Goal: Task Accomplishment & Management: Manage account settings

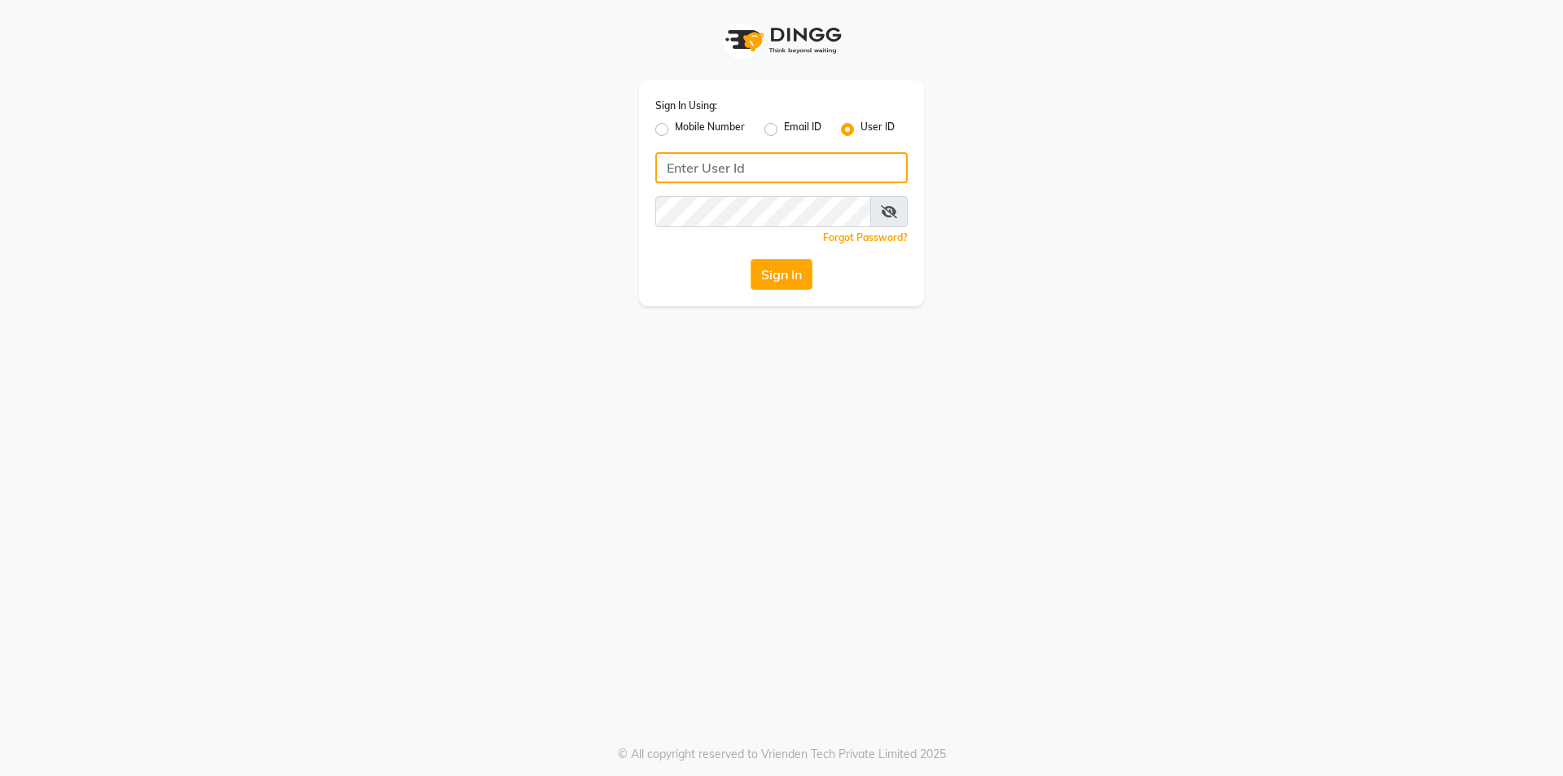
click at [738, 164] on input "Username" at bounding box center [781, 167] width 252 height 31
type input "9920850963"
click at [895, 209] on icon at bounding box center [889, 211] width 16 height 13
click at [890, 213] on icon at bounding box center [890, 211] width 15 height 13
click at [788, 273] on button "Sign In" at bounding box center [782, 274] width 62 height 31
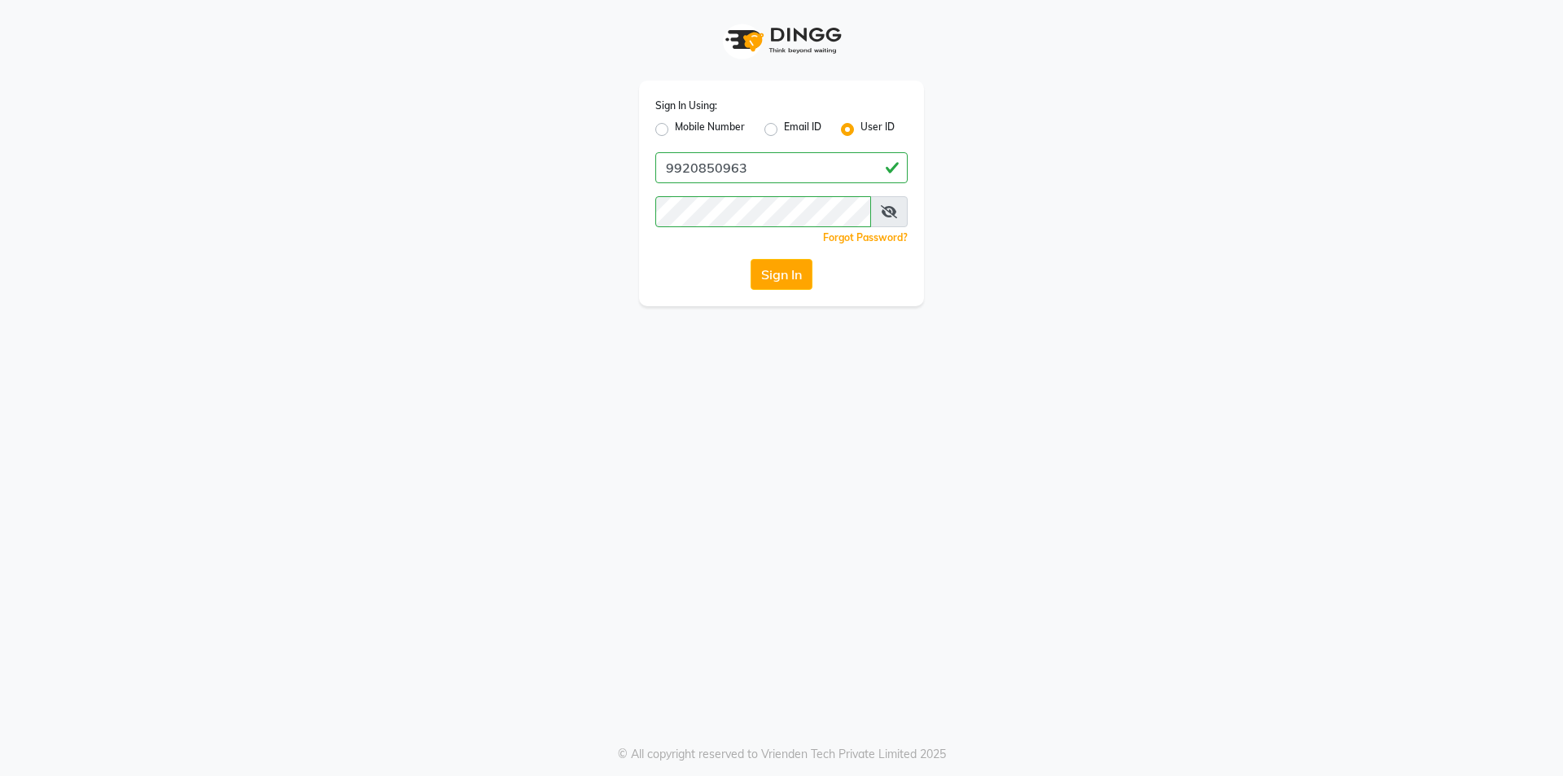
click at [892, 211] on icon at bounding box center [889, 211] width 16 height 13
click at [782, 271] on button "Sign In" at bounding box center [782, 274] width 62 height 31
click at [764, 169] on input "9920850963" at bounding box center [781, 167] width 252 height 31
click at [814, 165] on input "9920850963" at bounding box center [781, 167] width 252 height 31
click at [675, 125] on label "Mobile Number" at bounding box center [710, 130] width 70 height 20
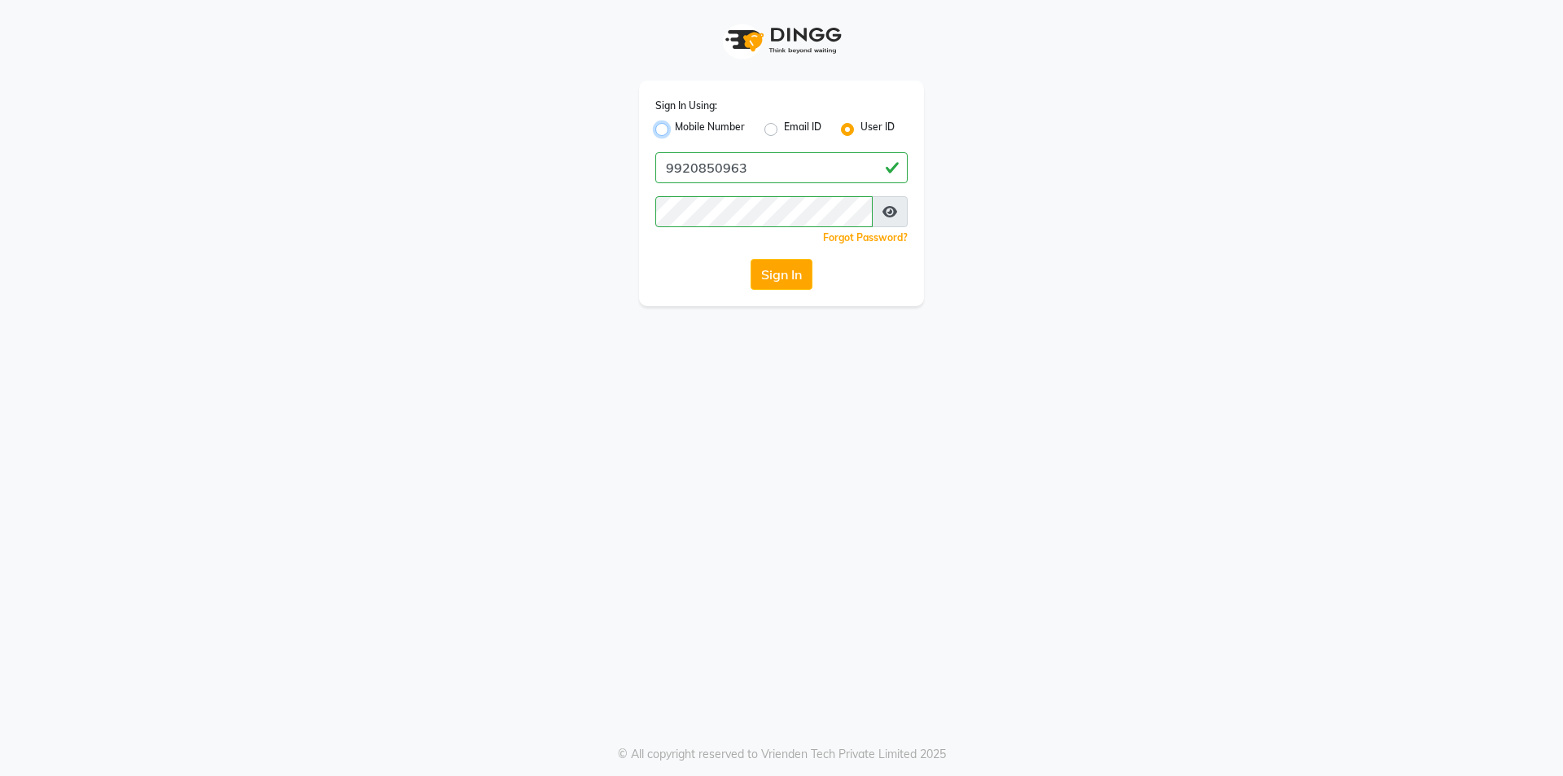
click at [675, 125] on input "Mobile Number" at bounding box center [680, 125] width 11 height 11
radio input "true"
radio input "false"
click at [775, 158] on input "Username" at bounding box center [809, 167] width 198 height 31
type input "9920850963"
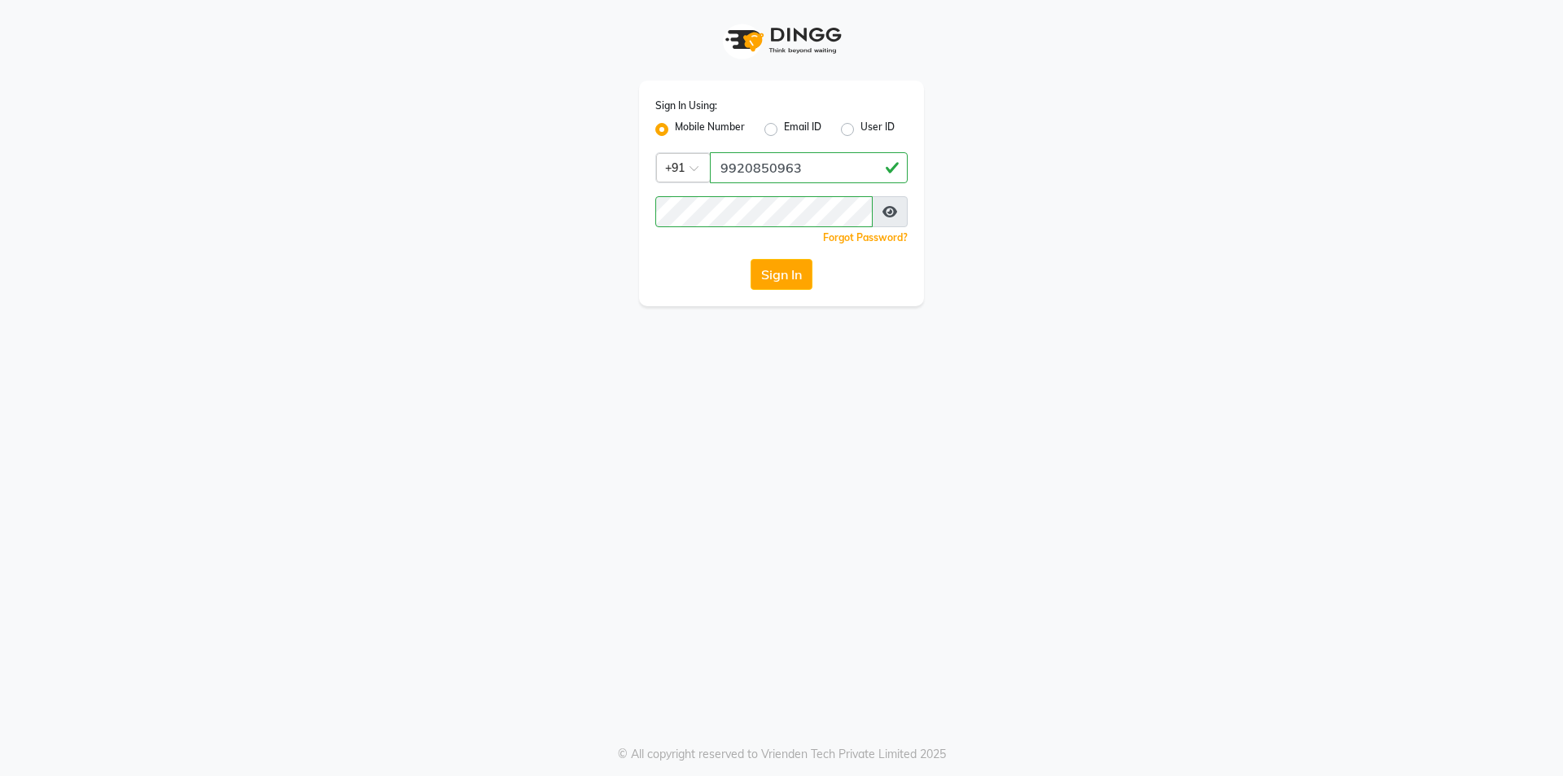
click at [888, 213] on icon at bounding box center [890, 211] width 15 height 13
click at [784, 272] on button "Sign In" at bounding box center [782, 274] width 62 height 31
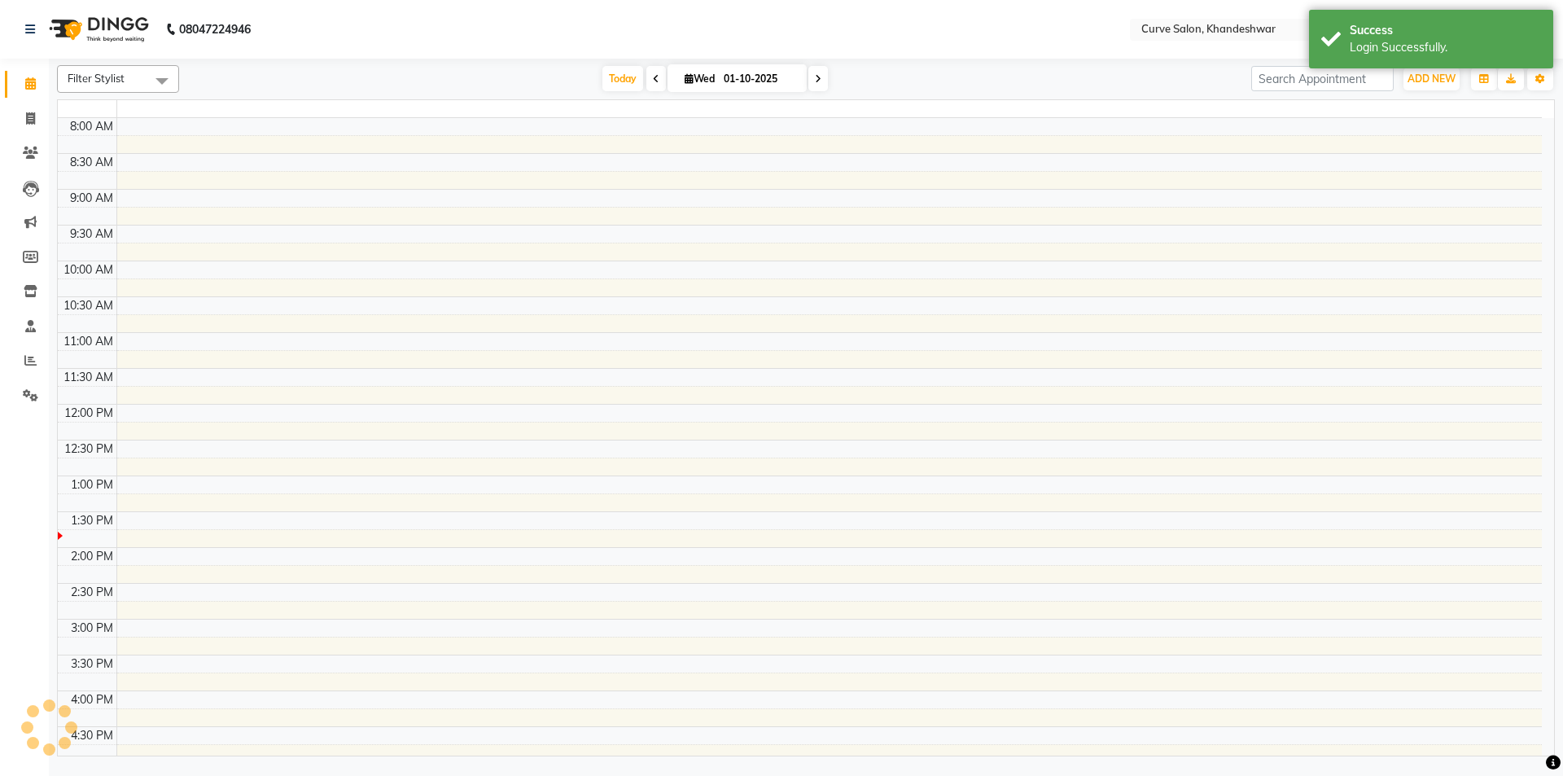
select select "en"
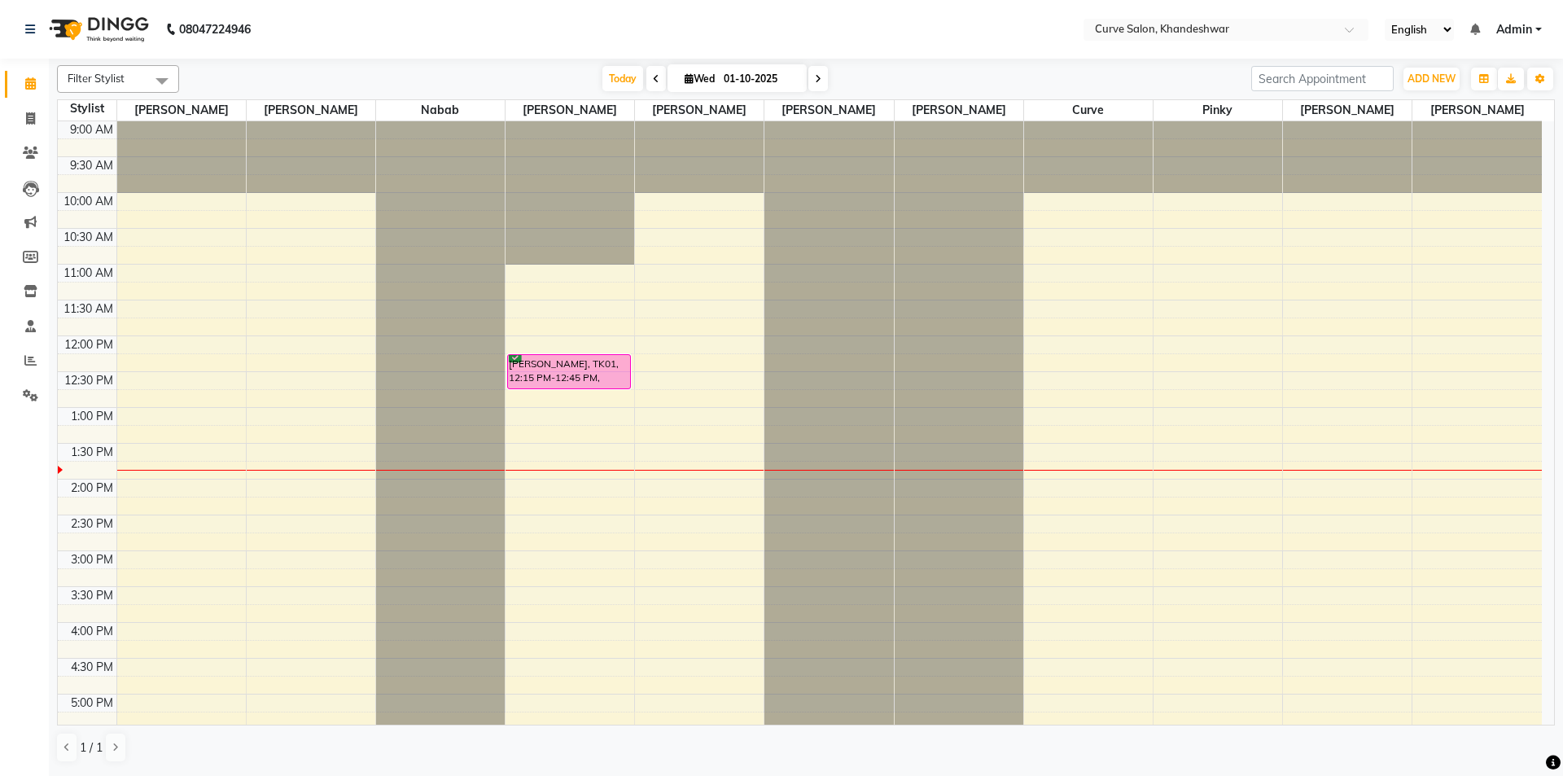
click at [685, 77] on icon at bounding box center [689, 78] width 9 height 11
select select "10"
select select "2025"
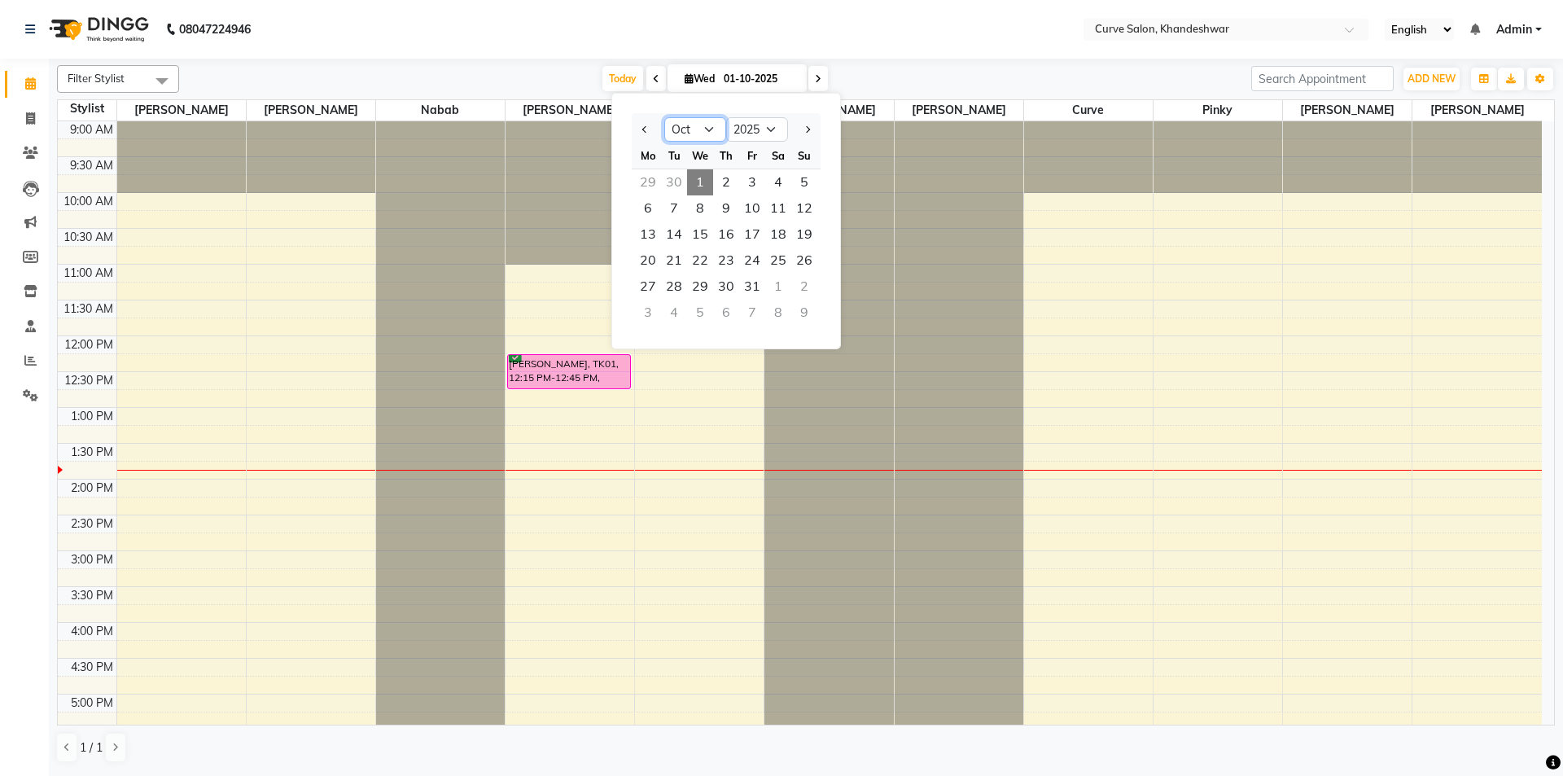
click at [711, 130] on select "Jan Feb Mar Apr May Jun Jul Aug Sep Oct Nov Dec" at bounding box center [695, 129] width 62 height 24
click at [572, 34] on nav "08047224946 Select Location × Curve Salon, Khandeshwar English ENGLISH Español …" at bounding box center [781, 29] width 1563 height 59
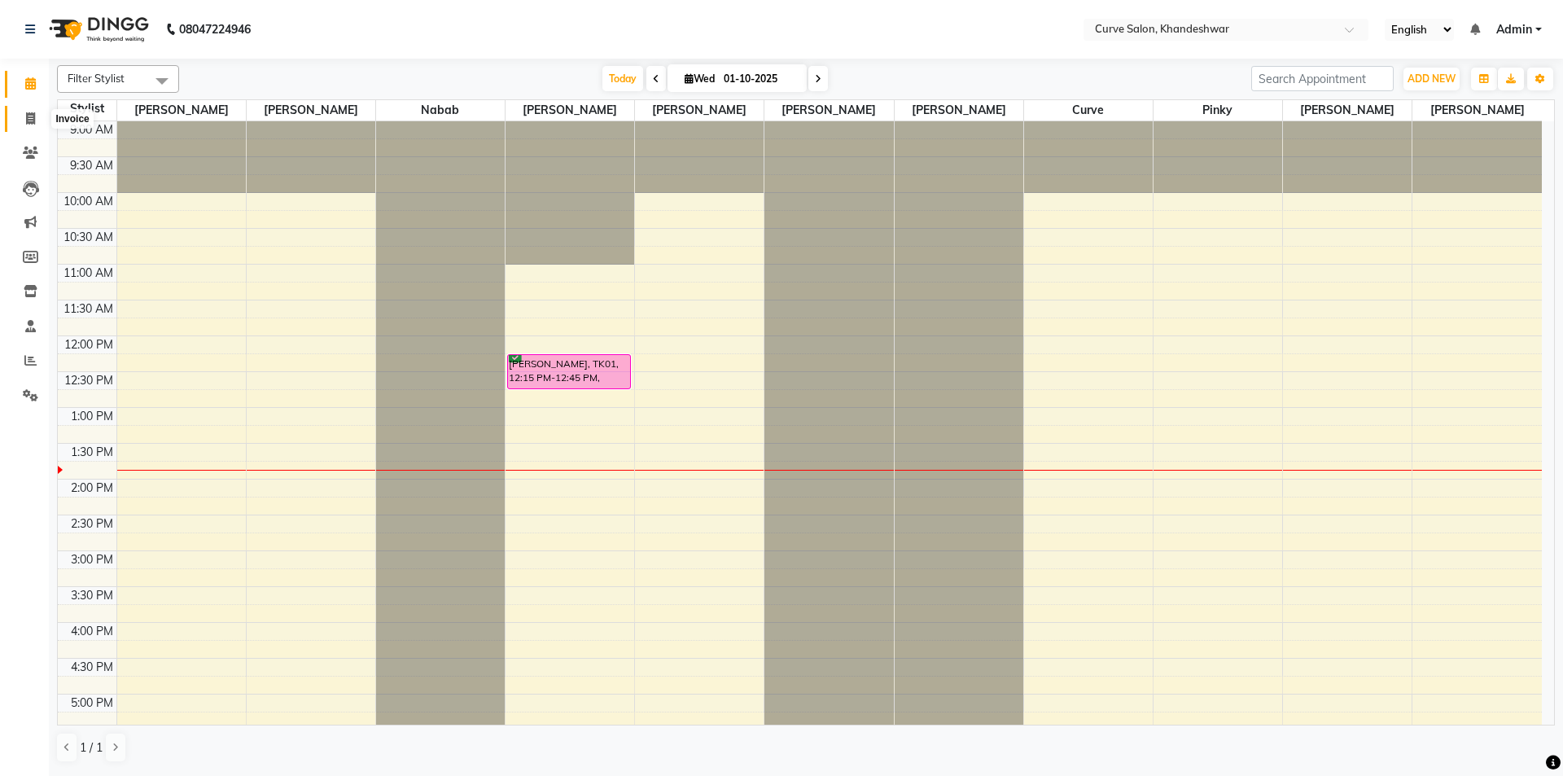
click at [36, 113] on span at bounding box center [30, 119] width 28 height 19
select select "service"
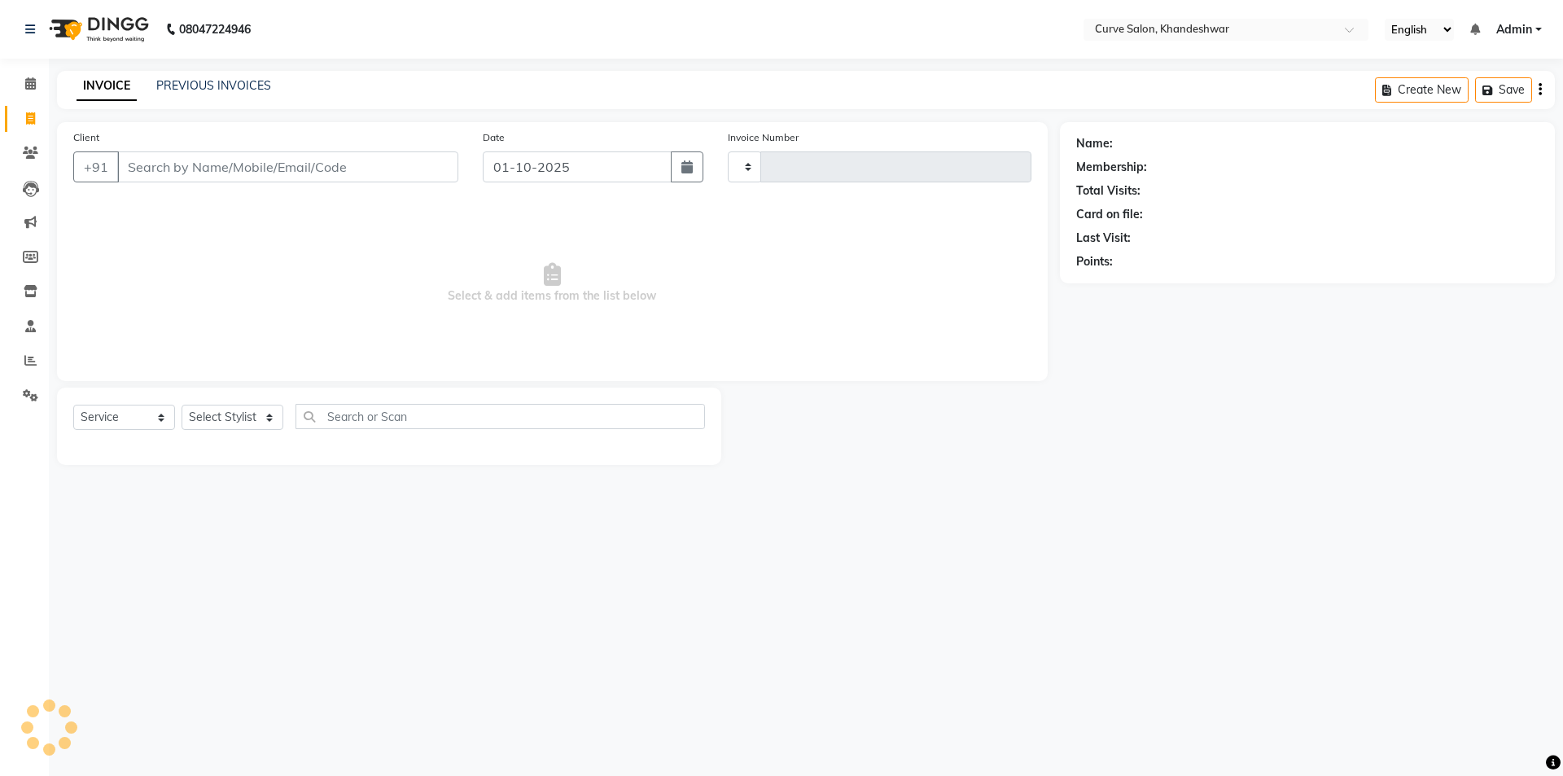
type input "4842"
select select "4458"
click at [225, 413] on select "Select Stylist Ahmed Kafil Curve Faizan Khan Kunal Gavai Laxmi Bylapudi Nabab N…" at bounding box center [233, 417] width 102 height 25
click at [274, 157] on input "Client" at bounding box center [287, 166] width 341 height 31
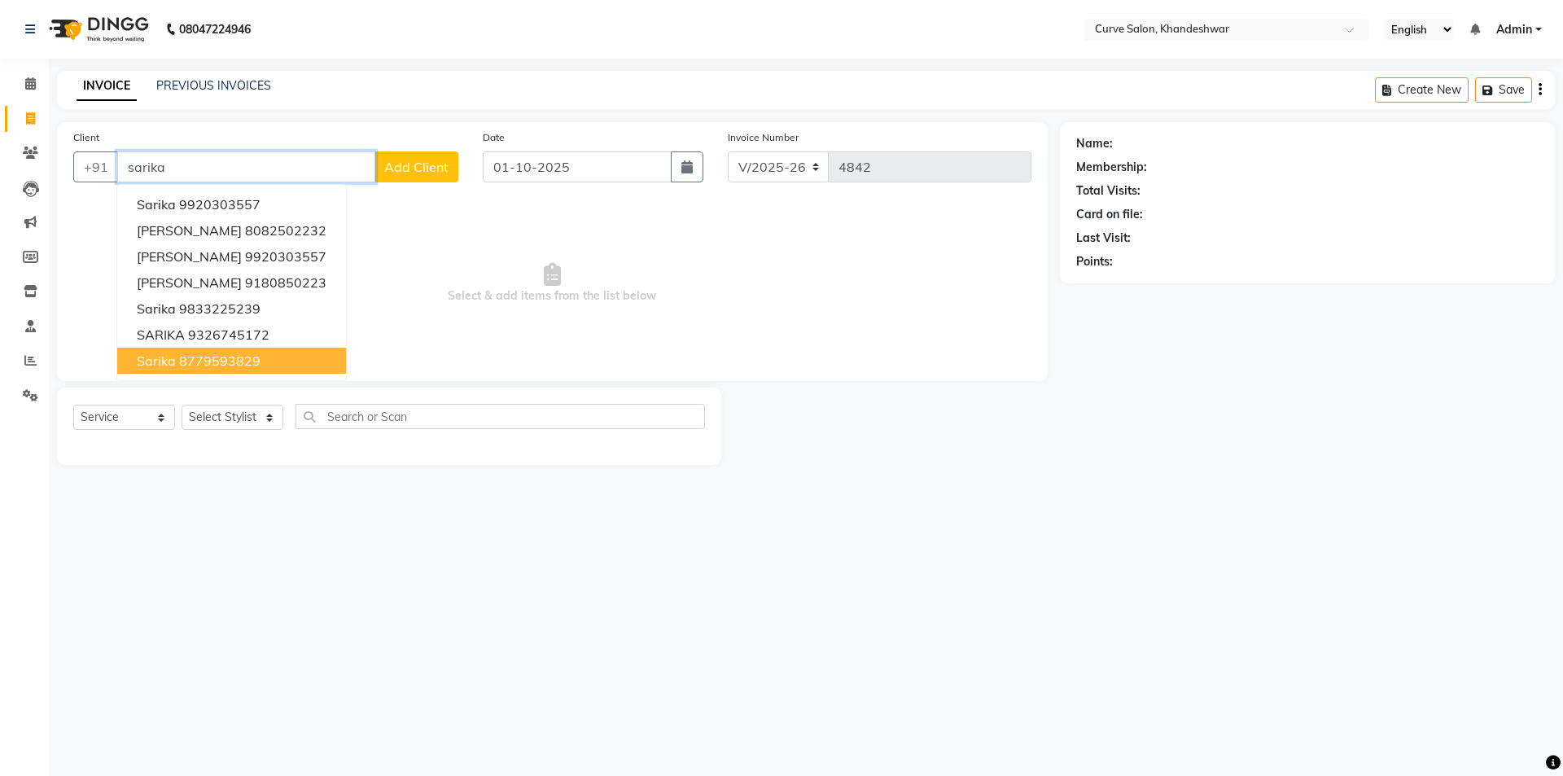
click at [245, 356] on ngb-highlight "8779593829" at bounding box center [219, 361] width 81 height 16
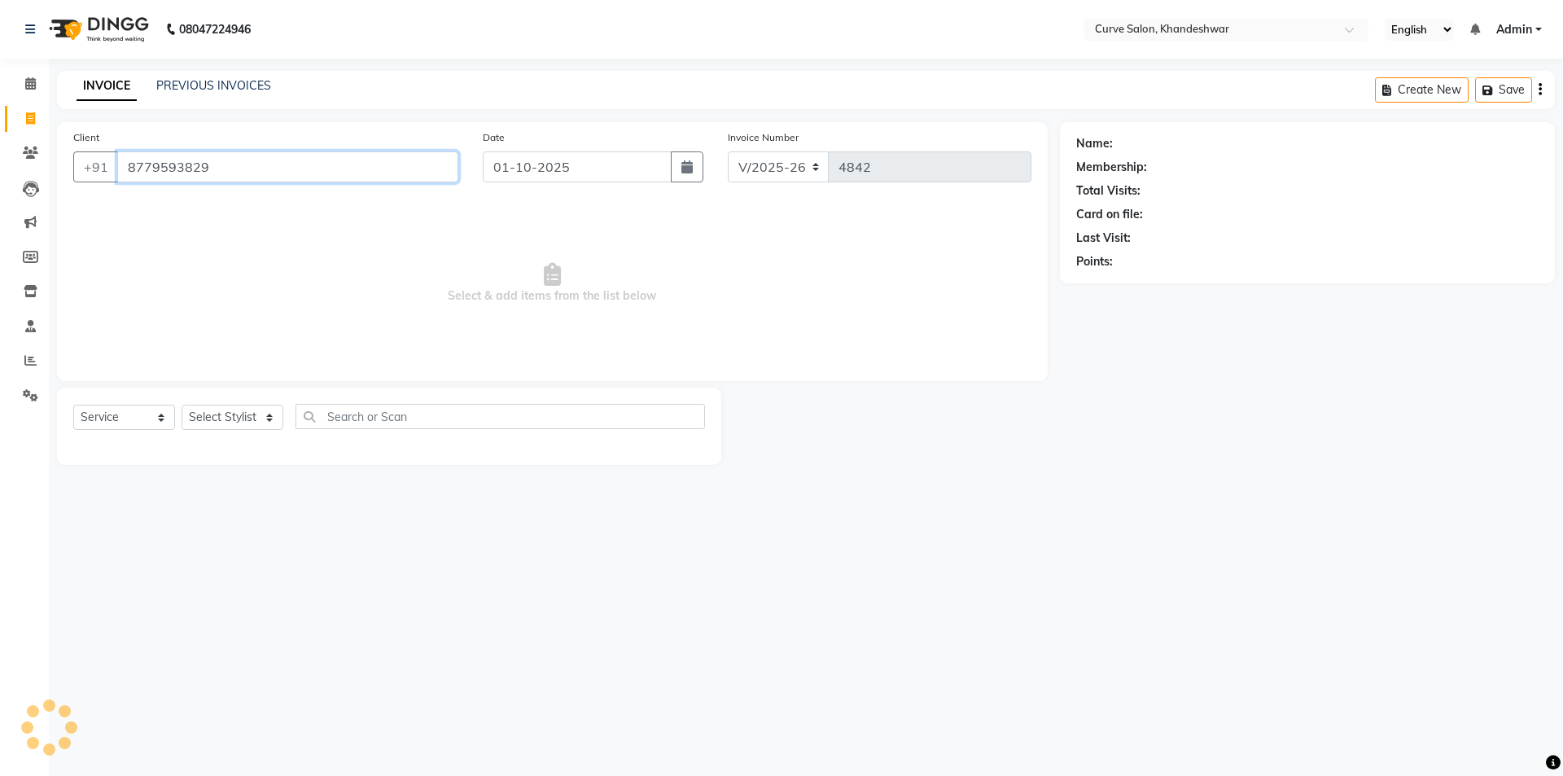
type input "8779593829"
select select "1: Object"
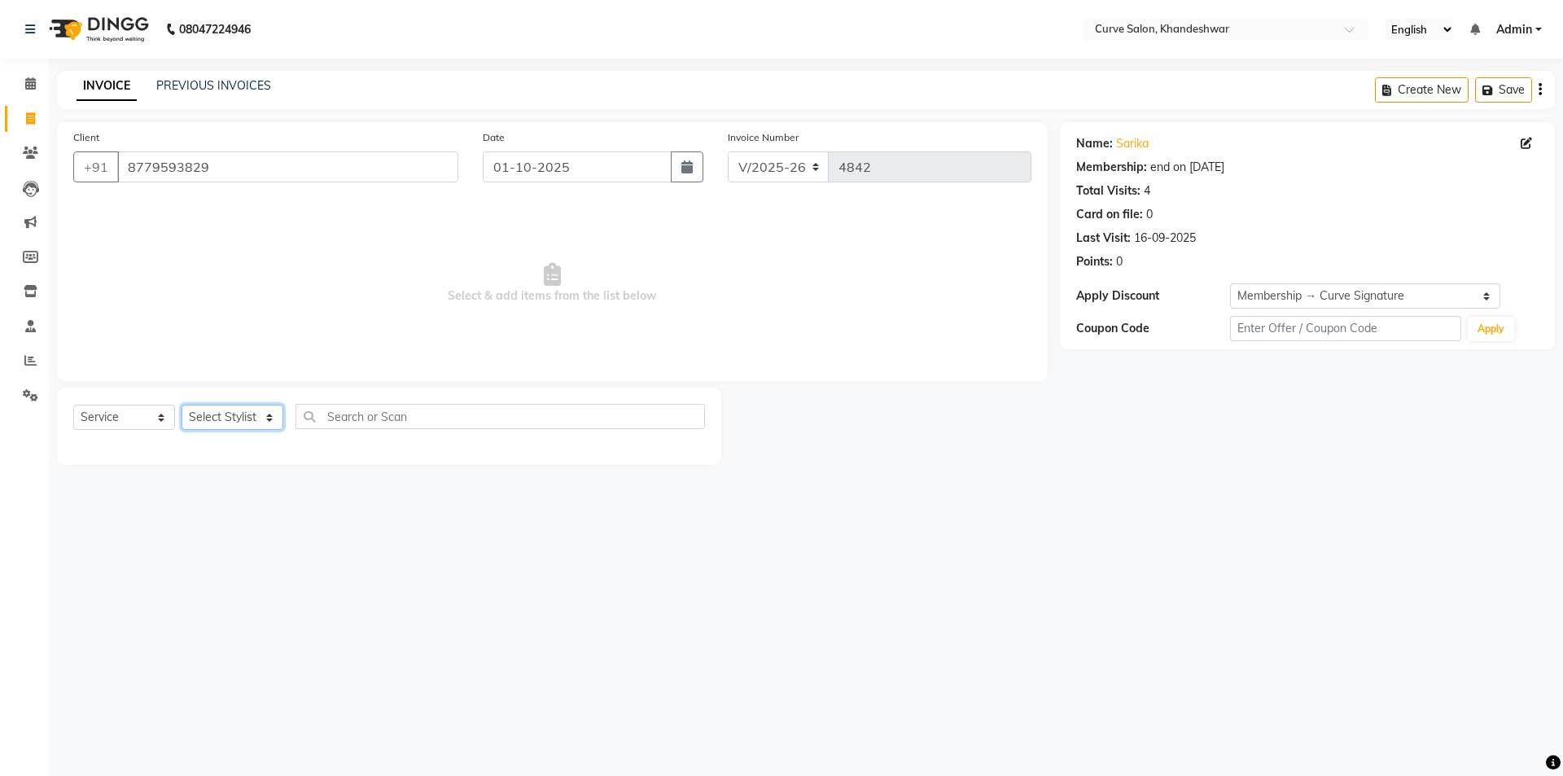
click at [234, 414] on select "Select Stylist Ahmed Kafil Curve Faizan Khan Kunal Gavai Laxmi Bylapudi Nabab N…" at bounding box center [233, 417] width 102 height 25
select select "46175"
click at [182, 405] on select "Select Stylist Ahmed Kafil Curve Faizan Khan Kunal Gavai Laxmi Bylapudi Nabab N…" at bounding box center [233, 417] width 102 height 25
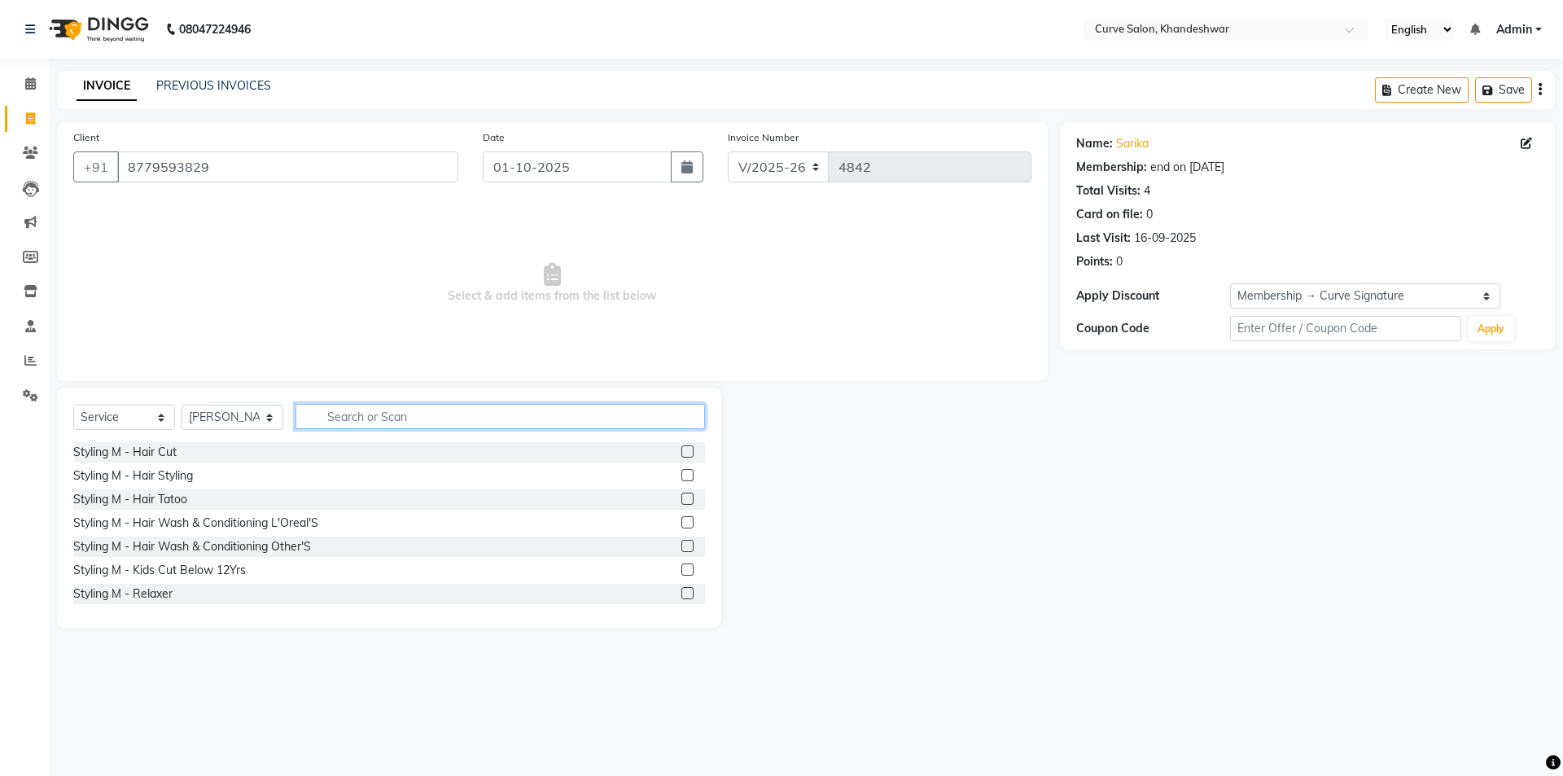
click at [422, 417] on input "text" at bounding box center [501, 416] width 410 height 25
type input "hair"
click at [148, 565] on div "Styling - Hair Cut" at bounding box center [118, 570] width 90 height 17
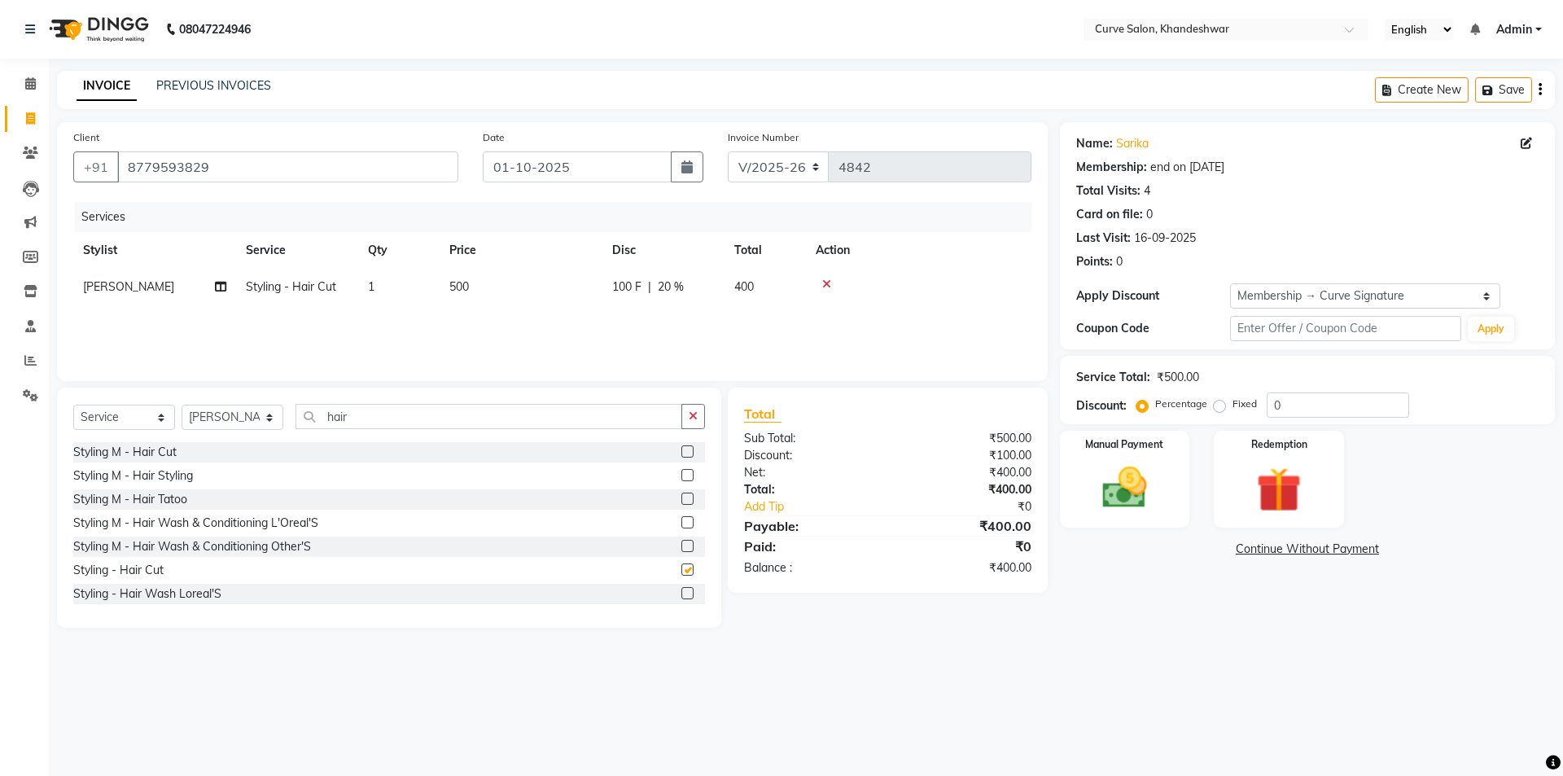
checkbox input "false"
click at [375, 414] on input "hair" at bounding box center [489, 416] width 387 height 25
type input "h"
type input "hair"
click at [135, 594] on div "Styling - Hair Wash Loreal'S" at bounding box center [147, 593] width 148 height 17
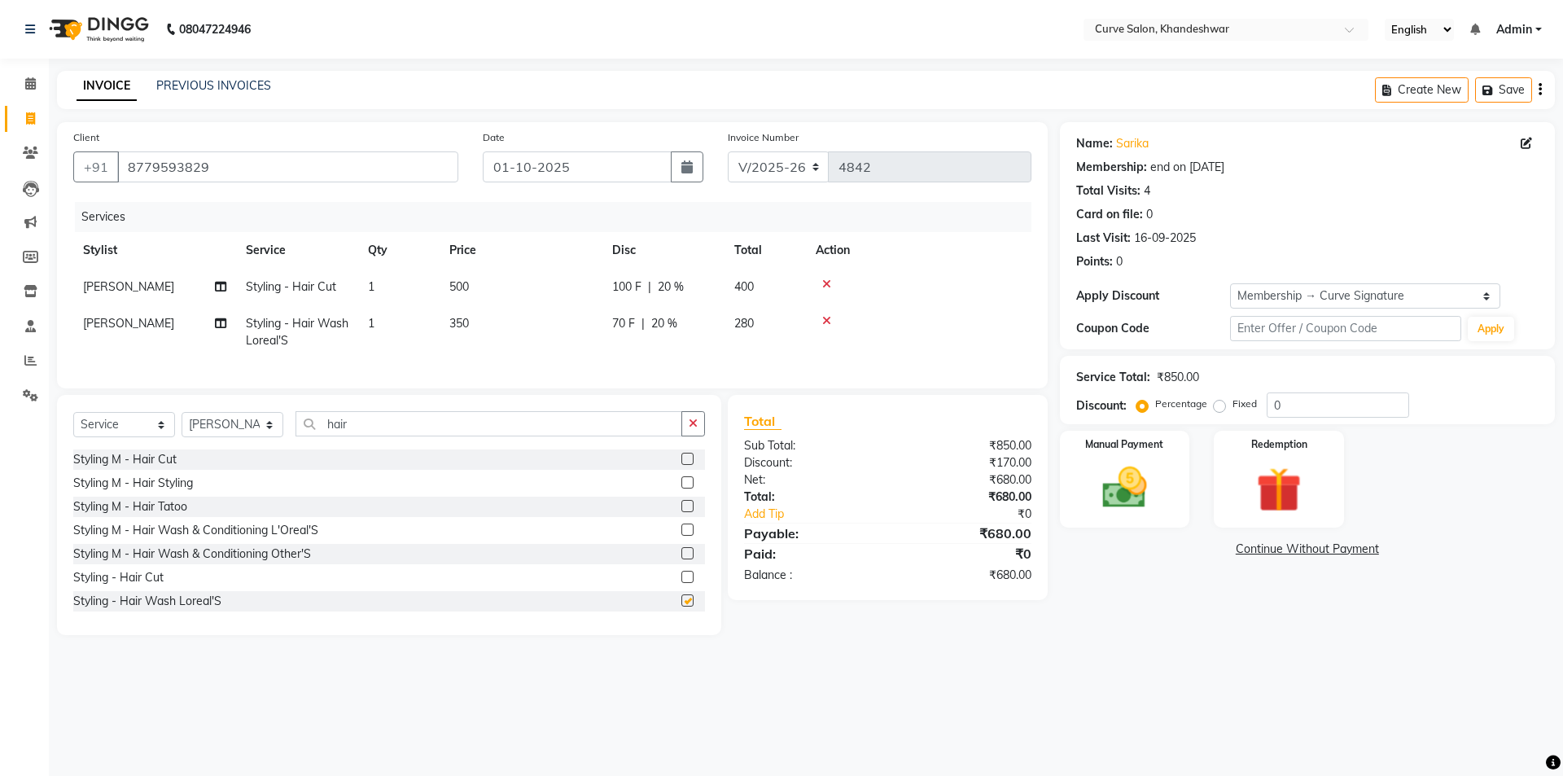
checkbox input "false"
click at [463, 317] on span "350" at bounding box center [459, 323] width 20 height 15
select select "46175"
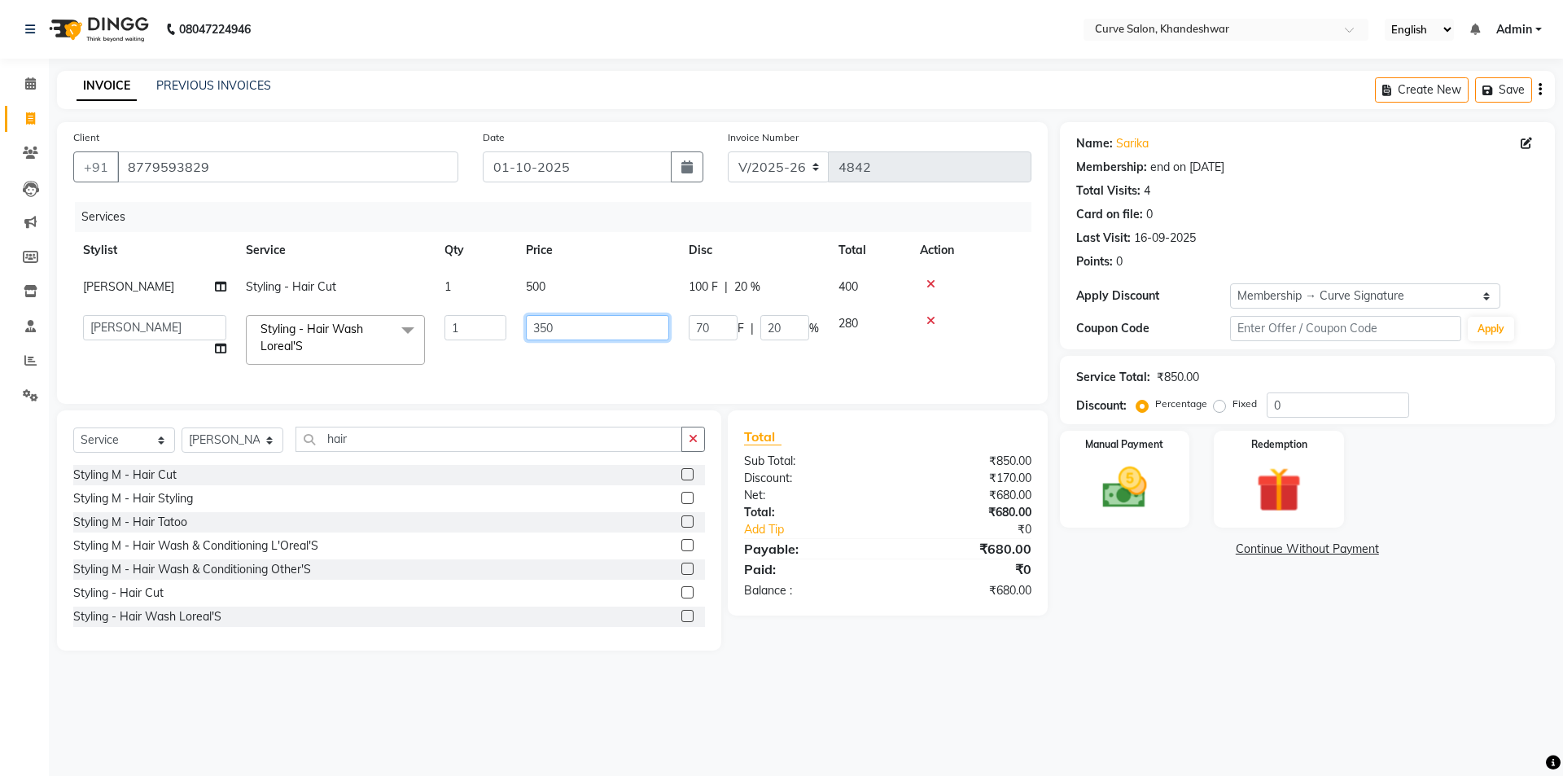
click at [546, 325] on input "350" at bounding box center [597, 327] width 143 height 25
type input "300"
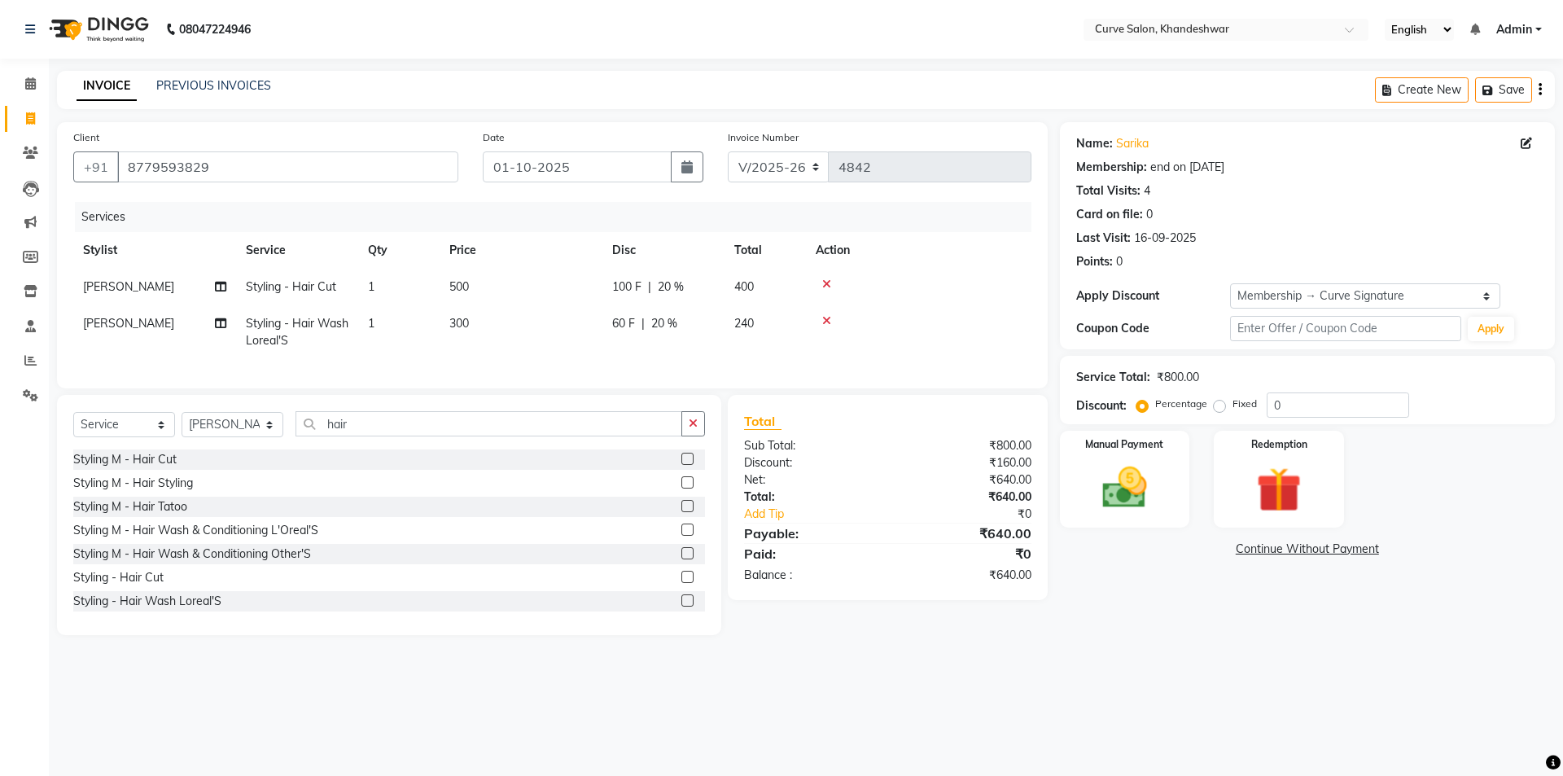
click at [576, 362] on div "Services Stylist Service Qty Price Disc Total Action Rajukumar Thakur Styling -…" at bounding box center [552, 287] width 958 height 170
click at [256, 435] on select "Select Stylist Ahmed Kafil Curve Faizan Khan Kunal Gavai Laxmi Bylapudi Nabab N…" at bounding box center [233, 424] width 102 height 25
select select "25109"
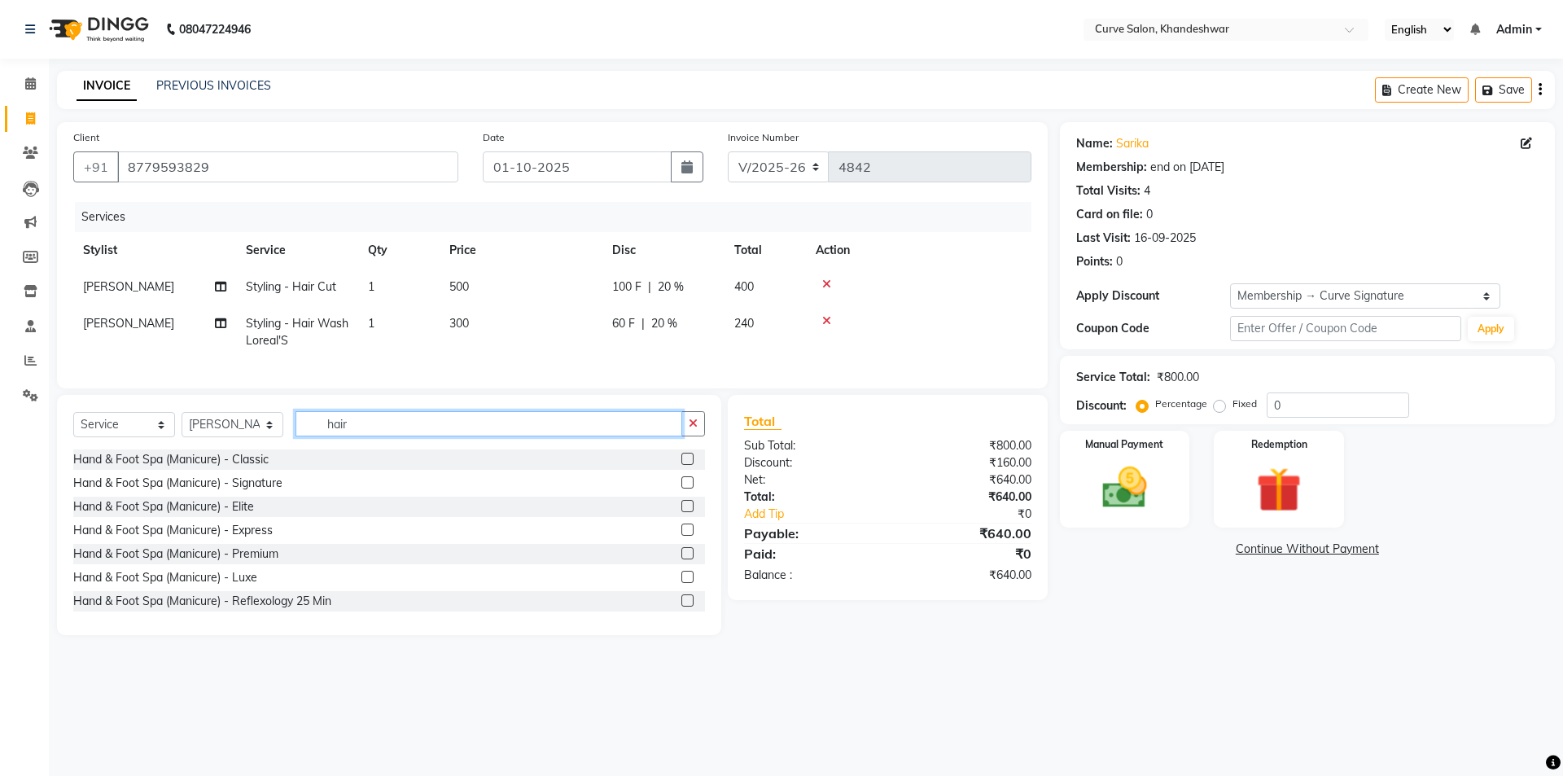
click at [369, 436] on input "hair" at bounding box center [489, 423] width 387 height 25
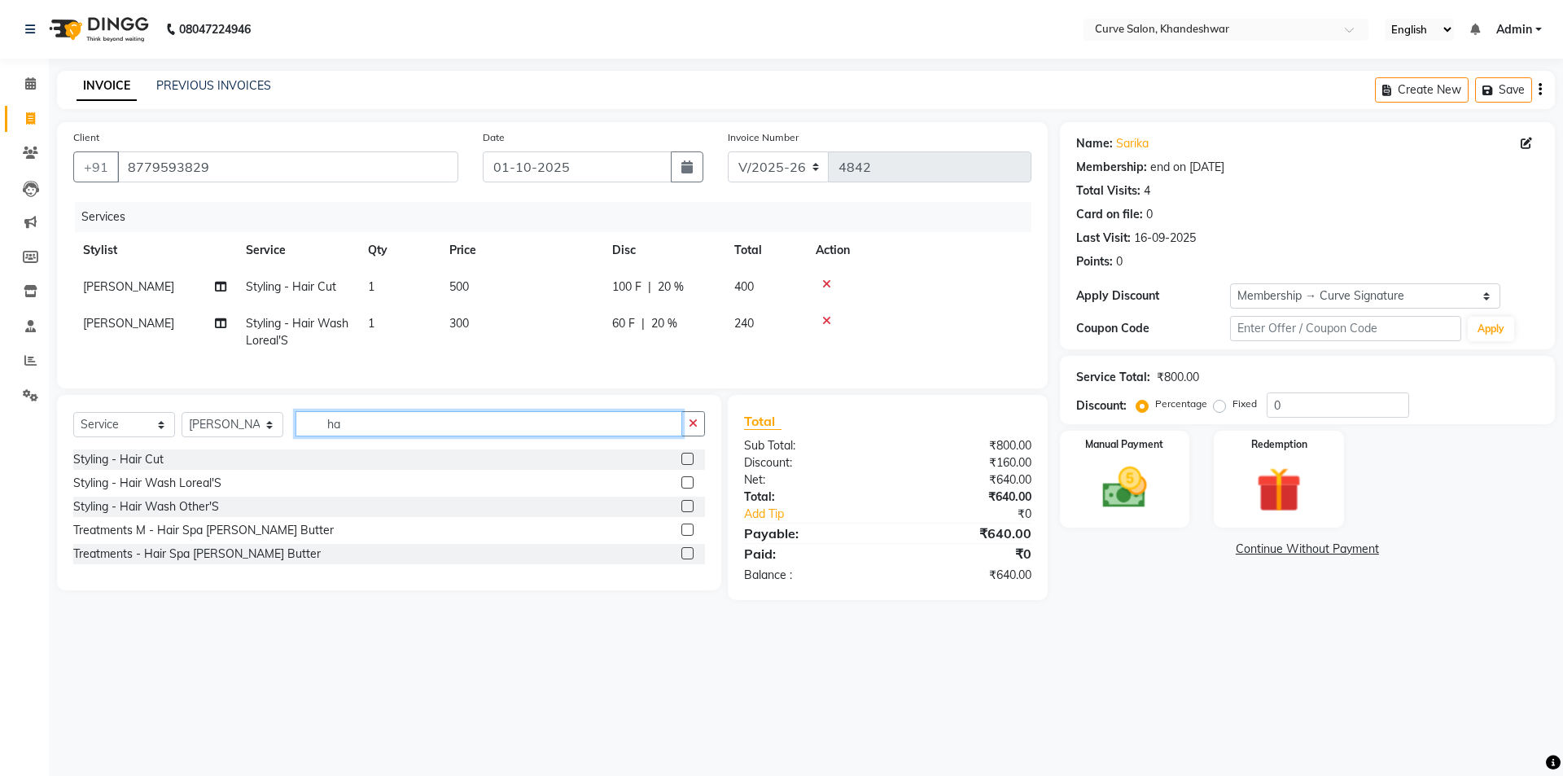
type input "h"
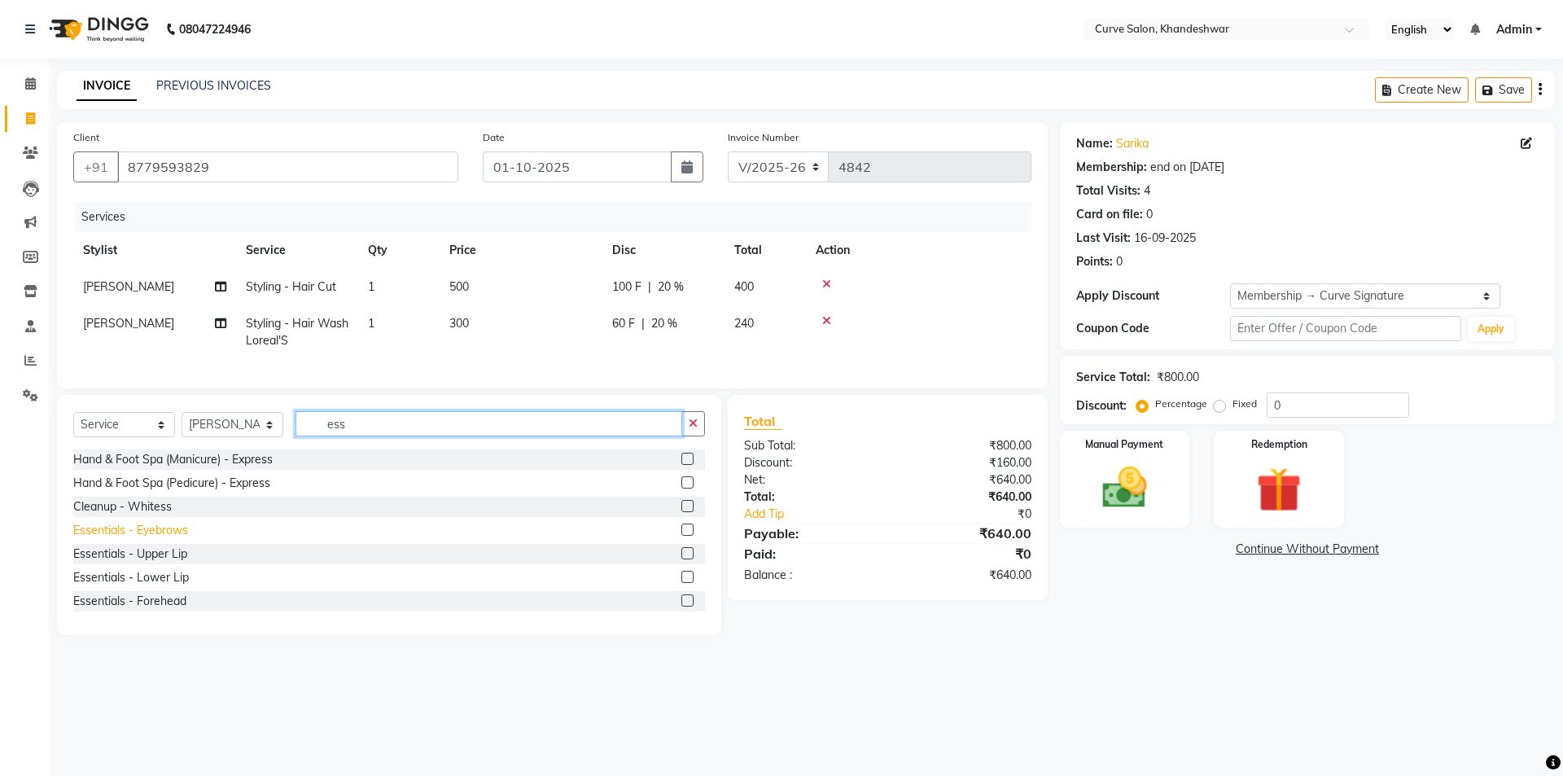
type input "ess"
click at [159, 539] on div "Essentials - Eyebrows" at bounding box center [130, 530] width 115 height 17
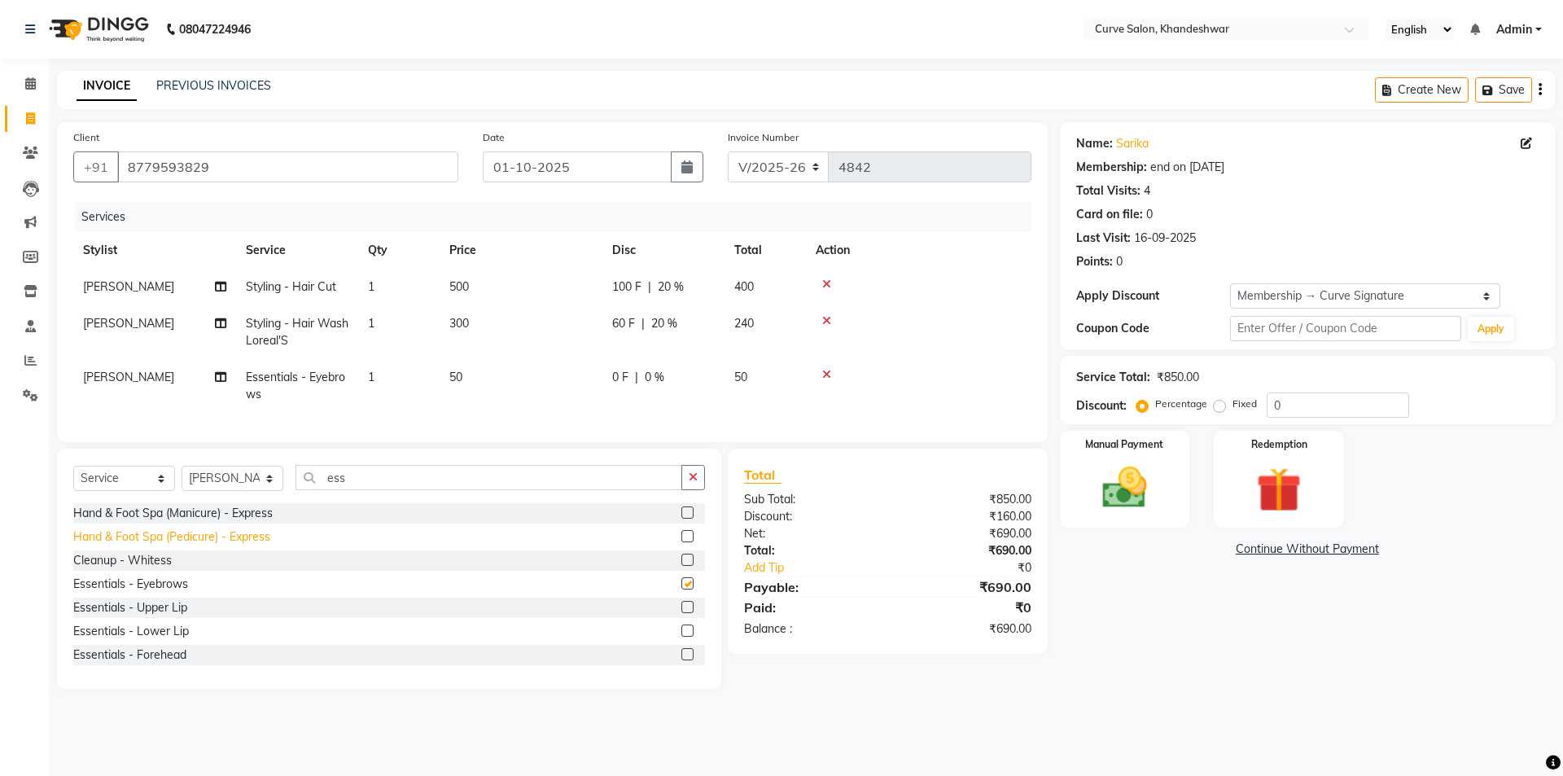
checkbox input "false"
click at [1119, 497] on img at bounding box center [1125, 488] width 76 height 54
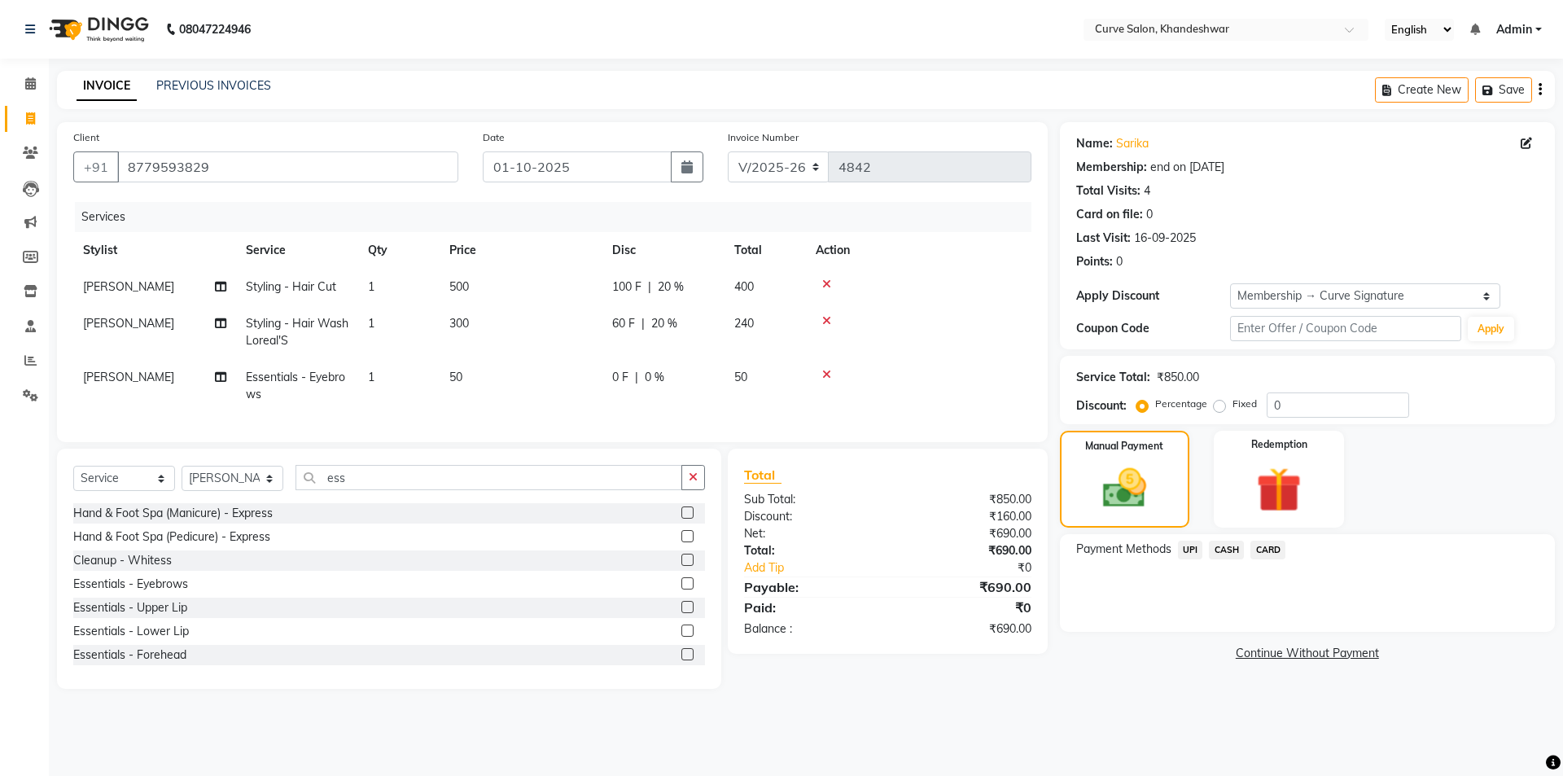
click at [1188, 550] on span "UPI" at bounding box center [1190, 550] width 25 height 19
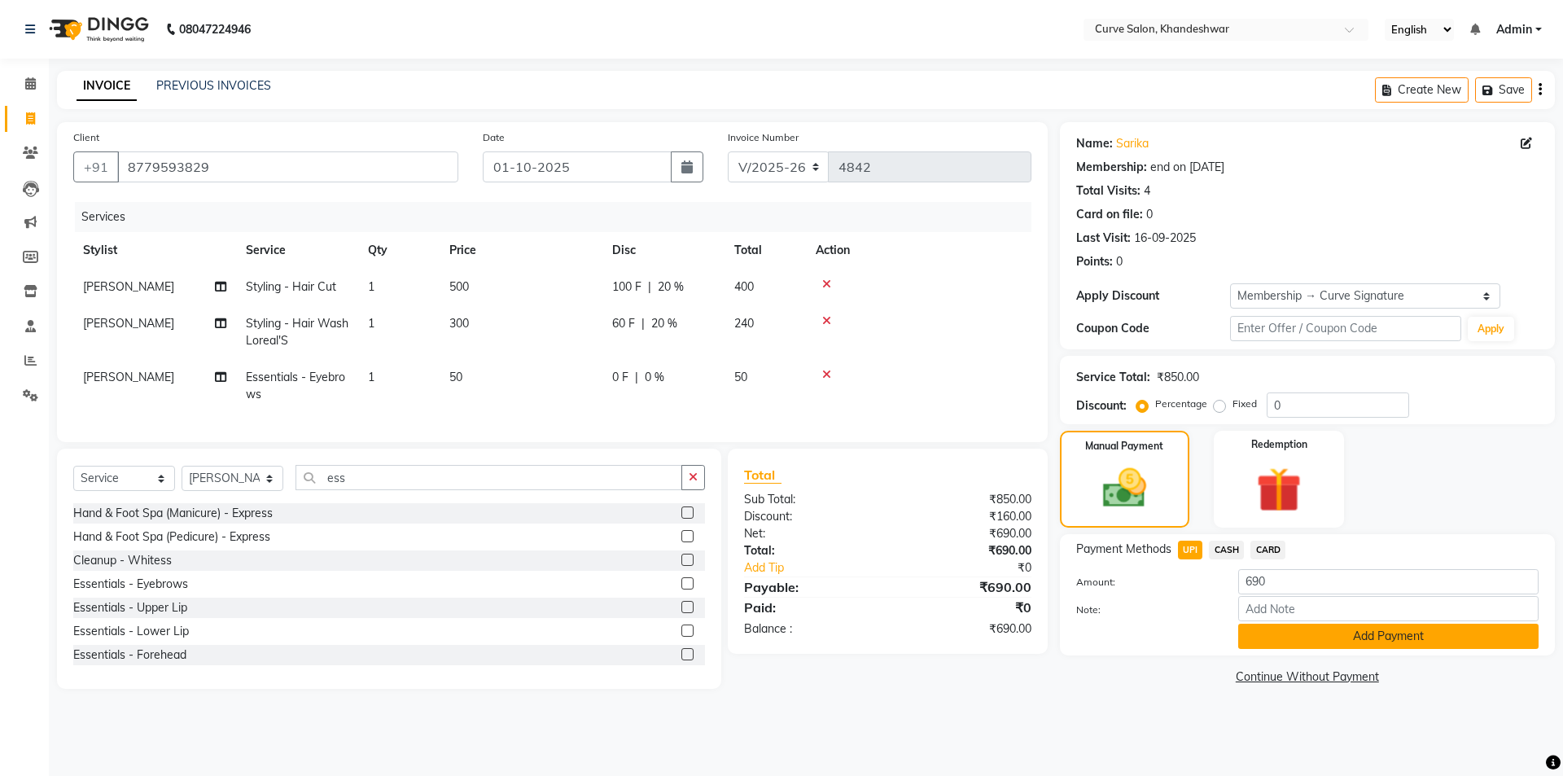
click at [1366, 633] on button "Add Payment" at bounding box center [1388, 636] width 300 height 25
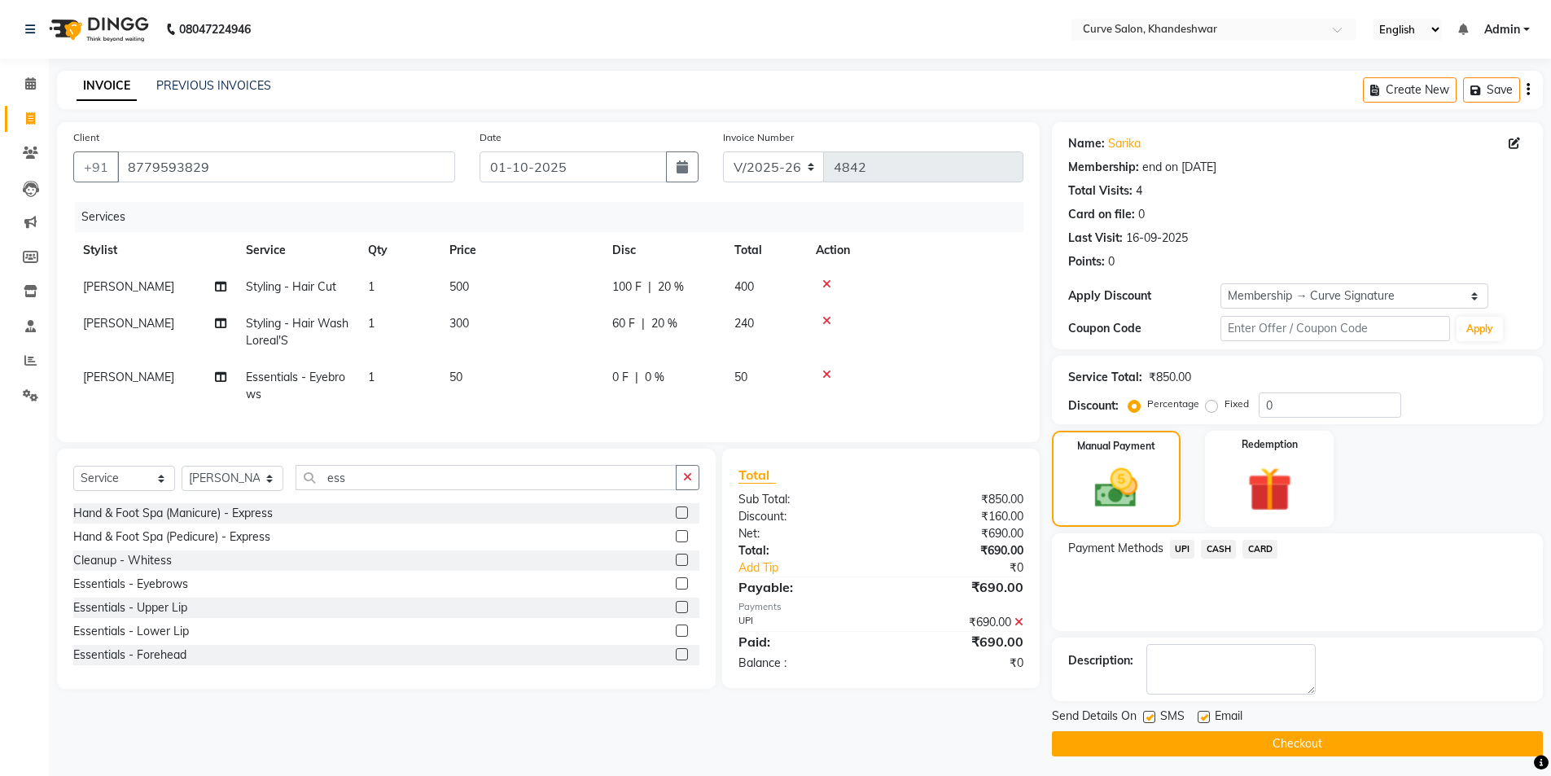
click at [1302, 739] on button "Checkout" at bounding box center [1297, 743] width 491 height 25
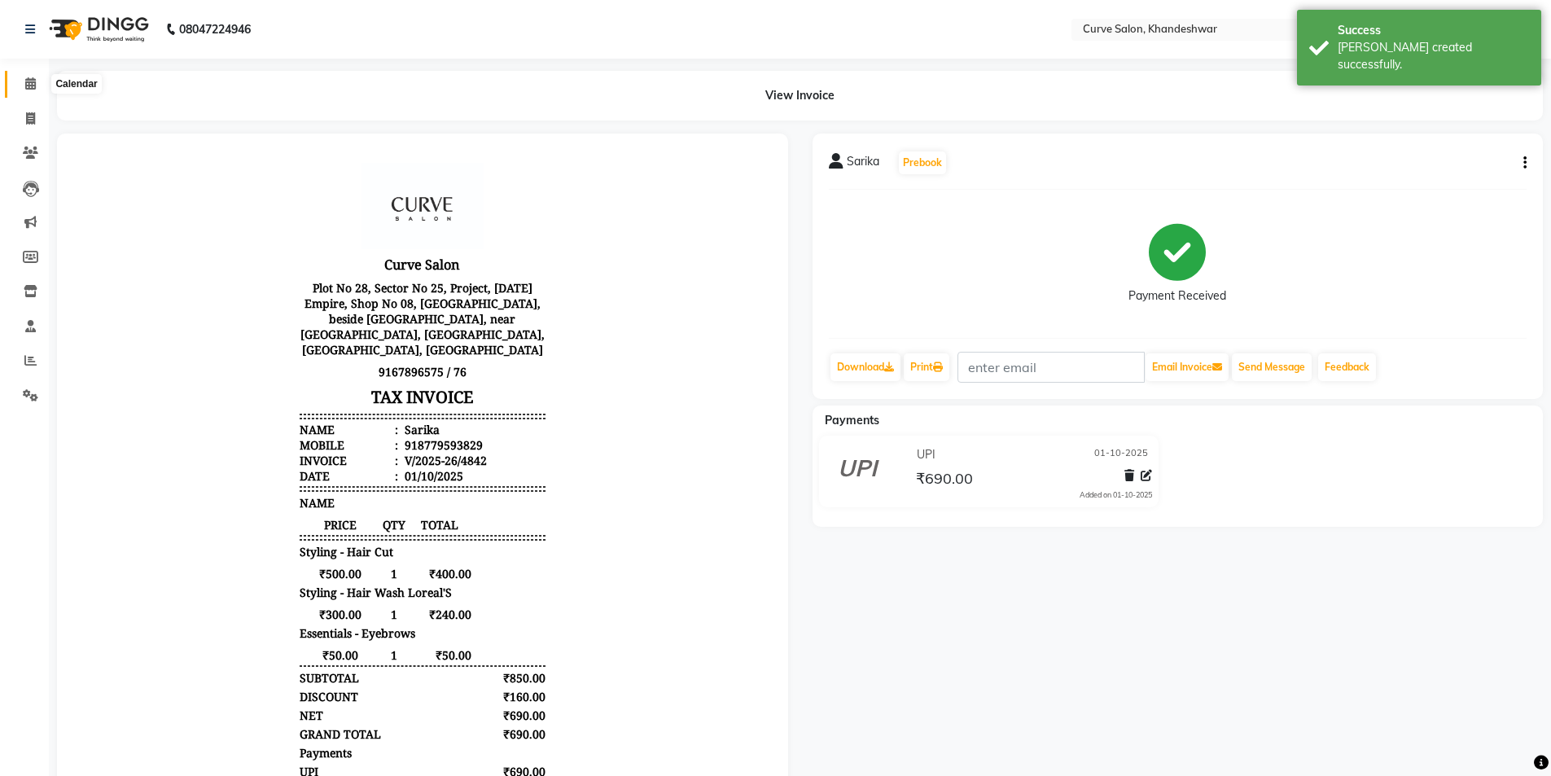
click at [25, 84] on icon at bounding box center [30, 83] width 11 height 12
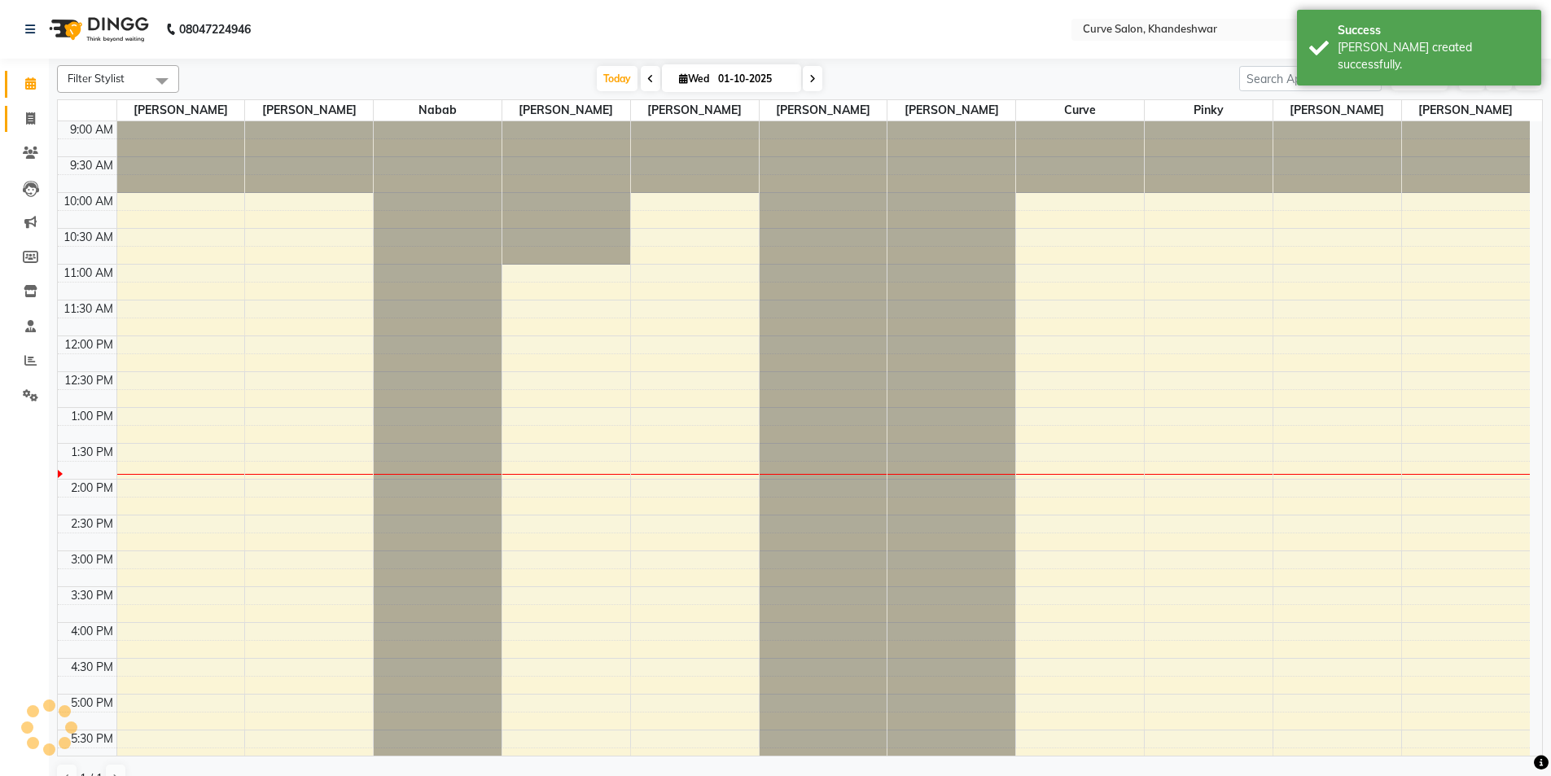
click at [26, 121] on icon at bounding box center [30, 118] width 9 height 12
select select "service"
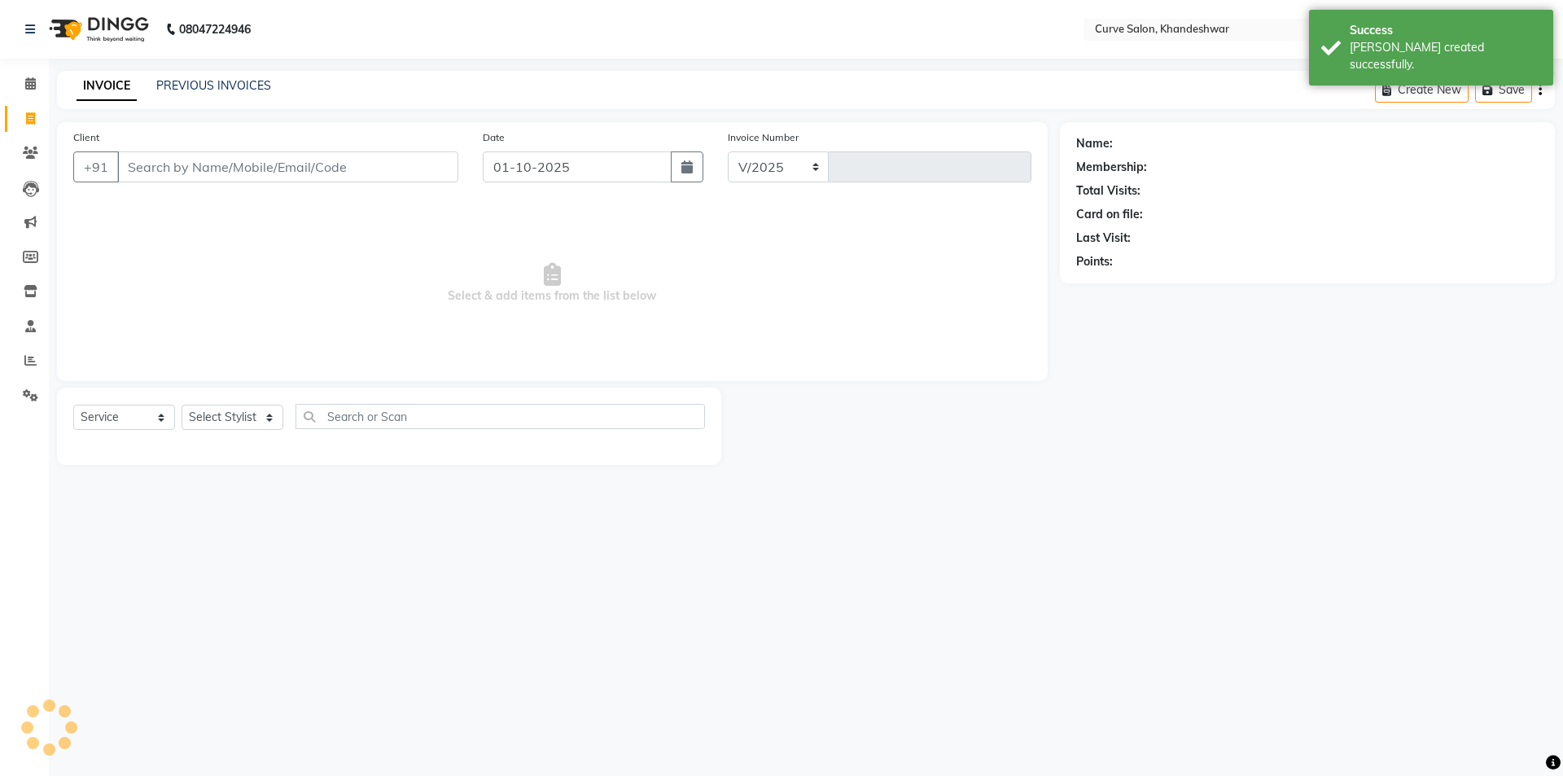
select select "4458"
type input "4843"
click at [160, 165] on input "Client" at bounding box center [287, 166] width 341 height 31
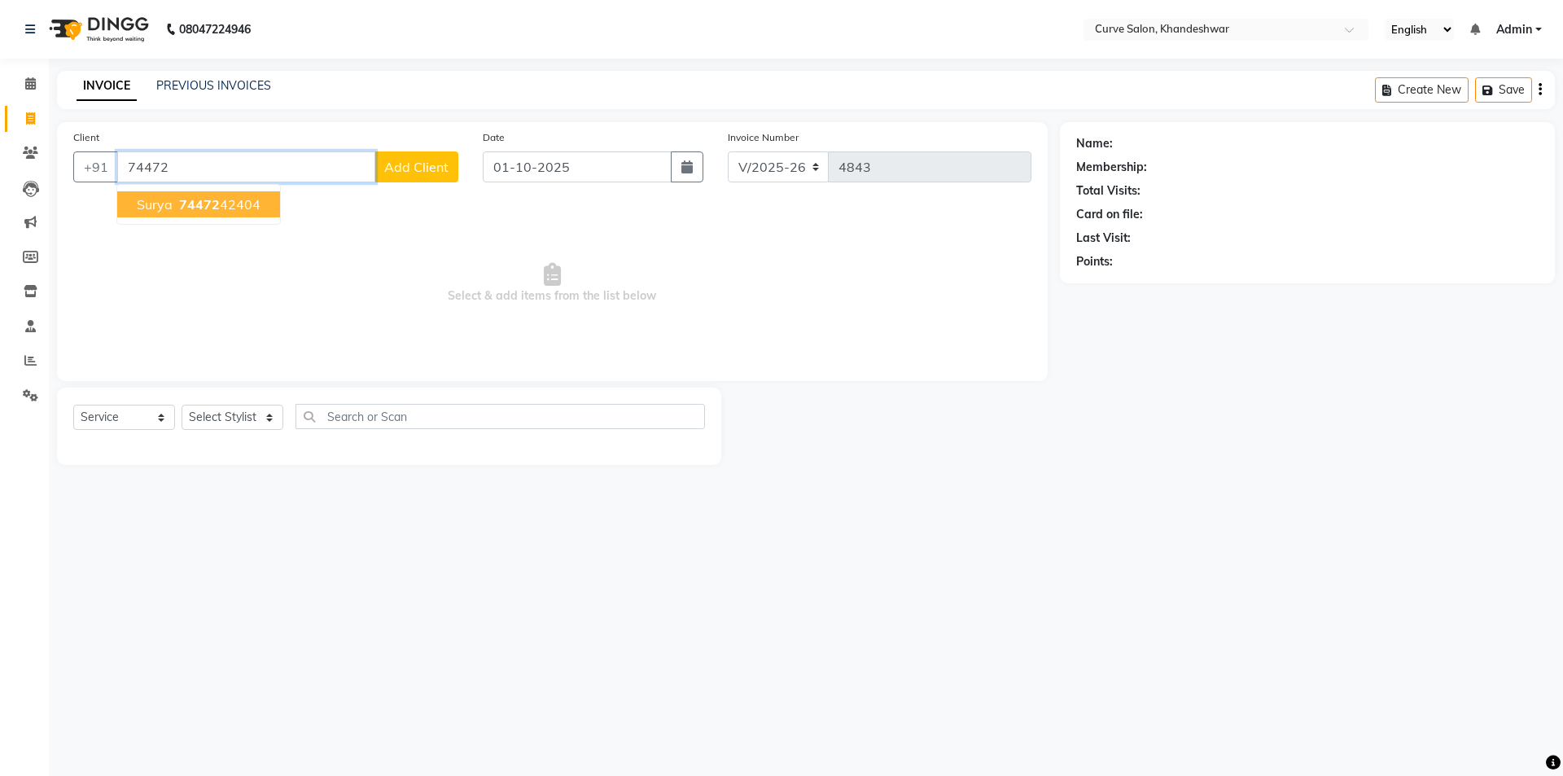
click at [194, 207] on span "74472" at bounding box center [199, 204] width 41 height 16
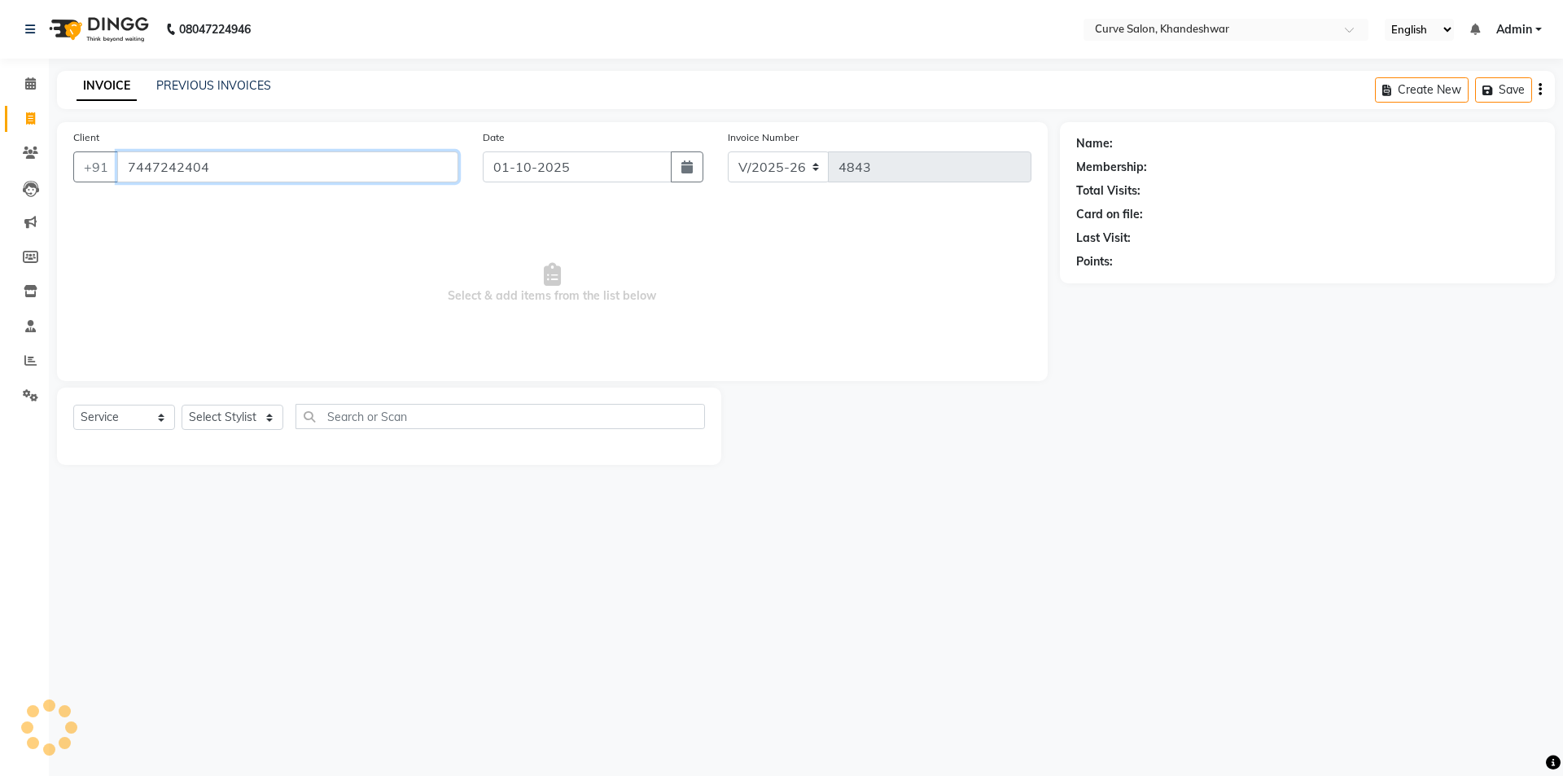
type input "7447242404"
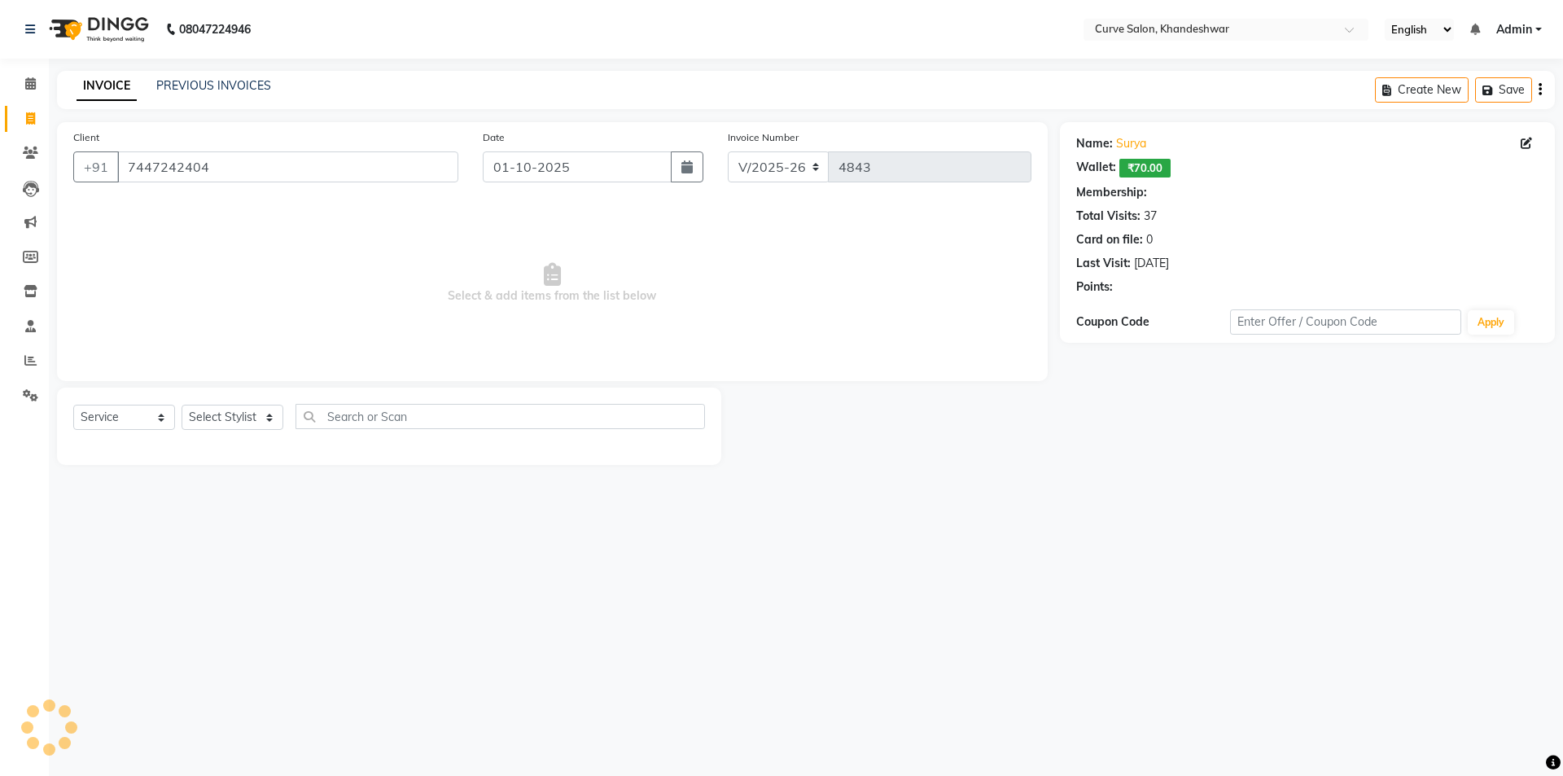
select select "1: Object"
click at [207, 414] on select "Select Stylist [PERSON_NAME] Curve [PERSON_NAME] [PERSON_NAME] [PERSON_NAME] Na…" at bounding box center [233, 417] width 102 height 25
select select "80828"
click at [182, 405] on select "Select Stylist [PERSON_NAME] Curve [PERSON_NAME] [PERSON_NAME] [PERSON_NAME] Na…" at bounding box center [233, 417] width 102 height 25
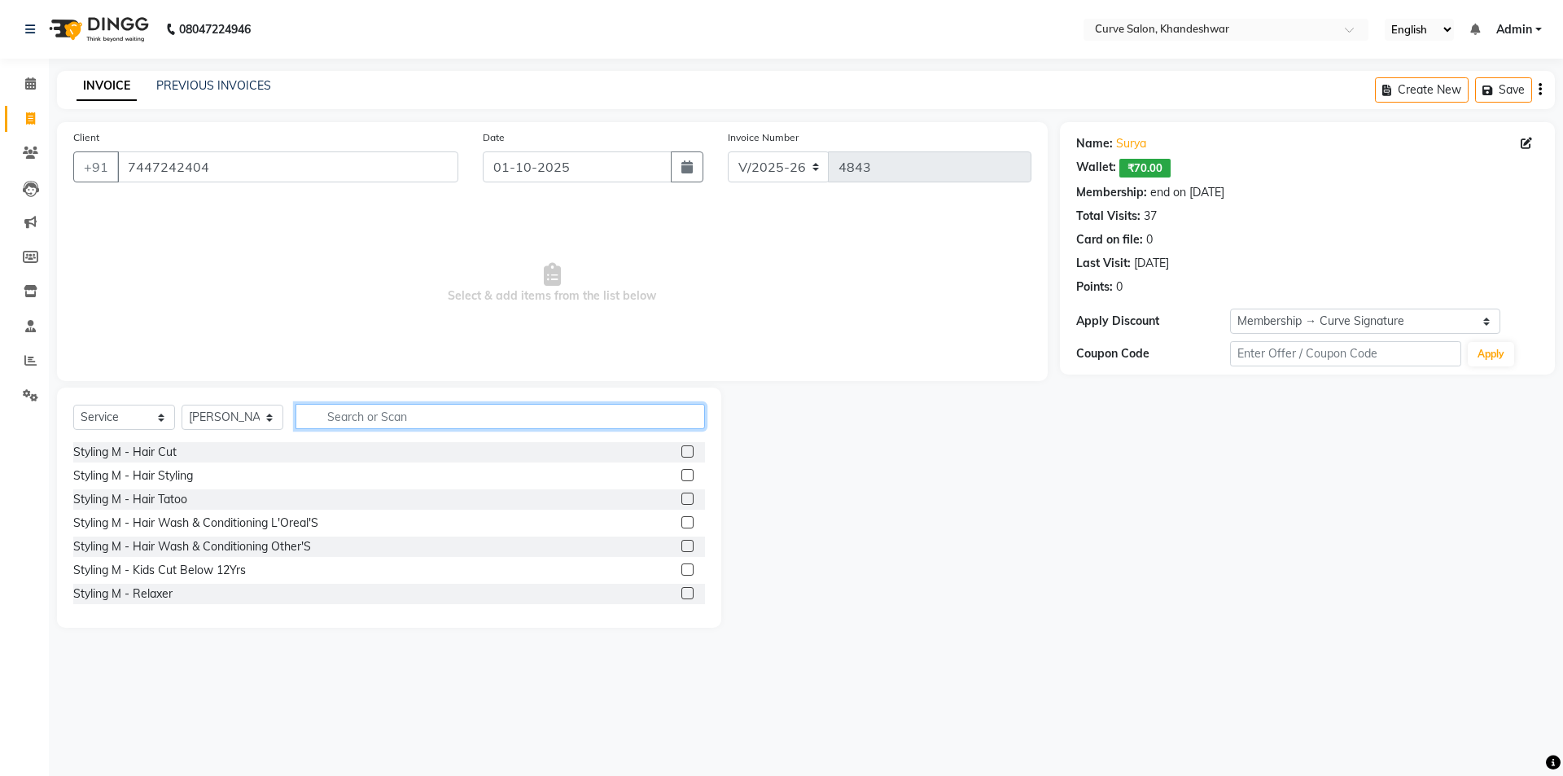
click at [487, 411] on input "text" at bounding box center [501, 416] width 410 height 25
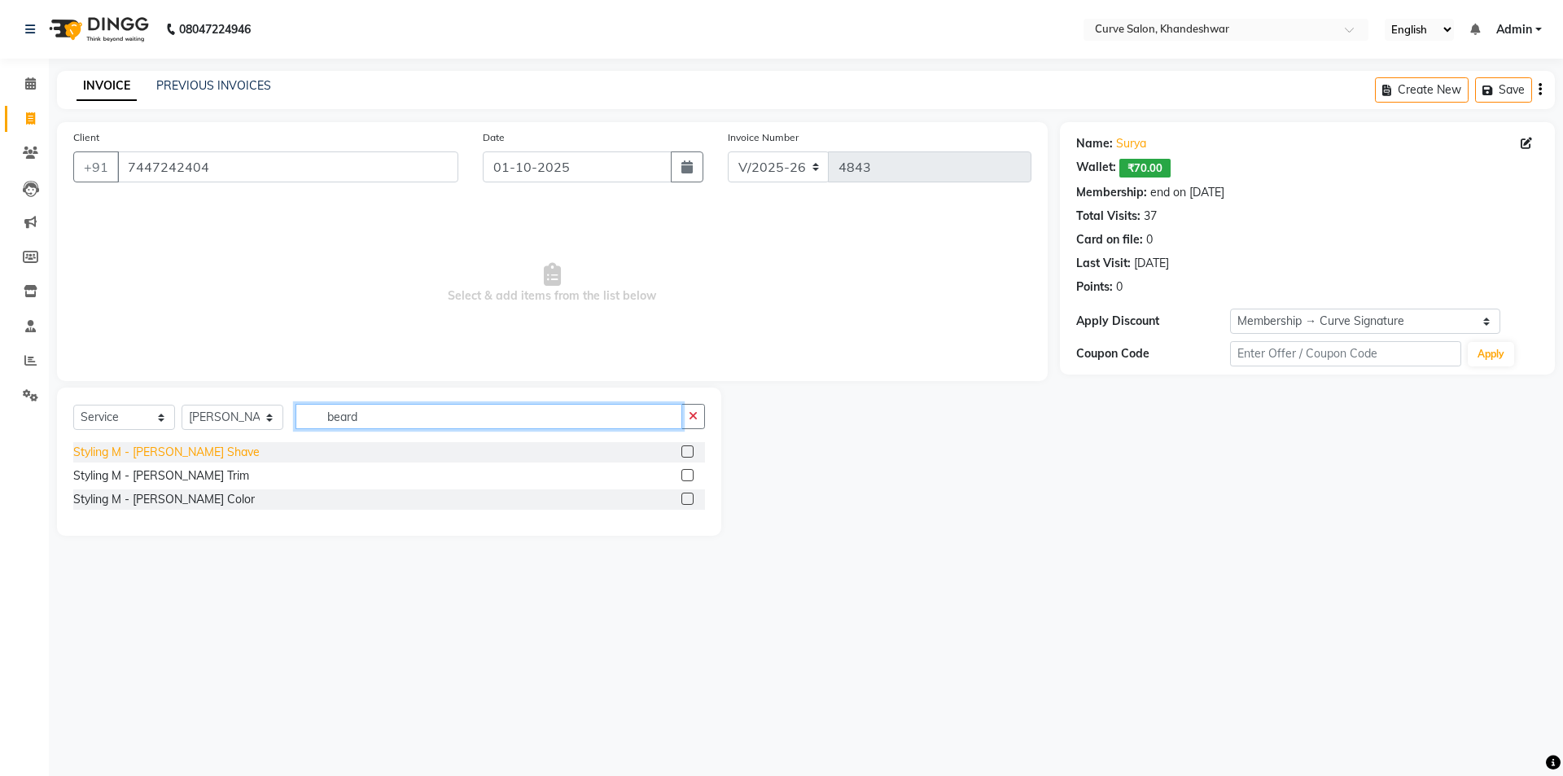
type input "beard"
click at [195, 453] on div "Styling M - [PERSON_NAME] Shave" at bounding box center [166, 452] width 186 height 17
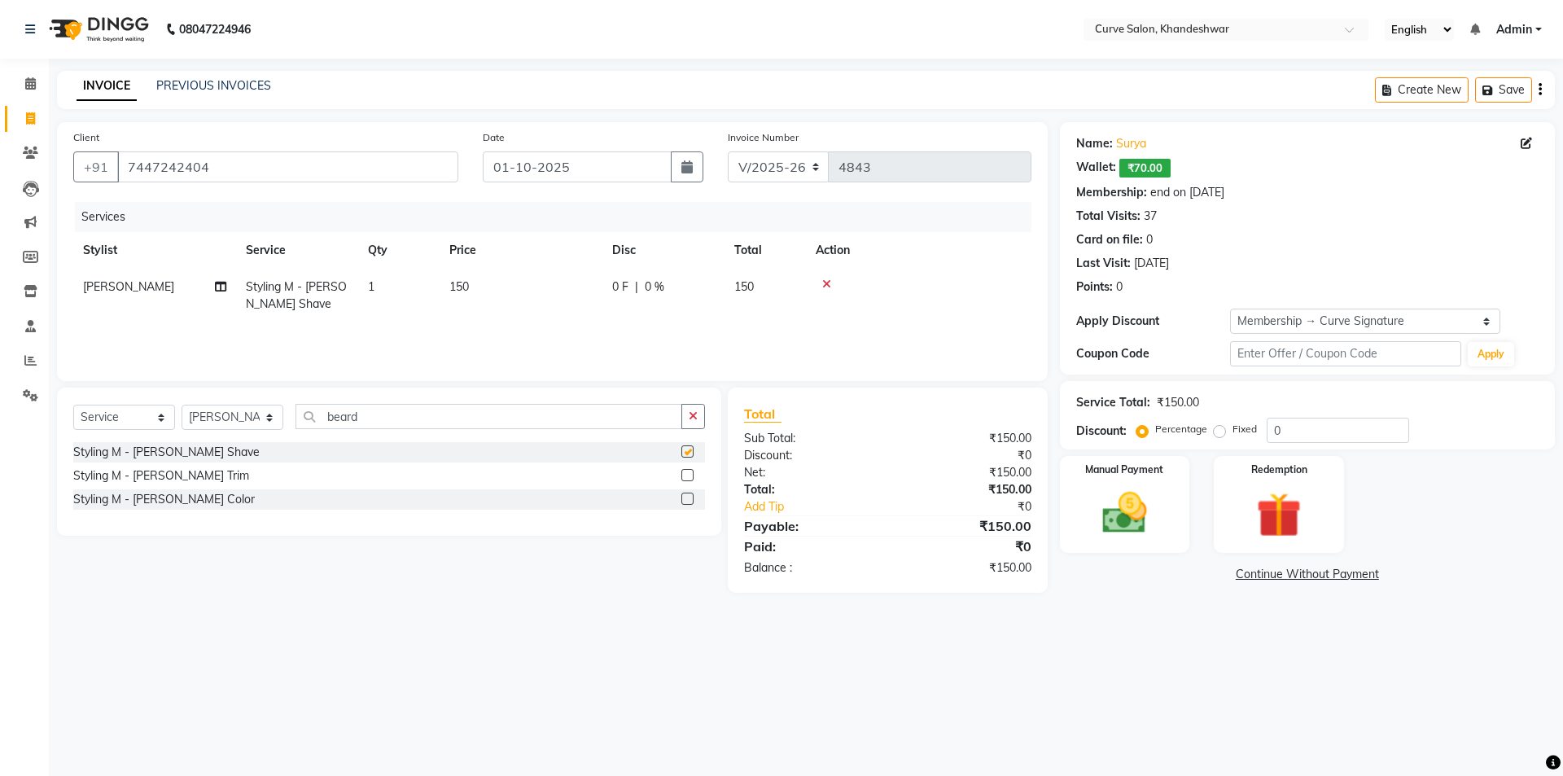
checkbox input "false"
click at [1154, 533] on img at bounding box center [1125, 513] width 76 height 54
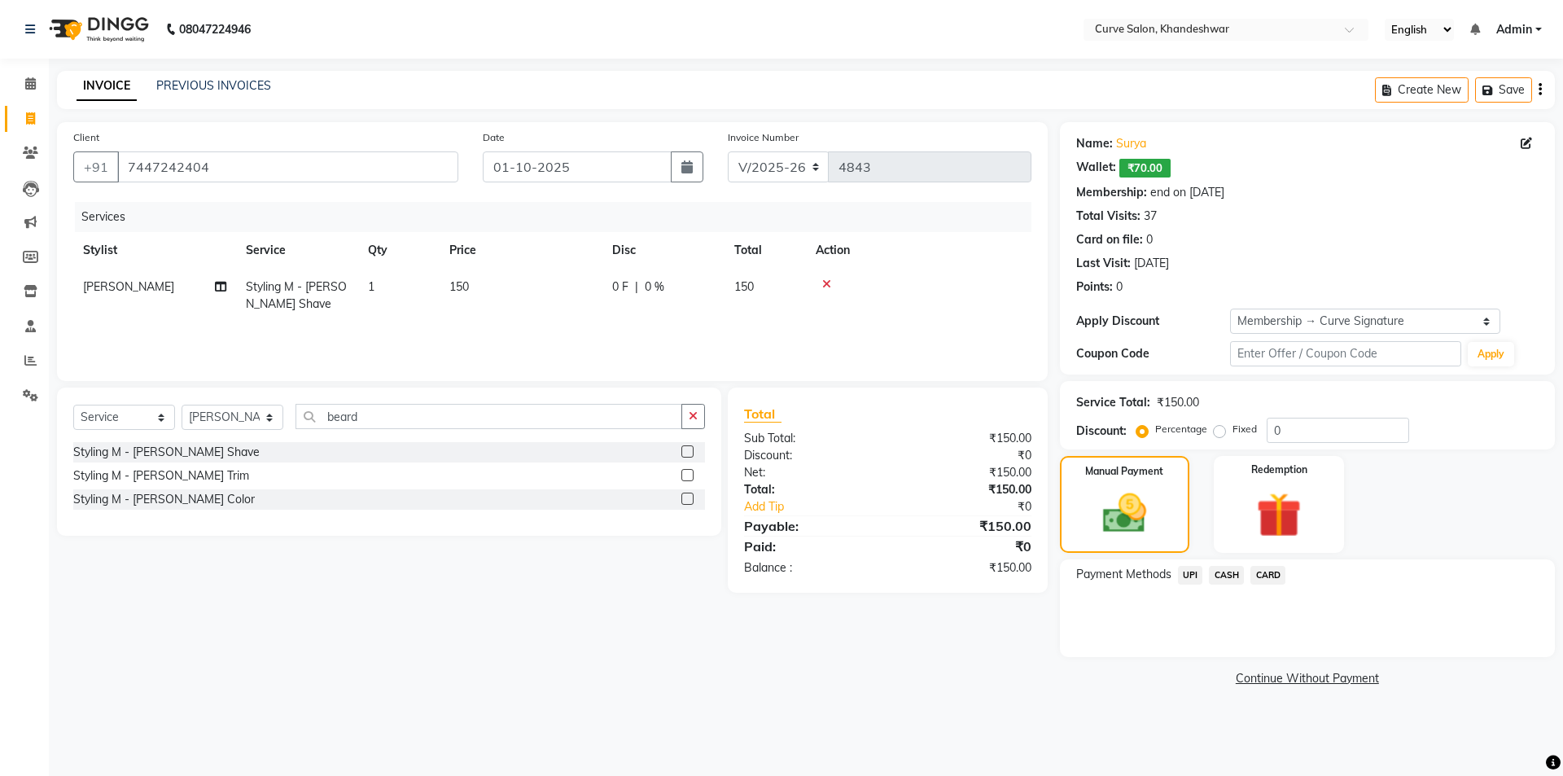
click at [1190, 571] on span "UPI" at bounding box center [1190, 575] width 25 height 19
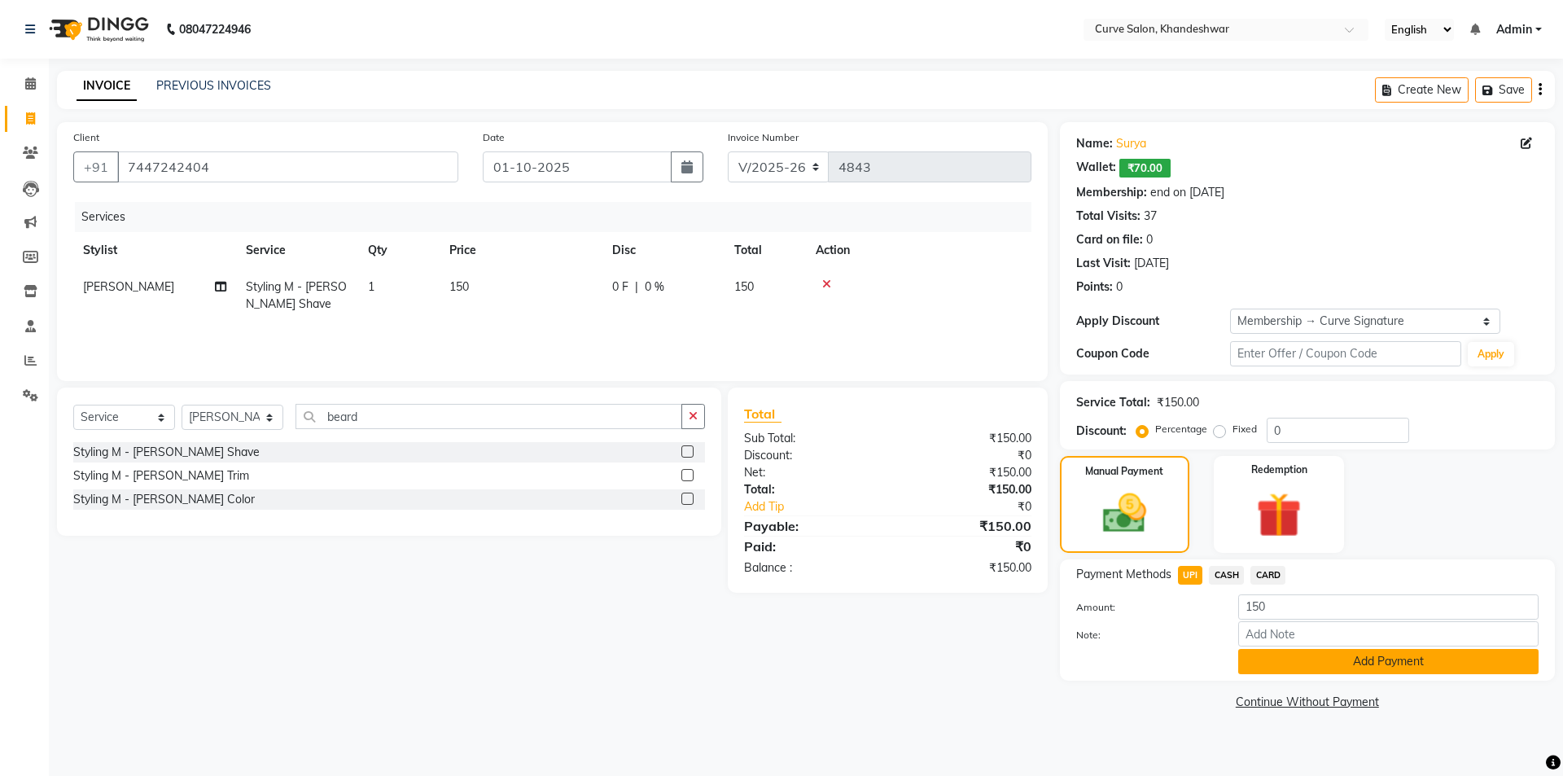
click at [1348, 654] on button "Add Payment" at bounding box center [1388, 661] width 300 height 25
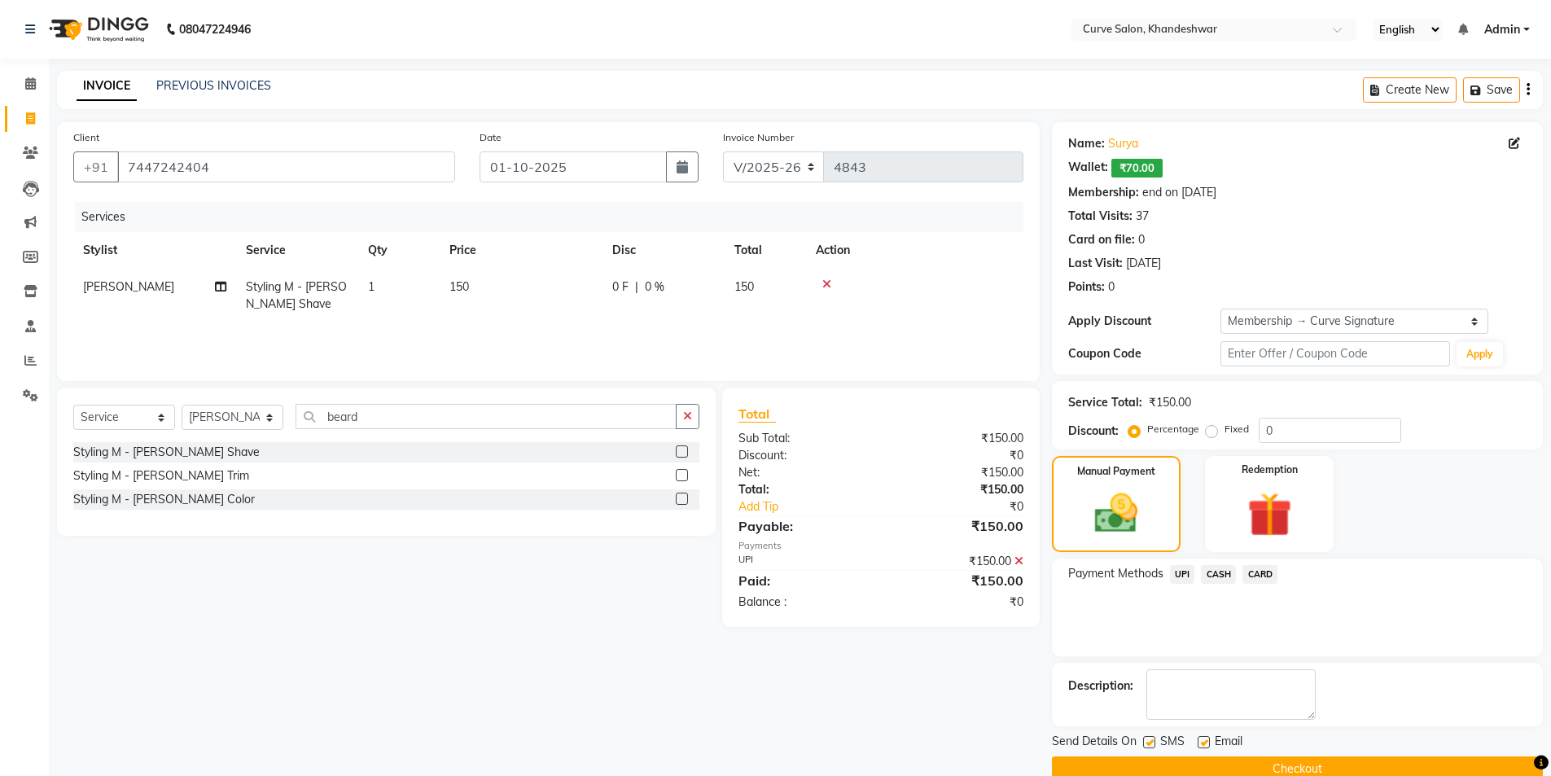
click at [1287, 762] on button "Checkout" at bounding box center [1297, 768] width 491 height 25
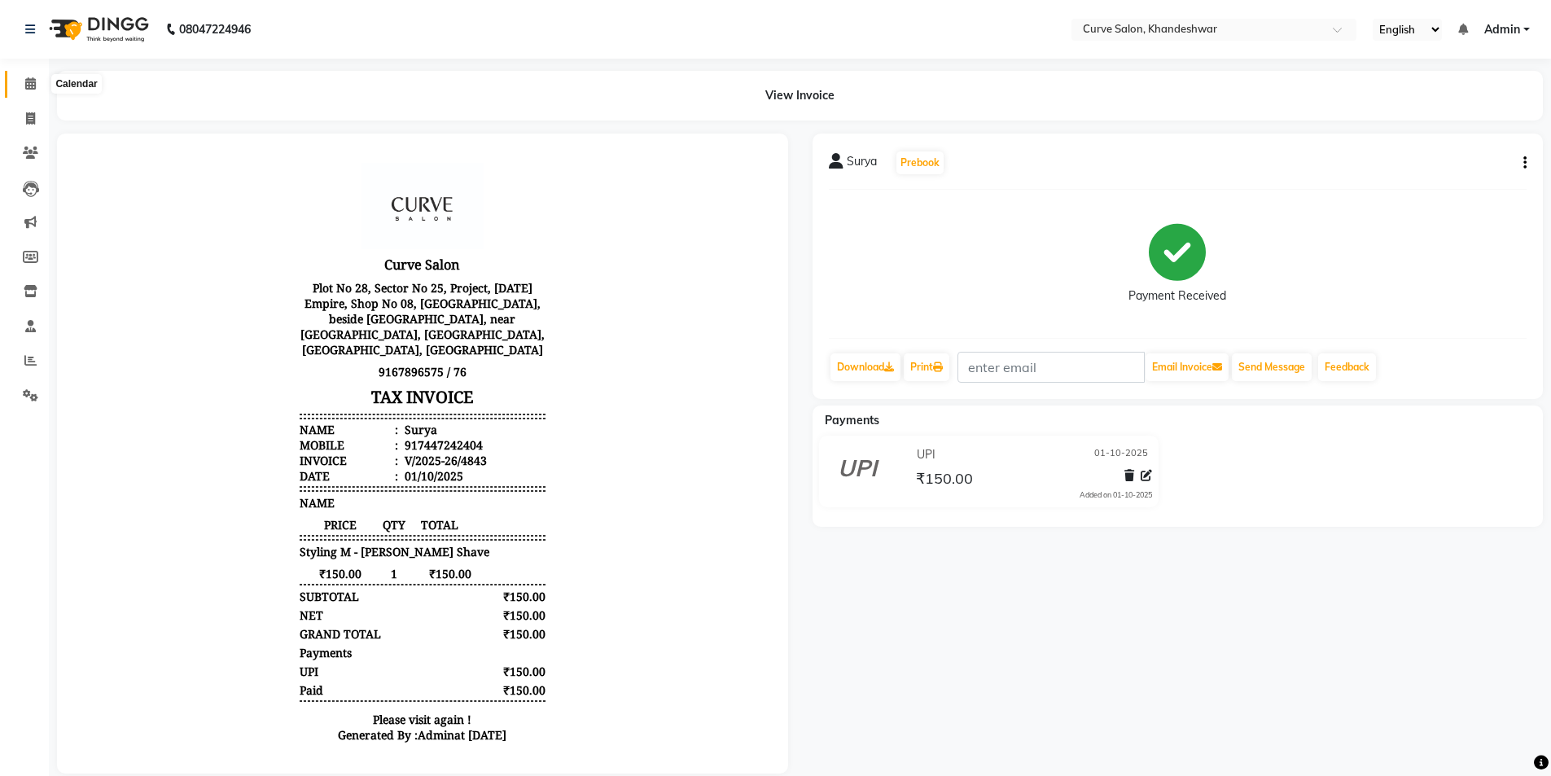
click at [33, 81] on icon at bounding box center [30, 83] width 11 height 12
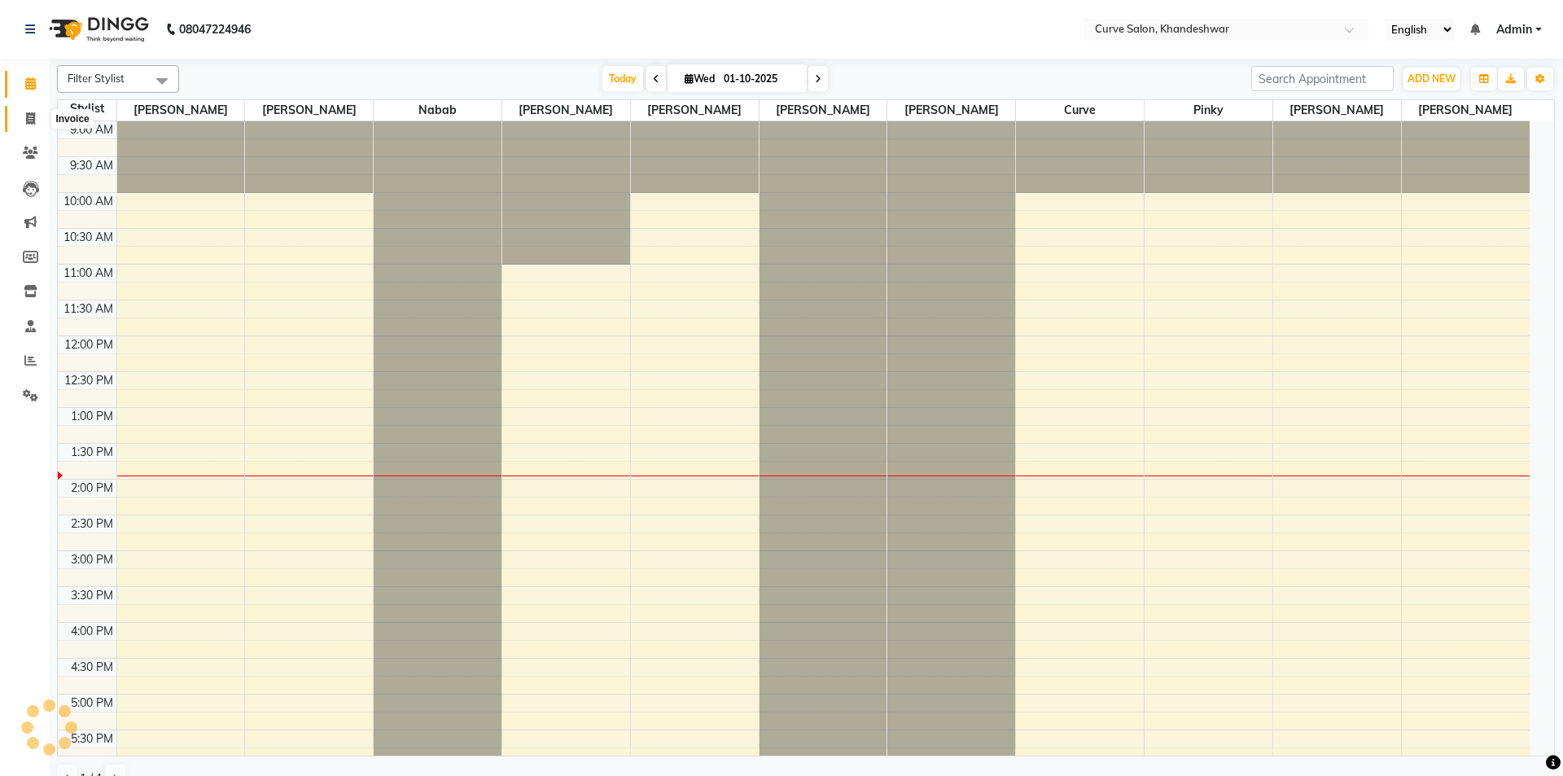
click at [31, 119] on icon at bounding box center [30, 118] width 9 height 12
select select "service"
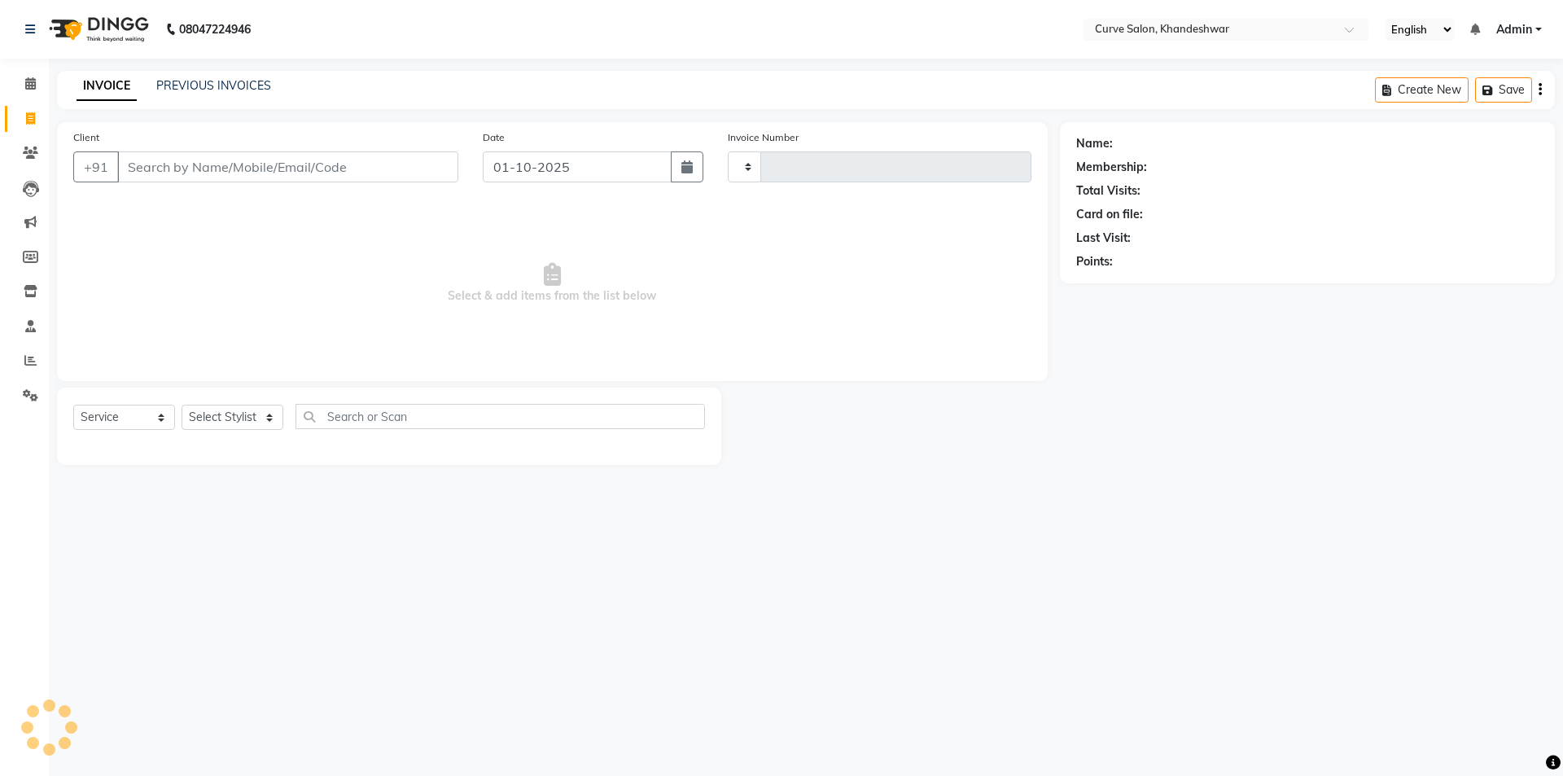
type input "4844"
select select "4458"
click at [219, 167] on input "Client" at bounding box center [287, 166] width 341 height 31
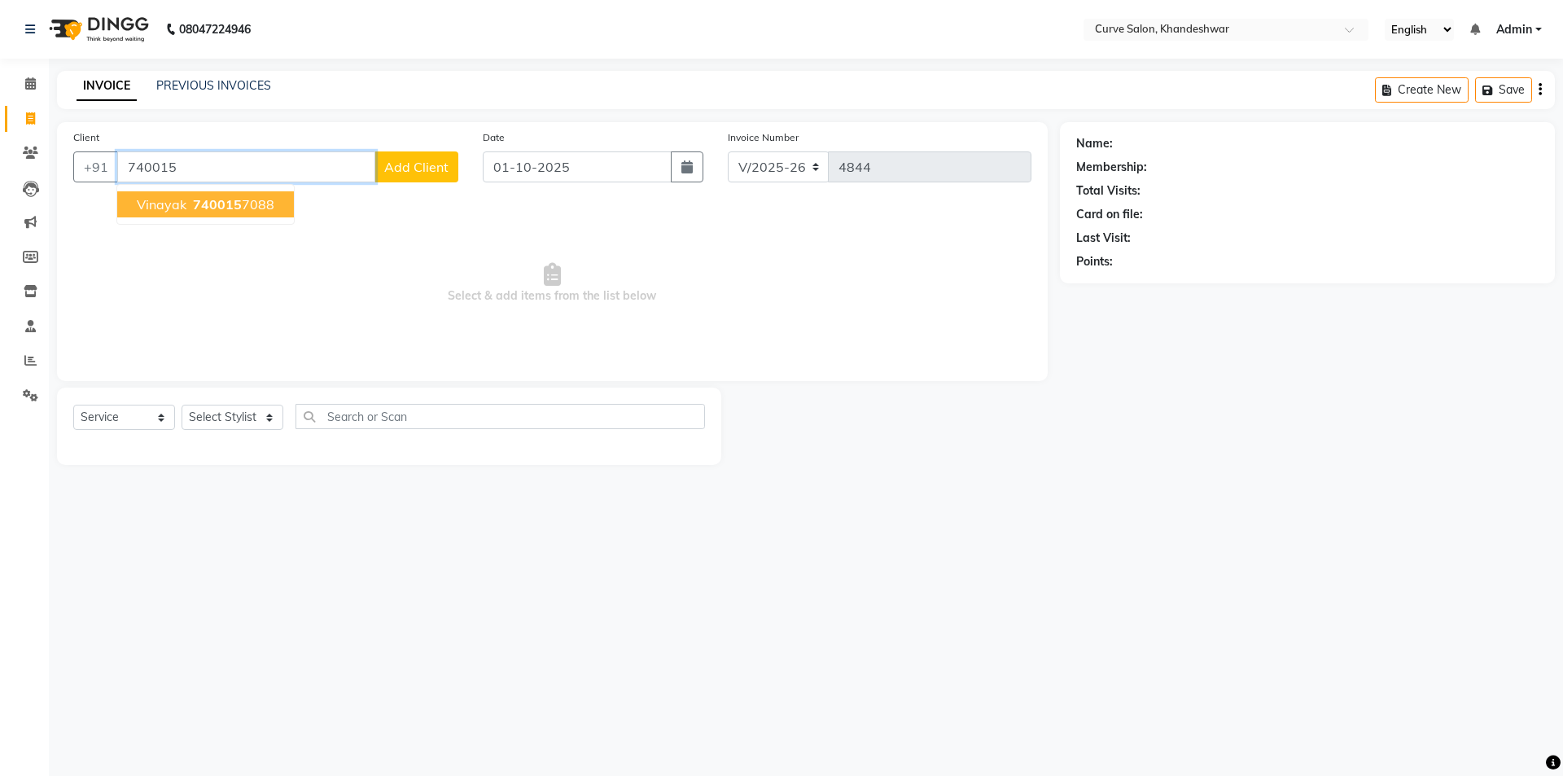
click at [214, 197] on span "740015" at bounding box center [217, 204] width 49 height 16
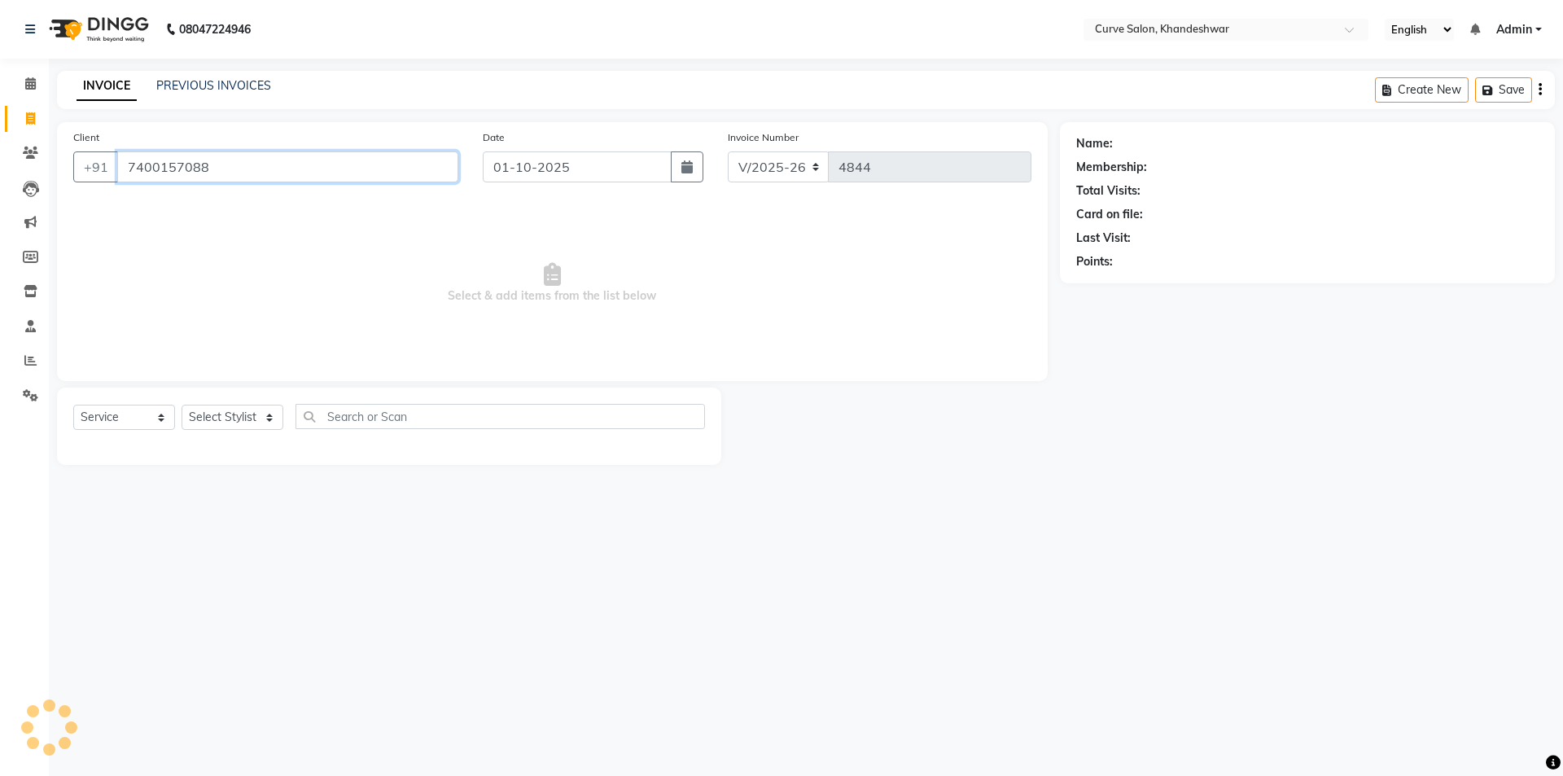
type input "7400157088"
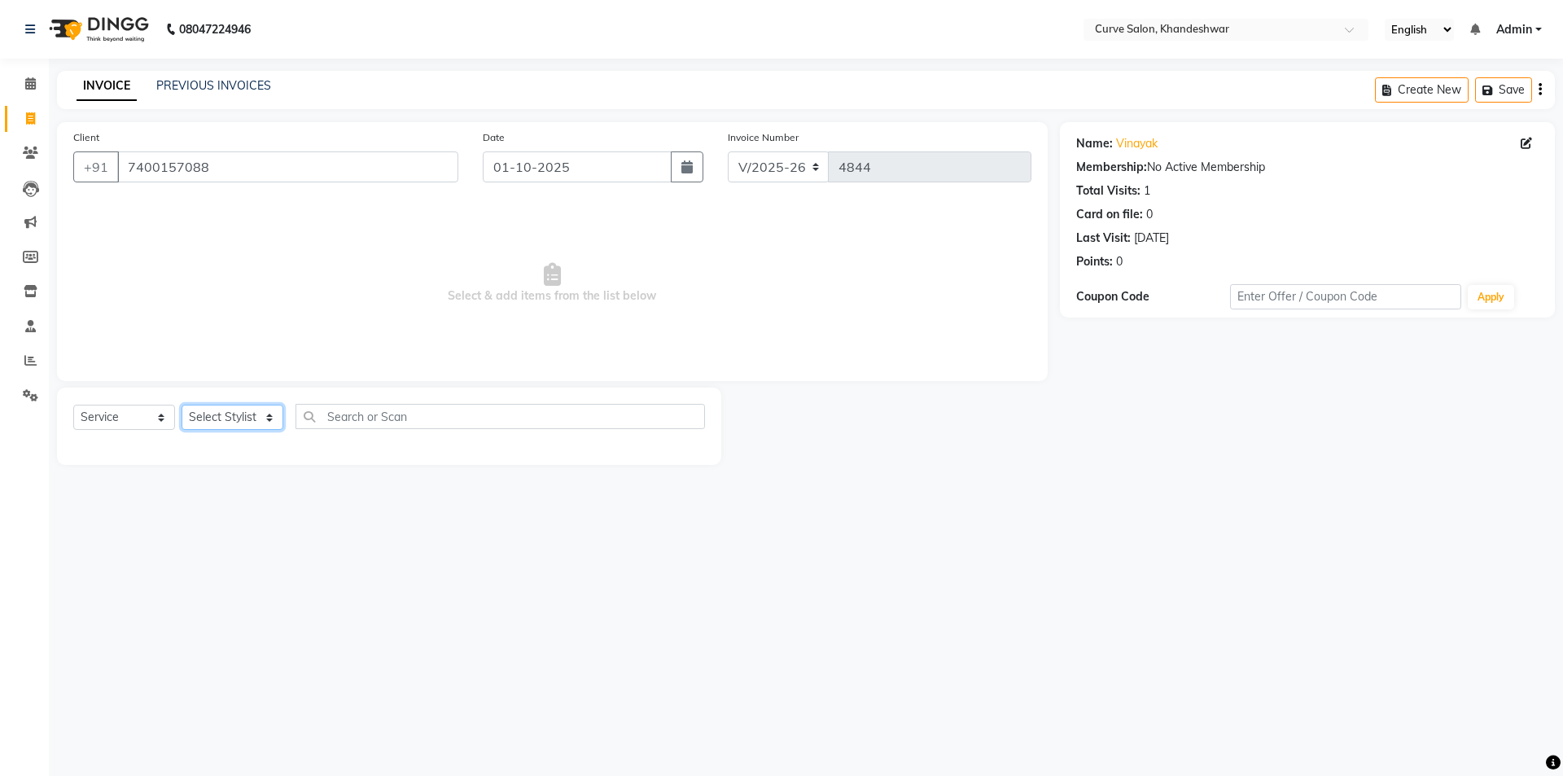
click at [200, 413] on select "Select Stylist [PERSON_NAME] Curve [PERSON_NAME] [PERSON_NAME] [PERSON_NAME] Na…" at bounding box center [233, 417] width 102 height 25
click at [203, 412] on select "Select Stylist [PERSON_NAME] Curve [PERSON_NAME] [PERSON_NAME] [PERSON_NAME] Na…" at bounding box center [233, 417] width 102 height 25
click at [205, 415] on select "Select Stylist [PERSON_NAME] Curve [PERSON_NAME] [PERSON_NAME] [PERSON_NAME] Na…" at bounding box center [233, 417] width 102 height 25
click at [224, 406] on select "Select Stylist [PERSON_NAME] Curve [PERSON_NAME] [PERSON_NAME] [PERSON_NAME] Na…" at bounding box center [233, 417] width 102 height 25
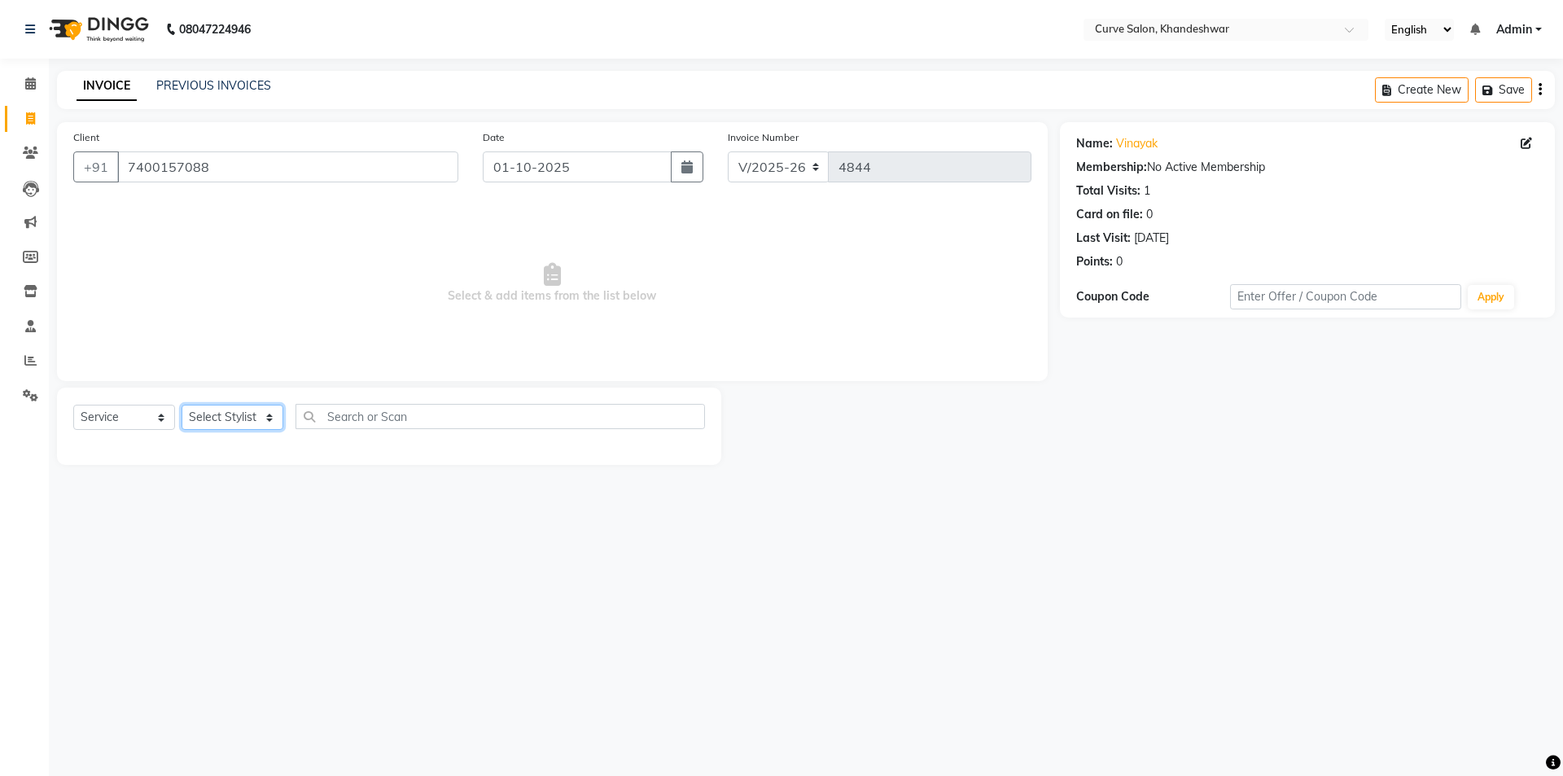
click at [182, 405] on select "Select Stylist [PERSON_NAME] Curve [PERSON_NAME] [PERSON_NAME] [PERSON_NAME] Na…" at bounding box center [233, 417] width 102 height 25
click at [379, 410] on input "text" at bounding box center [501, 416] width 410 height 25
click at [265, 408] on select "Select Stylist [PERSON_NAME] Curve [PERSON_NAME] [PERSON_NAME] [PERSON_NAME] Na…" at bounding box center [233, 417] width 102 height 25
select select "25107"
click at [182, 405] on select "Select Stylist [PERSON_NAME] Curve [PERSON_NAME] [PERSON_NAME] [PERSON_NAME] Na…" at bounding box center [233, 417] width 102 height 25
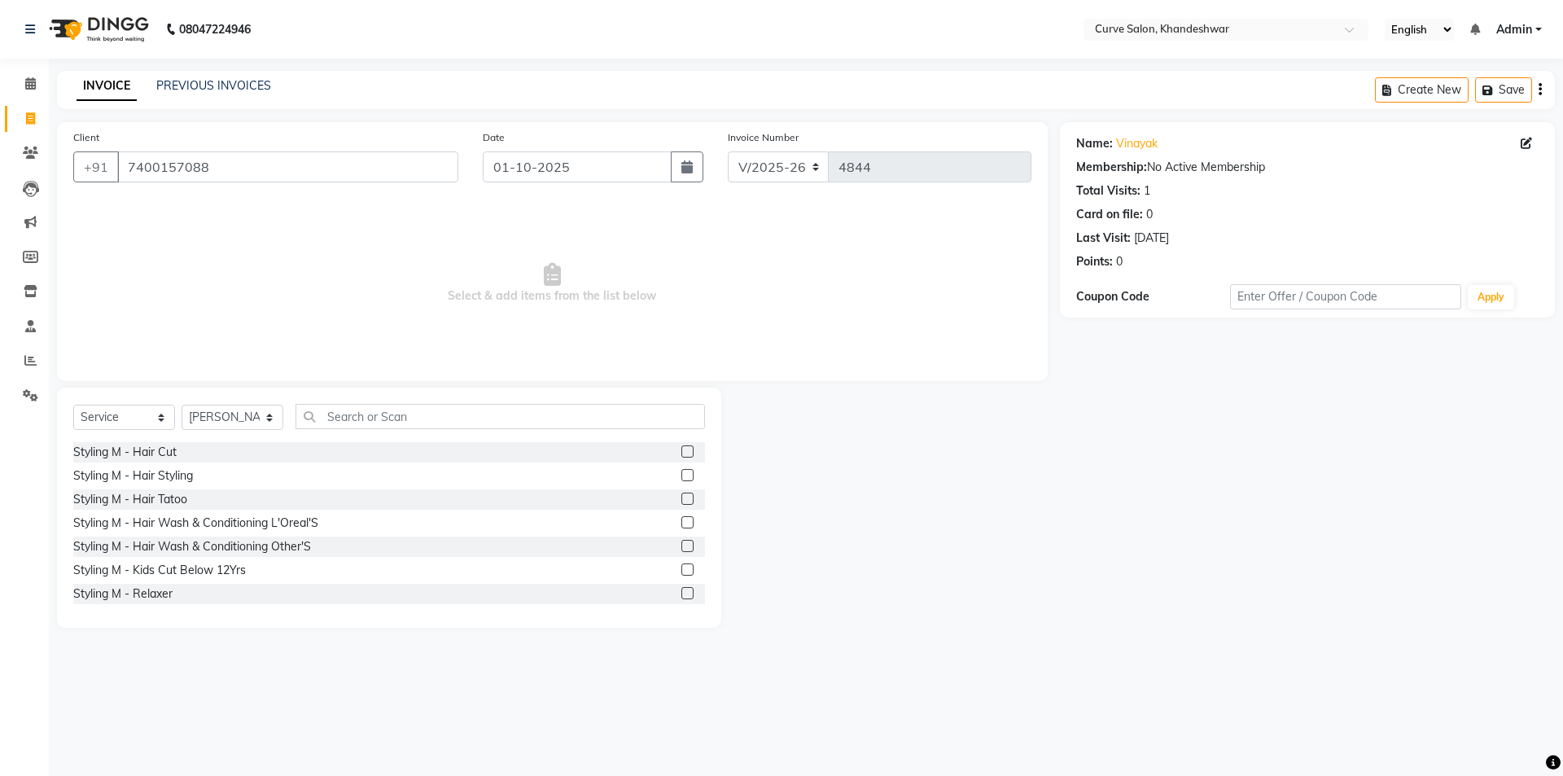
click at [187, 448] on div "Styling M - Hair Cut" at bounding box center [389, 452] width 632 height 20
click at [159, 450] on div "Styling M - Hair Cut" at bounding box center [124, 452] width 103 height 17
checkbox input "false"
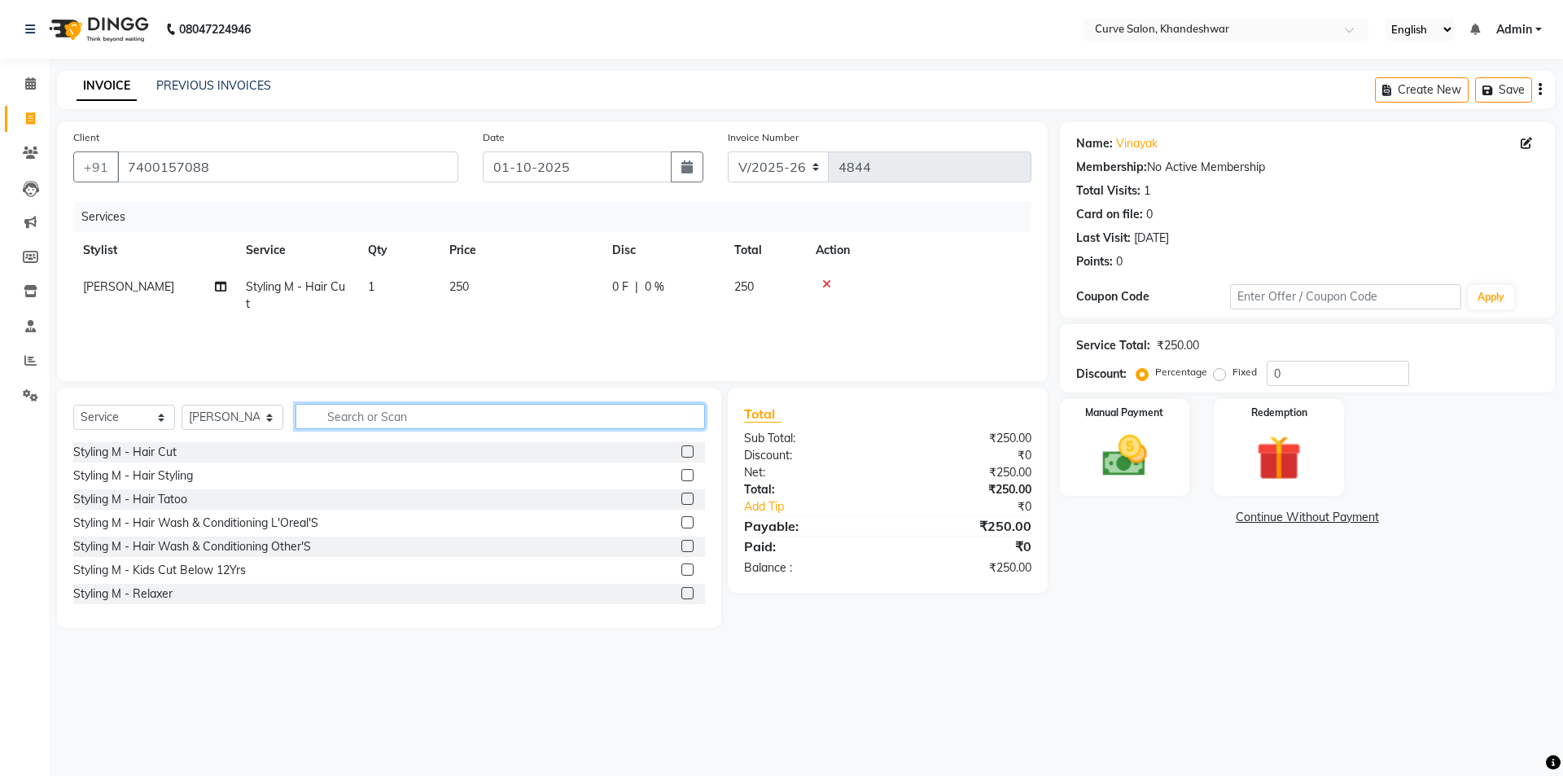
click at [370, 419] on input "text" at bounding box center [501, 416] width 410 height 25
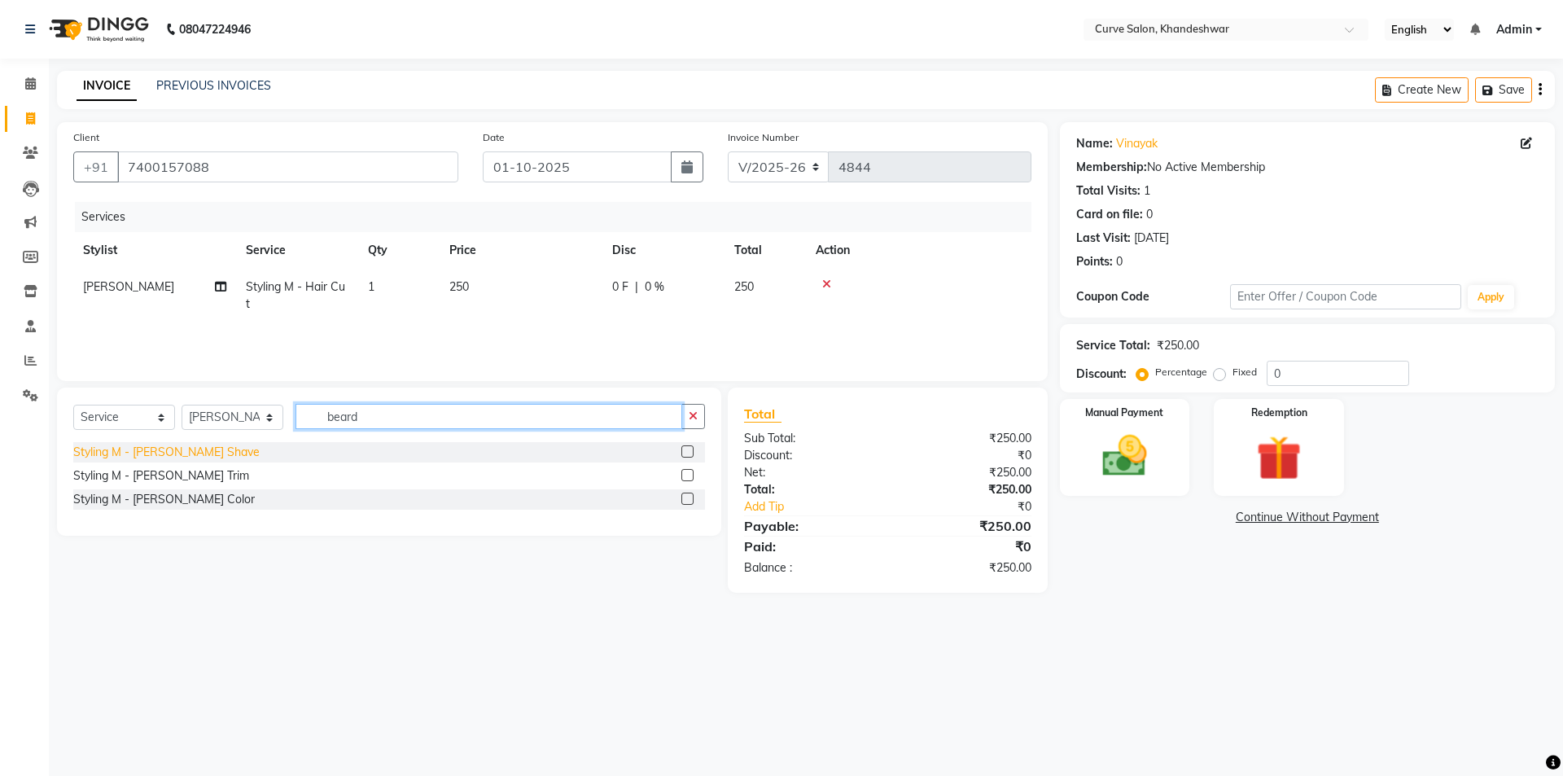
type input "beard"
click at [171, 450] on div "Styling M - [PERSON_NAME] Shave" at bounding box center [166, 452] width 186 height 17
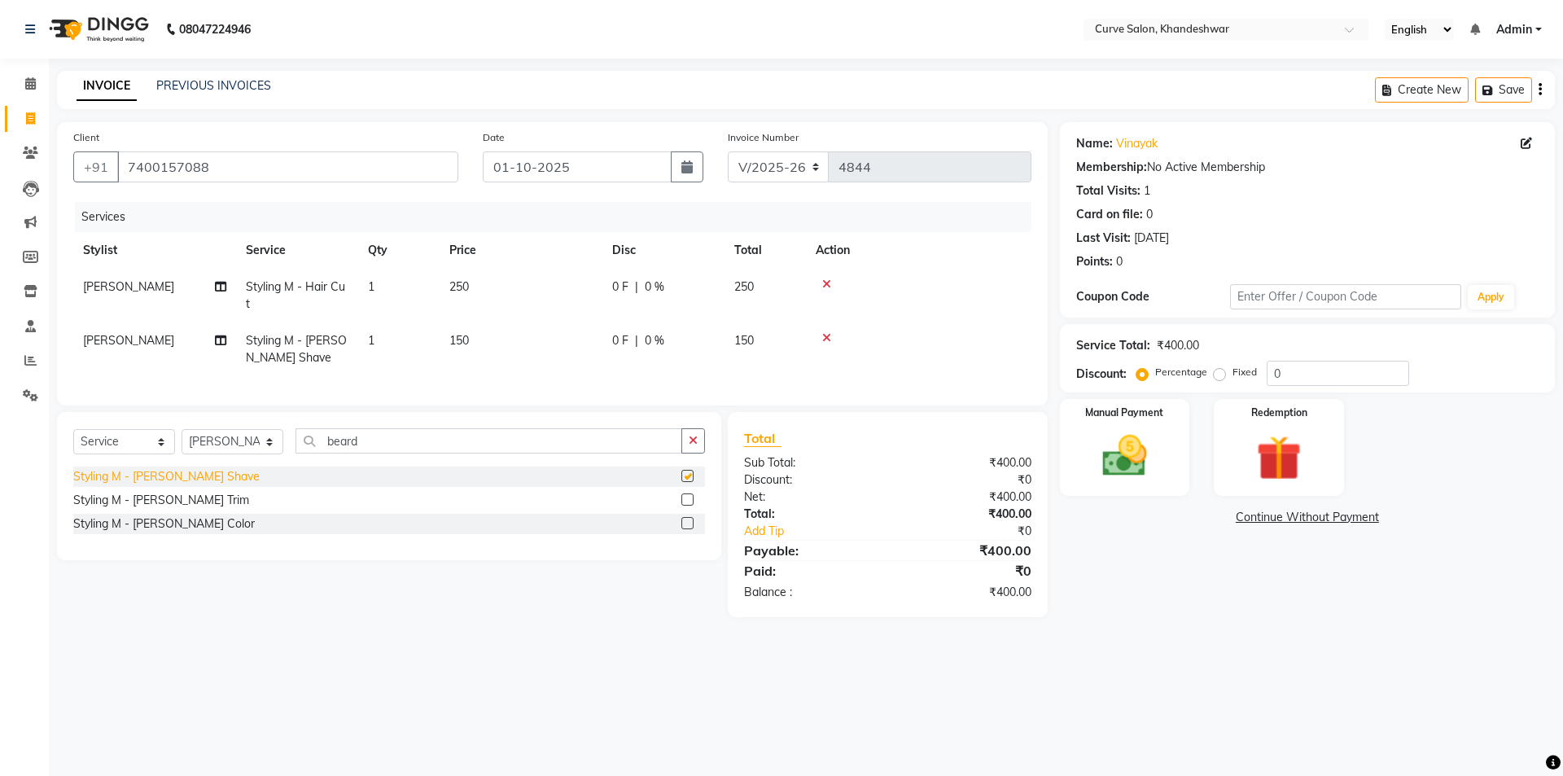
checkbox input "false"
click at [1085, 442] on div "Manual Payment" at bounding box center [1124, 447] width 135 height 100
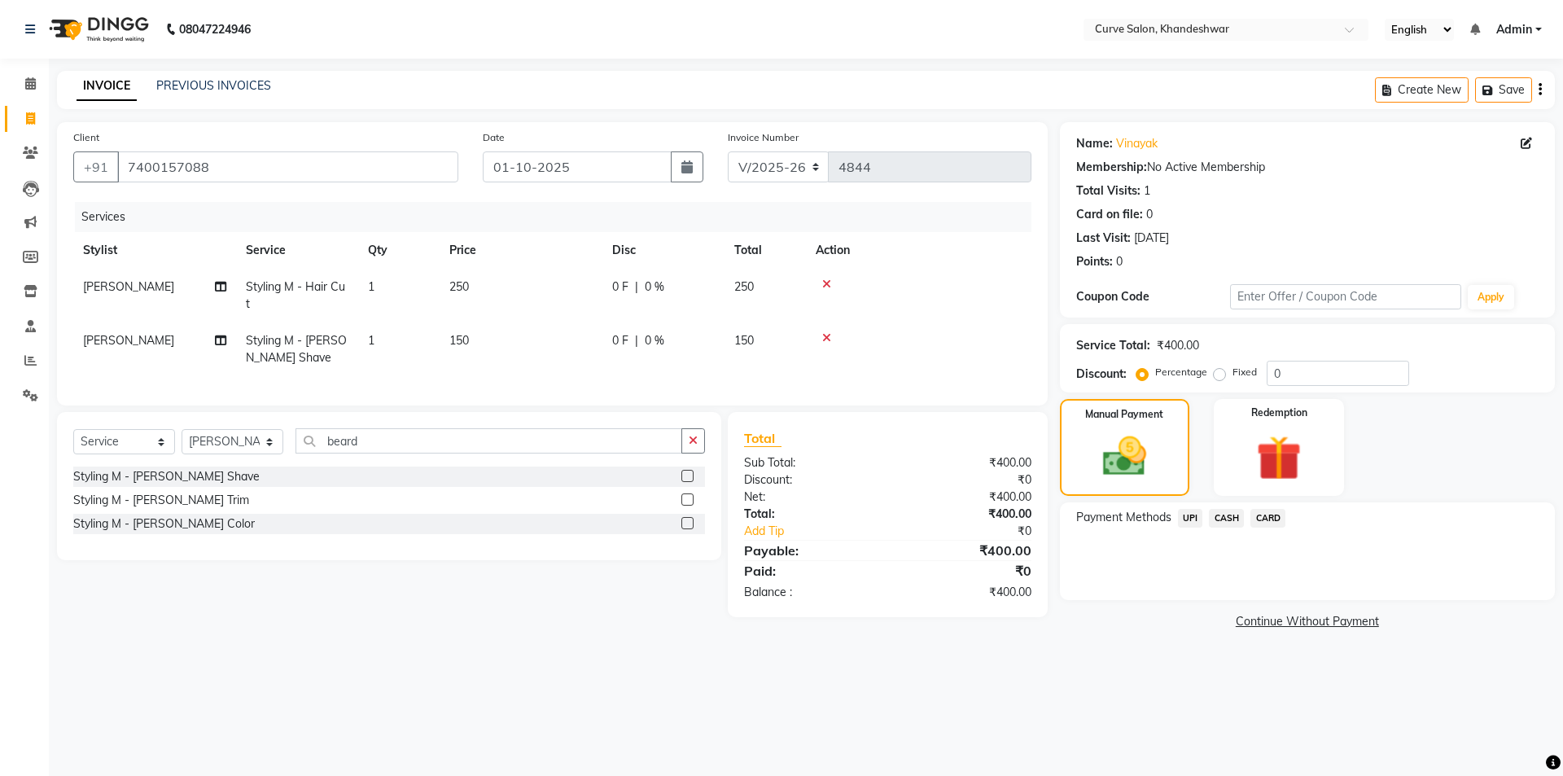
click at [1195, 516] on span "UPI" at bounding box center [1190, 518] width 25 height 19
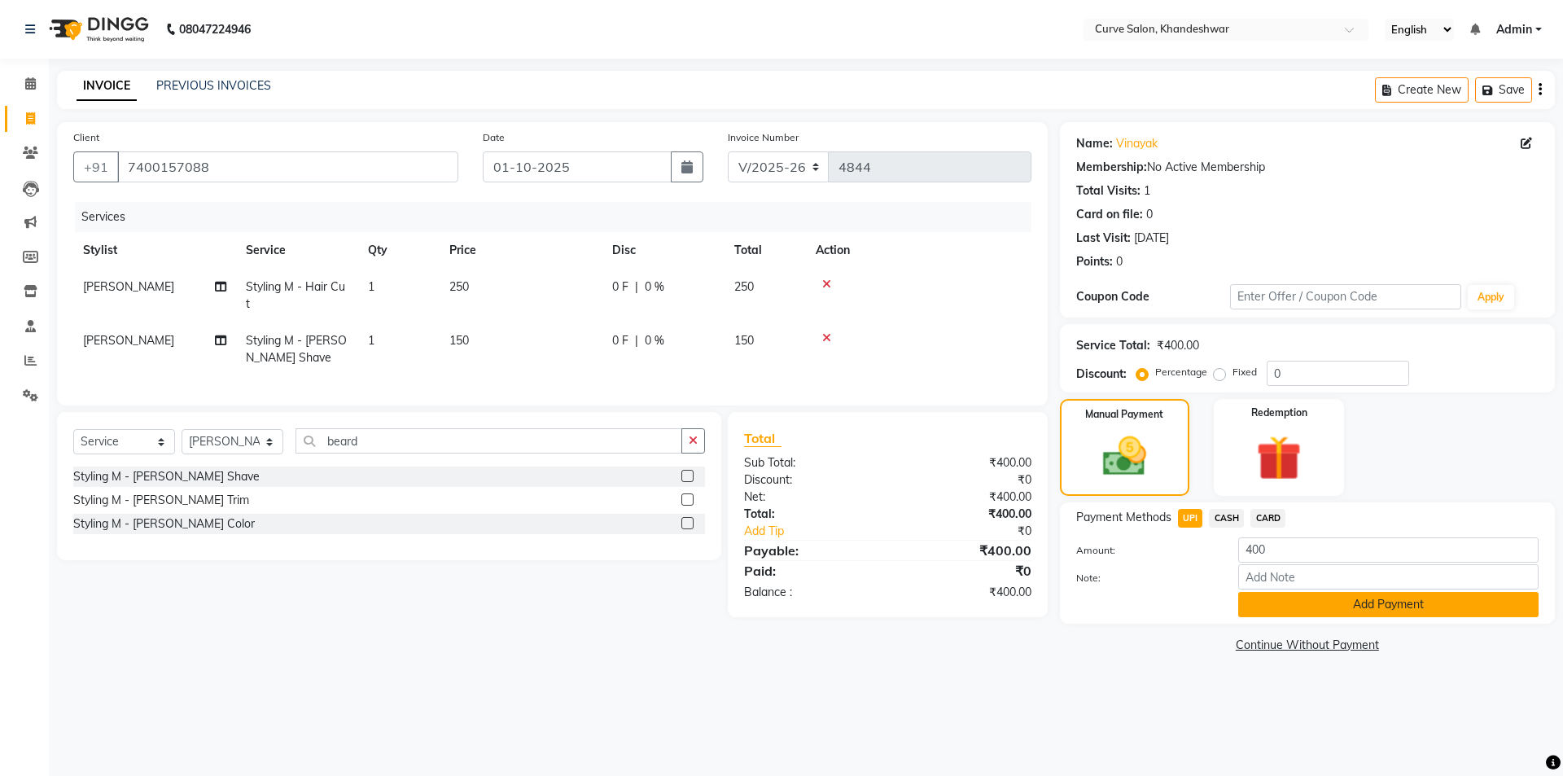
click at [1361, 603] on button "Add Payment" at bounding box center [1388, 604] width 300 height 25
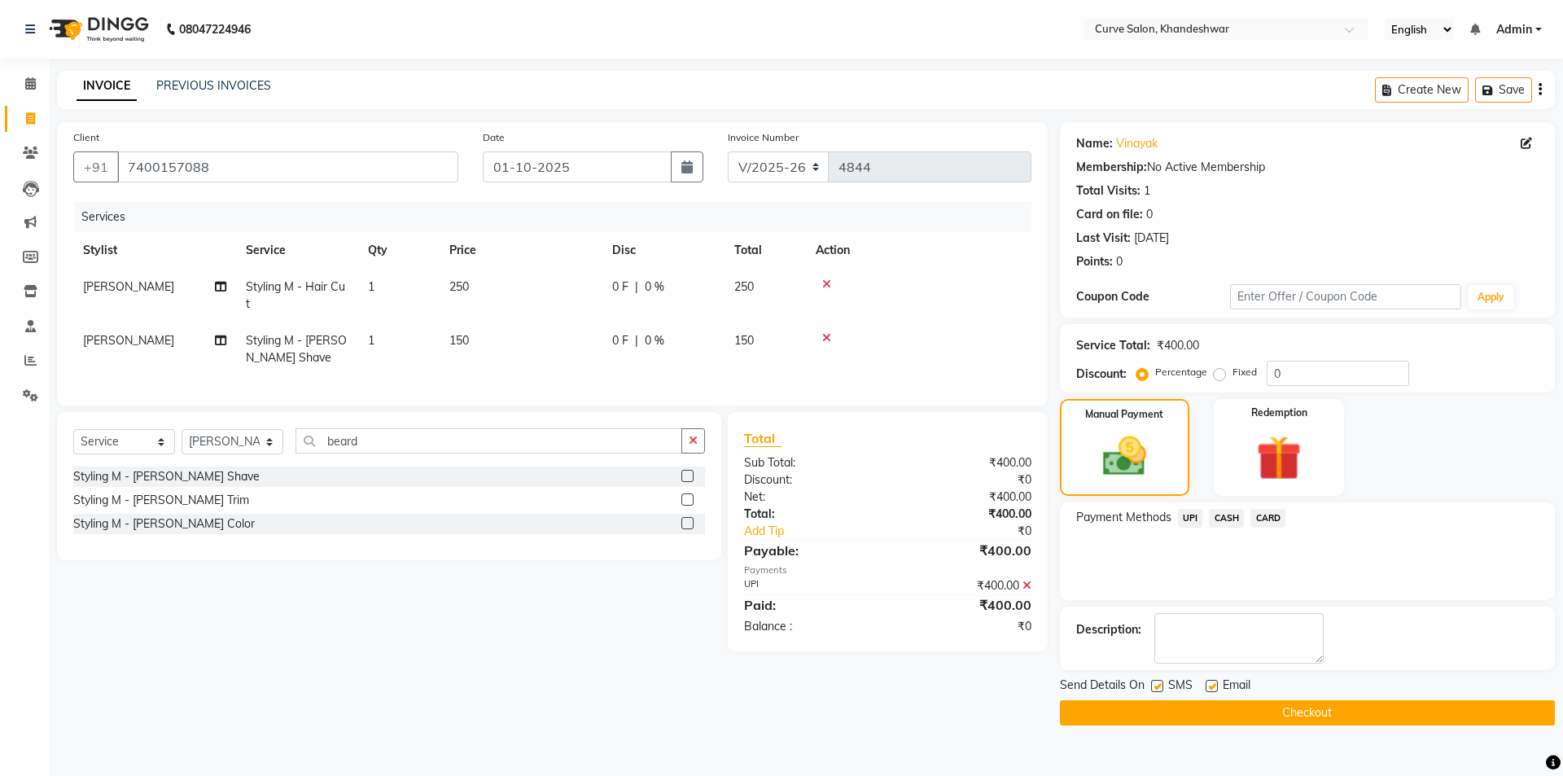
click at [1309, 708] on button "Checkout" at bounding box center [1307, 712] width 495 height 25
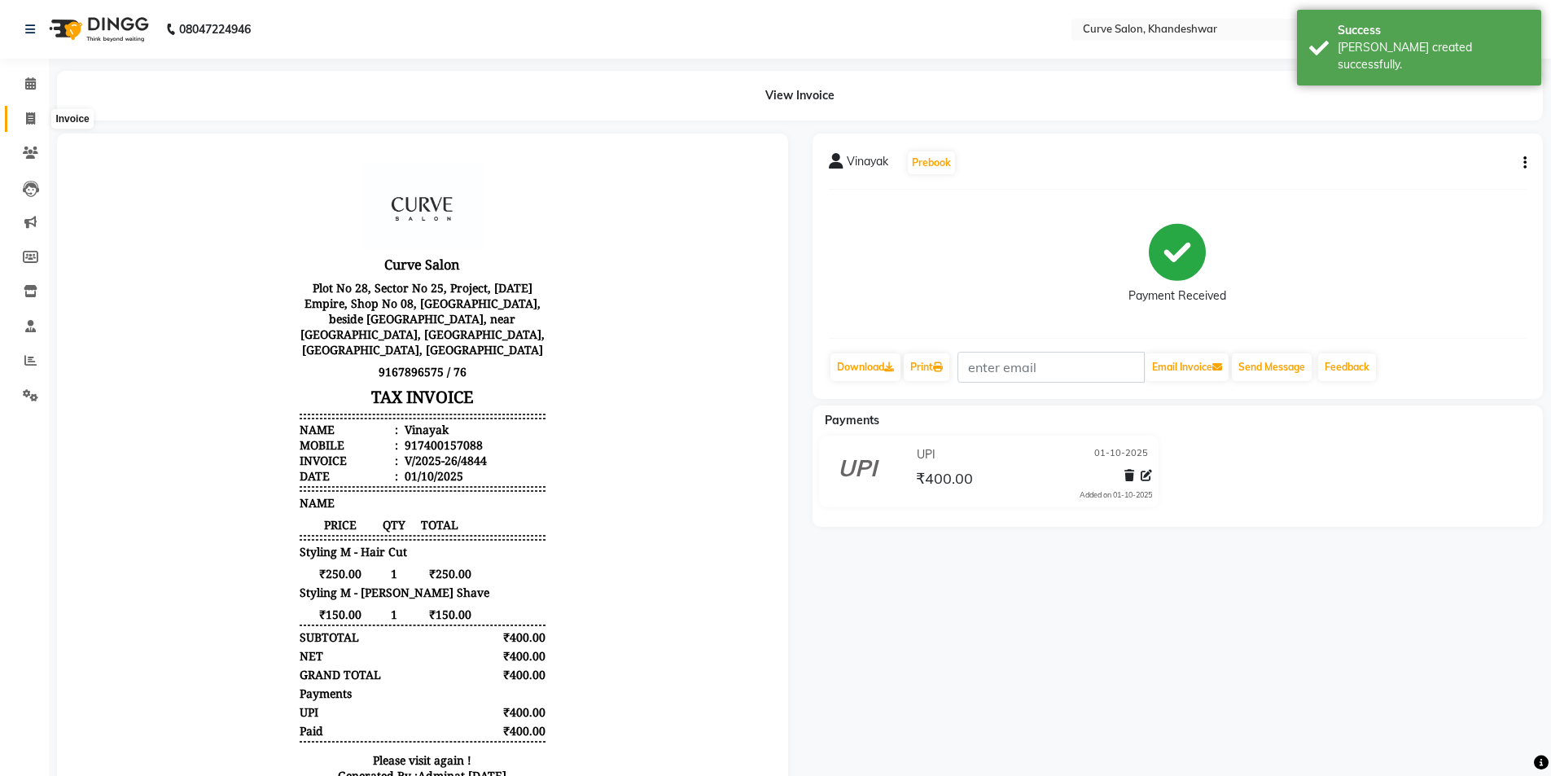
click at [35, 117] on icon at bounding box center [30, 118] width 9 height 12
select select "service"
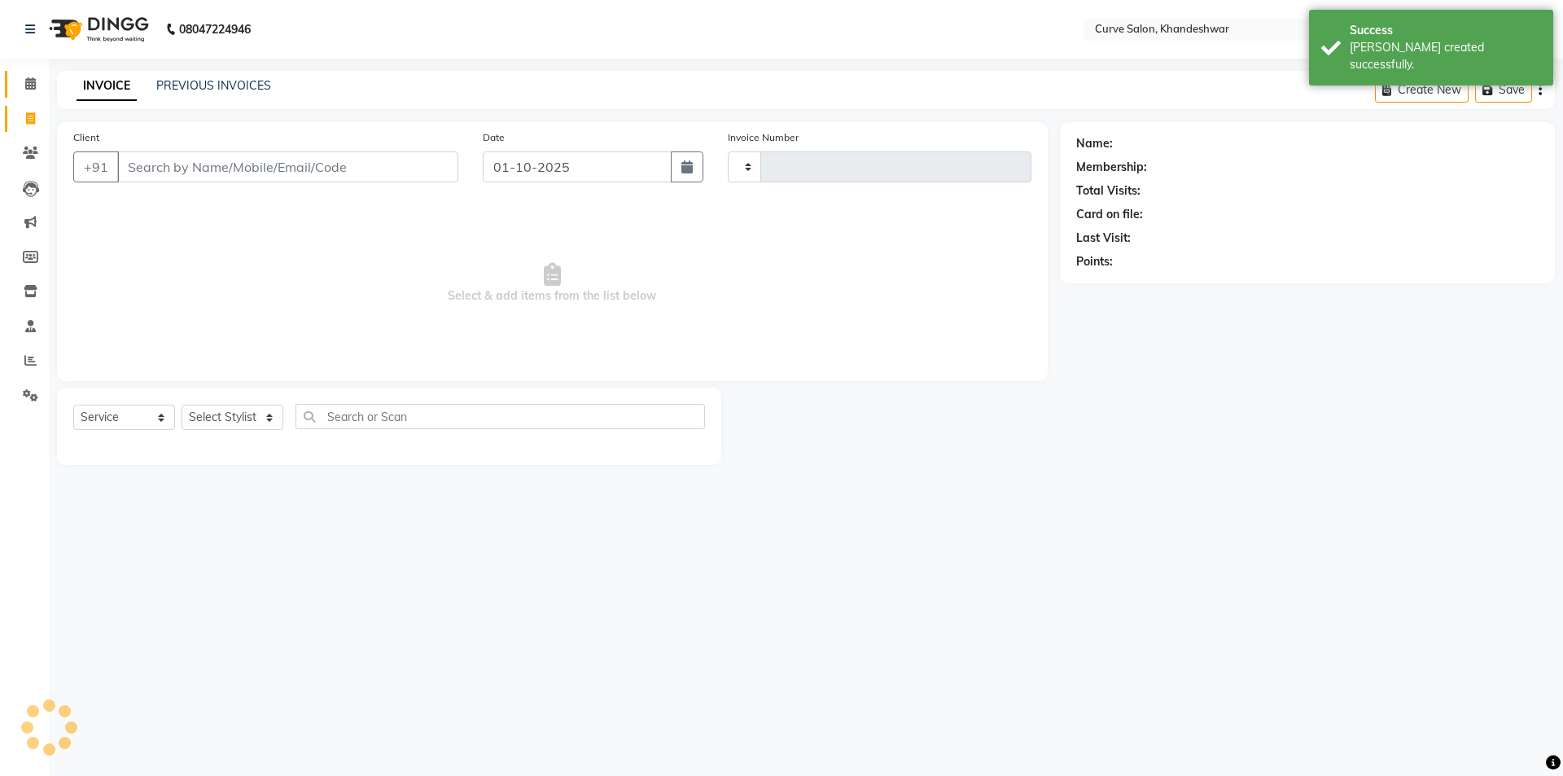
type input "4845"
select select "4458"
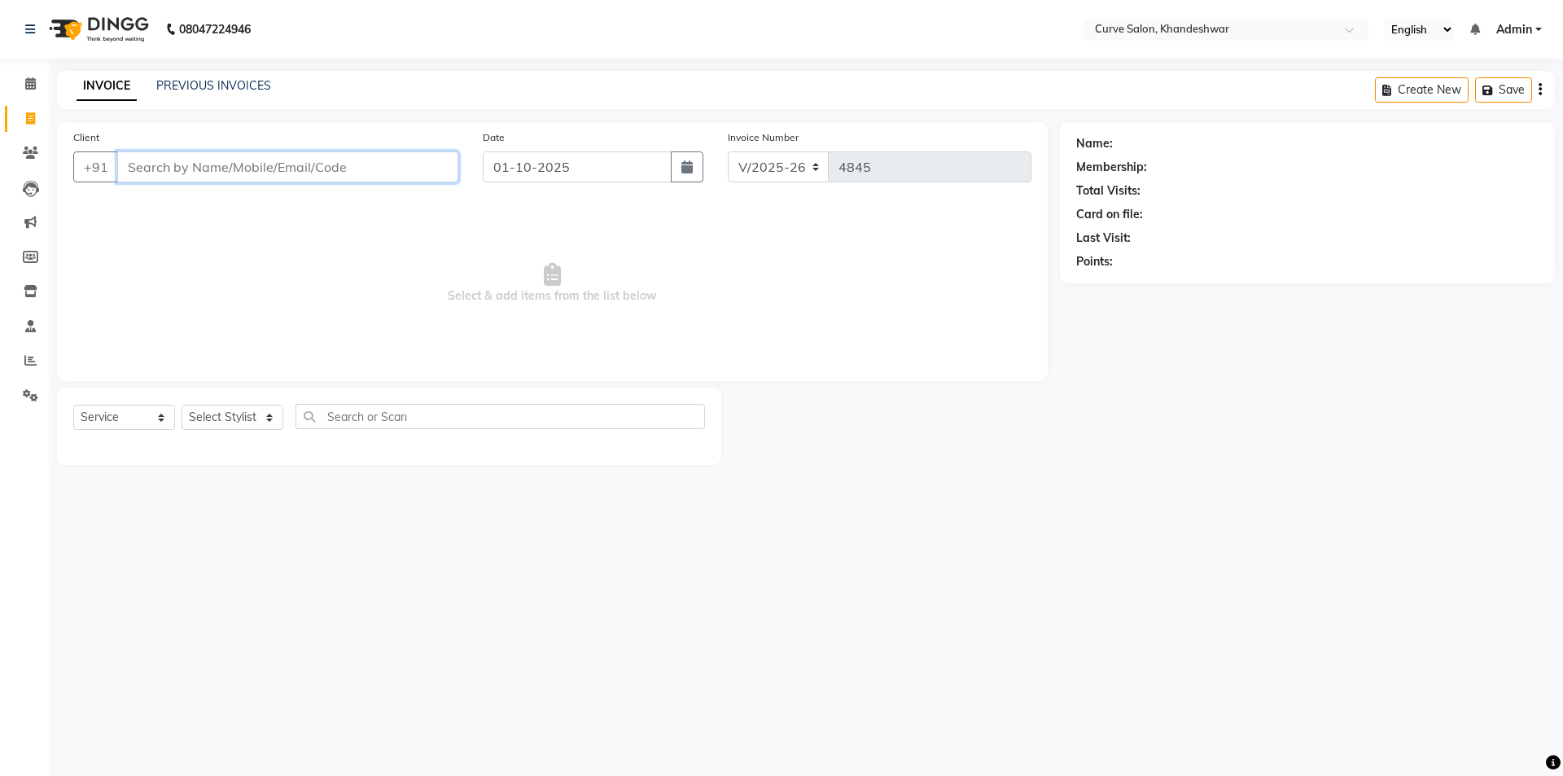
click at [308, 164] on input "Client" at bounding box center [287, 166] width 341 height 31
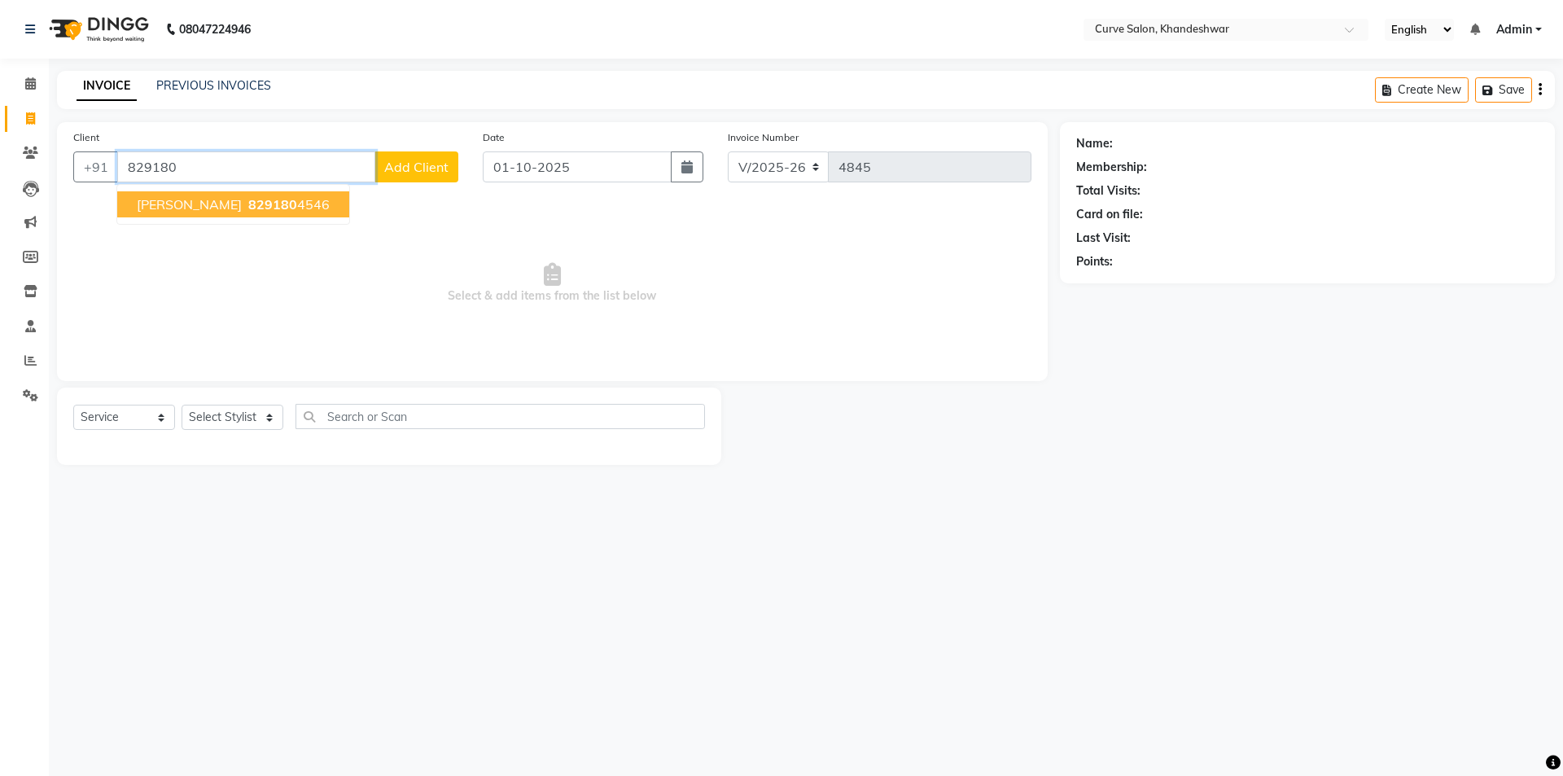
click at [208, 201] on span "Monika Dalvi" at bounding box center [189, 204] width 105 height 16
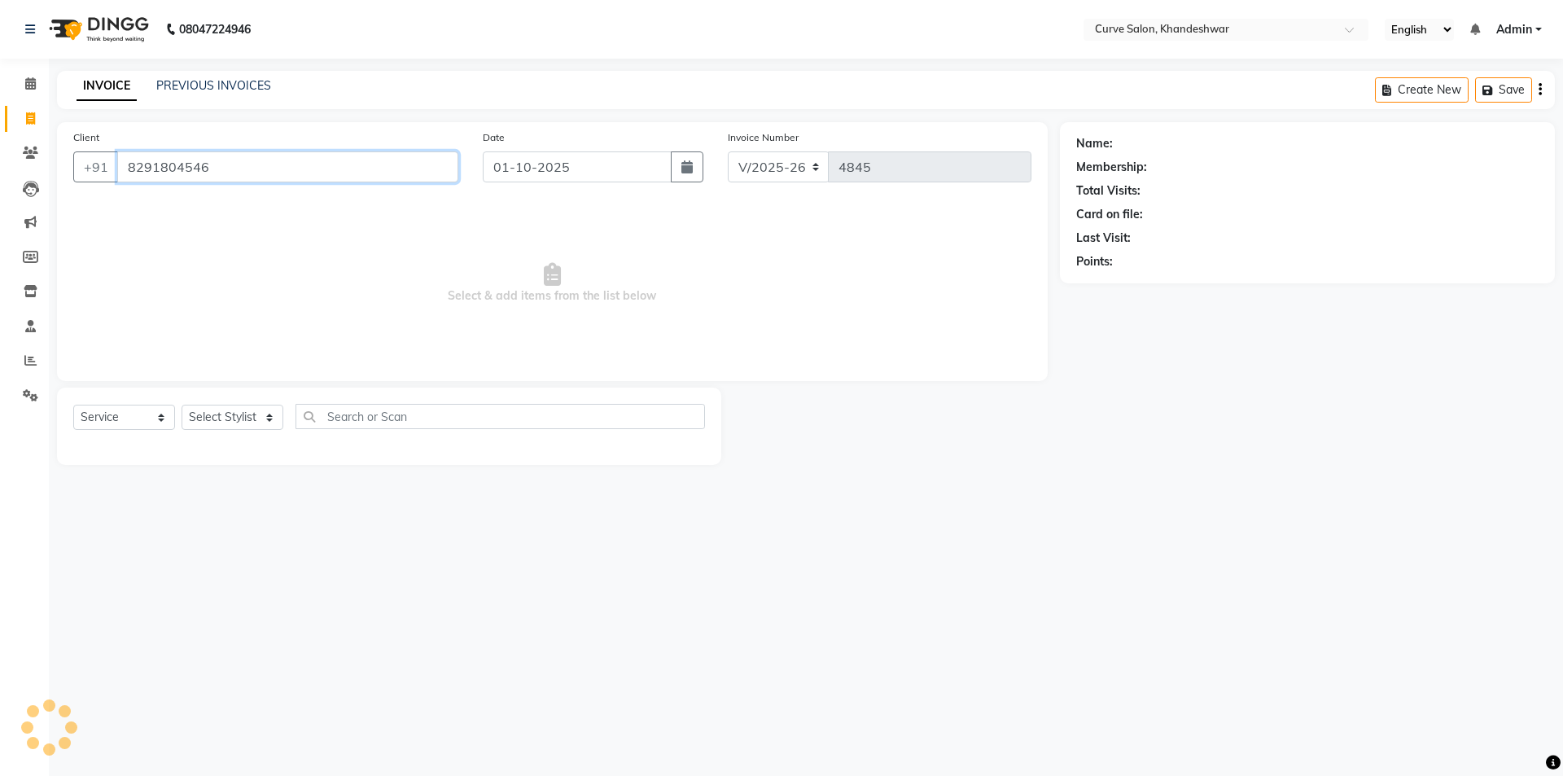
type input "8291804546"
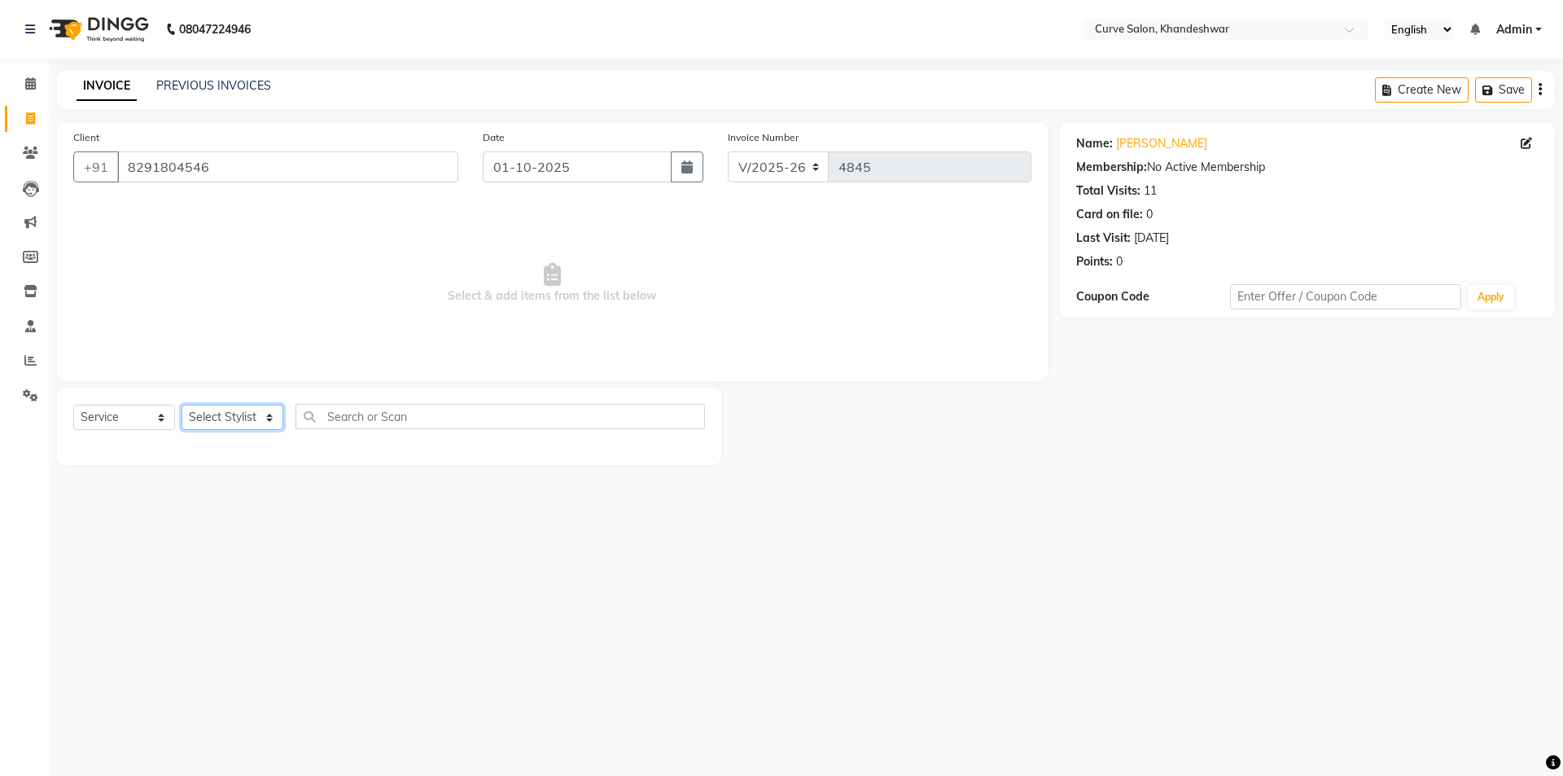
click at [242, 413] on select "Select Stylist [PERSON_NAME] Curve [PERSON_NAME] [PERSON_NAME] [PERSON_NAME] Na…" at bounding box center [233, 417] width 102 height 25
select select "25109"
click at [182, 405] on select "Select Stylist [PERSON_NAME] Curve [PERSON_NAME] [PERSON_NAME] [PERSON_NAME] Na…" at bounding box center [233, 417] width 102 height 25
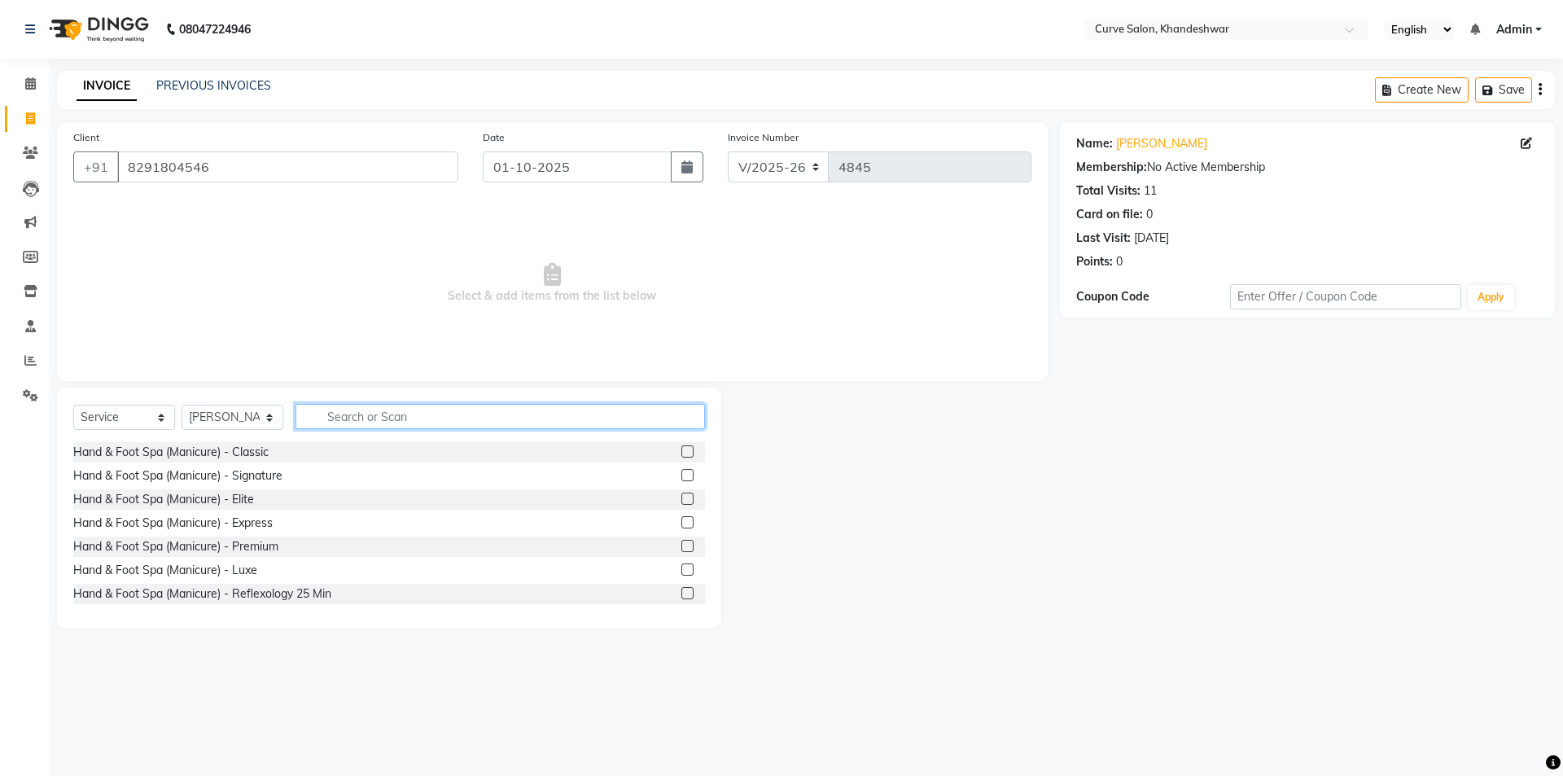
click at [360, 417] on input "text" at bounding box center [501, 416] width 410 height 25
type input "ess"
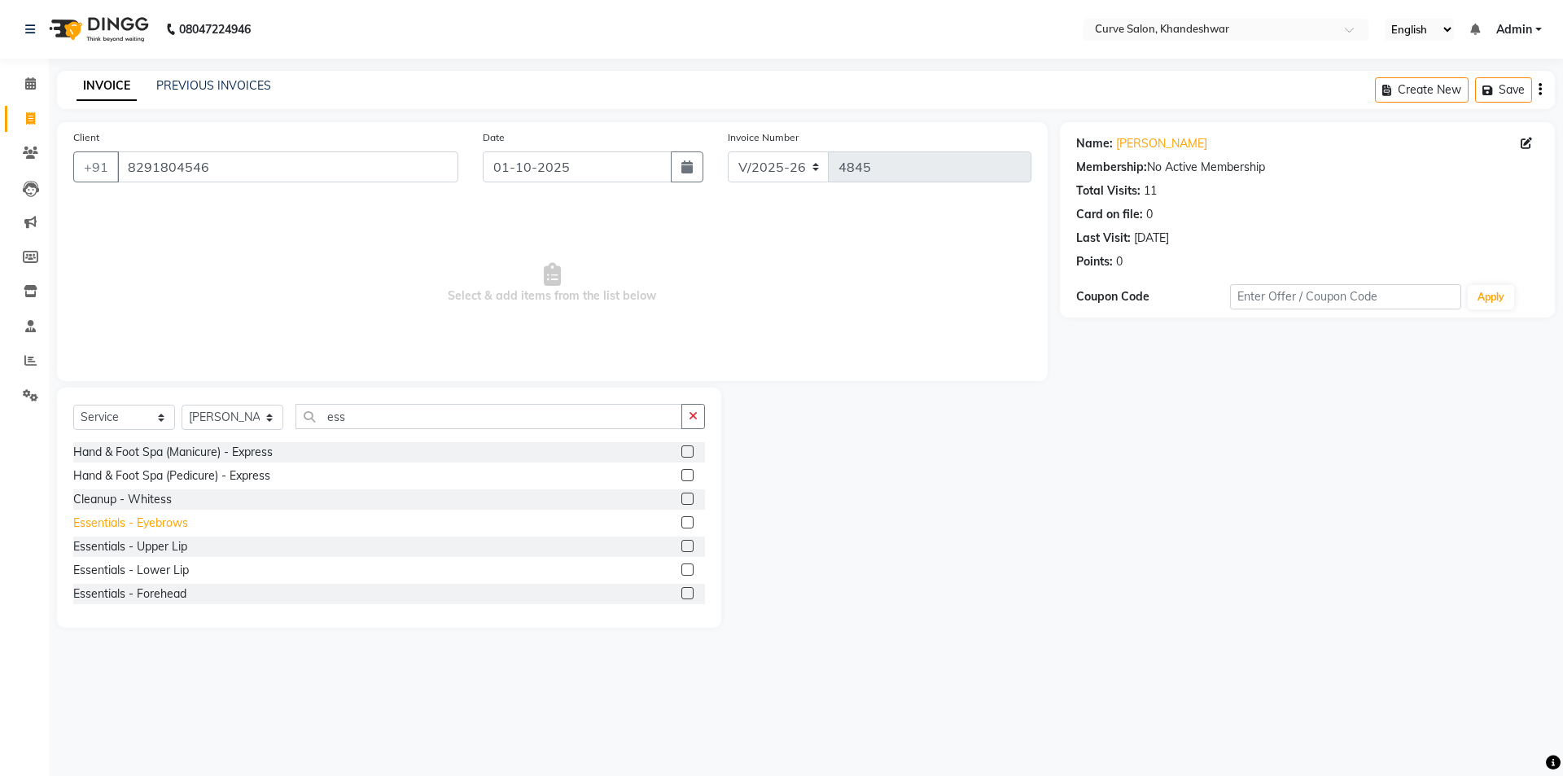
click at [138, 521] on div "Essentials - Eyebrows" at bounding box center [130, 523] width 115 height 17
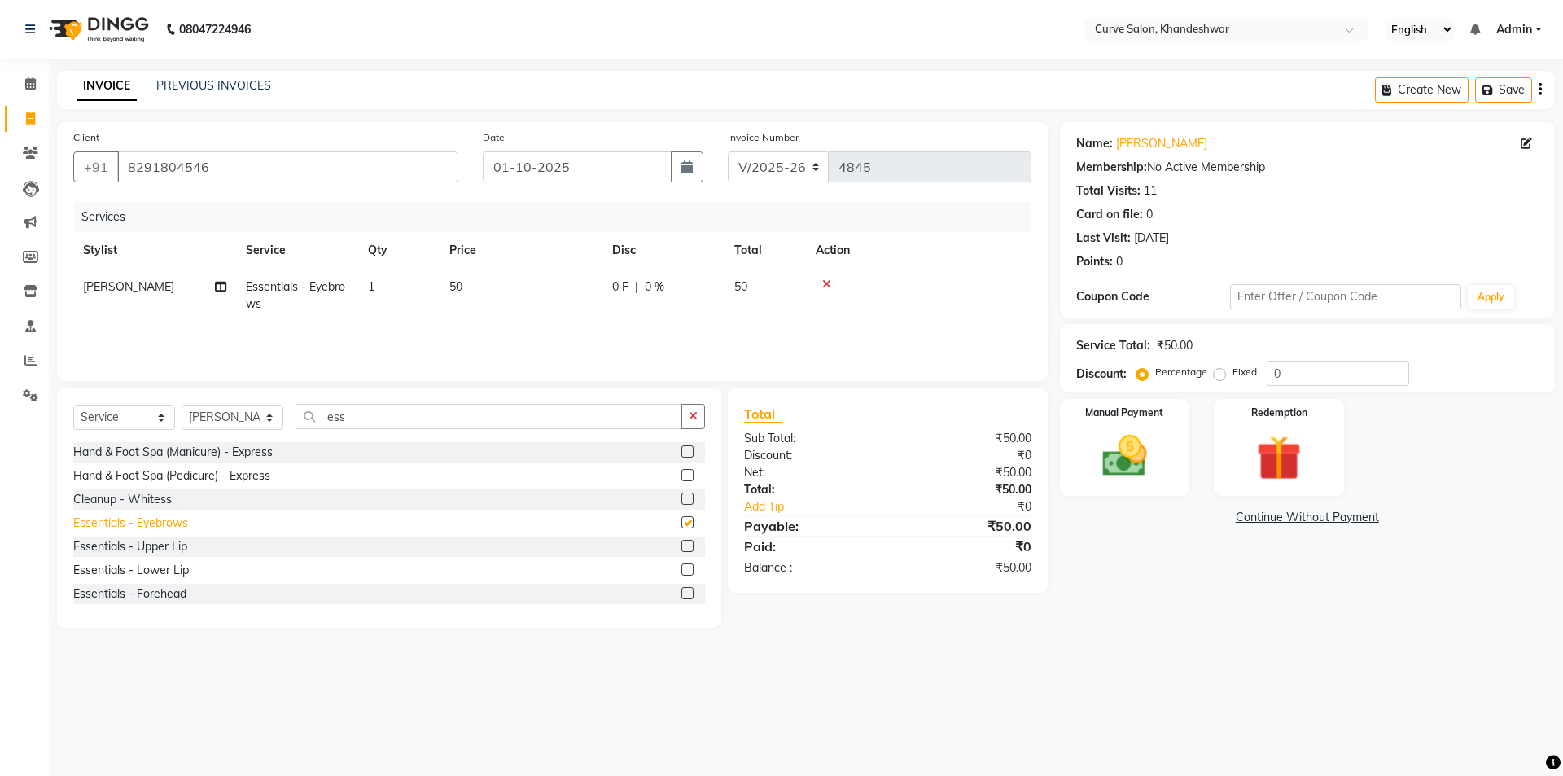
checkbox input "false"
click at [149, 541] on div "Essentials - Upper Lip" at bounding box center [130, 546] width 114 height 17
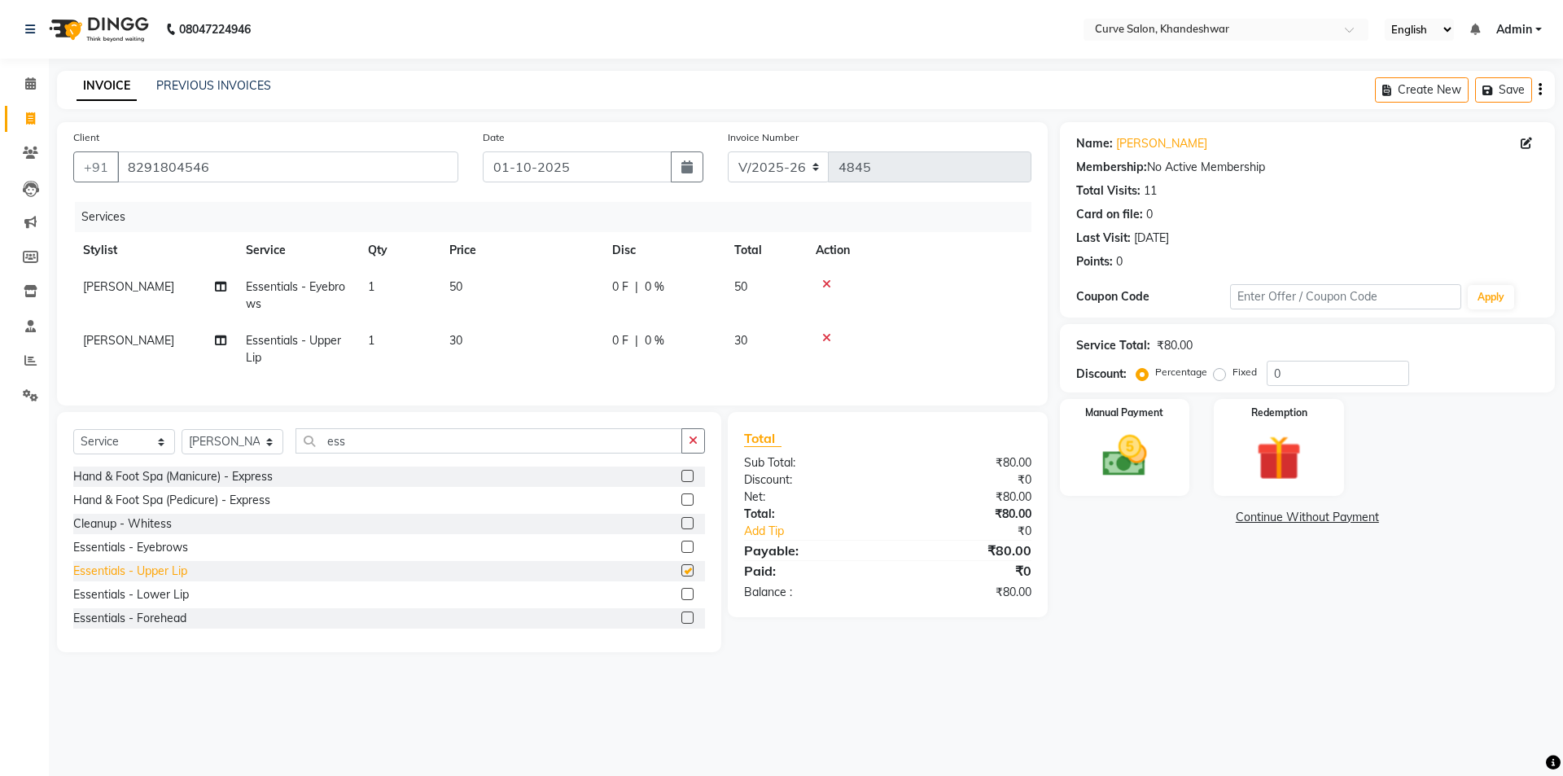
checkbox input "false"
click at [153, 625] on div "Essentials - Forehead" at bounding box center [129, 618] width 113 height 17
checkbox input "false"
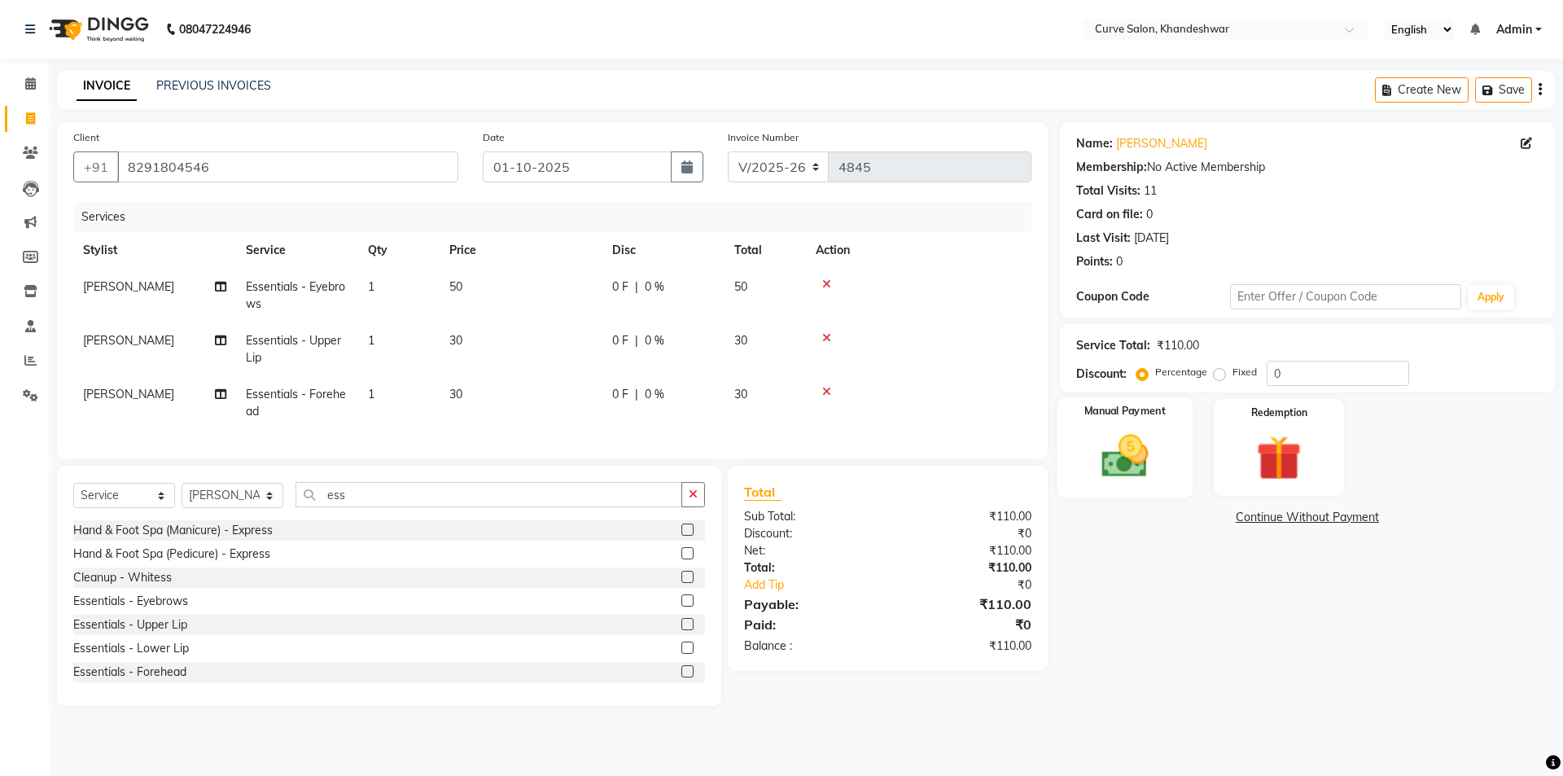
click at [1111, 454] on img at bounding box center [1125, 456] width 76 height 54
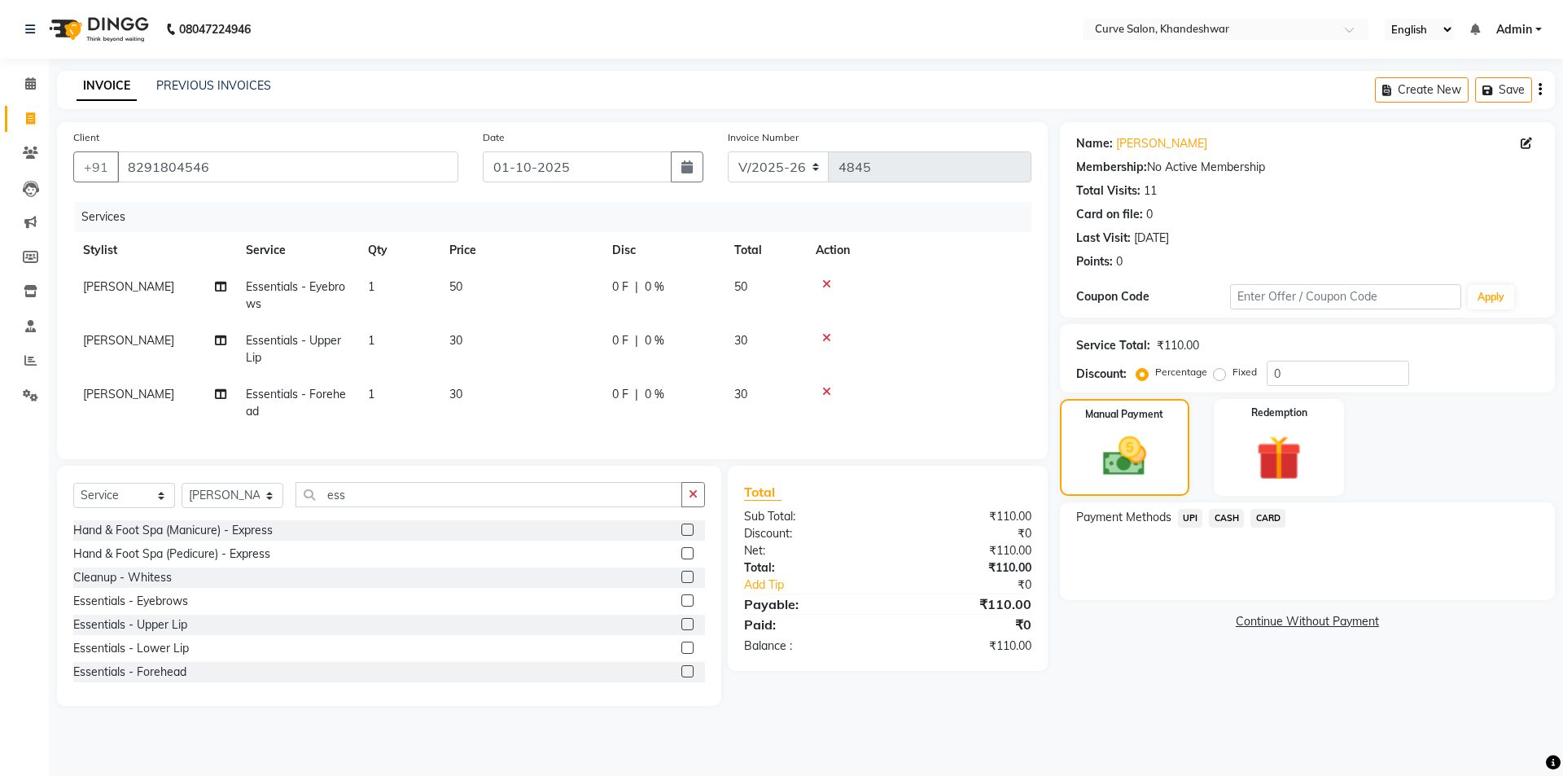
click at [1189, 515] on span "UPI" at bounding box center [1190, 518] width 25 height 19
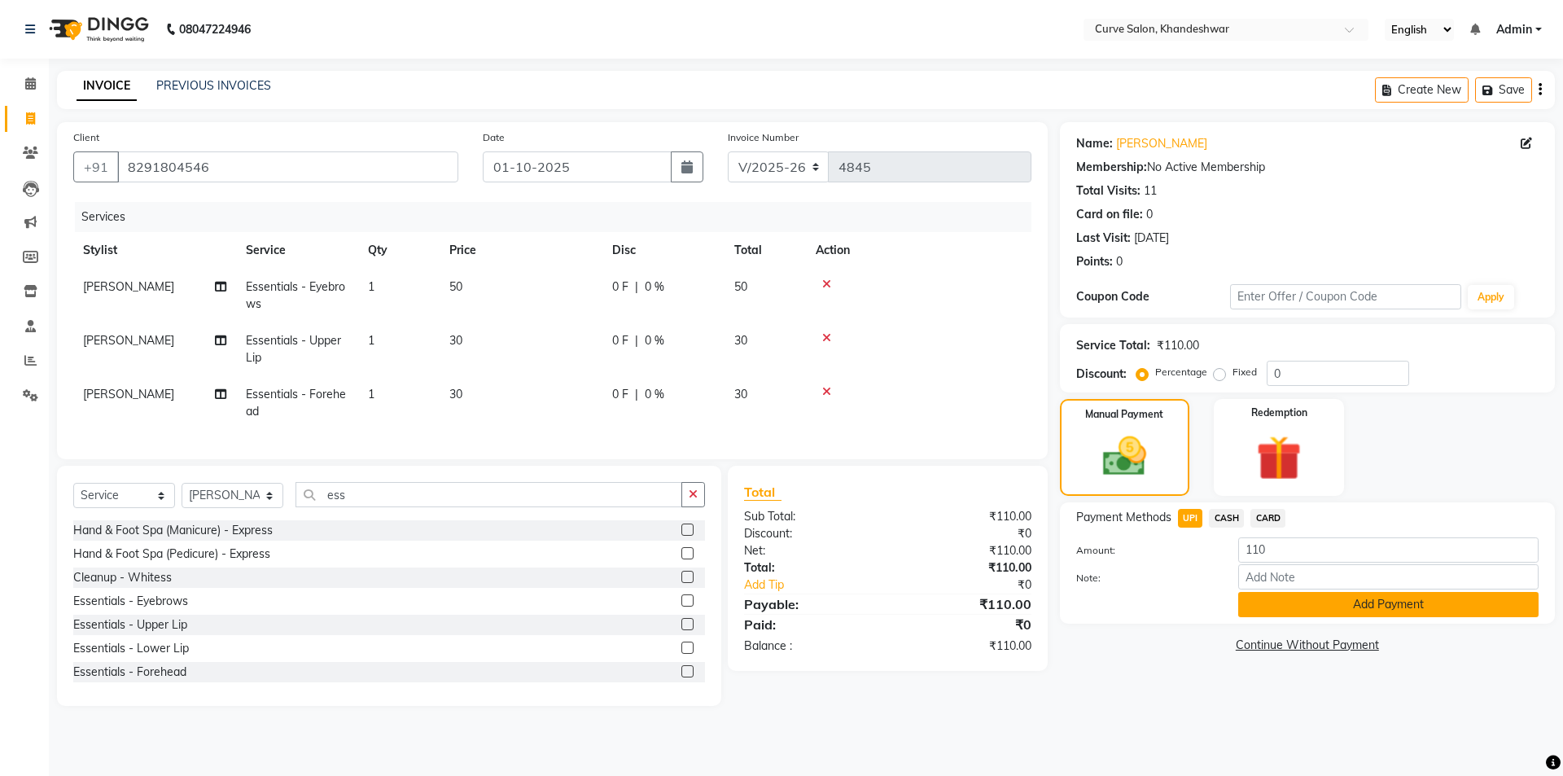
click at [1331, 607] on button "Add Payment" at bounding box center [1388, 604] width 300 height 25
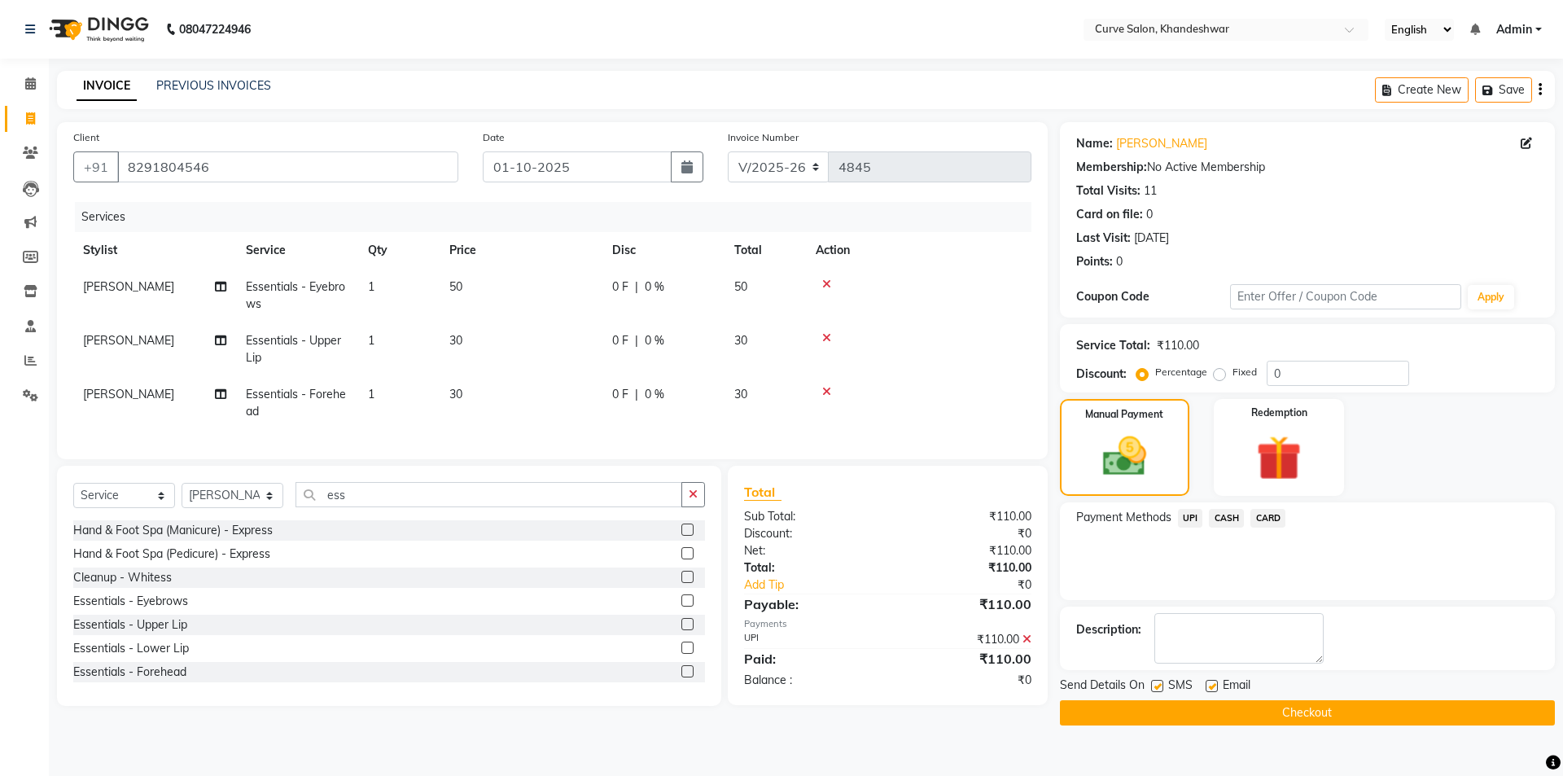
click at [1260, 712] on button "Checkout" at bounding box center [1307, 712] width 495 height 25
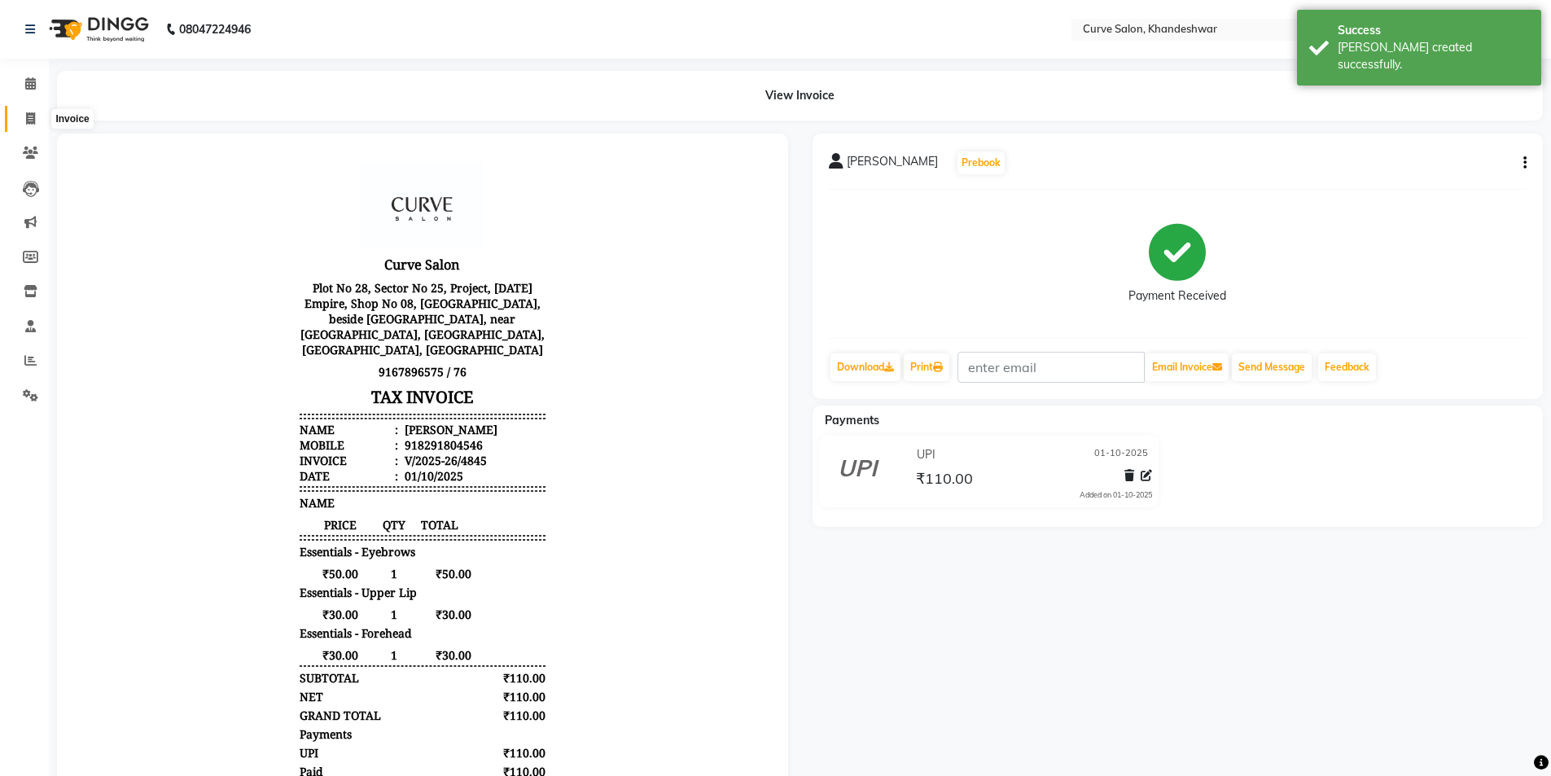
click at [37, 116] on span at bounding box center [30, 119] width 28 height 19
select select "service"
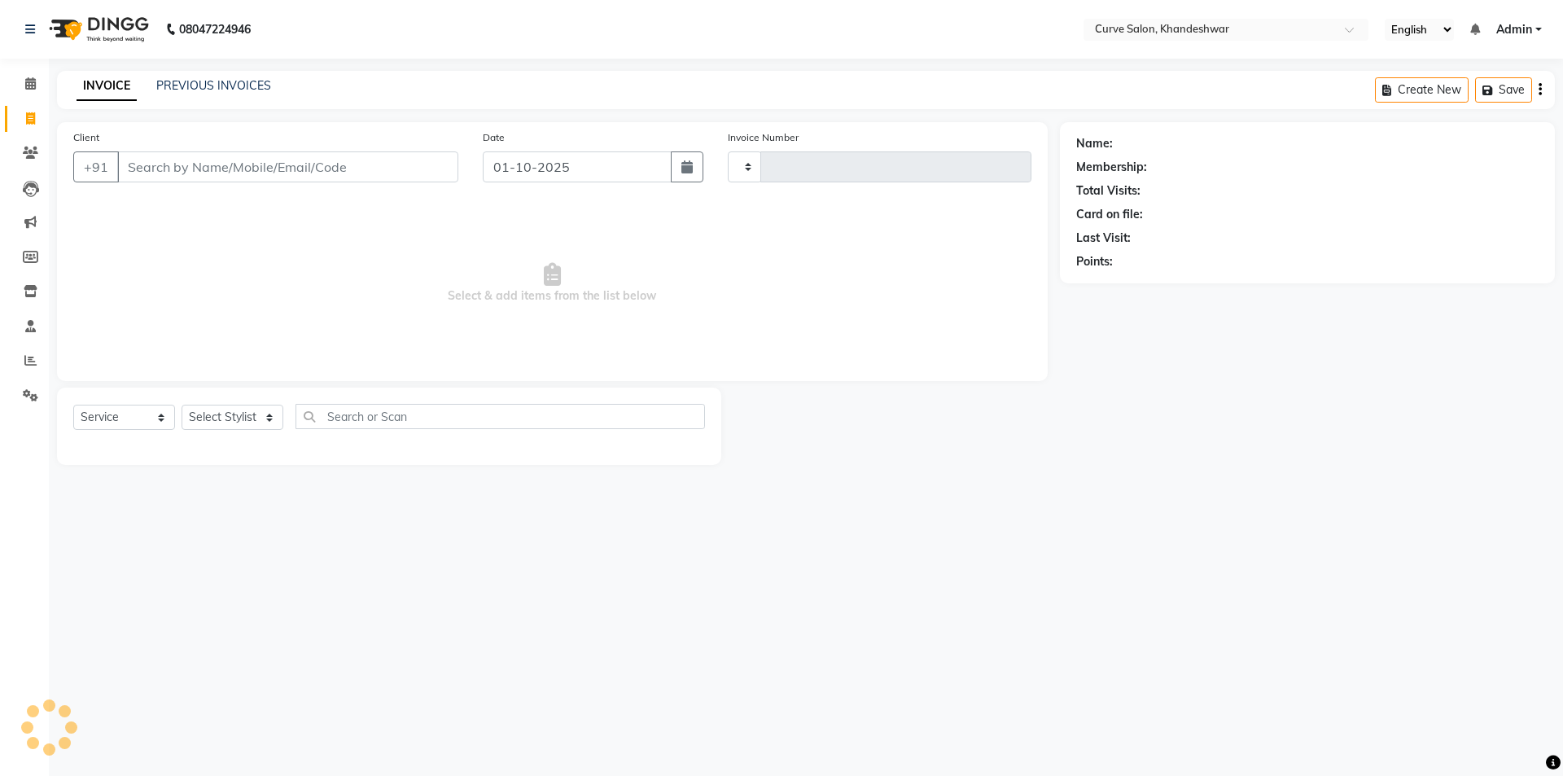
type input "4846"
select select "4458"
click at [212, 169] on input "Client" at bounding box center [287, 166] width 341 height 31
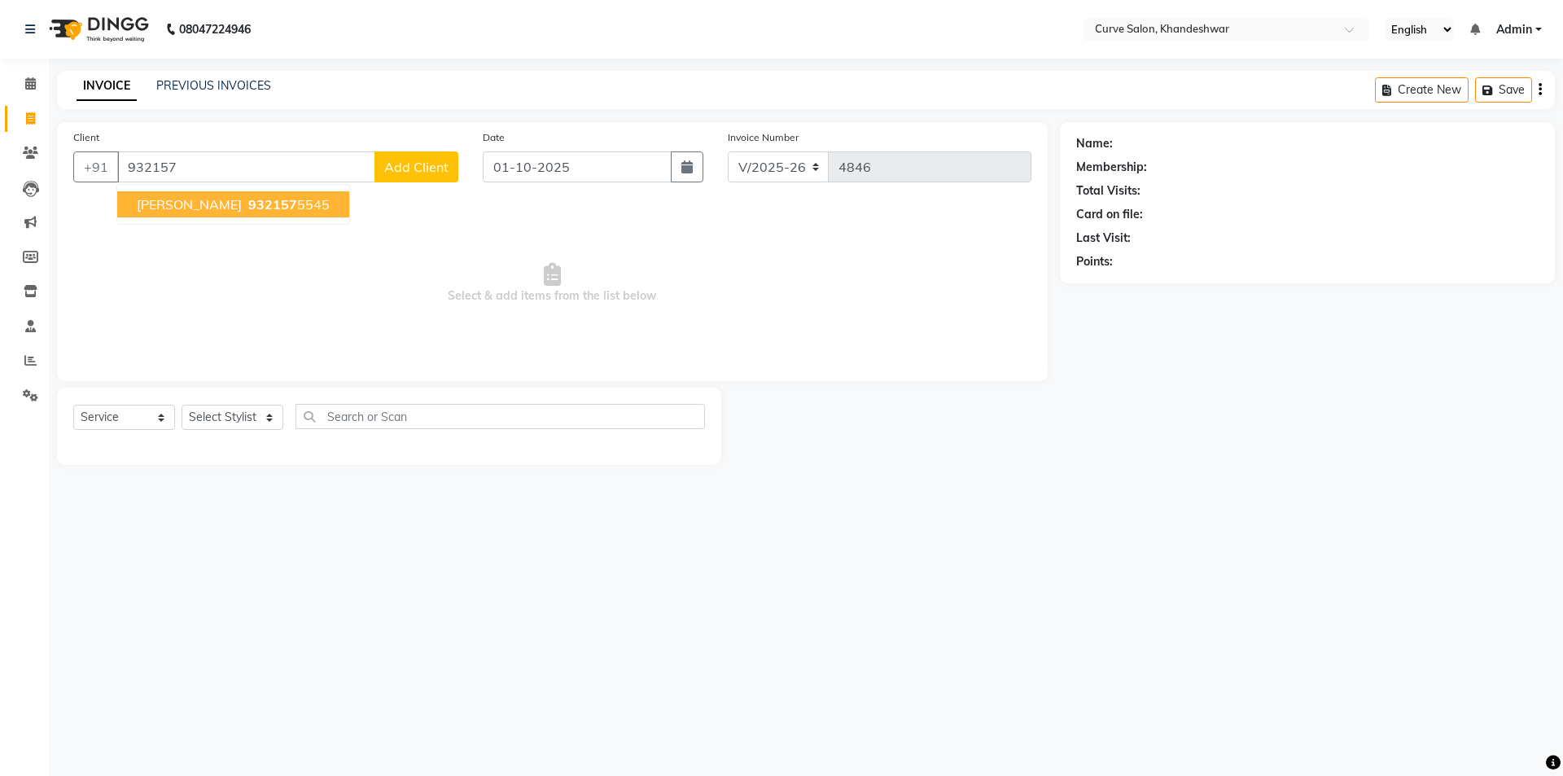
click at [248, 206] on span "932157" at bounding box center [272, 204] width 49 height 16
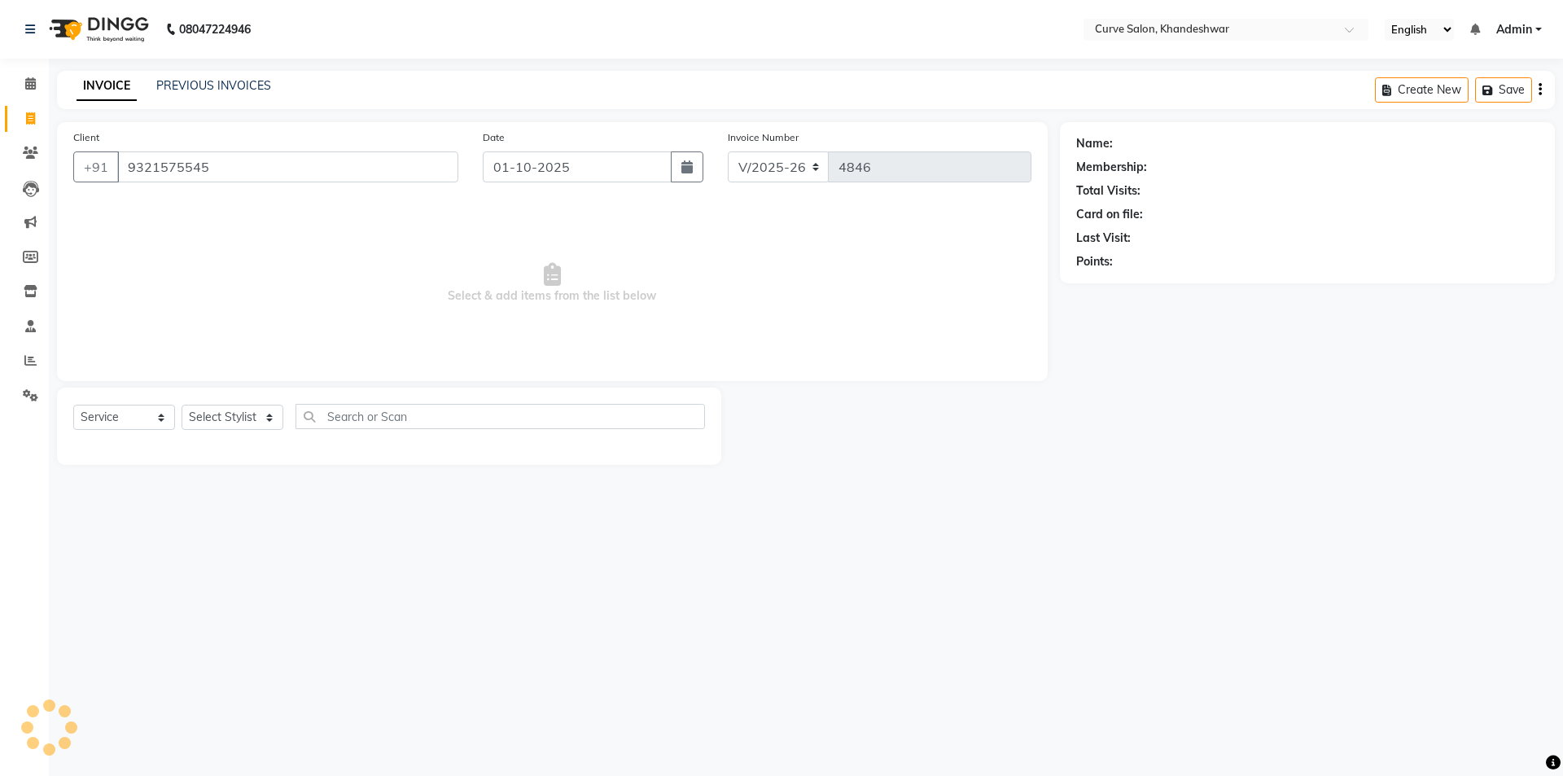
type input "9321575545"
click at [226, 414] on select "Select Stylist [PERSON_NAME] Curve [PERSON_NAME] [PERSON_NAME] [PERSON_NAME] Na…" at bounding box center [233, 417] width 102 height 25
click at [233, 418] on select "Select Stylist [PERSON_NAME] Curve [PERSON_NAME] [PERSON_NAME] [PERSON_NAME] Na…" at bounding box center [233, 417] width 102 height 25
select select "25106"
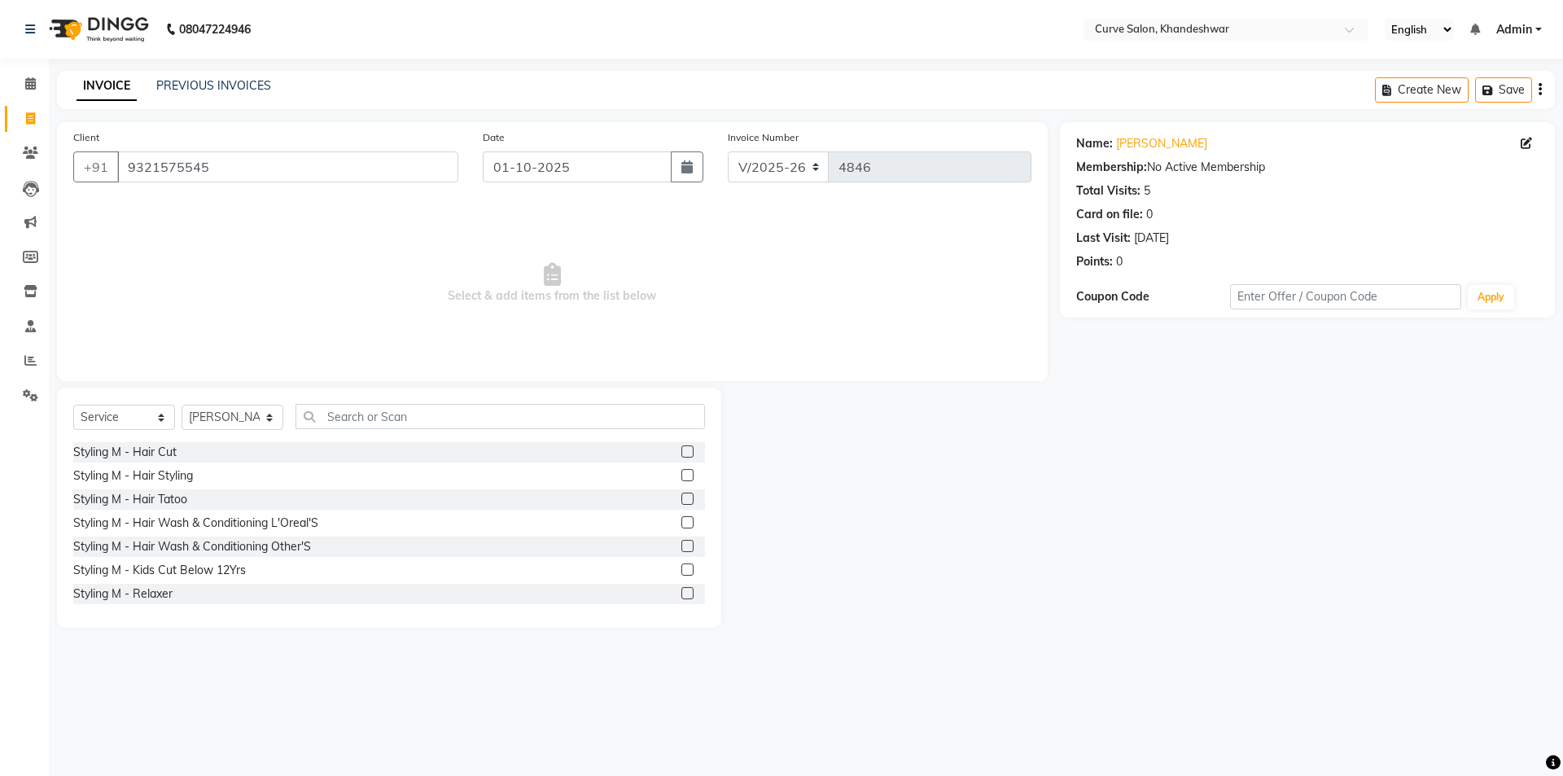
click at [384, 403] on div "Select Service Product Membership Package Voucher Prepaid Gift Card Select Styl…" at bounding box center [389, 508] width 664 height 240
click at [383, 411] on input "text" at bounding box center [501, 416] width 410 height 25
click at [147, 454] on div "Styling M - Hair Cut" at bounding box center [124, 452] width 103 height 17
checkbox input "false"
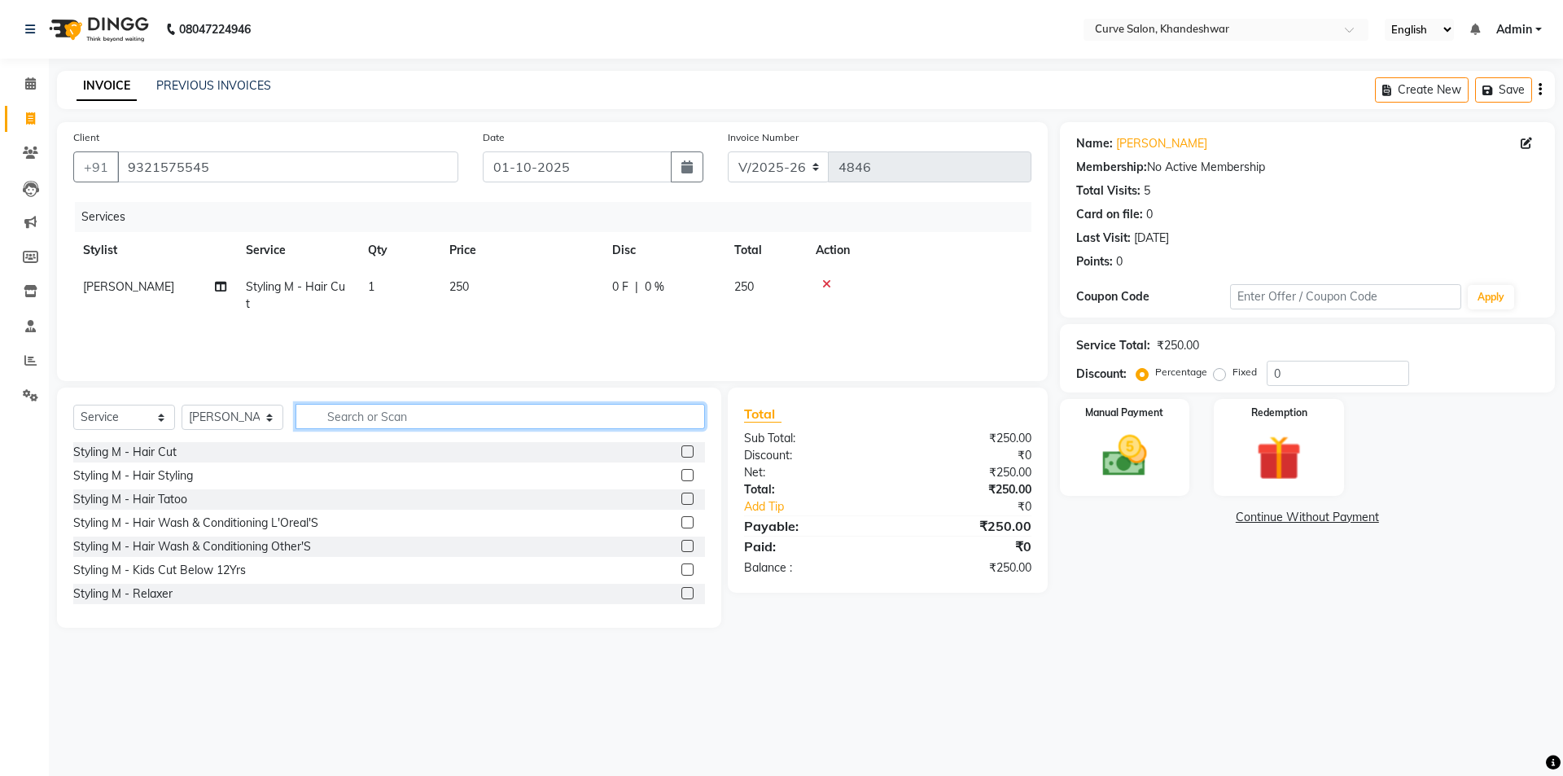
click at [345, 418] on input "text" at bounding box center [501, 416] width 410 height 25
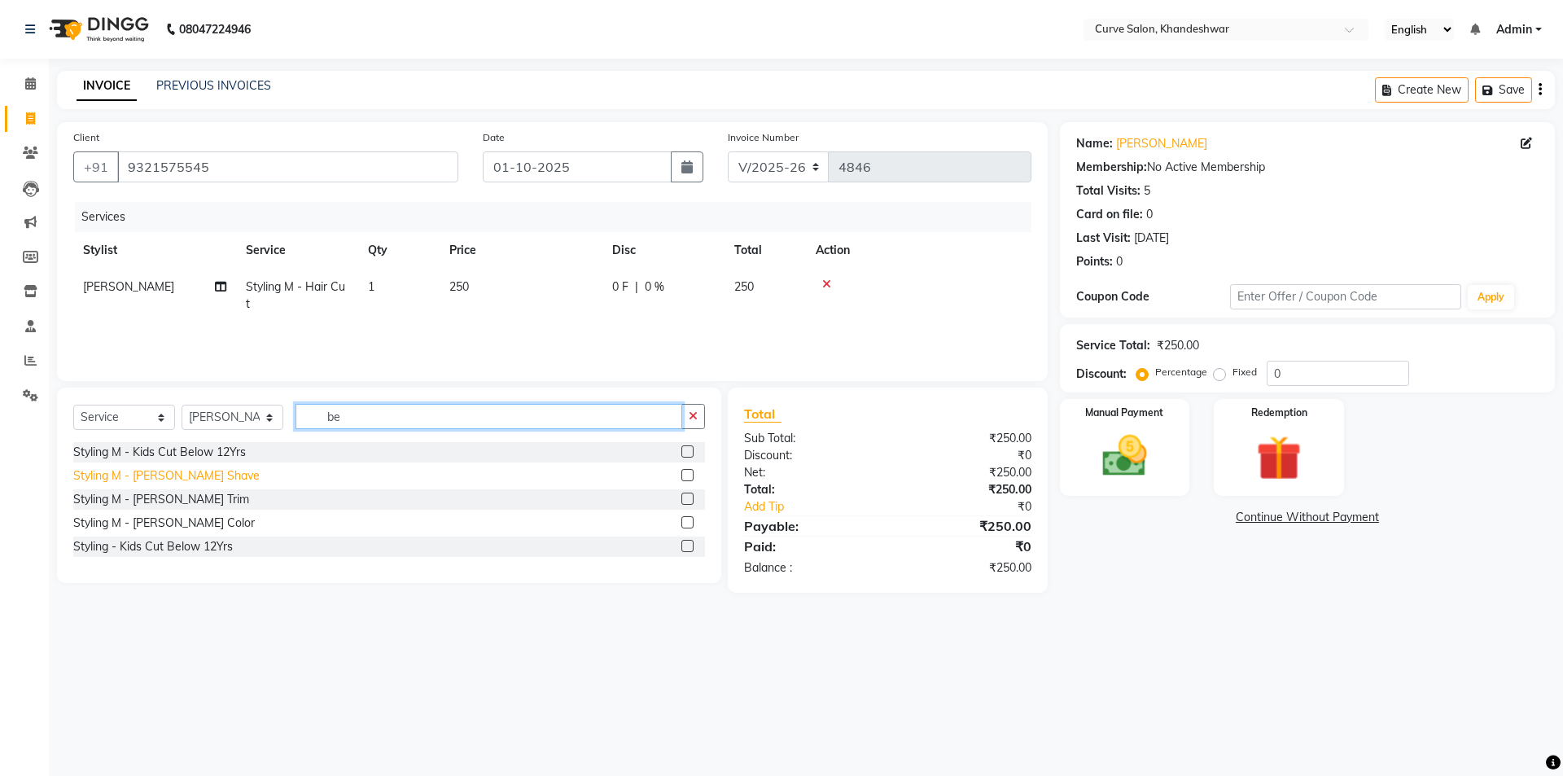
type input "be"
click at [164, 472] on div "Styling M - [PERSON_NAME] Shave" at bounding box center [166, 475] width 186 height 17
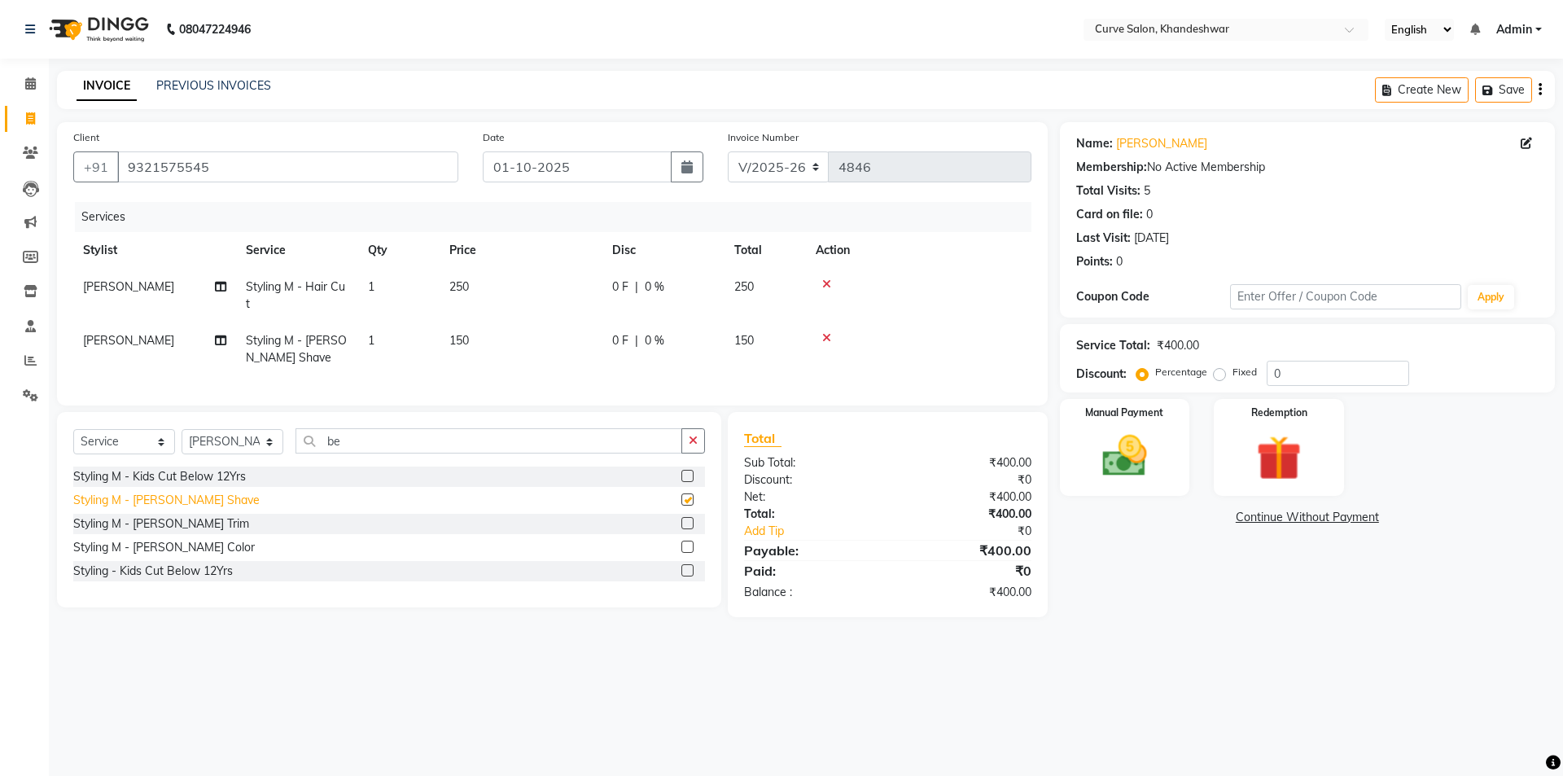
checkbox input "false"
click at [1158, 450] on img at bounding box center [1125, 456] width 76 height 54
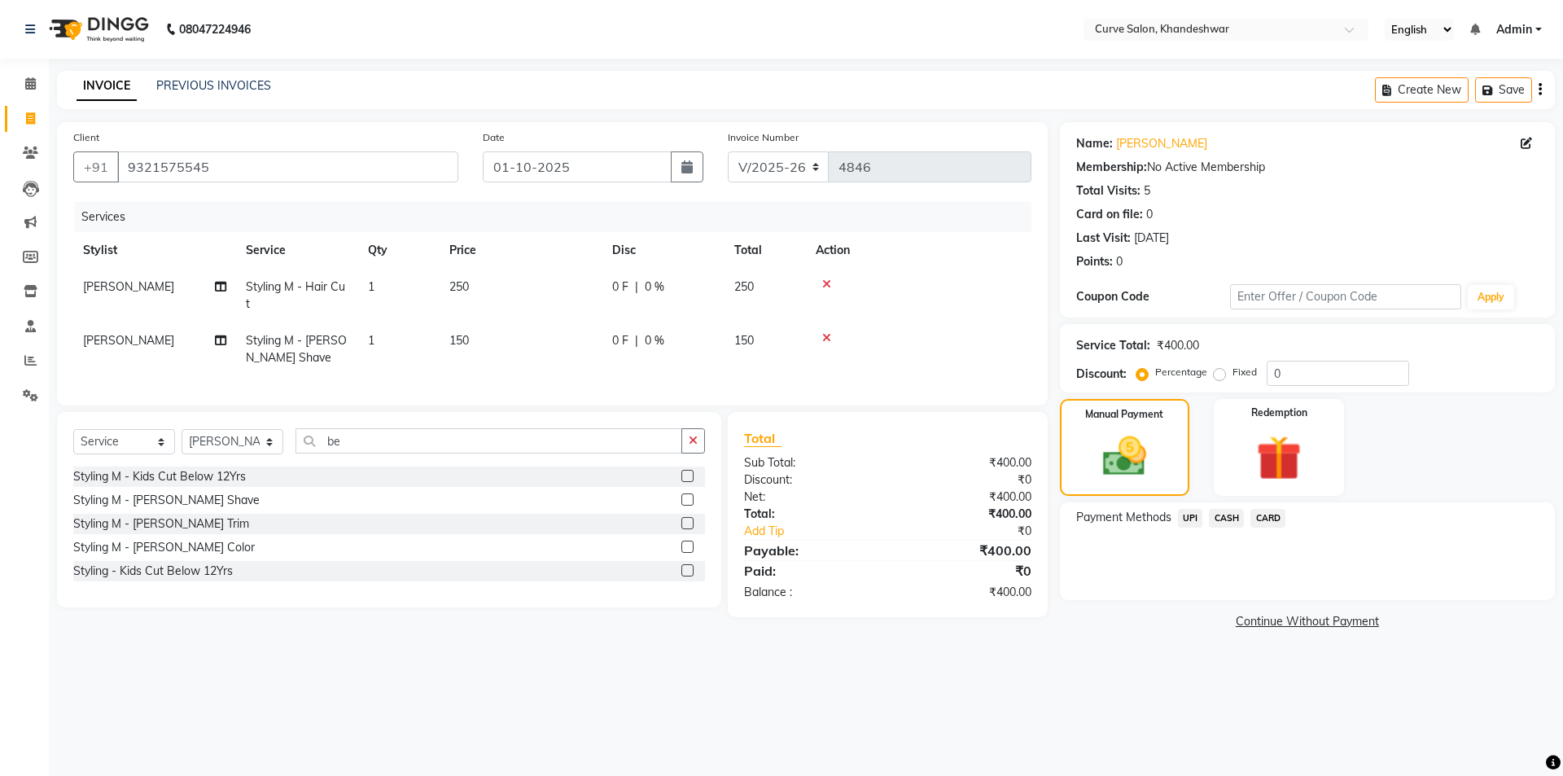
click at [1193, 514] on span "UPI" at bounding box center [1190, 518] width 25 height 19
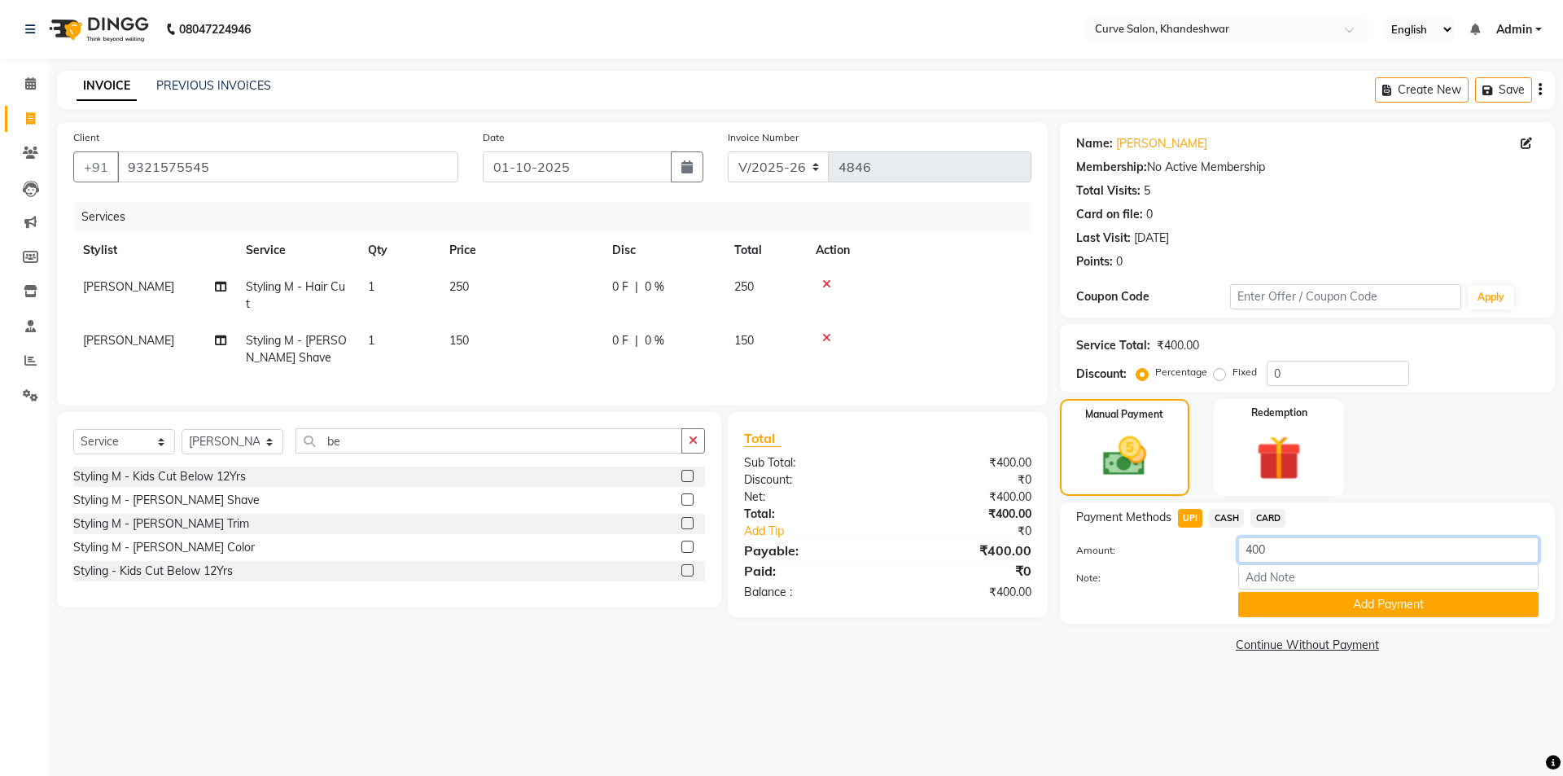
click at [1275, 553] on input "400" at bounding box center [1388, 549] width 300 height 25
type input "4"
type input "50"
click at [1388, 598] on button "Add Payment" at bounding box center [1388, 604] width 300 height 25
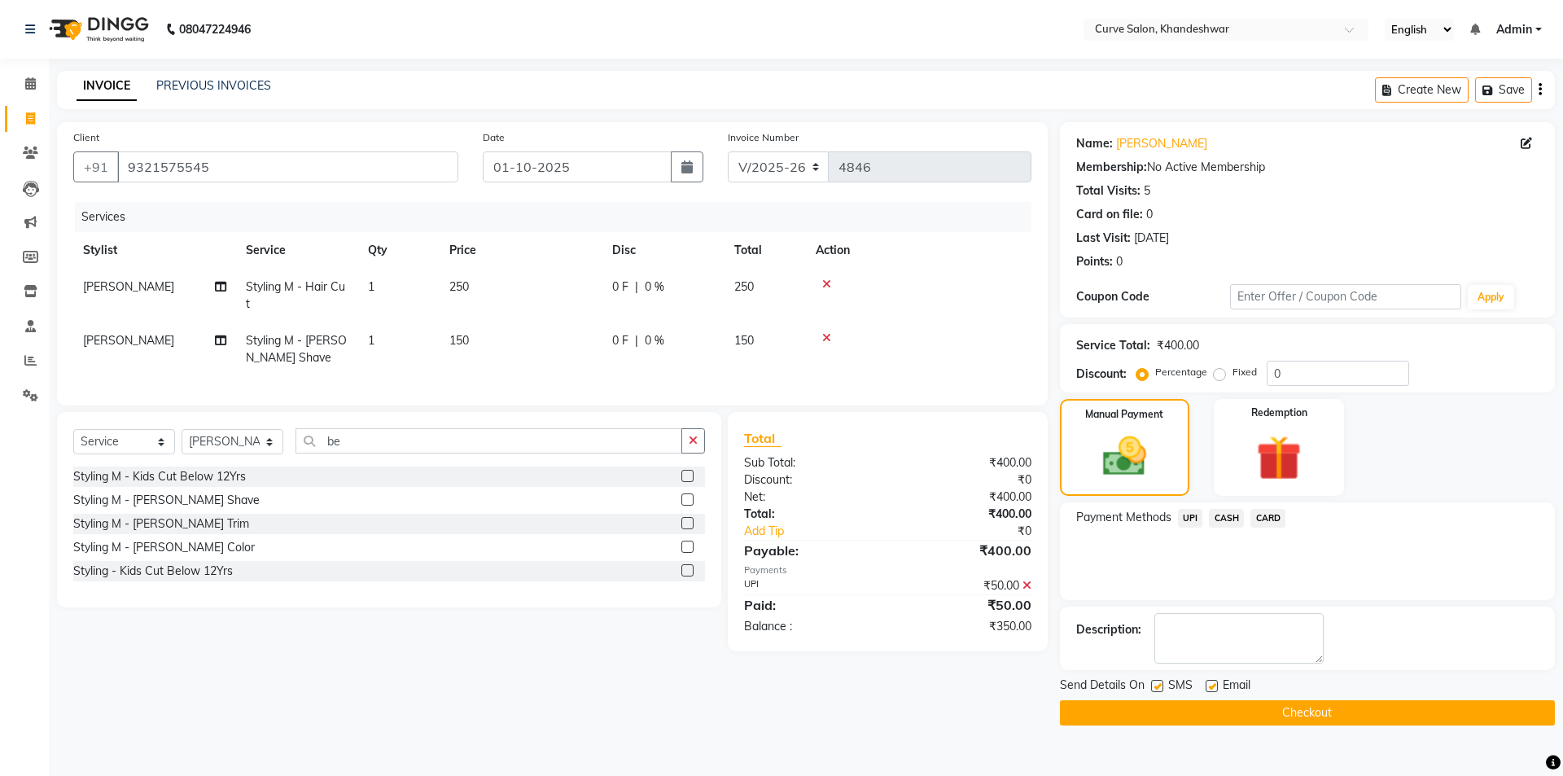
click at [1229, 514] on span "CASH" at bounding box center [1226, 518] width 35 height 19
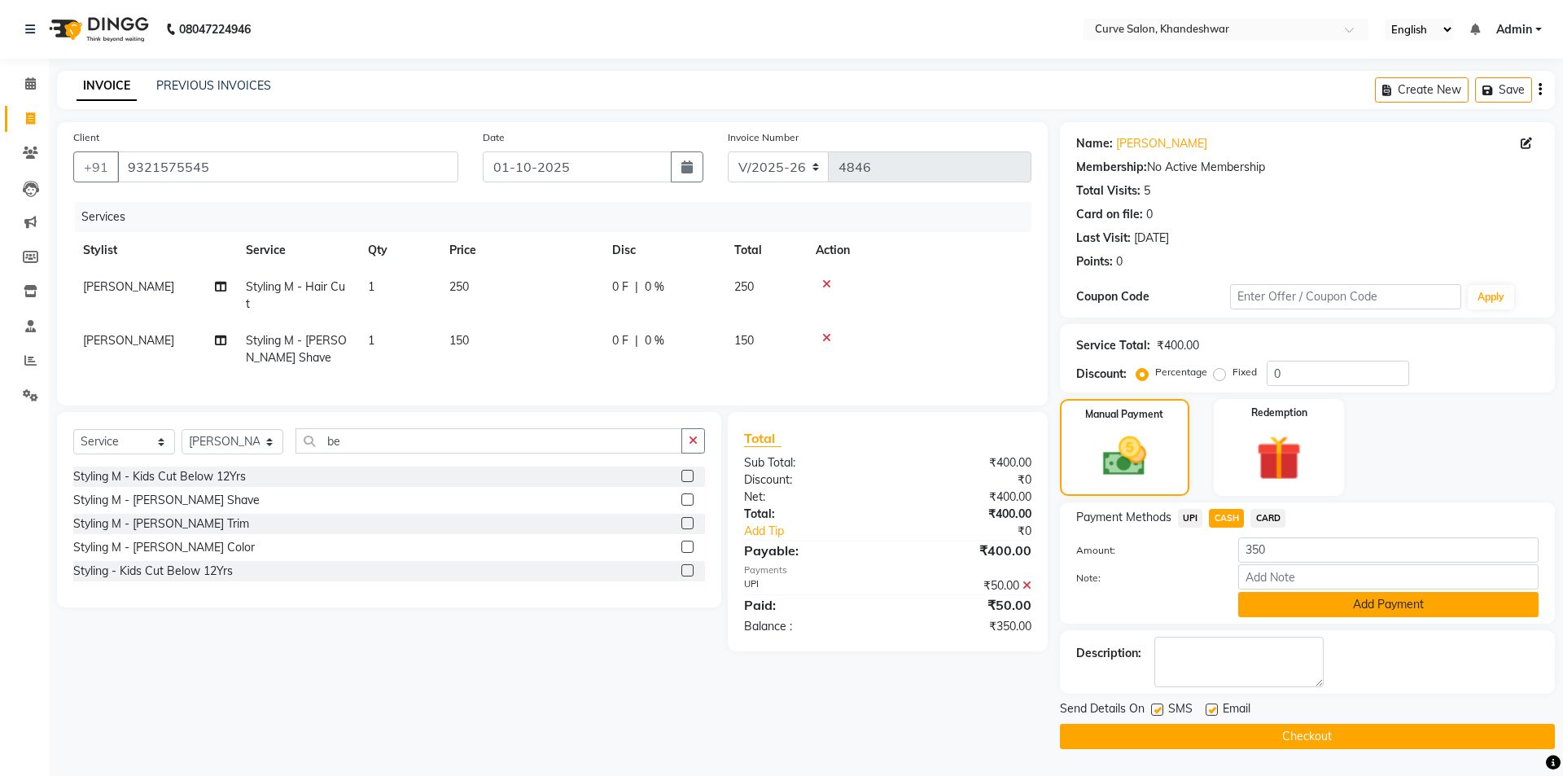
click at [1366, 600] on button "Add Payment" at bounding box center [1388, 604] width 300 height 25
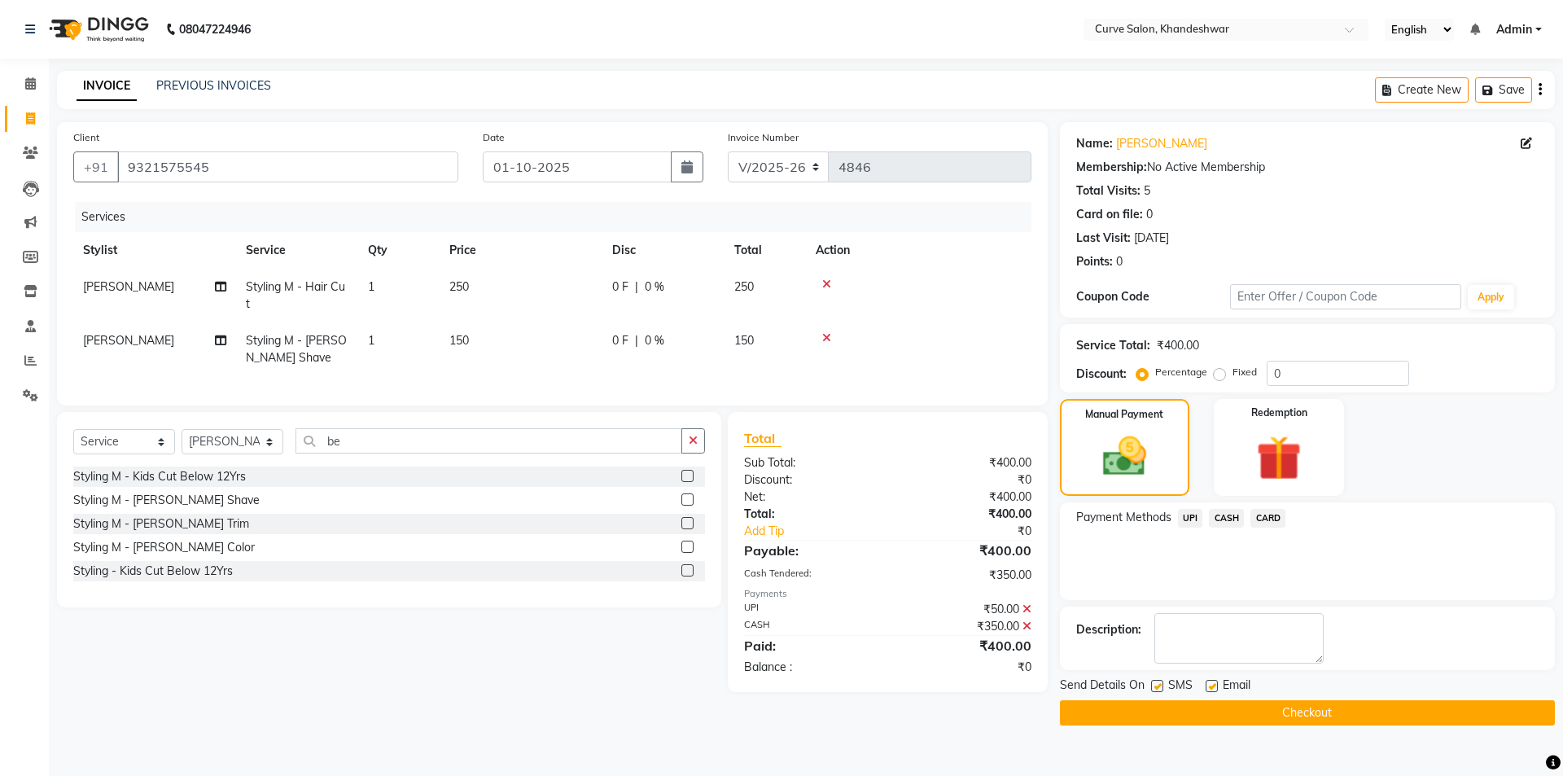
click at [1031, 615] on icon at bounding box center [1027, 608] width 9 height 11
click at [1032, 618] on div "₹350.00" at bounding box center [966, 609] width 156 height 17
click at [1028, 615] on icon at bounding box center [1027, 608] width 9 height 11
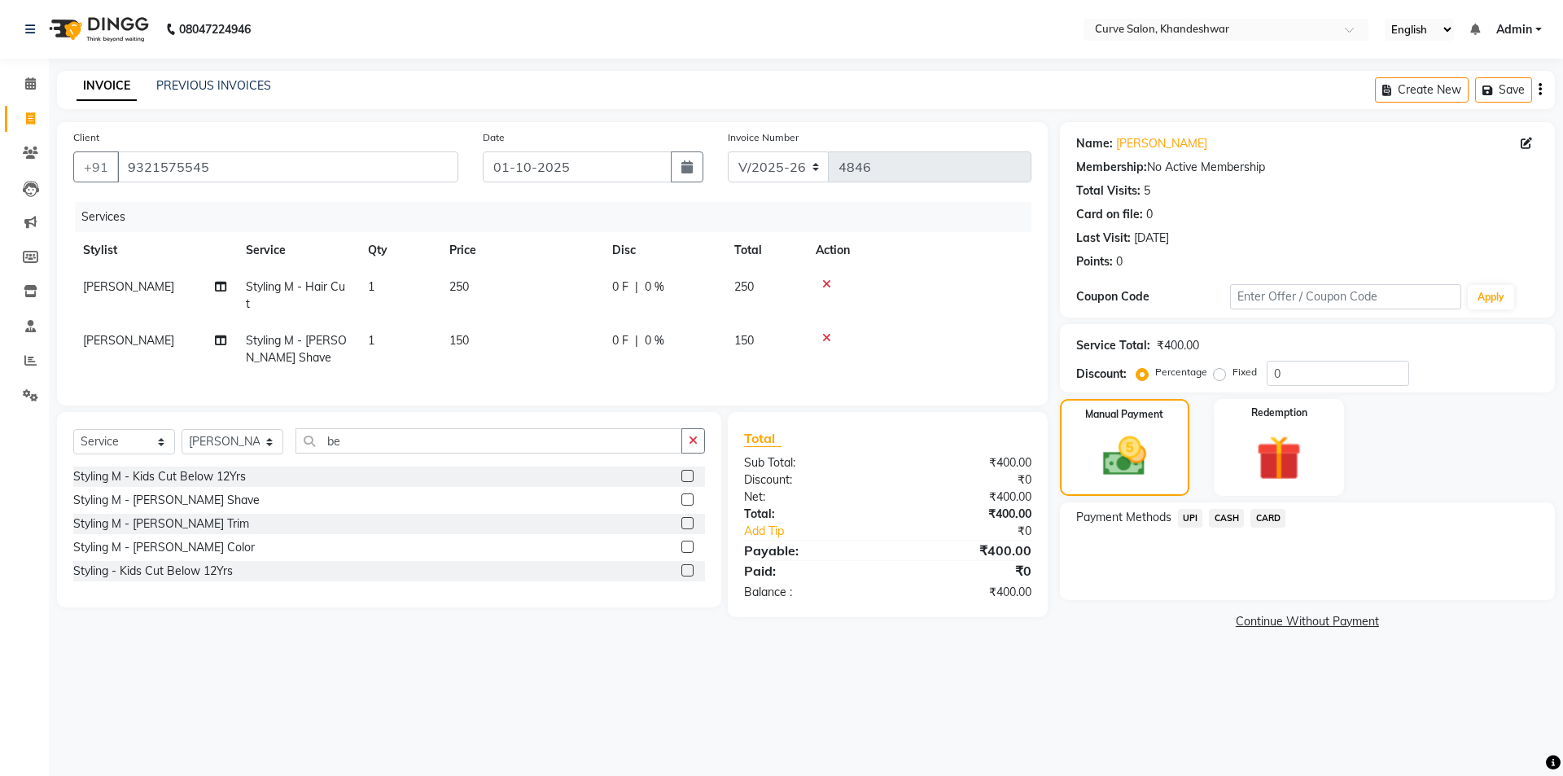
click at [1238, 515] on span "CASH" at bounding box center [1226, 518] width 35 height 19
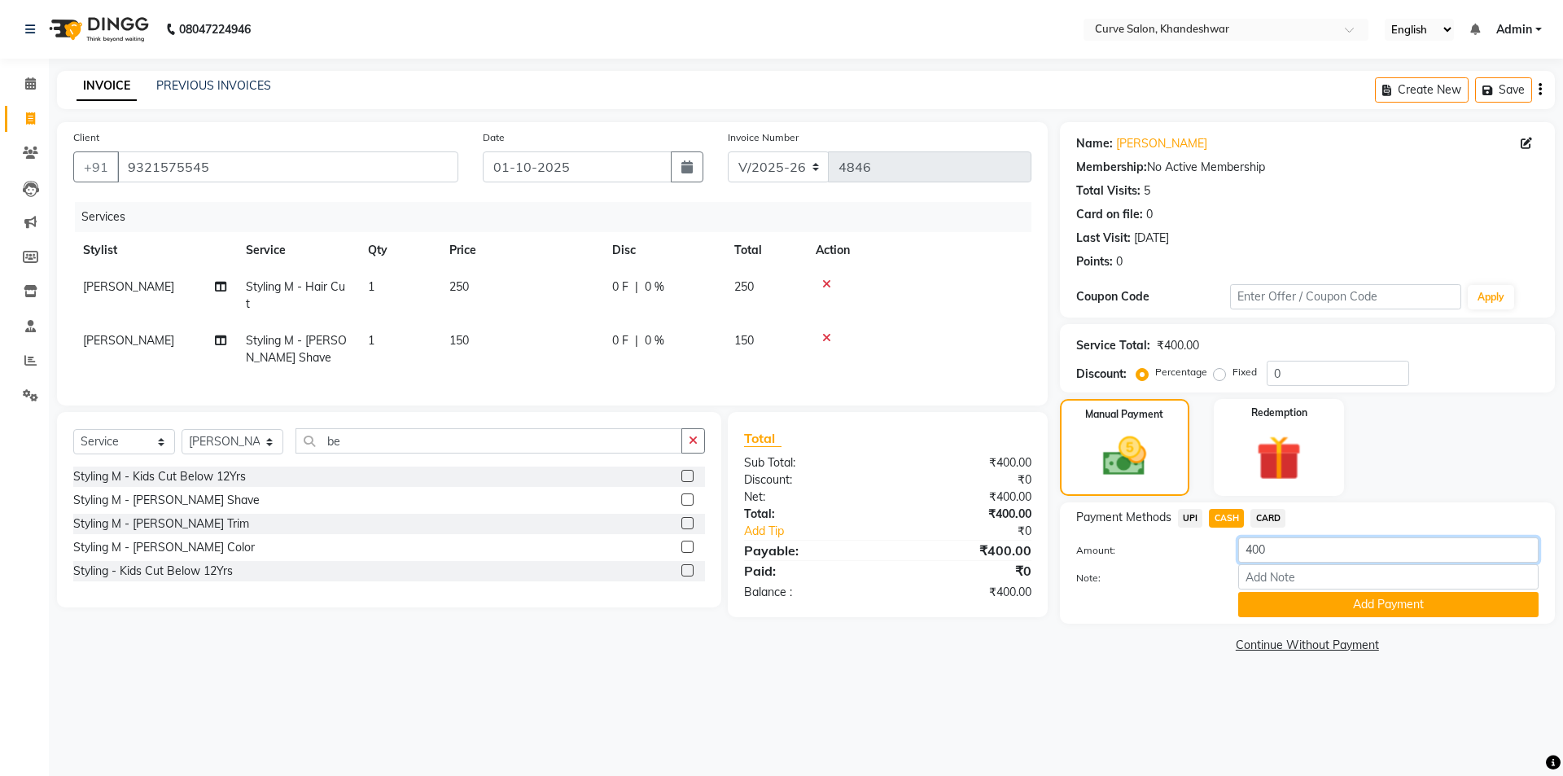
click at [1266, 549] on input "400" at bounding box center [1388, 549] width 300 height 25
type input "4"
type input "350"
click at [1343, 603] on button "Add Payment" at bounding box center [1388, 604] width 300 height 25
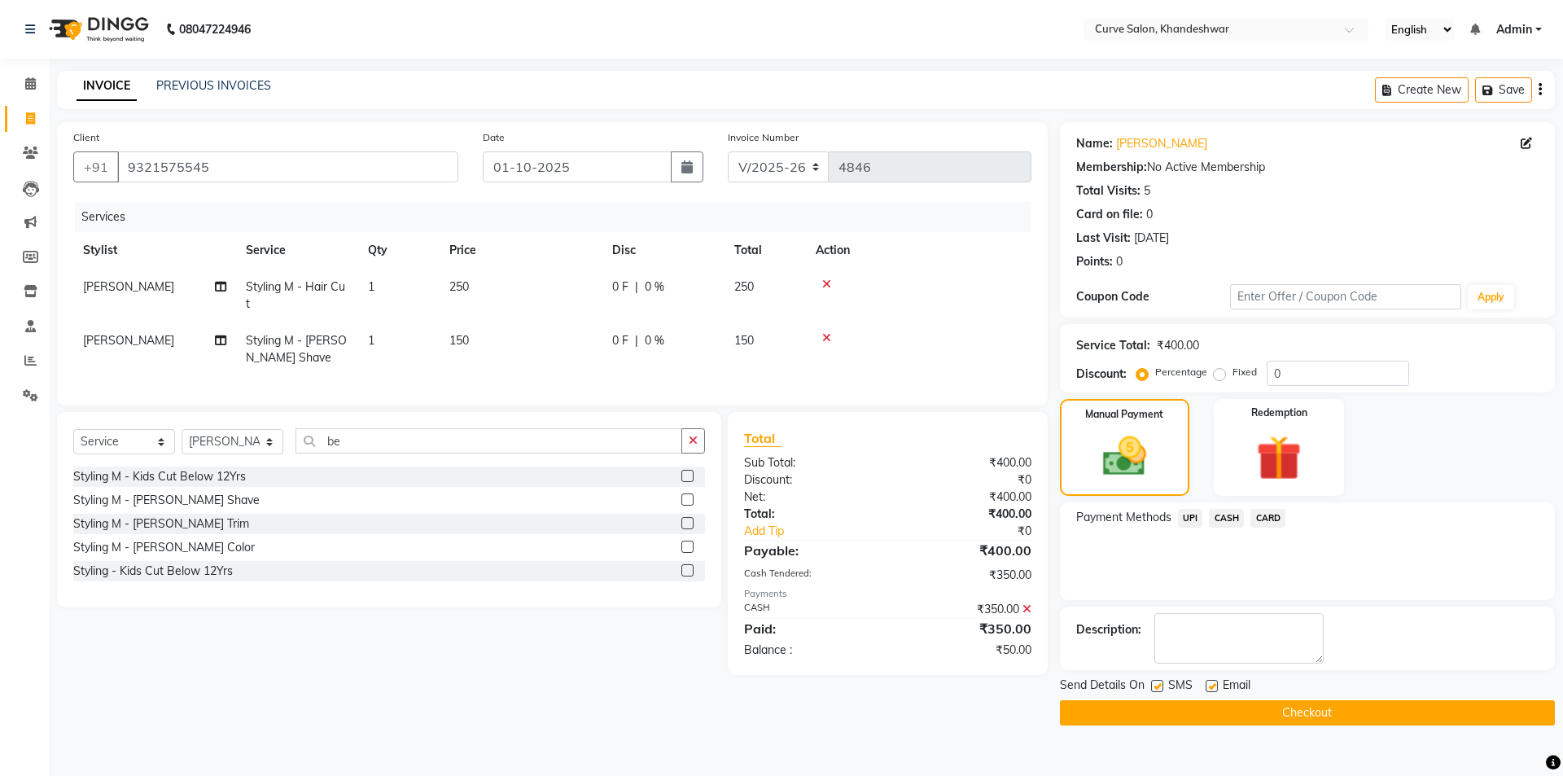
click at [1193, 517] on span "UPI" at bounding box center [1190, 518] width 25 height 19
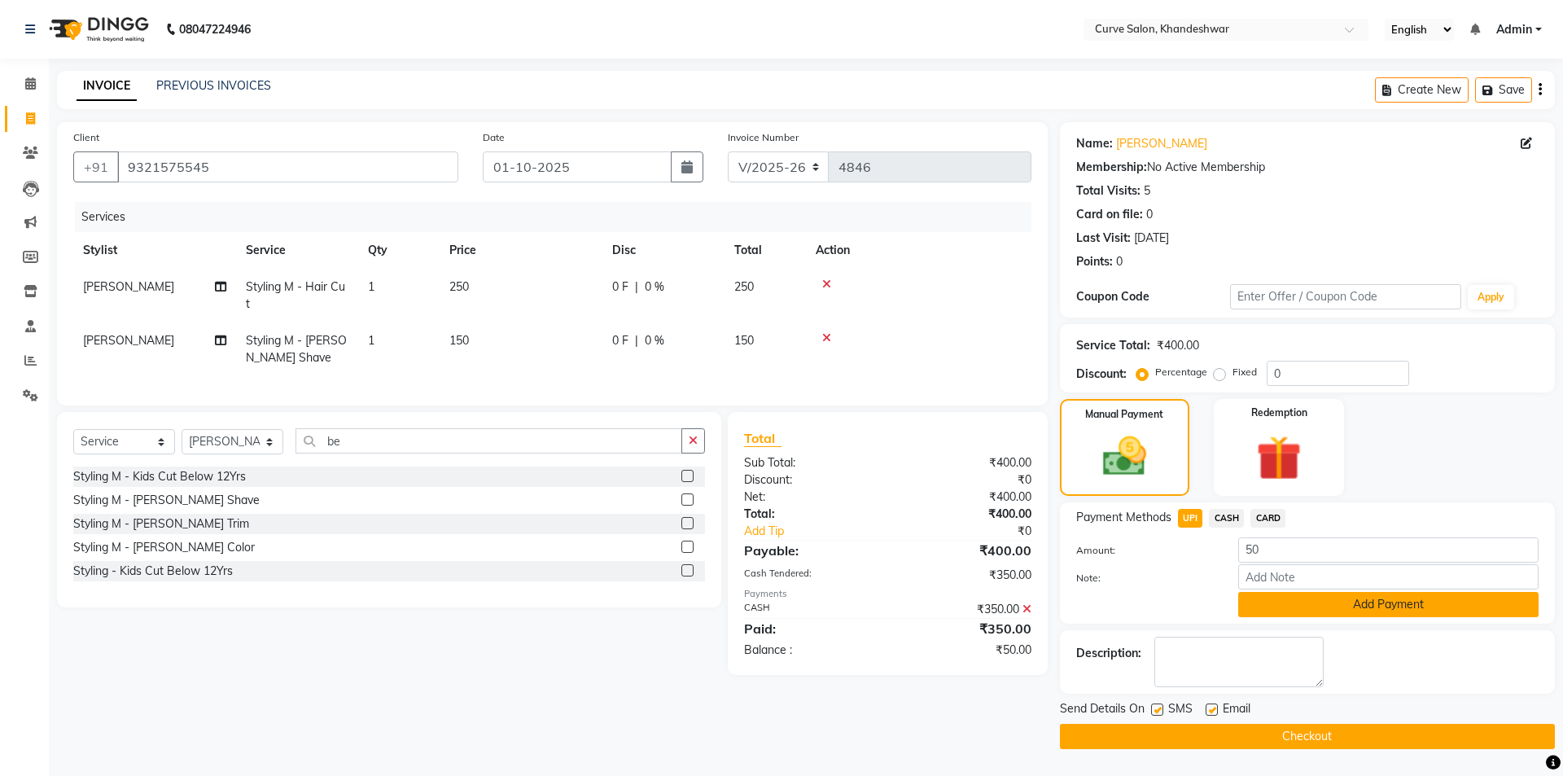
click at [1381, 603] on button "Add Payment" at bounding box center [1388, 604] width 300 height 25
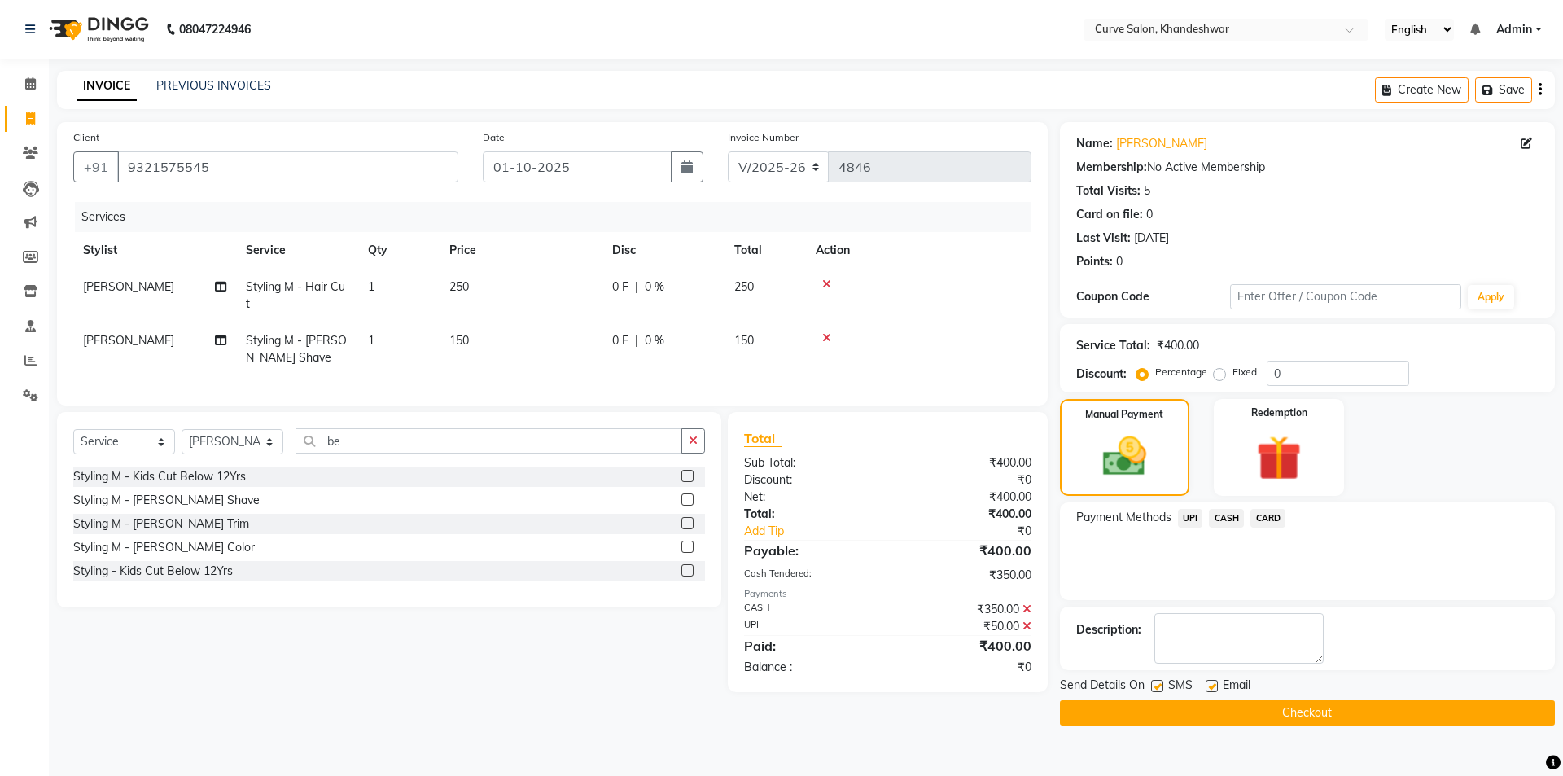
click at [1306, 709] on button "Checkout" at bounding box center [1307, 712] width 495 height 25
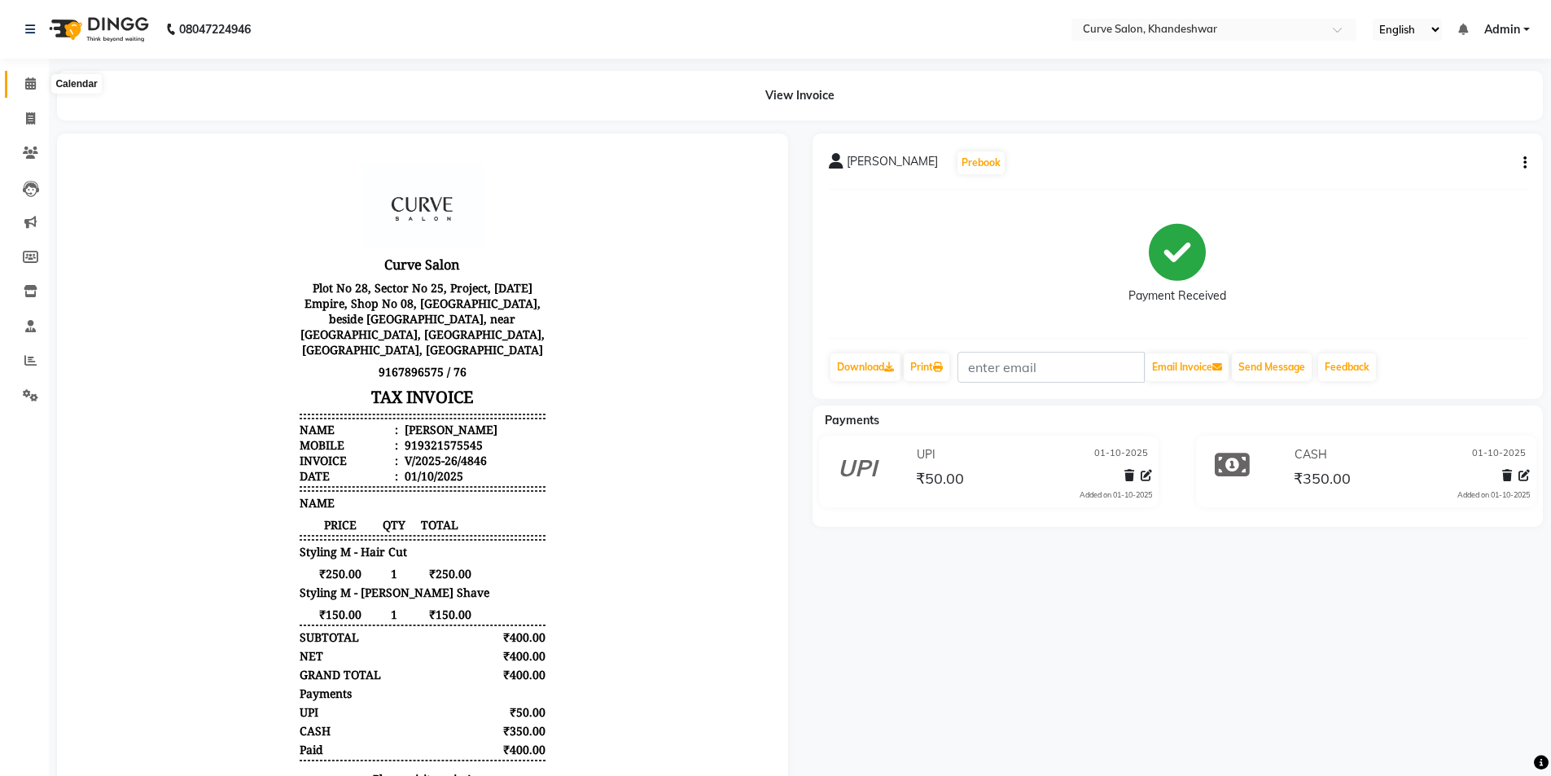
click at [32, 87] on icon at bounding box center [30, 83] width 11 height 12
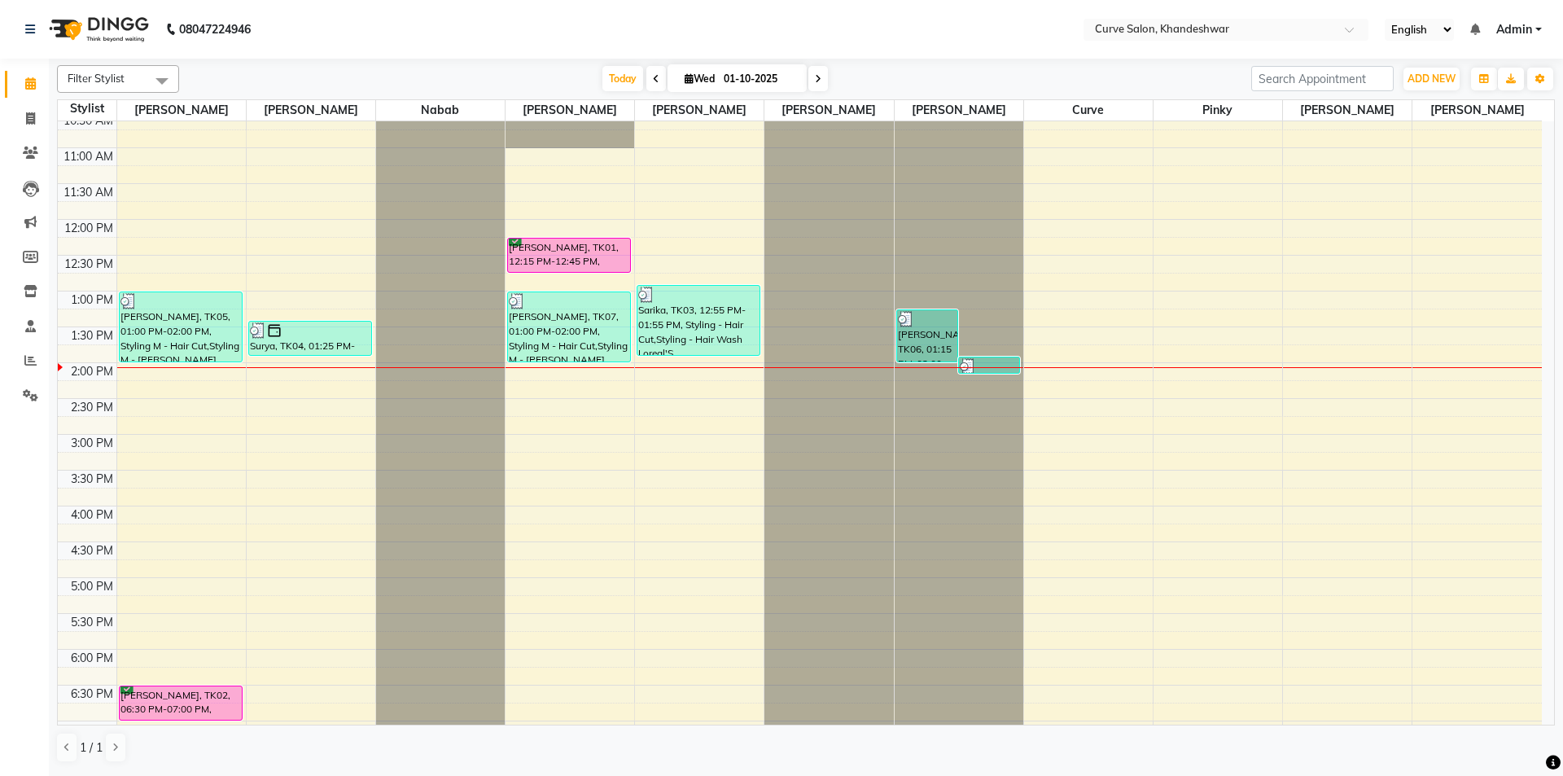
scroll to position [115, 0]
click at [164, 408] on div "9:00 AM 9:30 AM 10:00 AM 10:30 AM 11:00 AM 11:30 AM 12:00 PM 12:30 PM 1:00 PM 1…" at bounding box center [800, 508] width 1484 height 1002
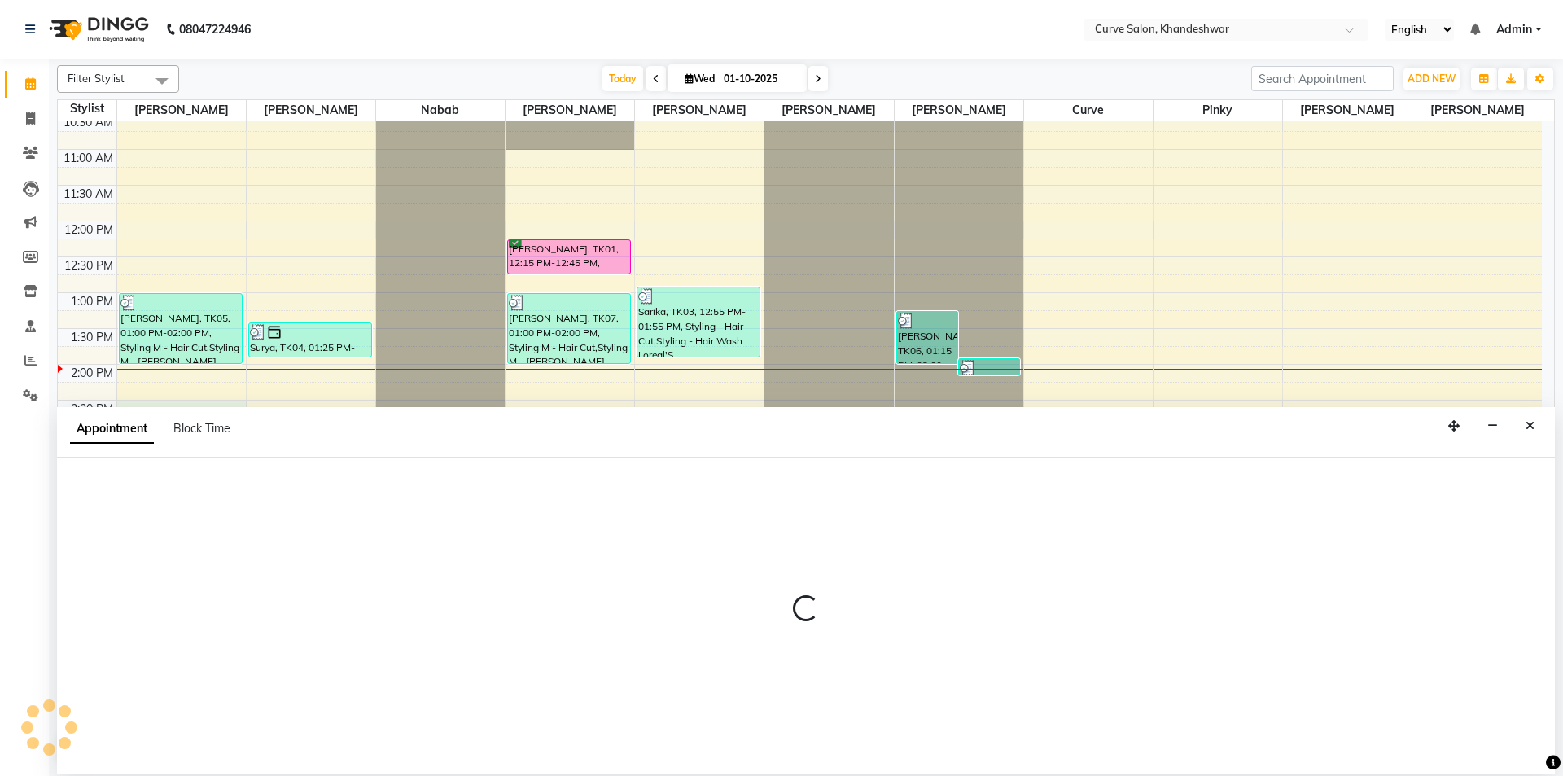
select select "25107"
select select "870"
select select "tentative"
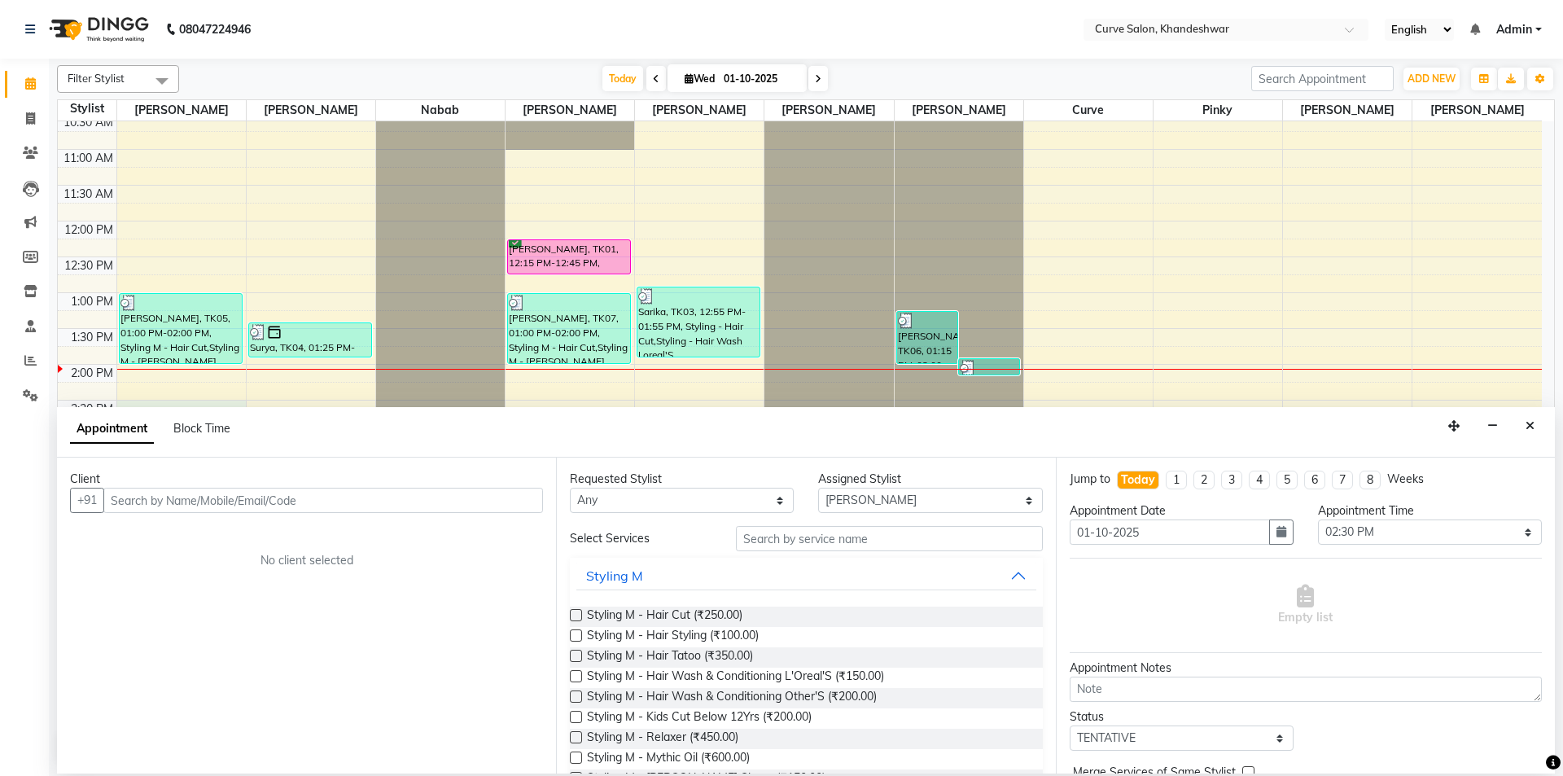
click at [197, 498] on input "text" at bounding box center [323, 500] width 440 height 25
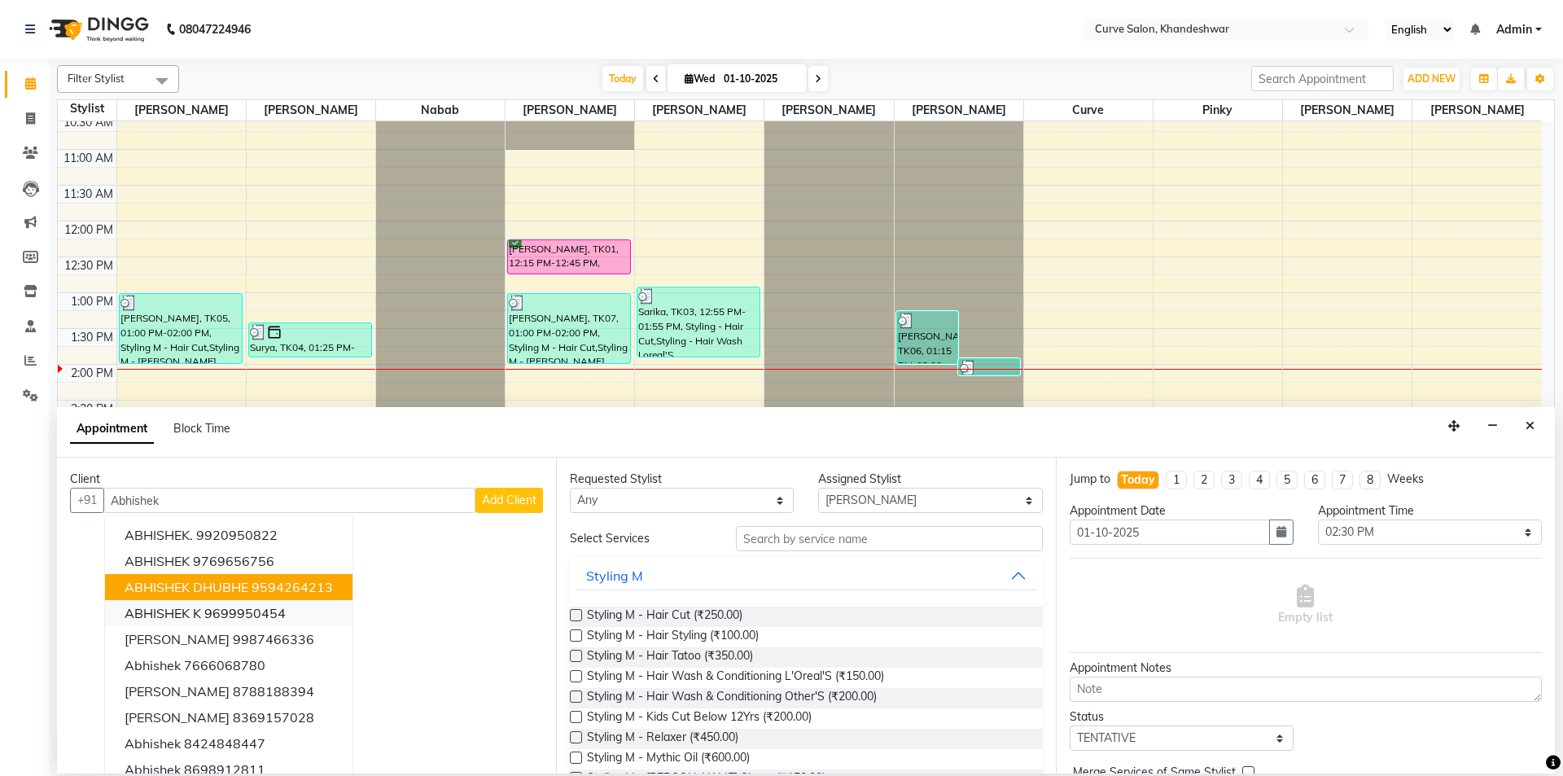
scroll to position [16, 0]
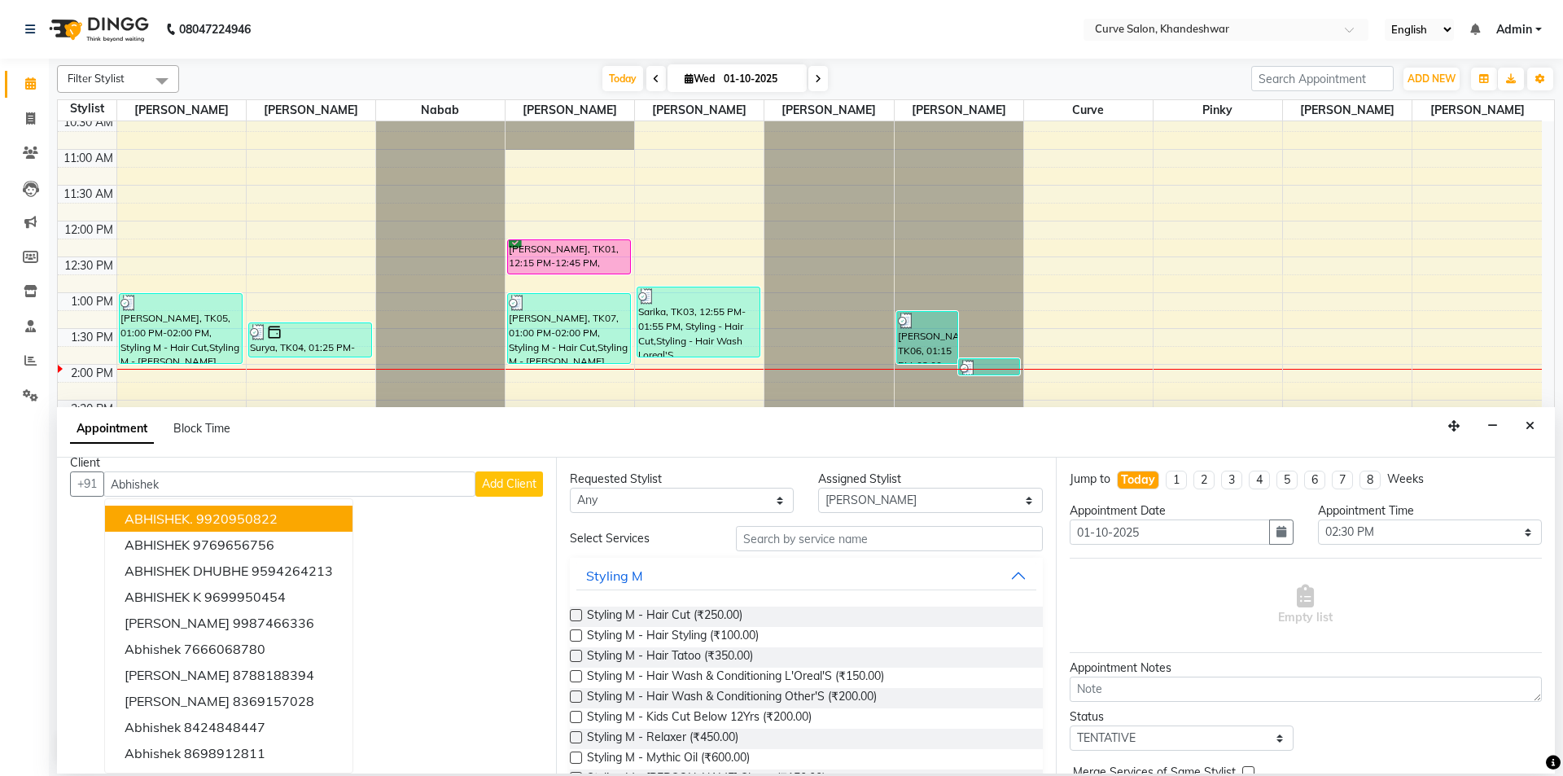
click at [207, 480] on input "Abhishek" at bounding box center [289, 483] width 372 height 25
type input "A"
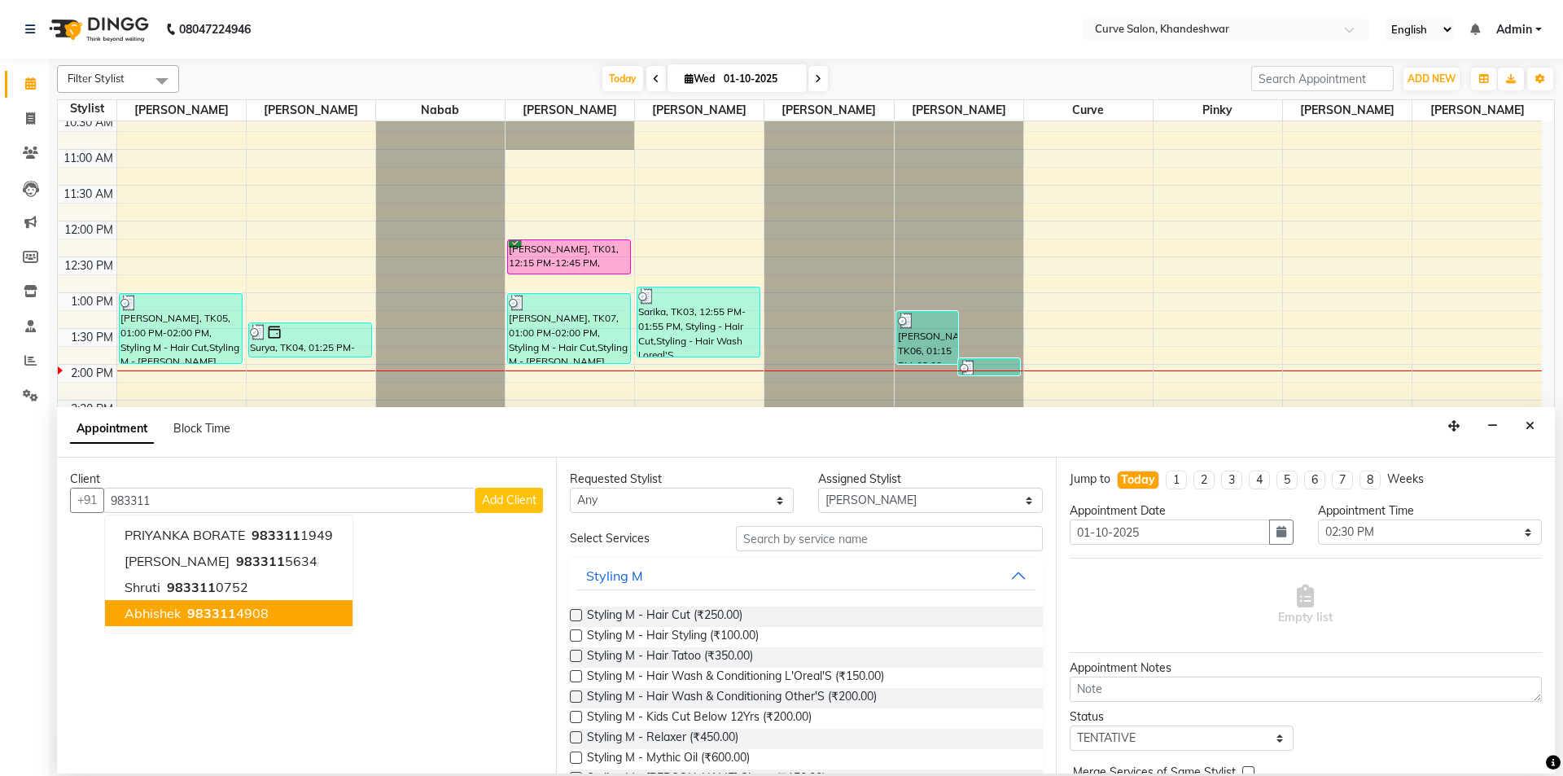
click at [238, 610] on ngb-highlight "983311 4908" at bounding box center [226, 613] width 85 height 16
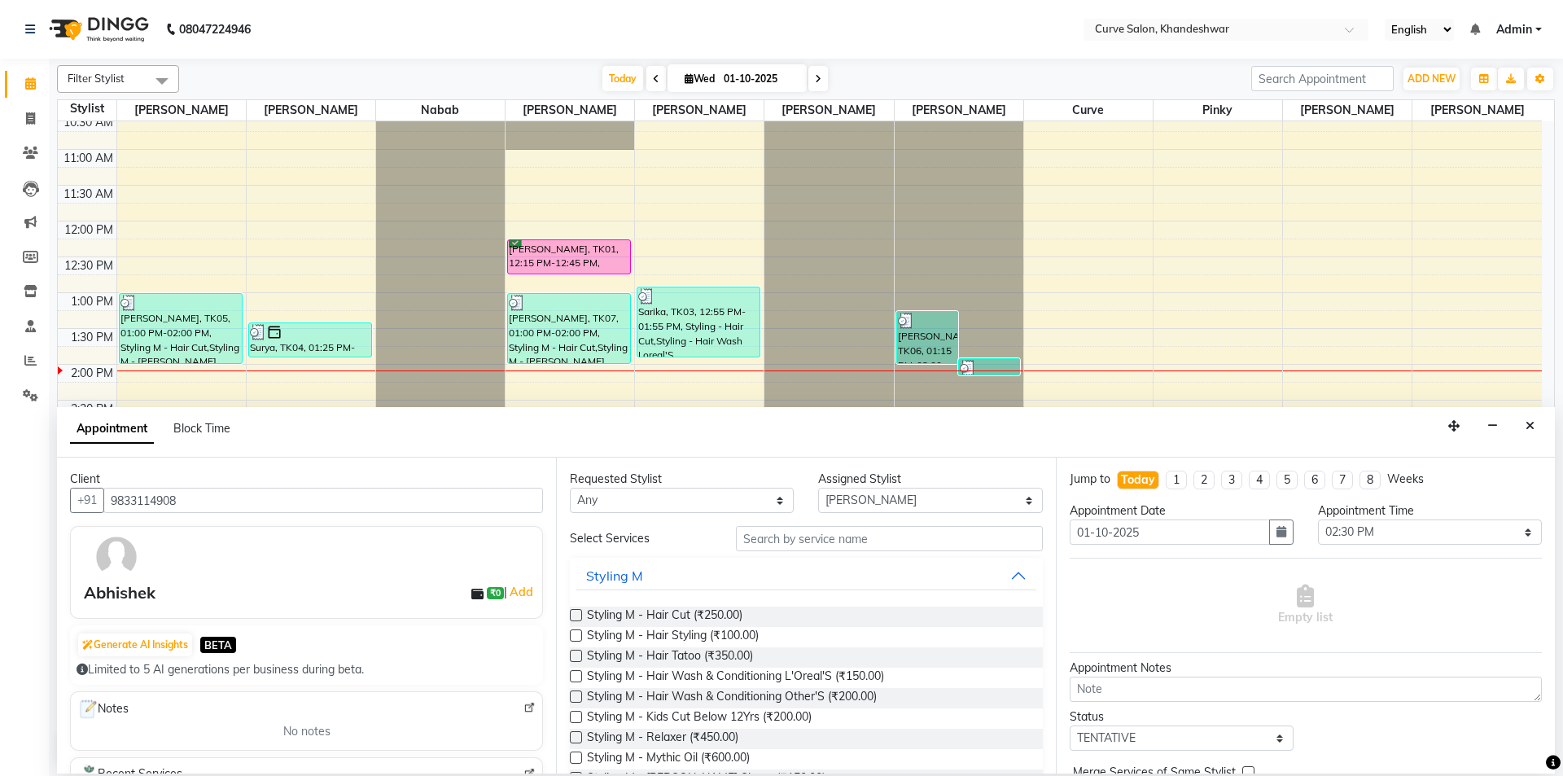
type input "9833114908"
click at [719, 500] on select "Any Ahmed Kafil Curve Faizan Khan Laxmi Bylapudi Nabab Neelam Kamble Pinky Raju…" at bounding box center [682, 500] width 224 height 25
select select "25107"
click at [570, 488] on select "Any Ahmed Kafil Curve Faizan Khan Laxmi Bylapudi Nabab Neelam Kamble Pinky Raju…" at bounding box center [682, 500] width 224 height 25
click at [891, 534] on input "text" at bounding box center [889, 538] width 307 height 25
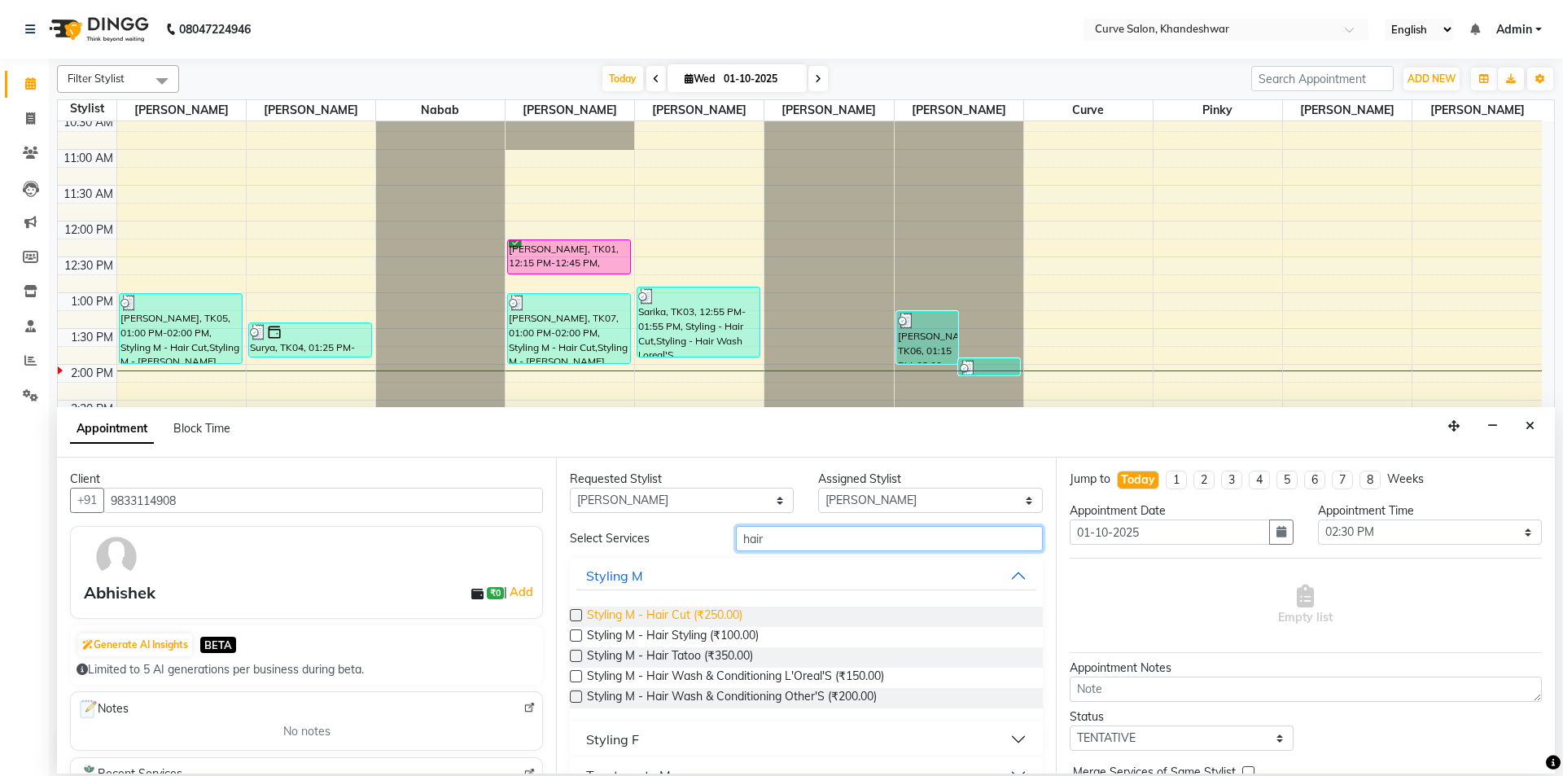
type input "hair"
click at [708, 614] on span "Styling M - Hair Cut (₹250.00)" at bounding box center [665, 617] width 156 height 20
checkbox input "false"
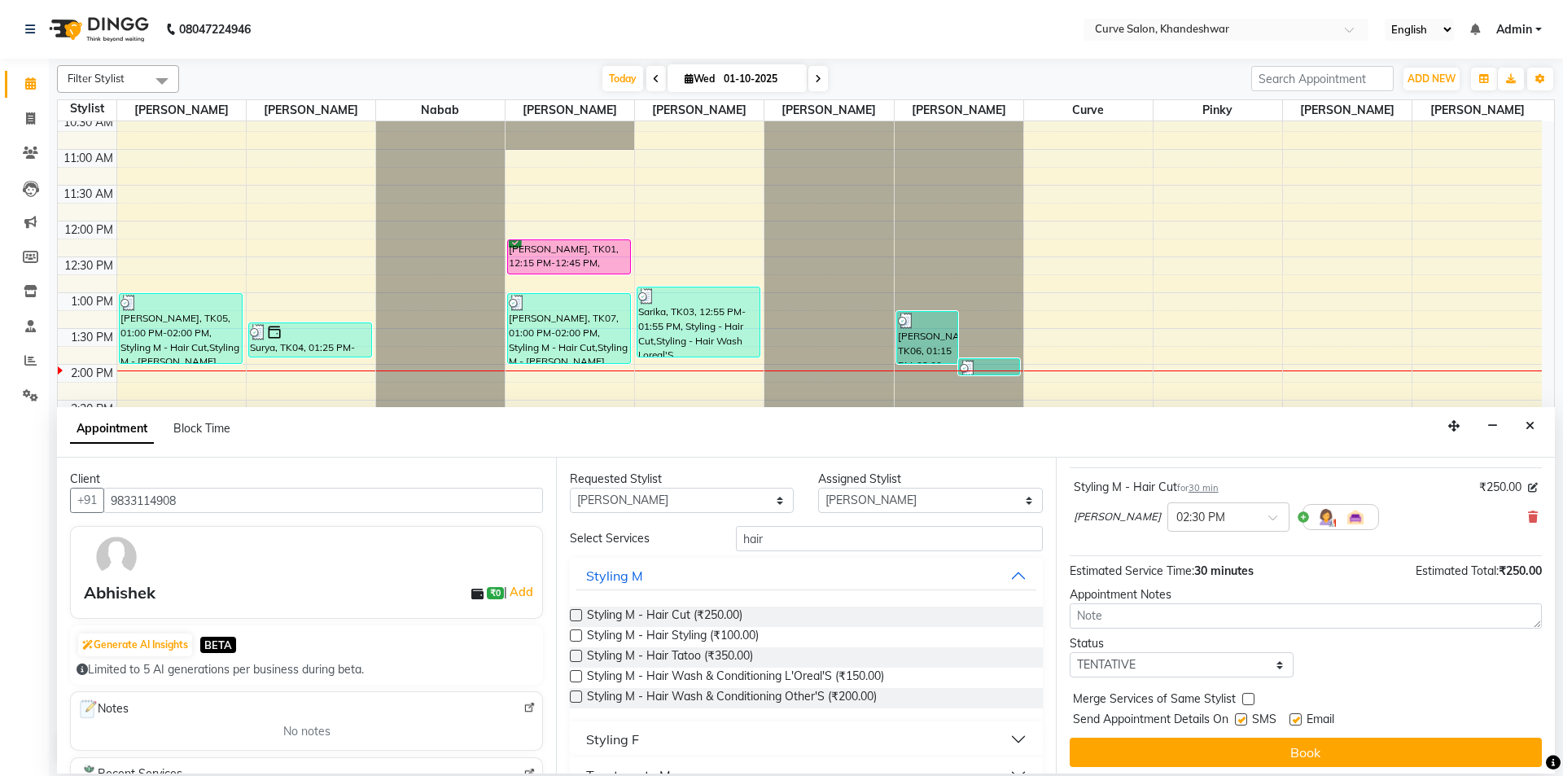
scroll to position [97, 0]
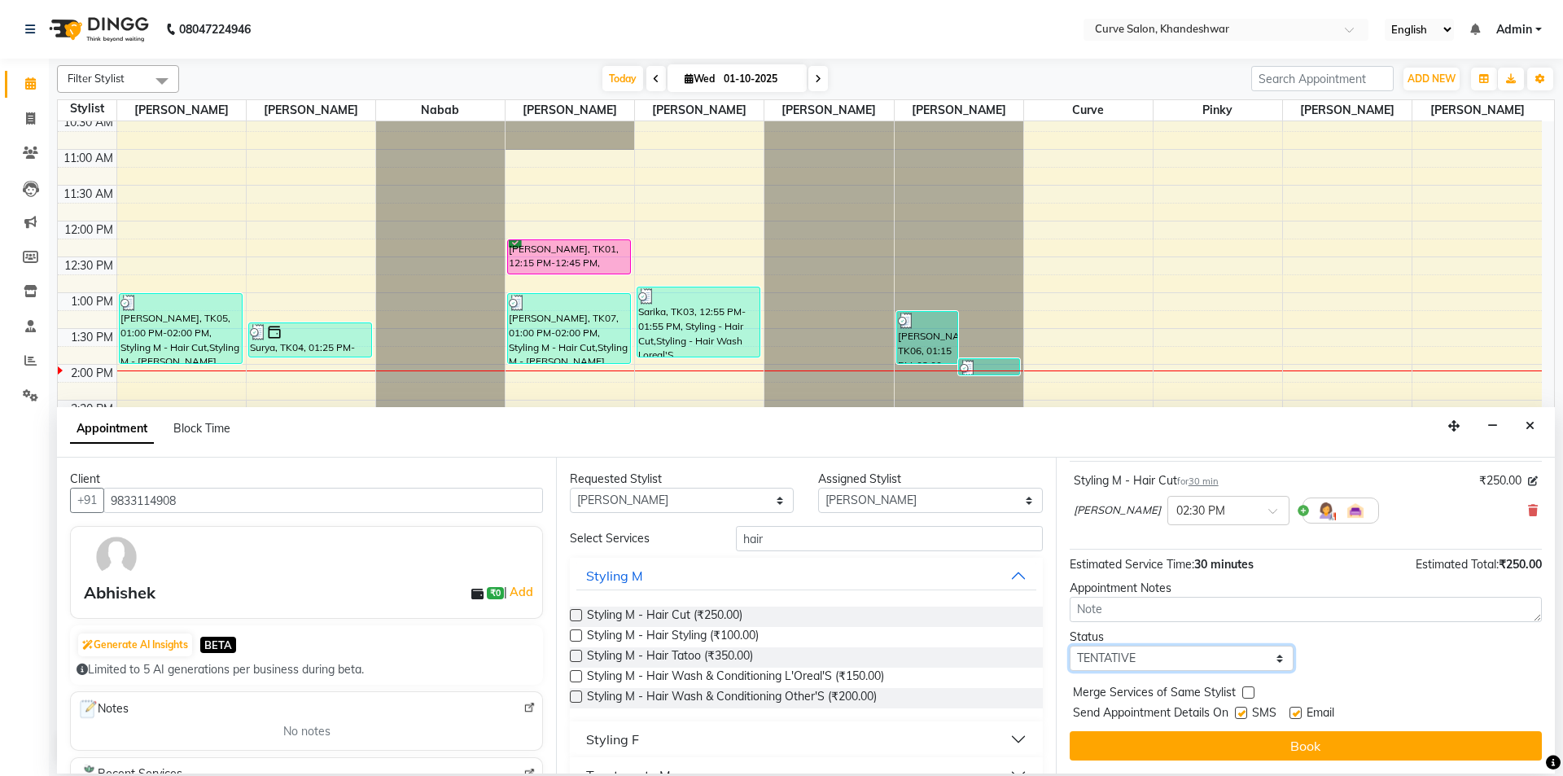
click at [1248, 656] on select "Select TENTATIVE CONFIRM CHECK-IN UPCOMING" at bounding box center [1182, 658] width 224 height 25
select select "confirm booking"
click at [1070, 646] on select "Select TENTATIVE CONFIRM CHECK-IN UPCOMING" at bounding box center [1182, 658] width 224 height 25
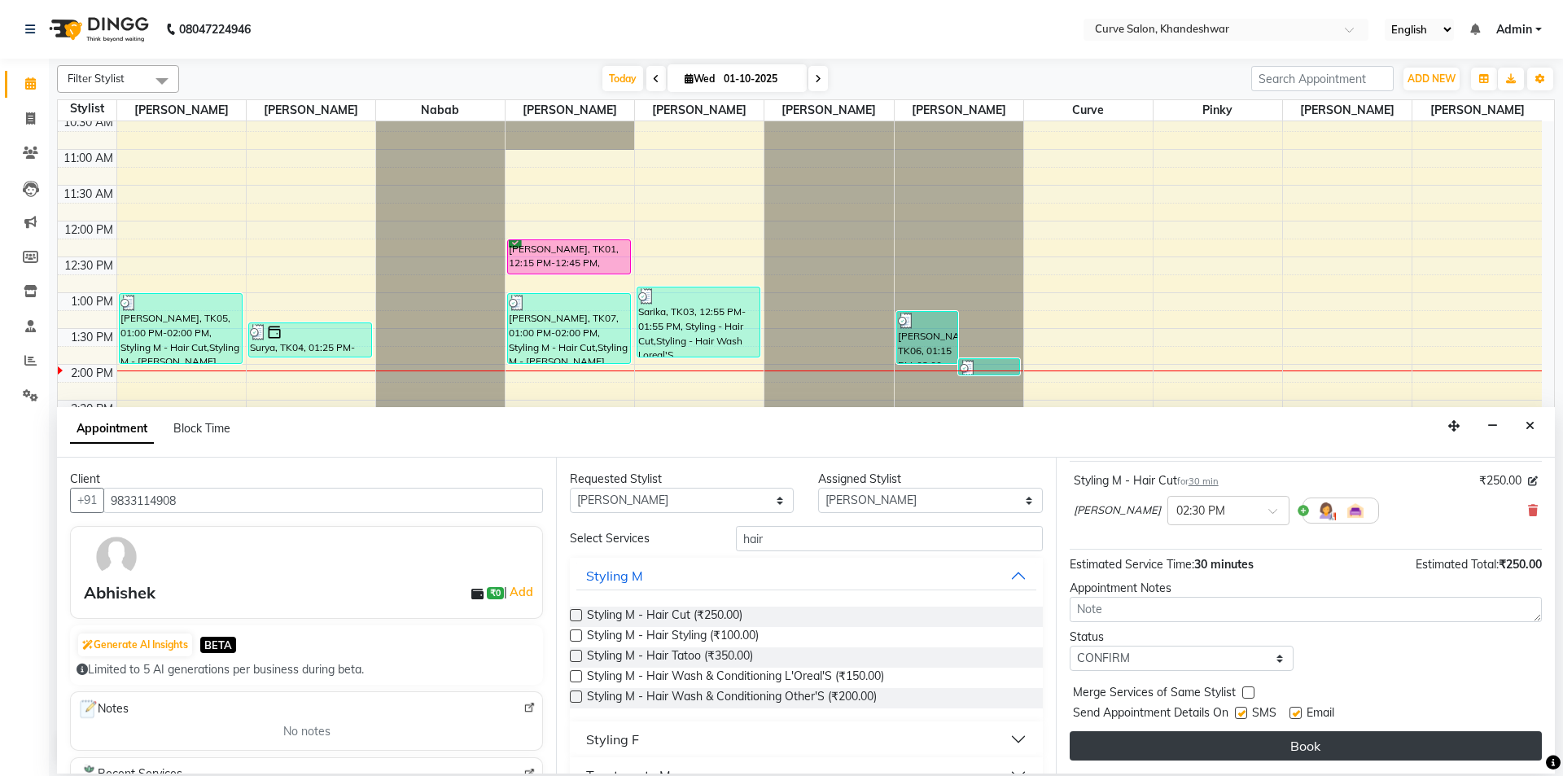
click at [1314, 748] on button "Book" at bounding box center [1306, 745] width 472 height 29
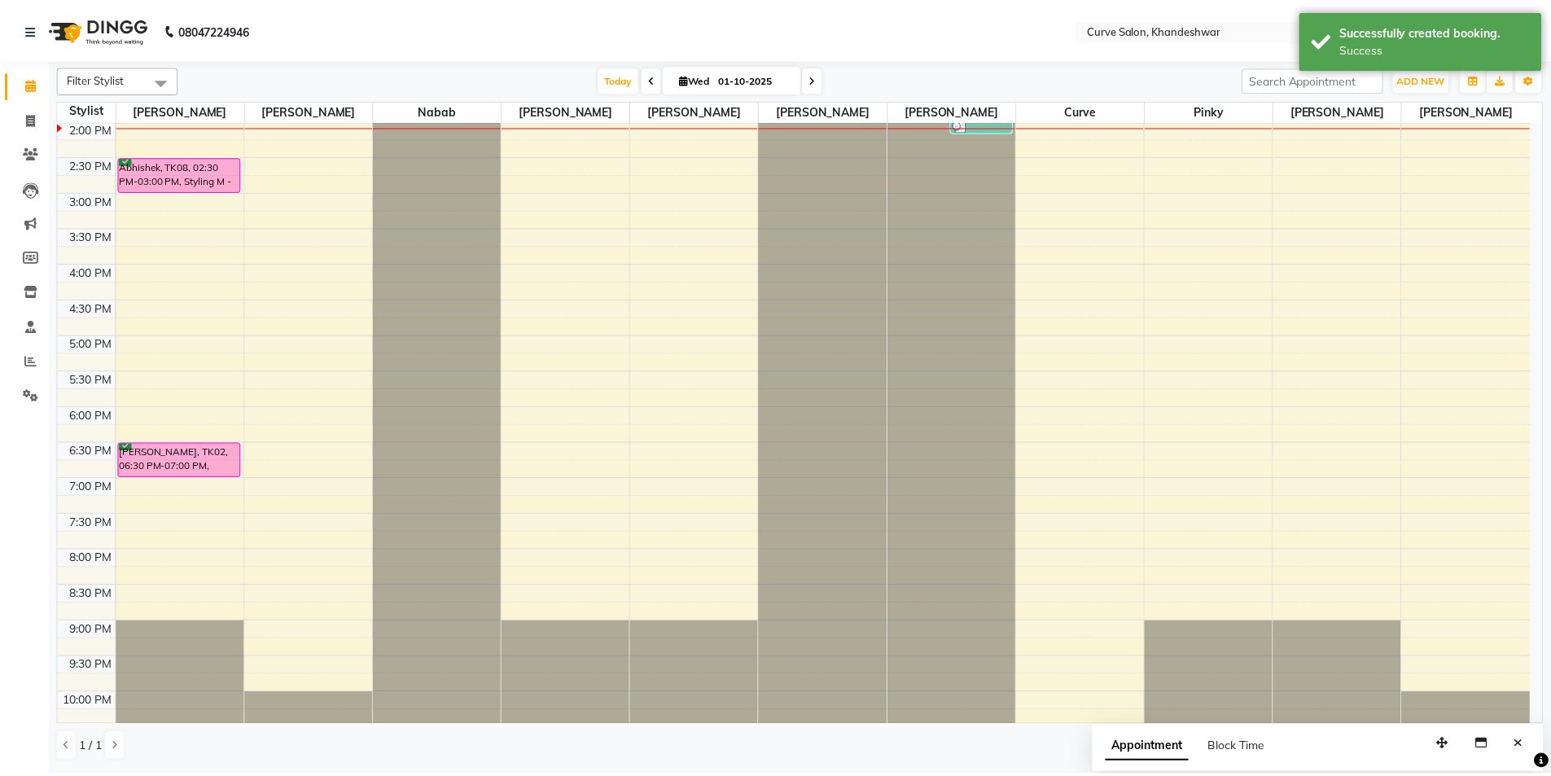
scroll to position [278, 0]
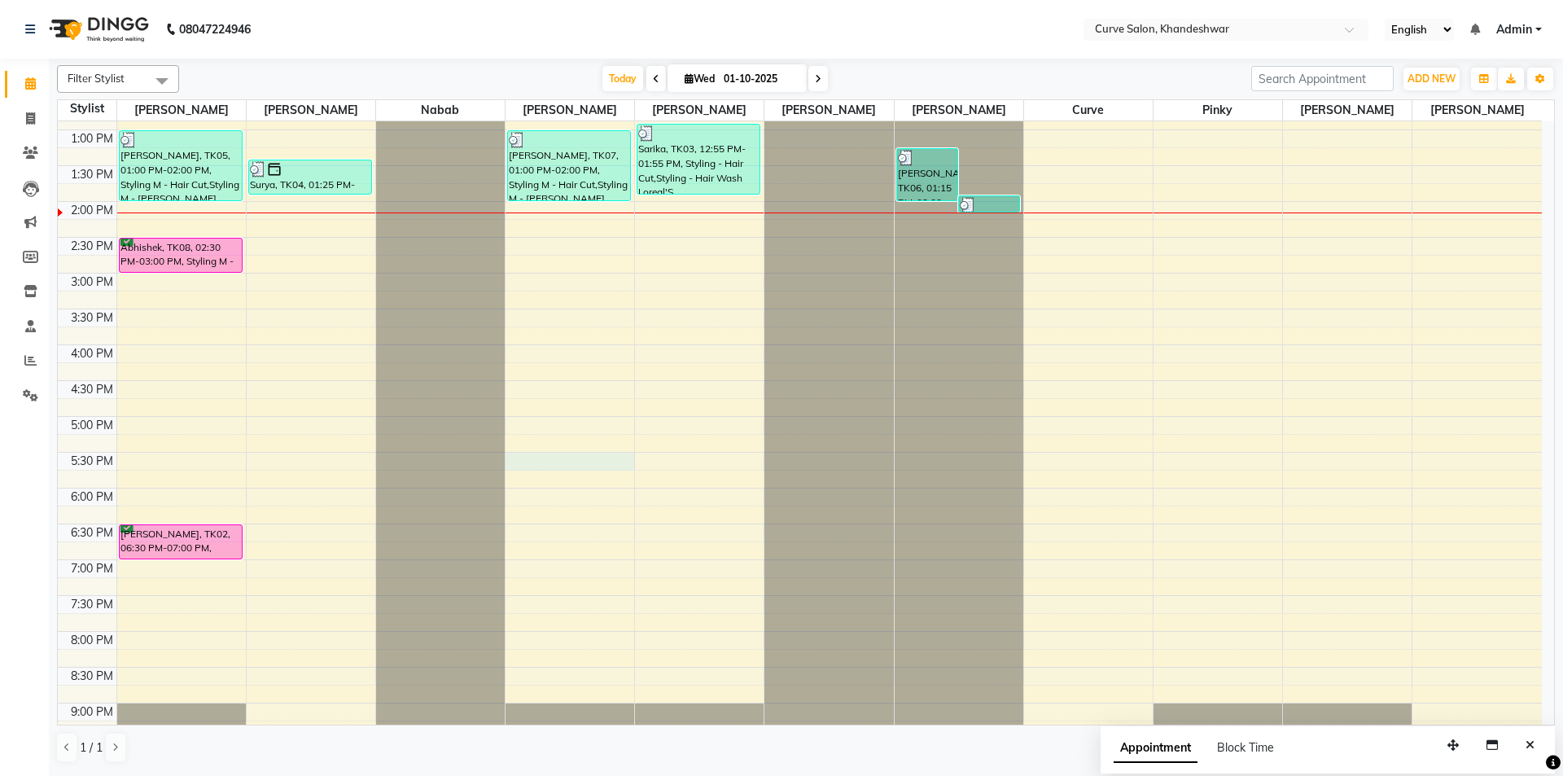
click at [569, 456] on div "9:00 AM 9:30 AM 10:00 AM 10:30 AM 11:00 AM 11:30 AM 12:00 PM 12:30 PM 1:00 PM 1…" at bounding box center [800, 345] width 1484 height 1002
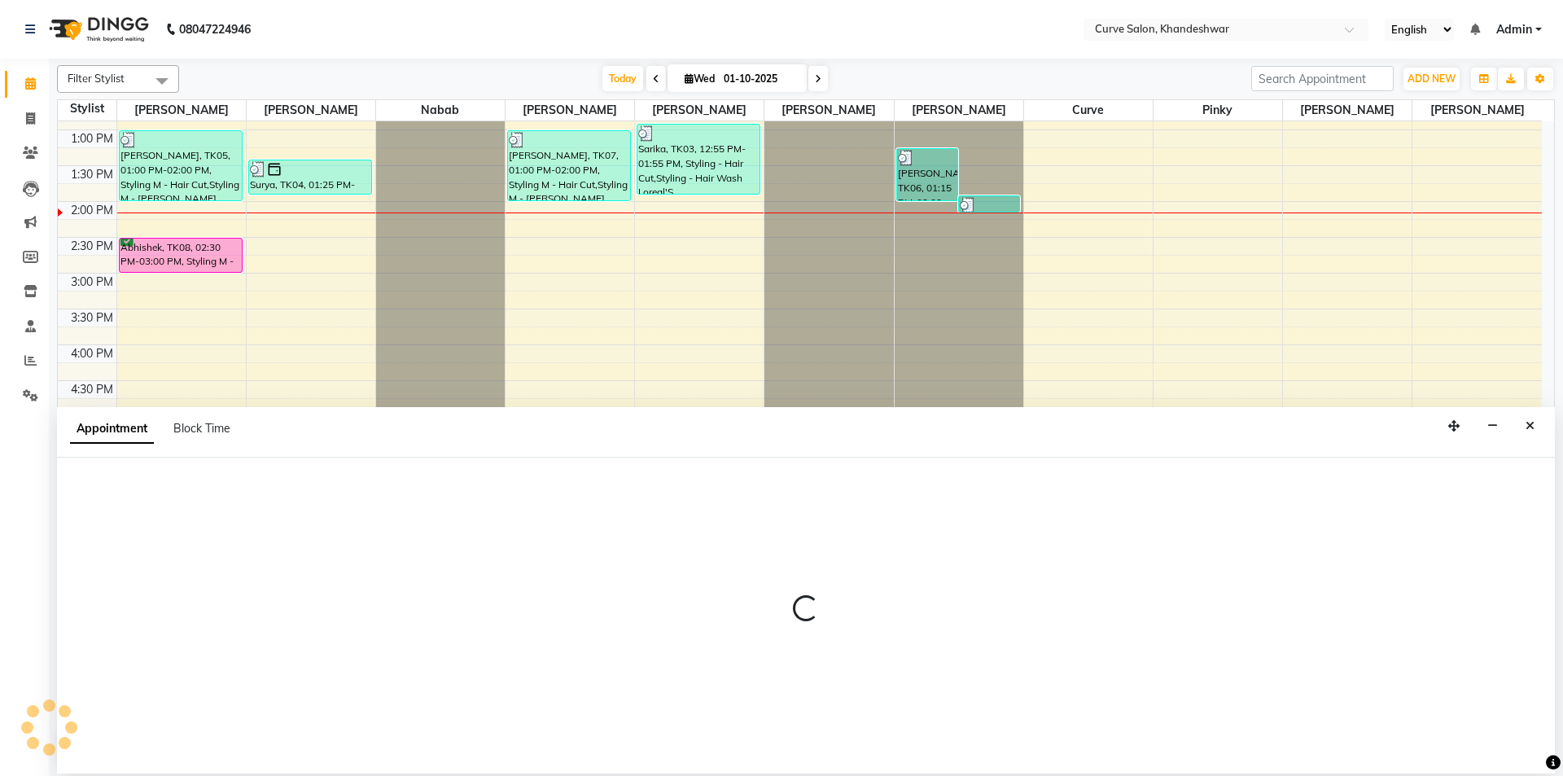
select select "25106"
select select "tentative"
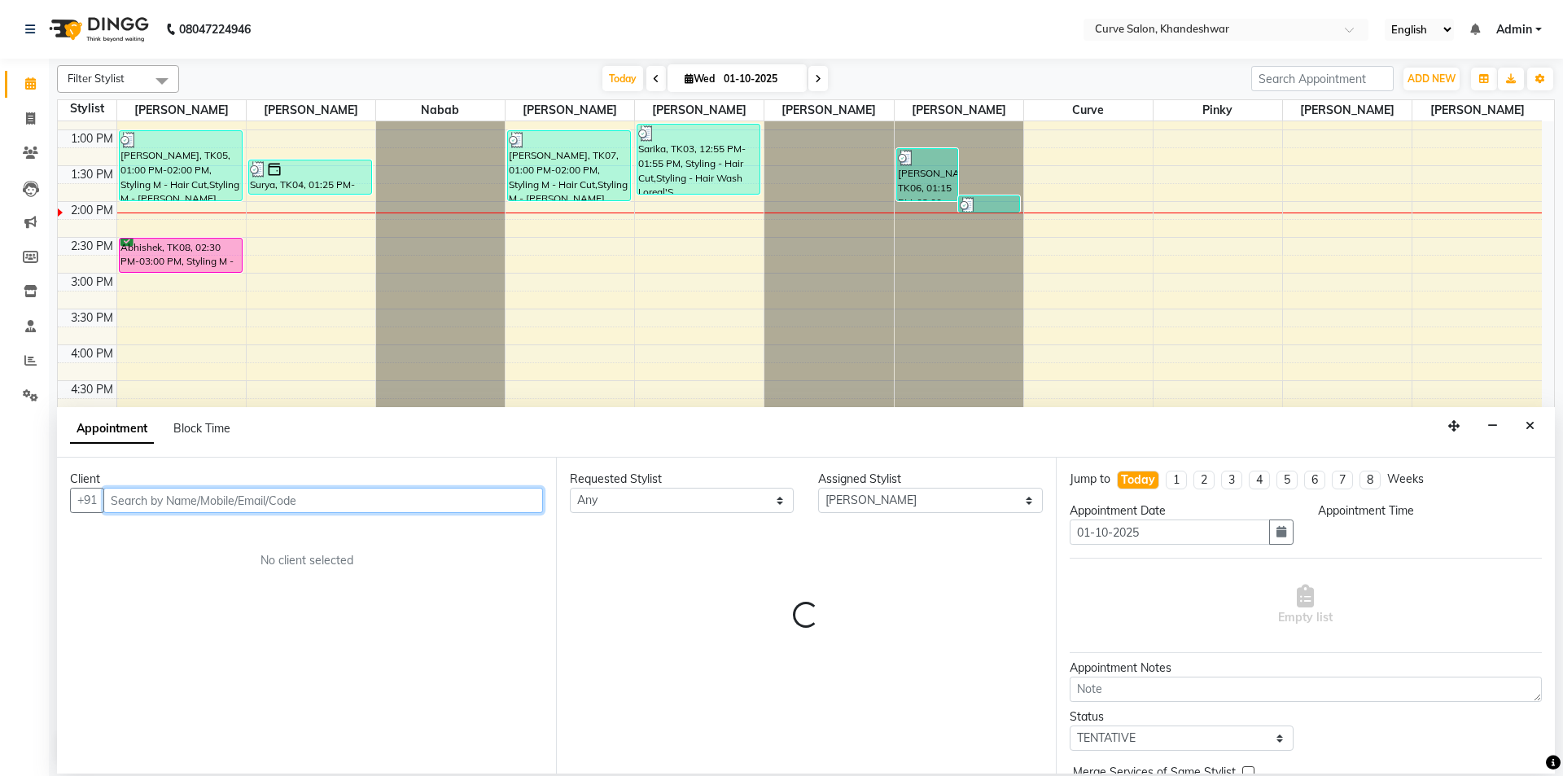
select select "1050"
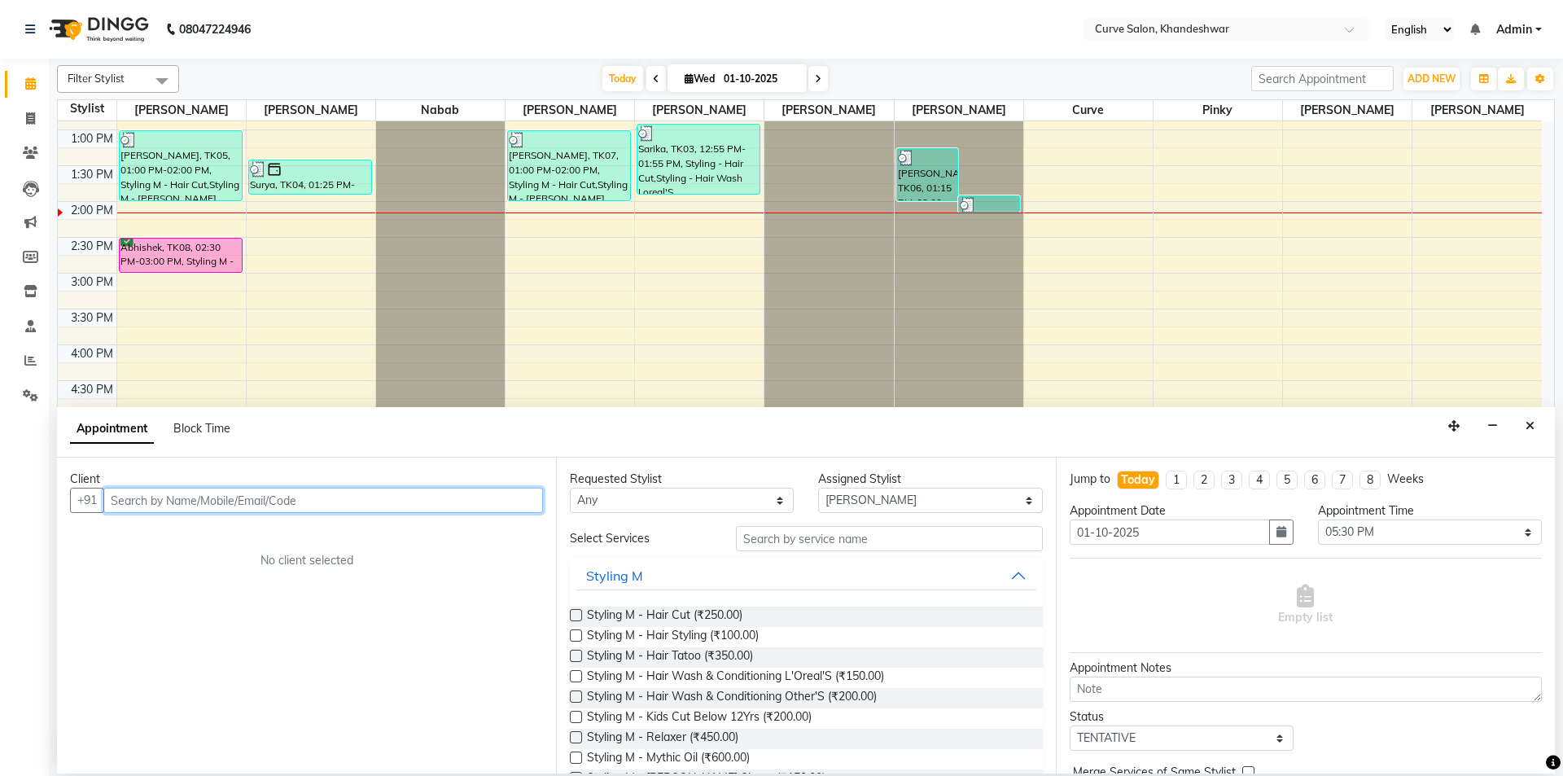
click at [235, 500] on input "text" at bounding box center [323, 500] width 440 height 25
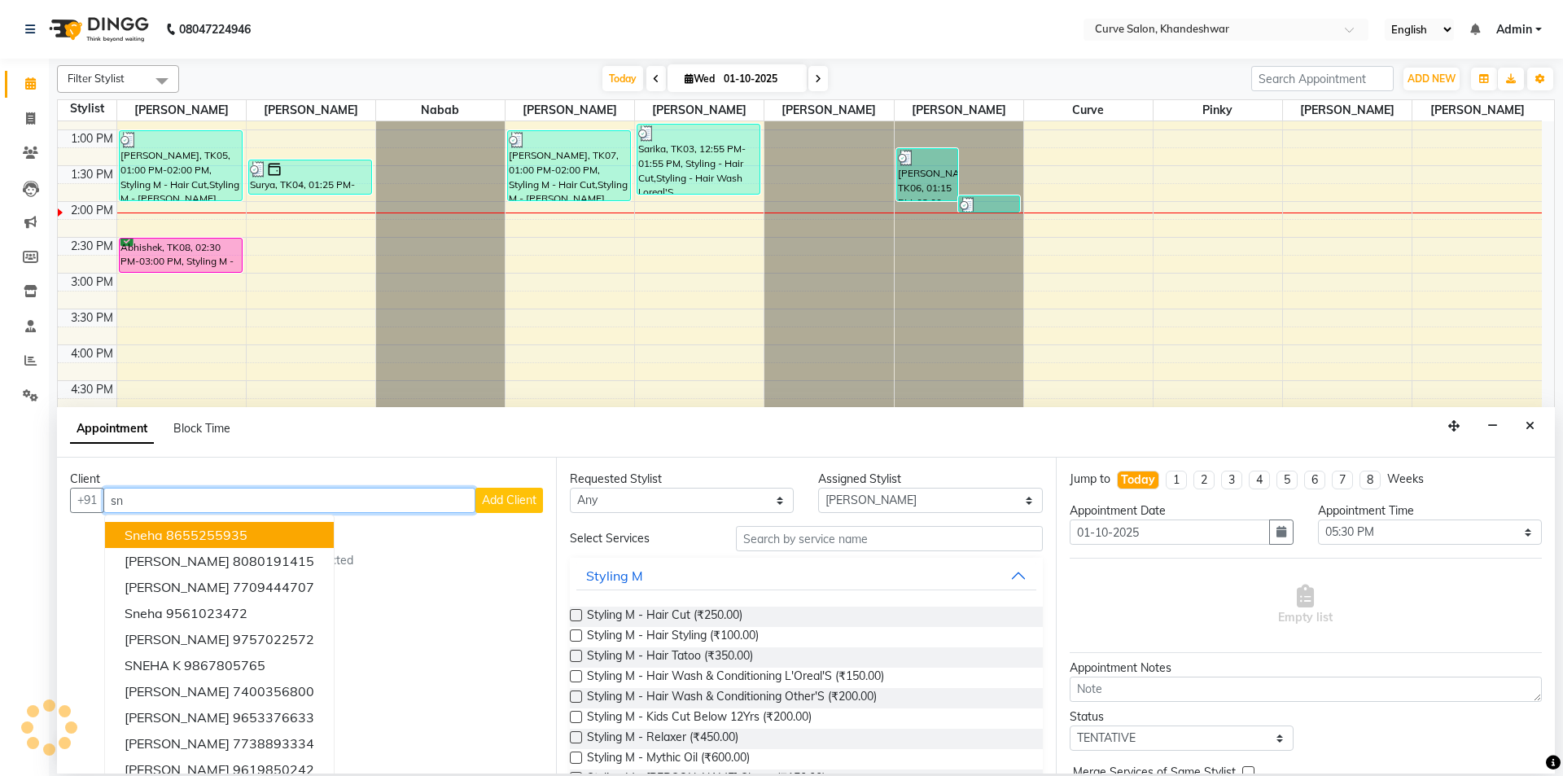
type input "s"
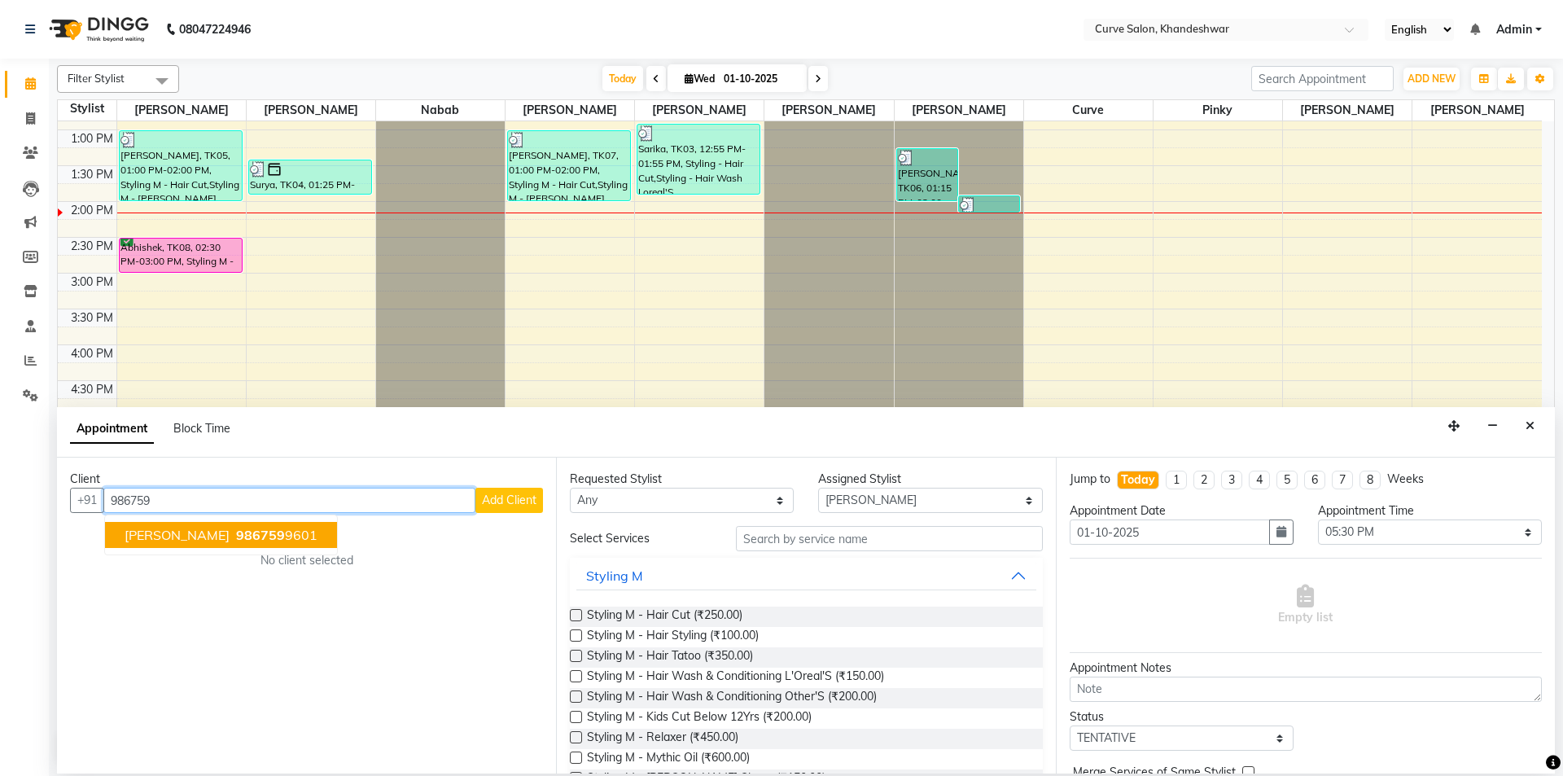
click at [183, 502] on input "986759" at bounding box center [289, 500] width 372 height 25
click at [178, 501] on input "98675904551" at bounding box center [289, 500] width 372 height 25
type input "9867590451"
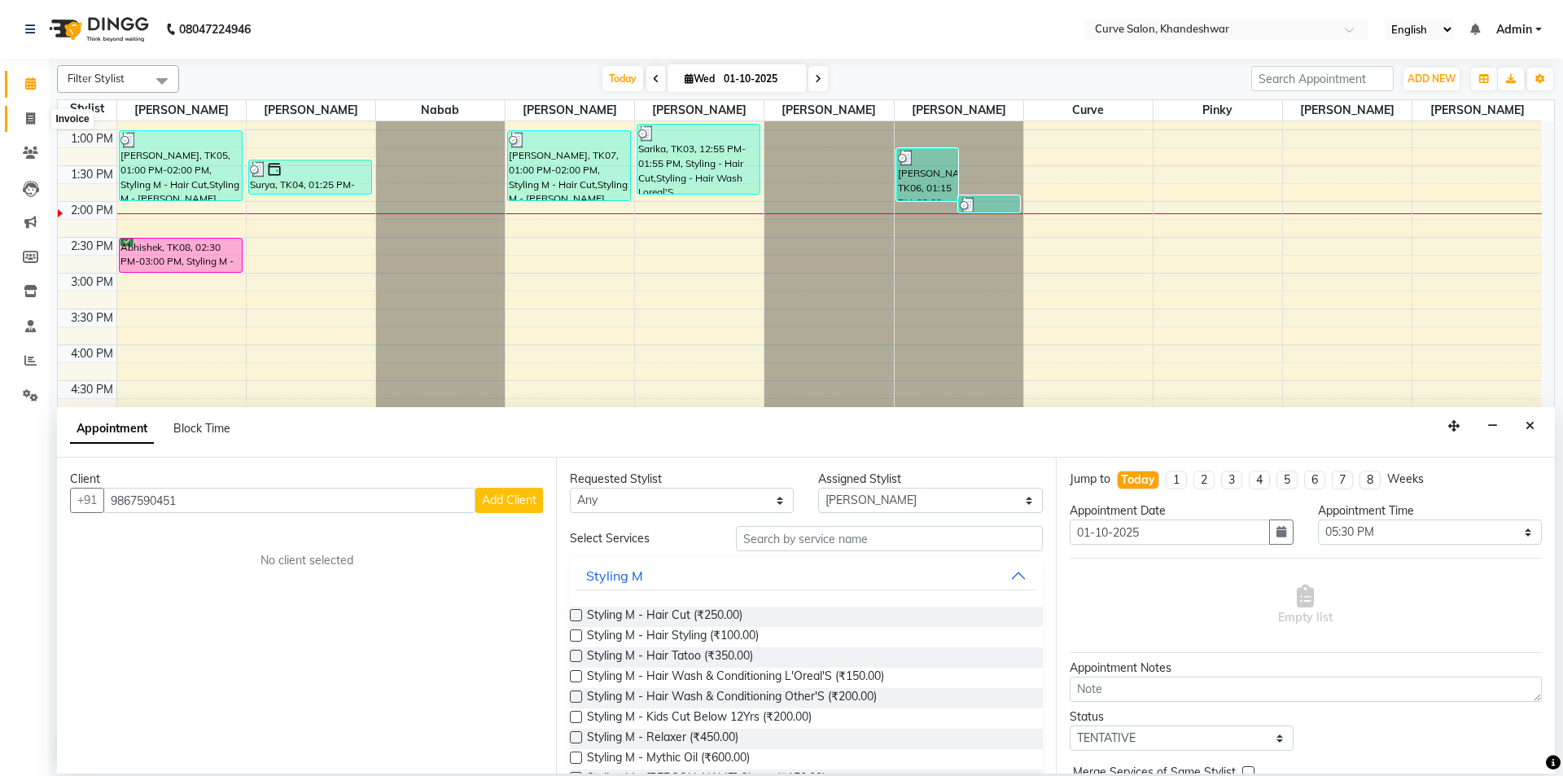
click at [36, 115] on span at bounding box center [30, 119] width 28 height 19
select select "service"
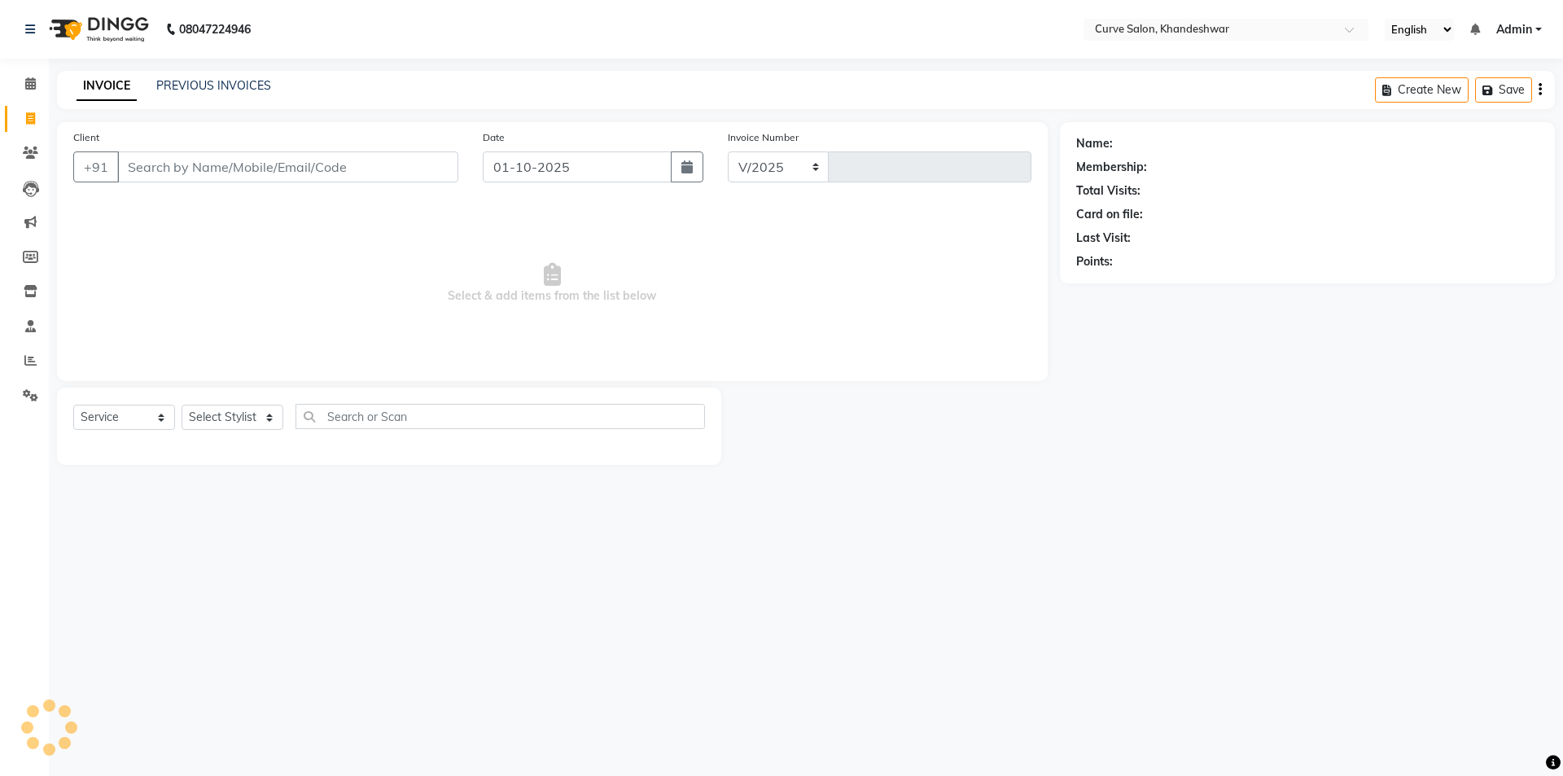
select select "4458"
type input "4847"
click at [362, 423] on input "text" at bounding box center [501, 416] width 410 height 25
type input "hair"
click at [204, 414] on select "Select Stylist [PERSON_NAME] Curve [PERSON_NAME] [PERSON_NAME] [PERSON_NAME] Na…" at bounding box center [233, 417] width 102 height 25
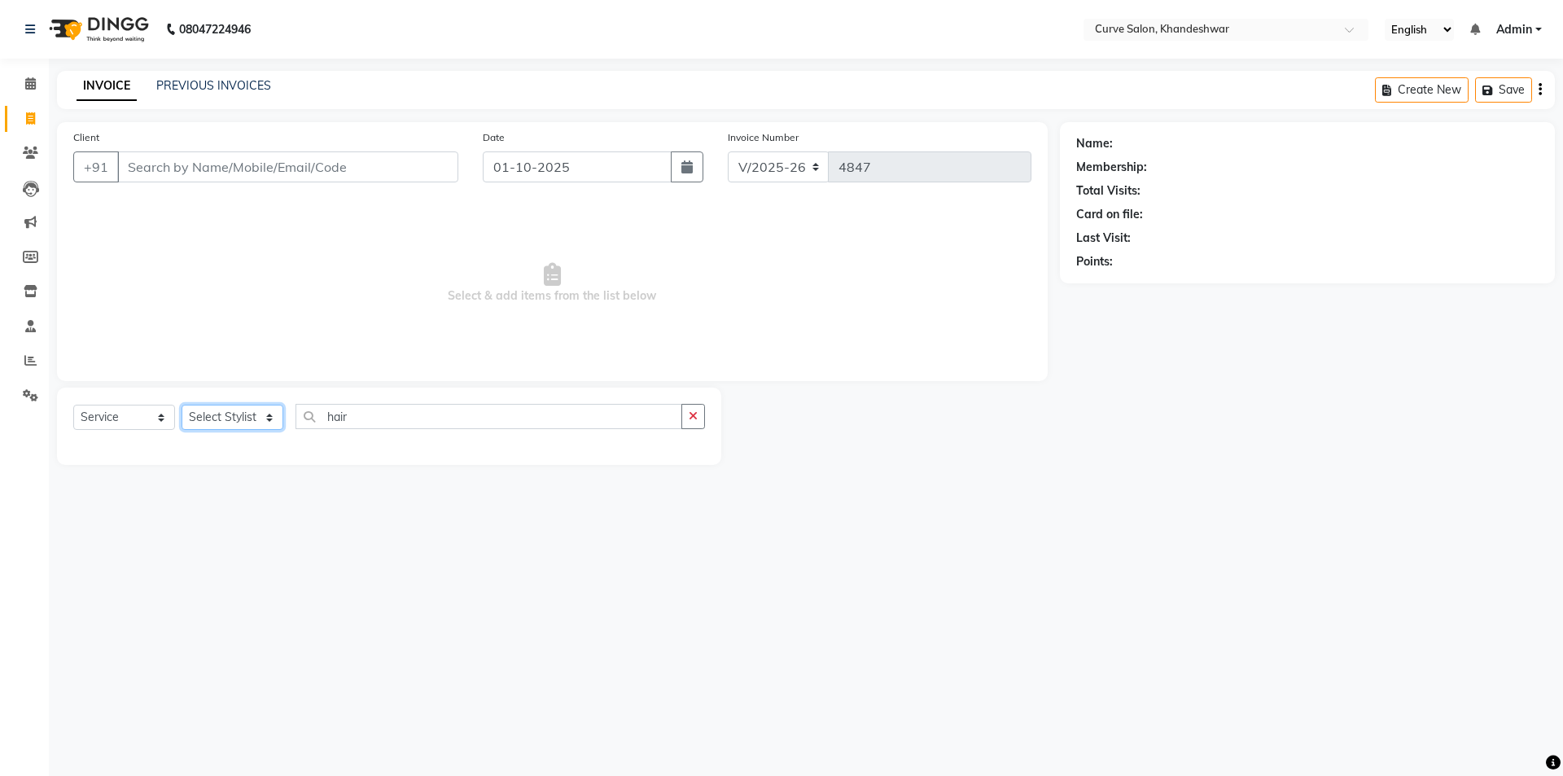
select select "25107"
click at [182, 405] on select "Select Stylist [PERSON_NAME] Curve [PERSON_NAME] [PERSON_NAME] [PERSON_NAME] Na…" at bounding box center [233, 417] width 102 height 25
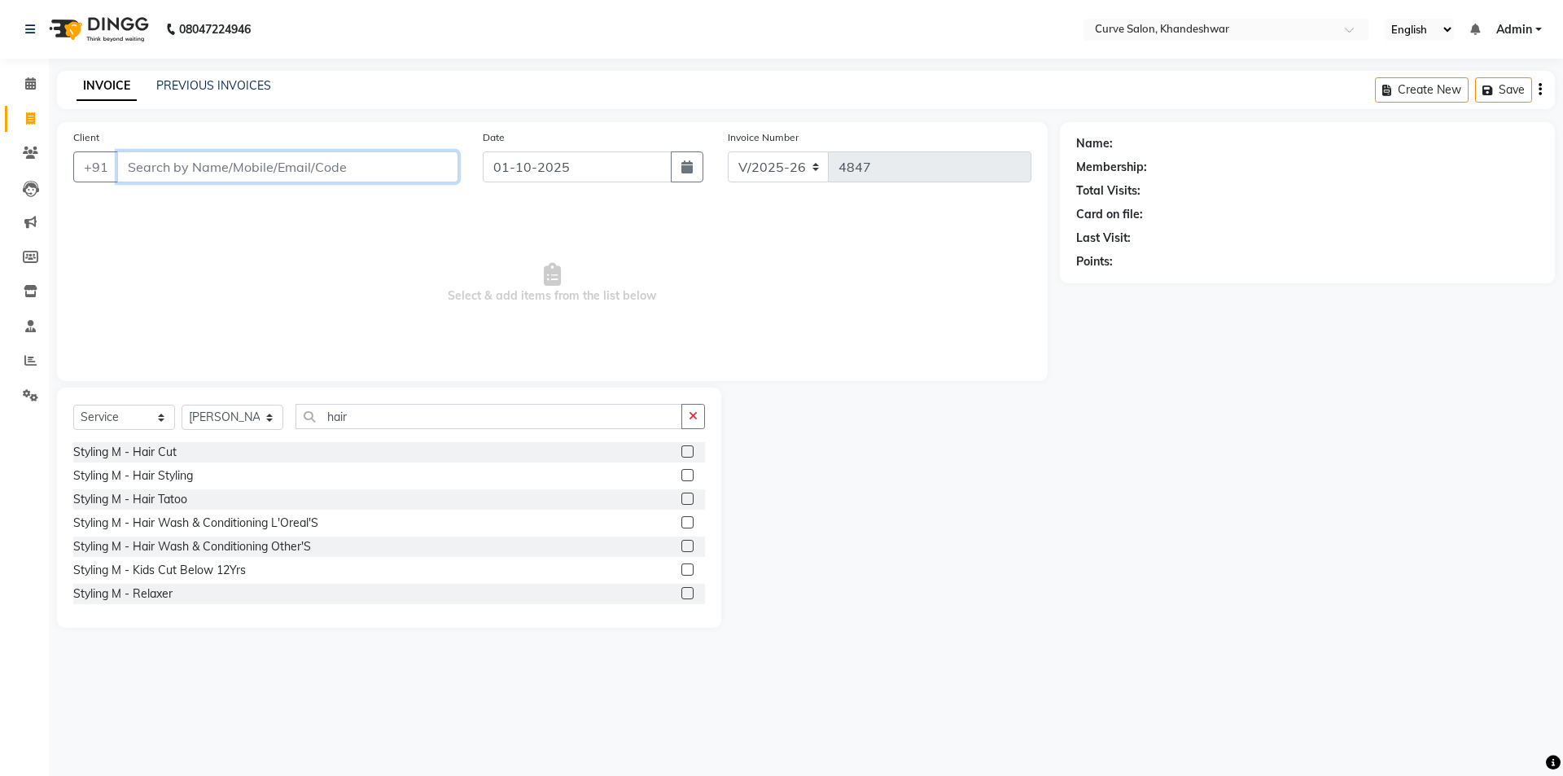
click at [248, 160] on input "Client" at bounding box center [287, 166] width 341 height 31
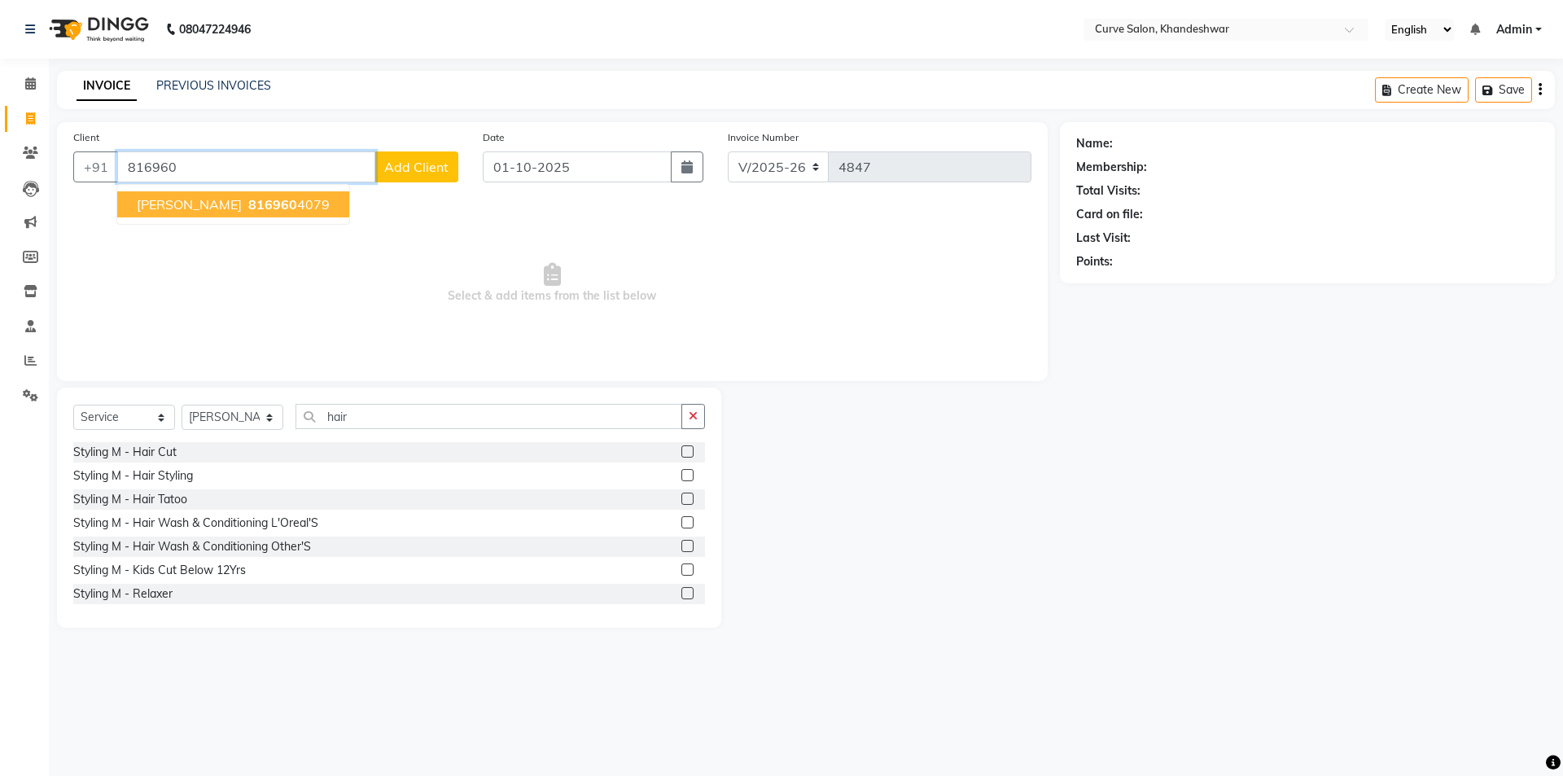
click at [248, 203] on span "816960" at bounding box center [272, 204] width 49 height 16
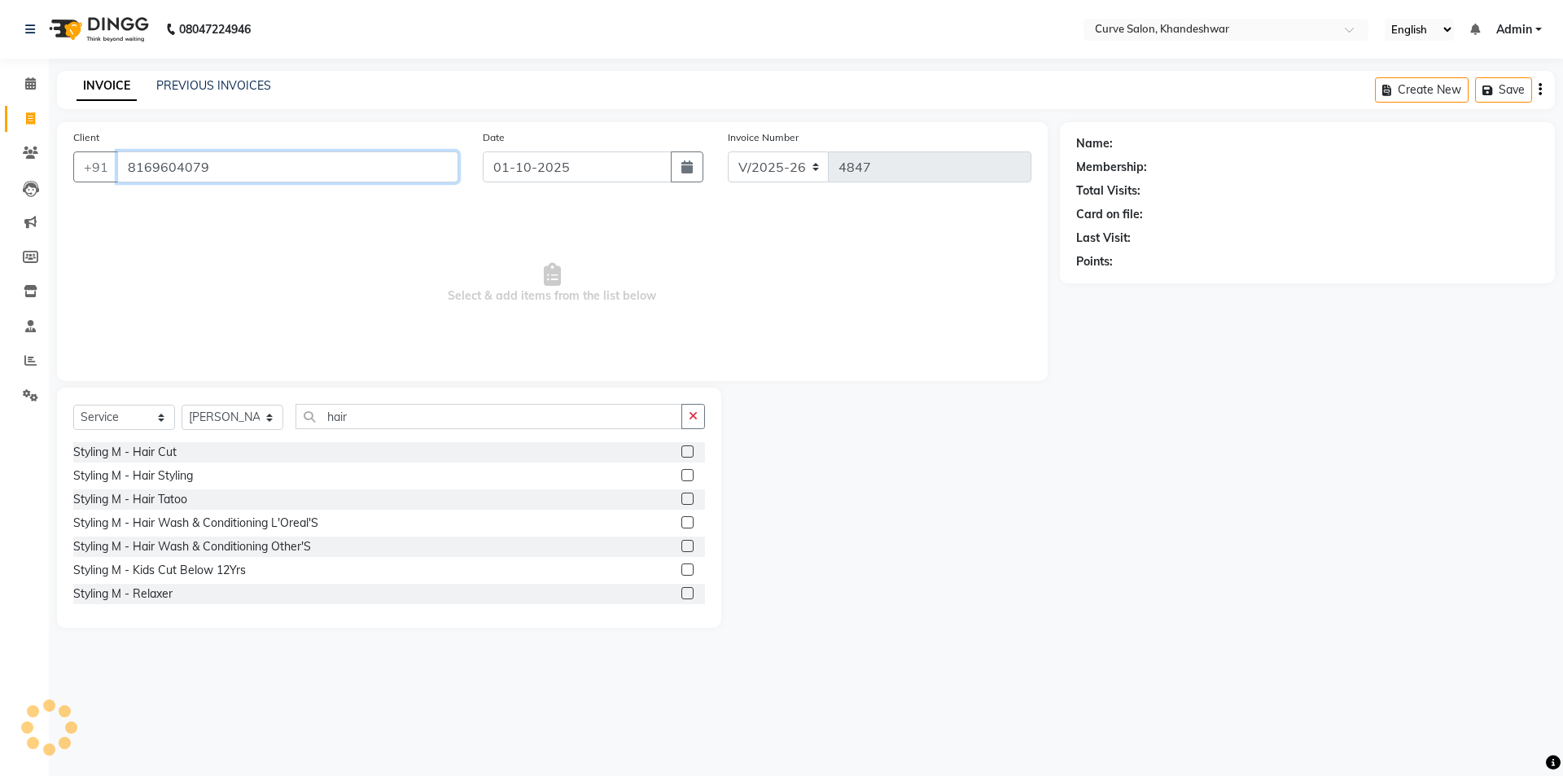
type input "8169604079"
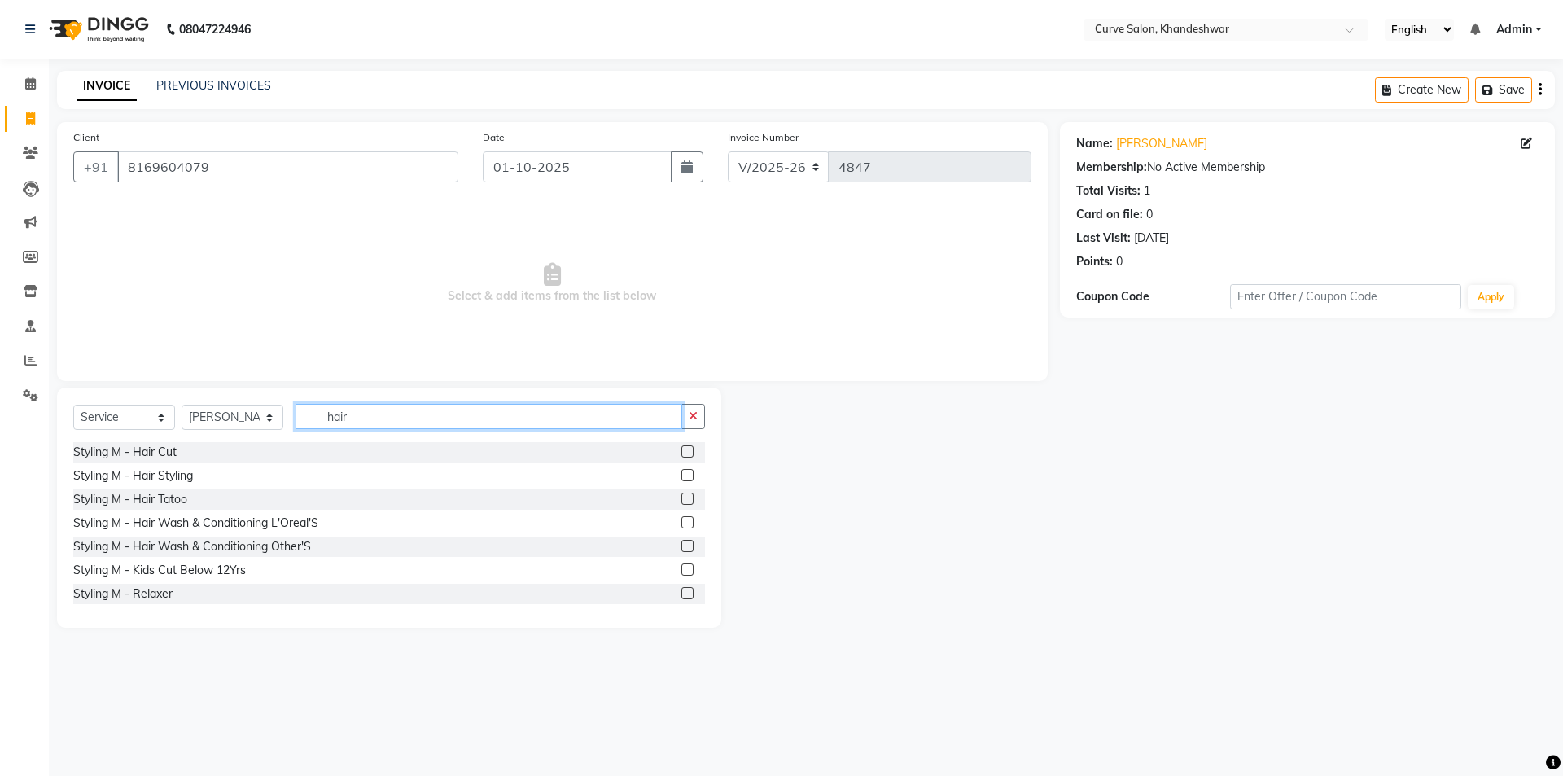
click at [382, 419] on input "hair" at bounding box center [489, 416] width 387 height 25
drag, startPoint x: 157, startPoint y: 449, endPoint x: 204, endPoint y: 444, distance: 47.5
click at [158, 449] on div "Styling M - Hair Cut" at bounding box center [124, 452] width 103 height 17
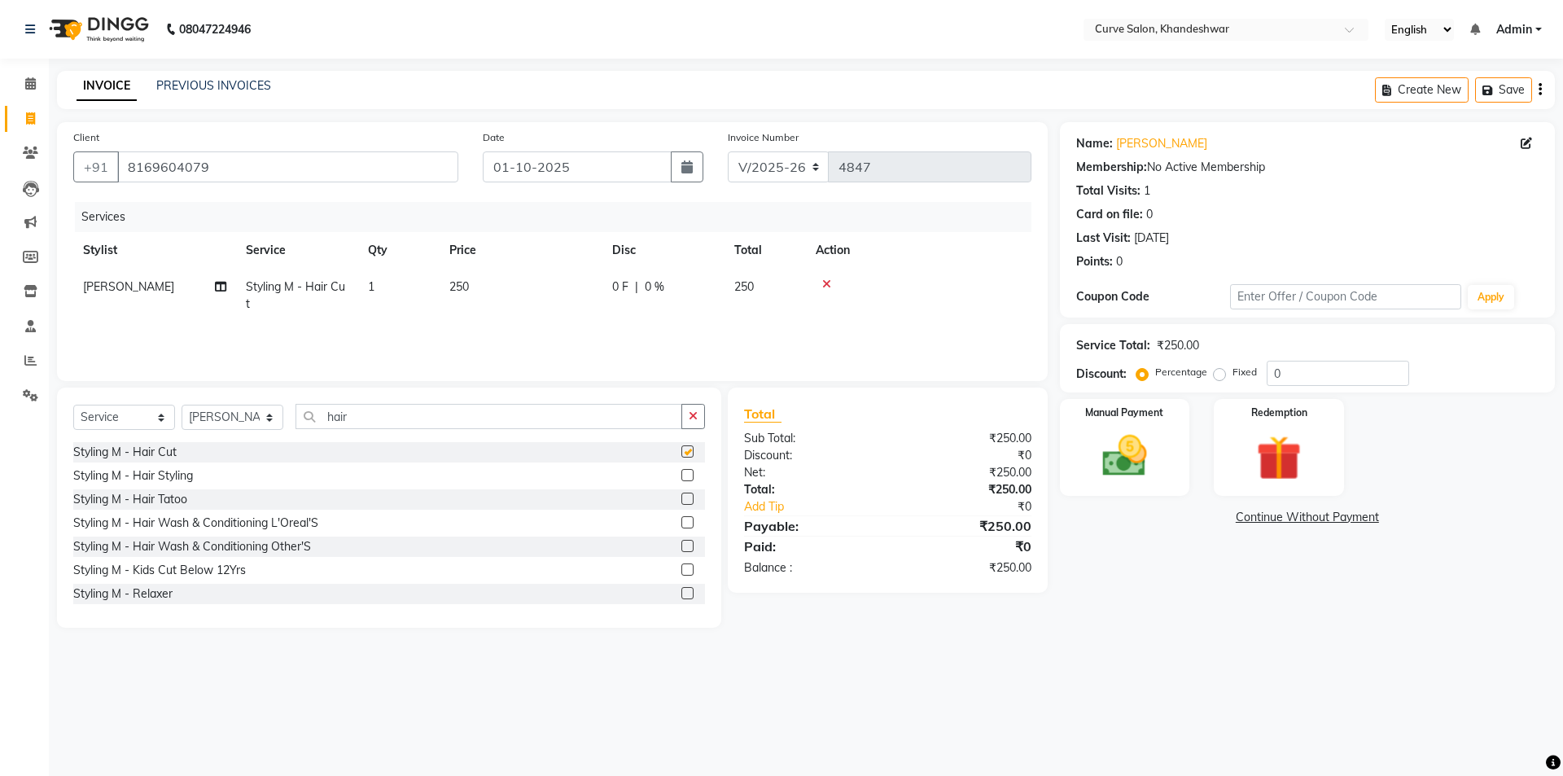
checkbox input "false"
click at [398, 417] on input "hair" at bounding box center [489, 416] width 387 height 25
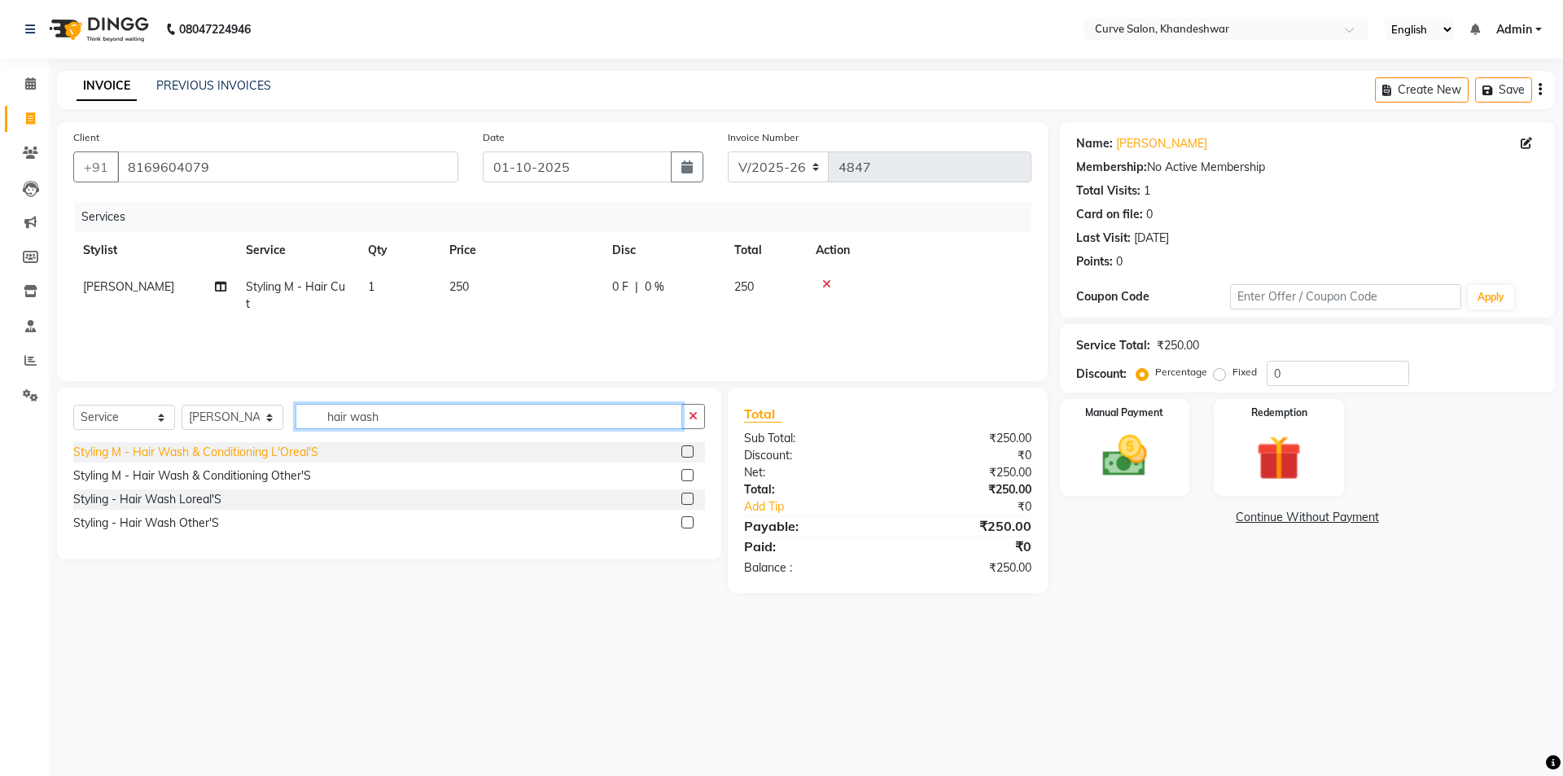
type input "hair wash"
click at [168, 455] on div "Styling M - Hair Wash & Conditioning L'Oreal'S" at bounding box center [195, 452] width 245 height 17
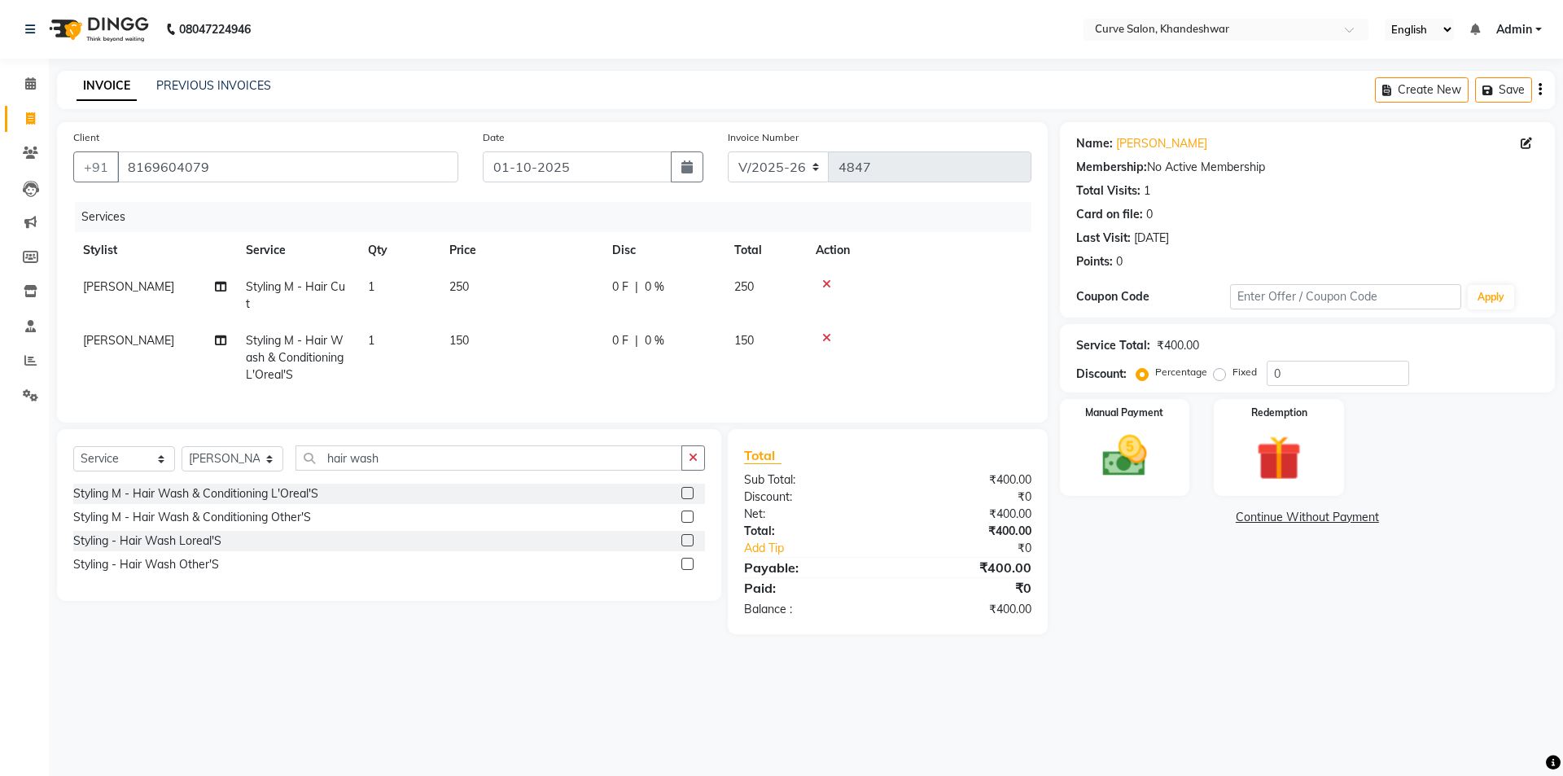
click at [823, 337] on icon at bounding box center [826, 337] width 9 height 11
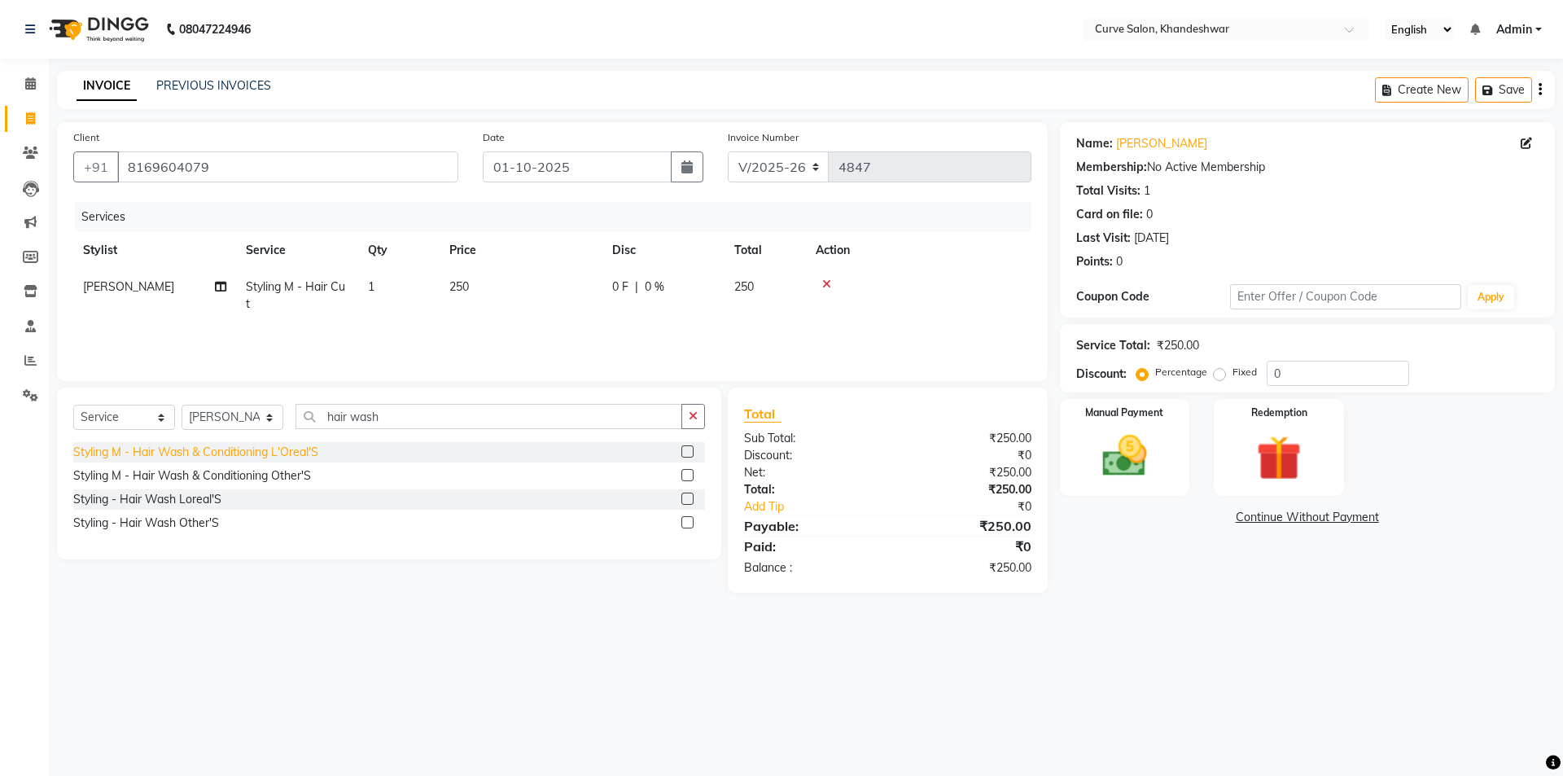
click at [262, 446] on div "Styling M - Hair Wash & Conditioning L'Oreal'S" at bounding box center [195, 452] width 245 height 17
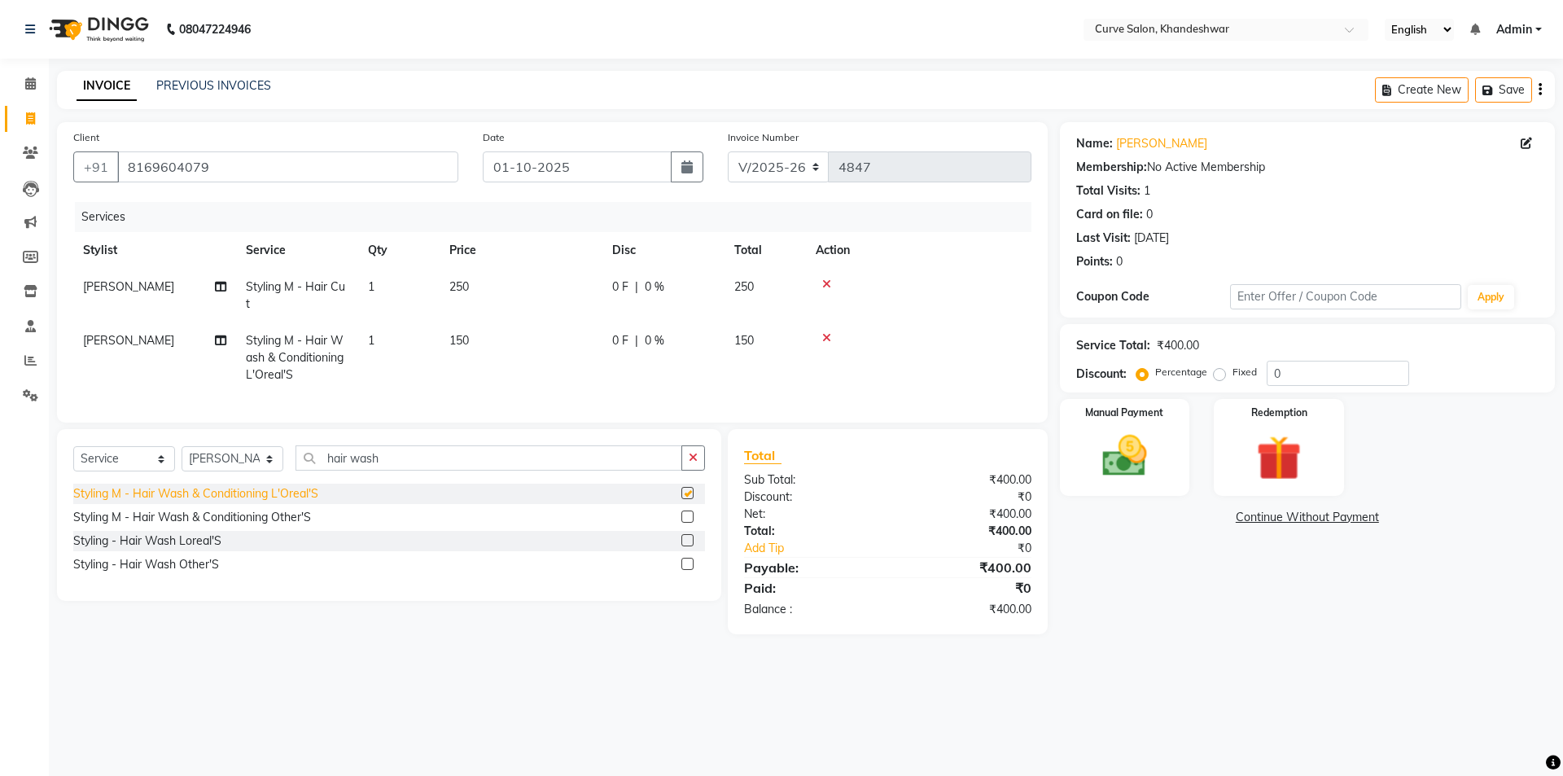
checkbox input "false"
click at [1140, 450] on img at bounding box center [1125, 456] width 76 height 54
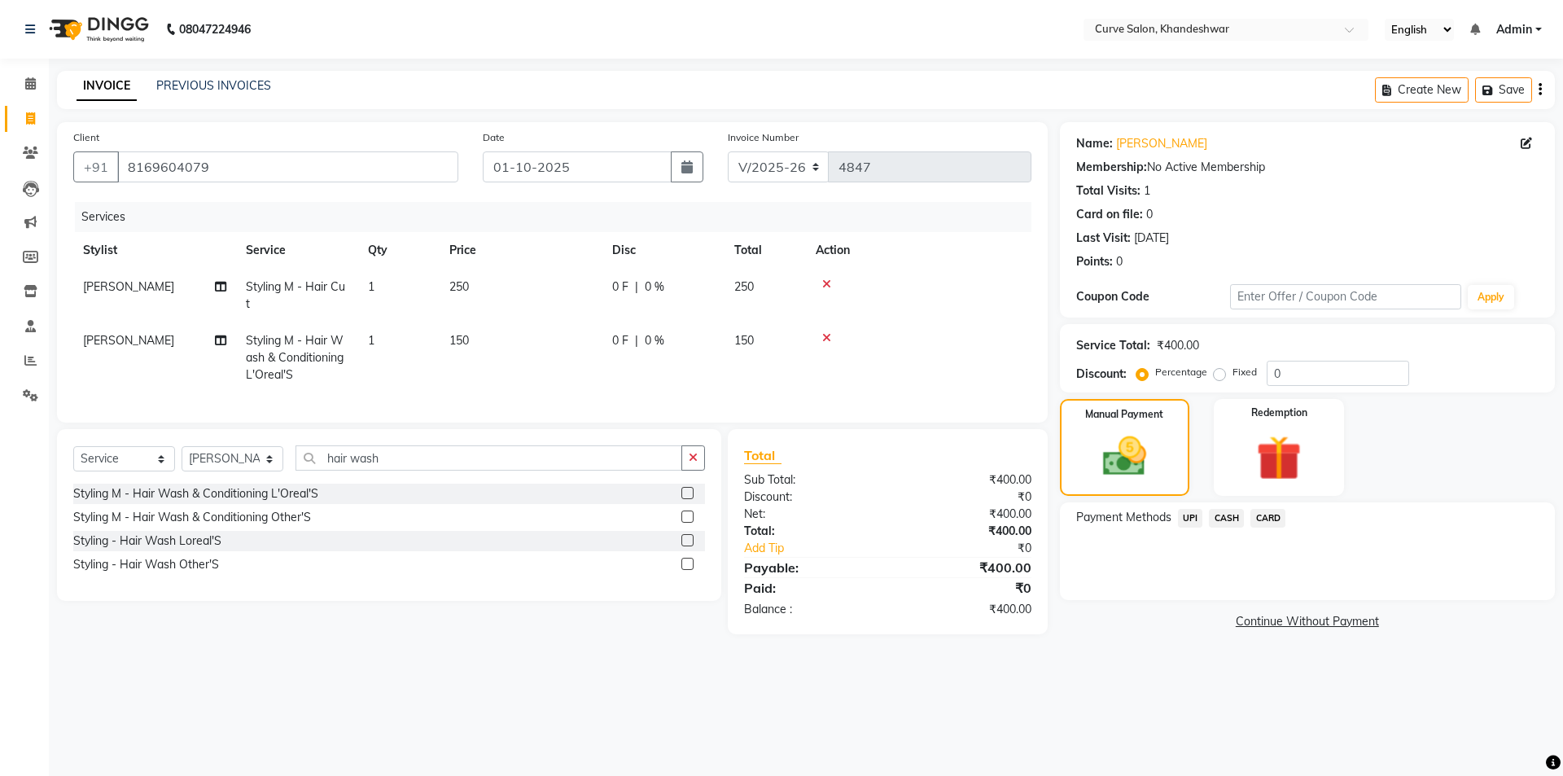
click at [1190, 514] on span "UPI" at bounding box center [1190, 518] width 25 height 19
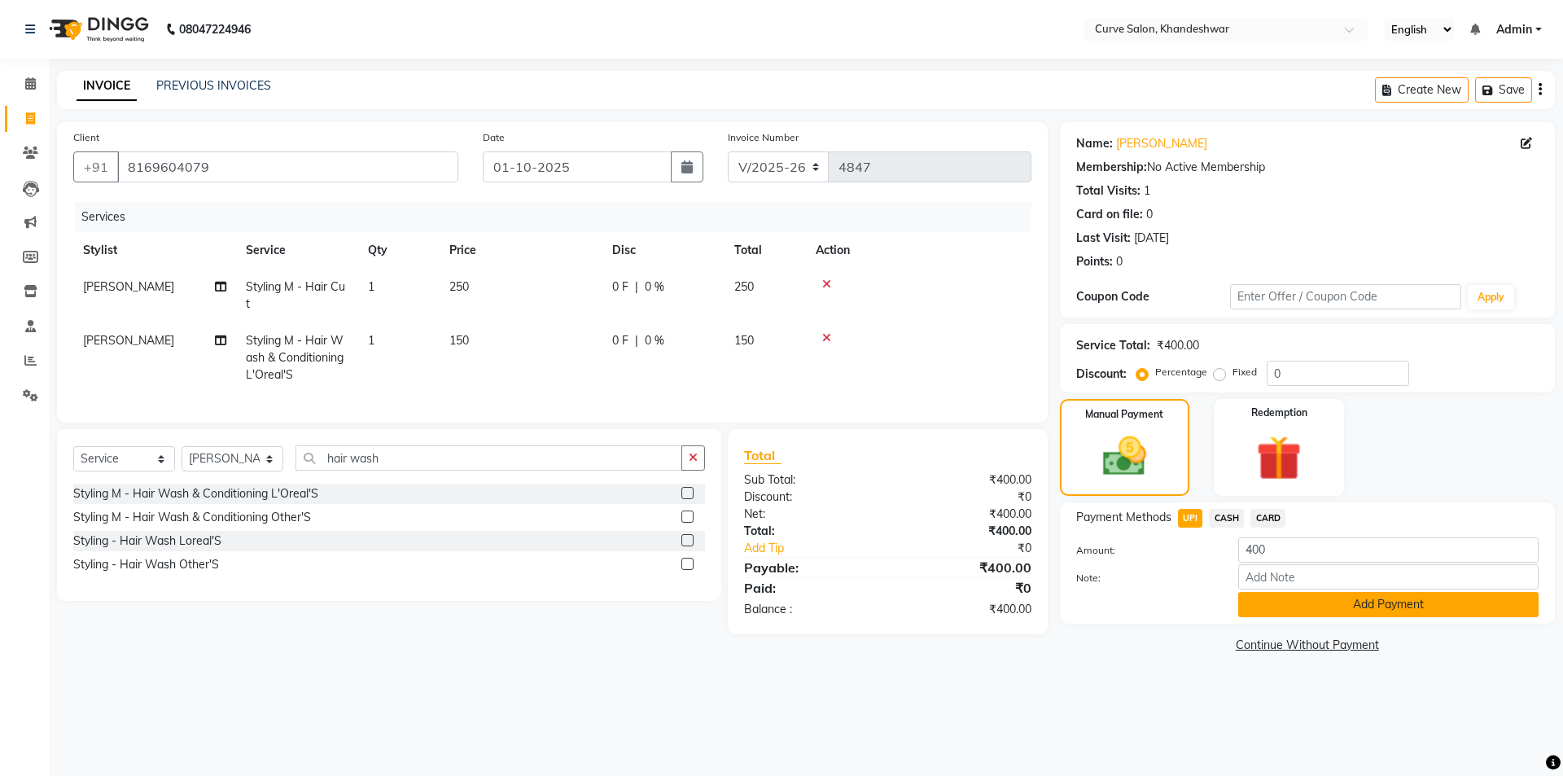
click at [1347, 604] on button "Add Payment" at bounding box center [1388, 604] width 300 height 25
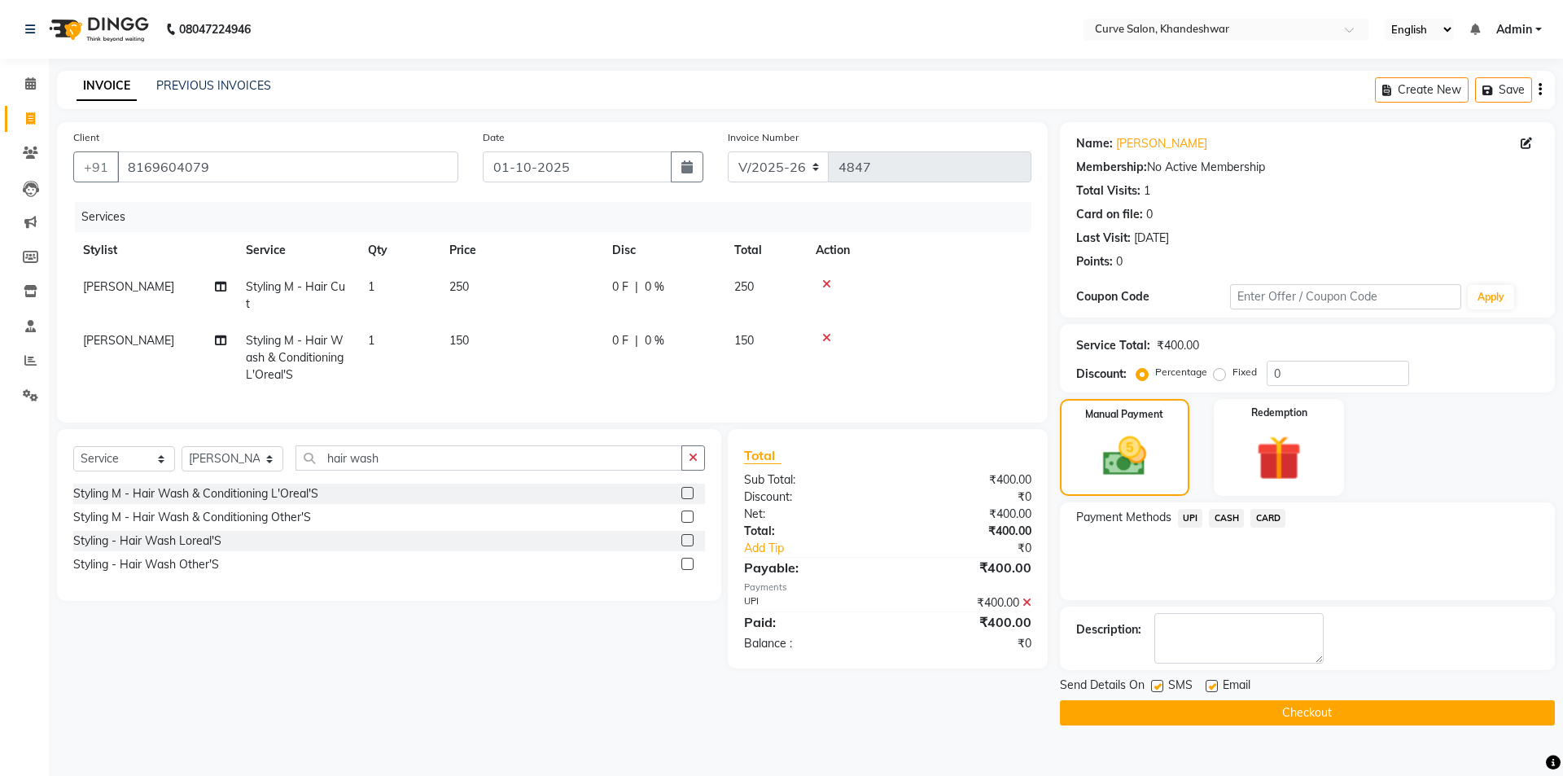
click at [1312, 713] on button "Checkout" at bounding box center [1307, 712] width 495 height 25
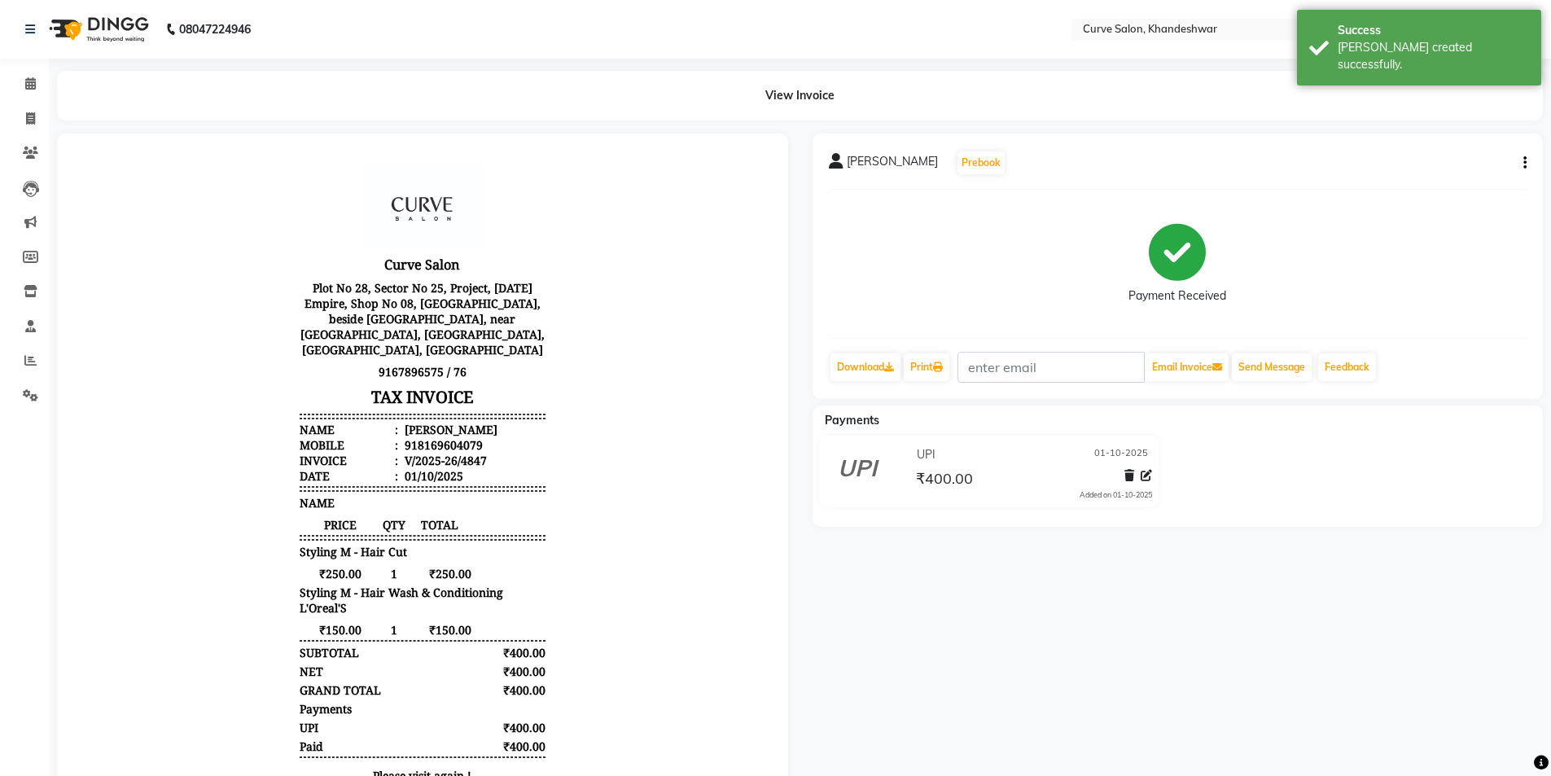
select select "service"
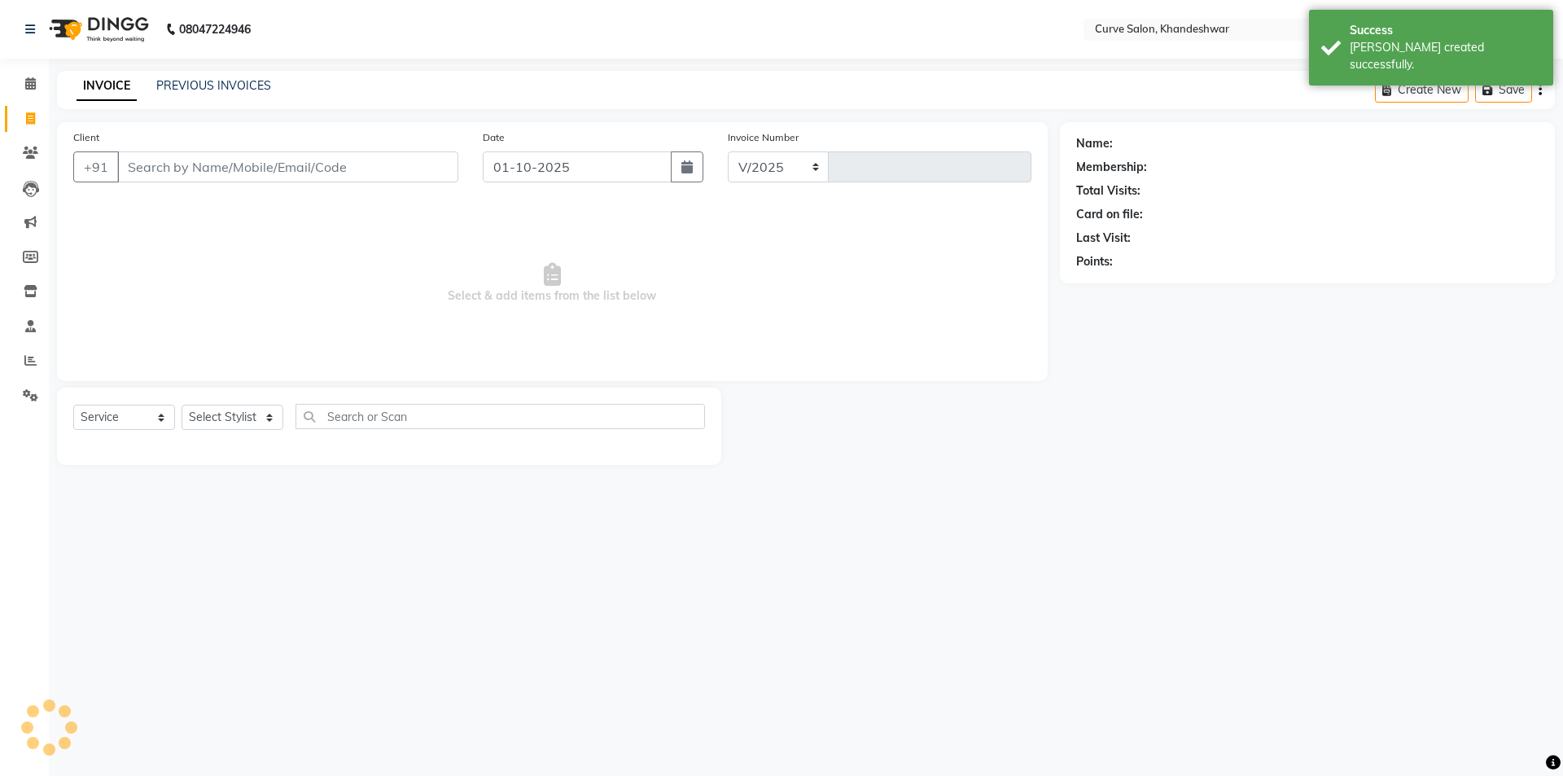
select select "4458"
type input "4848"
click at [28, 84] on icon at bounding box center [30, 83] width 11 height 12
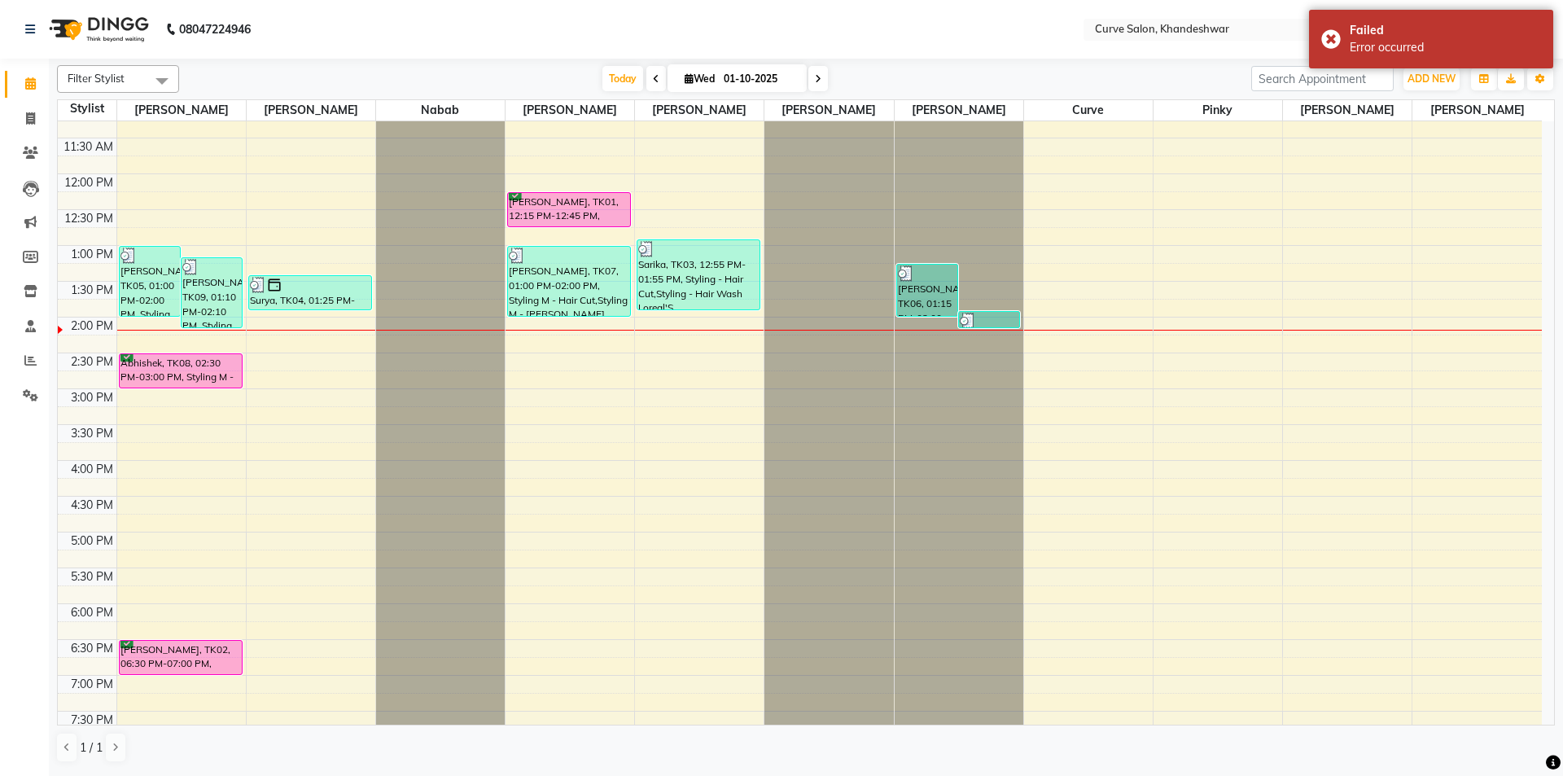
scroll to position [163, 0]
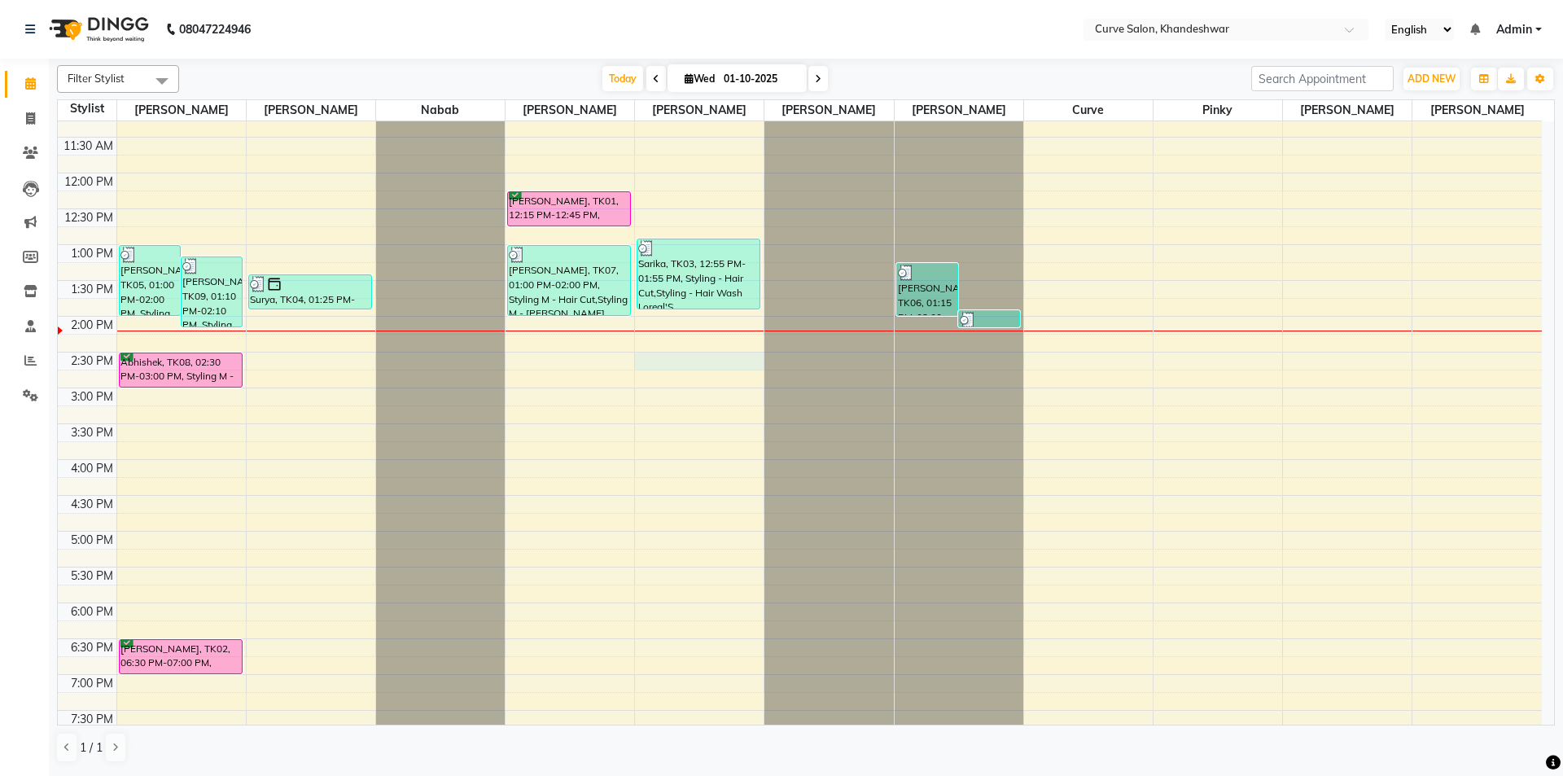
click at [652, 362] on div "9:00 AM 9:30 AM 10:00 AM 10:30 AM 11:00 AM 11:30 AM 12:00 PM 12:30 PM 1:00 PM 1…" at bounding box center [800, 459] width 1484 height 1002
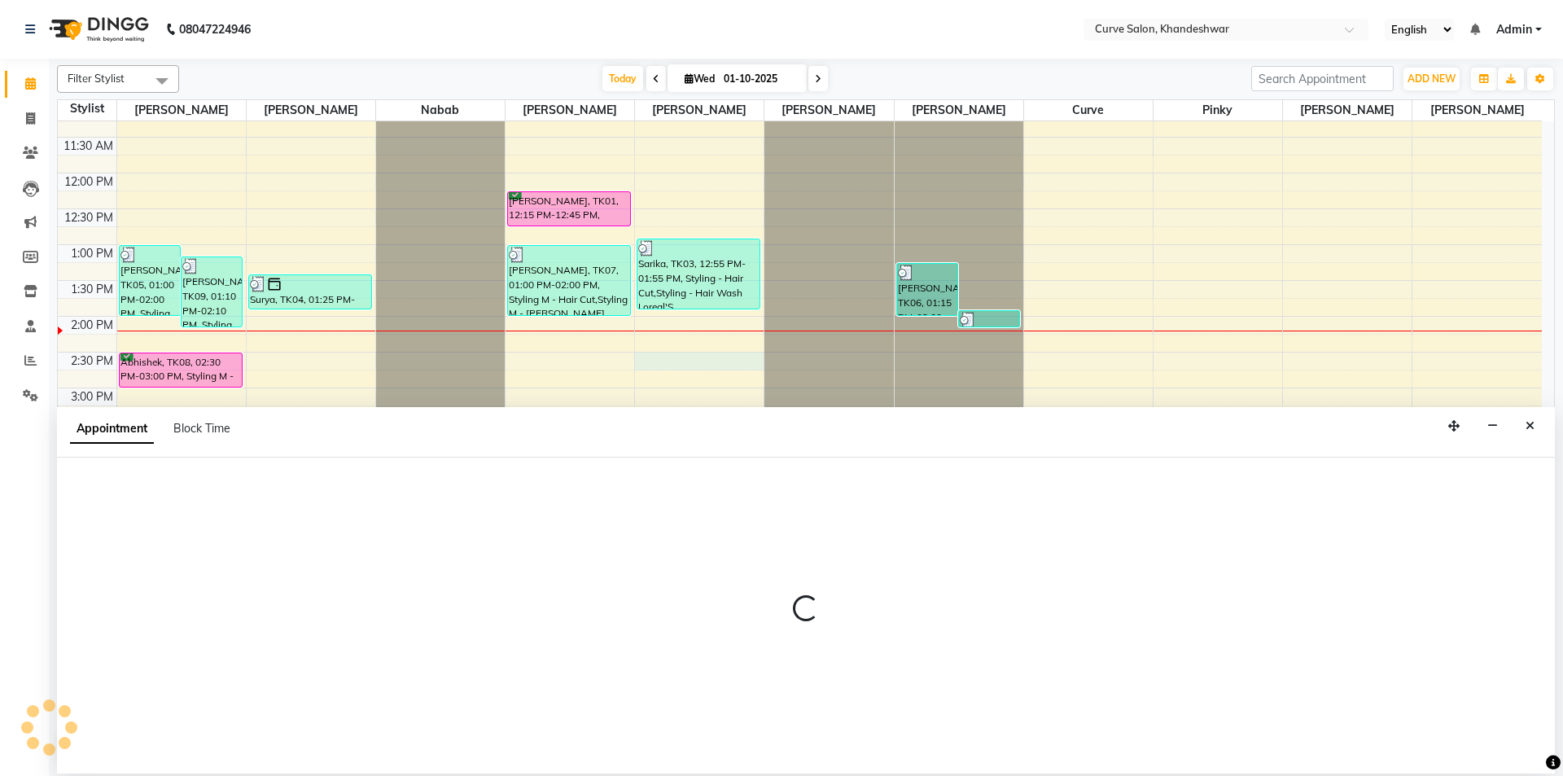
select select "46175"
select select "tentative"
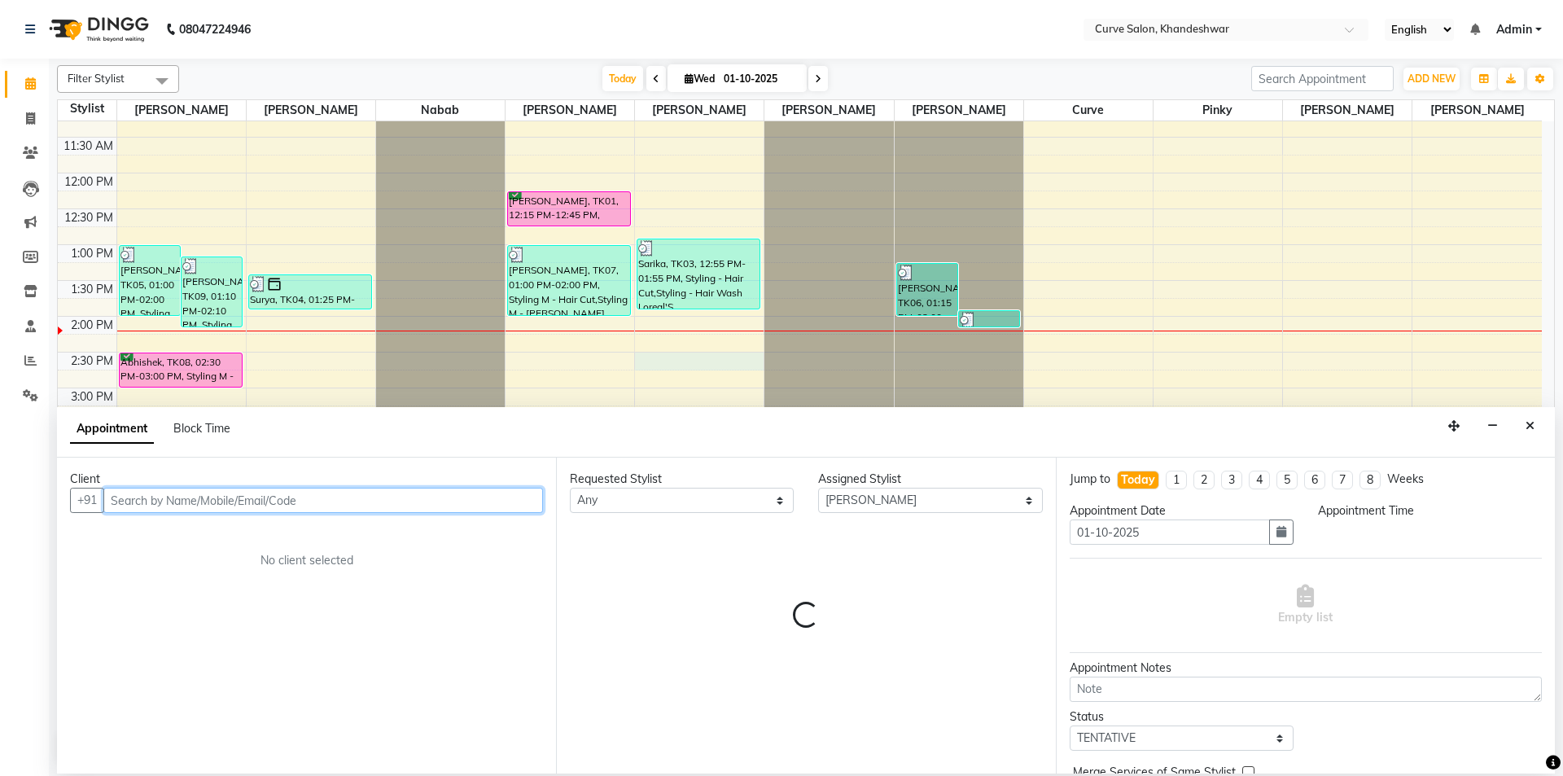
select select "870"
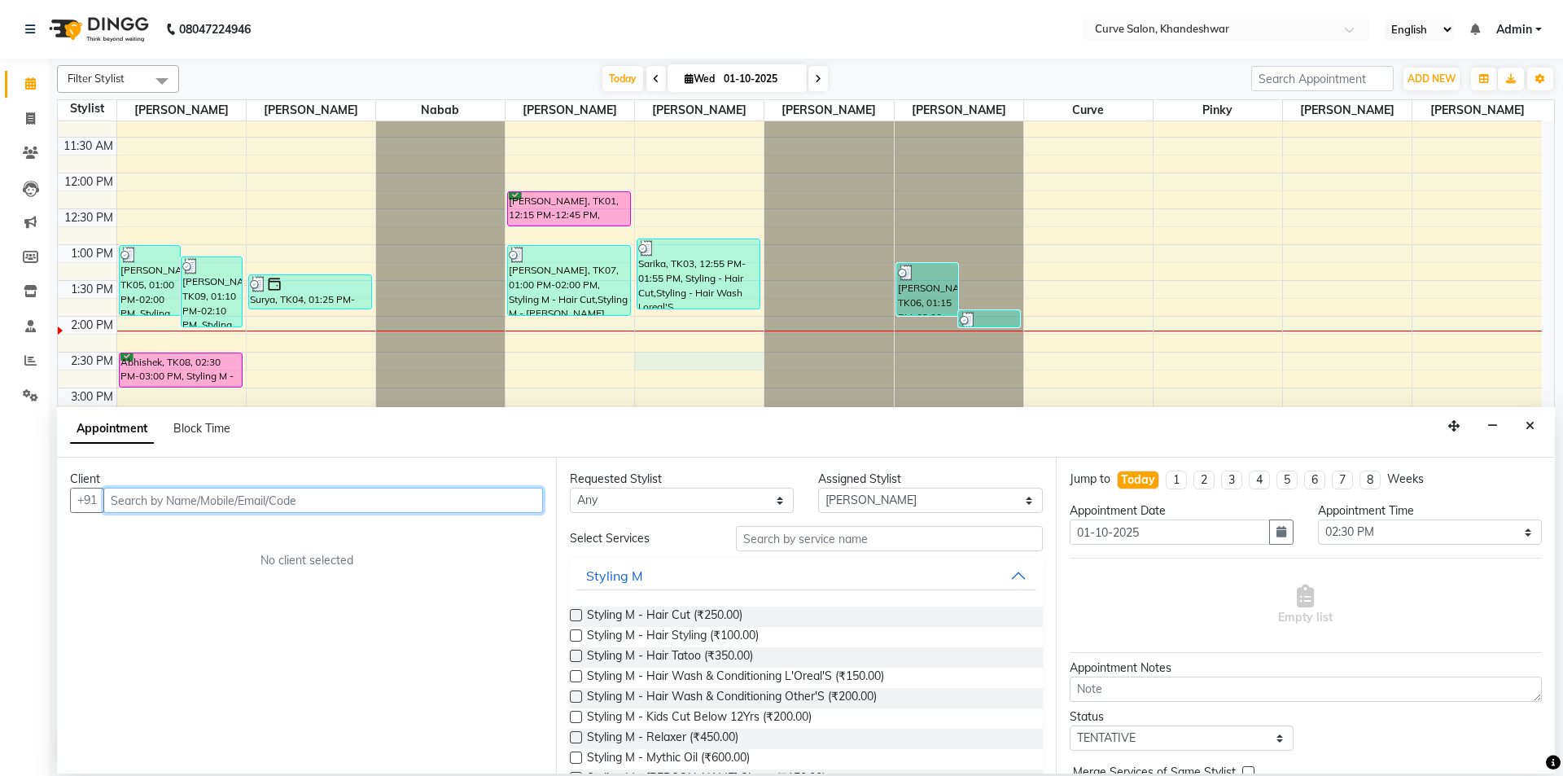
click at [125, 509] on input "text" at bounding box center [323, 500] width 440 height 25
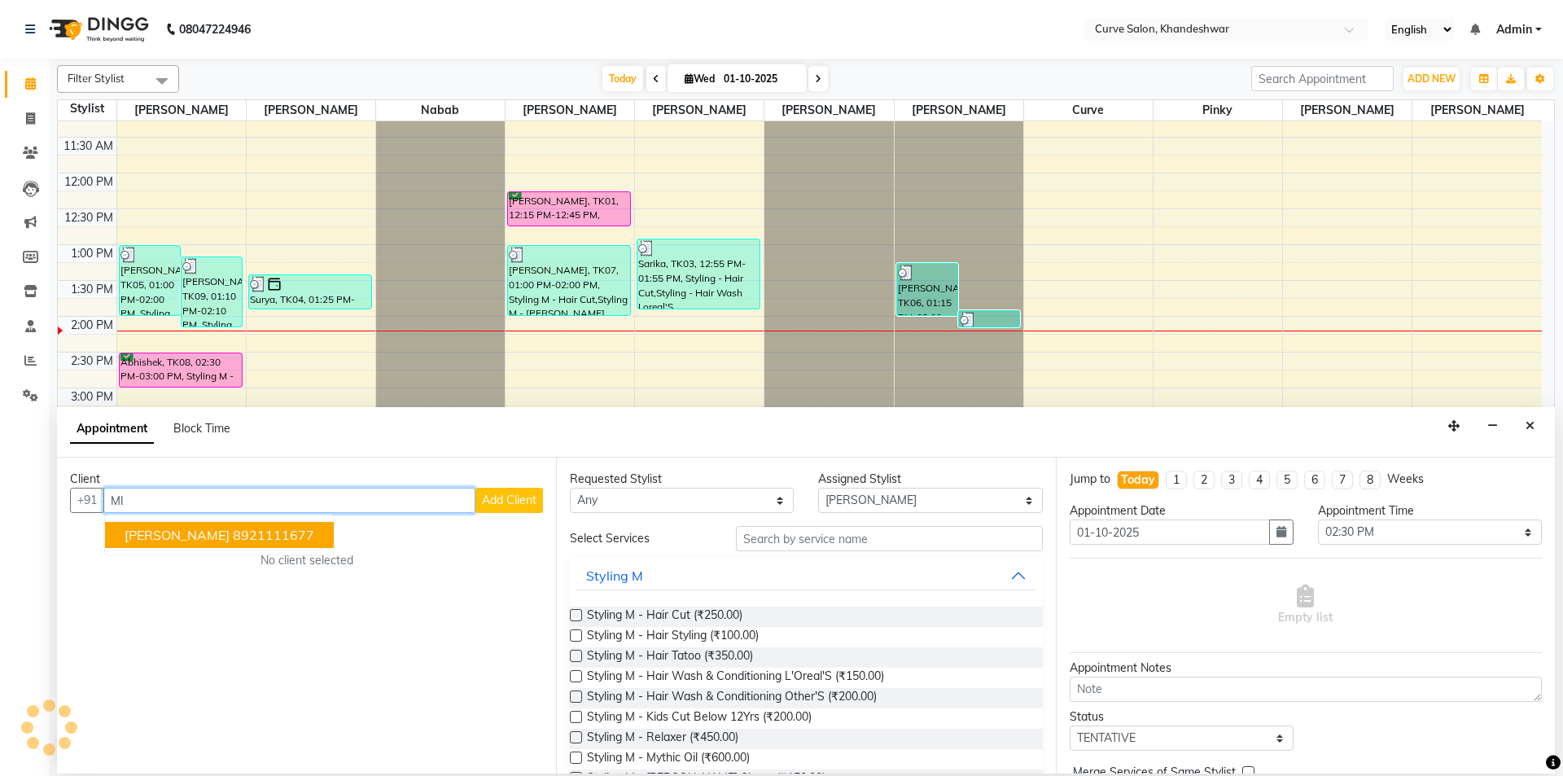
type input "M"
click at [268, 538] on span "8080980" at bounding box center [264, 535] width 57 height 16
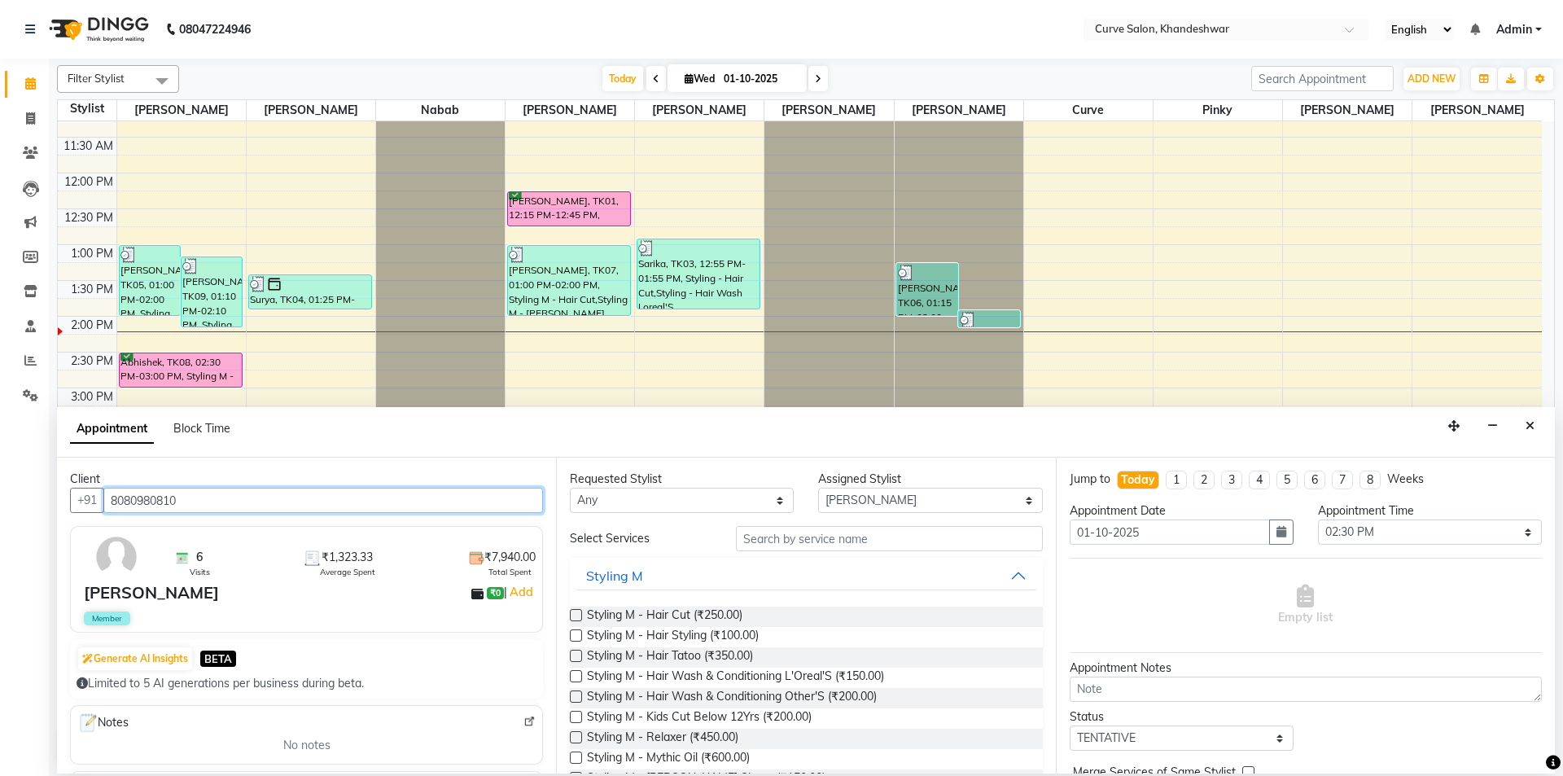
type input "8080980810"
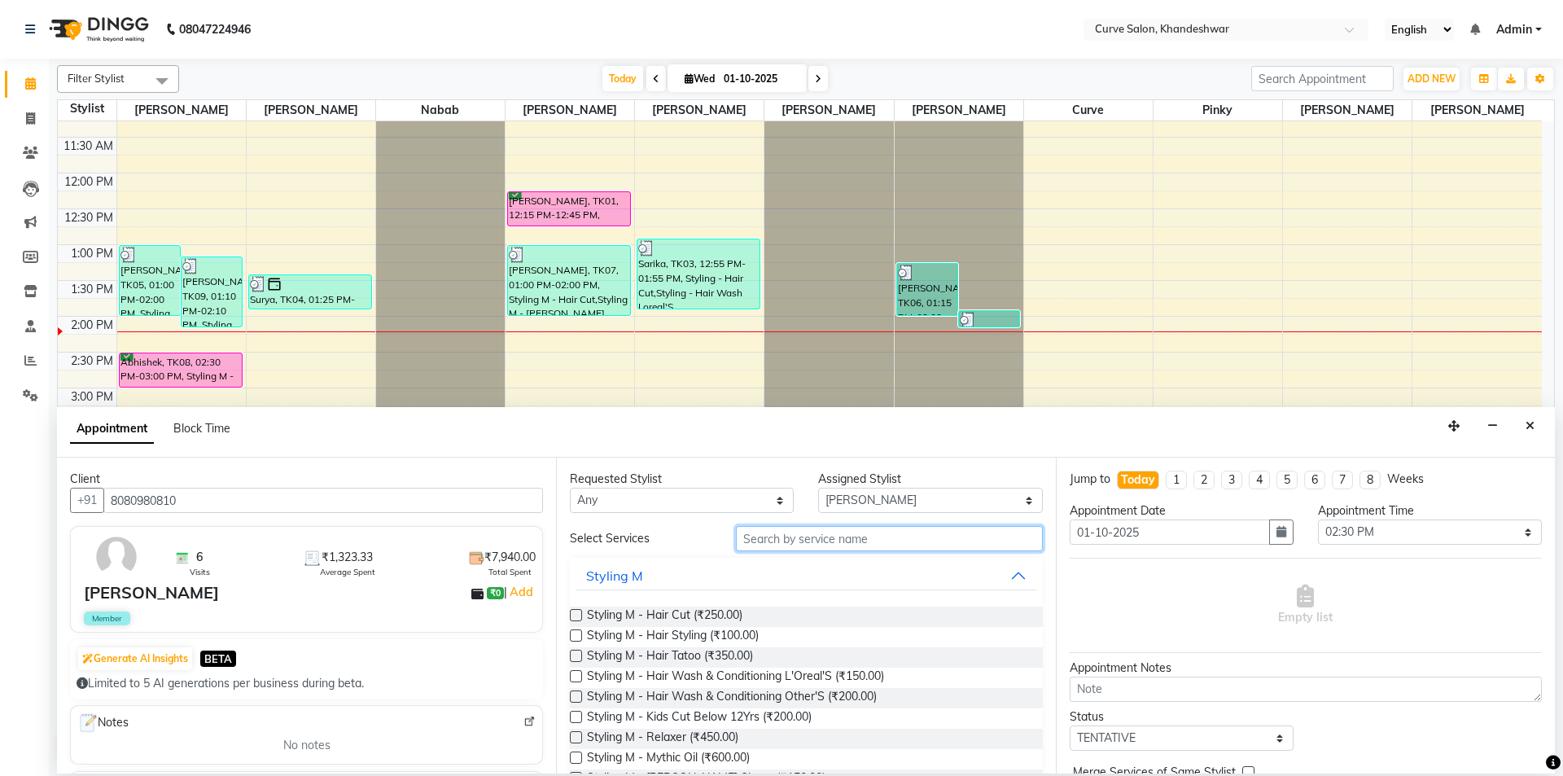
click at [859, 531] on input "text" at bounding box center [889, 538] width 307 height 25
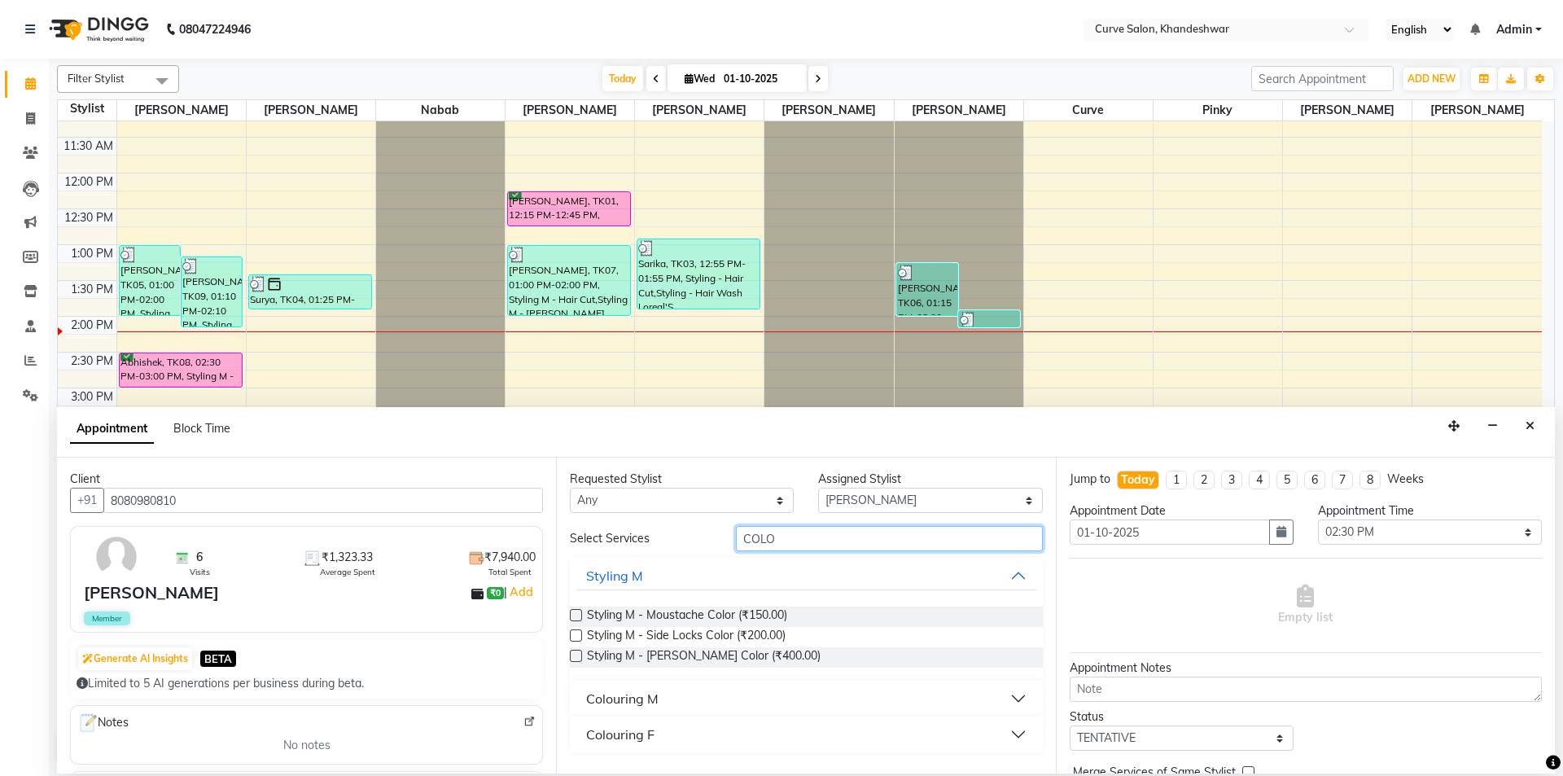
type input "COLO"
click at [629, 727] on div "Colouring F" at bounding box center [620, 735] width 68 height 20
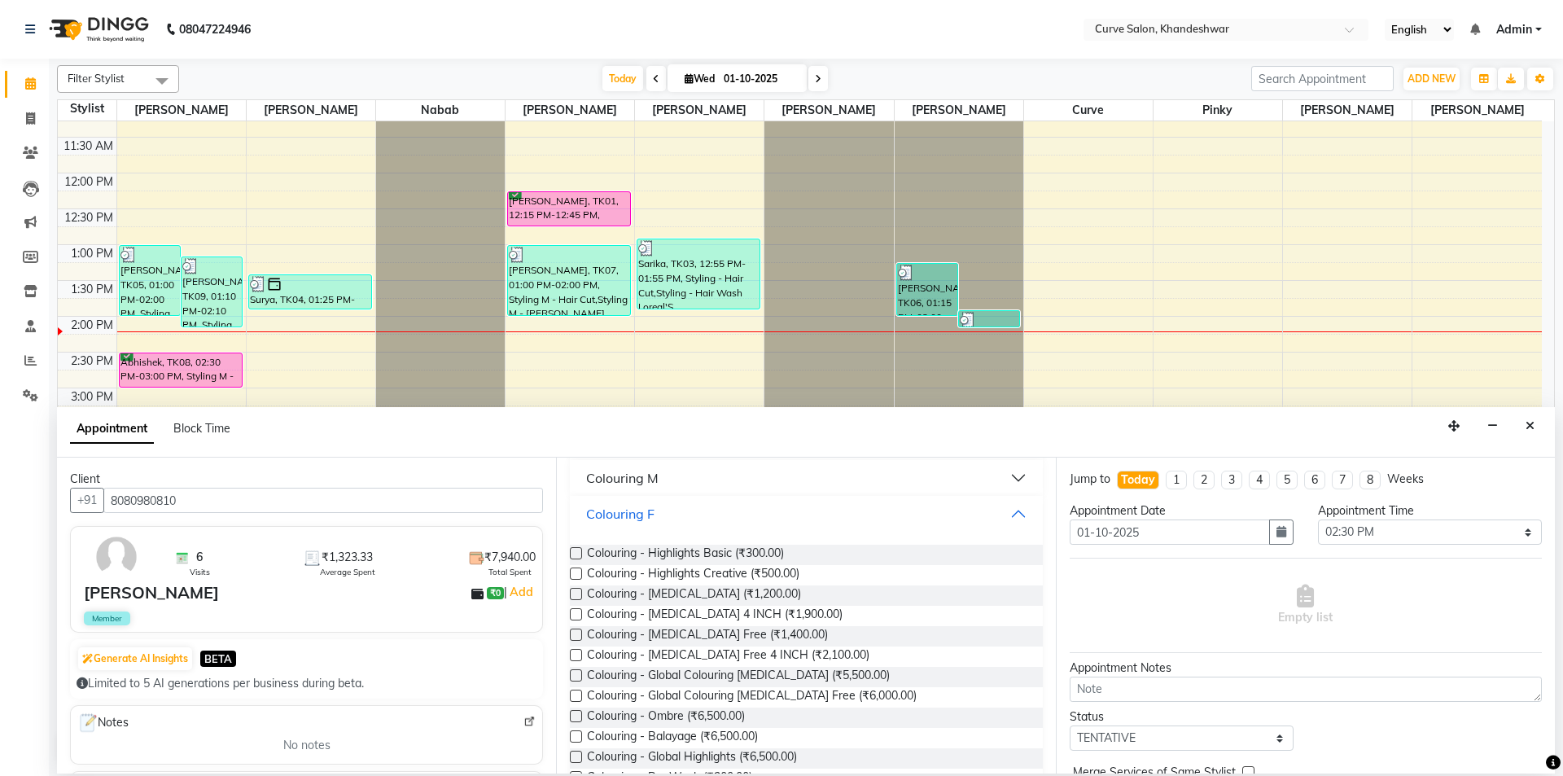
scroll to position [244, 0]
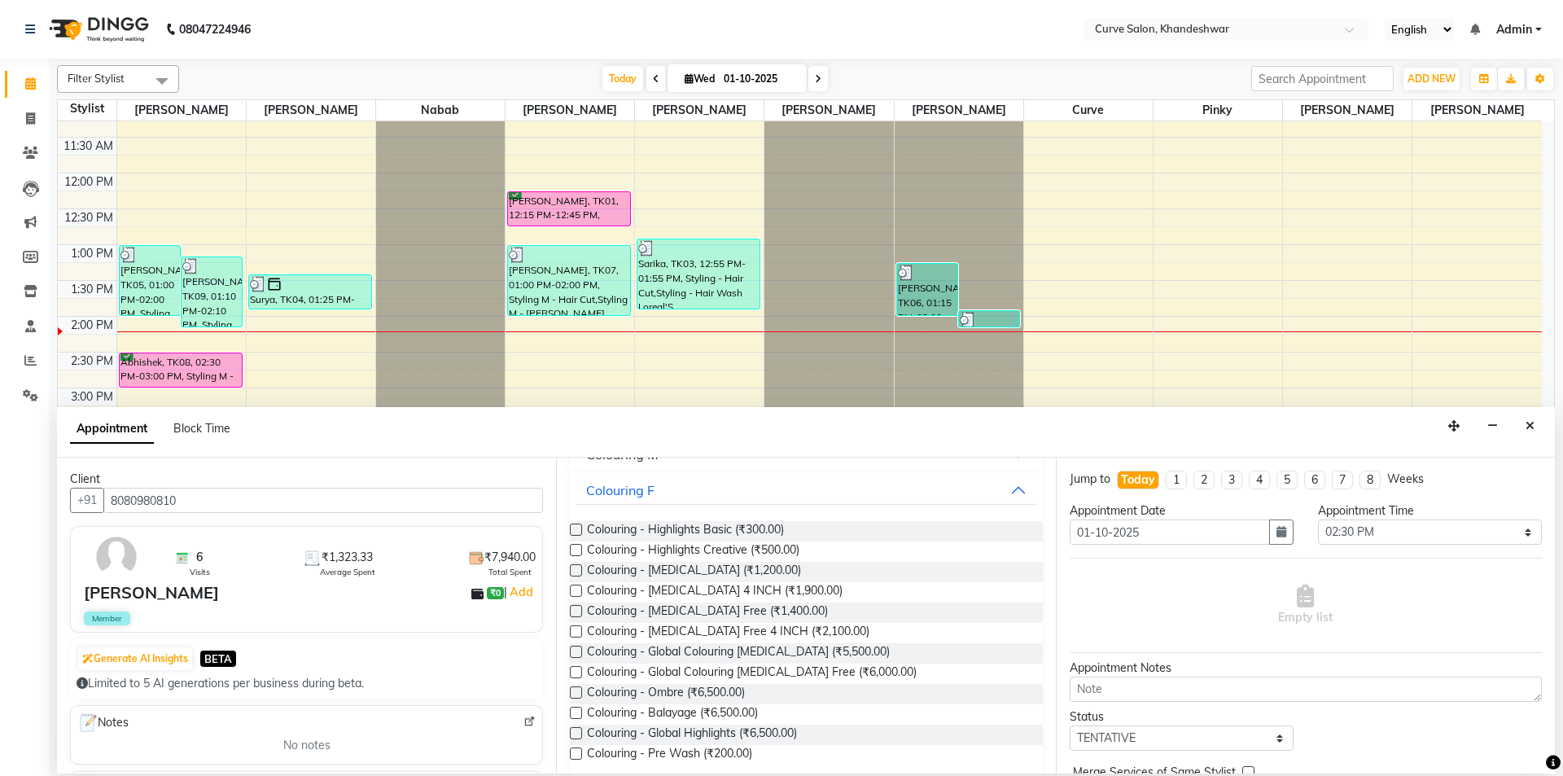
click at [573, 651] on label at bounding box center [576, 652] width 12 height 12
click at [573, 651] on input "checkbox" at bounding box center [575, 653] width 11 height 11
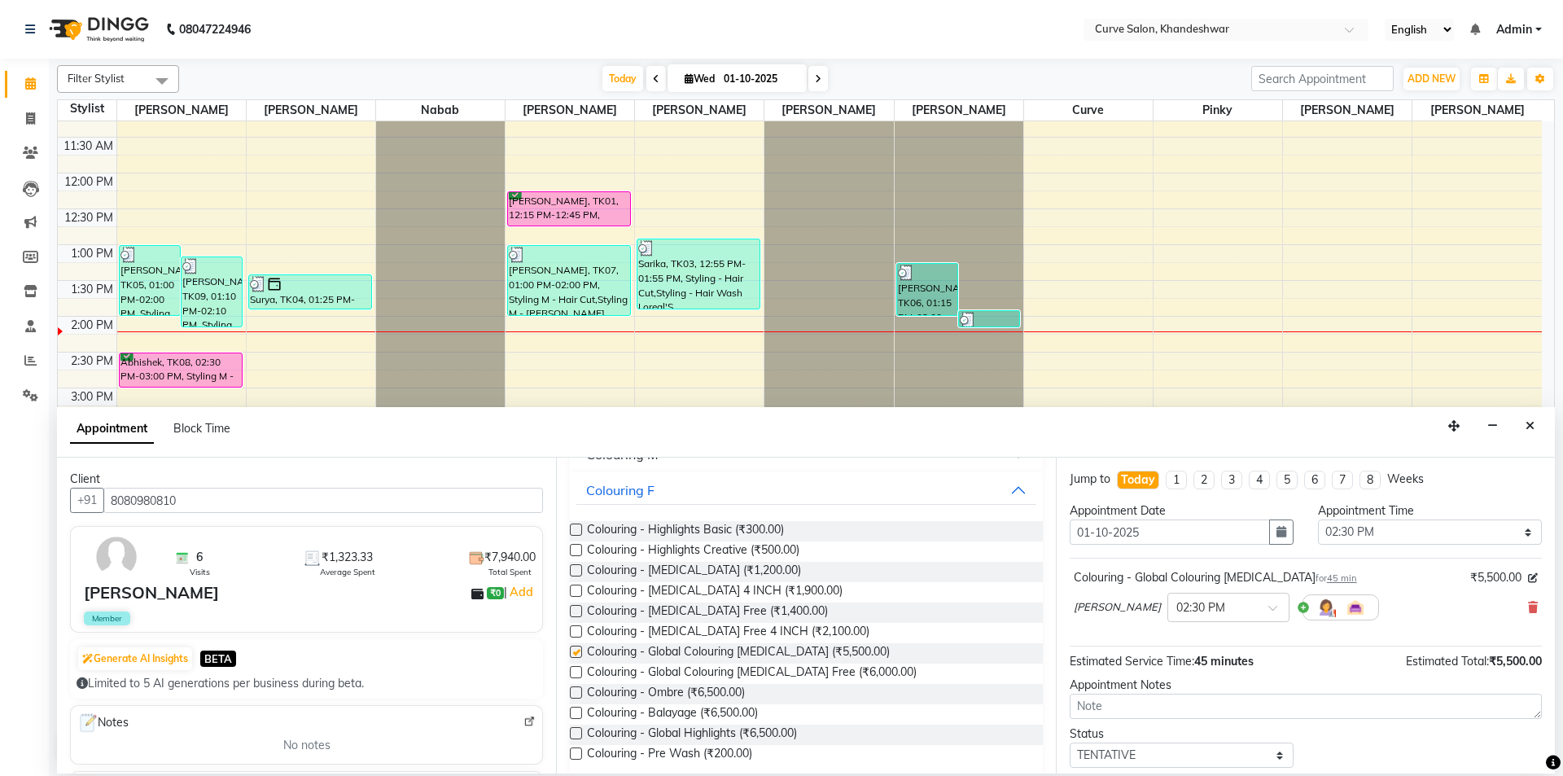
checkbox input "false"
click at [975, 433] on div "Appointment Block Time" at bounding box center [806, 432] width 1498 height 50
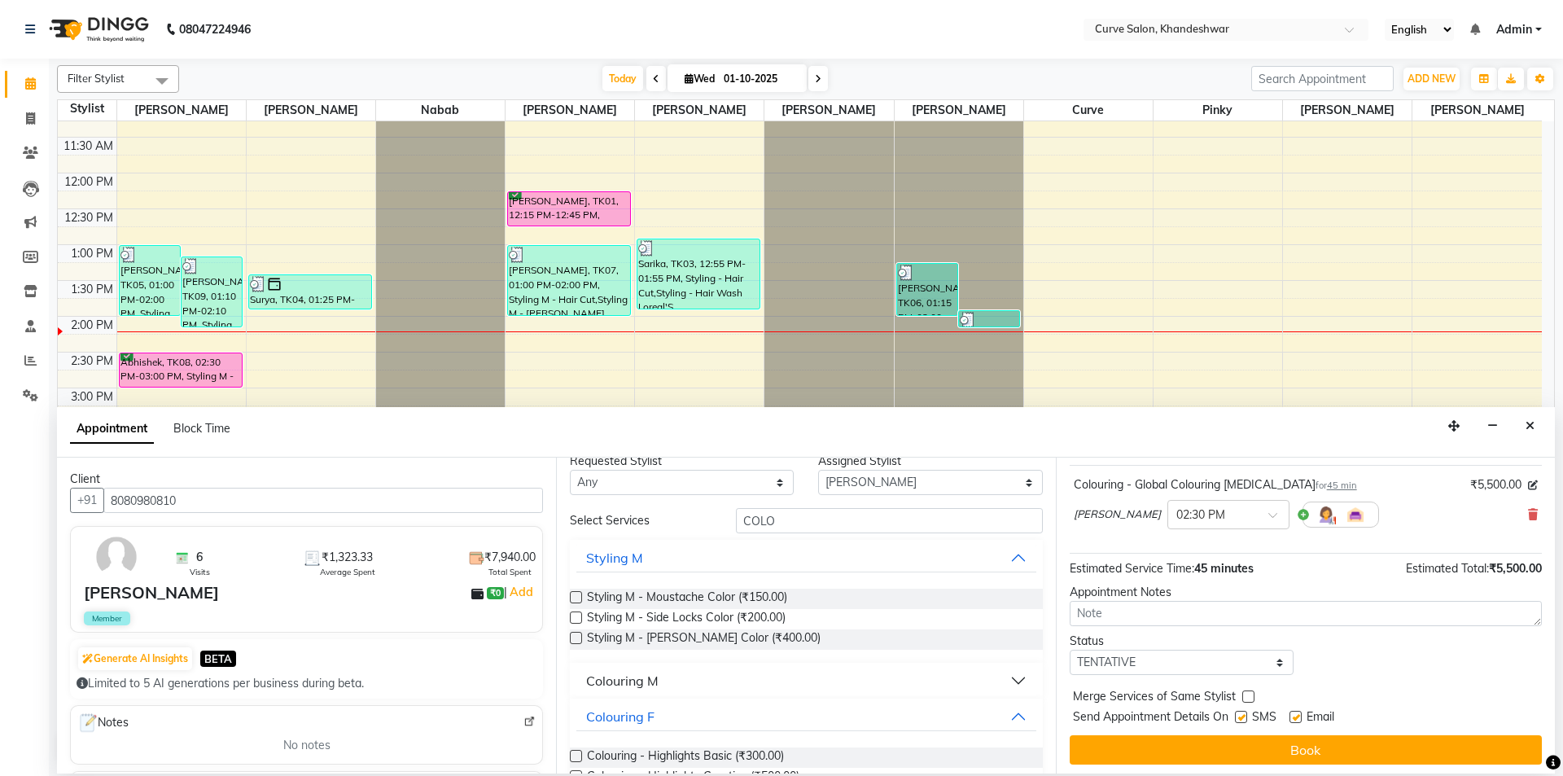
scroll to position [97, 0]
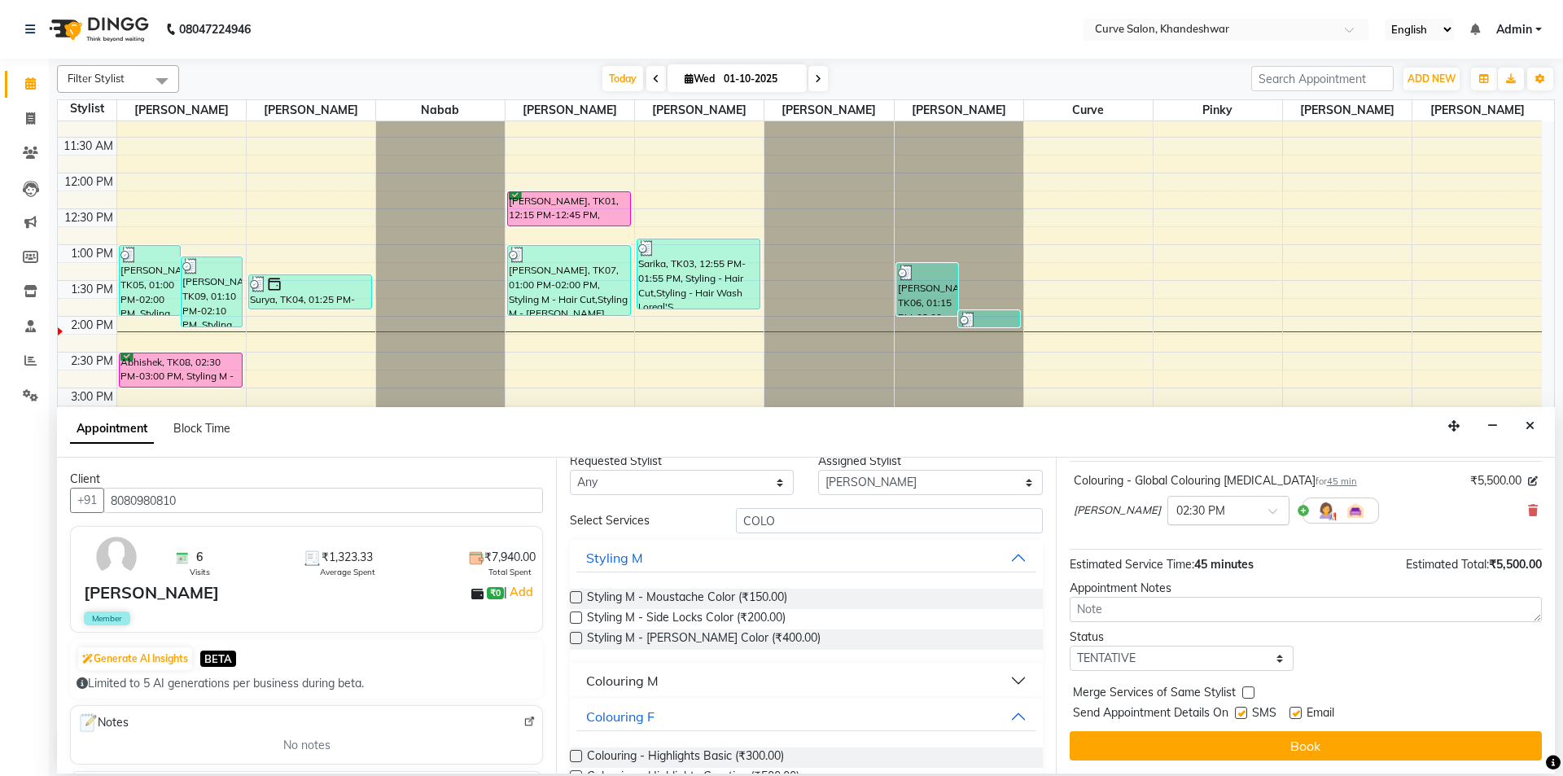
click at [1273, 511] on span at bounding box center [1279, 515] width 20 height 17
click at [1333, 539] on div "Colouring - Global Colouring Ammonia for 45 min ₹5,500.00 Rajukumar Thakur × 02…" at bounding box center [1306, 505] width 472 height 89
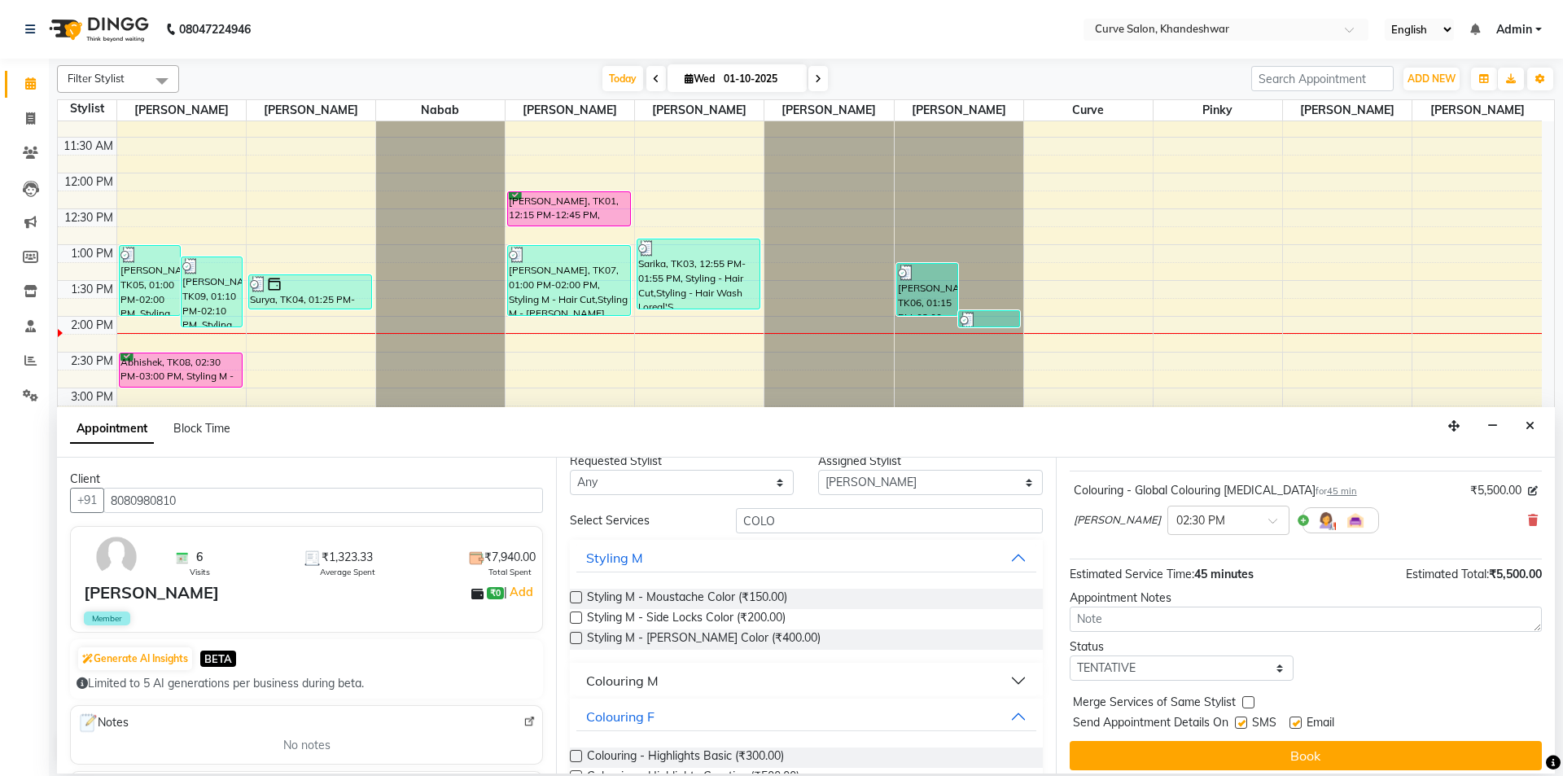
scroll to position [97, 0]
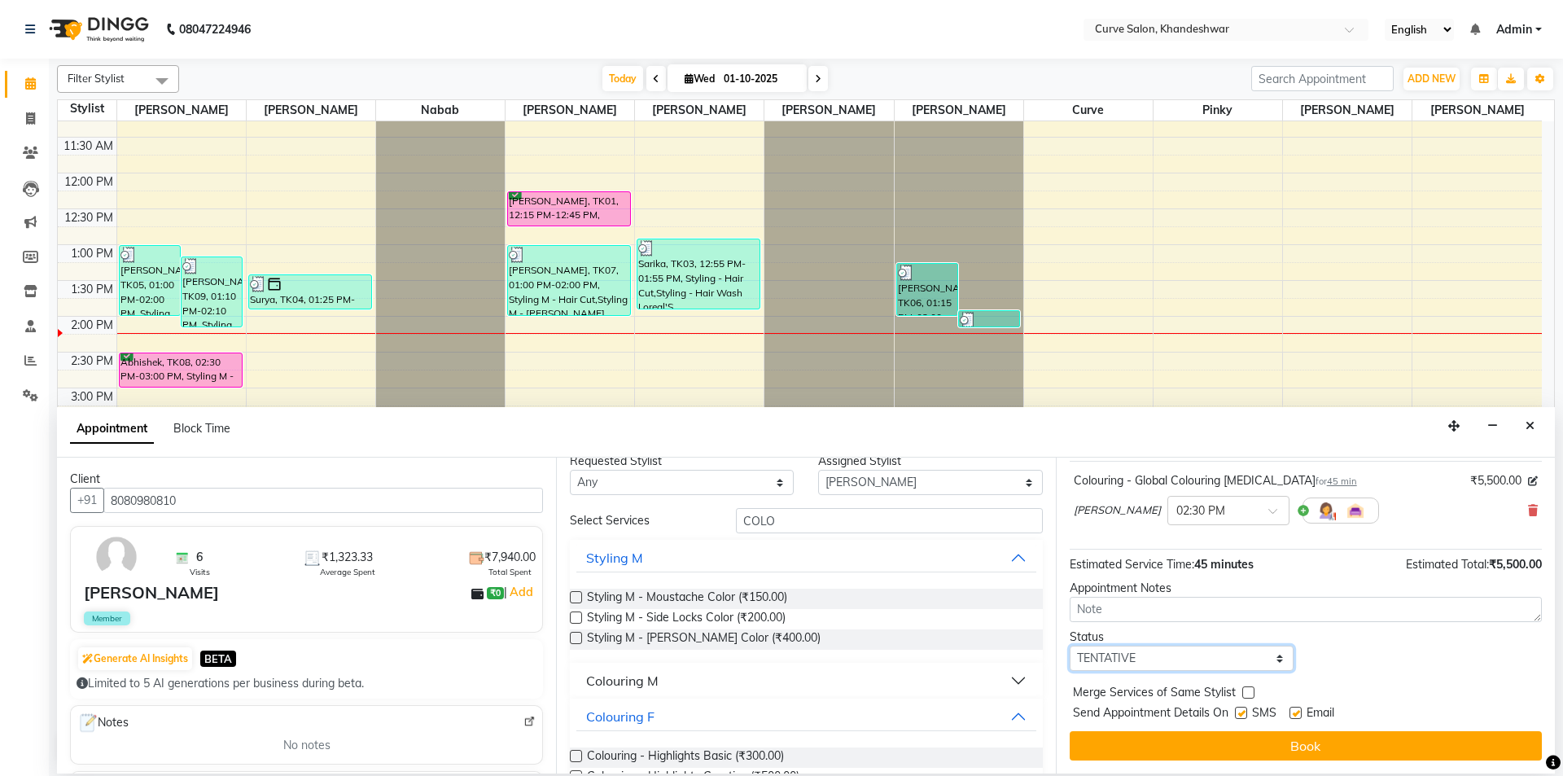
click at [1180, 655] on select "Select TENTATIVE CONFIRM CHECK-IN UPCOMING" at bounding box center [1182, 658] width 224 height 25
select select "confirm booking"
click at [1070, 646] on select "Select TENTATIVE CONFIRM CHECK-IN UPCOMING" at bounding box center [1182, 658] width 224 height 25
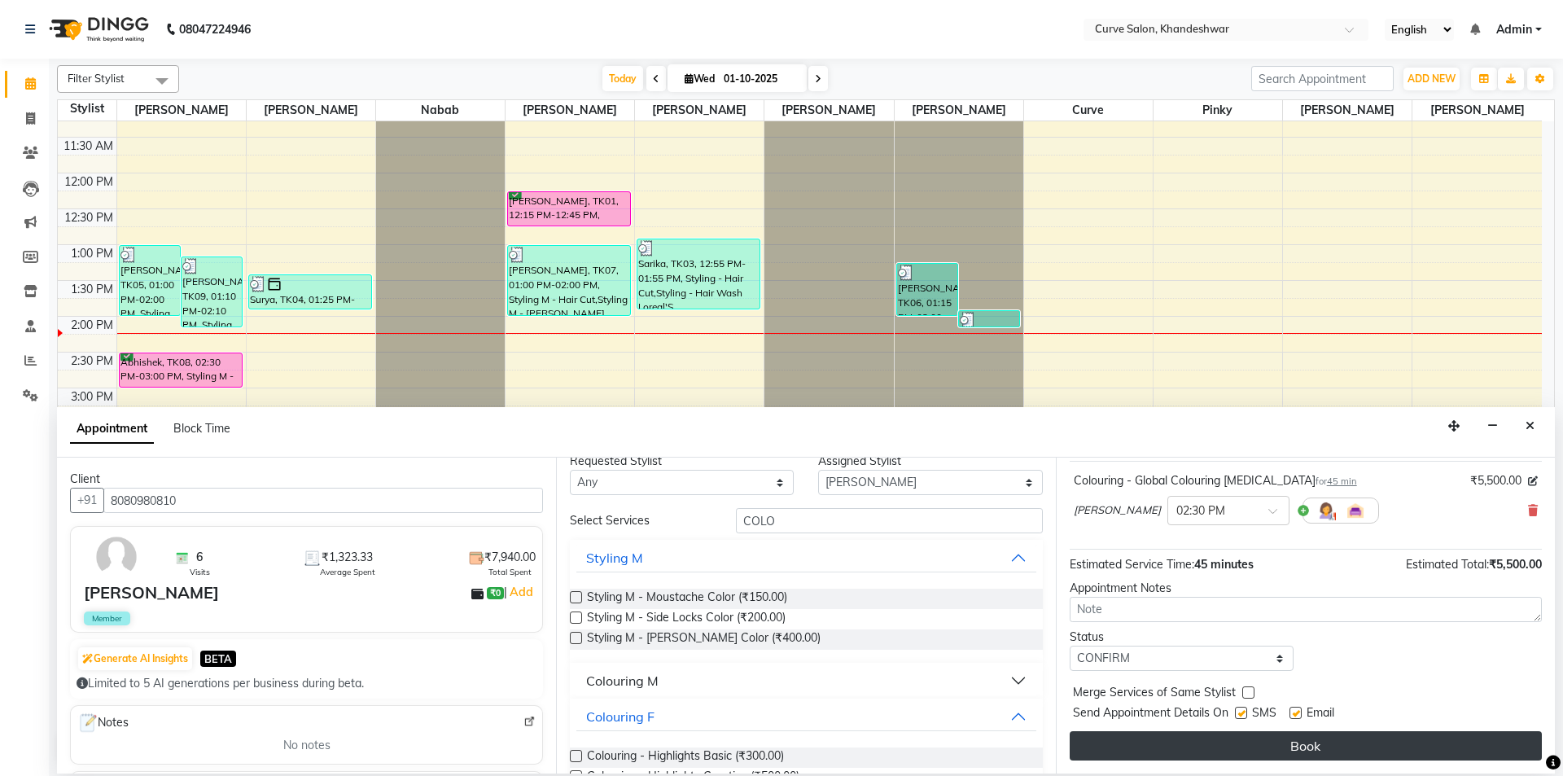
click at [1274, 739] on button "Book" at bounding box center [1306, 745] width 472 height 29
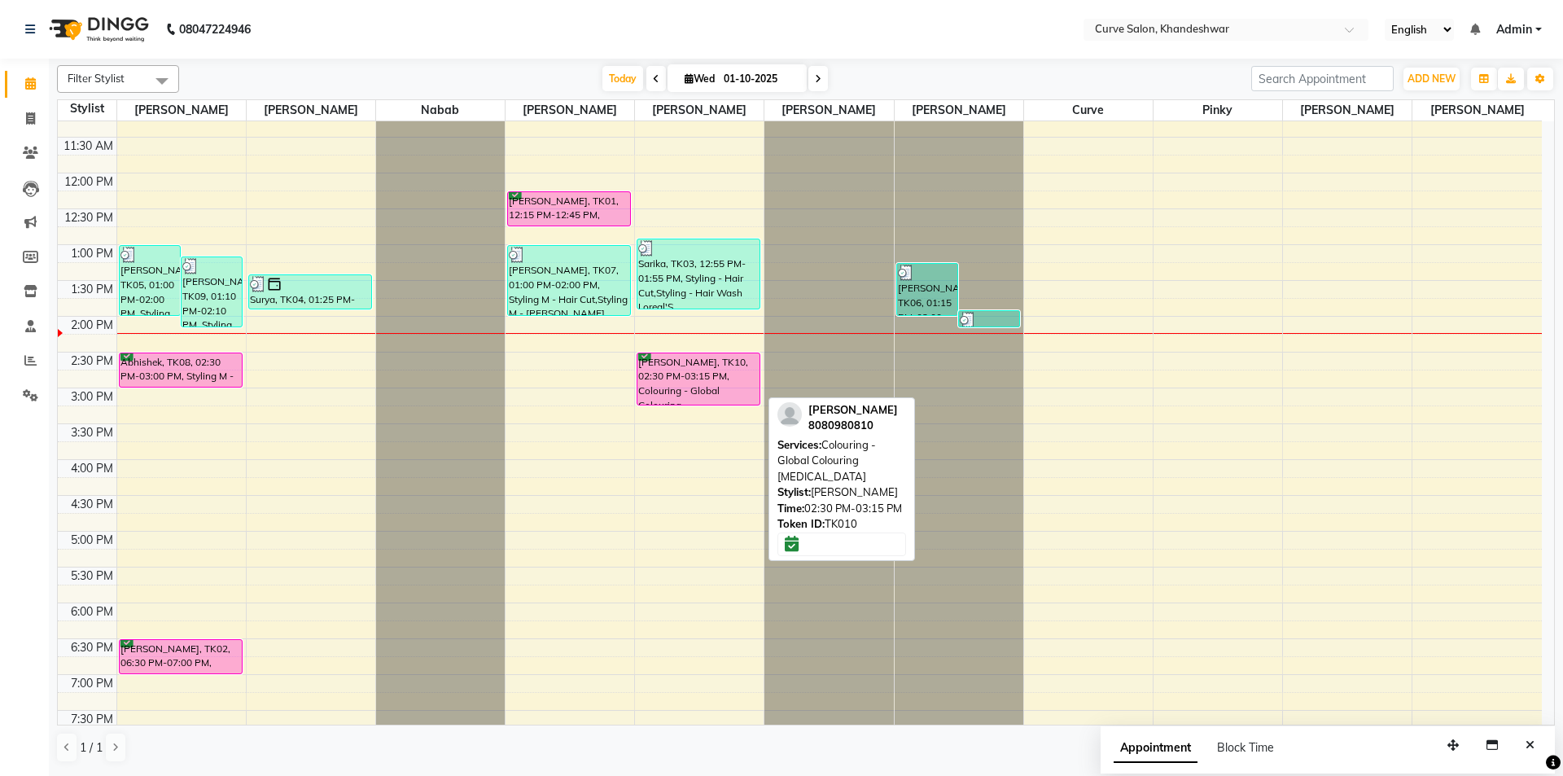
click at [686, 368] on div "NITIN GUJRAL, TK10, 02:30 PM-03:15 PM, Colouring - Global Colouring Ammonia" at bounding box center [699, 378] width 122 height 51
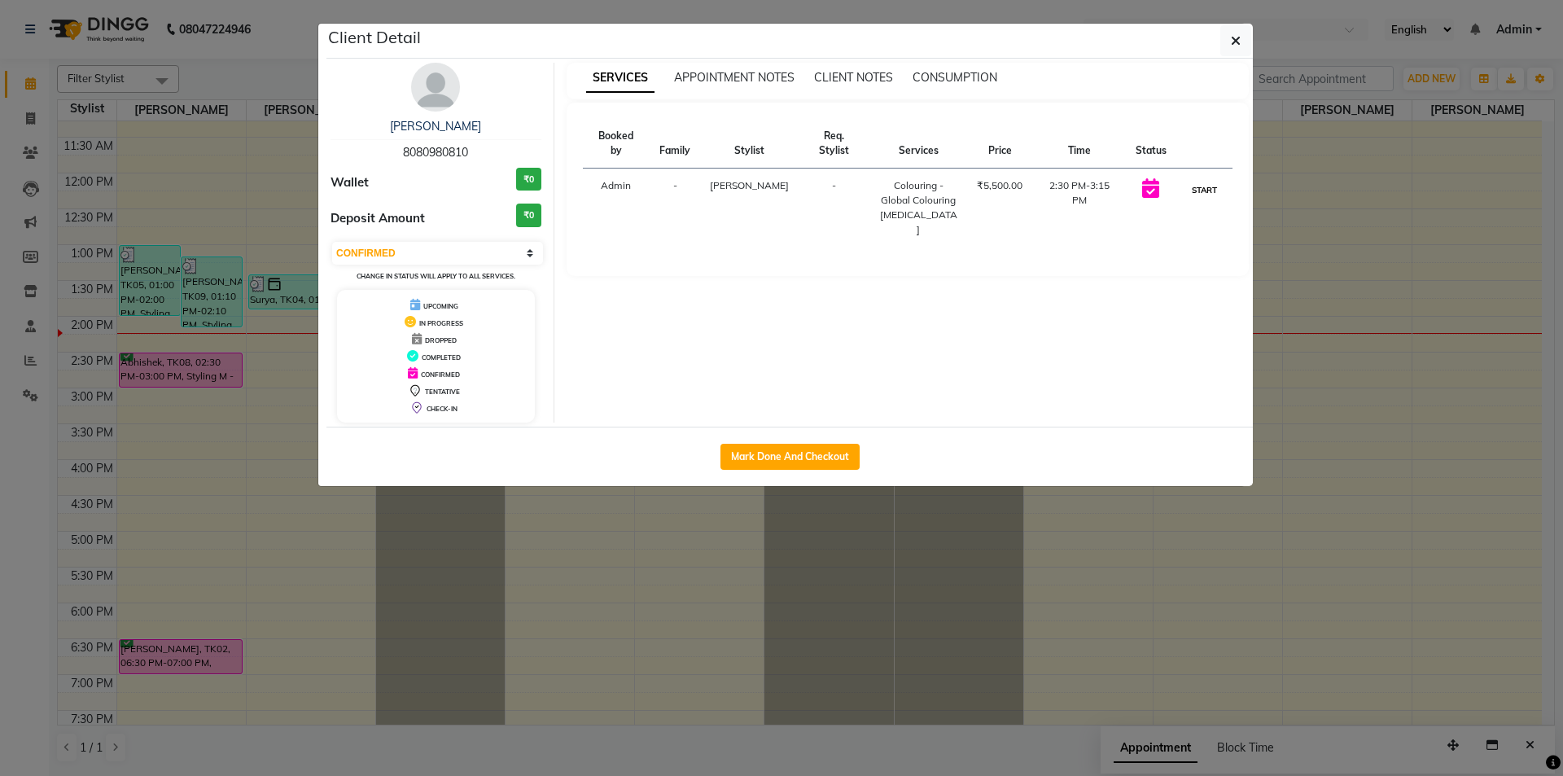
click at [1212, 187] on button "START" at bounding box center [1204, 190] width 33 height 20
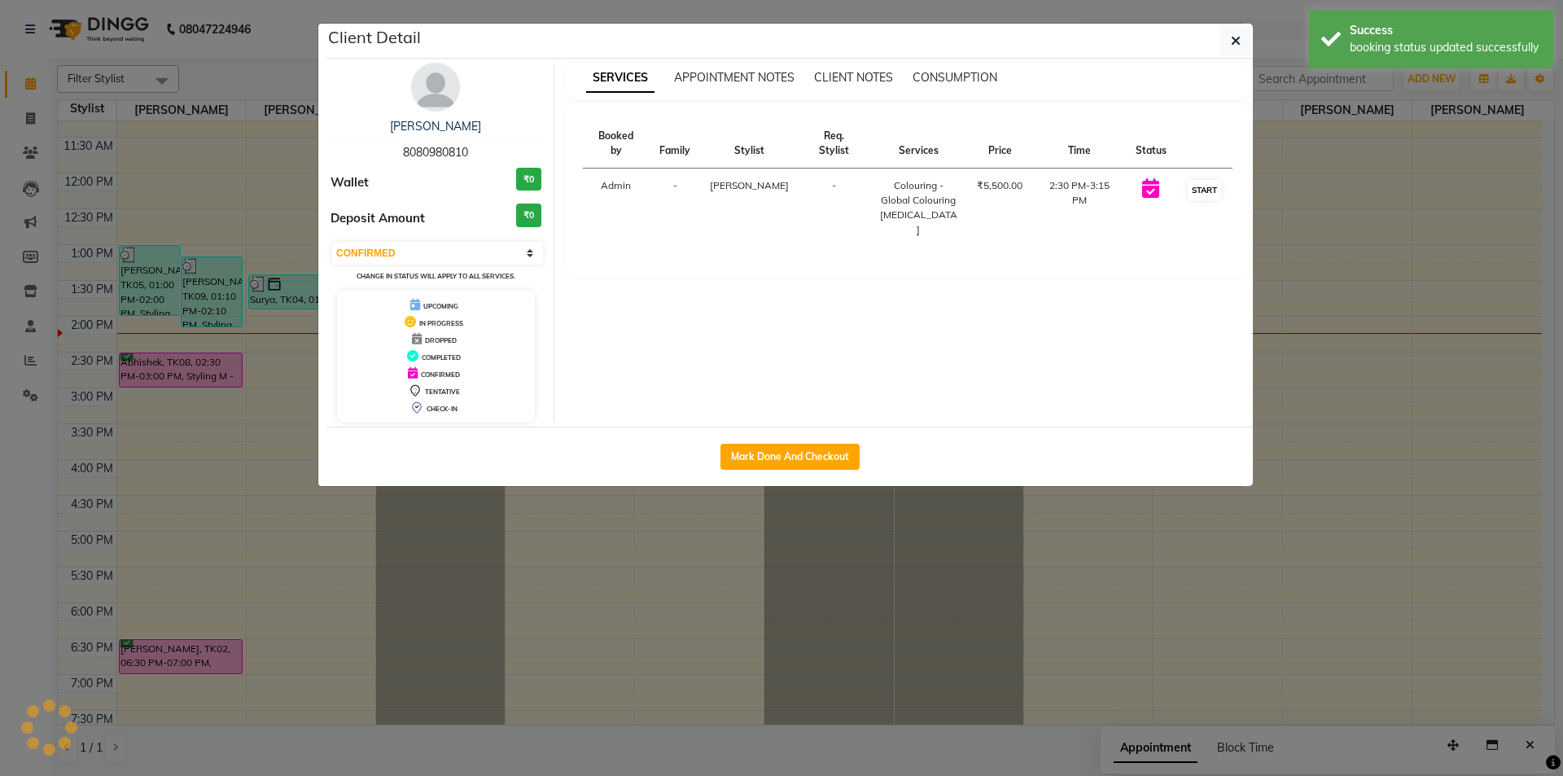
select select "1"
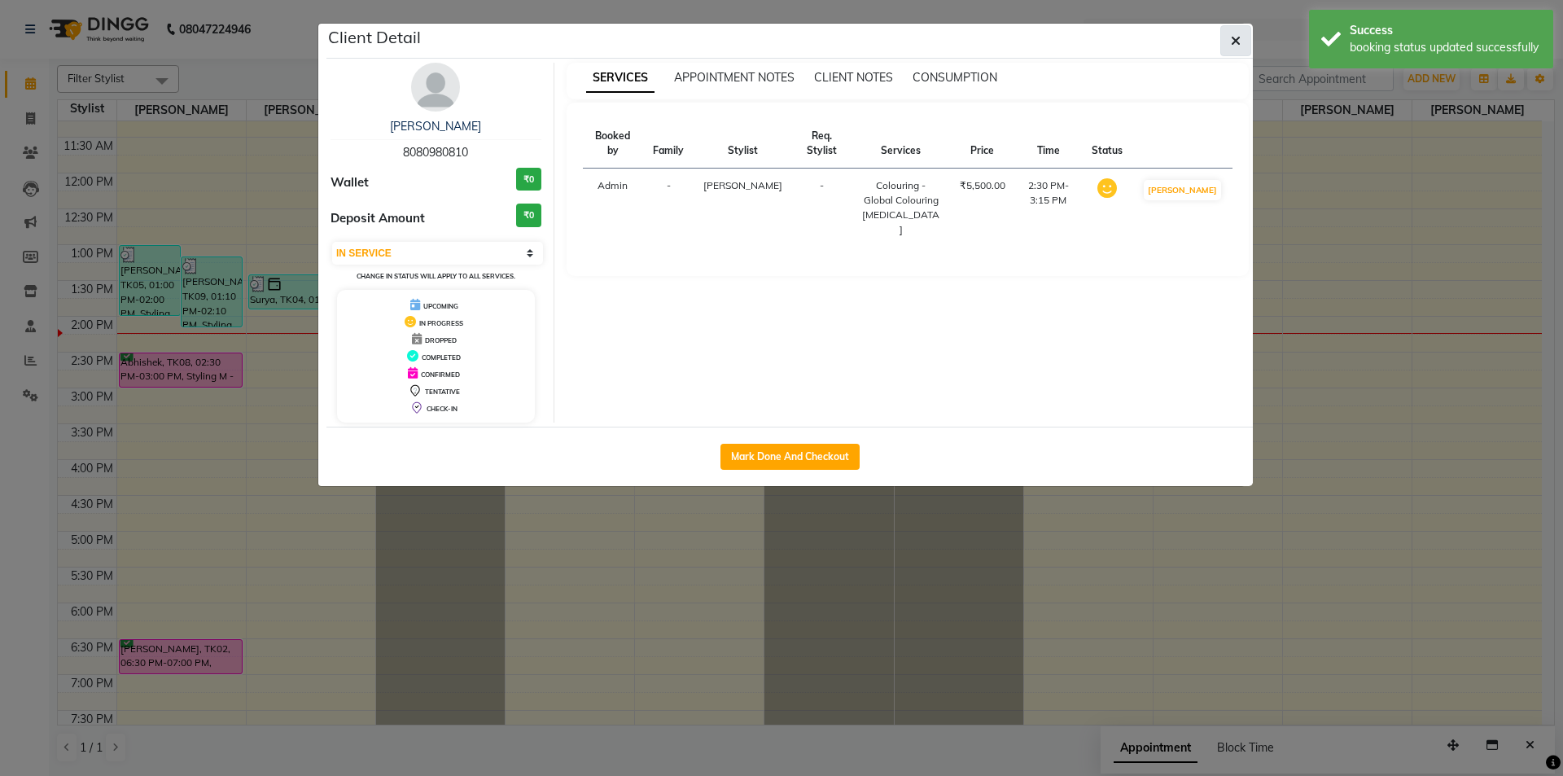
click at [1230, 37] on button "button" at bounding box center [1236, 40] width 31 height 31
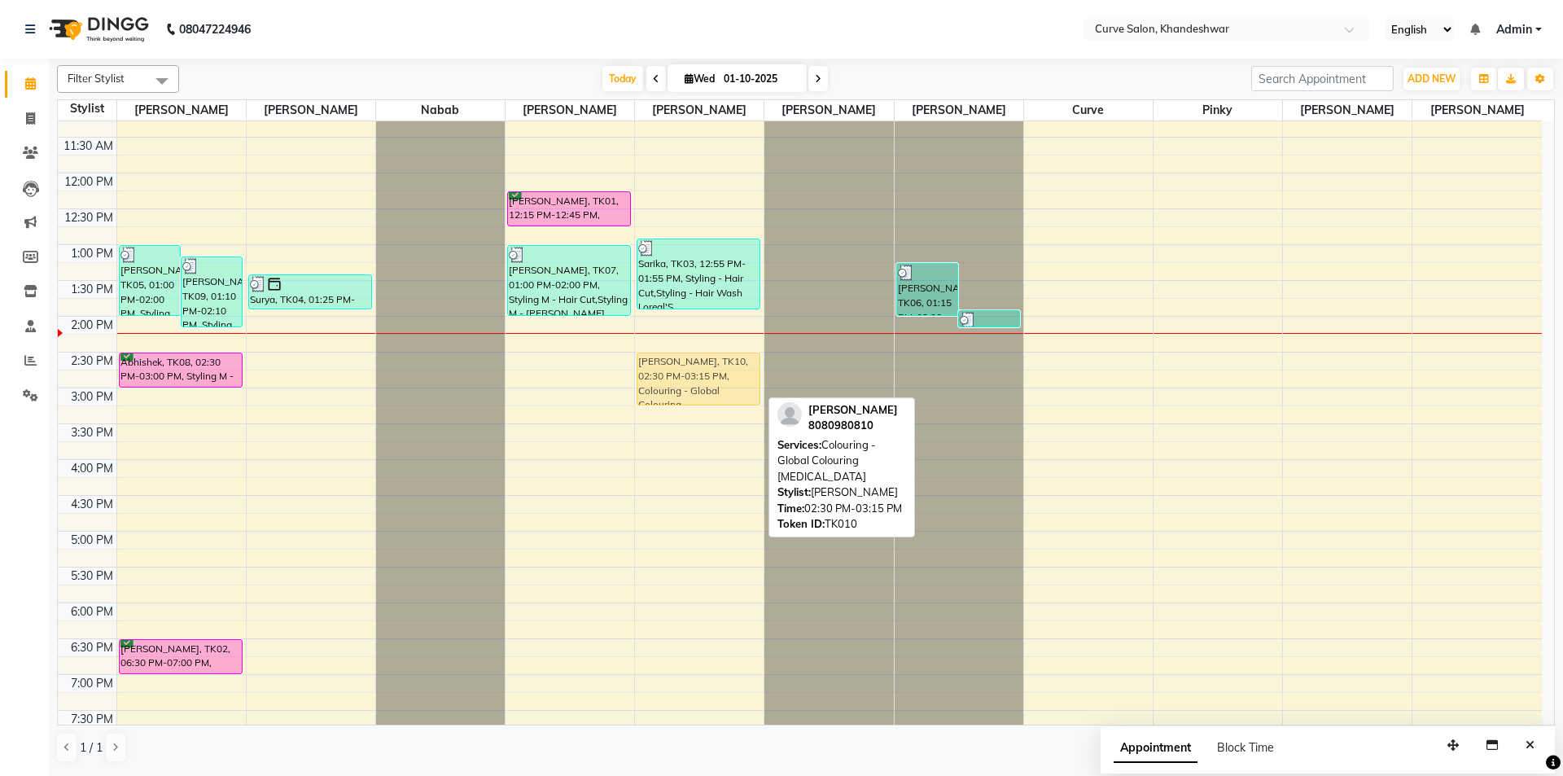
click at [720, 367] on div "Sarika, TK03, 12:55 PM-01:55 PM, Styling - Hair Cut,Styling - Hair Wash Loreal'…" at bounding box center [699, 459] width 129 height 1002
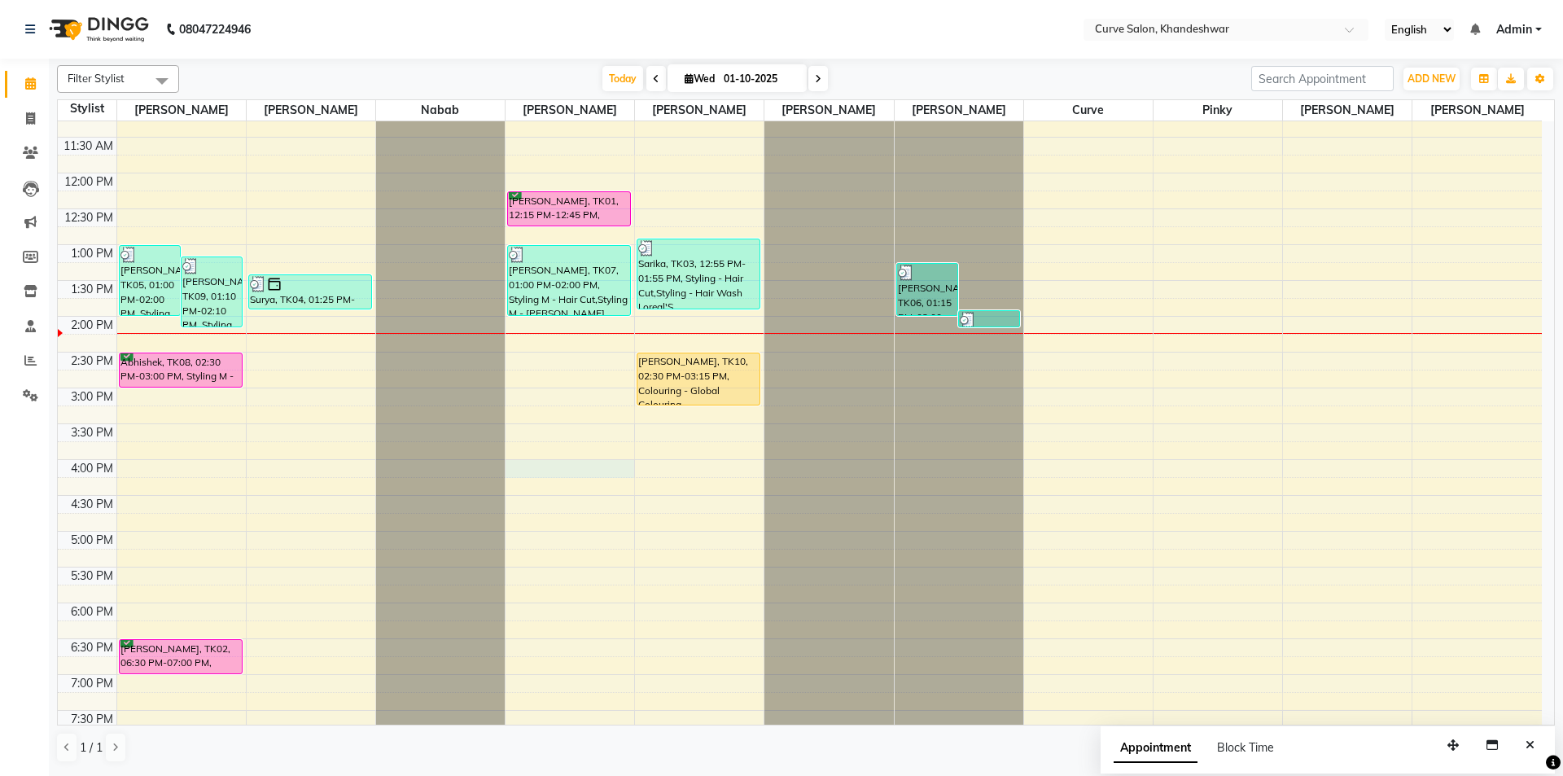
click at [617, 470] on div "9:00 AM 9:30 AM 10:00 AM 10:30 AM 11:00 AM 11:30 AM 12:00 PM 12:30 PM 1:00 PM 1…" at bounding box center [800, 459] width 1484 height 1002
select select "25106"
select select "tentative"
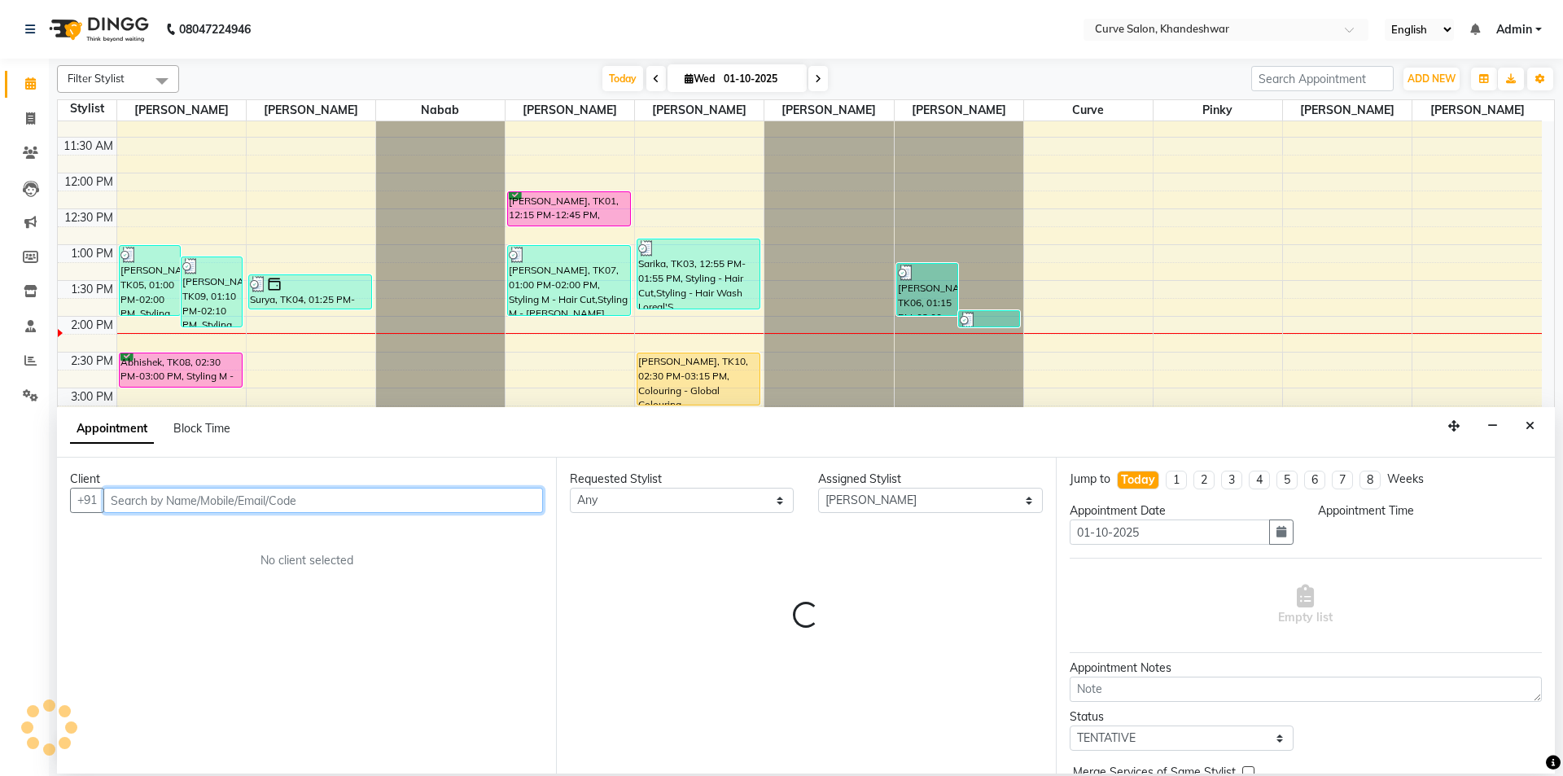
select select "960"
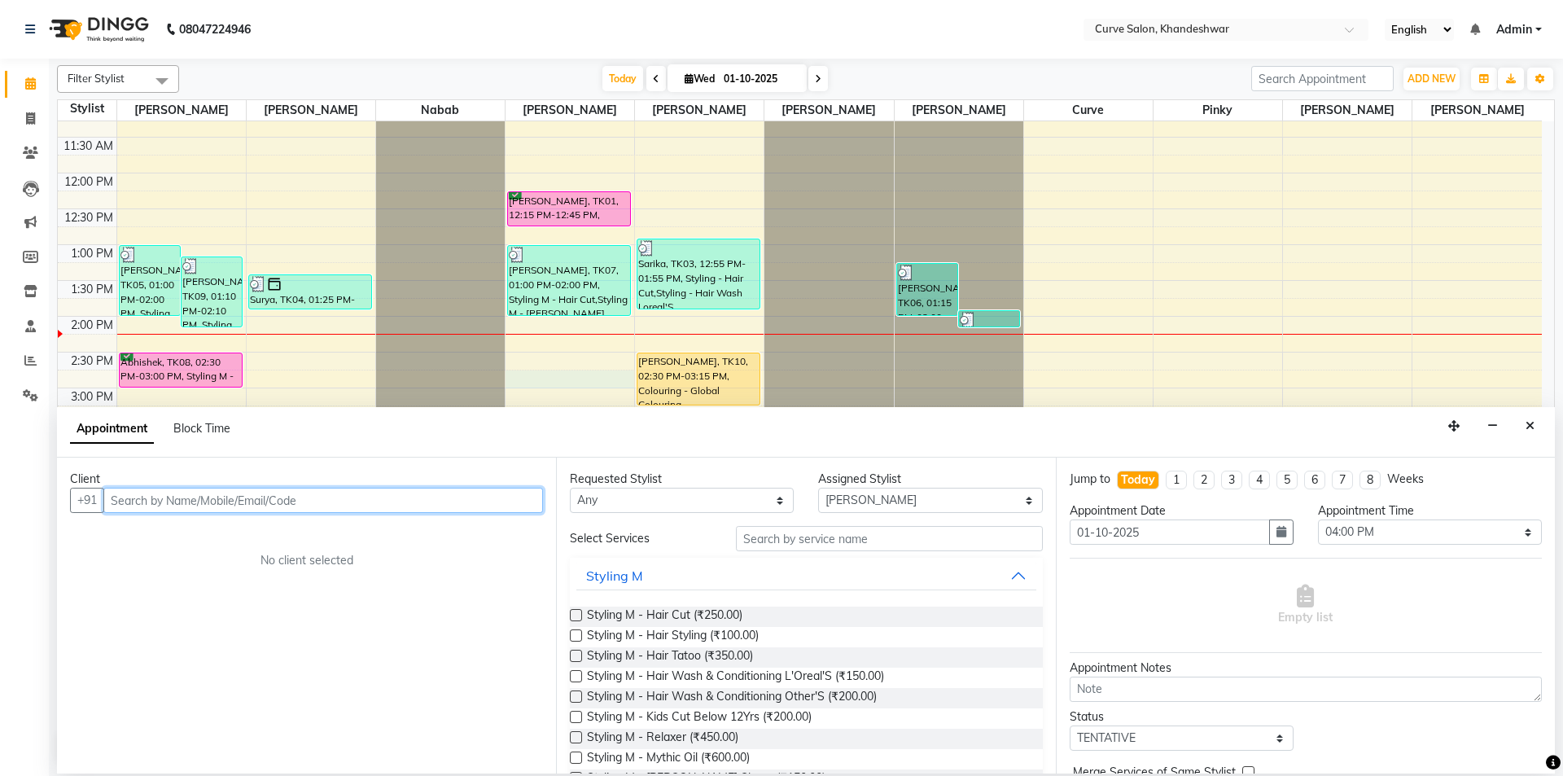
click at [622, 375] on div "9:00 AM 9:30 AM 10:00 AM 10:30 AM 11:00 AM 11:30 AM 12:00 PM 12:30 PM 1:00 PM 1…" at bounding box center [800, 459] width 1484 height 1002
click at [30, 151] on icon at bounding box center [30, 153] width 15 height 12
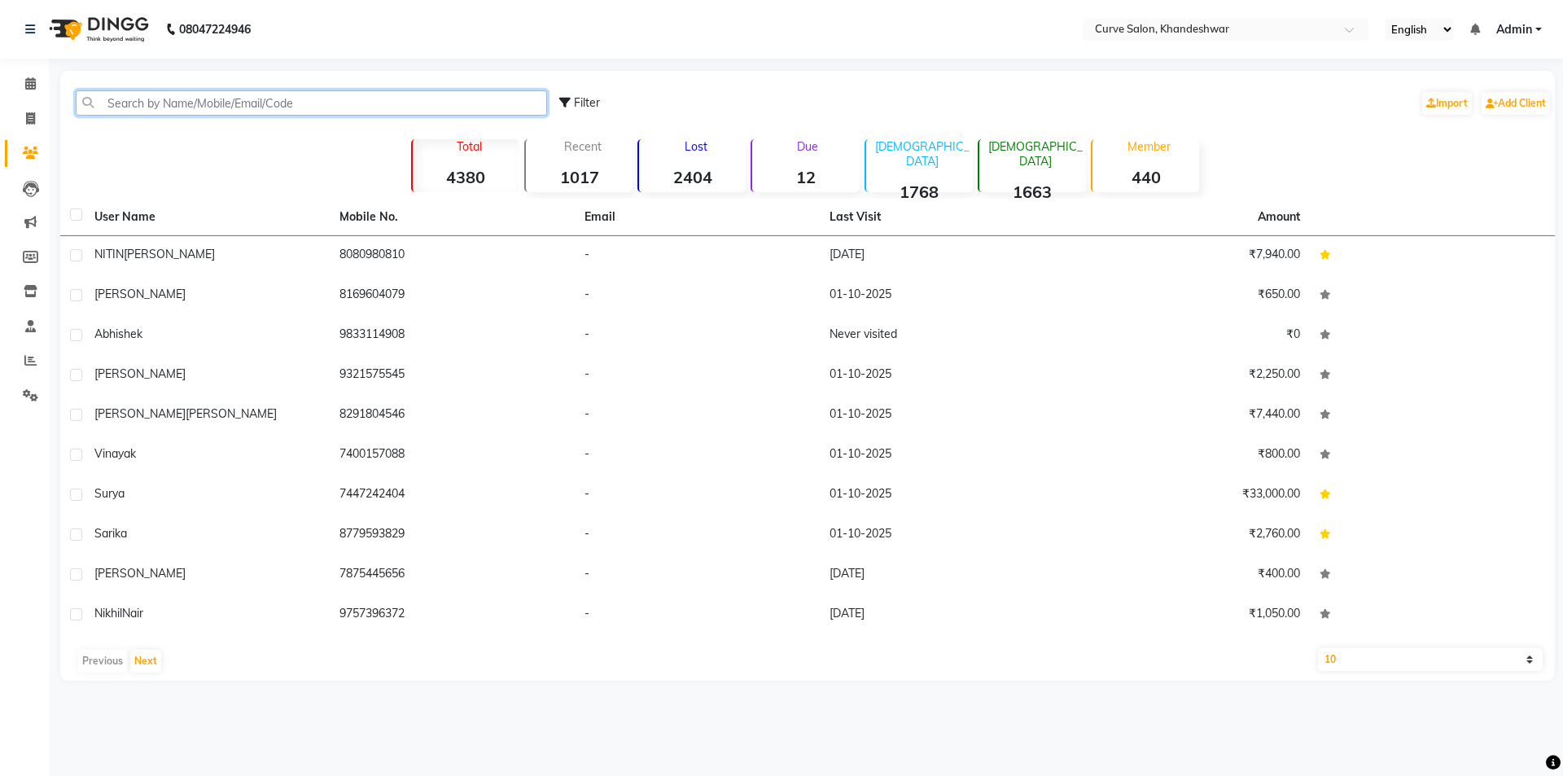
click at [189, 103] on input "text" at bounding box center [311, 102] width 471 height 25
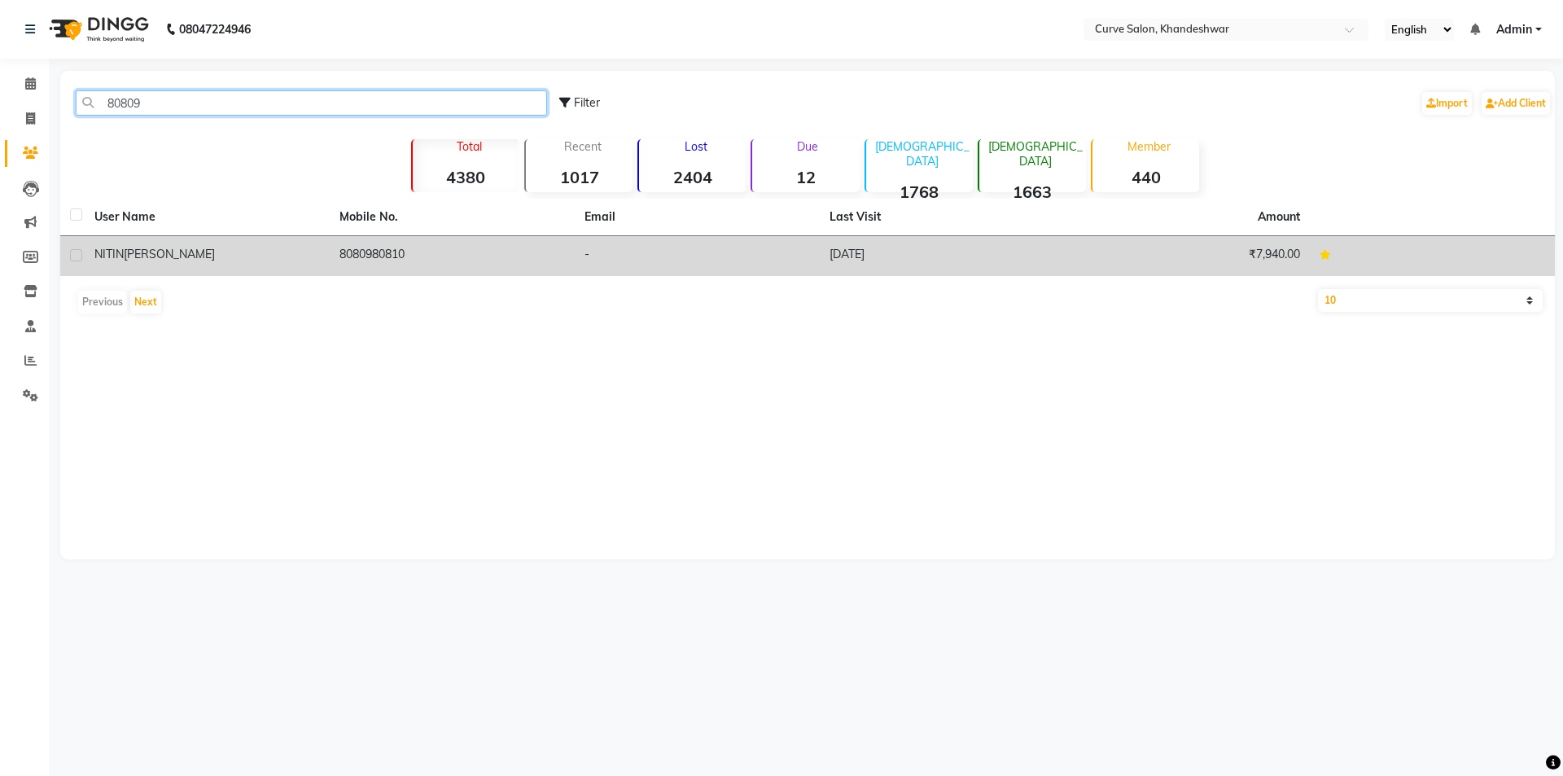
type input "80809"
click at [361, 252] on td "8080980810" at bounding box center [452, 256] width 245 height 40
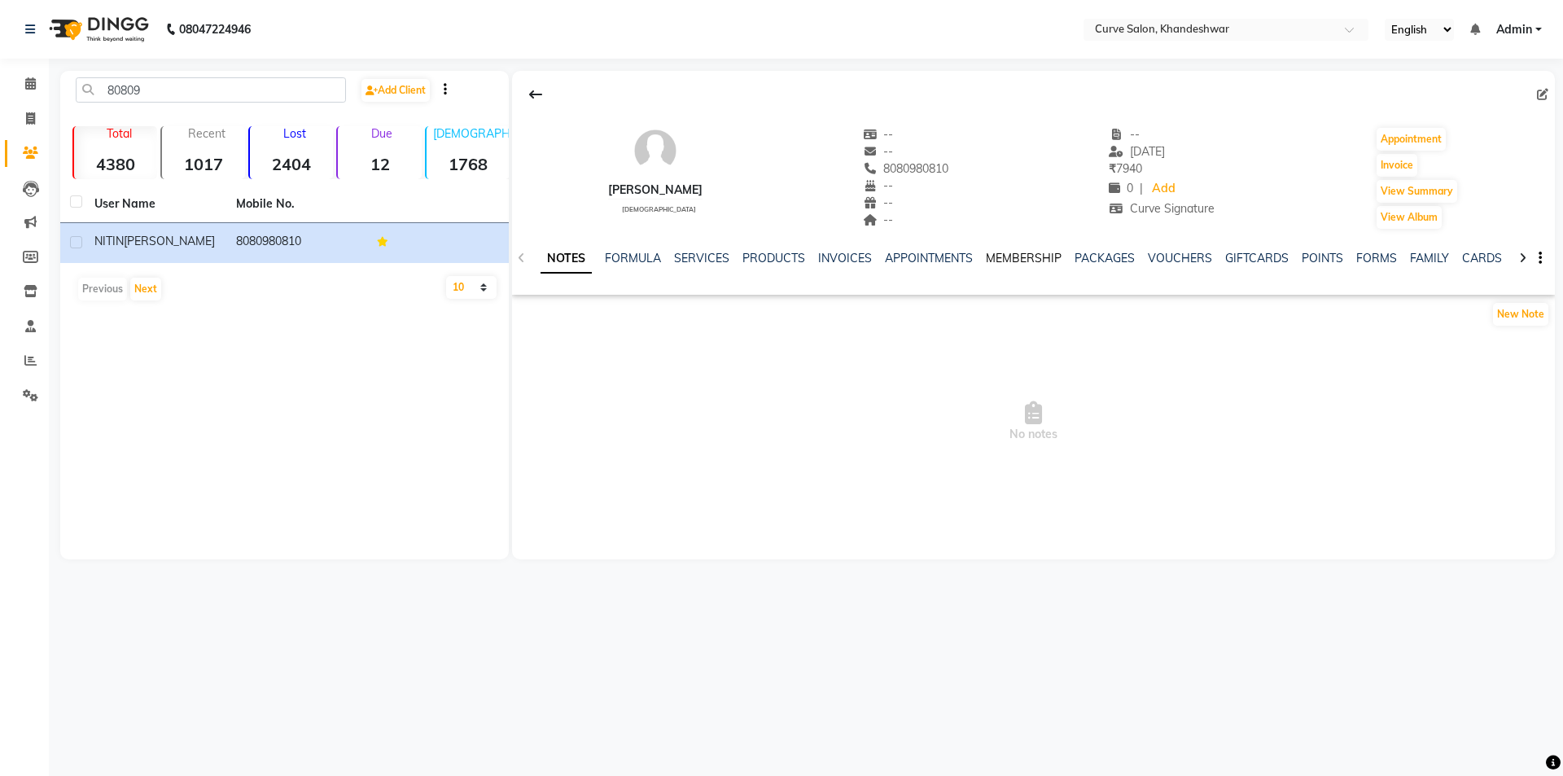
click at [1023, 253] on link "MEMBERSHIP" at bounding box center [1024, 258] width 76 height 15
click at [25, 85] on icon at bounding box center [30, 83] width 11 height 12
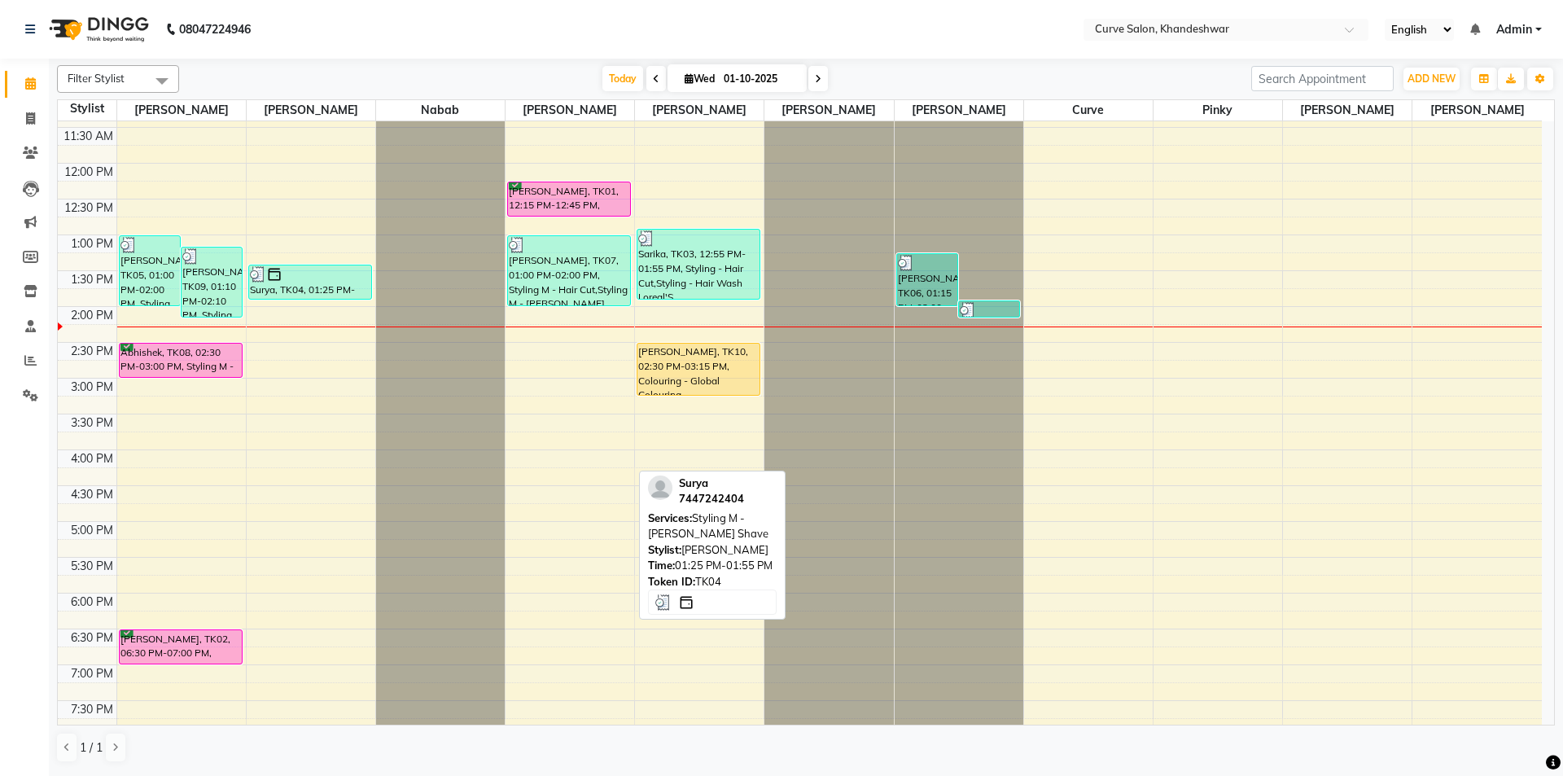
scroll to position [163, 0]
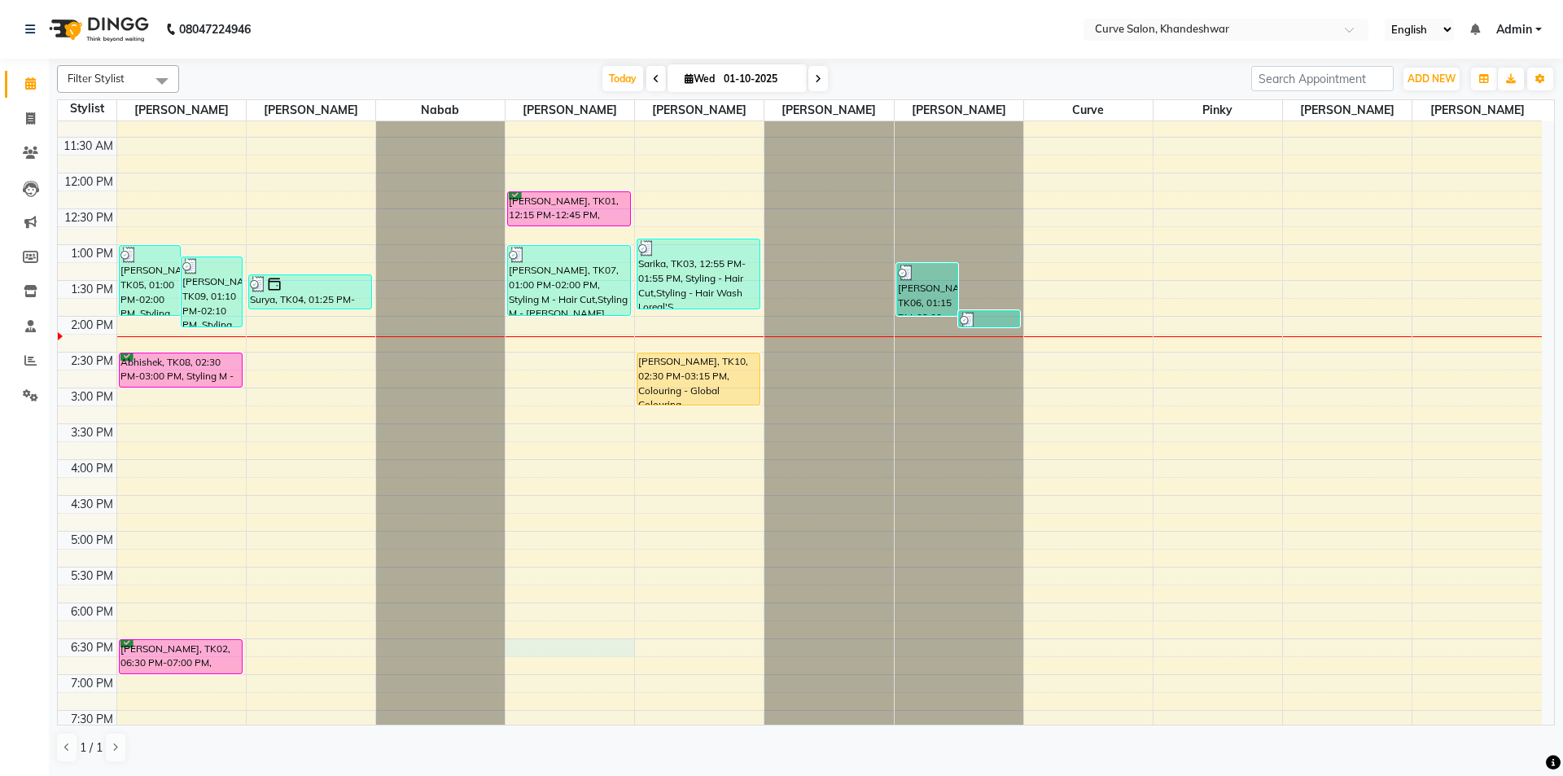
click at [575, 645] on div "9:00 AM 9:30 AM 10:00 AM 10:30 AM 11:00 AM 11:30 AM 12:00 PM 12:30 PM 1:00 PM 1…" at bounding box center [800, 459] width 1484 height 1002
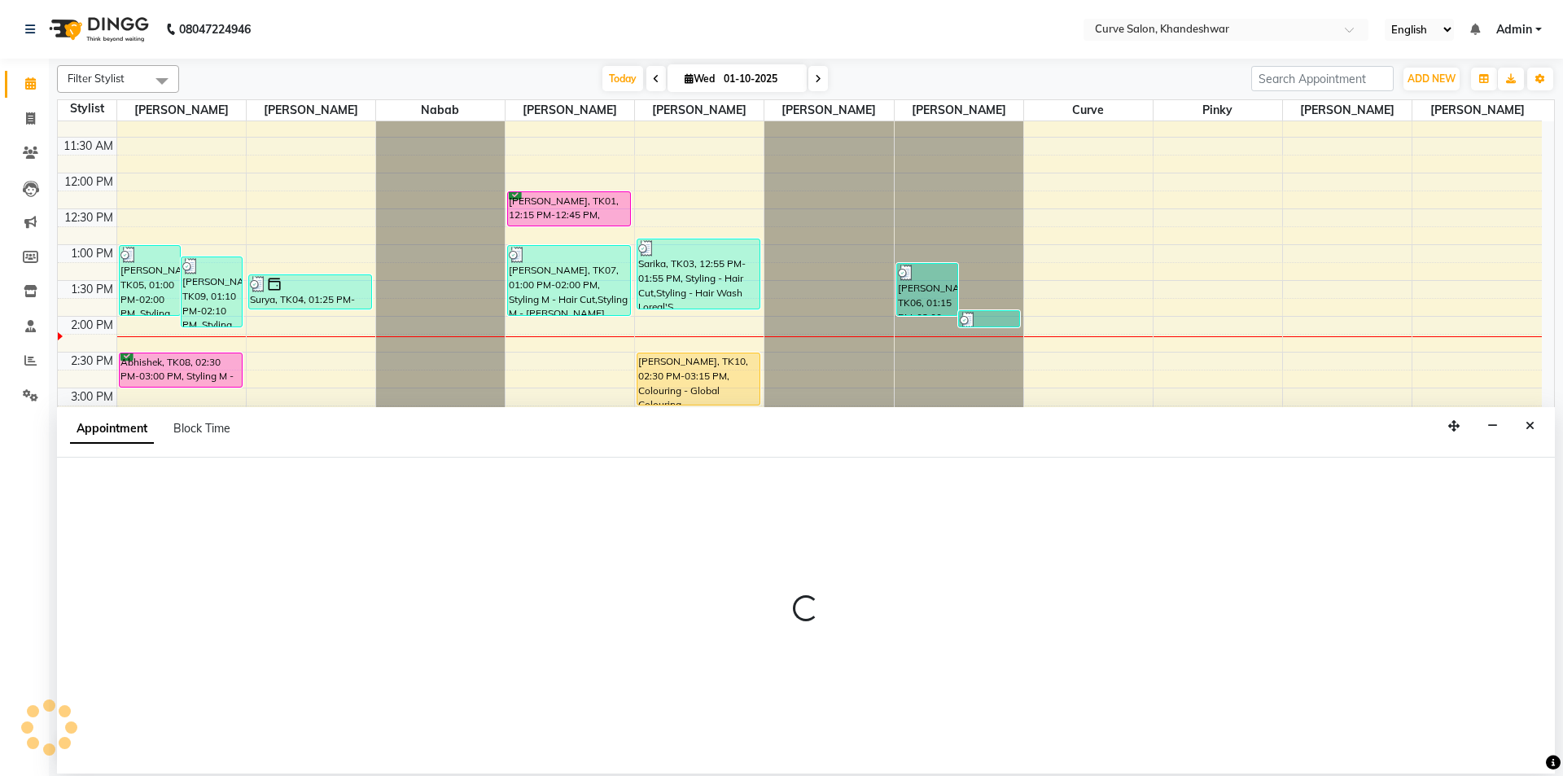
select select "25106"
select select "1110"
select select "tentative"
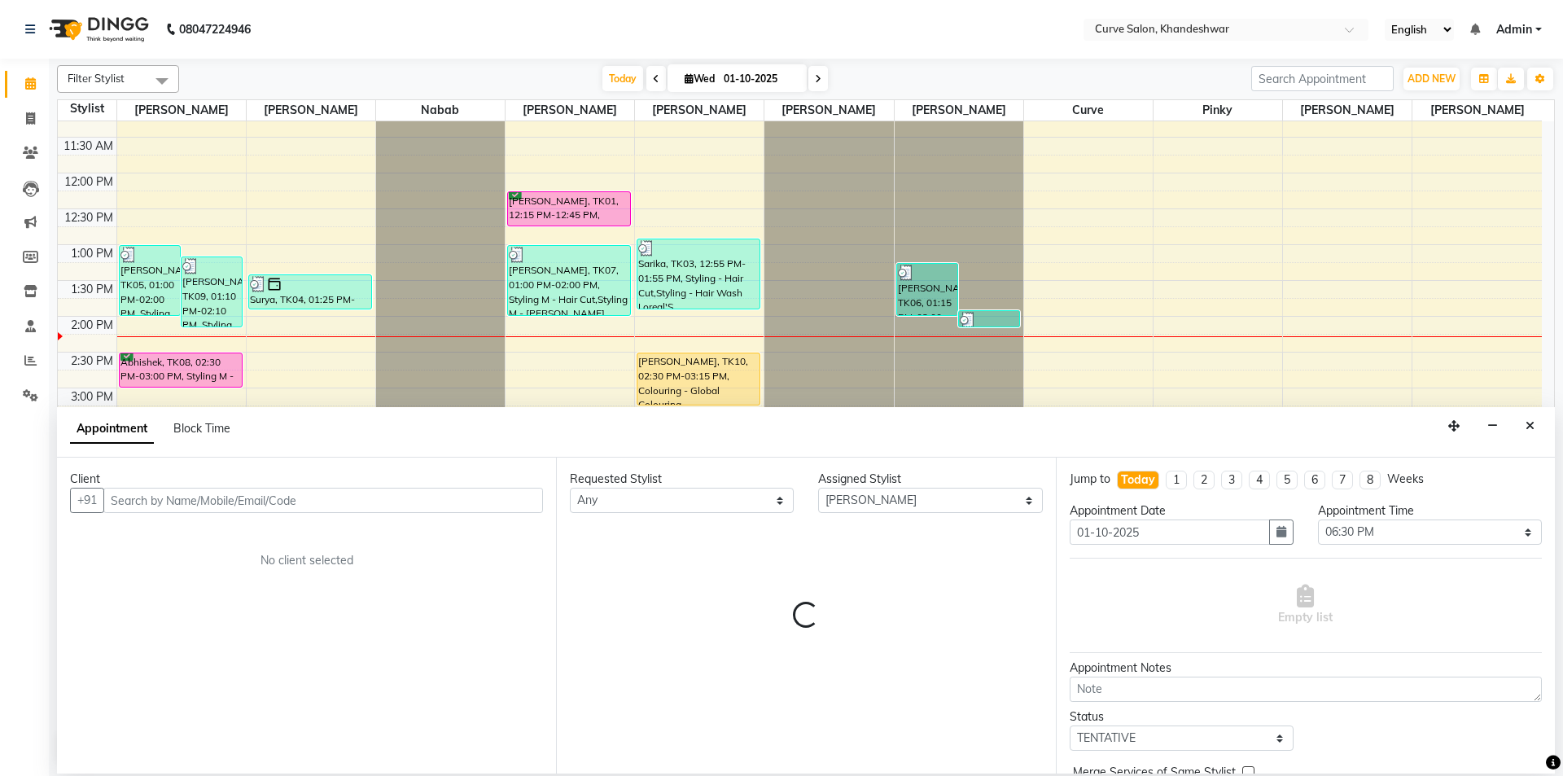
click at [152, 503] on input "text" at bounding box center [323, 500] width 440 height 25
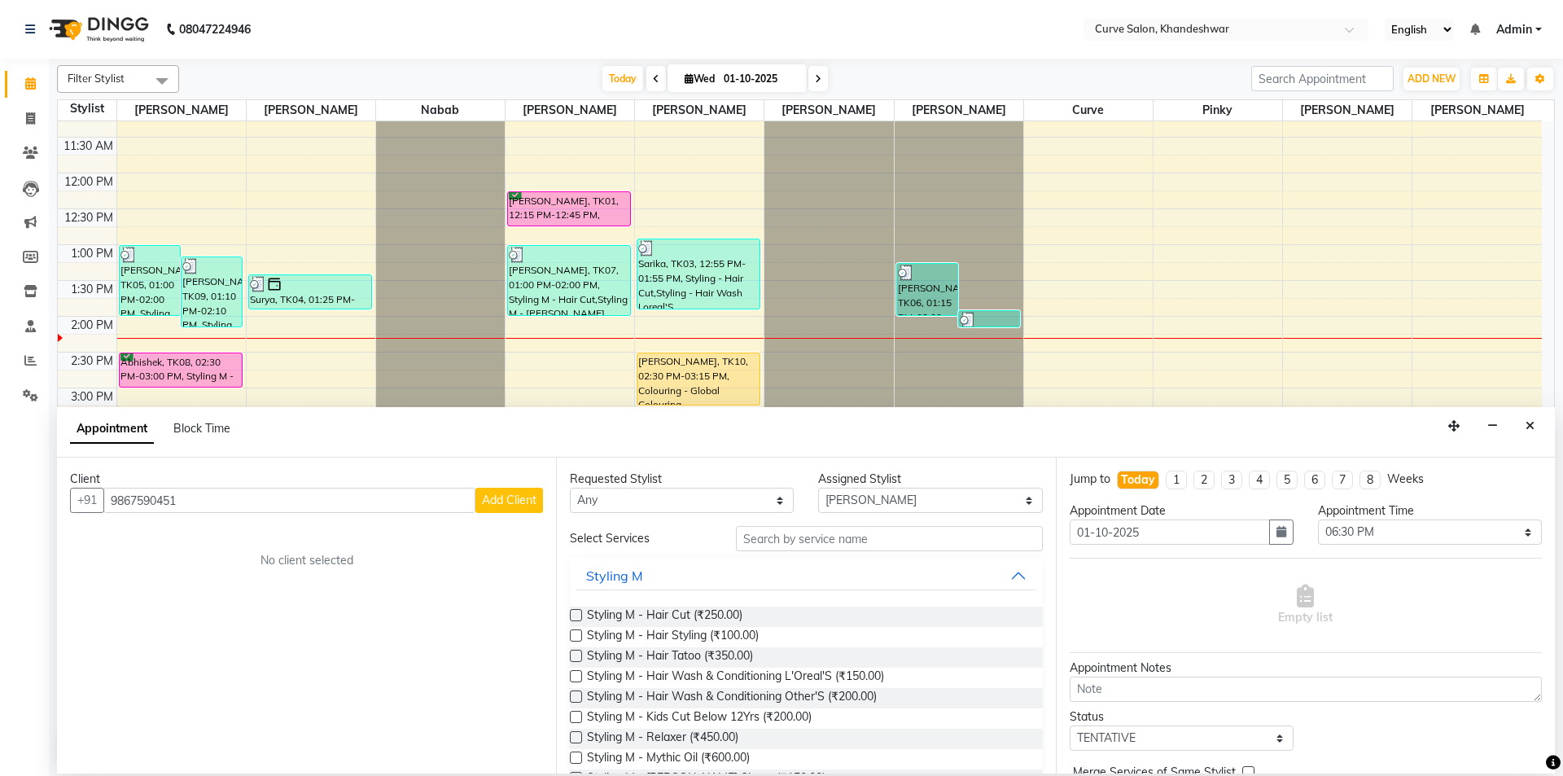
type input "9867590451"
click at [682, 493] on select "Any Ahmed Kafil Curve Faizan Khan Laxmi Bylapudi Nabab Neelam Kamble Pinky Raju…" at bounding box center [682, 500] width 224 height 25
select select "25106"
click at [570, 488] on select "Any Ahmed Kafil Curve Faizan Khan Laxmi Bylapudi Nabab Neelam Kamble Pinky Raju…" at bounding box center [682, 500] width 224 height 25
click at [888, 543] on input "text" at bounding box center [889, 538] width 307 height 25
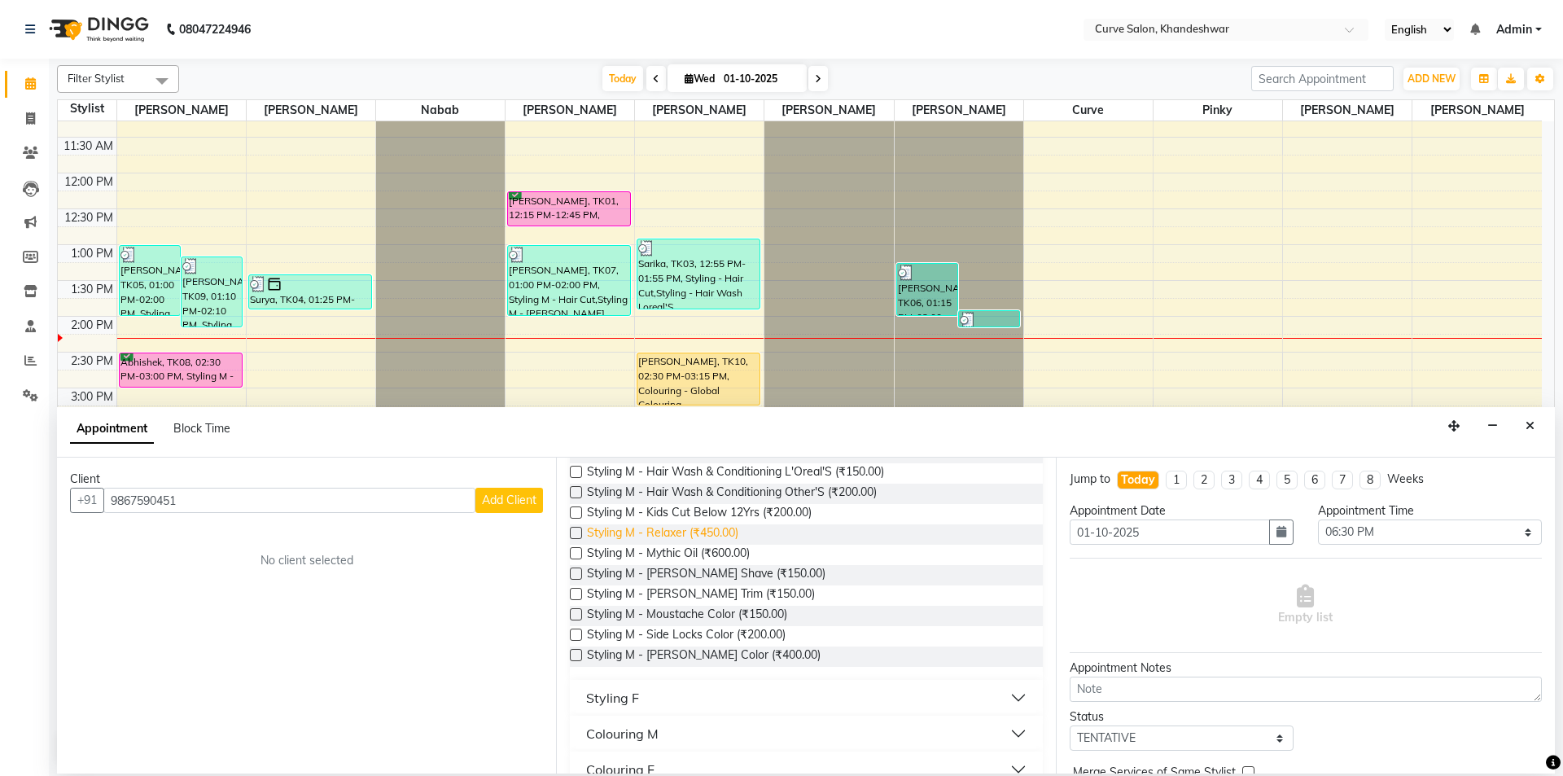
scroll to position [244, 0]
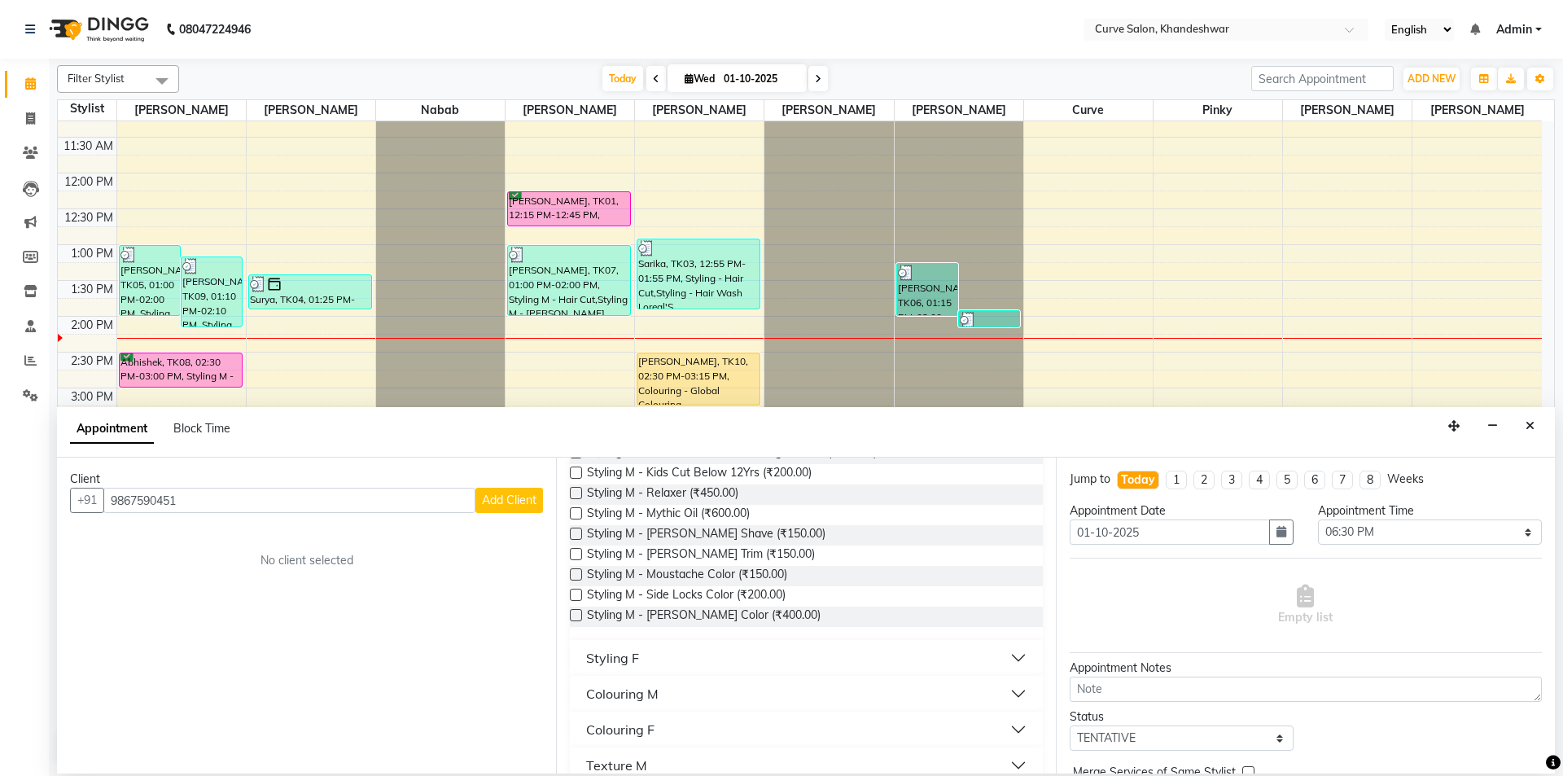
click at [647, 654] on button "Styling F" at bounding box center [805, 657] width 459 height 29
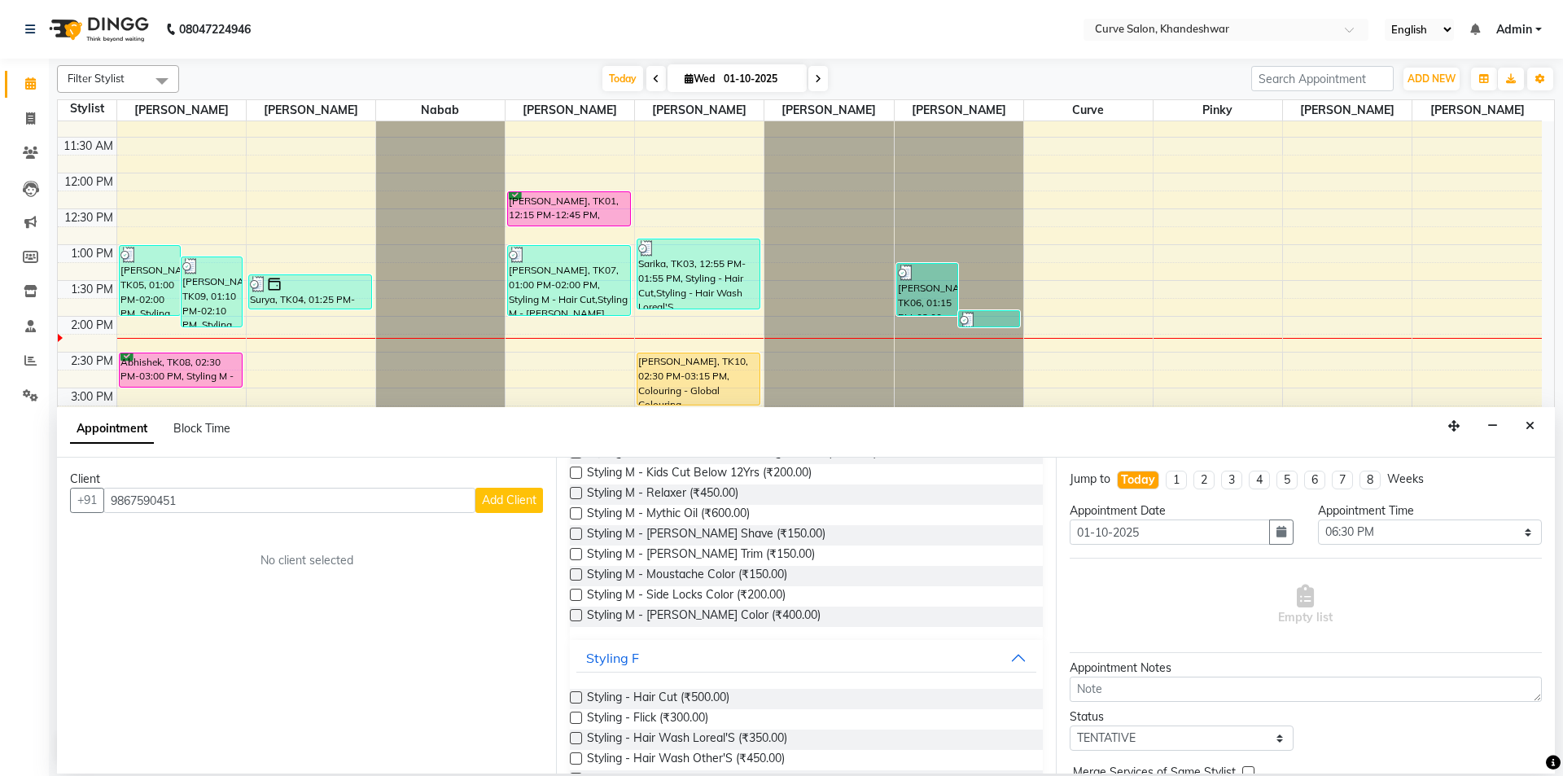
click at [574, 696] on label at bounding box center [576, 697] width 12 height 12
click at [574, 696] on input "checkbox" at bounding box center [575, 699] width 11 height 11
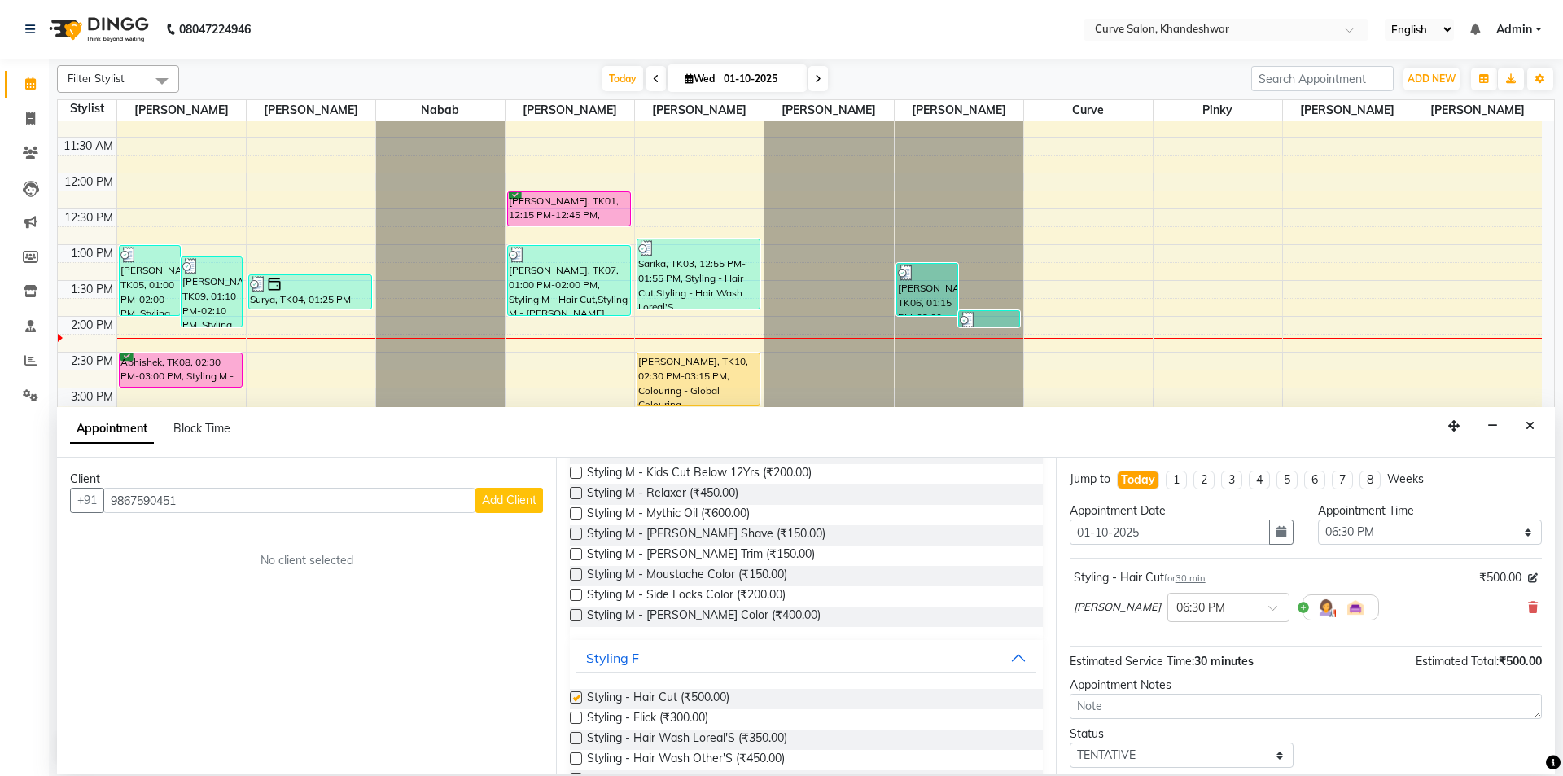
checkbox input "false"
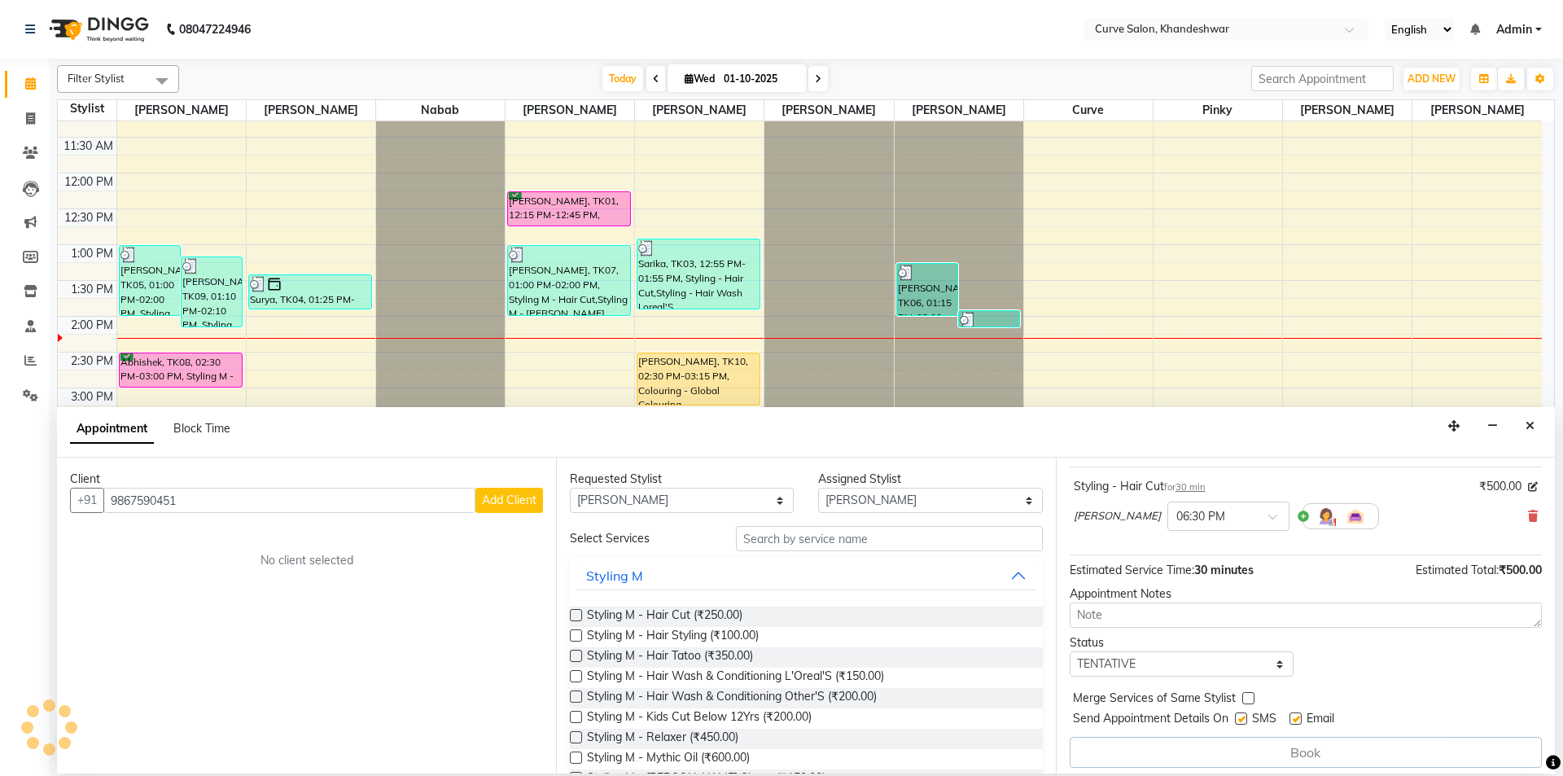
scroll to position [99, 0]
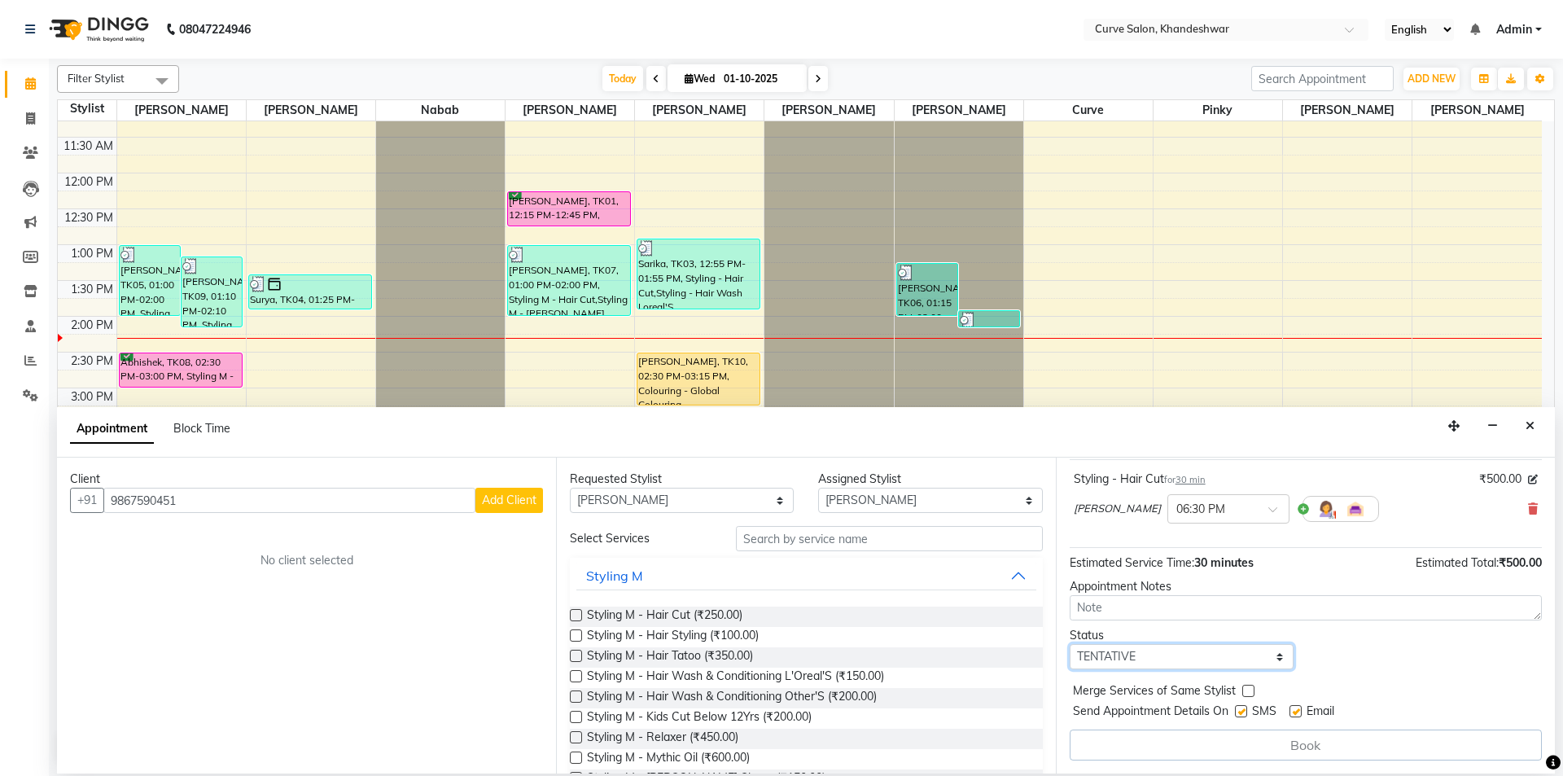
click at [1251, 648] on select "Select TENTATIVE CONFIRM CHECK-IN UPCOMING" at bounding box center [1182, 656] width 224 height 25
select select "confirm booking"
click at [1070, 644] on select "Select TENTATIVE CONFIRM CHECK-IN UPCOMING" at bounding box center [1182, 656] width 224 height 25
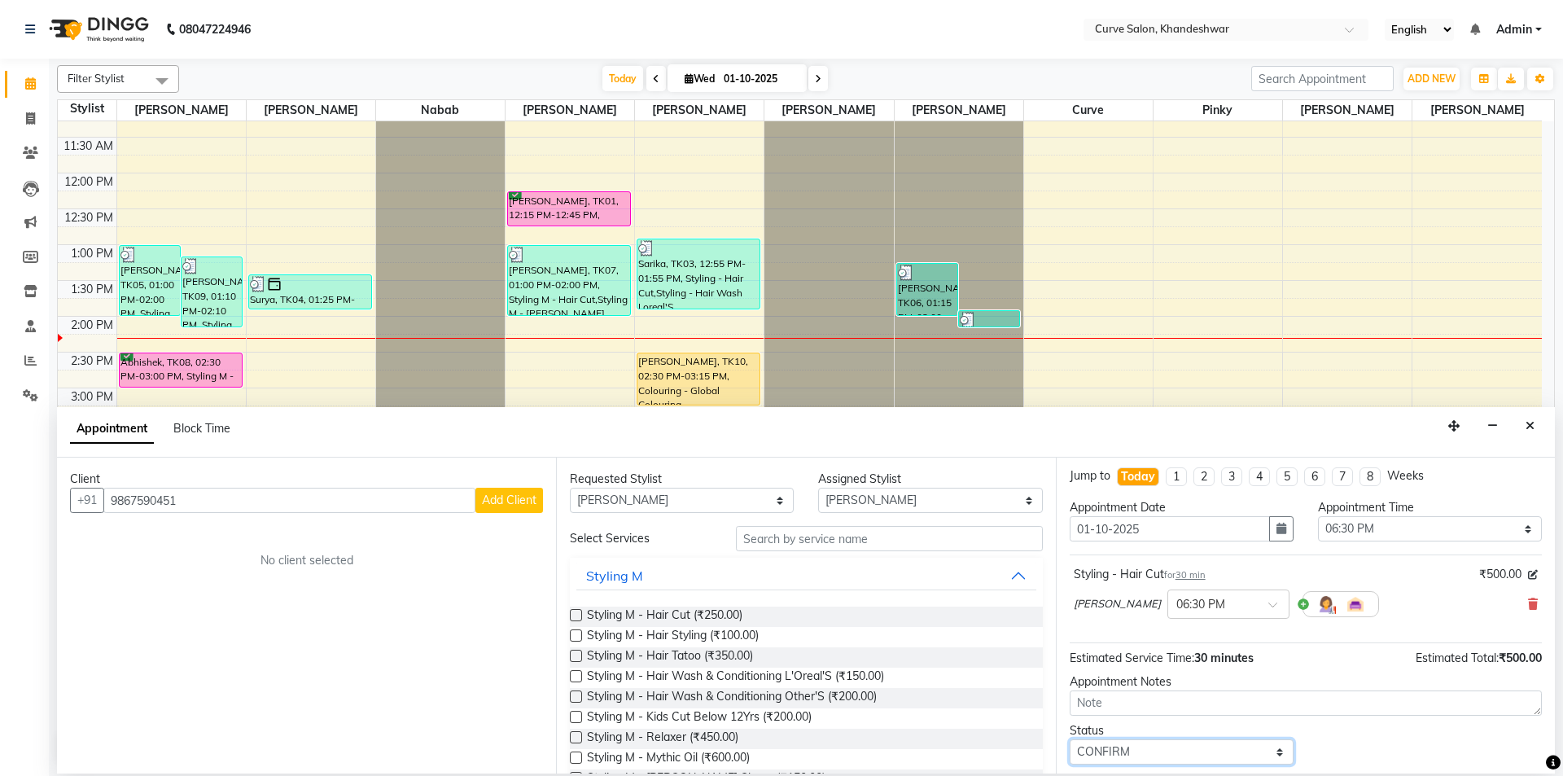
scroll to position [0, 0]
click at [515, 500] on span "Add Client" at bounding box center [509, 500] width 55 height 15
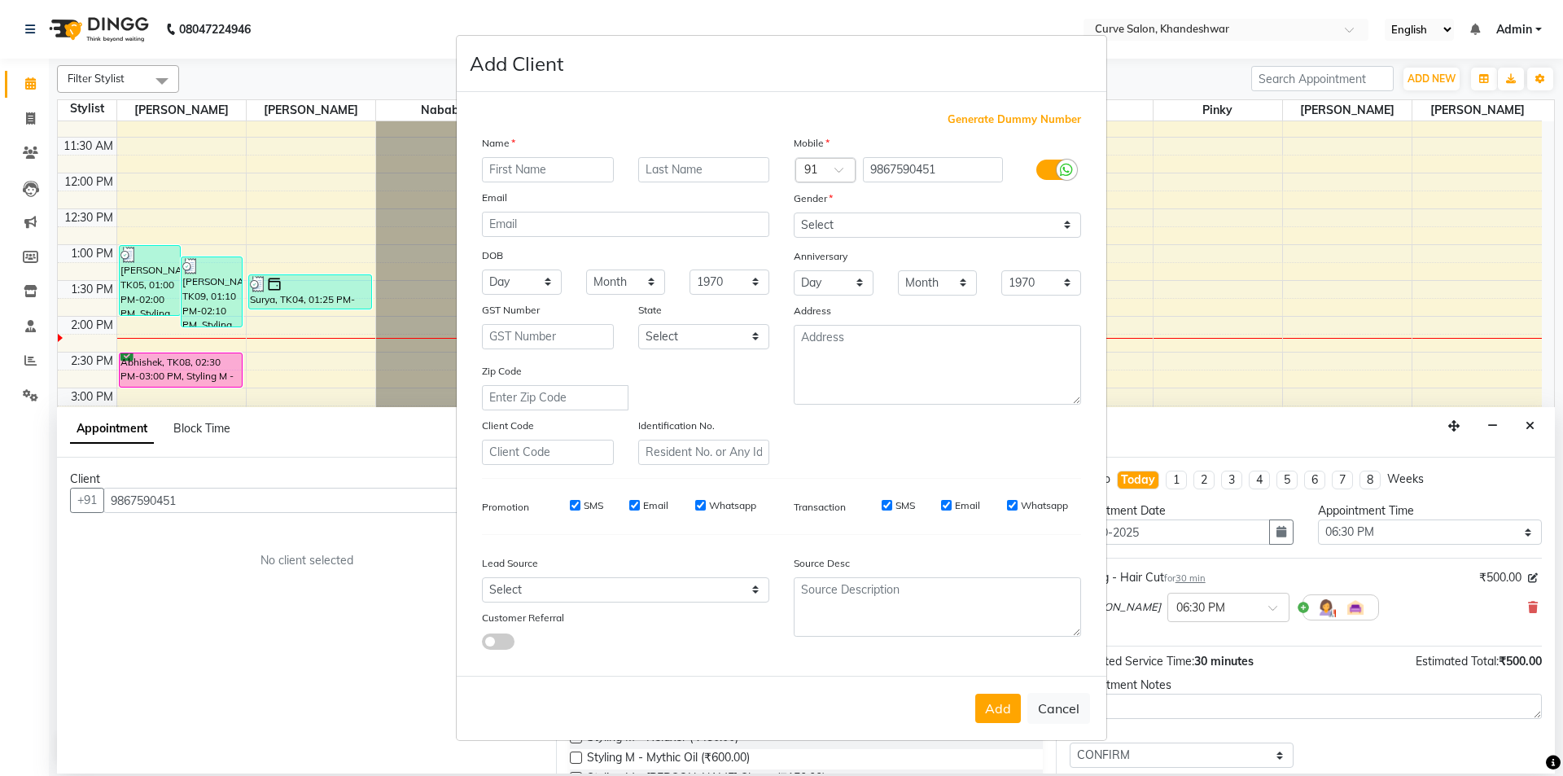
click at [551, 168] on input "text" at bounding box center [548, 169] width 132 height 25
type input "Sneha"
click at [1046, 219] on select "Select Male Female Other Prefer Not To Say" at bounding box center [937, 225] width 287 height 25
select select "female"
click at [794, 213] on select "Select Male Female Other Prefer Not To Say" at bounding box center [937, 225] width 287 height 25
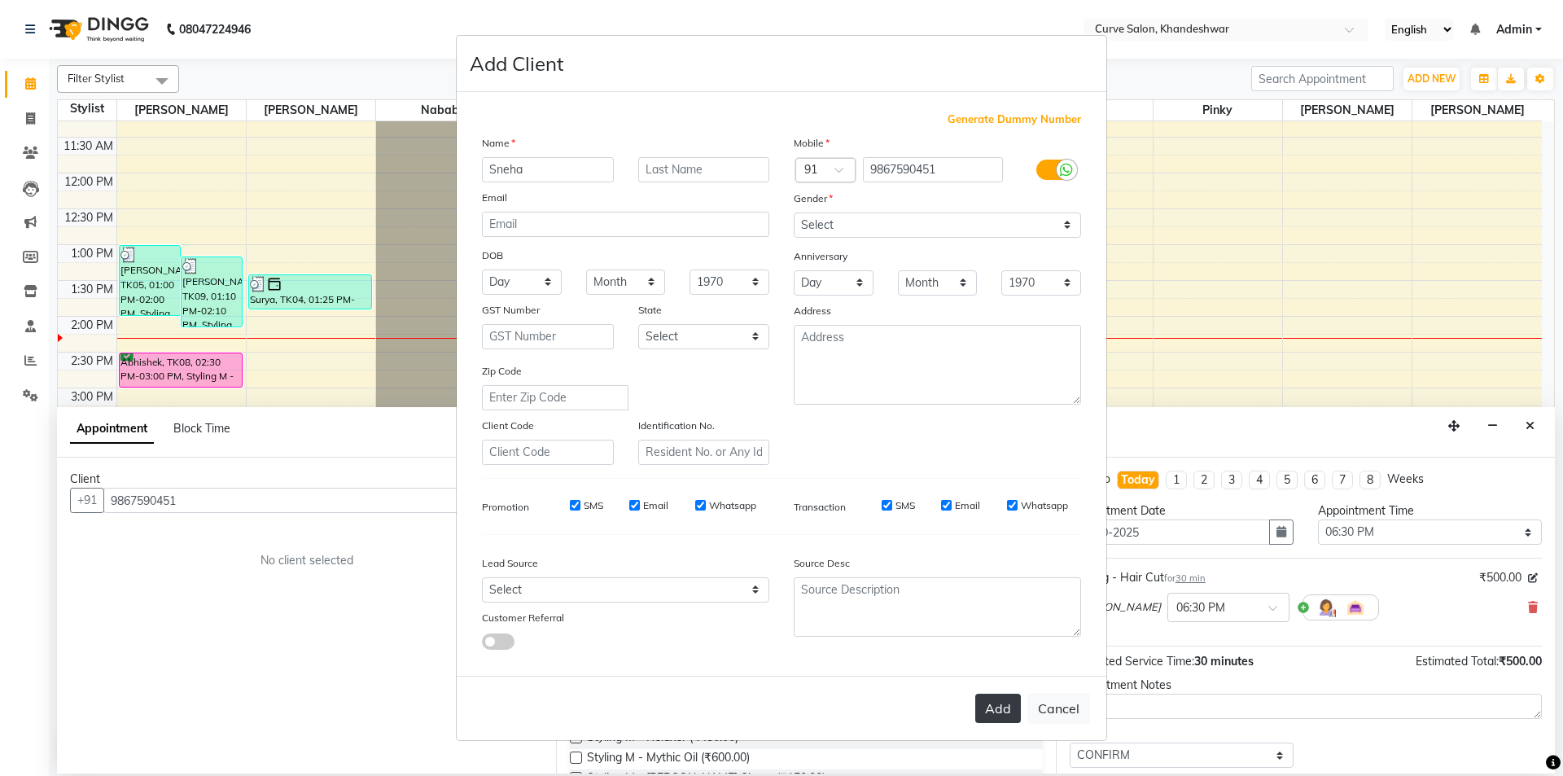
click at [996, 699] on button "Add" at bounding box center [998, 708] width 46 height 29
select select
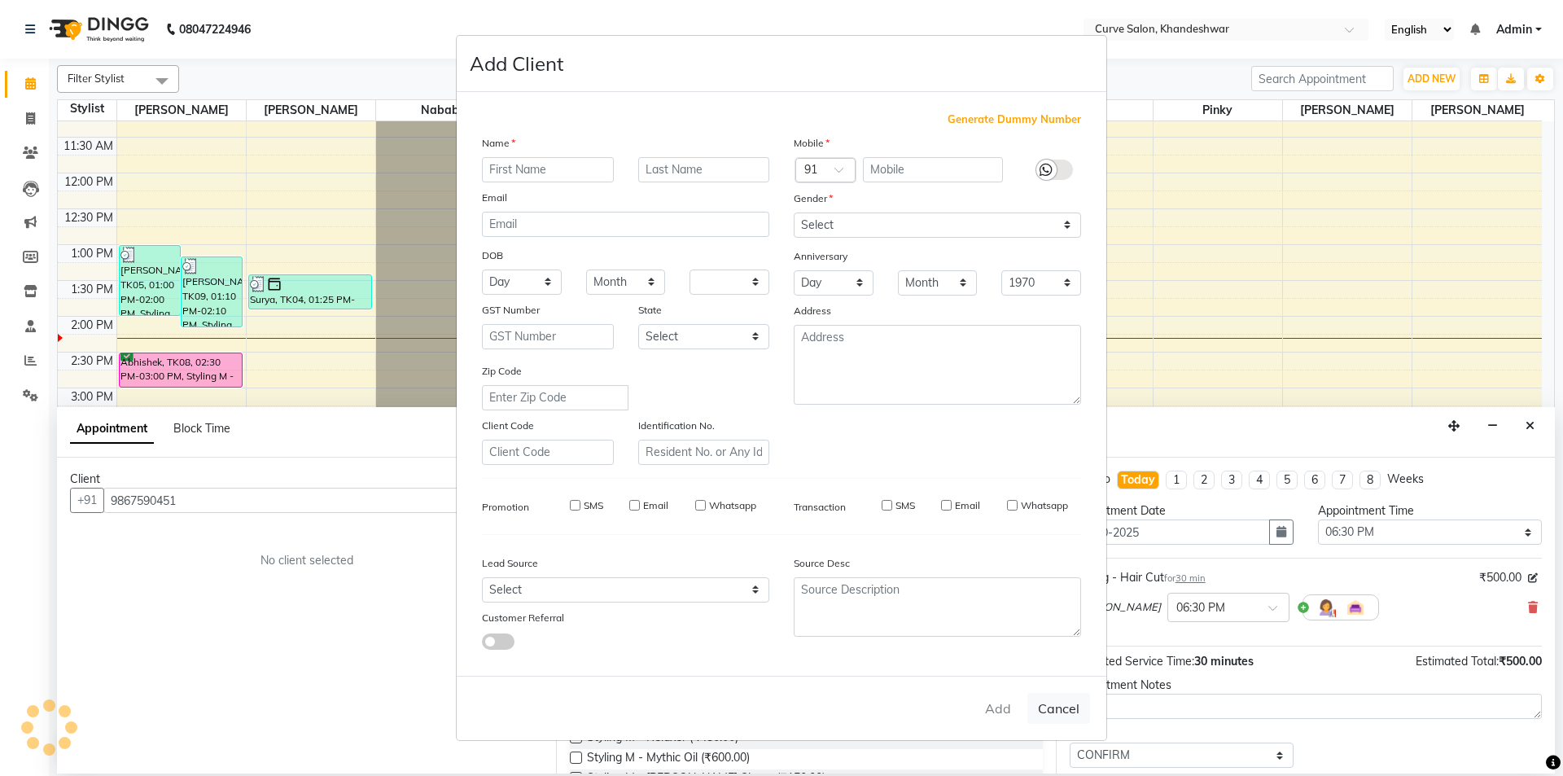
select select
checkbox input "false"
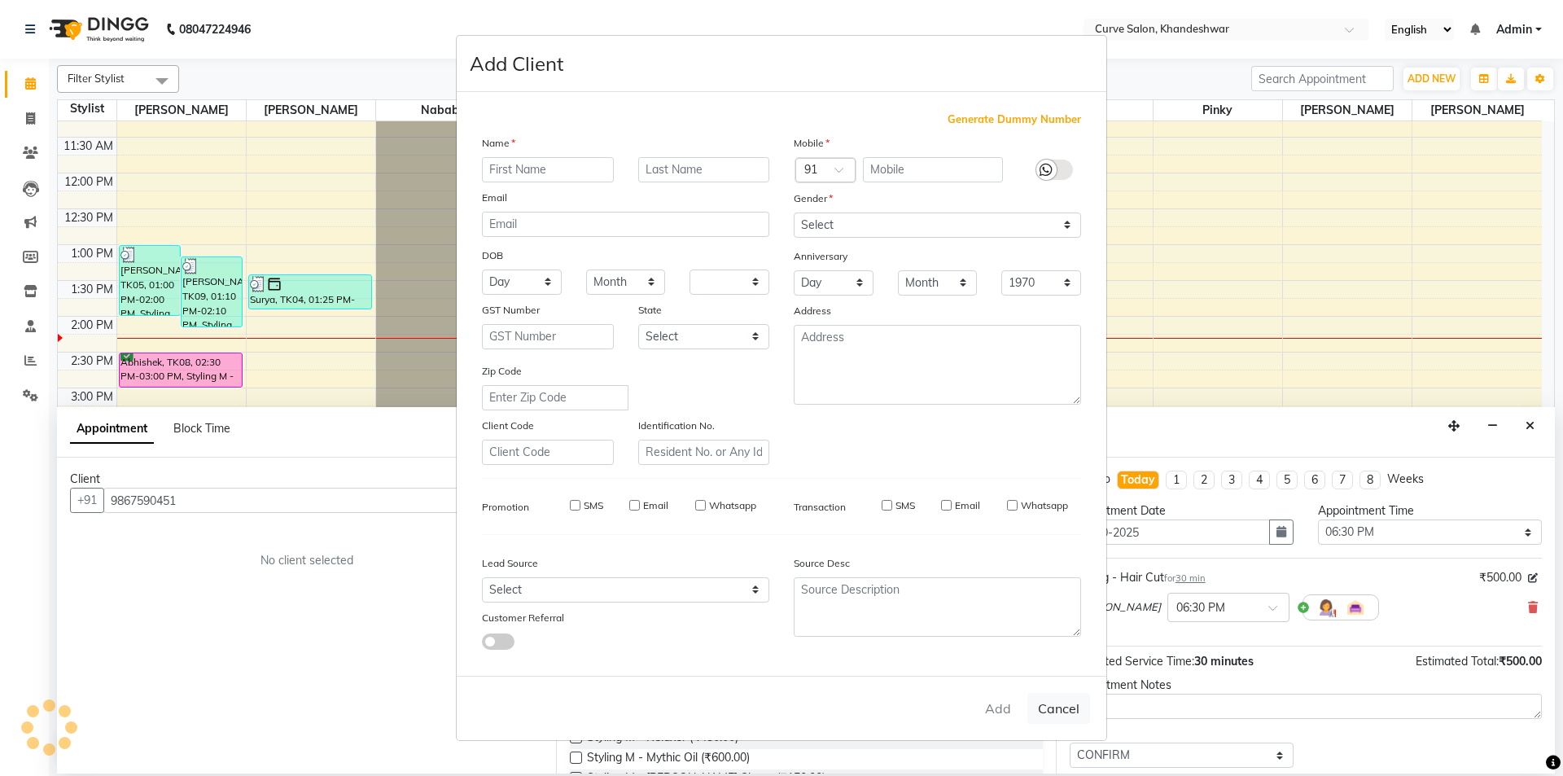
checkbox input "false"
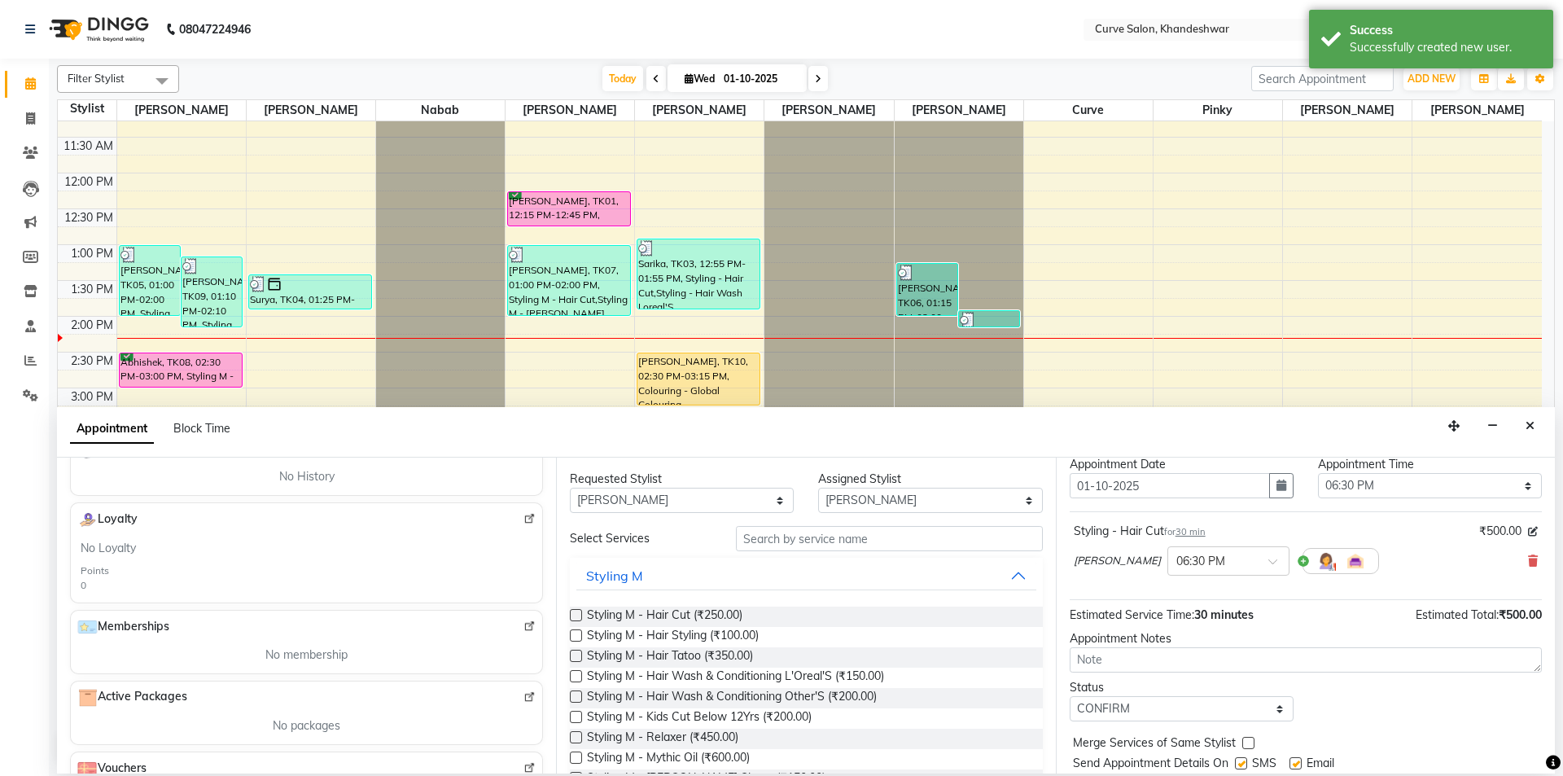
scroll to position [97, 0]
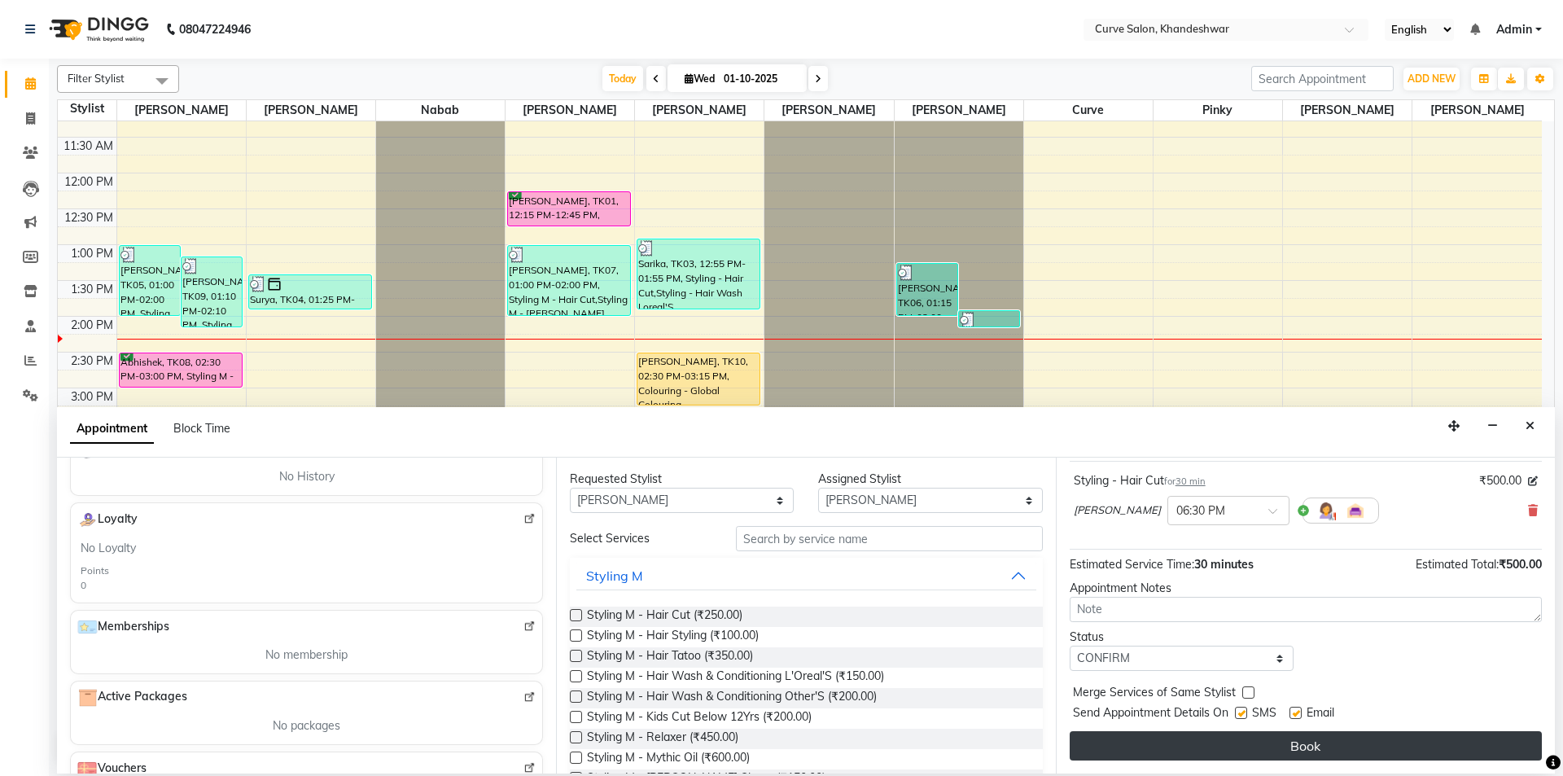
click at [1291, 742] on button "Book" at bounding box center [1306, 745] width 472 height 29
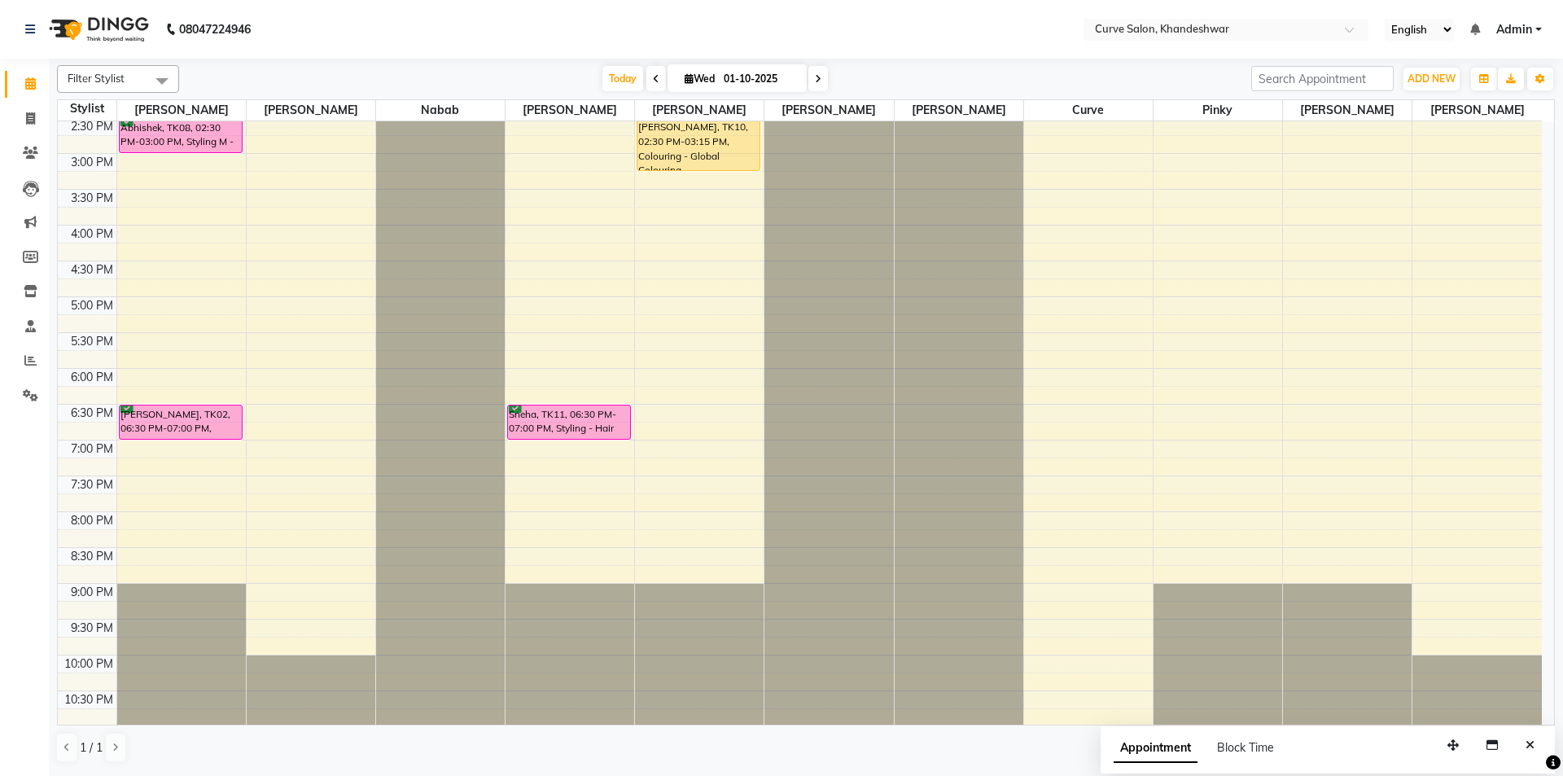
scroll to position [399, 0]
click at [293, 555] on div "9:00 AM 9:30 AM 10:00 AM 10:30 AM 11:00 AM 11:30 AM 12:00 PM 12:30 PM 1:00 PM 1…" at bounding box center [800, 223] width 1484 height 1002
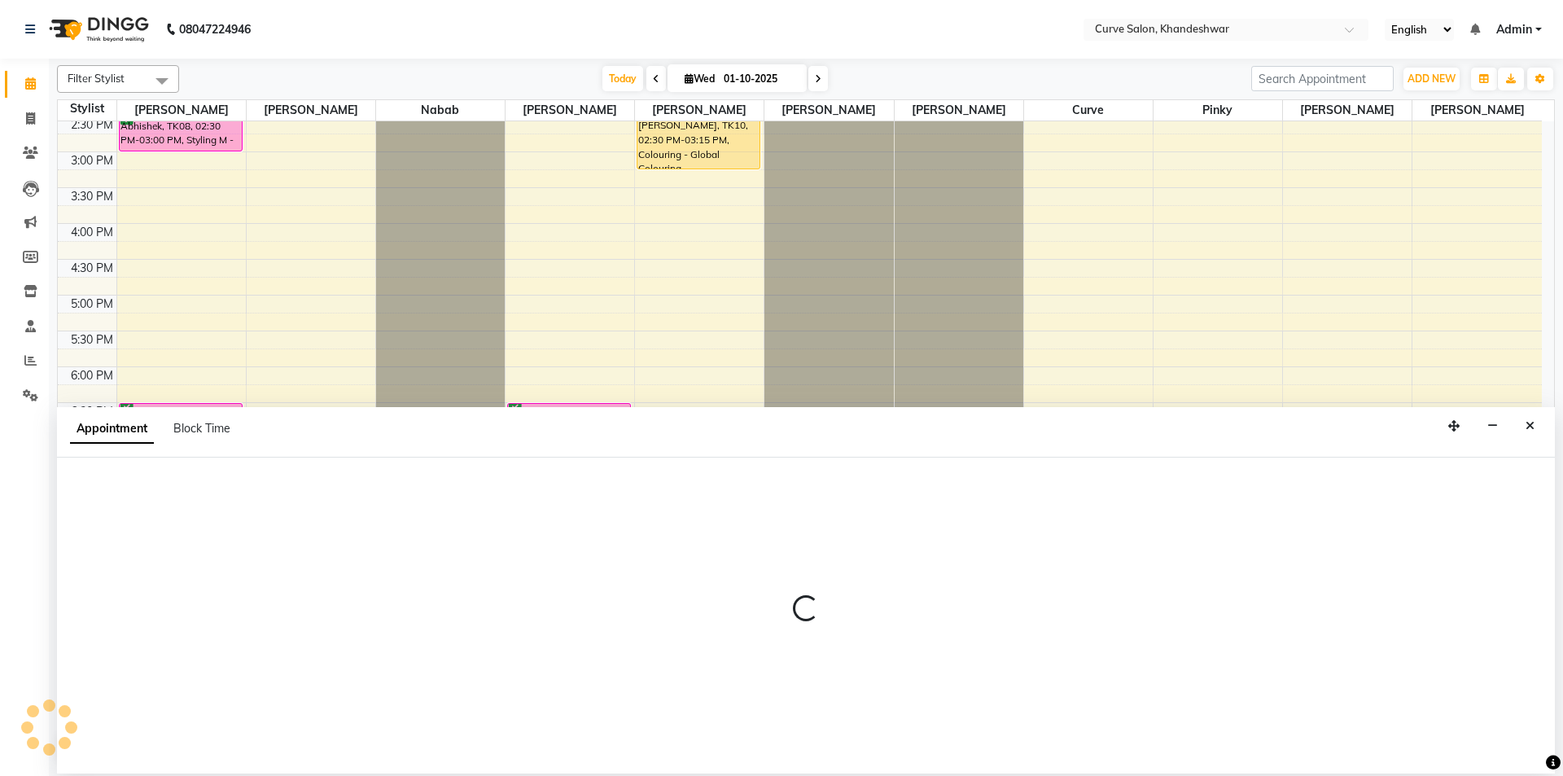
select select "80828"
select select "1230"
select select "tentative"
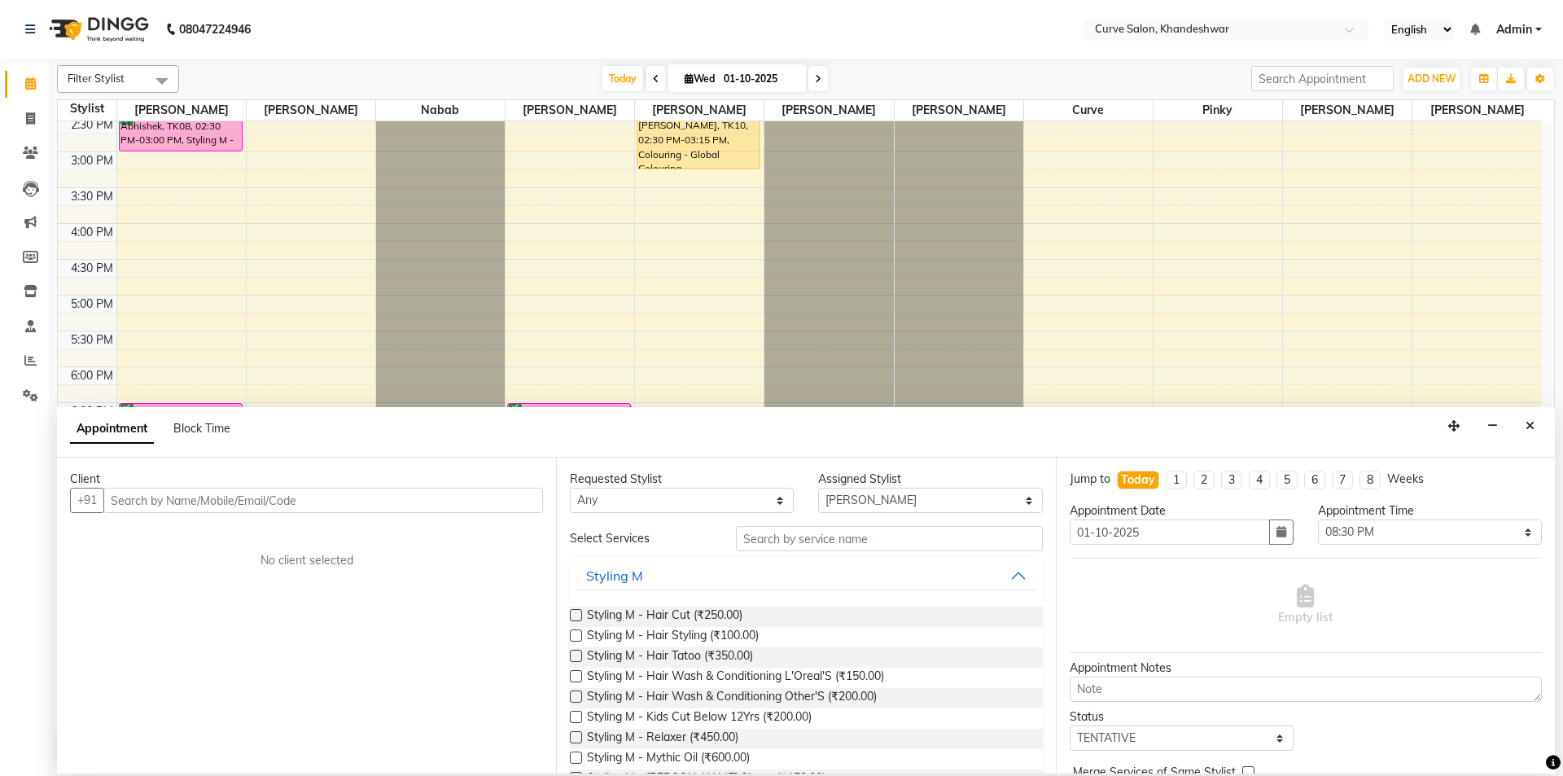
click at [181, 502] on input "text" at bounding box center [323, 500] width 440 height 25
click at [199, 534] on span "9833305" at bounding box center [188, 535] width 57 height 16
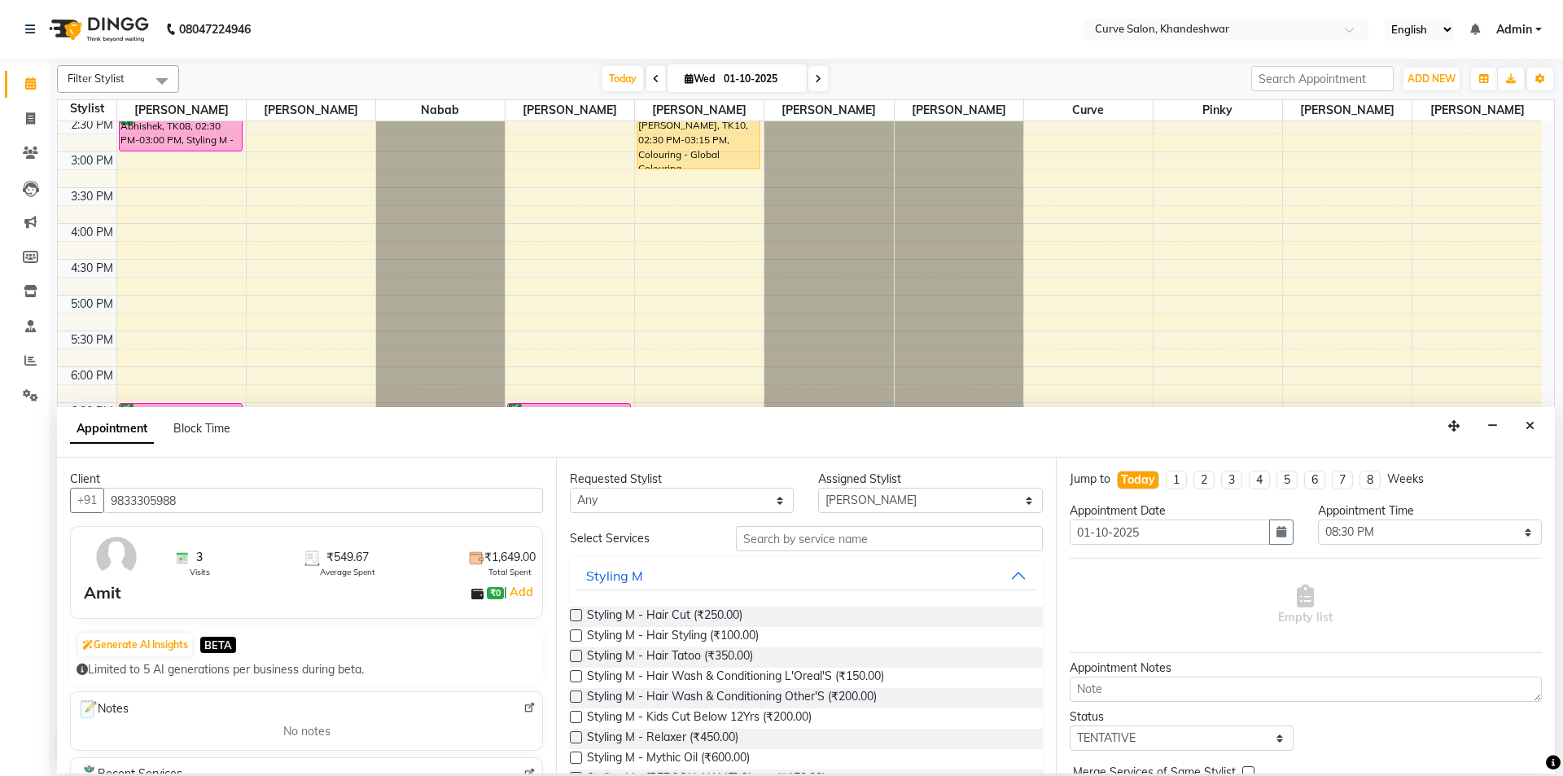
type input "9833305988"
click at [646, 495] on select "Any Ahmed Kafil Curve Faizan Khan Laxmi Bylapudi Nabab Neelam Kamble Pinky Raju…" at bounding box center [682, 500] width 224 height 25
select select "80828"
click at [570, 488] on select "Any Ahmed Kafil Curve Faizan Khan Laxmi Bylapudi Nabab Neelam Kamble Pinky Raju…" at bounding box center [682, 500] width 224 height 25
click at [861, 541] on input "text" at bounding box center [889, 538] width 307 height 25
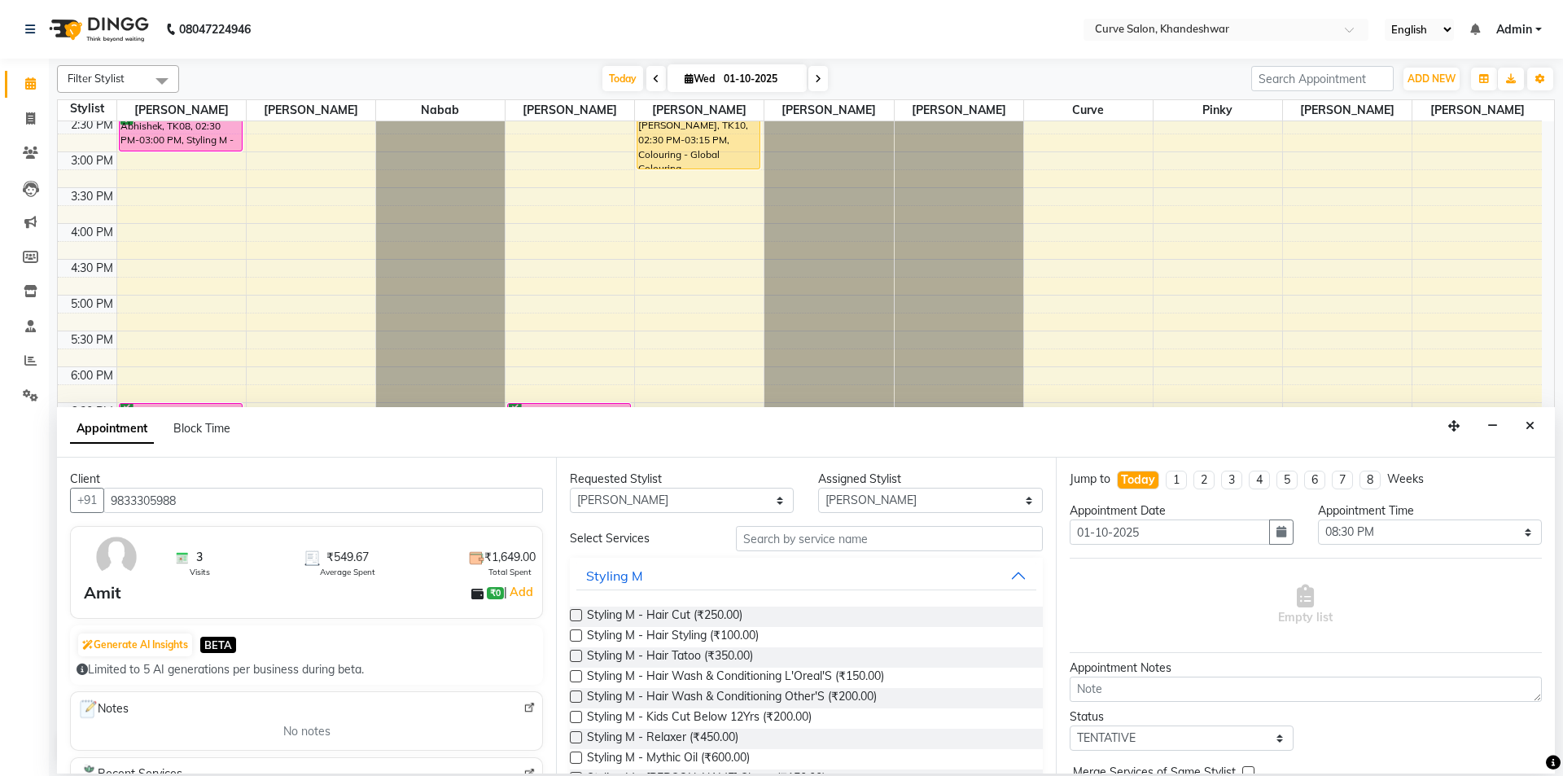
click at [578, 612] on label at bounding box center [576, 615] width 12 height 12
click at [578, 612] on input "checkbox" at bounding box center [575, 617] width 11 height 11
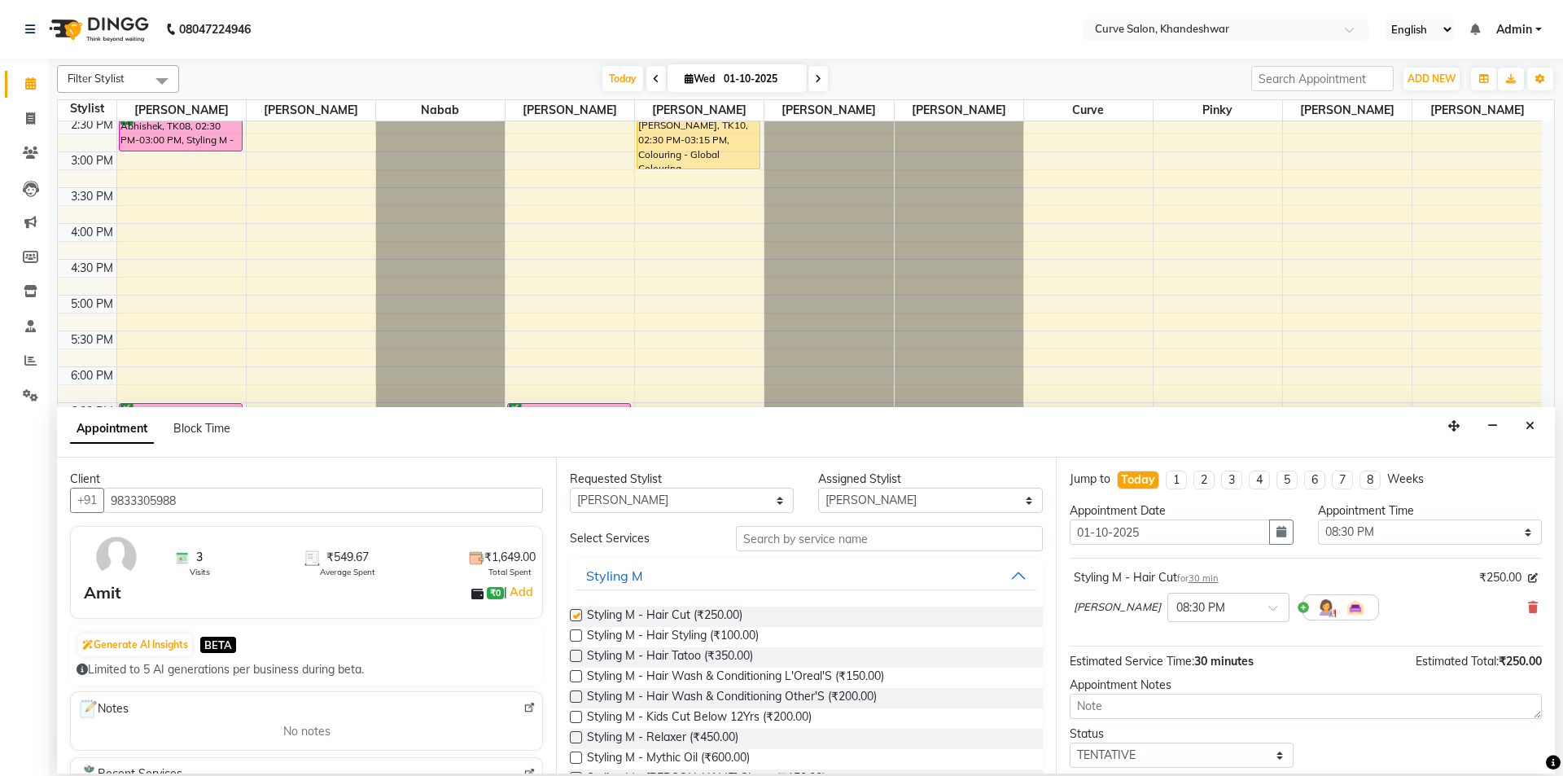
checkbox input "false"
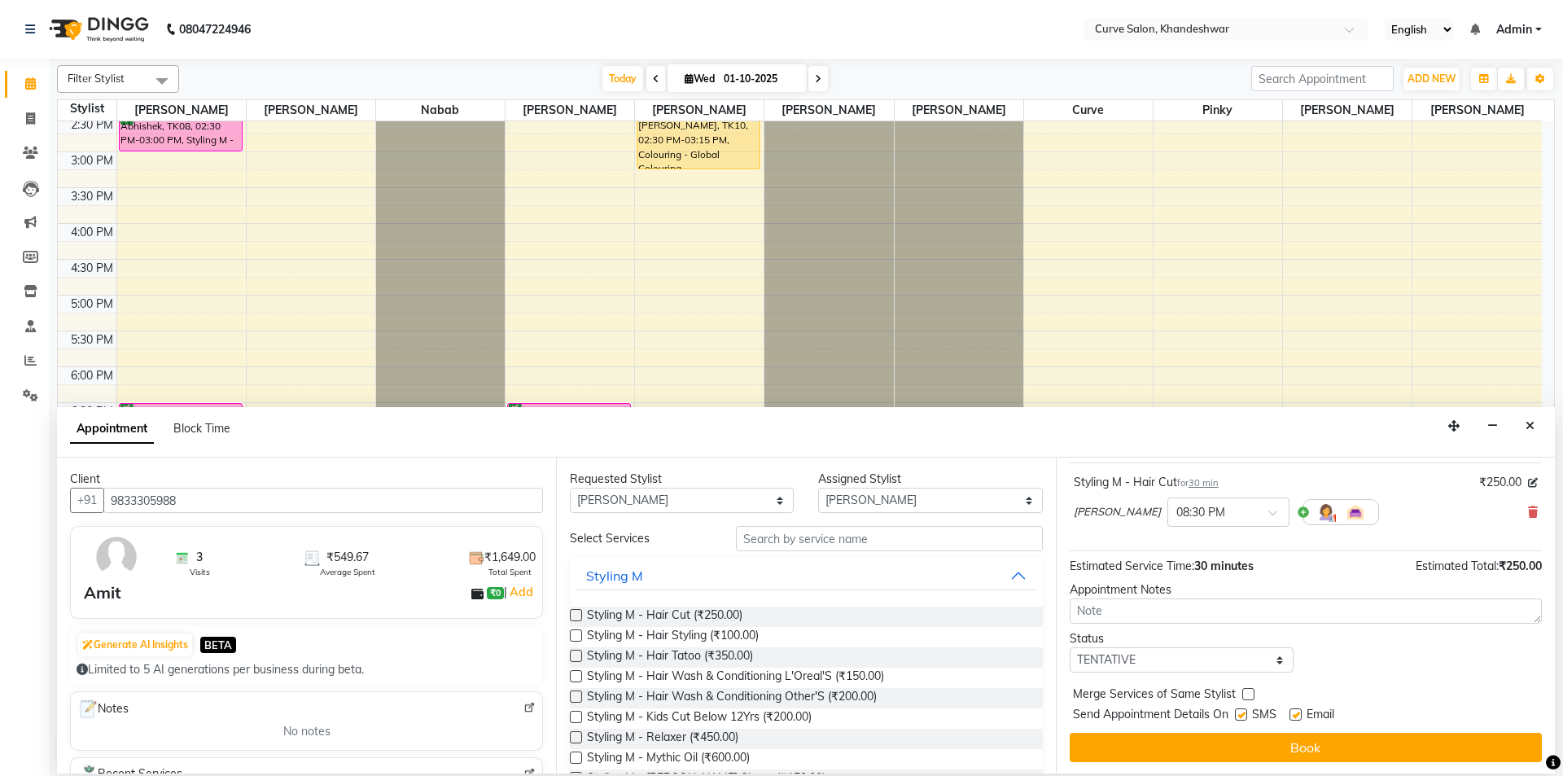
scroll to position [97, 0]
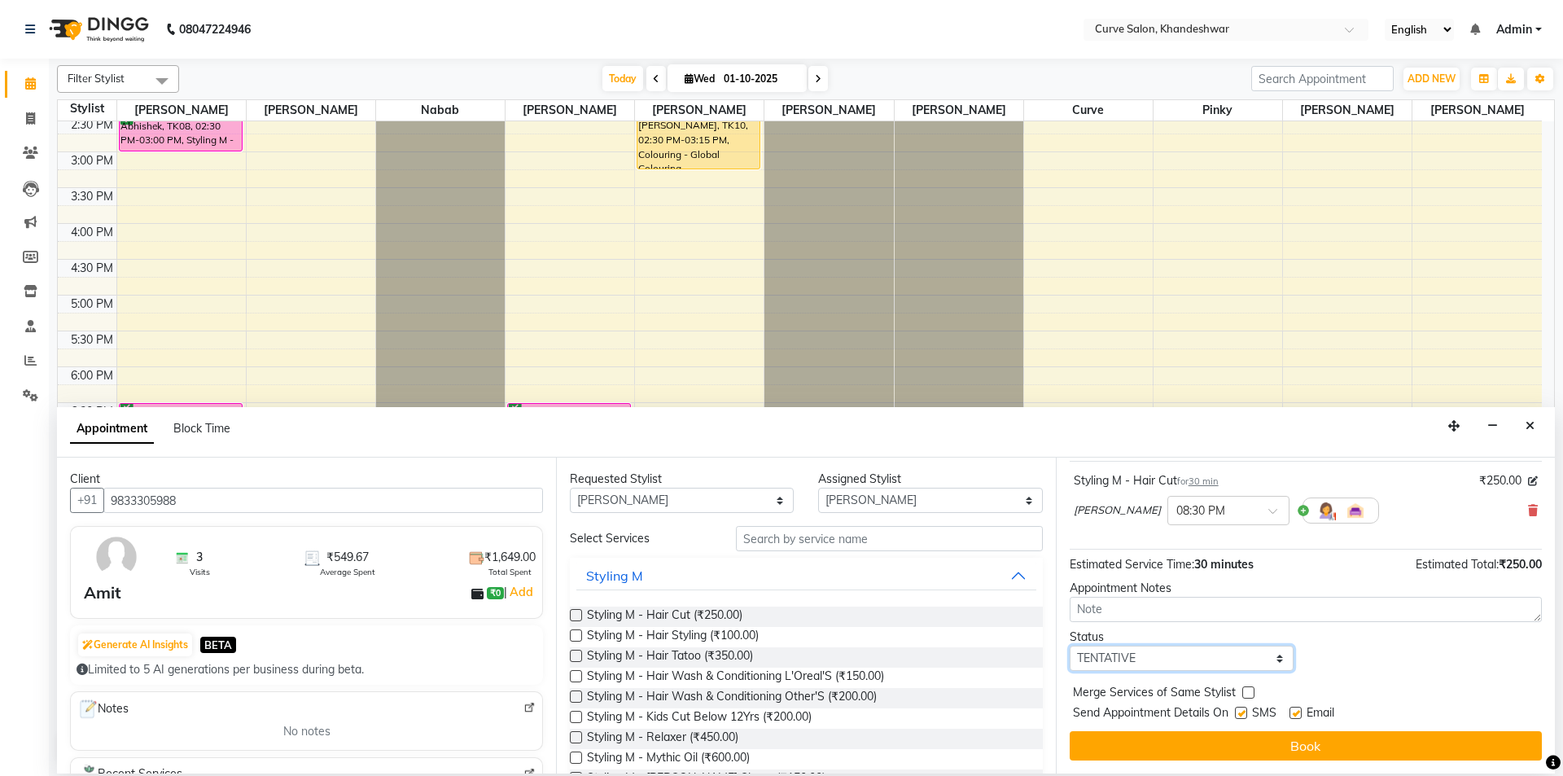
click at [1265, 655] on select "Select TENTATIVE CONFIRM CHECK-IN UPCOMING" at bounding box center [1182, 658] width 224 height 25
select select "confirm booking"
click at [1070, 646] on select "Select TENTATIVE CONFIRM CHECK-IN UPCOMING" at bounding box center [1182, 658] width 224 height 25
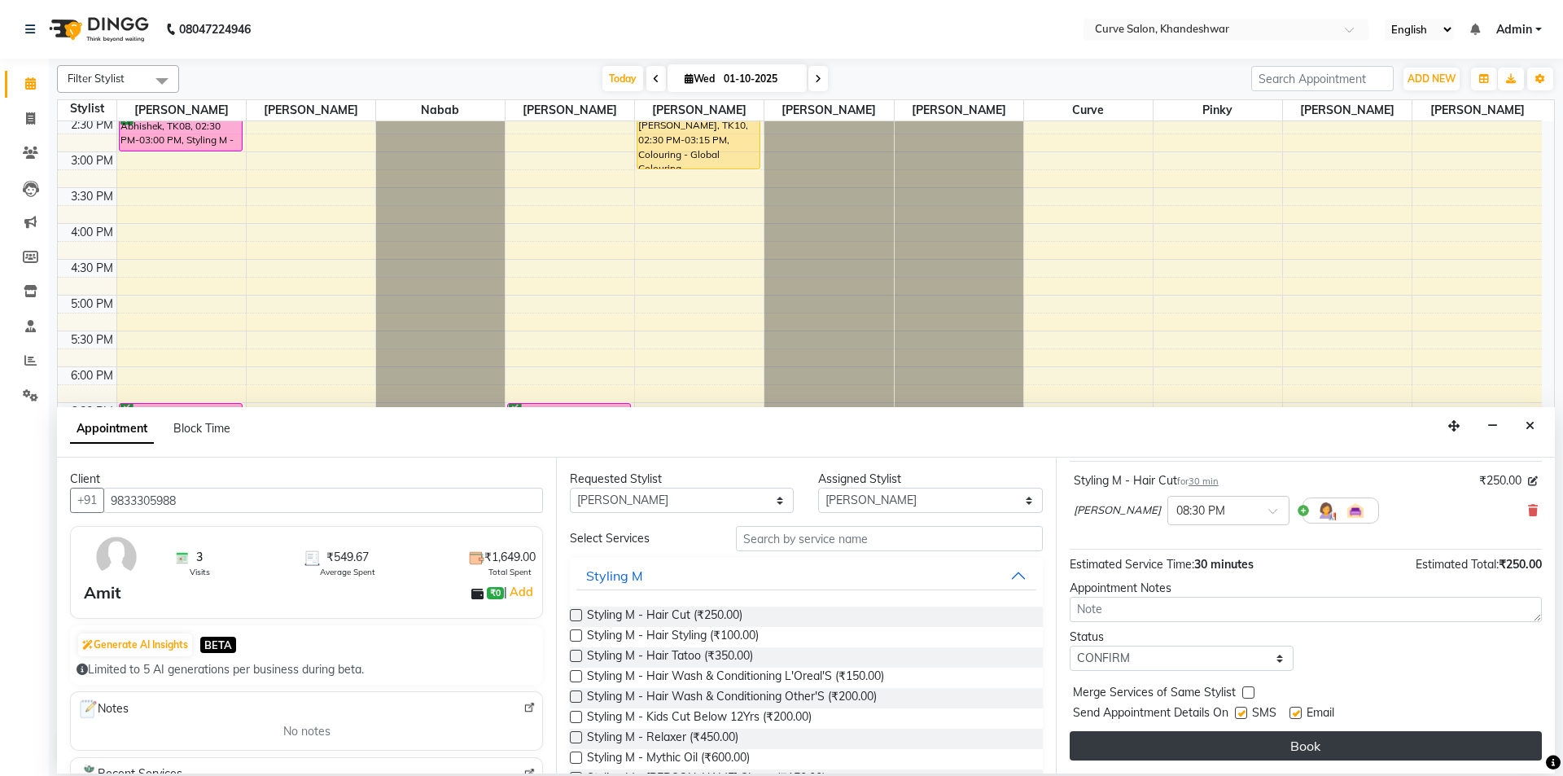
click at [1291, 742] on button "Book" at bounding box center [1306, 745] width 472 height 29
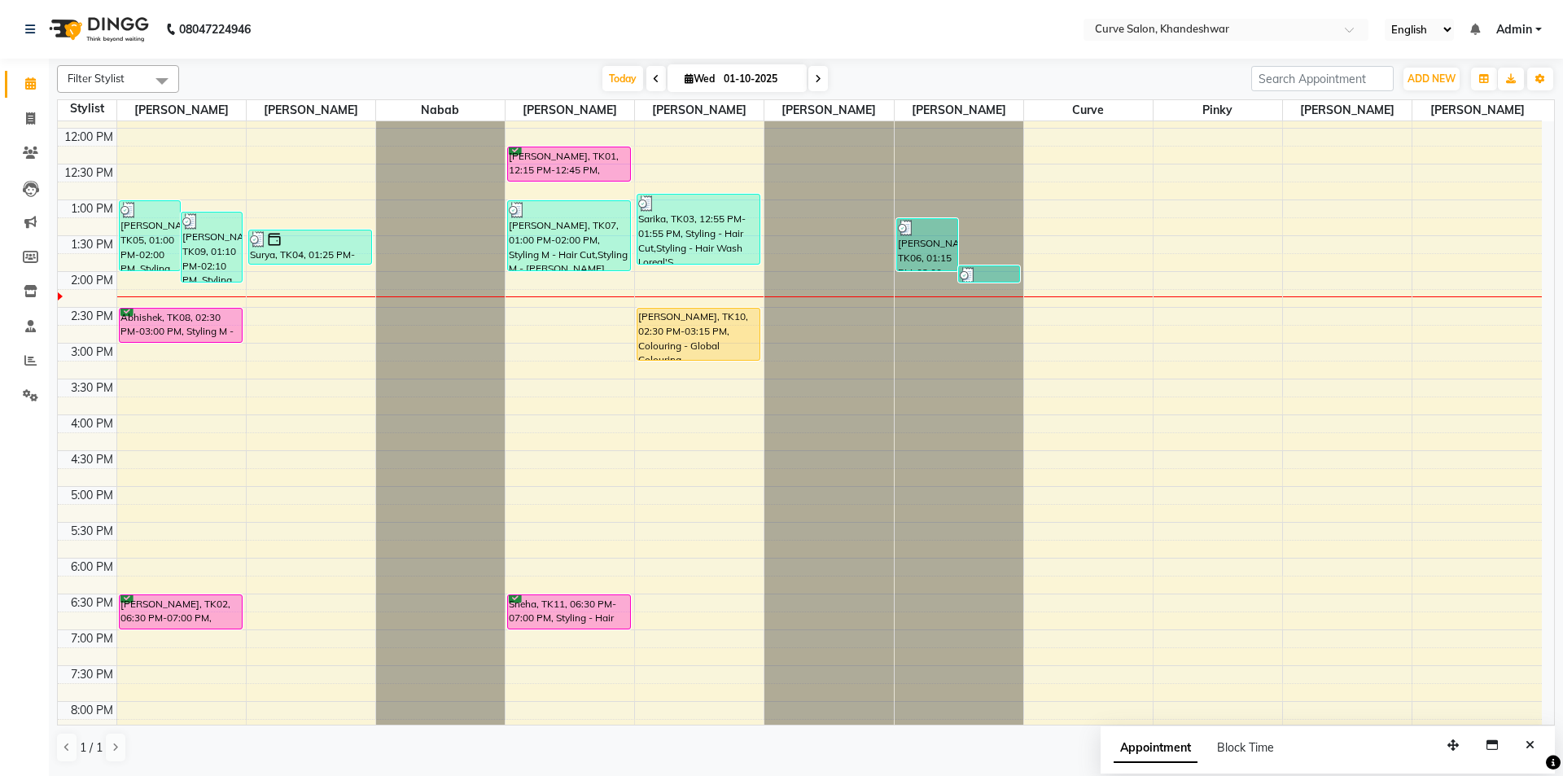
scroll to position [399, 0]
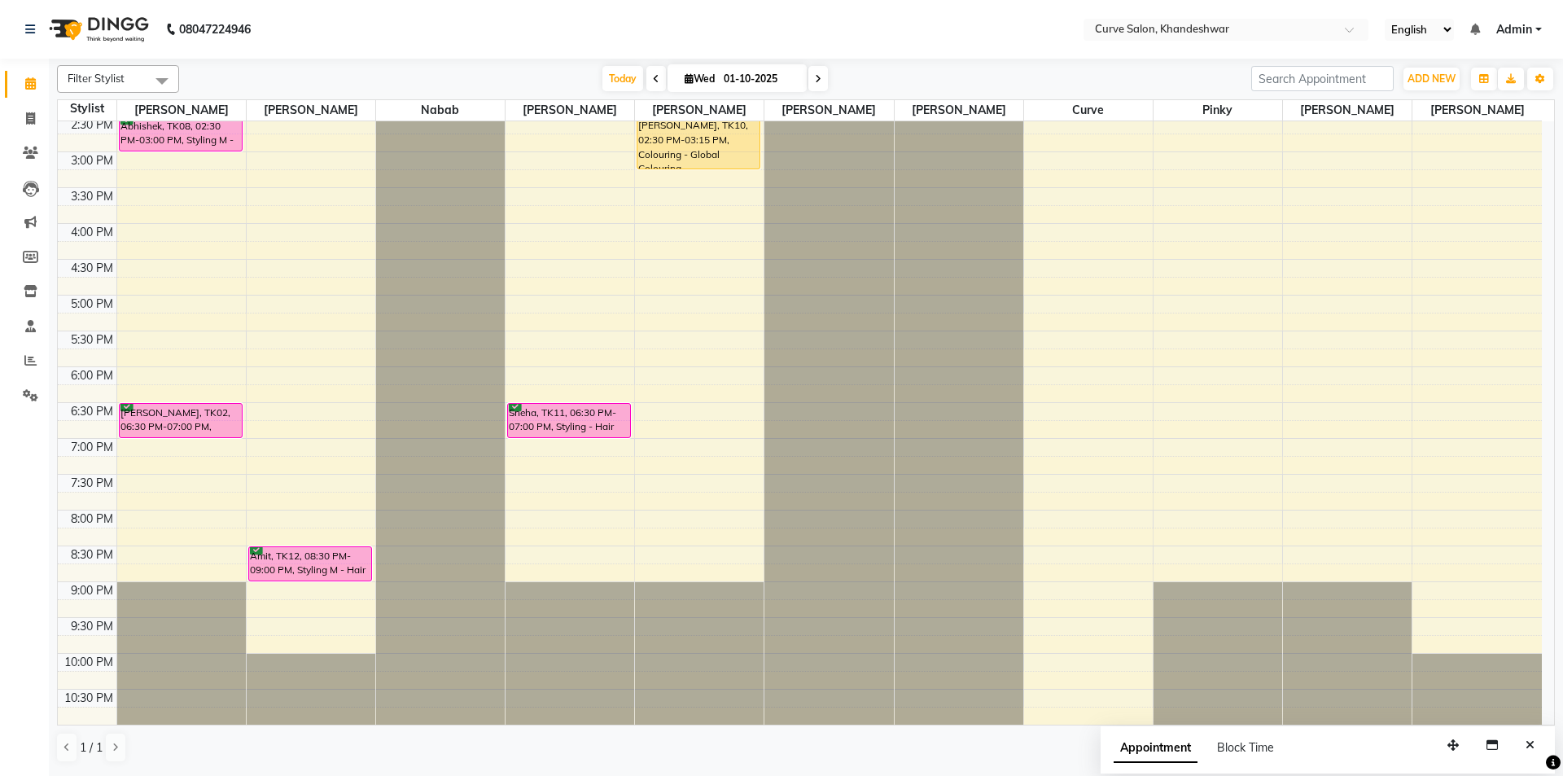
click at [653, 75] on icon at bounding box center [656, 79] width 7 height 10
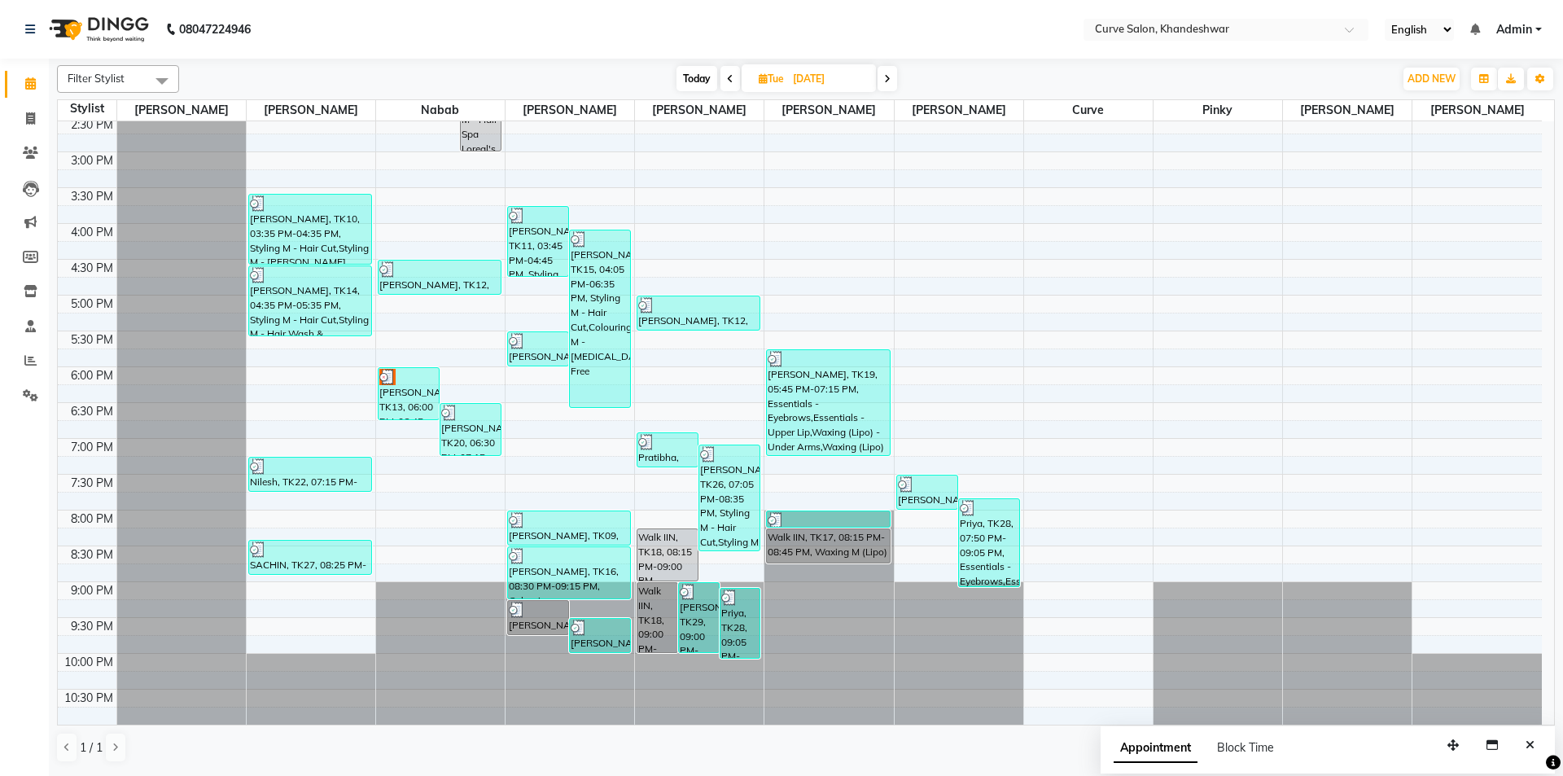
scroll to position [0, 0]
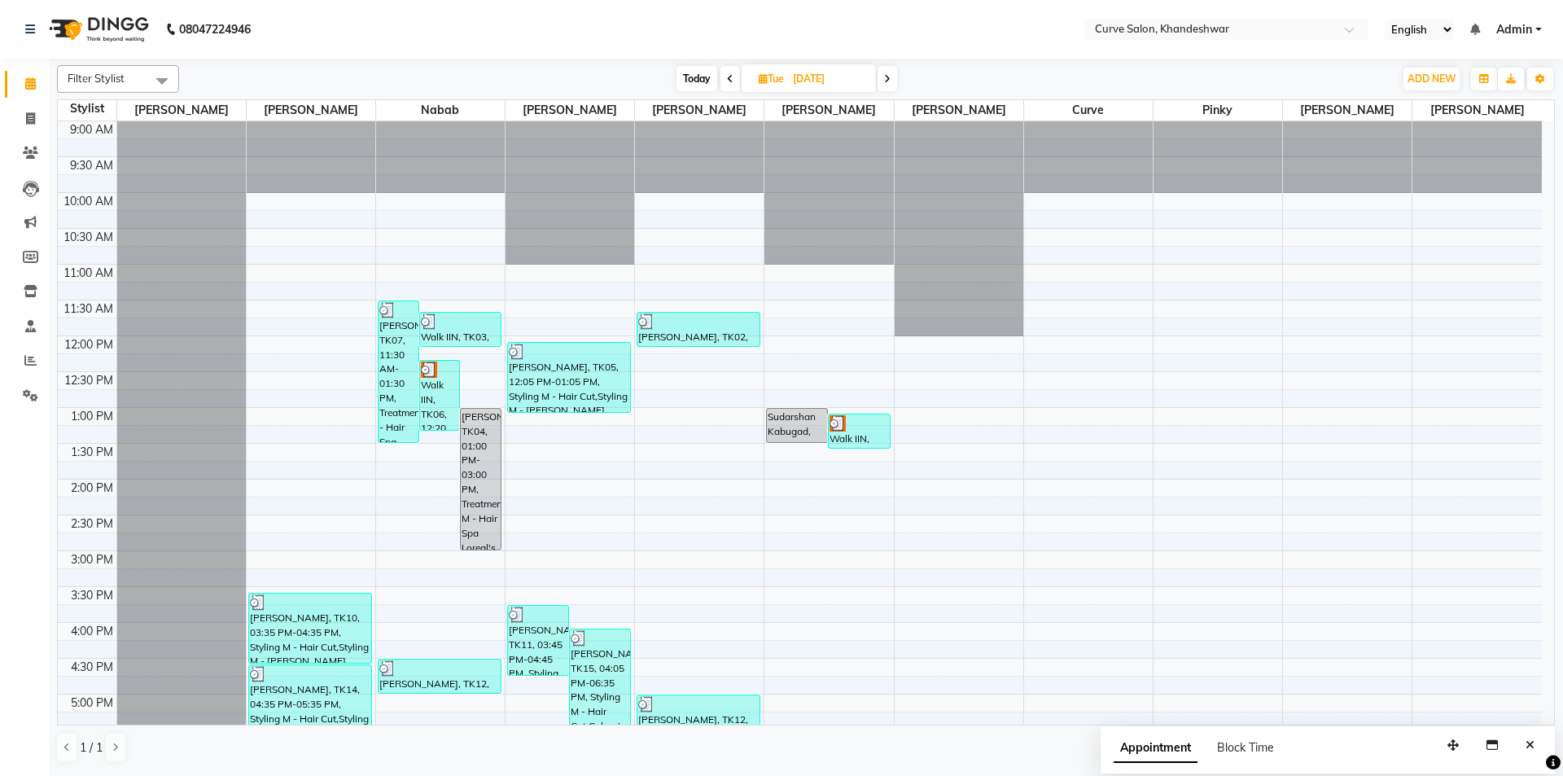
click at [891, 82] on icon at bounding box center [887, 79] width 7 height 10
type input "01-10-2025"
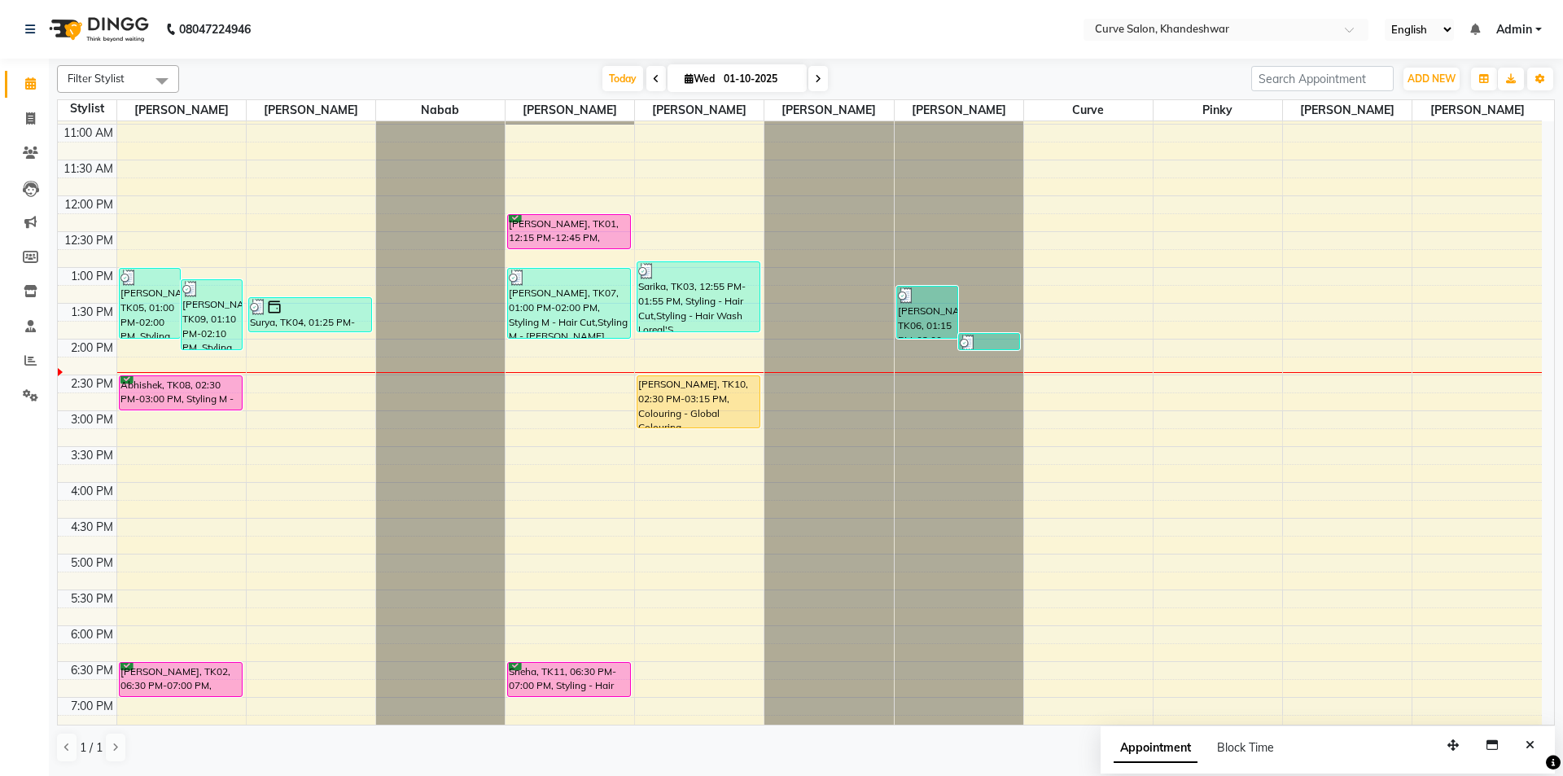
scroll to position [163, 0]
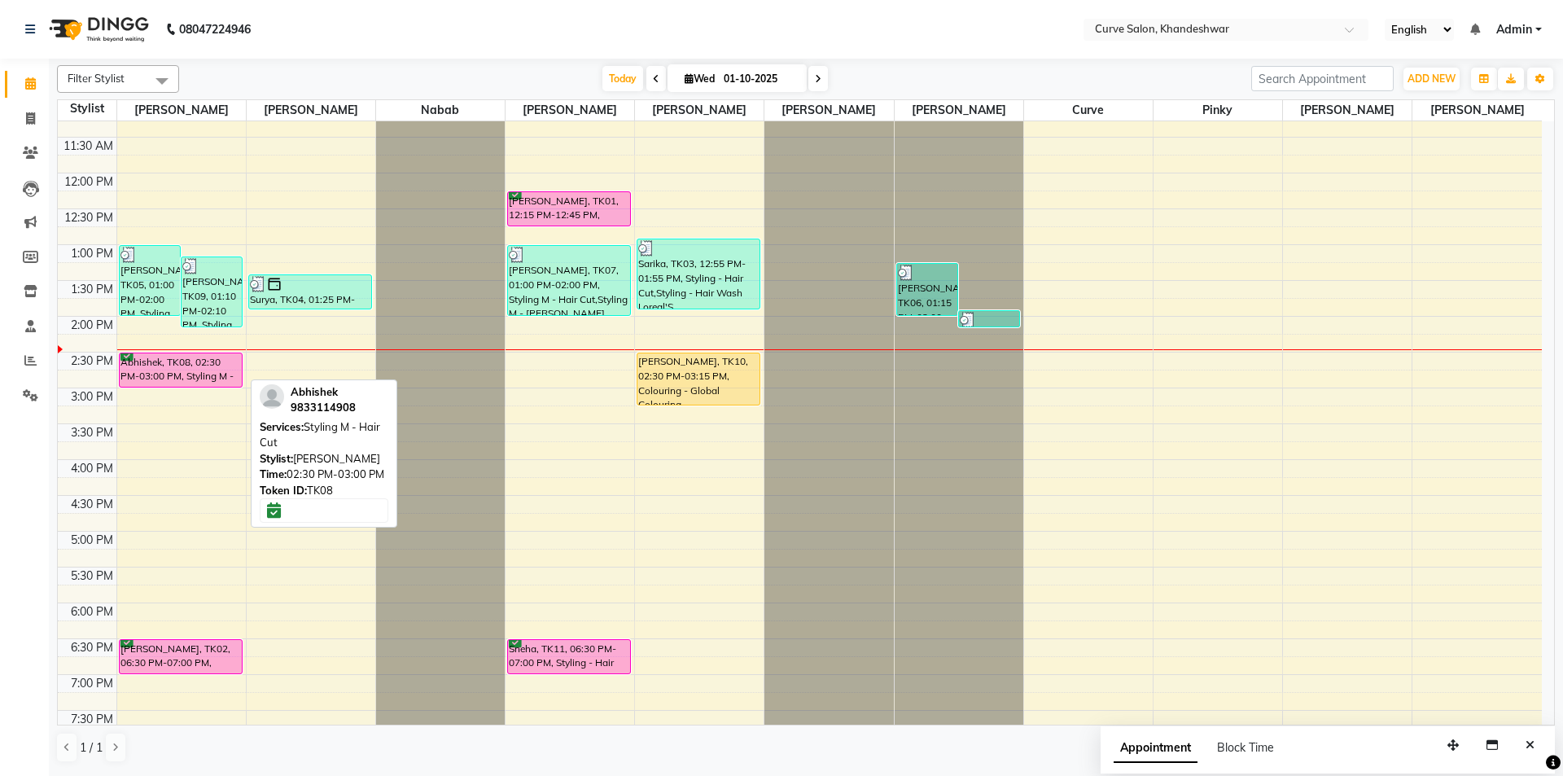
click at [156, 367] on div "Abhishek, TK08, 02:30 PM-03:00 PM, Styling M - Hair Cut" at bounding box center [181, 369] width 122 height 33
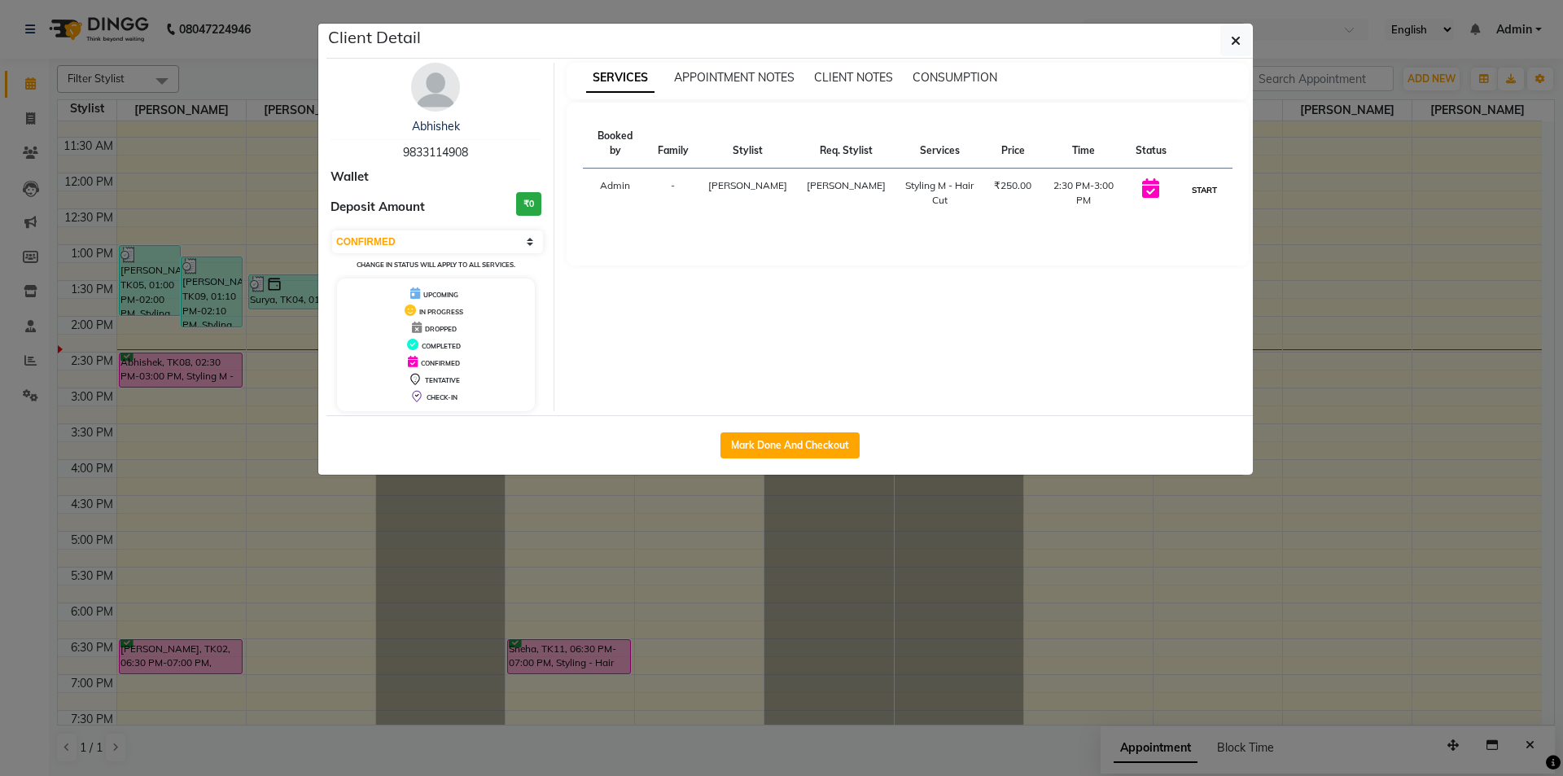
click at [1204, 180] on button "START" at bounding box center [1204, 190] width 33 height 20
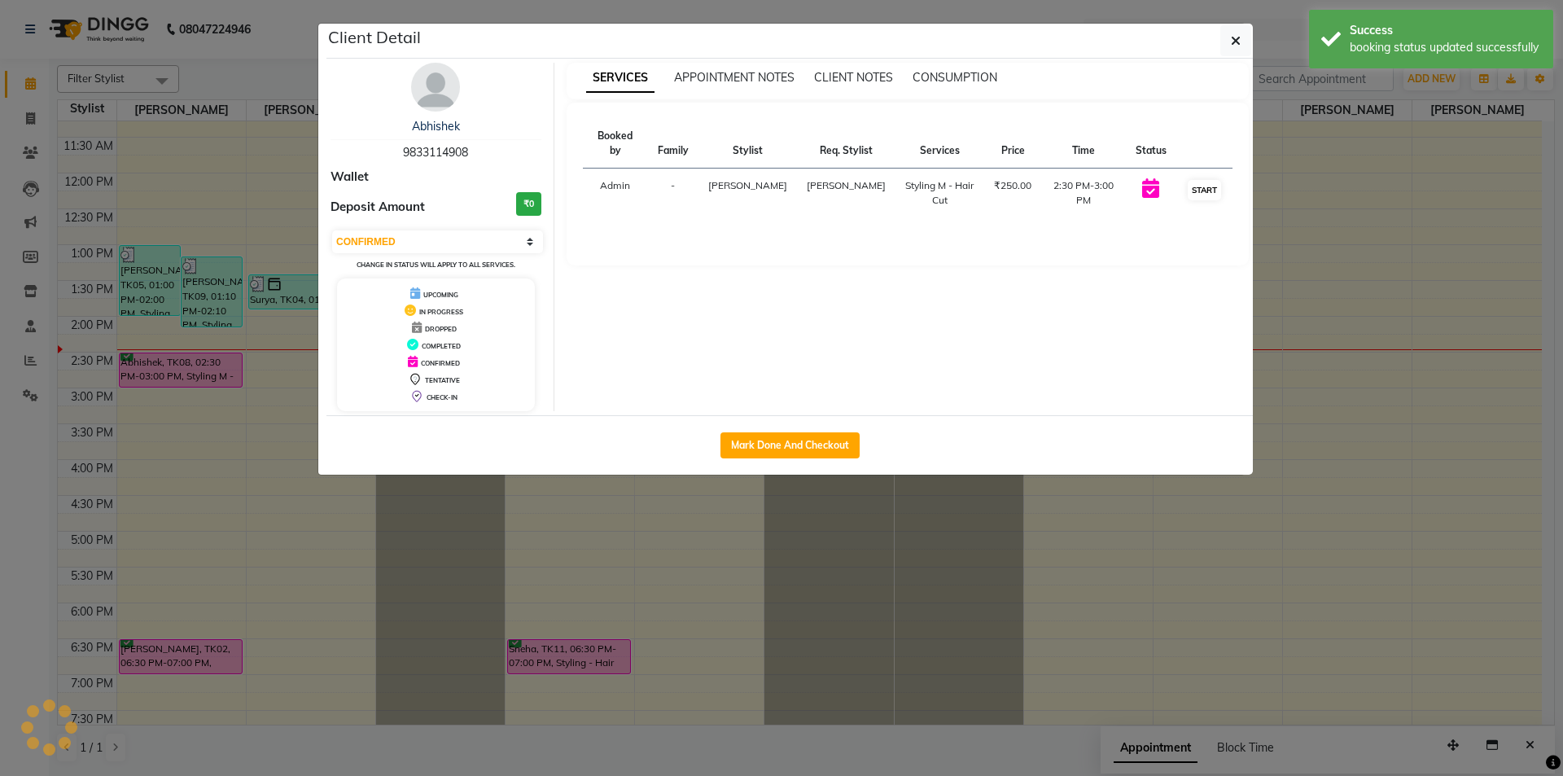
select select "1"
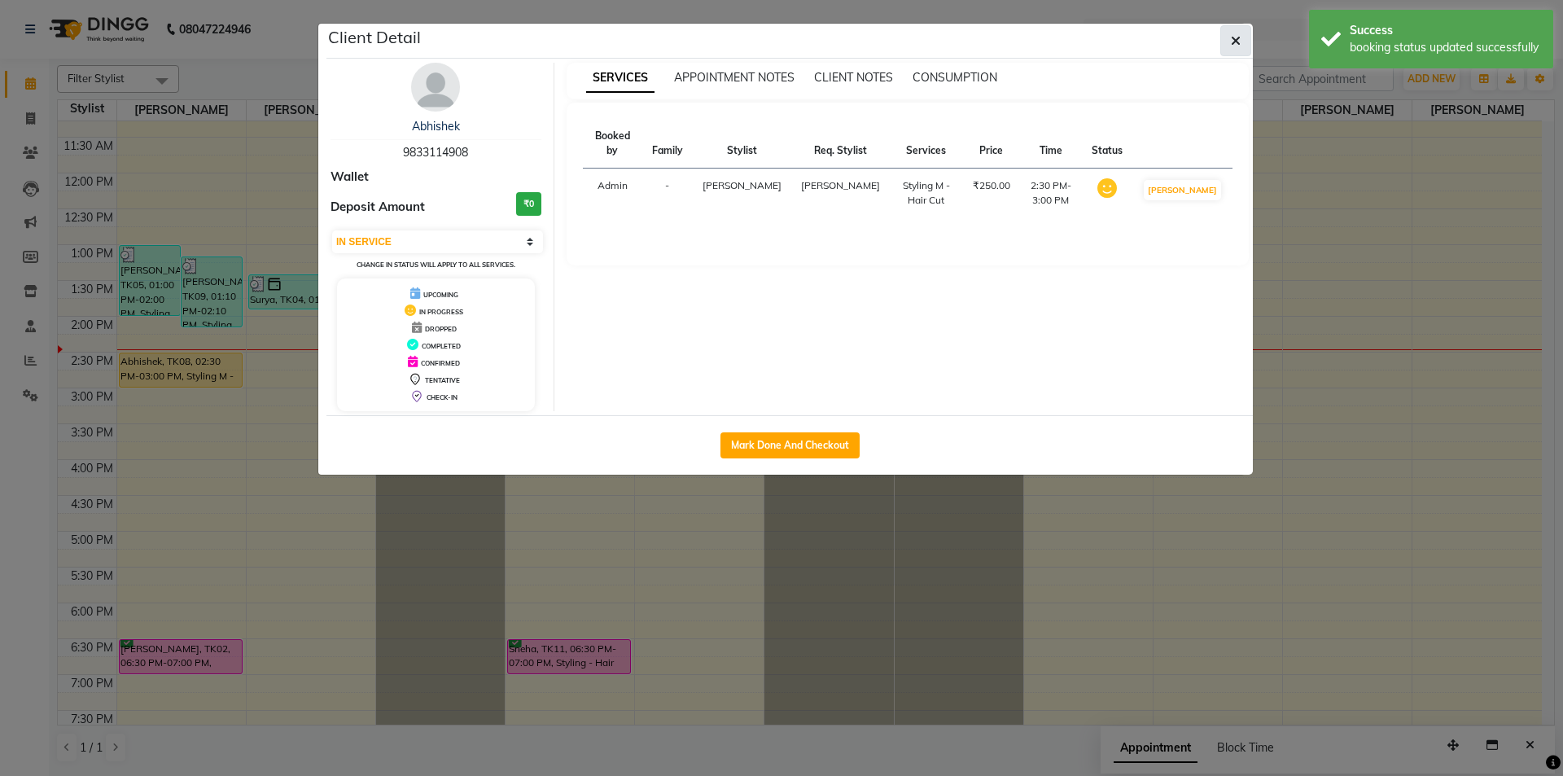
click at [1231, 38] on icon "button" at bounding box center [1236, 40] width 10 height 13
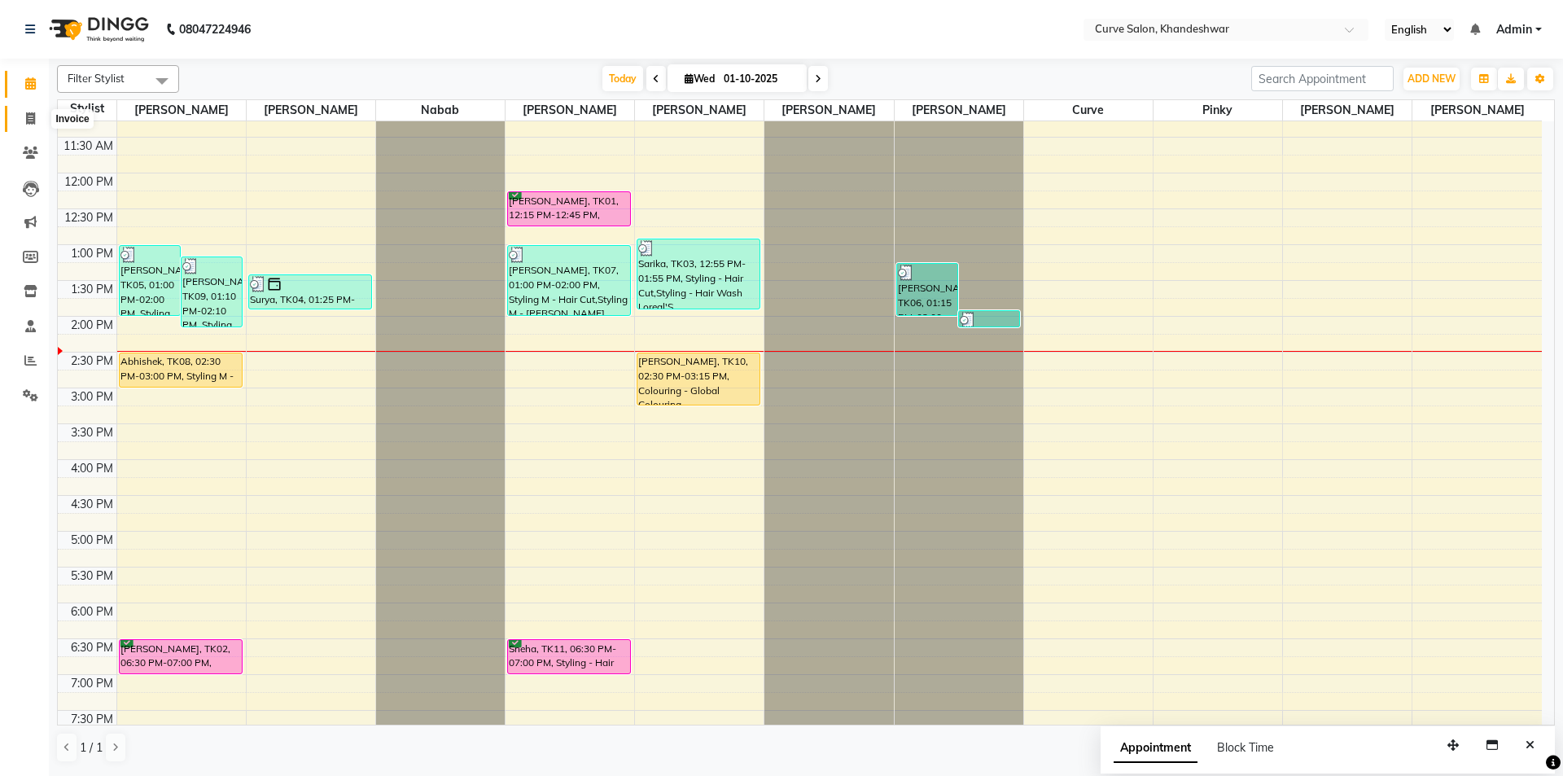
click at [33, 120] on icon at bounding box center [30, 118] width 9 height 12
select select "4458"
select select "service"
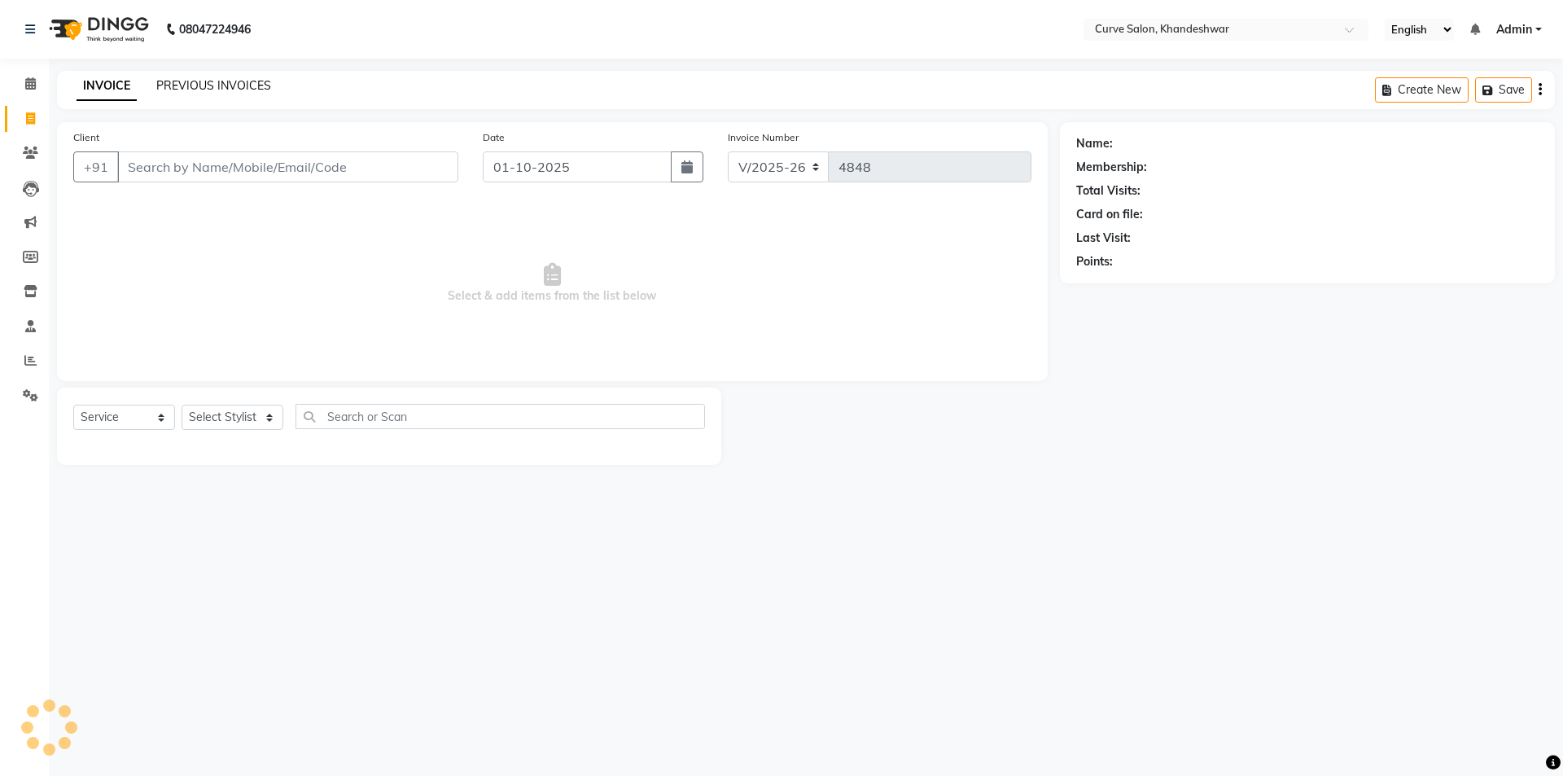
click at [186, 85] on link "PREVIOUS INVOICES" at bounding box center [213, 85] width 115 height 15
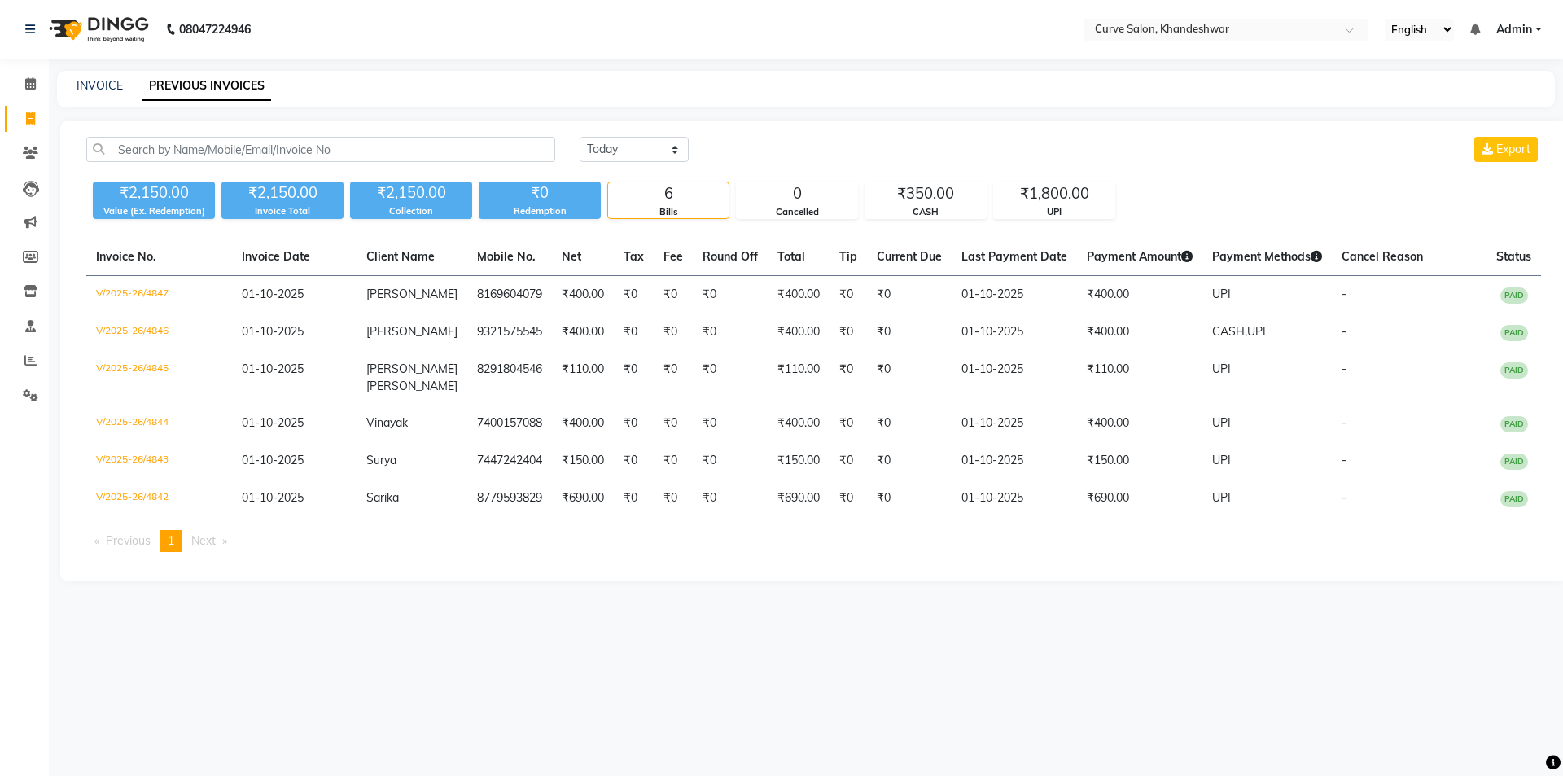
click at [80, 77] on div "INVOICE PREVIOUS INVOICES" at bounding box center [806, 89] width 1498 height 37
click at [99, 79] on link "INVOICE" at bounding box center [100, 85] width 46 height 15
select select "service"
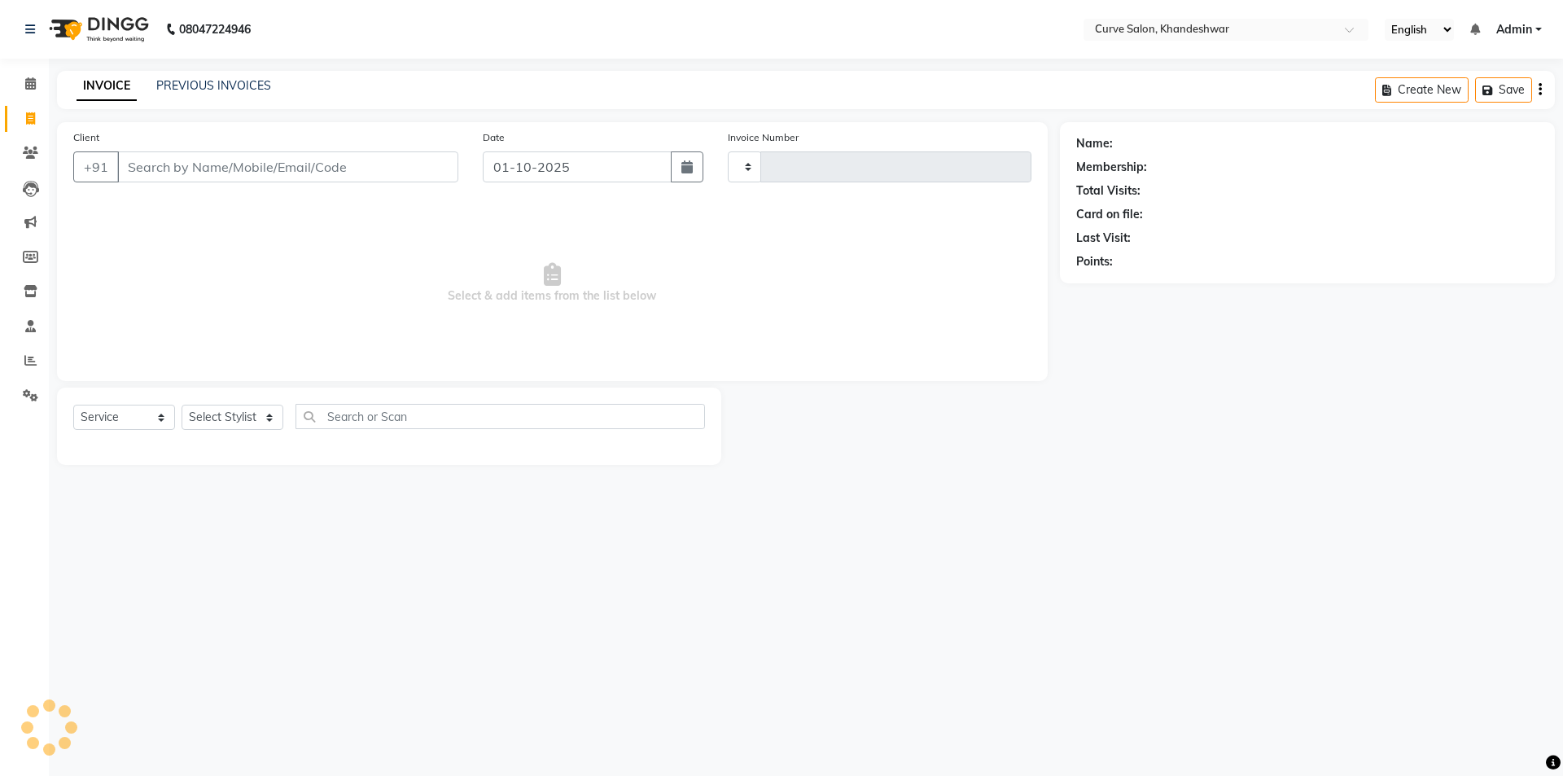
type input "4848"
select select "4458"
click at [34, 89] on icon at bounding box center [30, 83] width 11 height 12
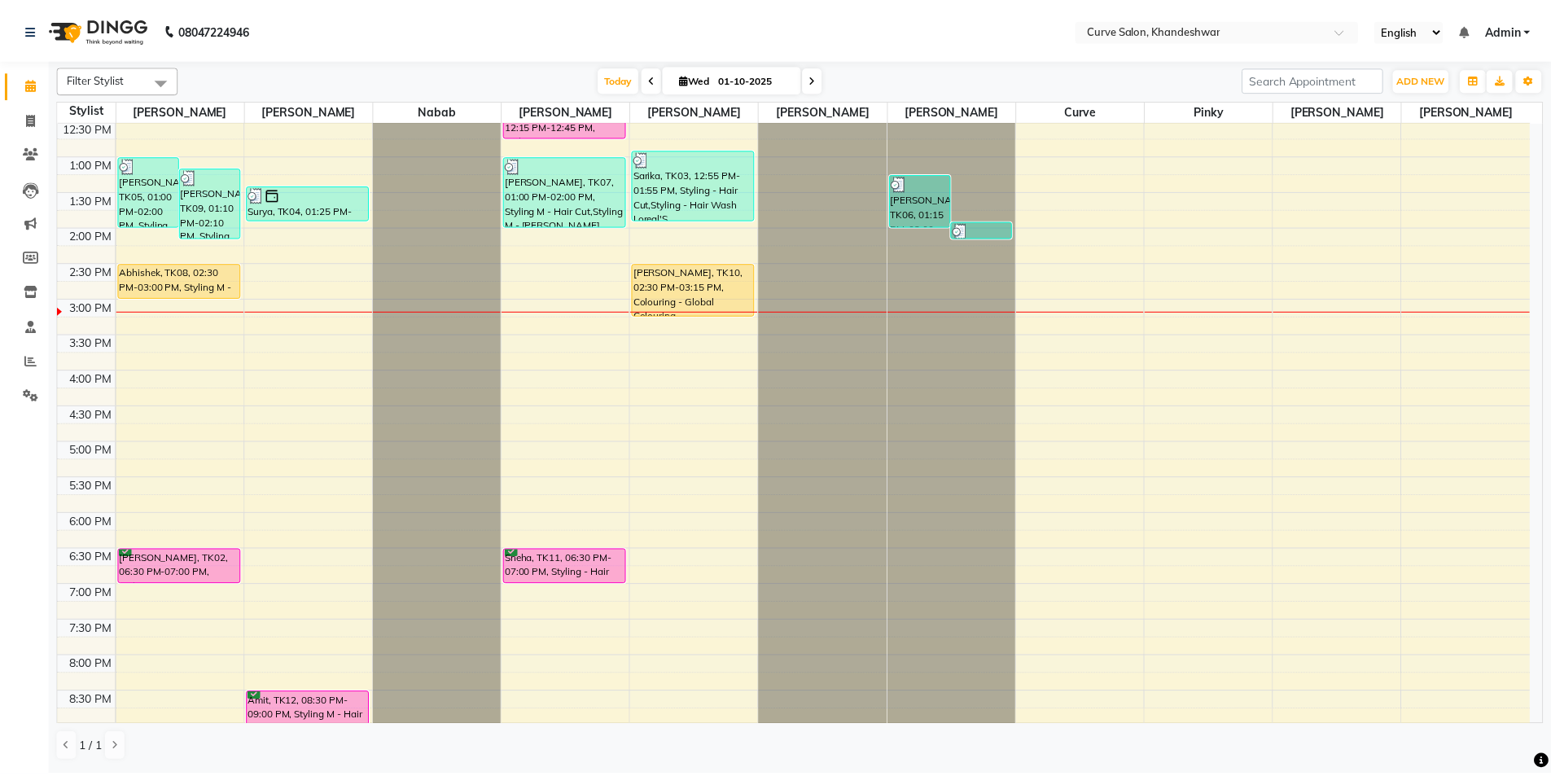
scroll to position [155, 0]
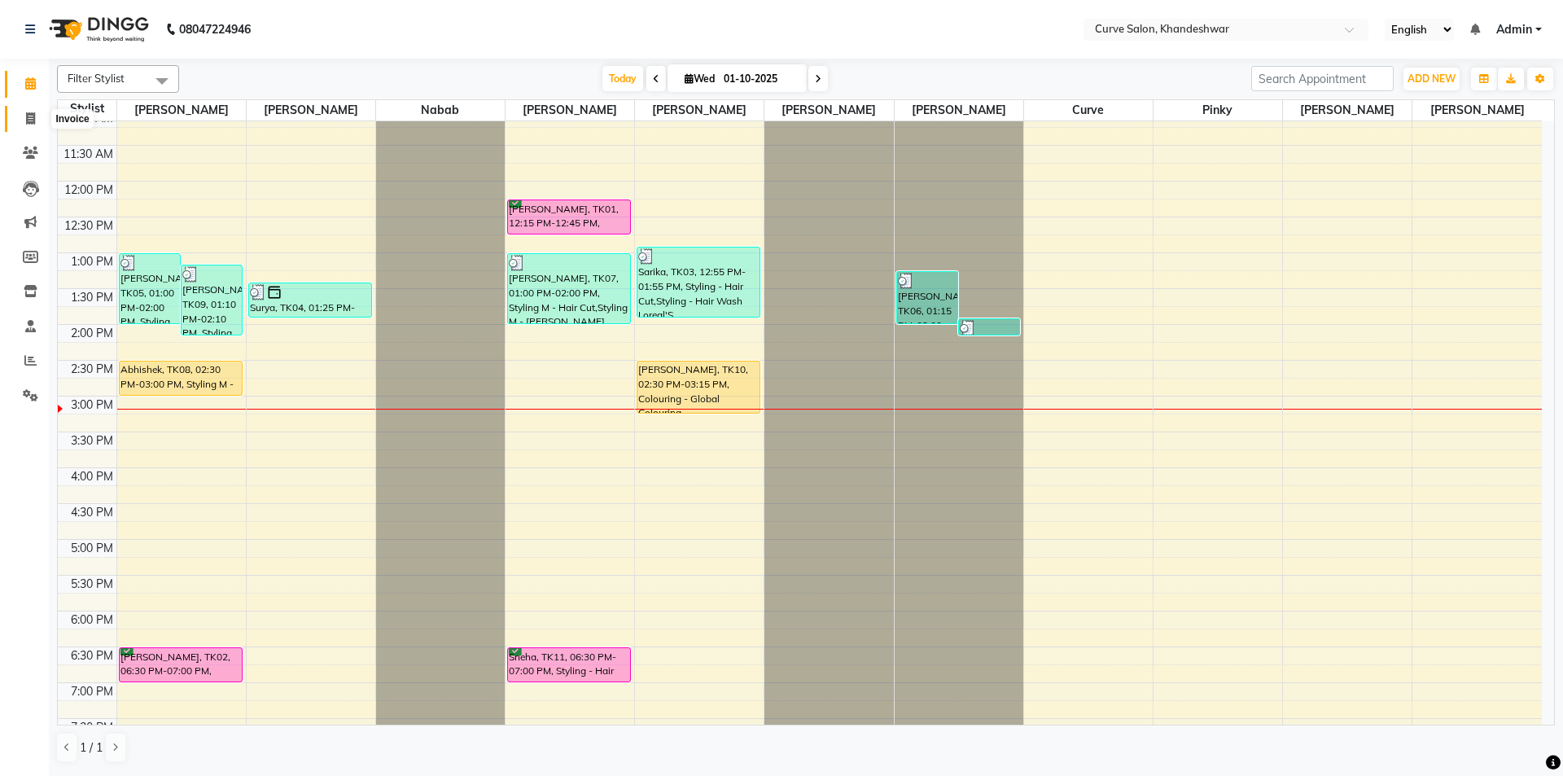
click at [31, 124] on icon at bounding box center [30, 118] width 9 height 12
select select "service"
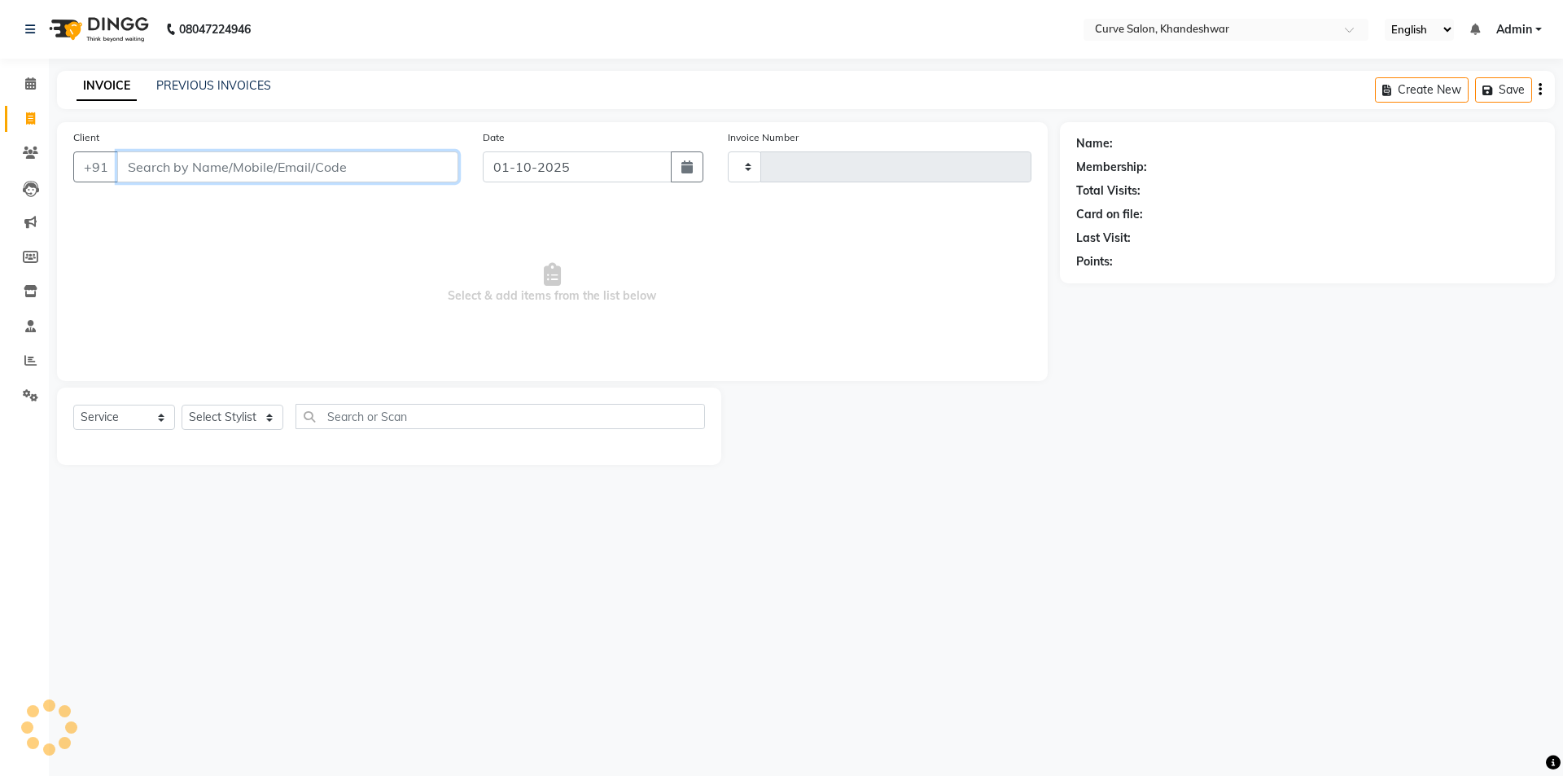
click at [172, 168] on input "Client" at bounding box center [287, 166] width 341 height 31
select select "4458"
type input "4848"
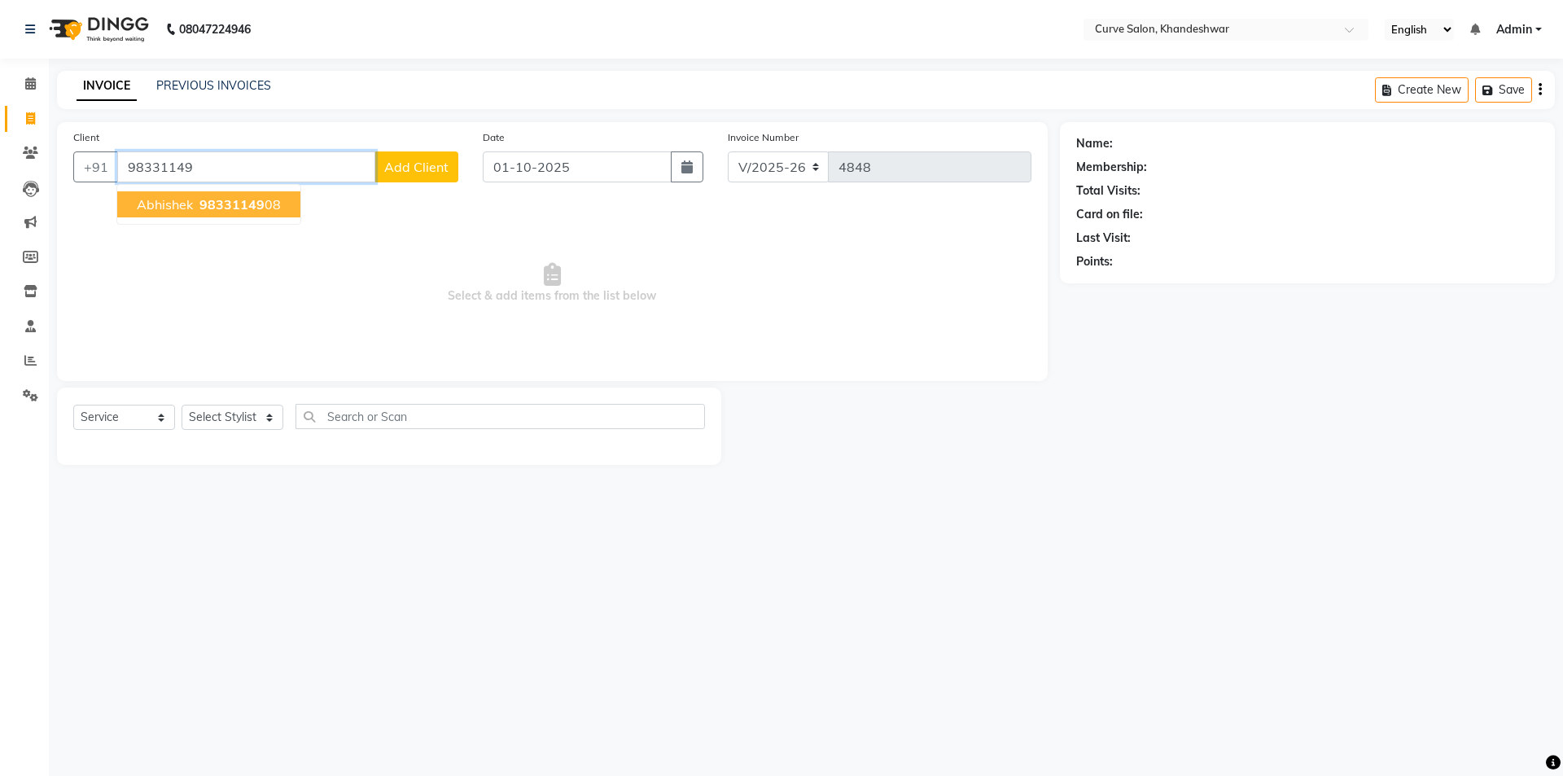
click at [188, 208] on span "Abhishek" at bounding box center [165, 204] width 56 height 16
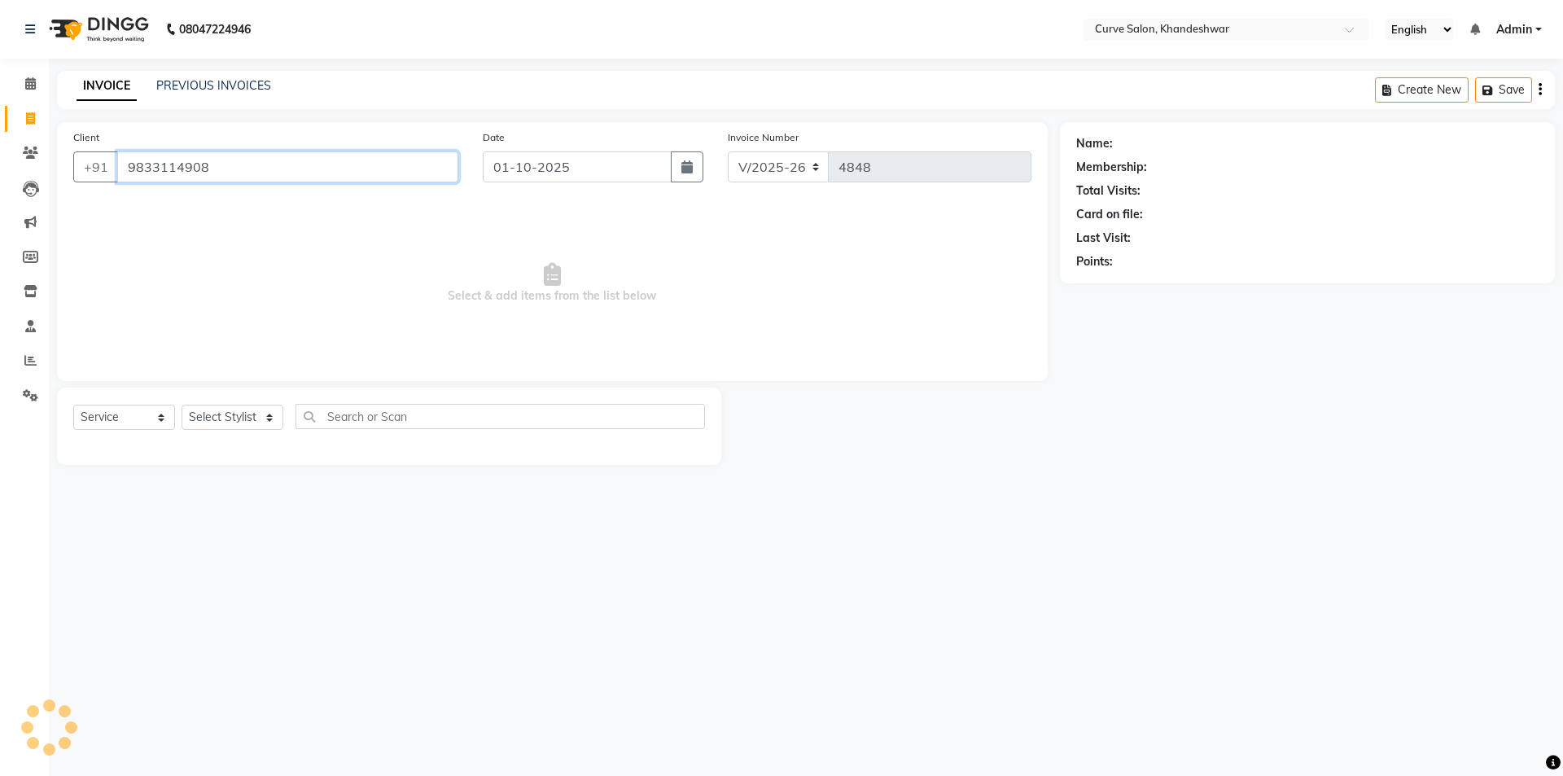
type input "9833114908"
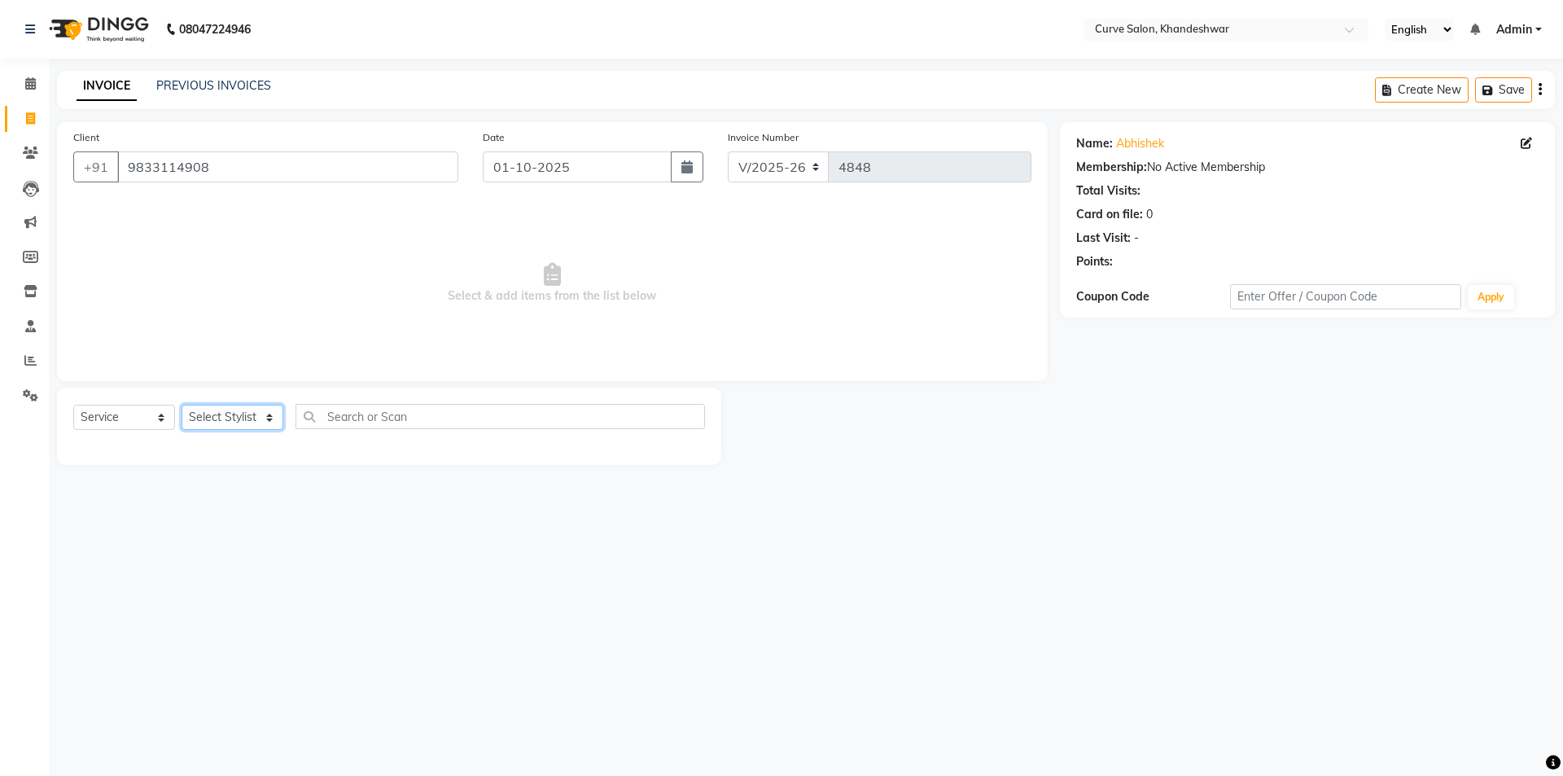
click at [256, 412] on select "Select Stylist [PERSON_NAME] Curve [PERSON_NAME] [PERSON_NAME] [PERSON_NAME] Na…" at bounding box center [233, 417] width 102 height 25
select select "25107"
click at [182, 405] on select "Select Stylist [PERSON_NAME] Curve [PERSON_NAME] [PERSON_NAME] [PERSON_NAME] Na…" at bounding box center [233, 417] width 102 height 25
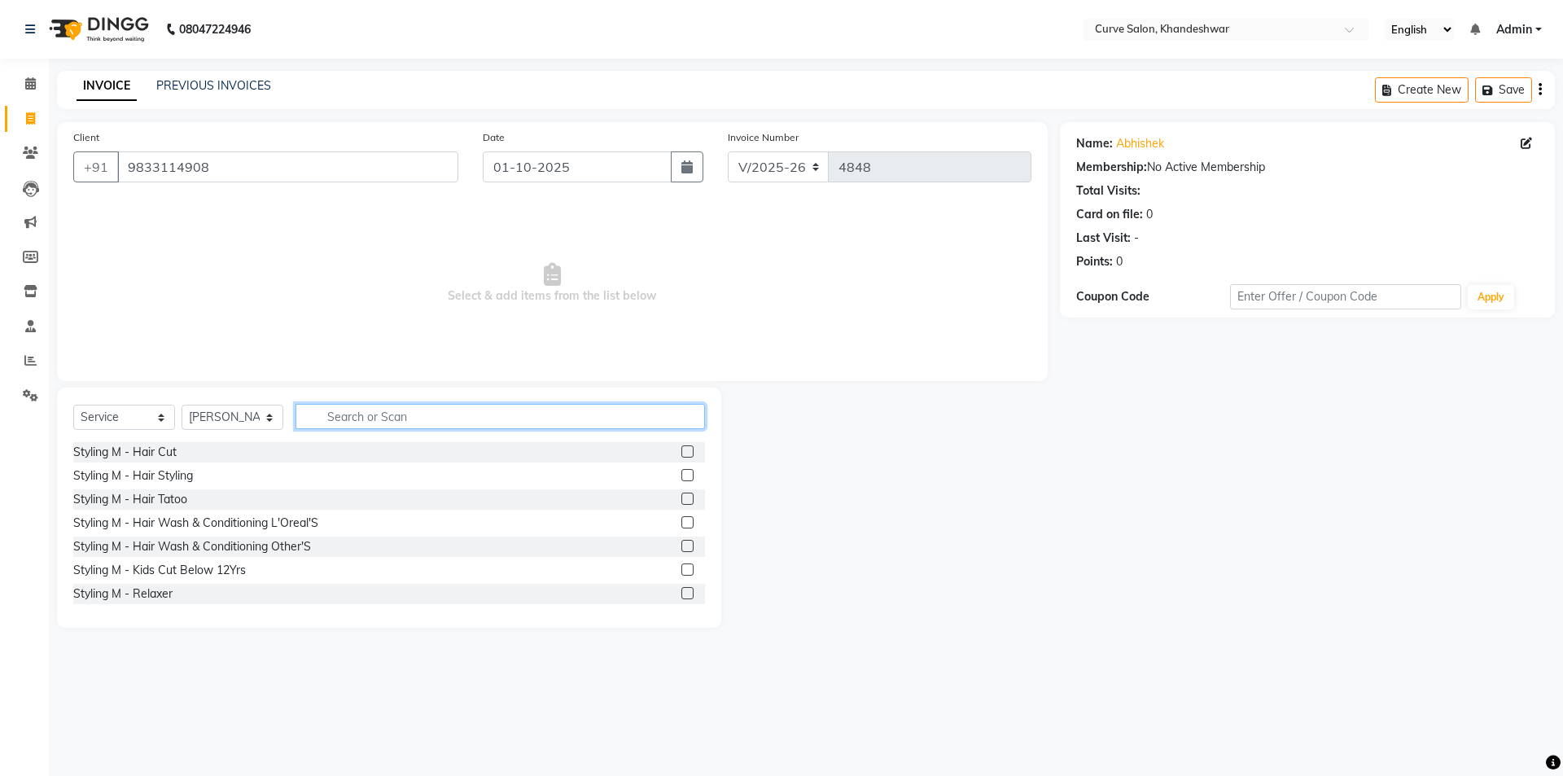
click at [408, 409] on input "text" at bounding box center [501, 416] width 410 height 25
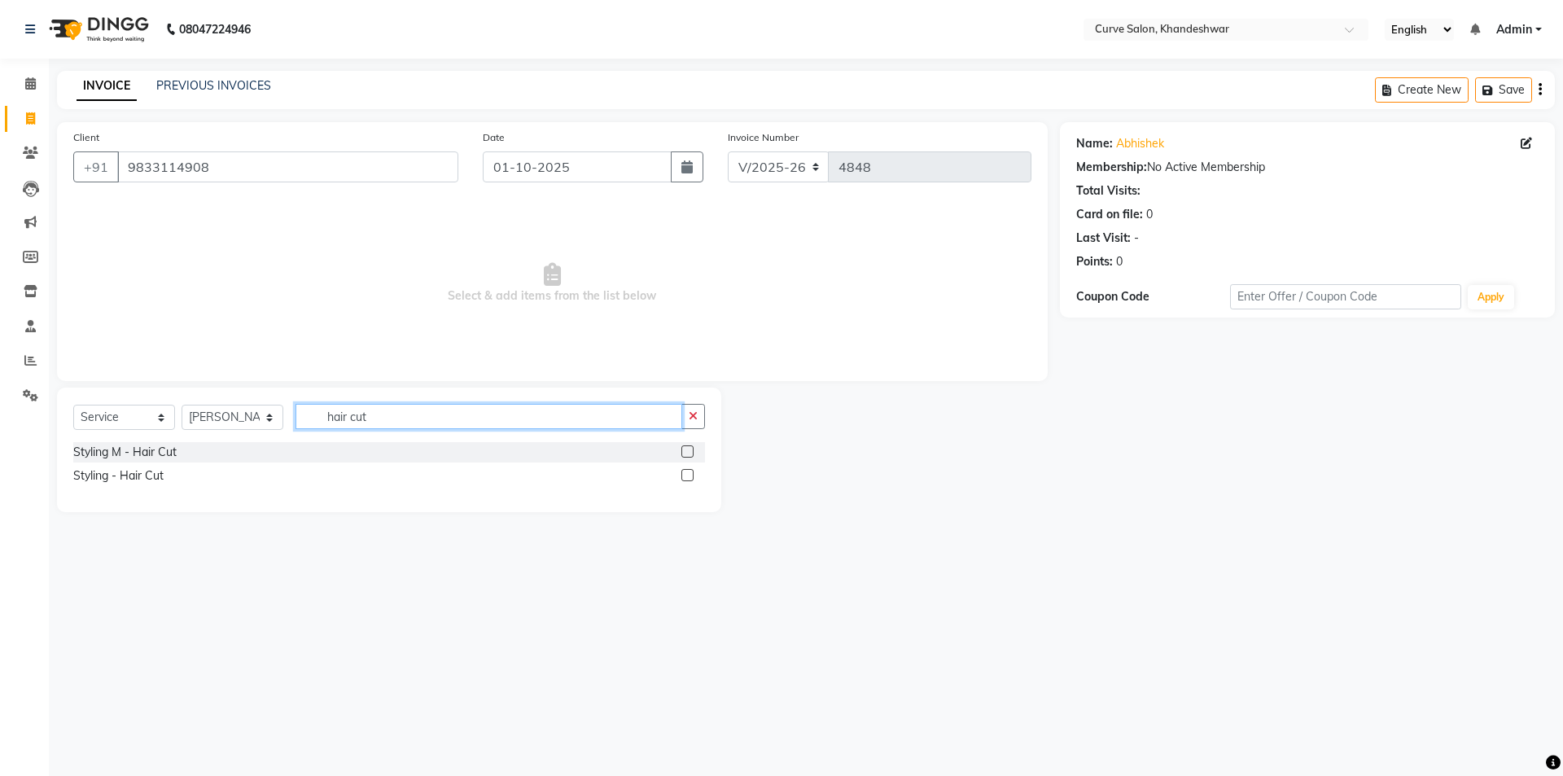
type input "hair cut"
click at [690, 451] on label at bounding box center [688, 451] width 12 height 12
click at [690, 451] on input "checkbox" at bounding box center [687, 452] width 11 height 11
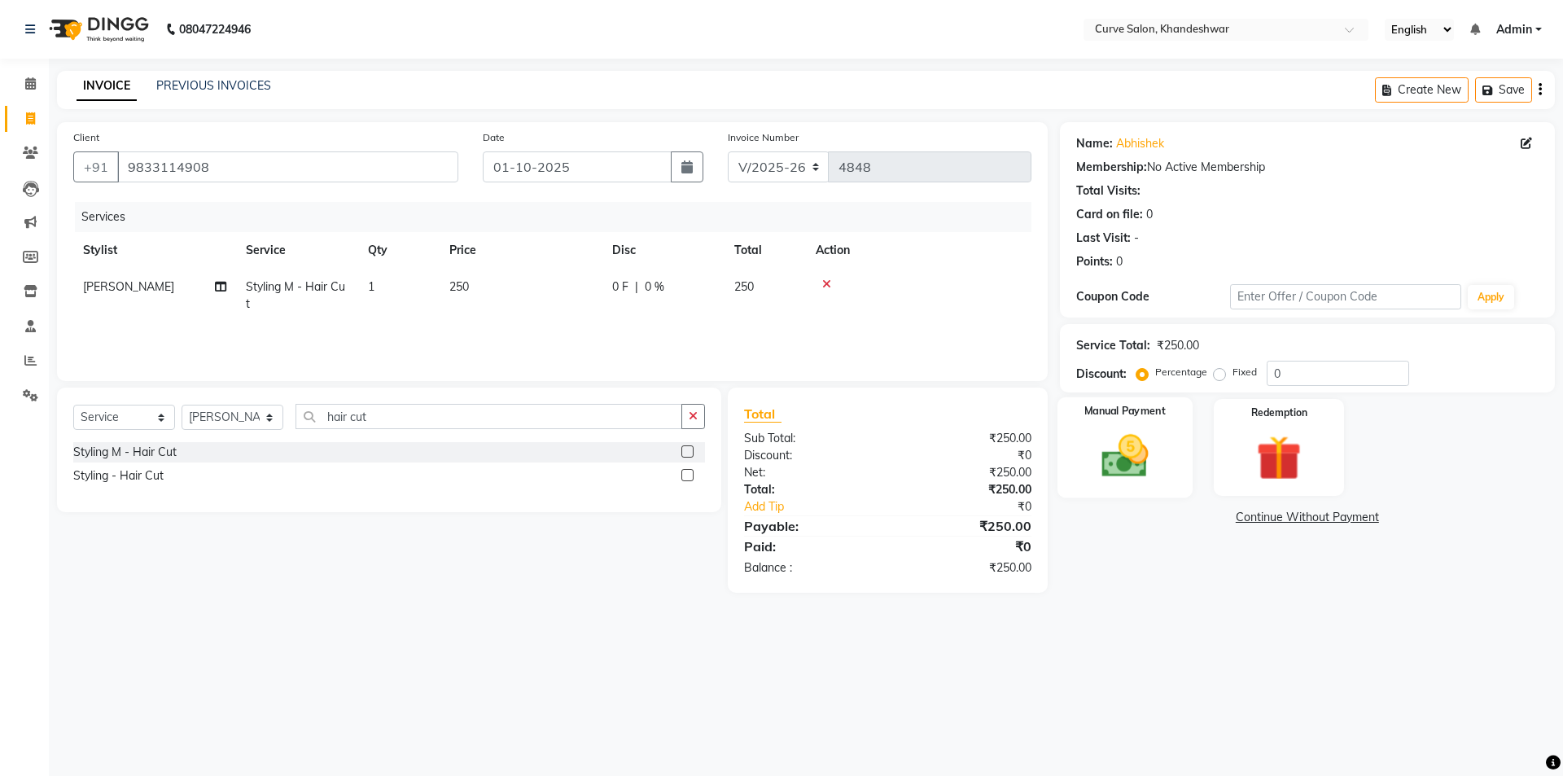
checkbox input "false"
click at [1090, 438] on img at bounding box center [1125, 456] width 76 height 54
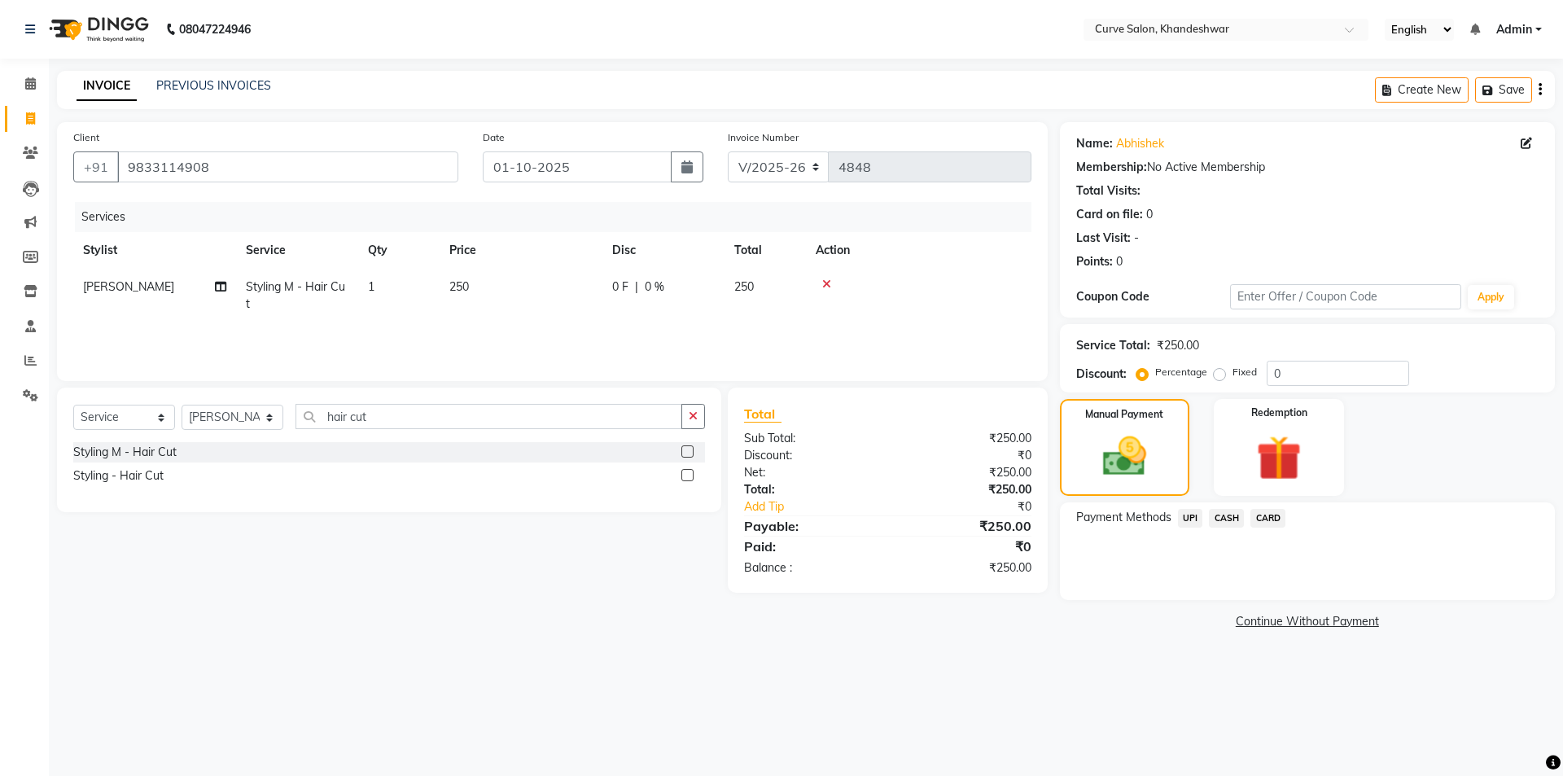
click at [1190, 525] on span "UPI" at bounding box center [1190, 518] width 25 height 19
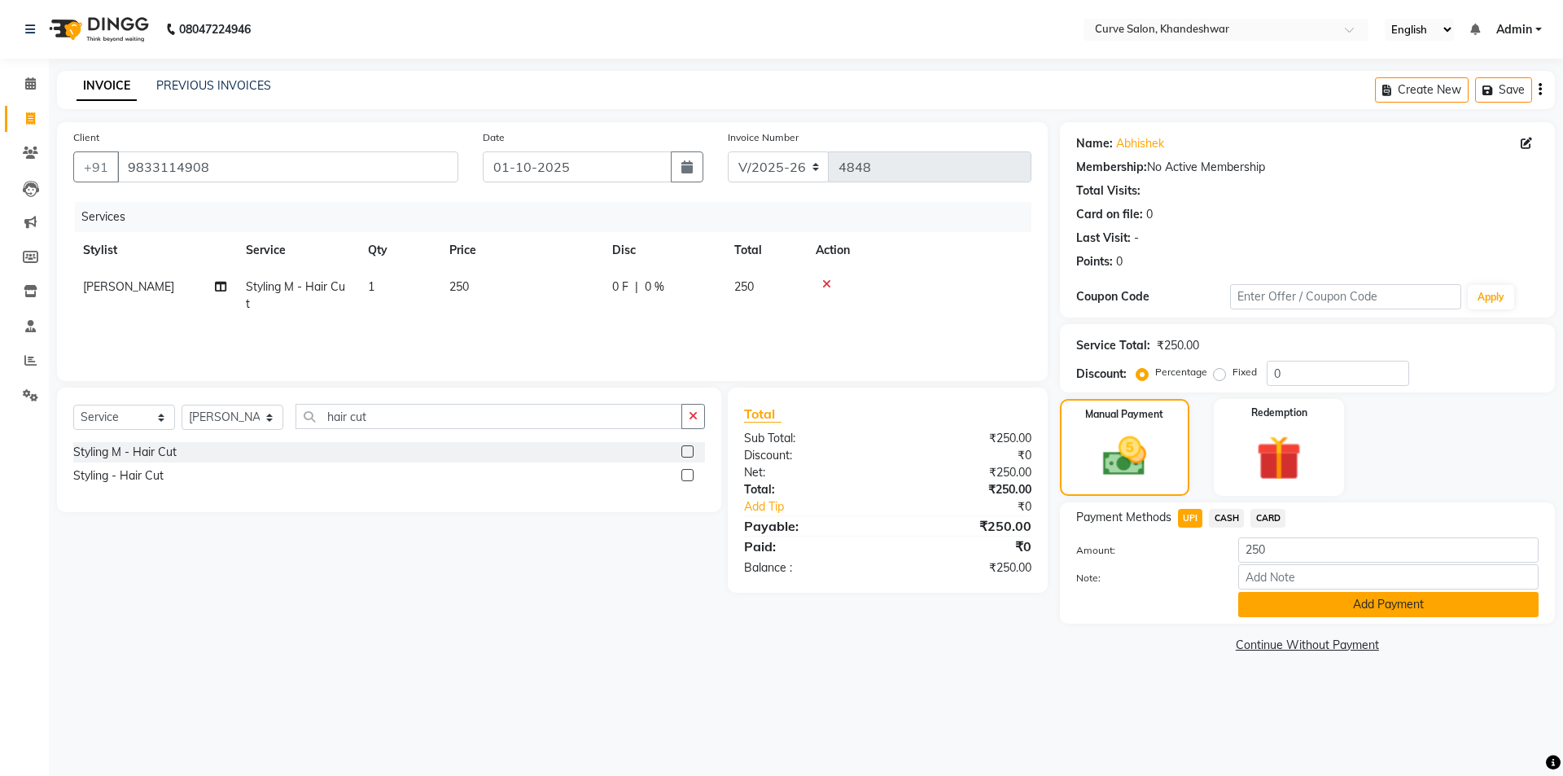
click at [1313, 612] on button "Add Payment" at bounding box center [1388, 604] width 300 height 25
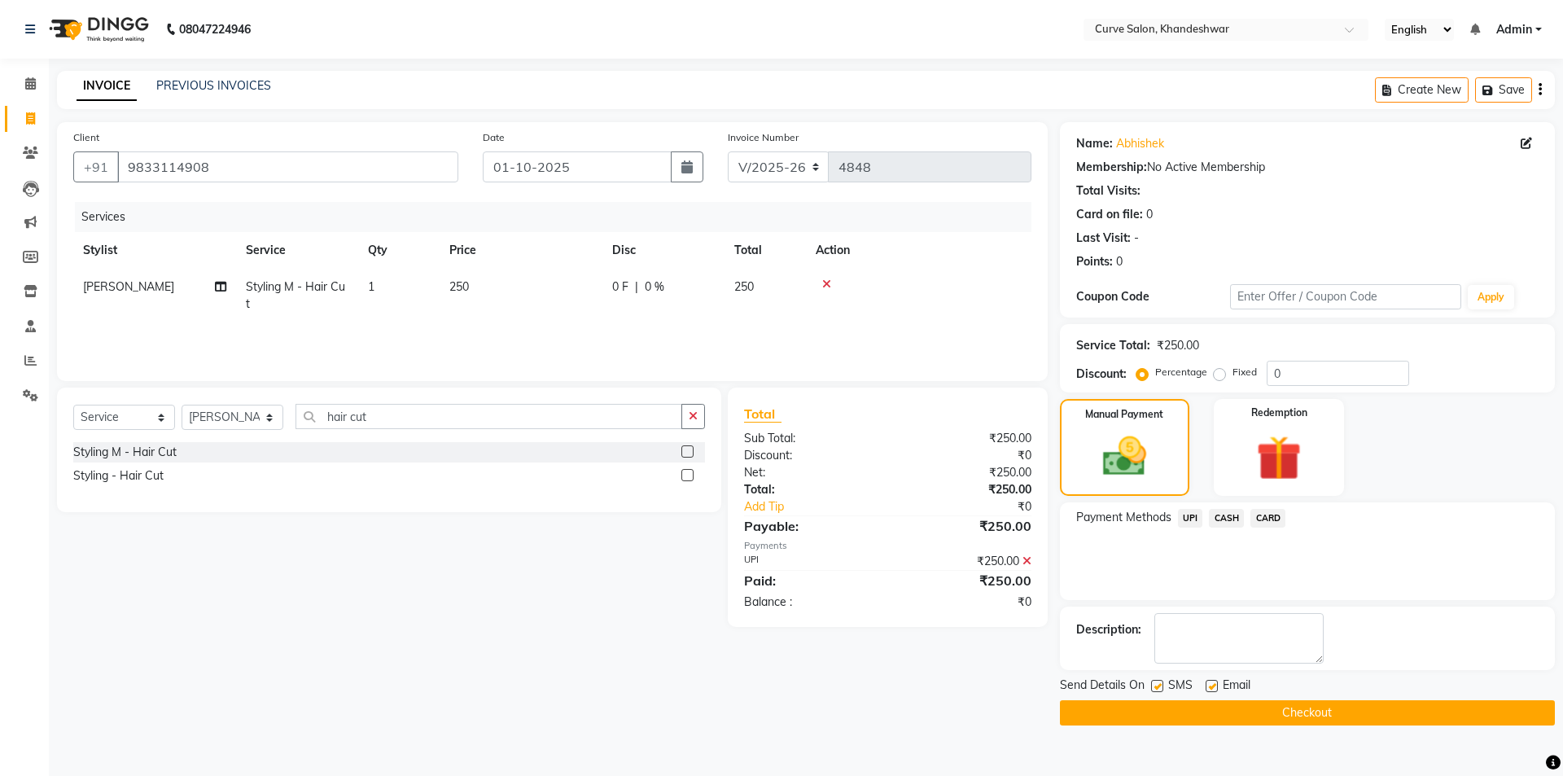
click at [1345, 712] on button "Checkout" at bounding box center [1307, 712] width 495 height 25
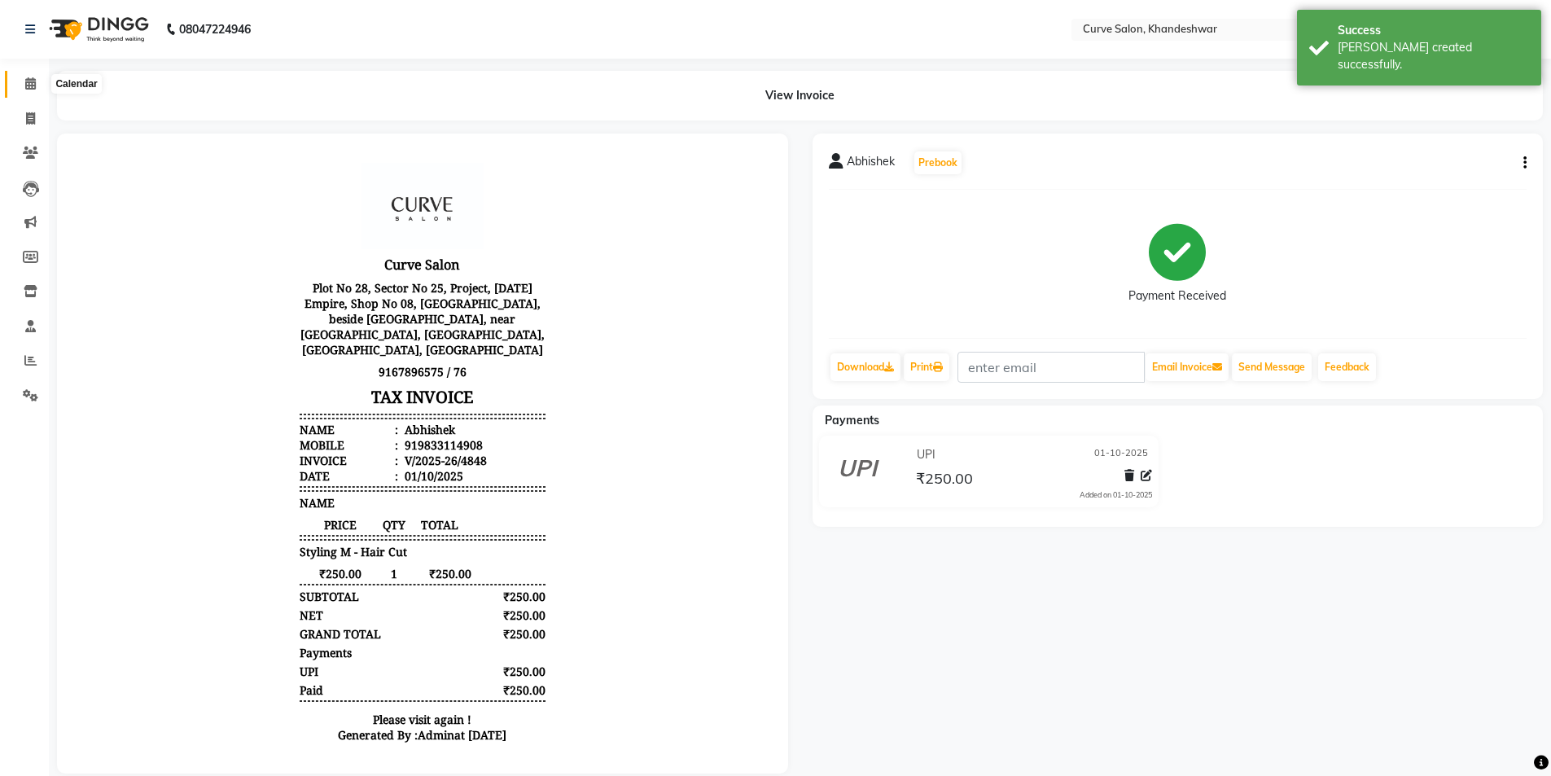
click at [34, 83] on icon at bounding box center [30, 83] width 11 height 12
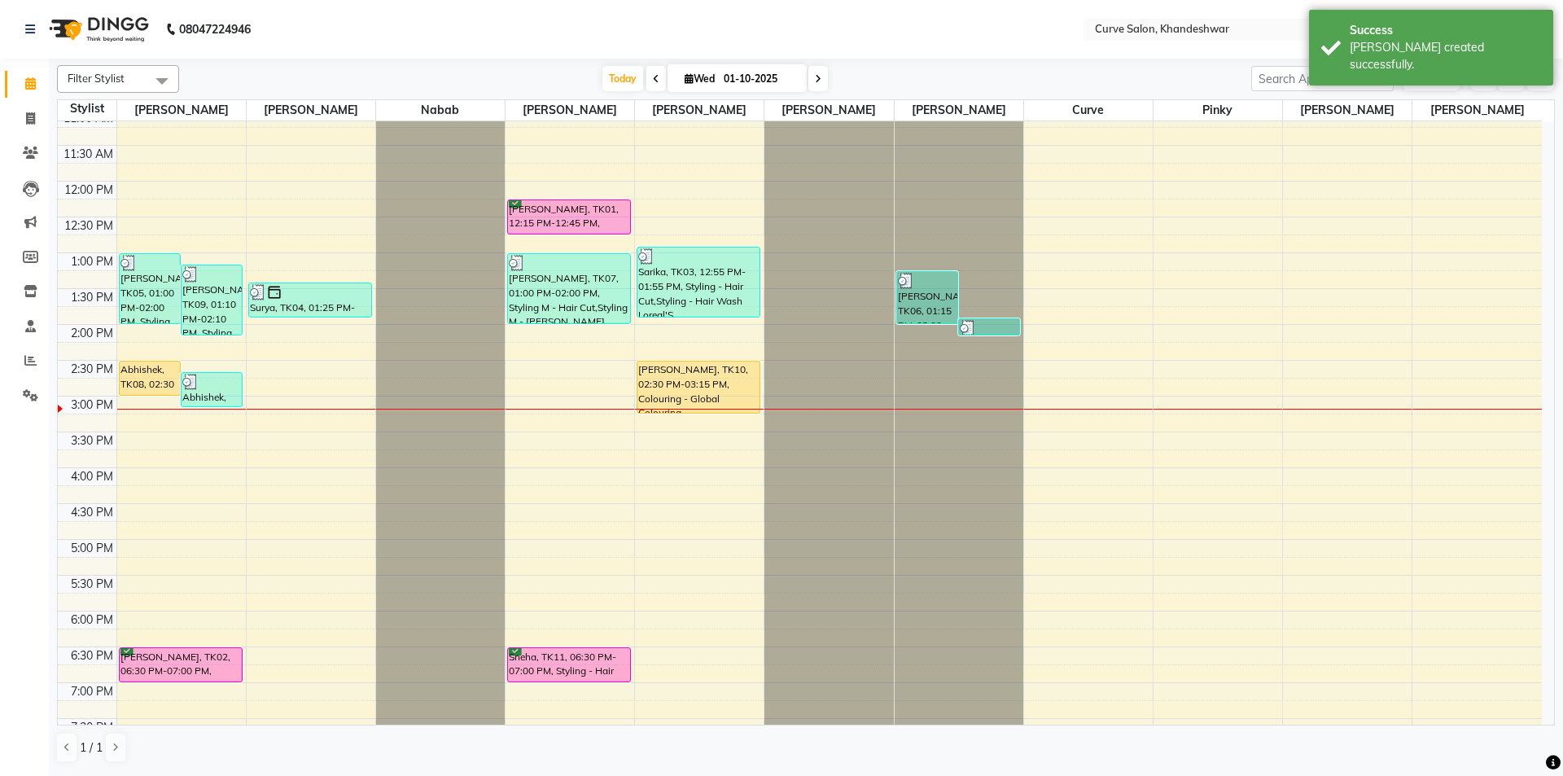
scroll to position [236, 0]
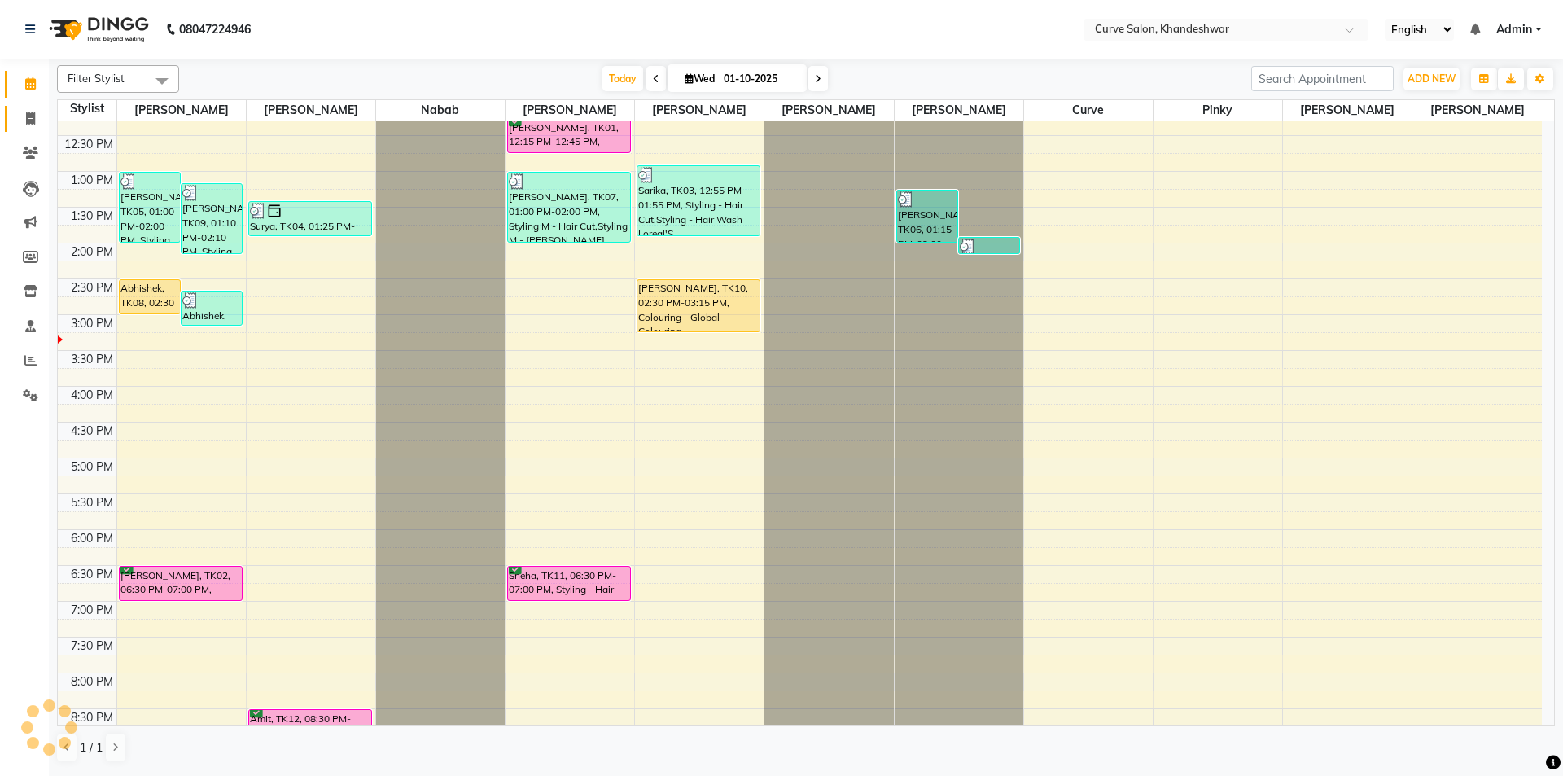
click at [33, 115] on icon at bounding box center [30, 118] width 9 height 12
select select "service"
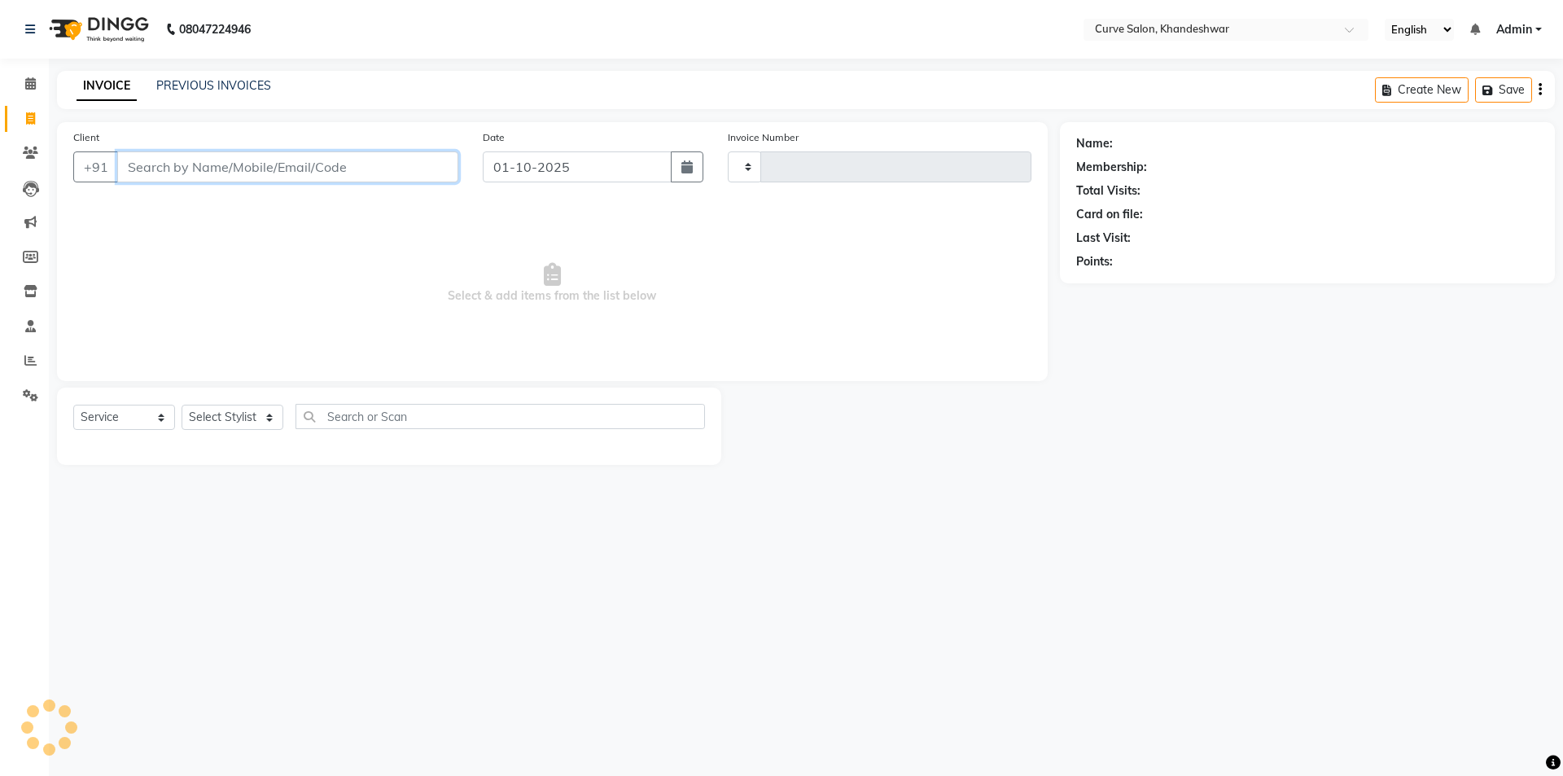
click at [226, 157] on input "Client" at bounding box center [287, 166] width 341 height 31
drag, startPoint x: 235, startPoint y: 173, endPoint x: 31, endPoint y: 174, distance: 203.6
click at [9, 174] on app-home "08047224946 Select Location × Curve Salon, Khandeshwar English ENGLISH Español …" at bounding box center [781, 247] width 1563 height 494
type input "9082518236"
click at [292, 156] on input "9082518236" at bounding box center [246, 166] width 258 height 31
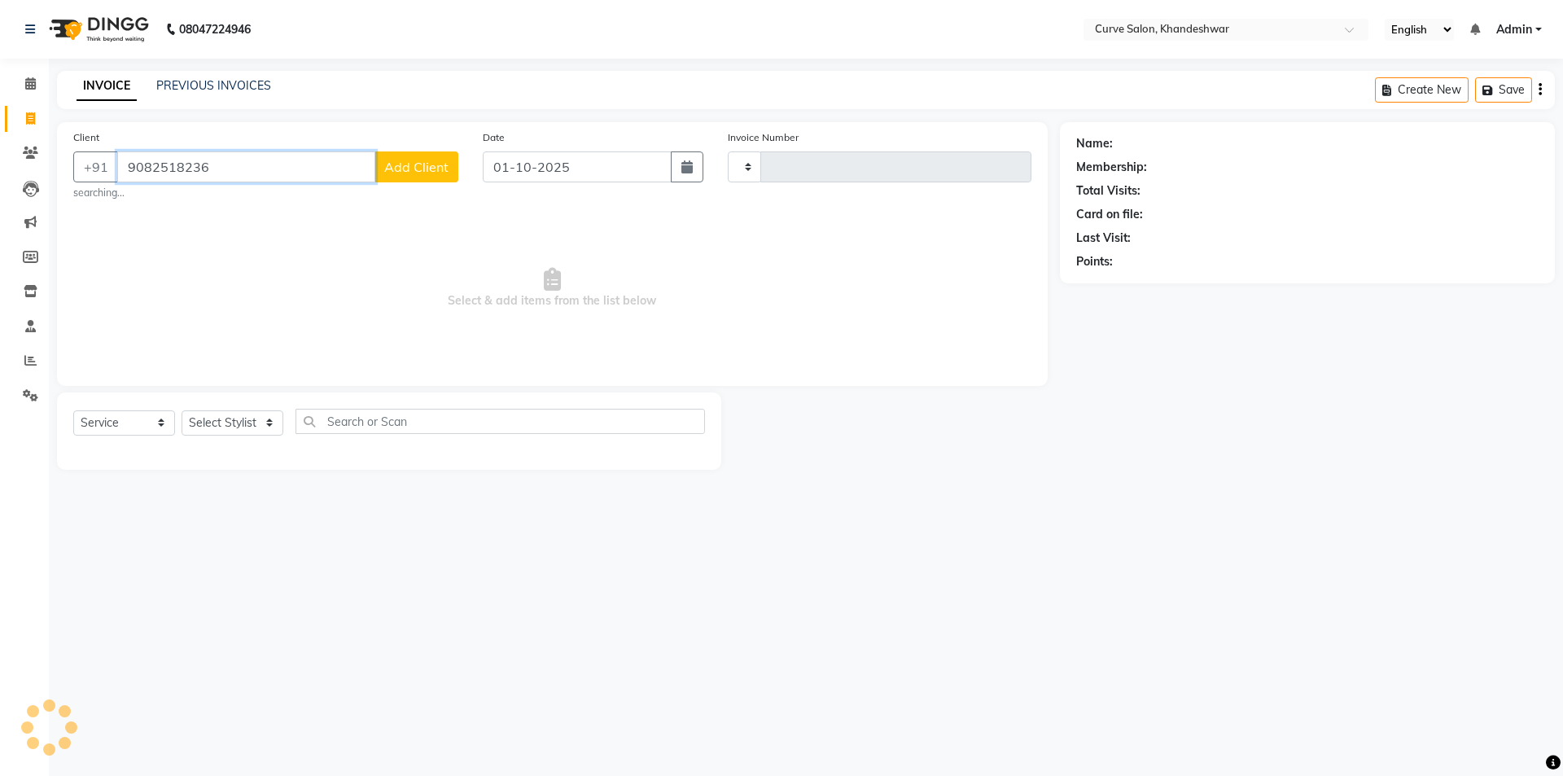
drag, startPoint x: 243, startPoint y: 169, endPoint x: 44, endPoint y: 173, distance: 198.7
click at [44, 173] on app-home "08047224946 Select Location × Curve Salon, Khandeshwar English ENGLISH Español …" at bounding box center [781, 247] width 1563 height 494
click at [265, 150] on div "Client +91 9082518236 Add Client searching..." at bounding box center [266, 165] width 410 height 72
click at [242, 164] on input "9082518236" at bounding box center [246, 166] width 258 height 31
drag, startPoint x: 223, startPoint y: 166, endPoint x: 79, endPoint y: 169, distance: 144.1
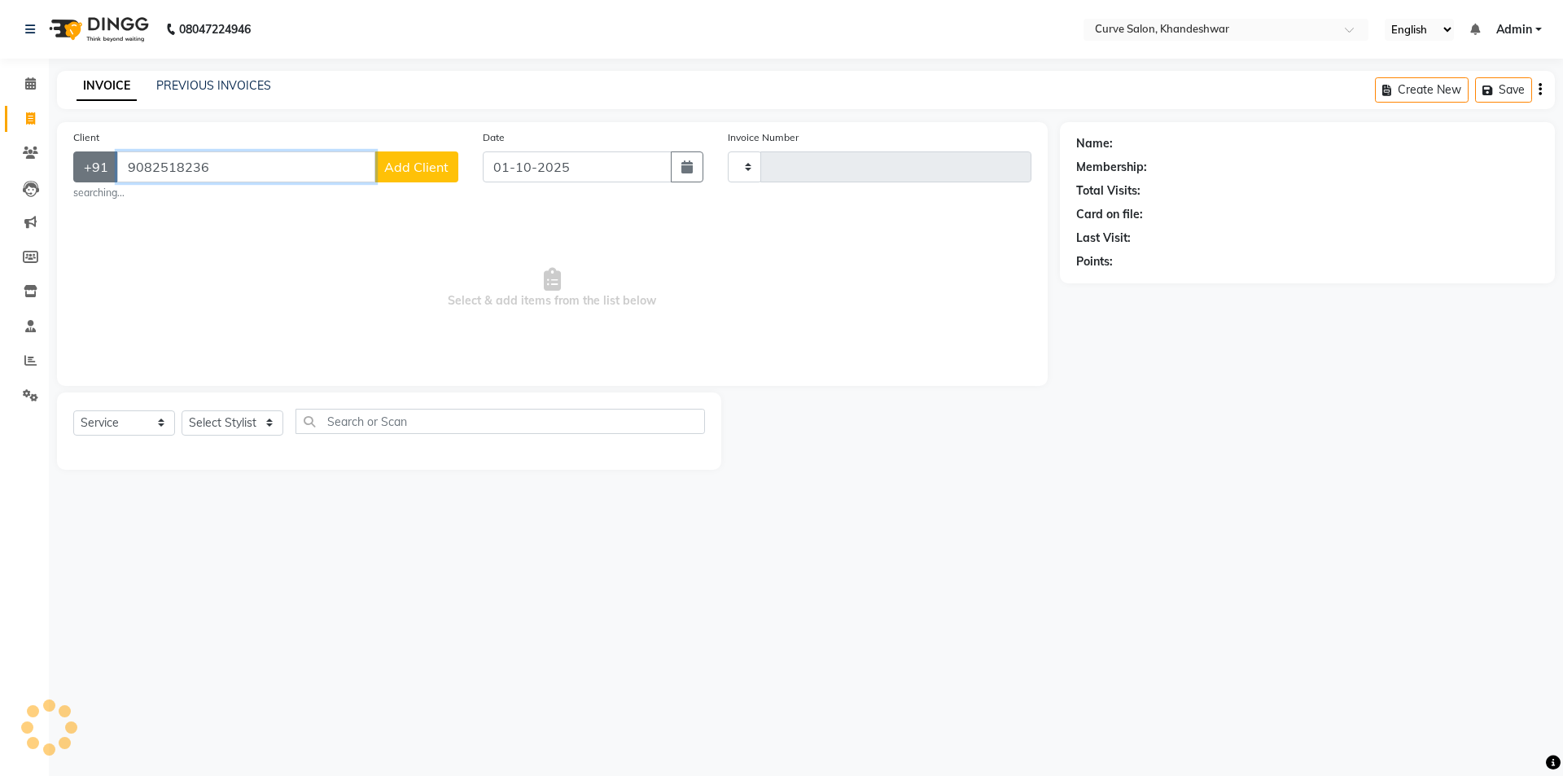
click at [79, 169] on div "+91 9082518236 Add Client" at bounding box center [265, 166] width 385 height 31
click at [243, 156] on input "9082518236" at bounding box center [246, 166] width 258 height 31
click at [169, 142] on div "Client +91 9082518236 Add Client searching..." at bounding box center [266, 165] width 410 height 72
click at [259, 161] on input "9082518236" at bounding box center [246, 166] width 258 height 31
drag, startPoint x: 226, startPoint y: 169, endPoint x: 97, endPoint y: 186, distance: 130.6
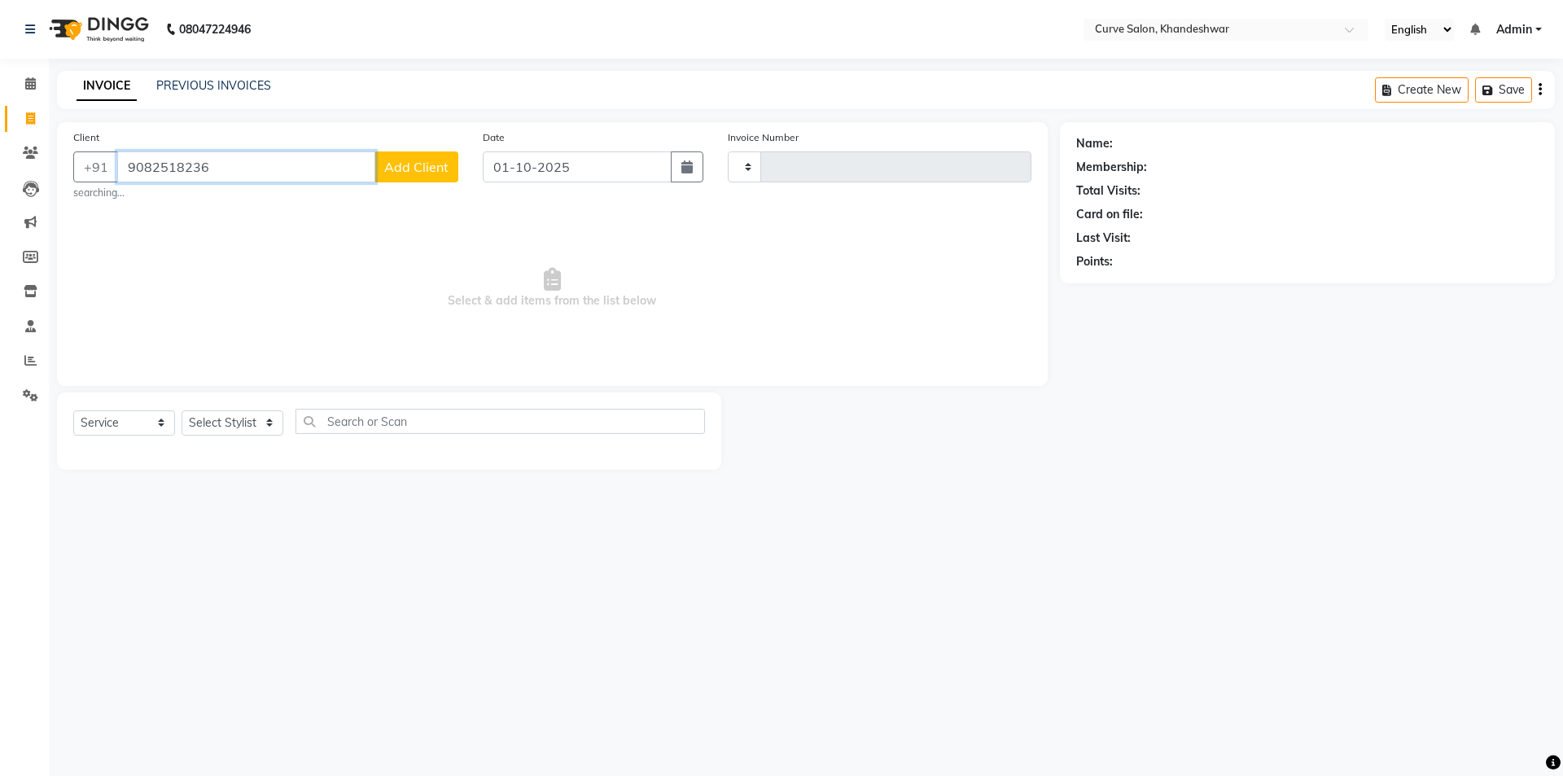
click at [97, 186] on div "Client +91 9082518236 Add Client searching..." at bounding box center [266, 165] width 410 height 72
click at [37, 77] on span at bounding box center [30, 84] width 28 height 19
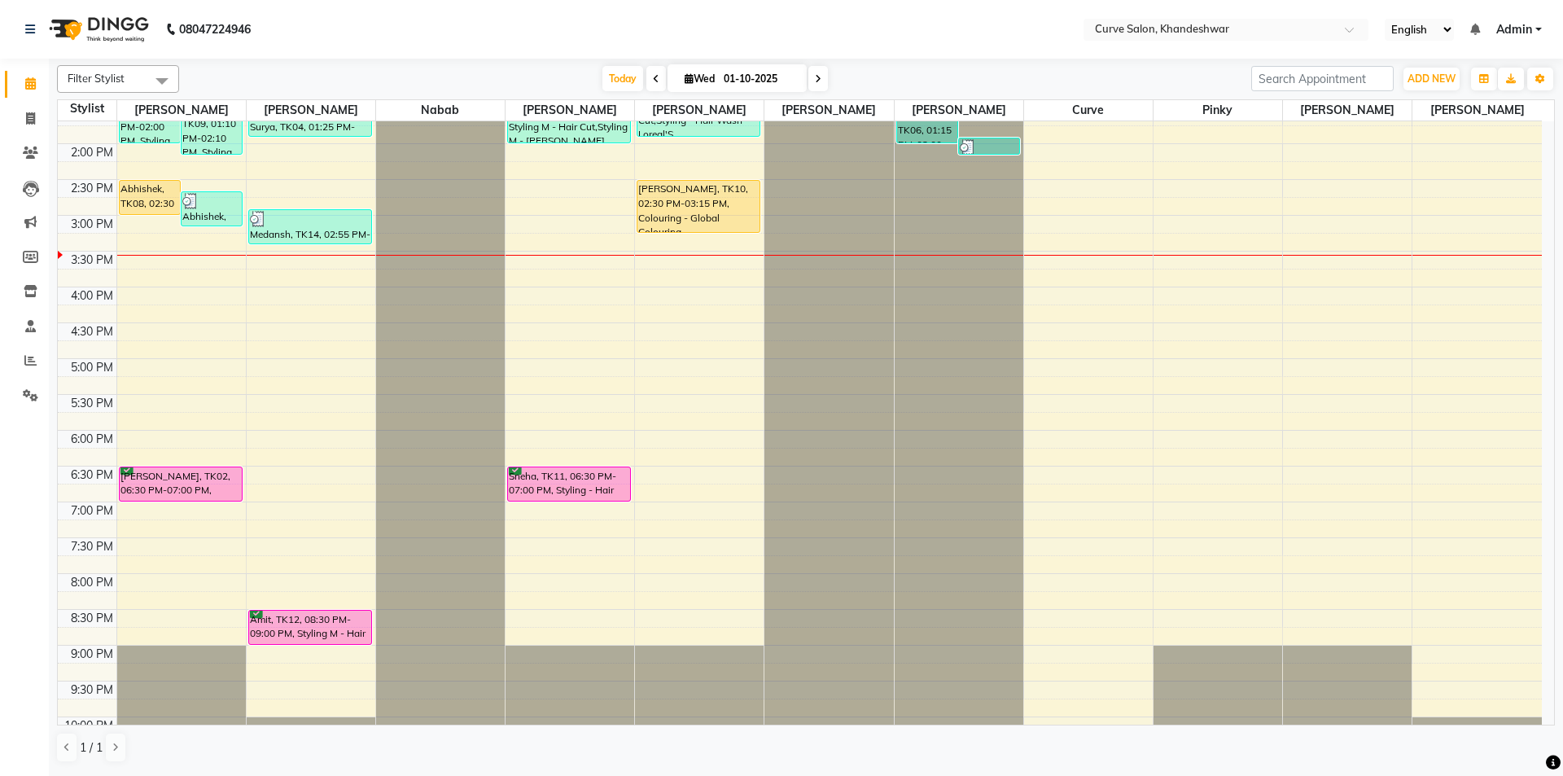
scroll to position [236, 0]
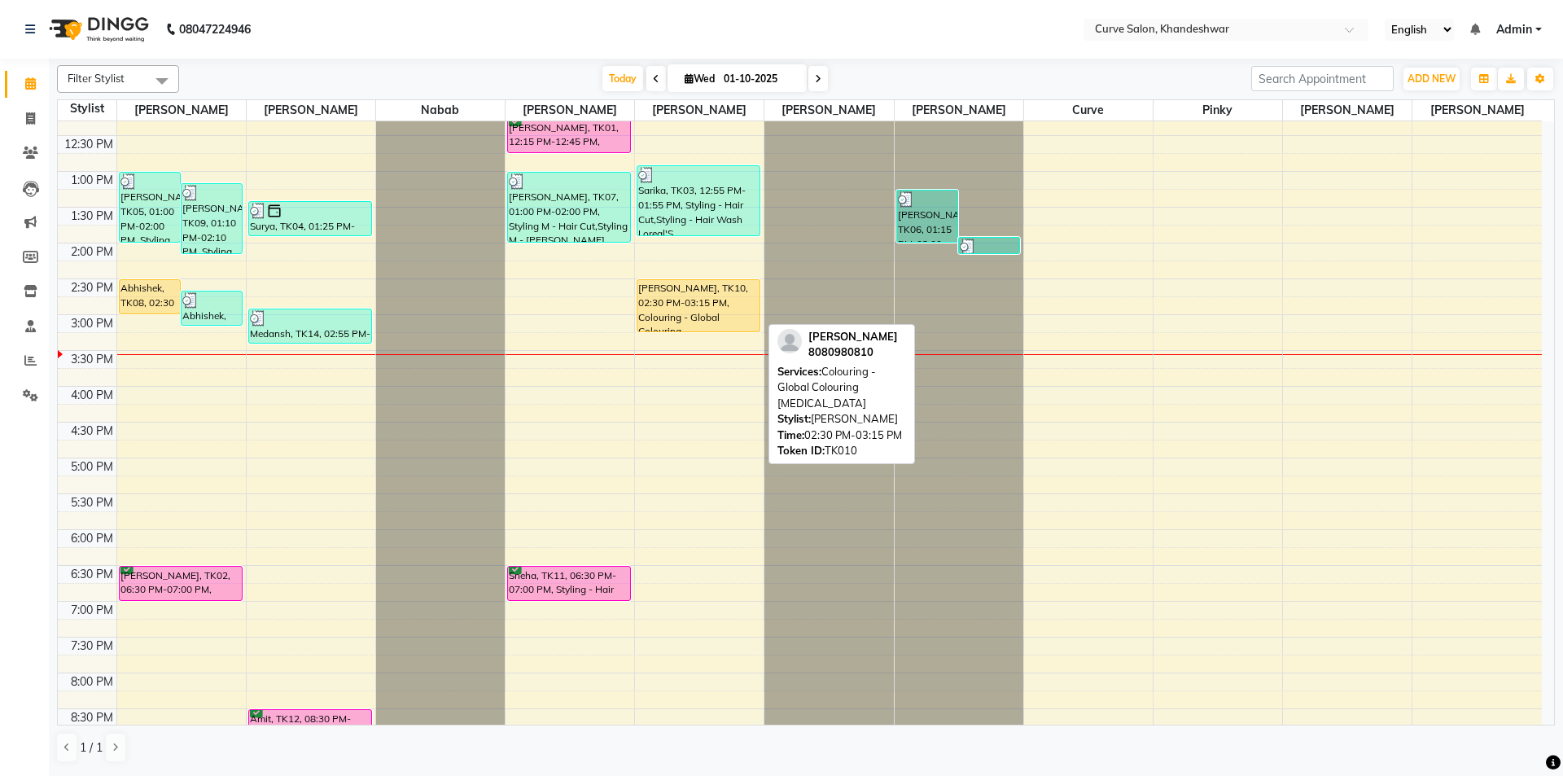
click at [725, 312] on div "NITIN GUJRAL, TK10, 02:30 PM-03:15 PM, Colouring - Global Colouring Ammonia" at bounding box center [699, 305] width 122 height 51
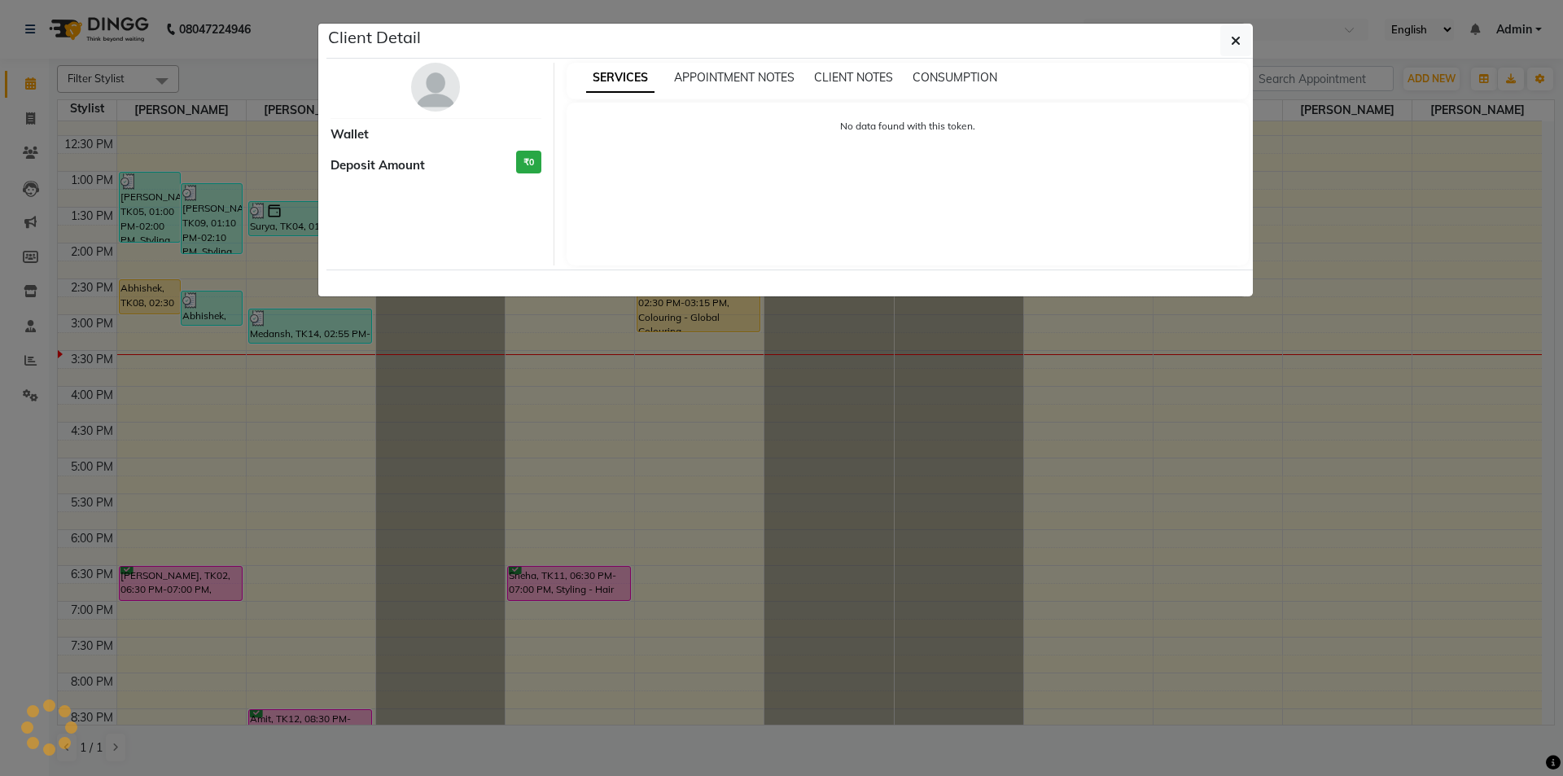
select select "1"
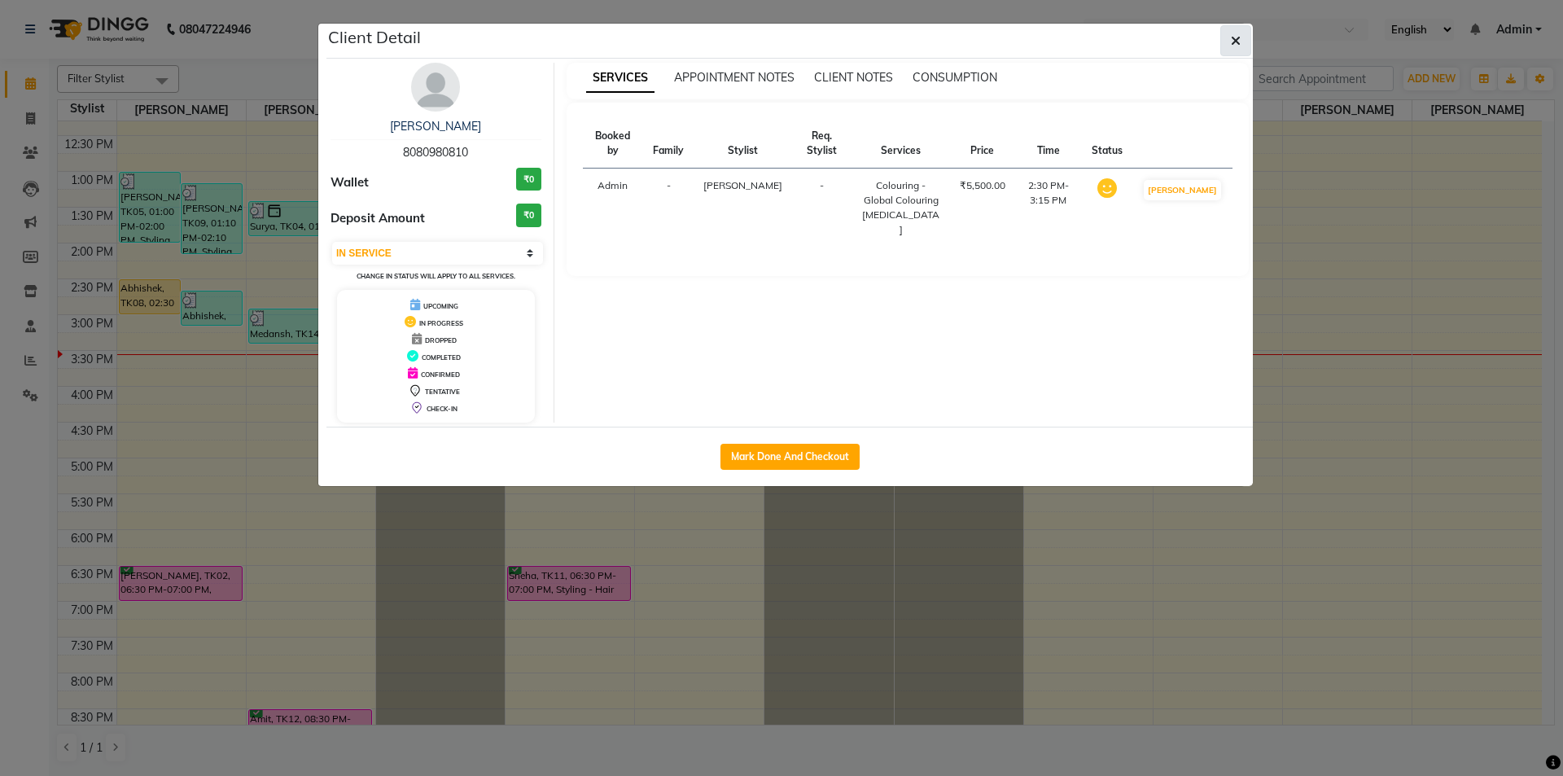
click at [1234, 34] on icon "button" at bounding box center [1236, 40] width 10 height 13
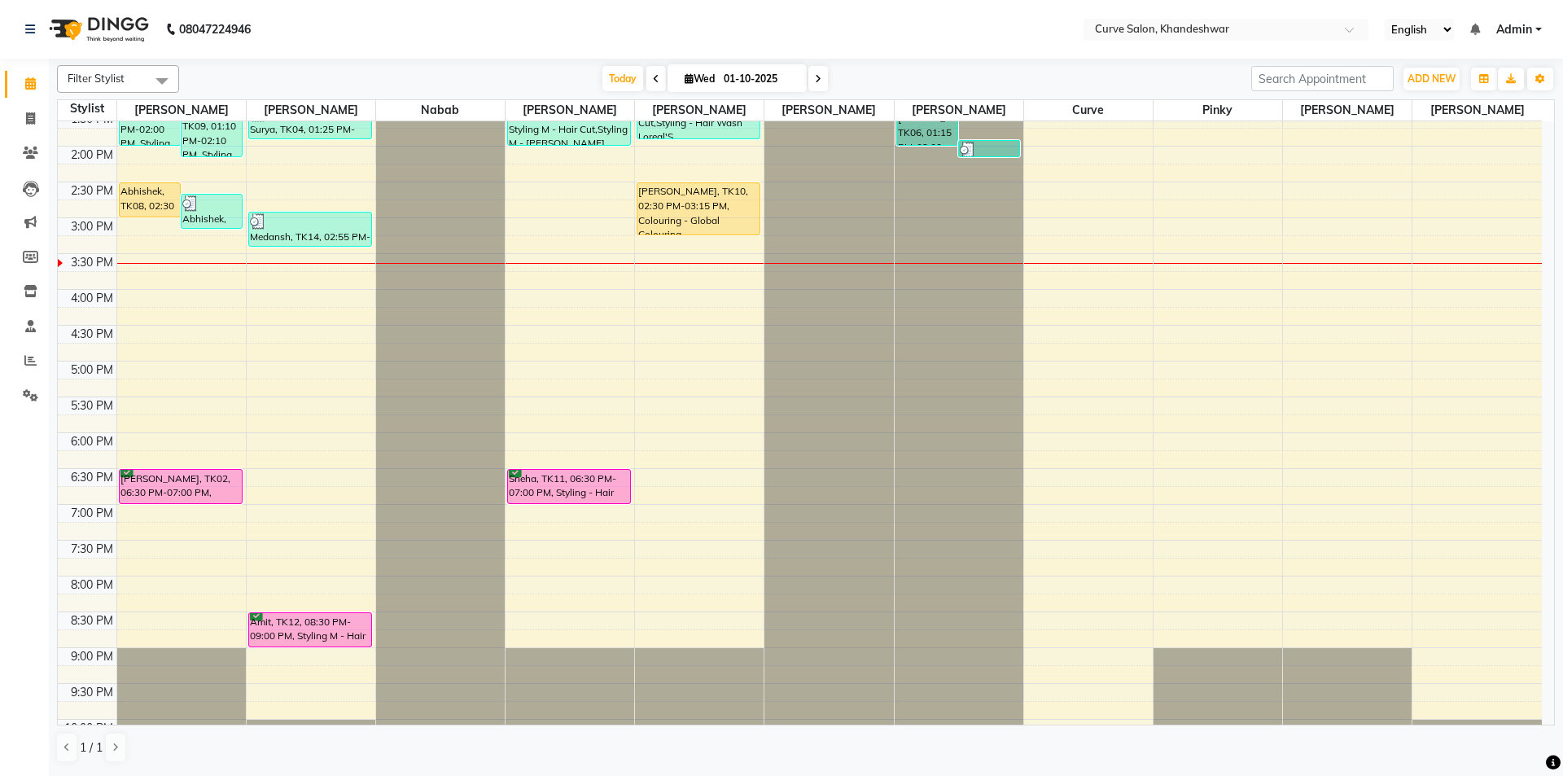
scroll to position [318, 0]
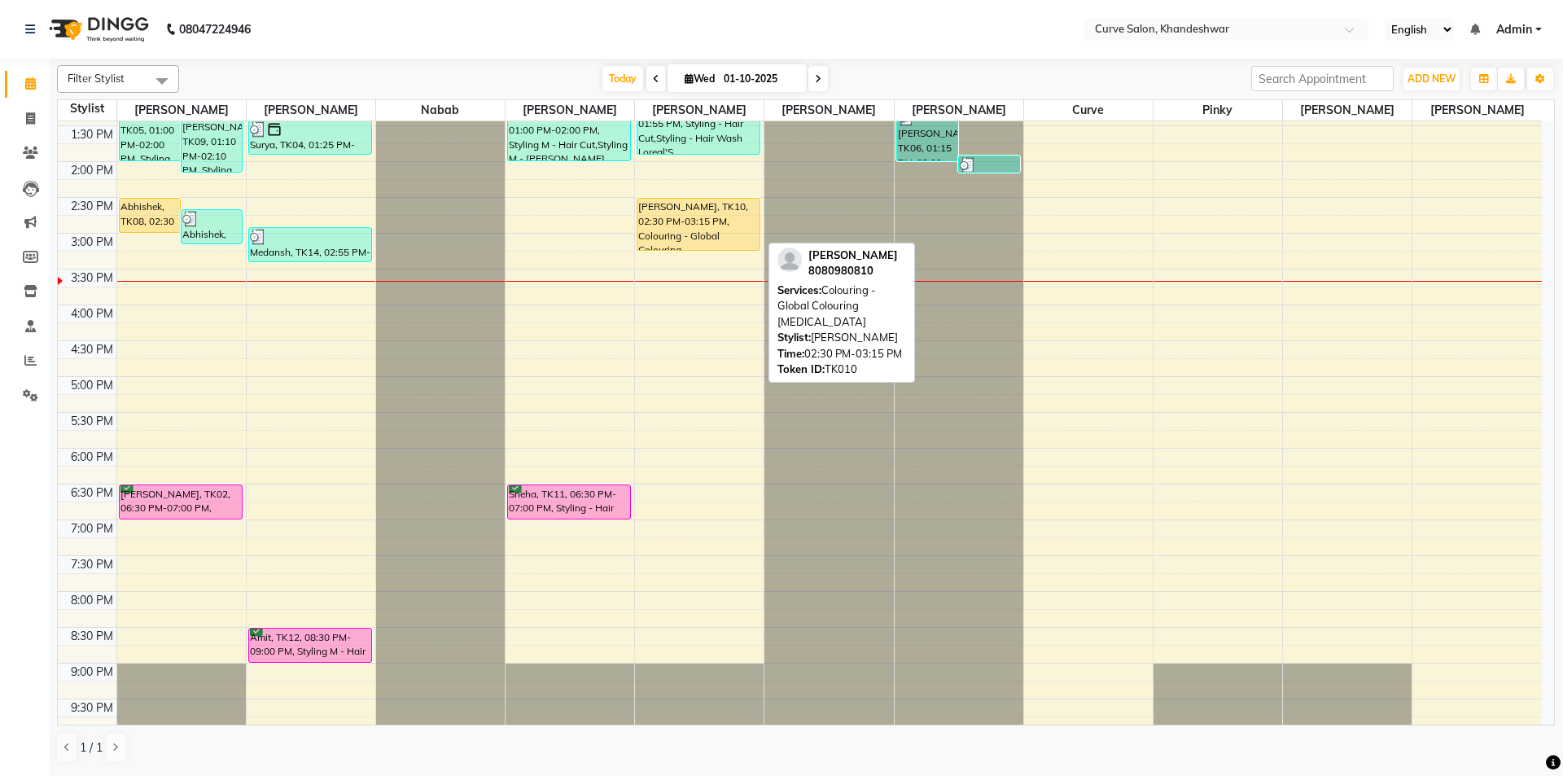
click at [708, 208] on div "NITIN GUJRAL, TK10, 02:30 PM-03:15 PM, Colouring - Global Colouring Ammonia" at bounding box center [699, 224] width 122 height 51
select select "1"
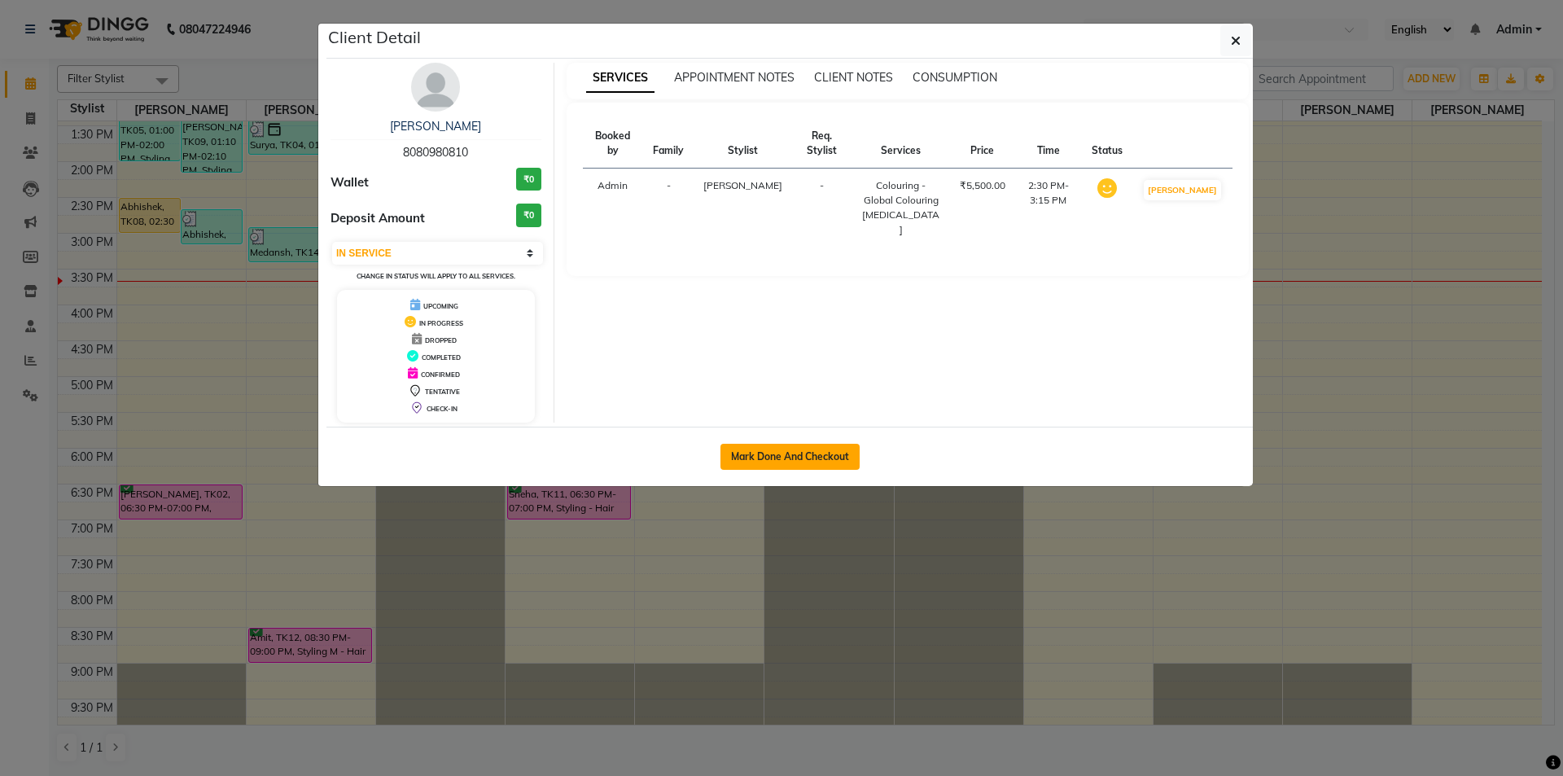
click at [801, 458] on button "Mark Done And Checkout" at bounding box center [790, 457] width 139 height 26
select select "service"
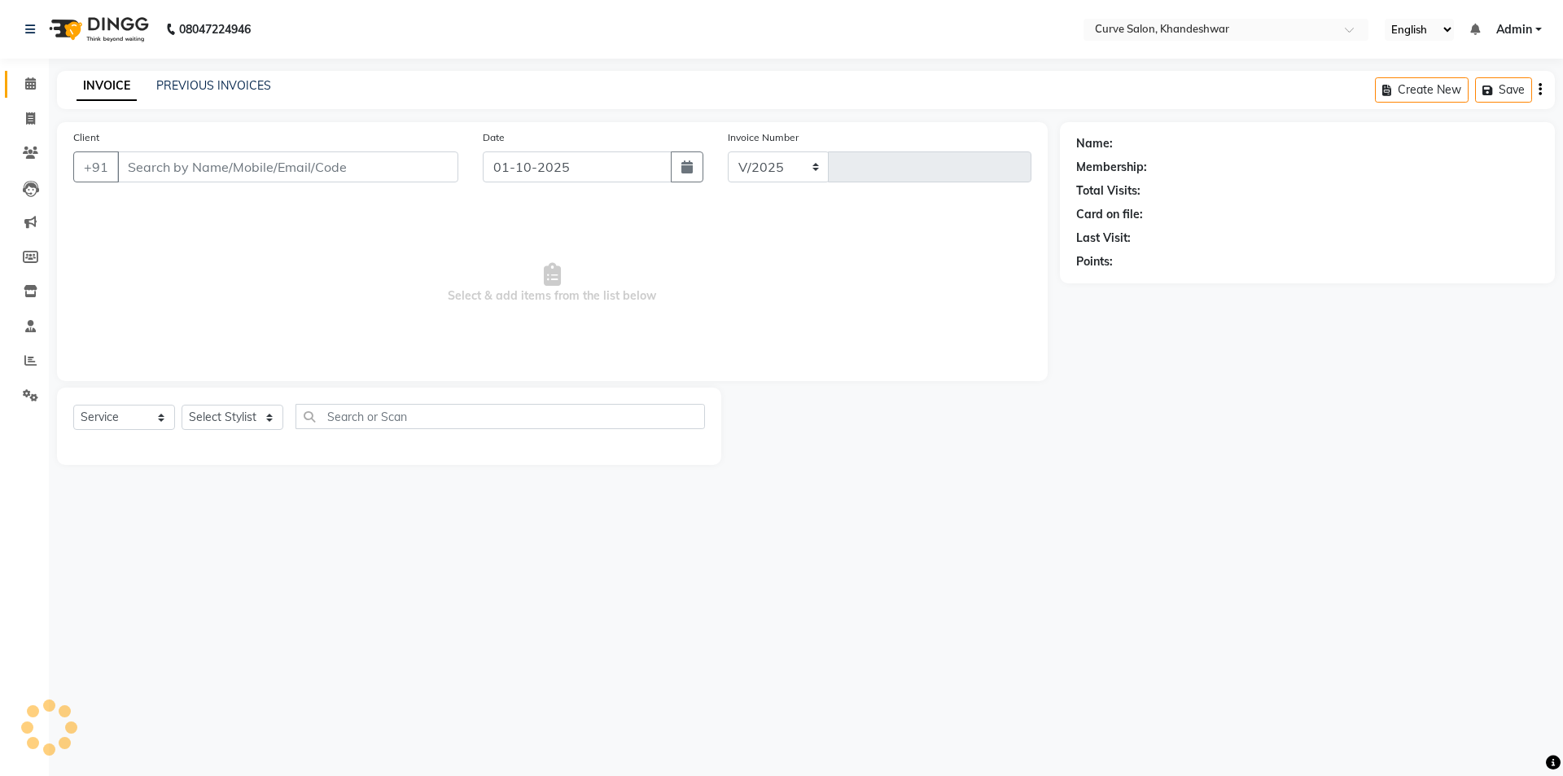
select select "4458"
type input "4850"
type input "8080980810"
select select "46175"
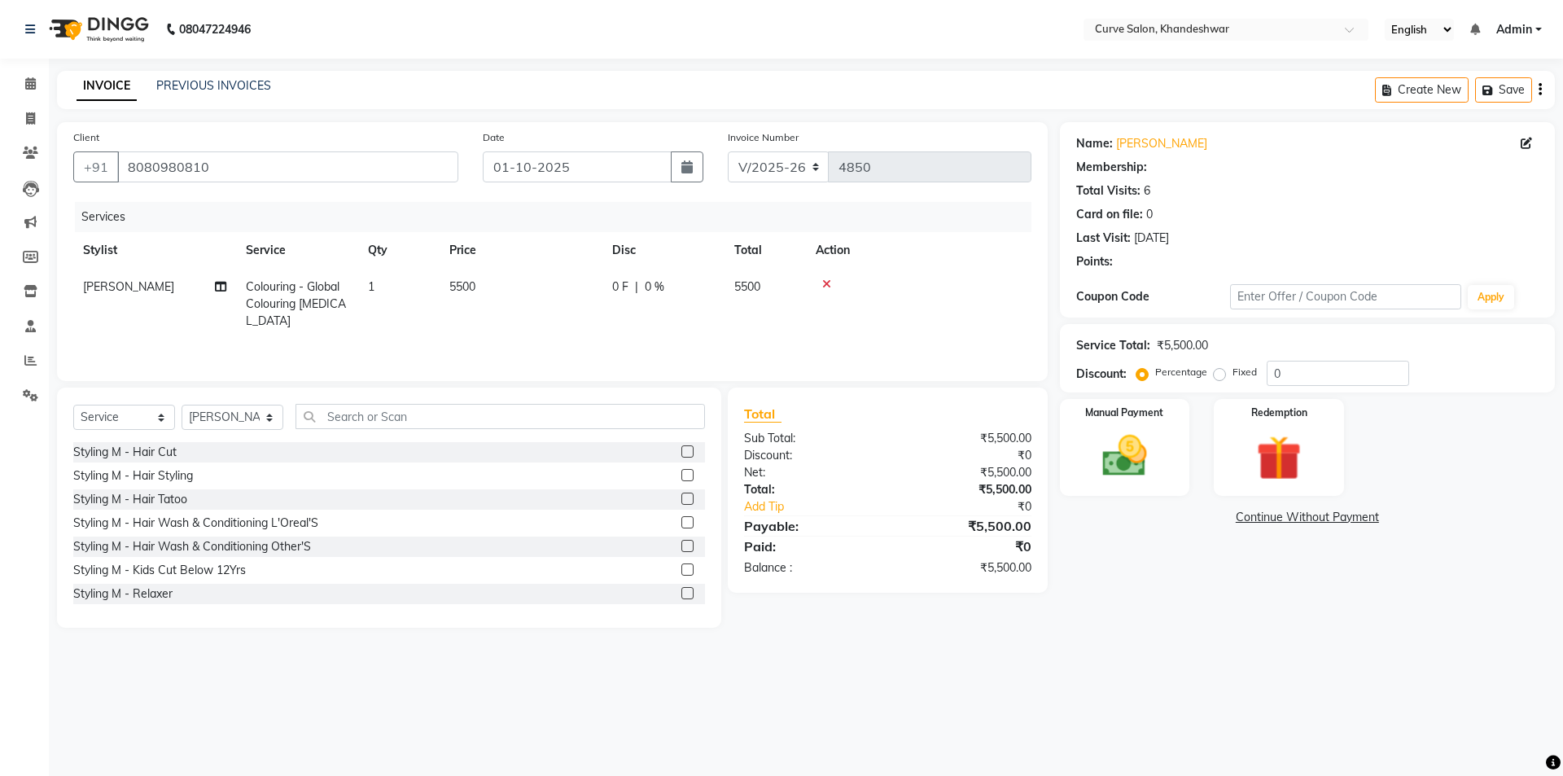
click at [830, 285] on icon at bounding box center [826, 283] width 9 height 11
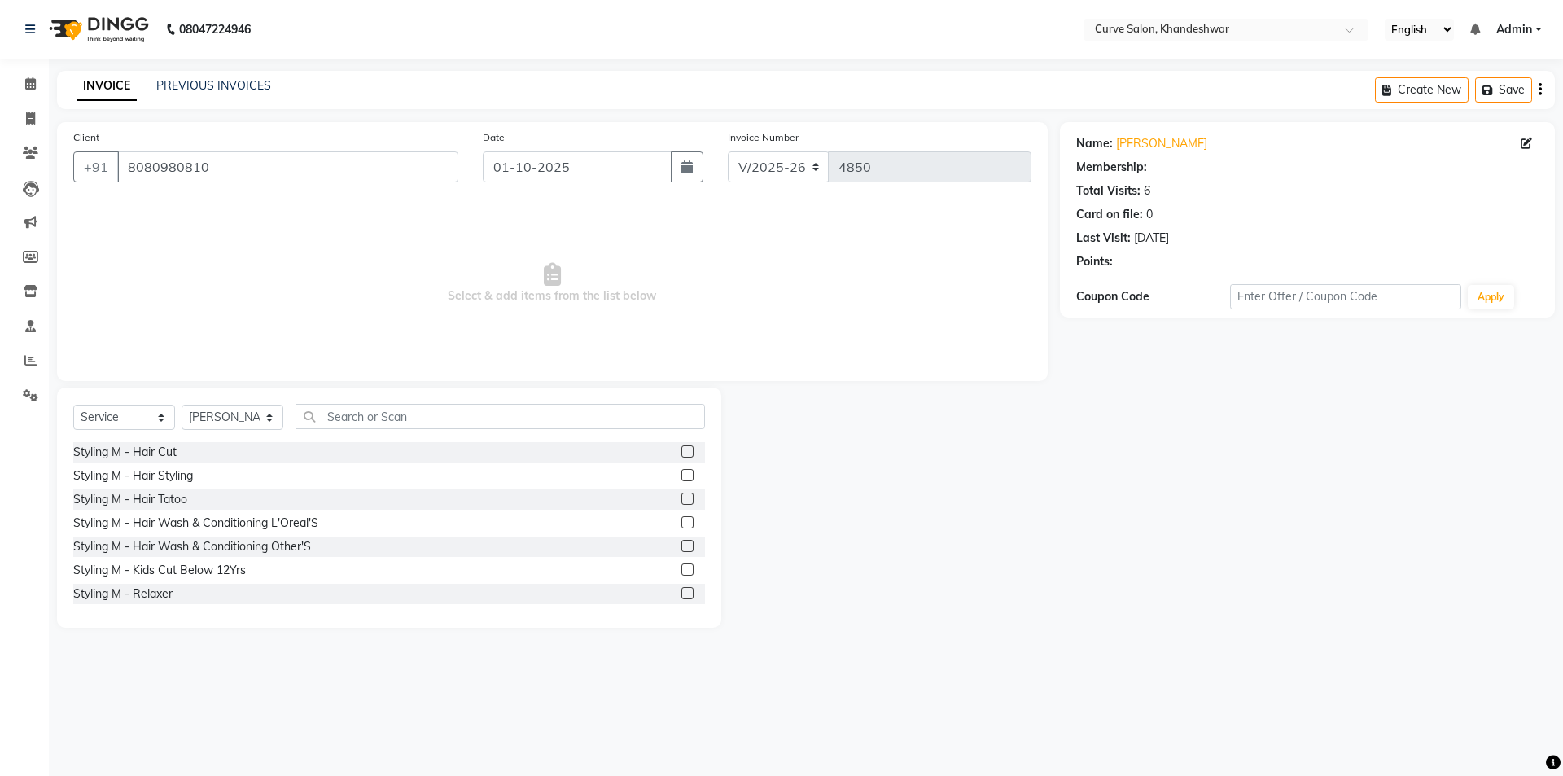
select select "1: Object"
click at [413, 420] on input "text" at bounding box center [501, 416] width 410 height 25
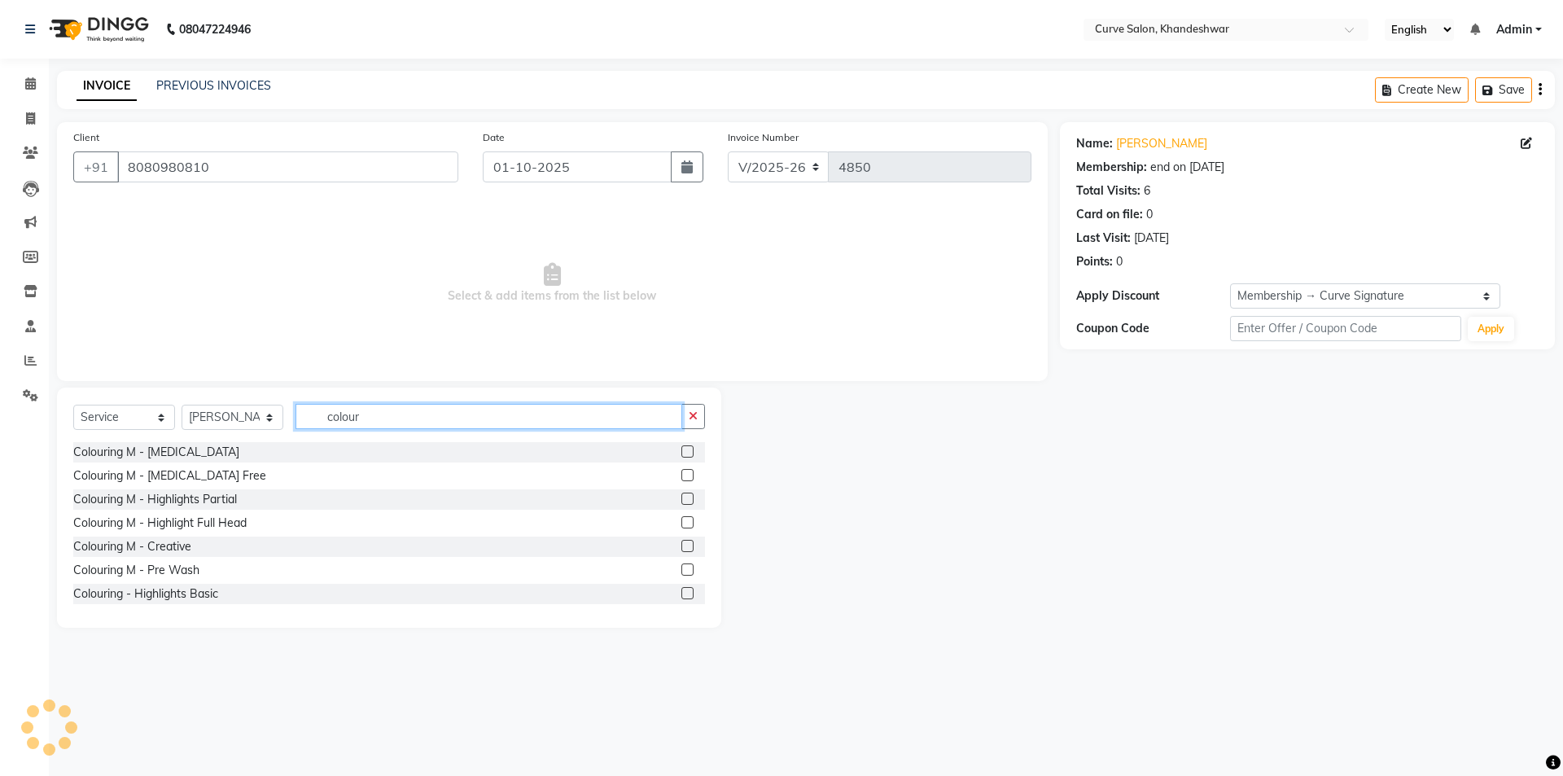
scroll to position [81, 0]
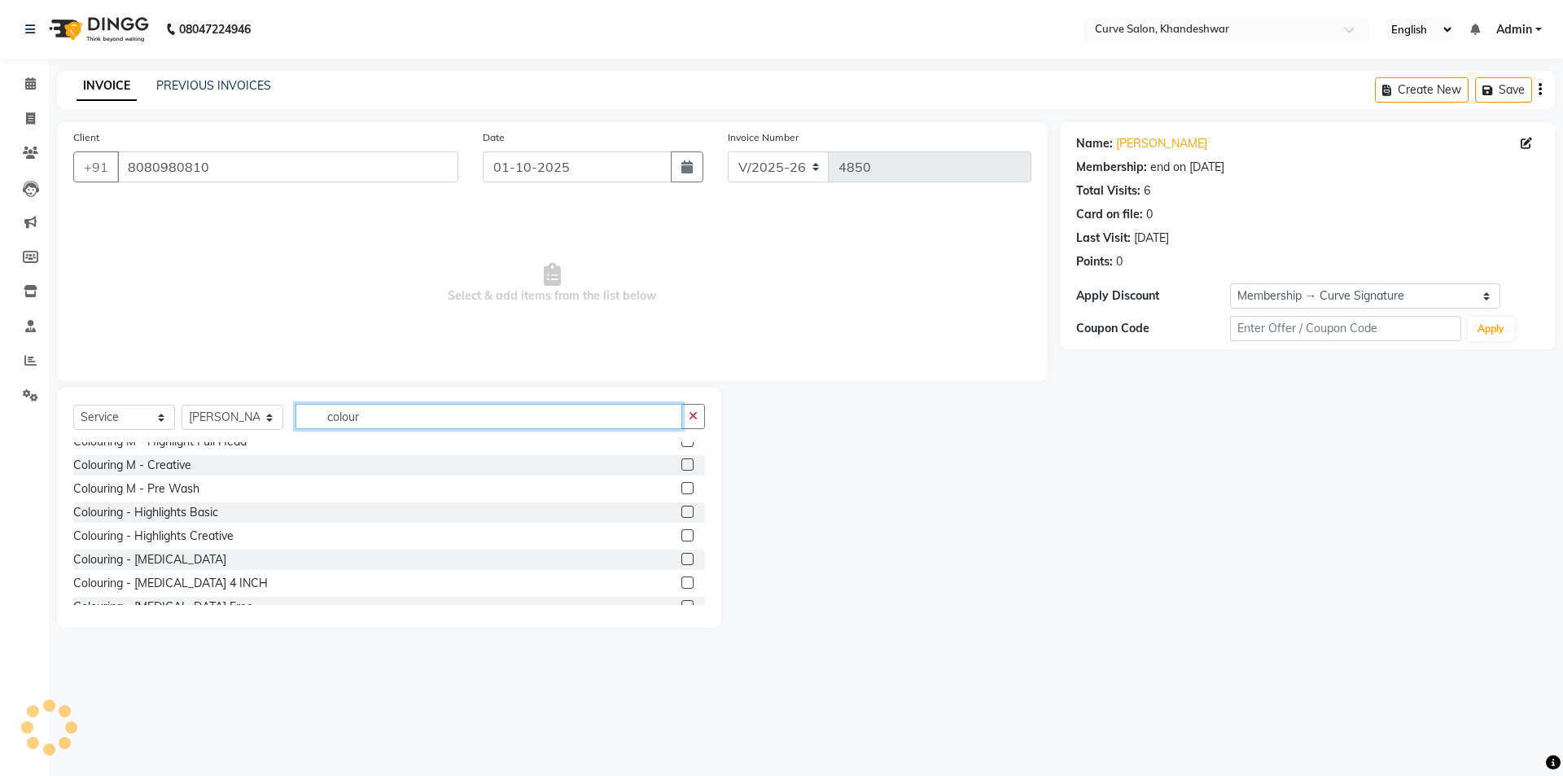
type input "colour"
click at [682, 559] on label at bounding box center [688, 559] width 12 height 12
click at [682, 559] on input "checkbox" at bounding box center [687, 560] width 11 height 11
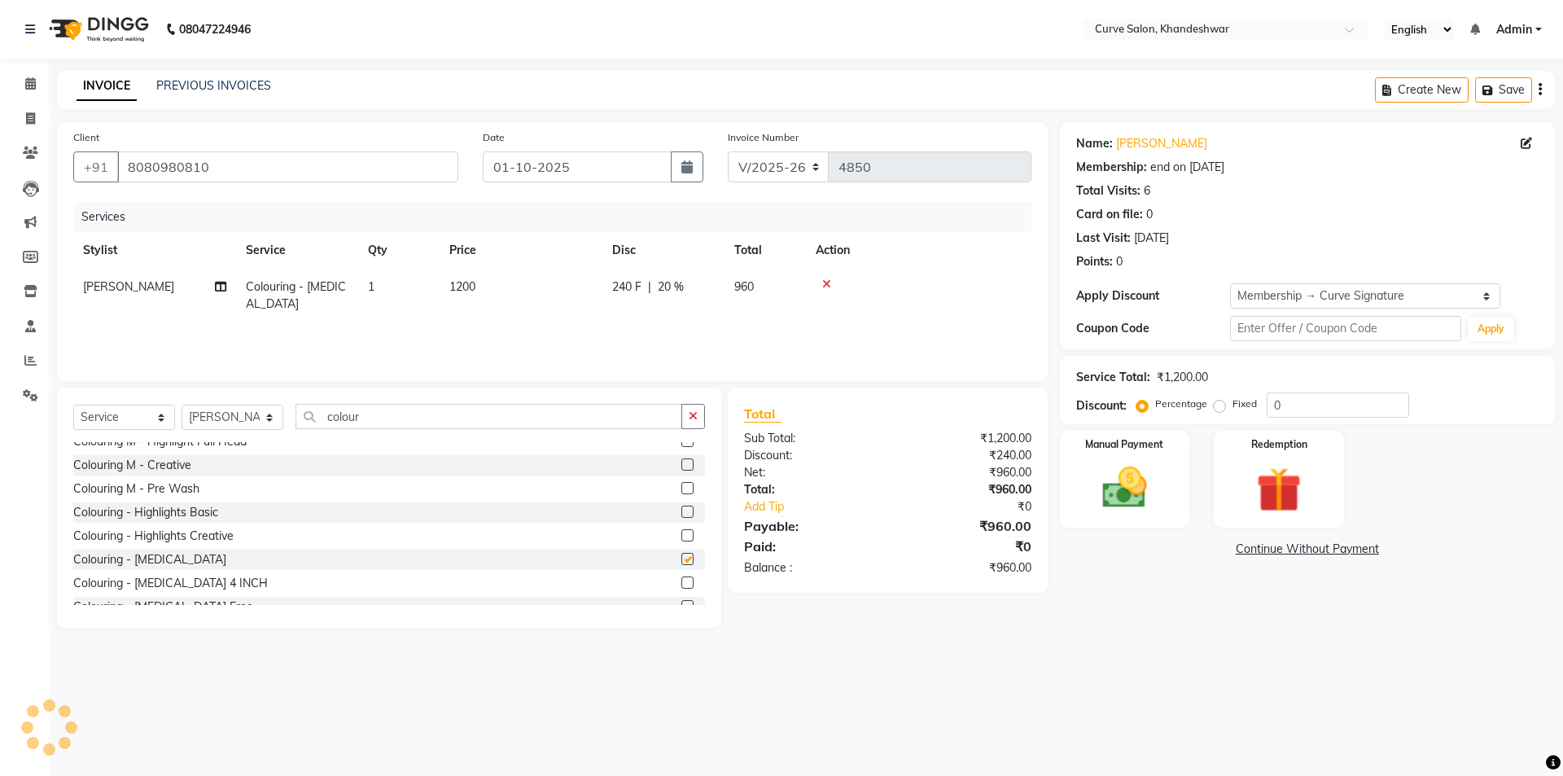
checkbox input "false"
click at [411, 425] on input "colour" at bounding box center [489, 416] width 387 height 25
click at [244, 426] on select "Select Stylist [PERSON_NAME] Curve [PERSON_NAME] [PERSON_NAME] [PERSON_NAME] Na…" at bounding box center [233, 417] width 102 height 25
select select "25109"
click at [182, 405] on select "Select Stylist [PERSON_NAME] Curve [PERSON_NAME] [PERSON_NAME] [PERSON_NAME] Na…" at bounding box center [233, 417] width 102 height 25
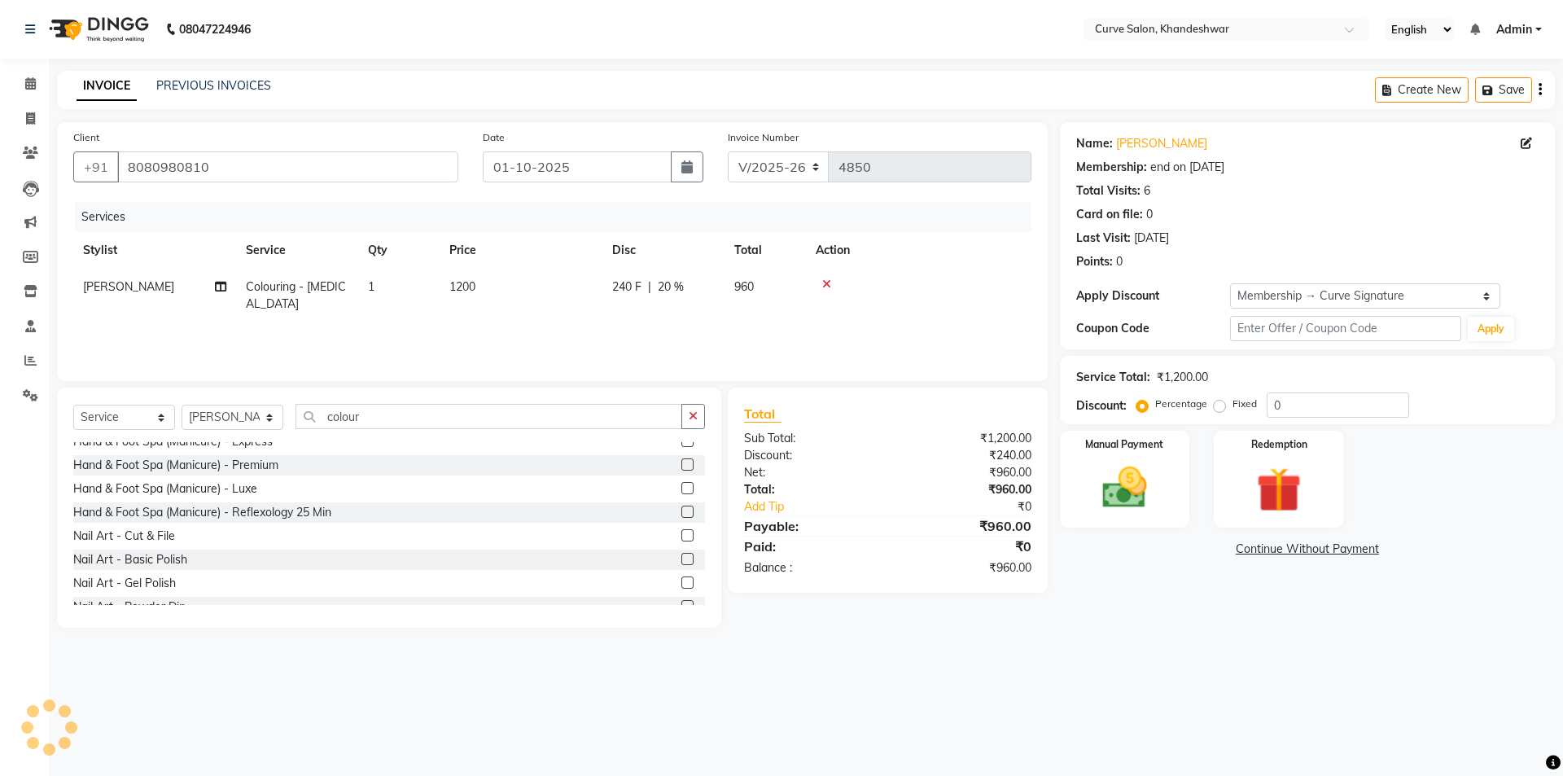
click at [375, 430] on div "Select Service Product Membership Package Voucher Prepaid Gift Card Select Styl…" at bounding box center [389, 423] width 632 height 38
drag, startPoint x: 380, startPoint y: 413, endPoint x: 242, endPoint y: 417, distance: 138.5
click at [243, 417] on div "Select Service Product Membership Package Voucher Prepaid Gift Card Select Styl…" at bounding box center [389, 423] width 632 height 38
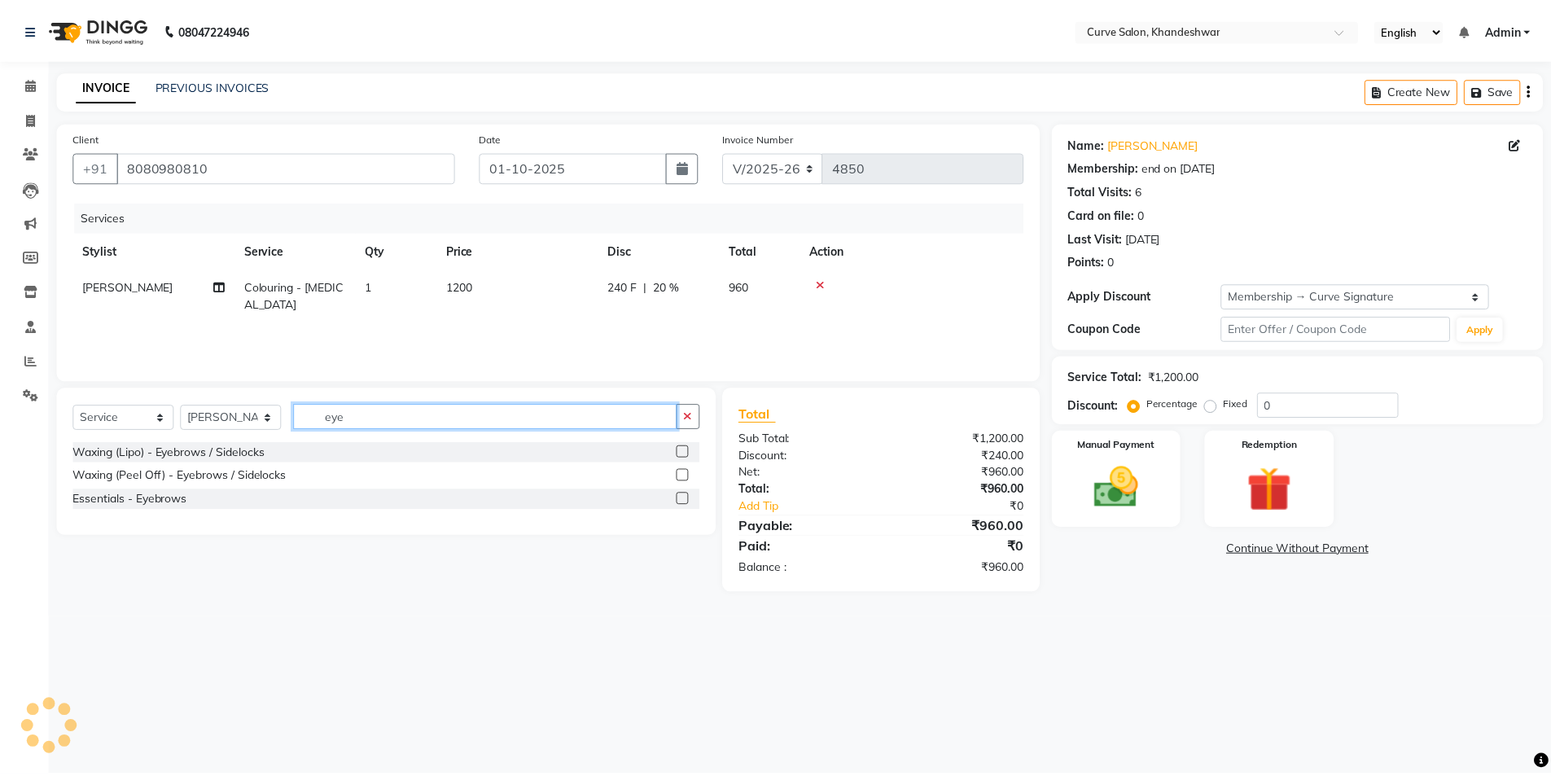
scroll to position [0, 0]
type input "eye"
click at [693, 500] on label at bounding box center [688, 499] width 12 height 12
click at [692, 500] on input "checkbox" at bounding box center [687, 499] width 11 height 11
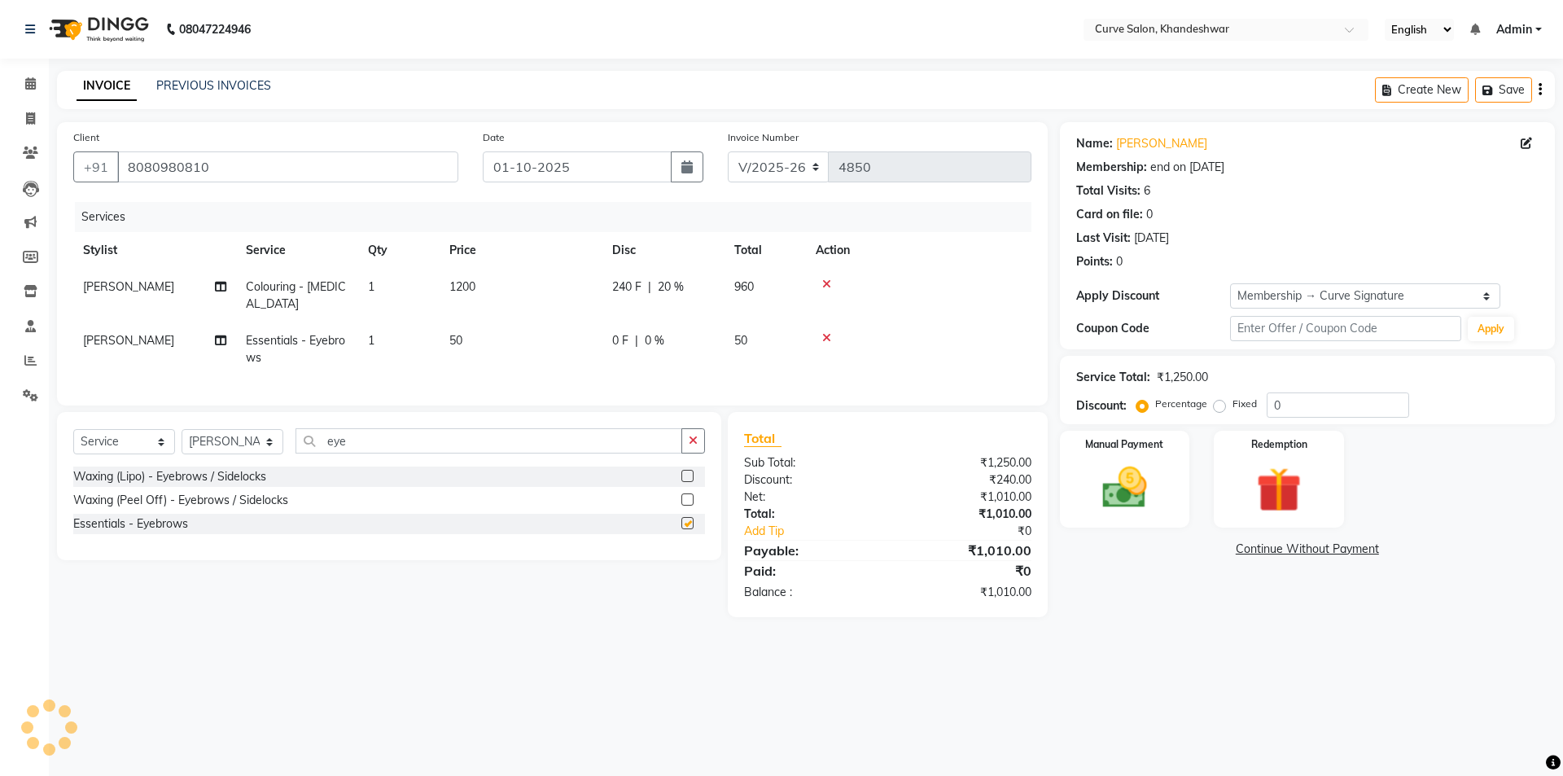
checkbox input "false"
drag, startPoint x: 418, startPoint y: 462, endPoint x: 324, endPoint y: 468, distance: 93.8
click at [336, 467] on div "Select Service Product Membership Package Voucher Prepaid Gift Card Select Styl…" at bounding box center [389, 447] width 632 height 38
click at [361, 454] on input "eye" at bounding box center [489, 440] width 387 height 25
drag, startPoint x: 368, startPoint y: 455, endPoint x: 304, endPoint y: 459, distance: 64.5
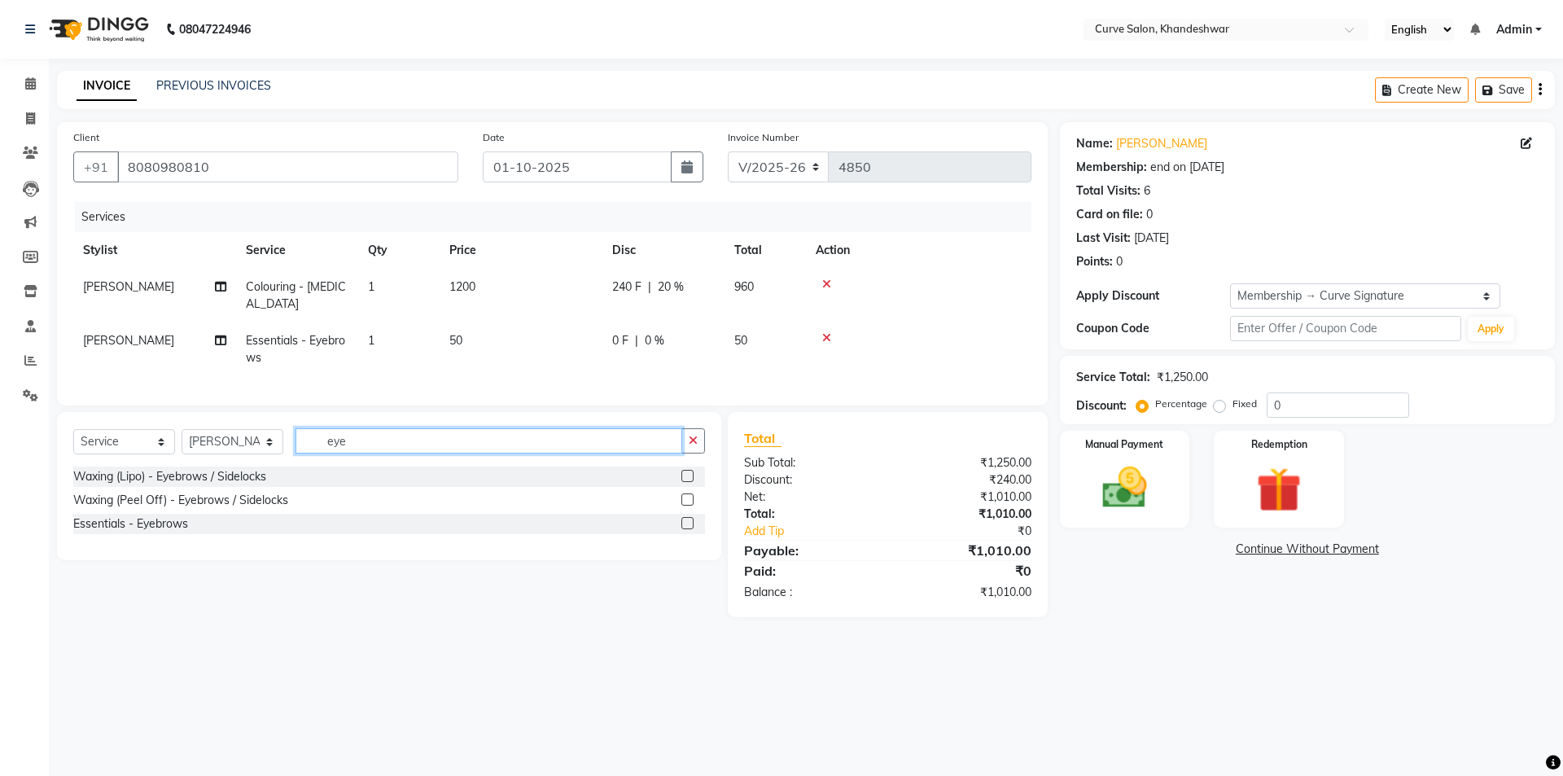
click at [304, 454] on input "eye" at bounding box center [489, 440] width 387 height 25
type input "upper"
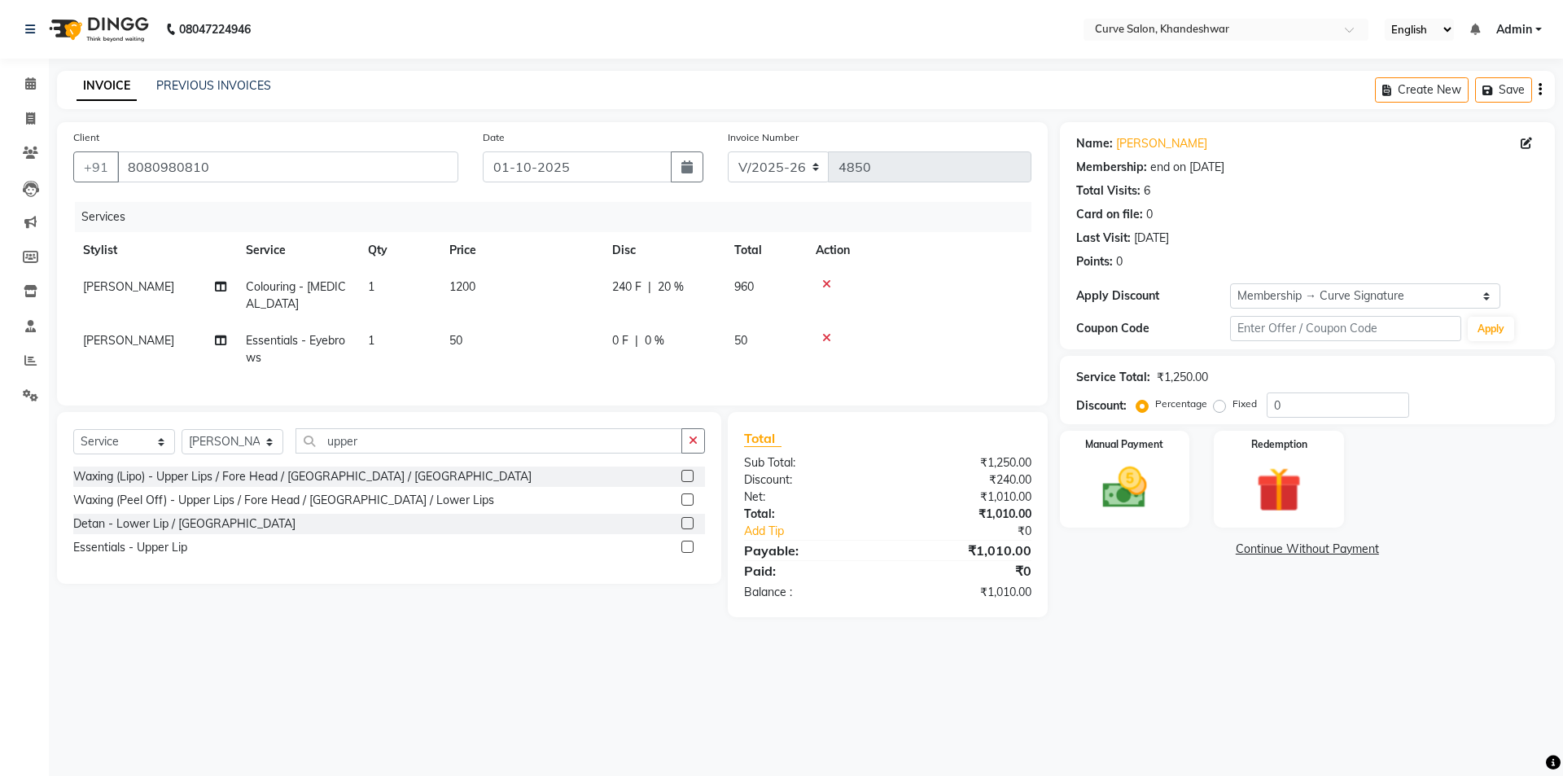
click at [691, 553] on label at bounding box center [688, 547] width 12 height 12
click at [691, 553] on input "checkbox" at bounding box center [687, 547] width 11 height 11
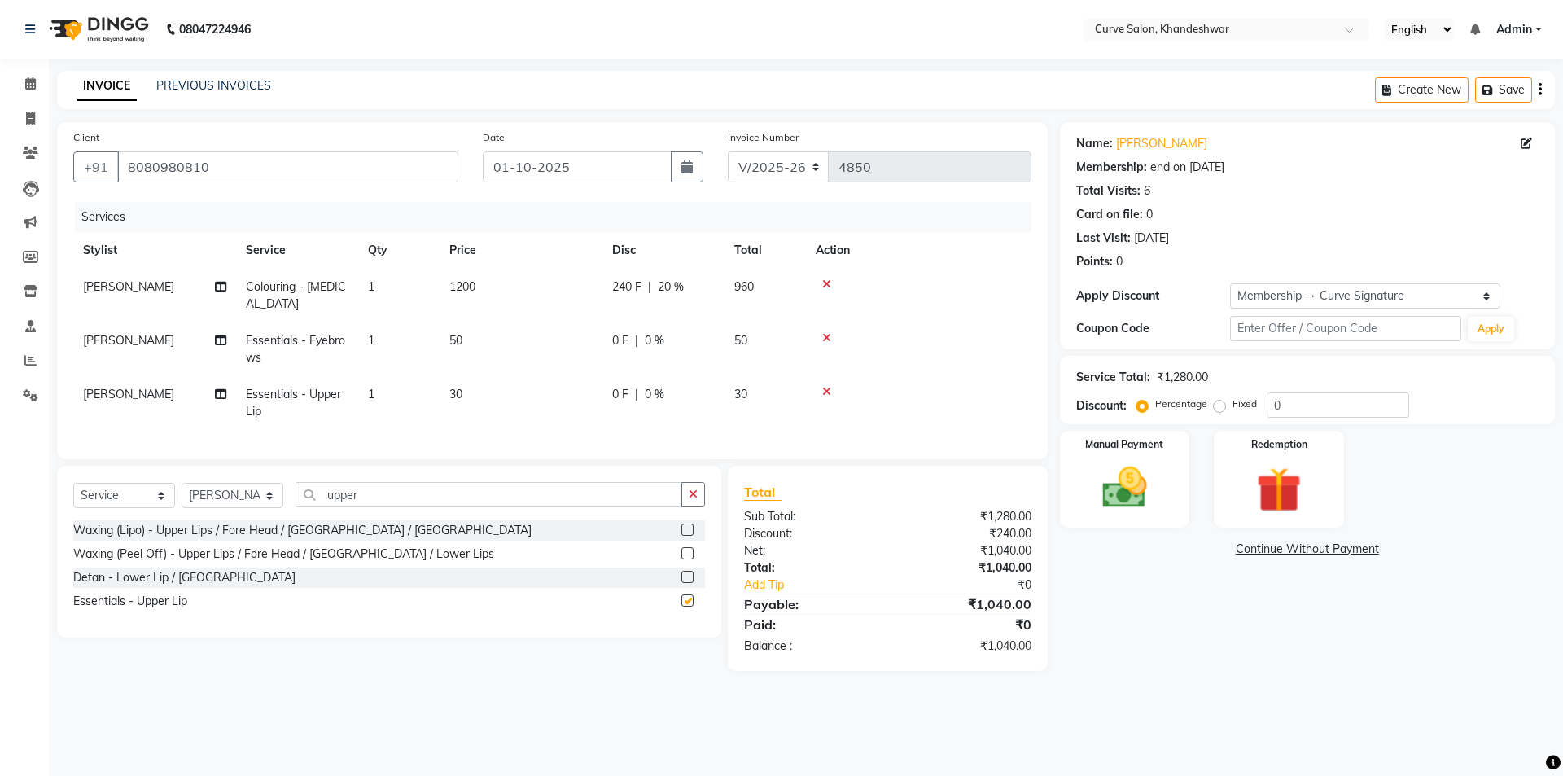
checkbox input "false"
click at [1155, 447] on label "Manual Payment" at bounding box center [1125, 443] width 81 height 15
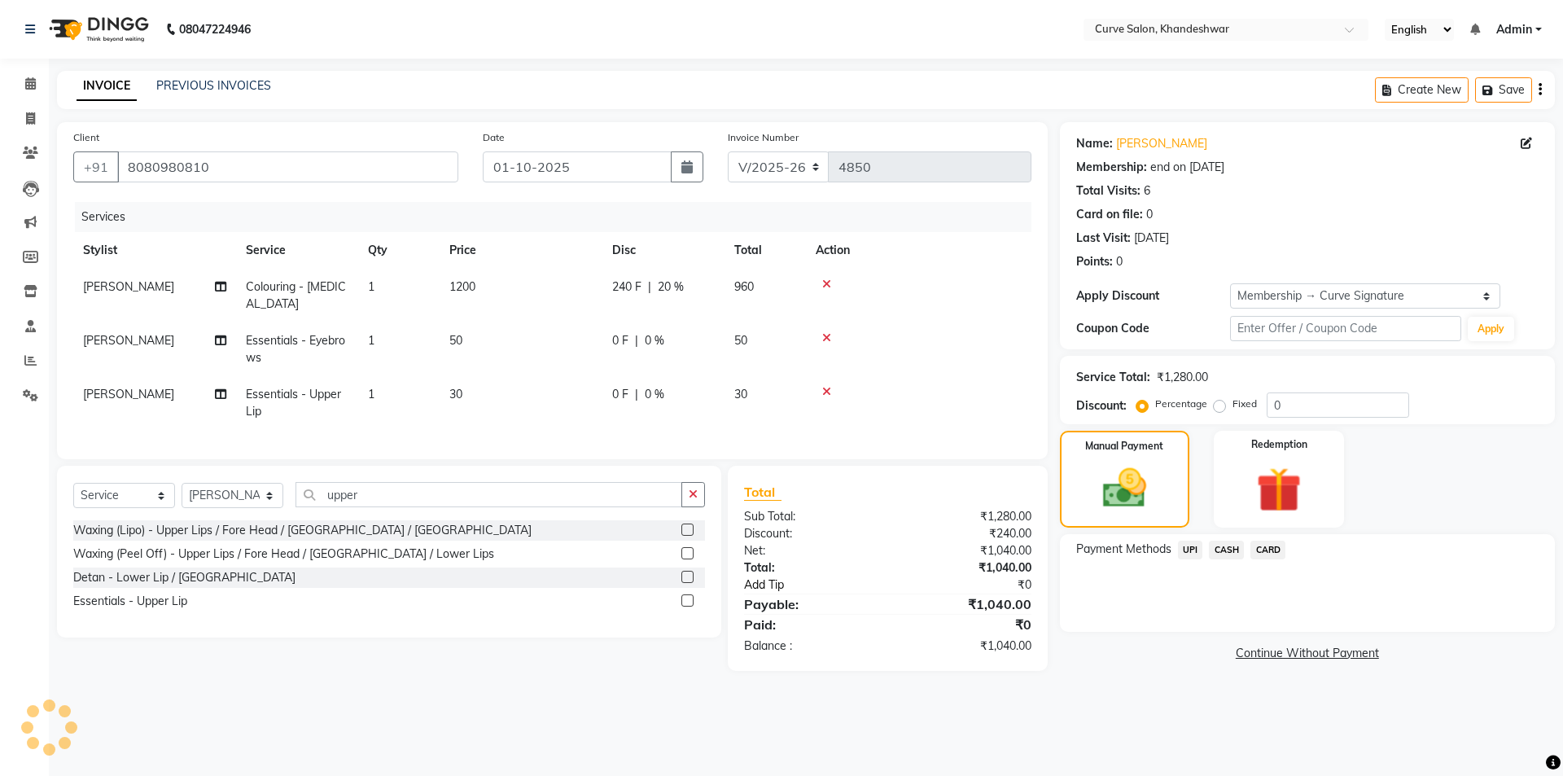
click at [772, 594] on link "Add Tip" at bounding box center [823, 584] width 182 height 17
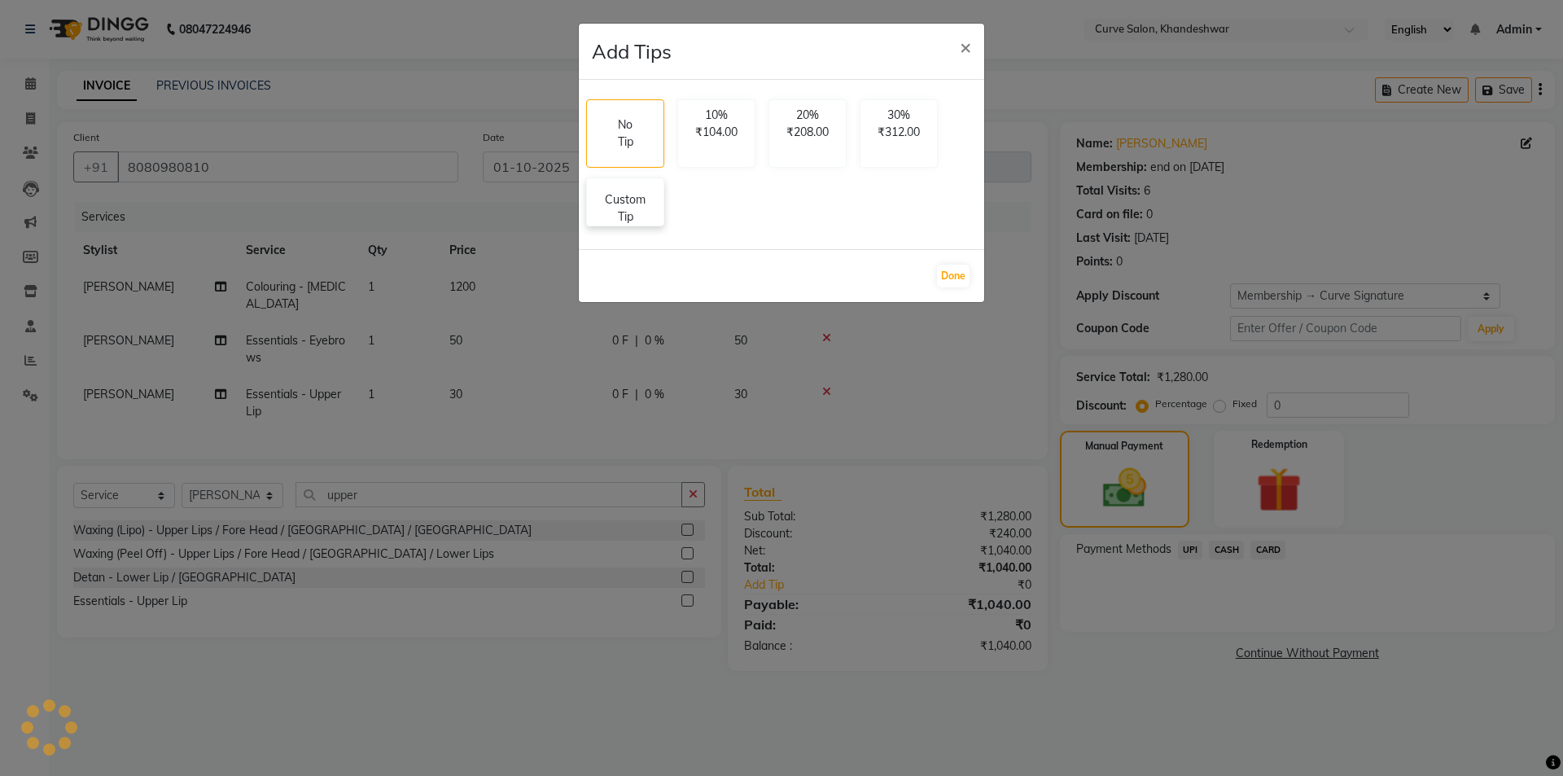
click at [651, 211] on p "Custom Tip" at bounding box center [625, 208] width 57 height 34
select select "46175"
select select "25109"
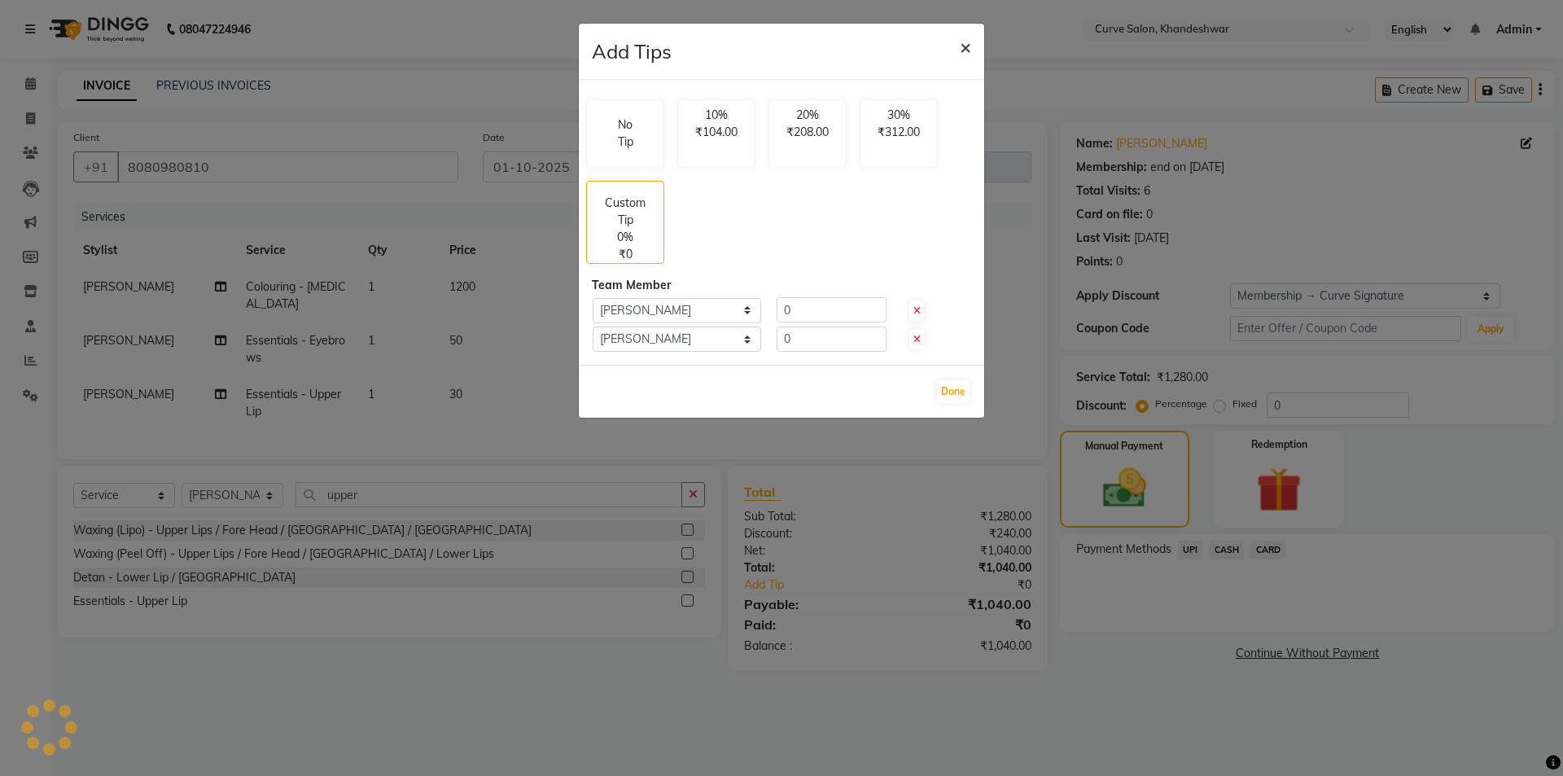
click at [964, 50] on span "×" at bounding box center [965, 46] width 11 height 24
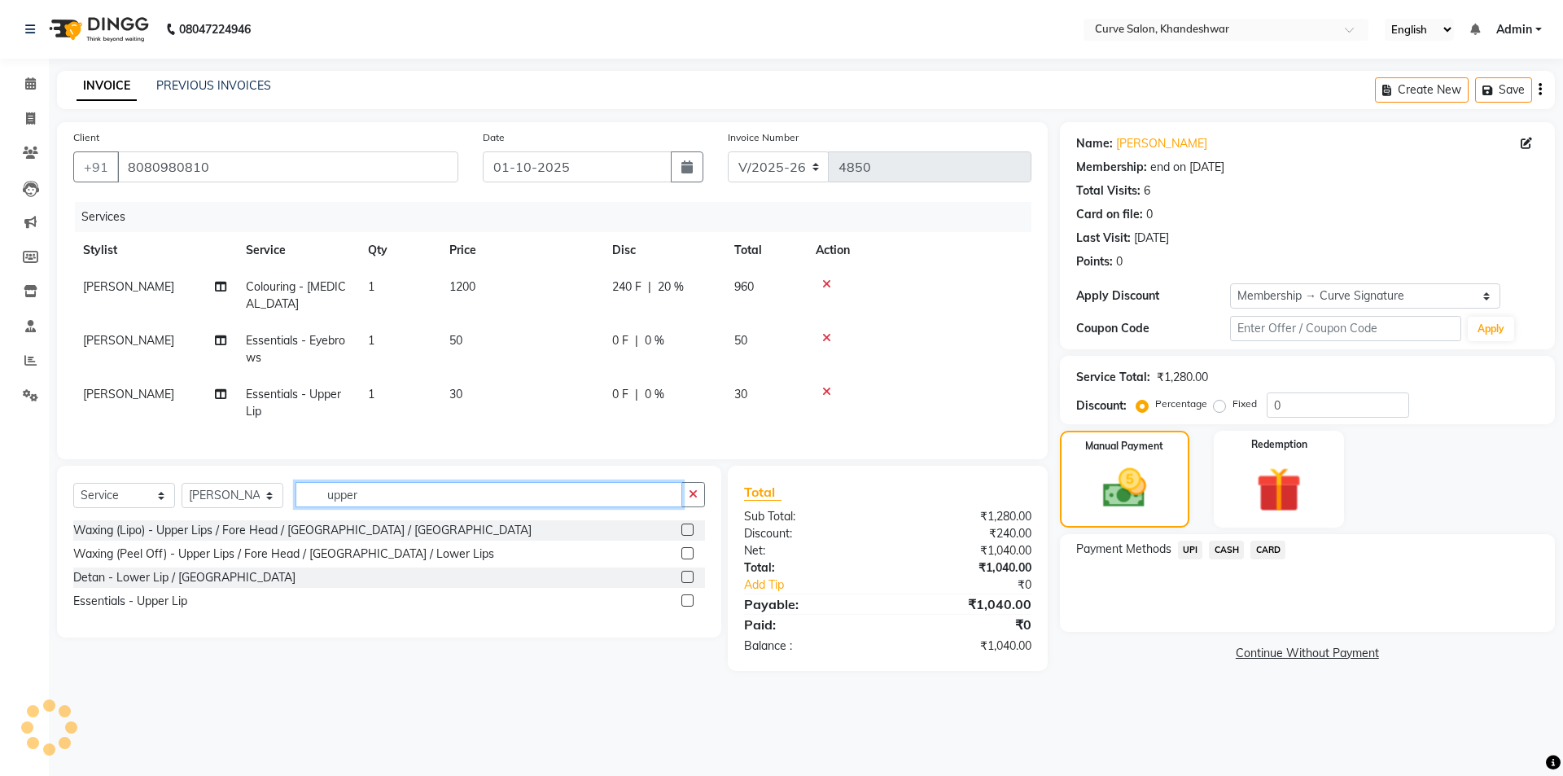
click at [379, 506] on input "upper" at bounding box center [489, 494] width 387 height 25
drag, startPoint x: 371, startPoint y: 506, endPoint x: 274, endPoint y: 514, distance: 97.2
click at [274, 514] on div "Select Service Product Membership Package Voucher Prepaid Gift Card Select Styl…" at bounding box center [389, 501] width 632 height 38
type input "fore"
click at [687, 583] on label at bounding box center [688, 577] width 12 height 12
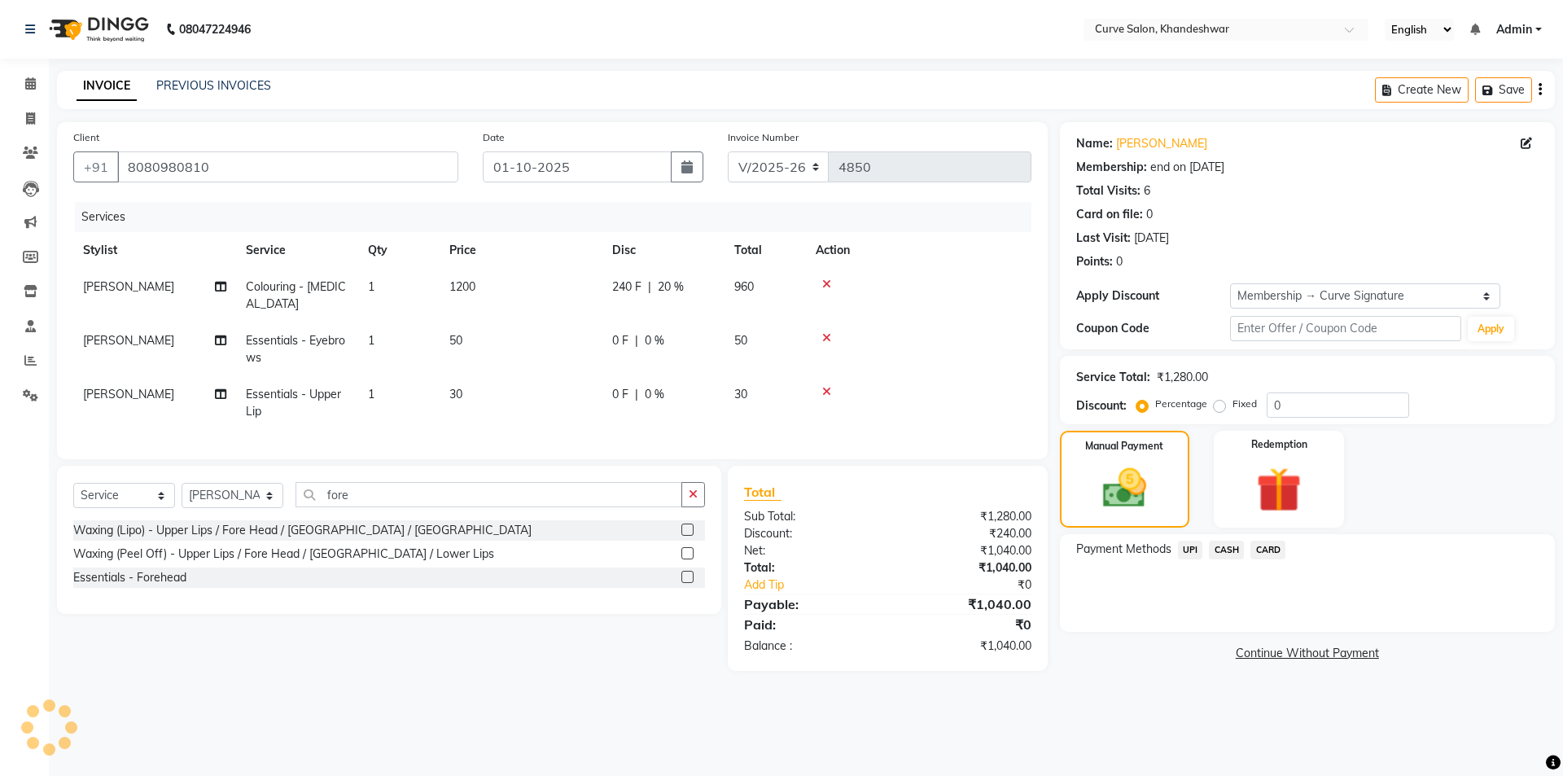
click at [687, 583] on input "checkbox" at bounding box center [687, 577] width 11 height 11
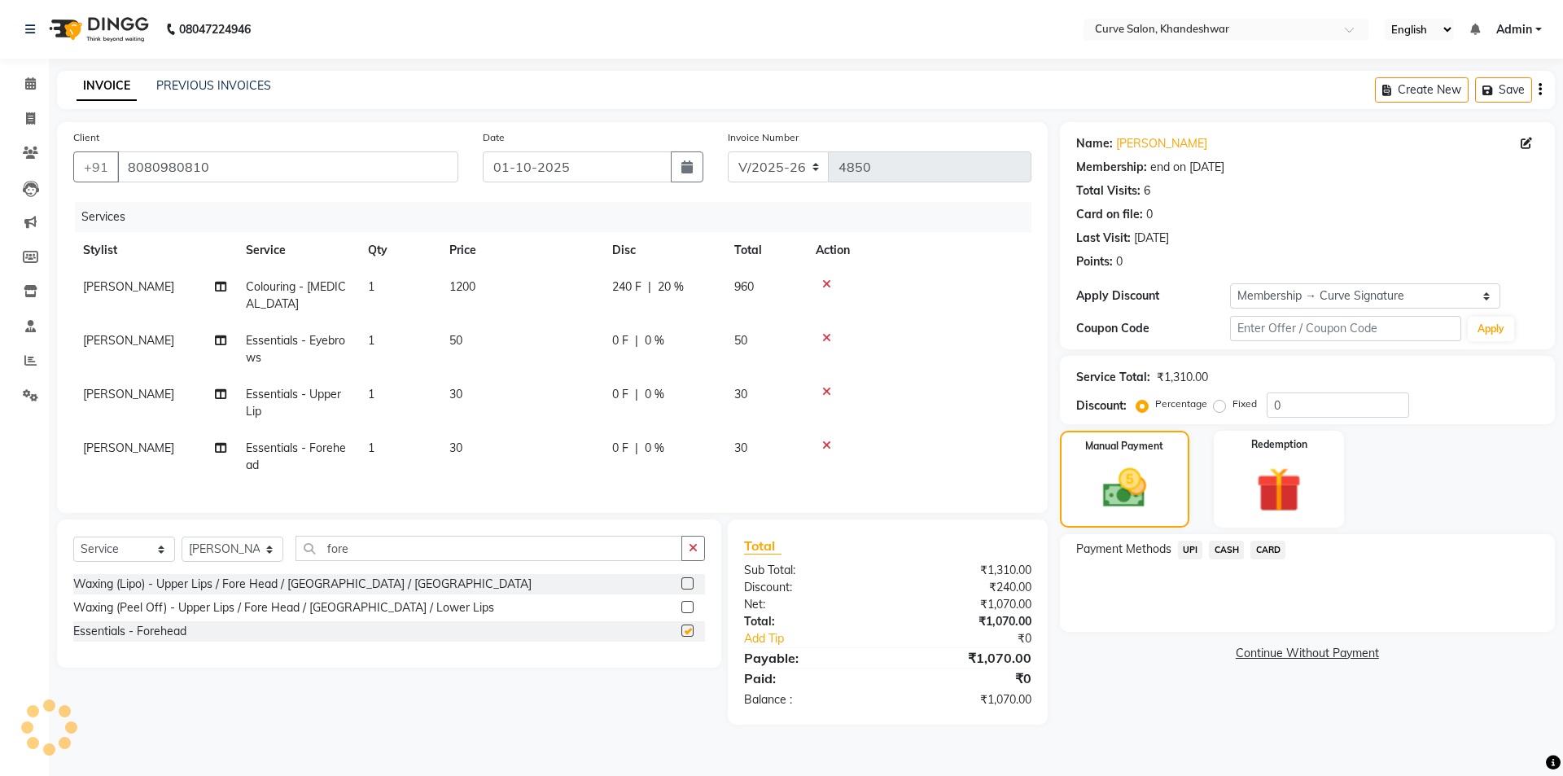
checkbox input "false"
click at [1195, 552] on span "UPI" at bounding box center [1190, 550] width 25 height 19
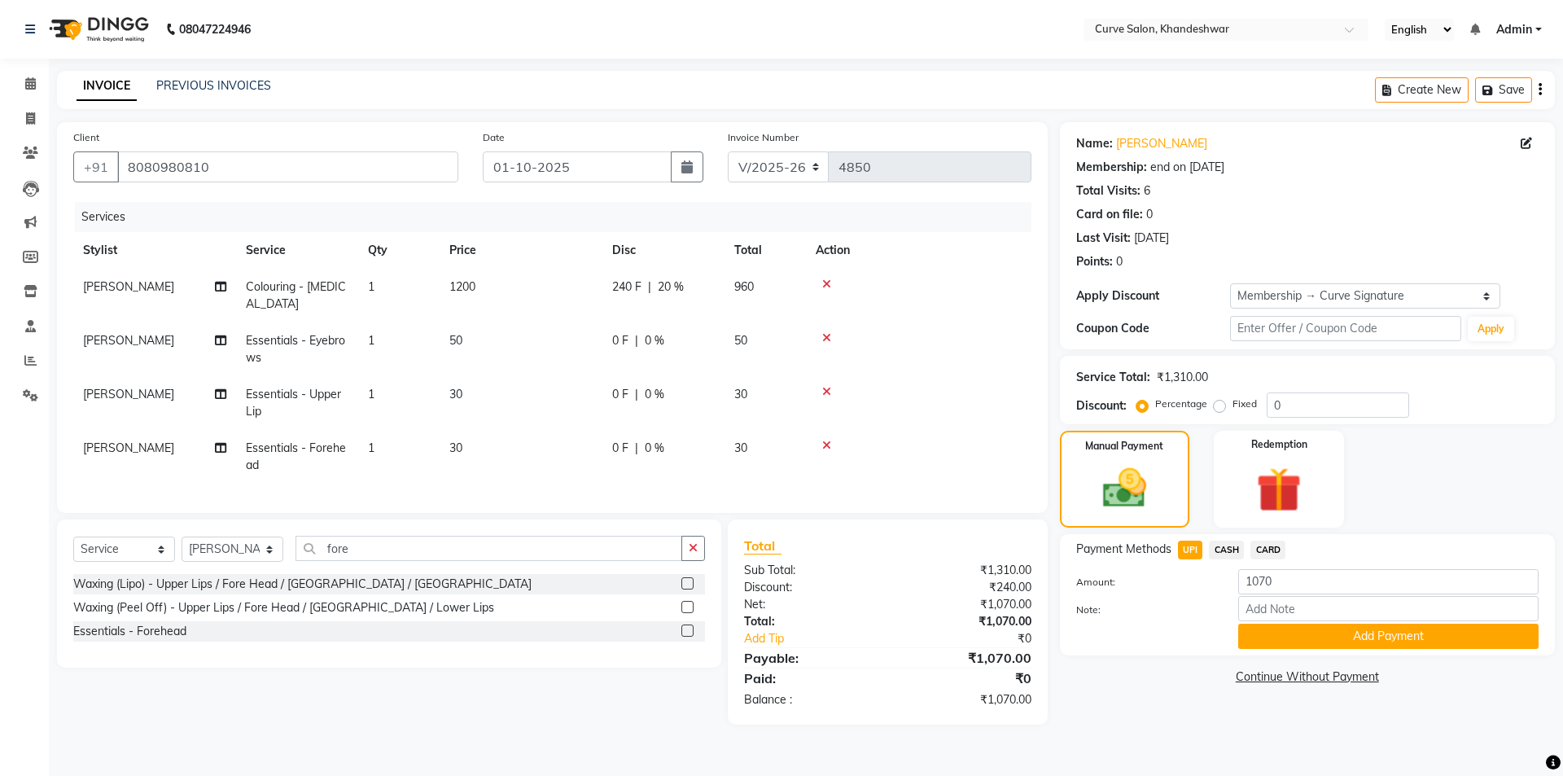
click at [1234, 551] on span "CASH" at bounding box center [1226, 550] width 35 height 19
click at [1210, 550] on span "CASH" at bounding box center [1226, 550] width 35 height 19
click at [1183, 557] on span "UPI" at bounding box center [1190, 550] width 25 height 19
click at [1334, 645] on button "Add Payment" at bounding box center [1388, 636] width 300 height 25
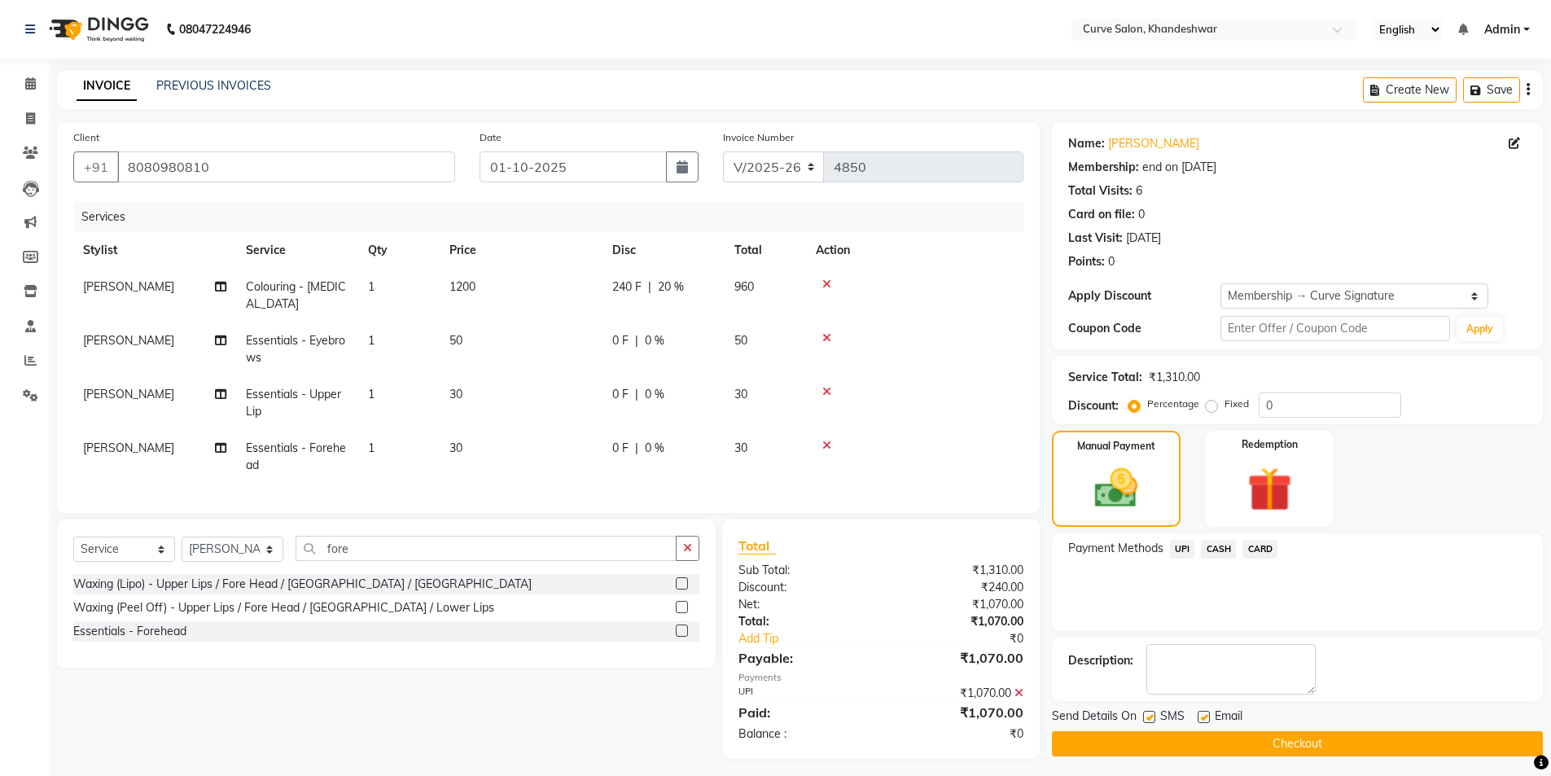
scroll to position [20, 0]
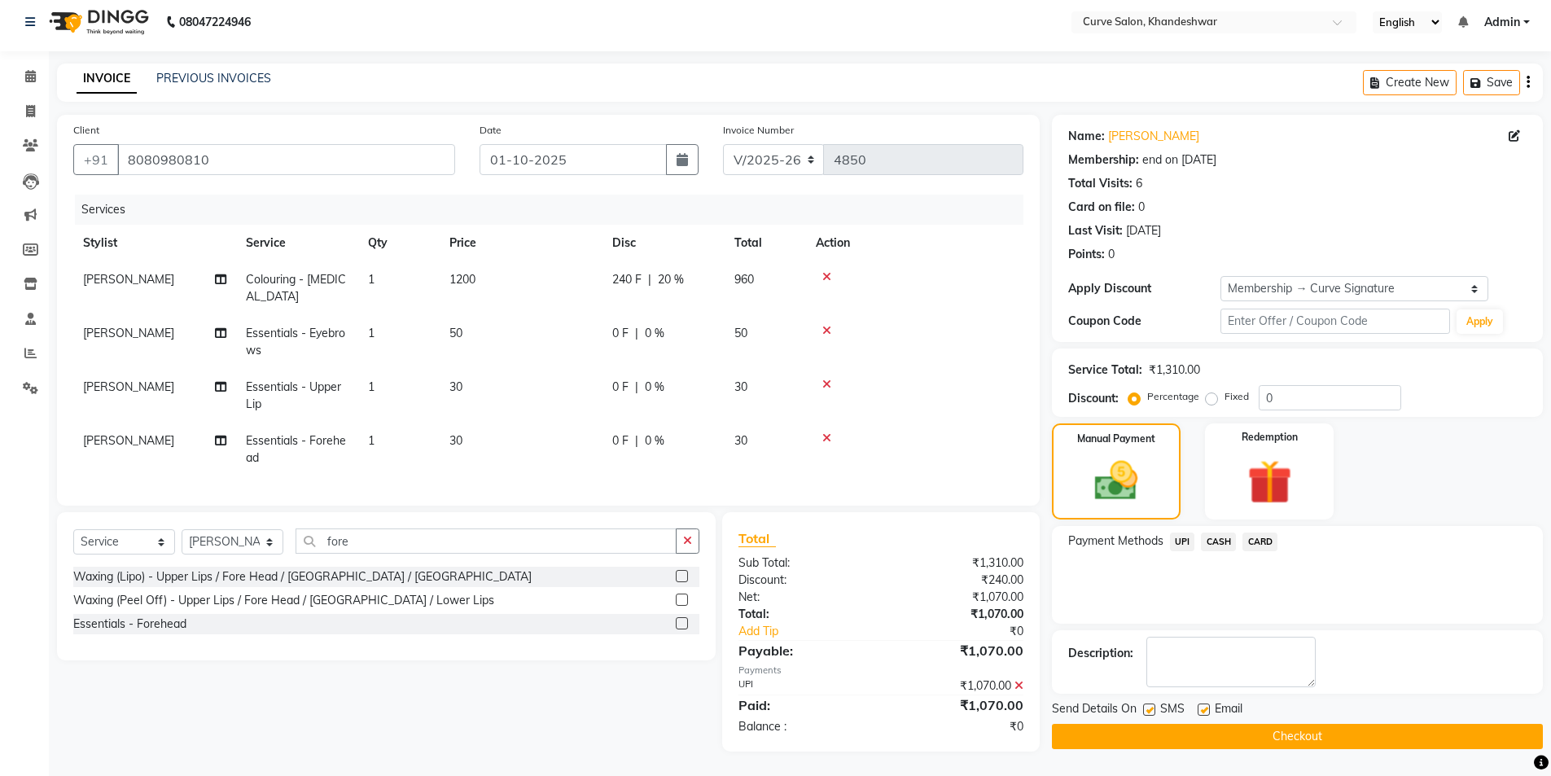
click at [1344, 724] on button "Checkout" at bounding box center [1297, 736] width 491 height 25
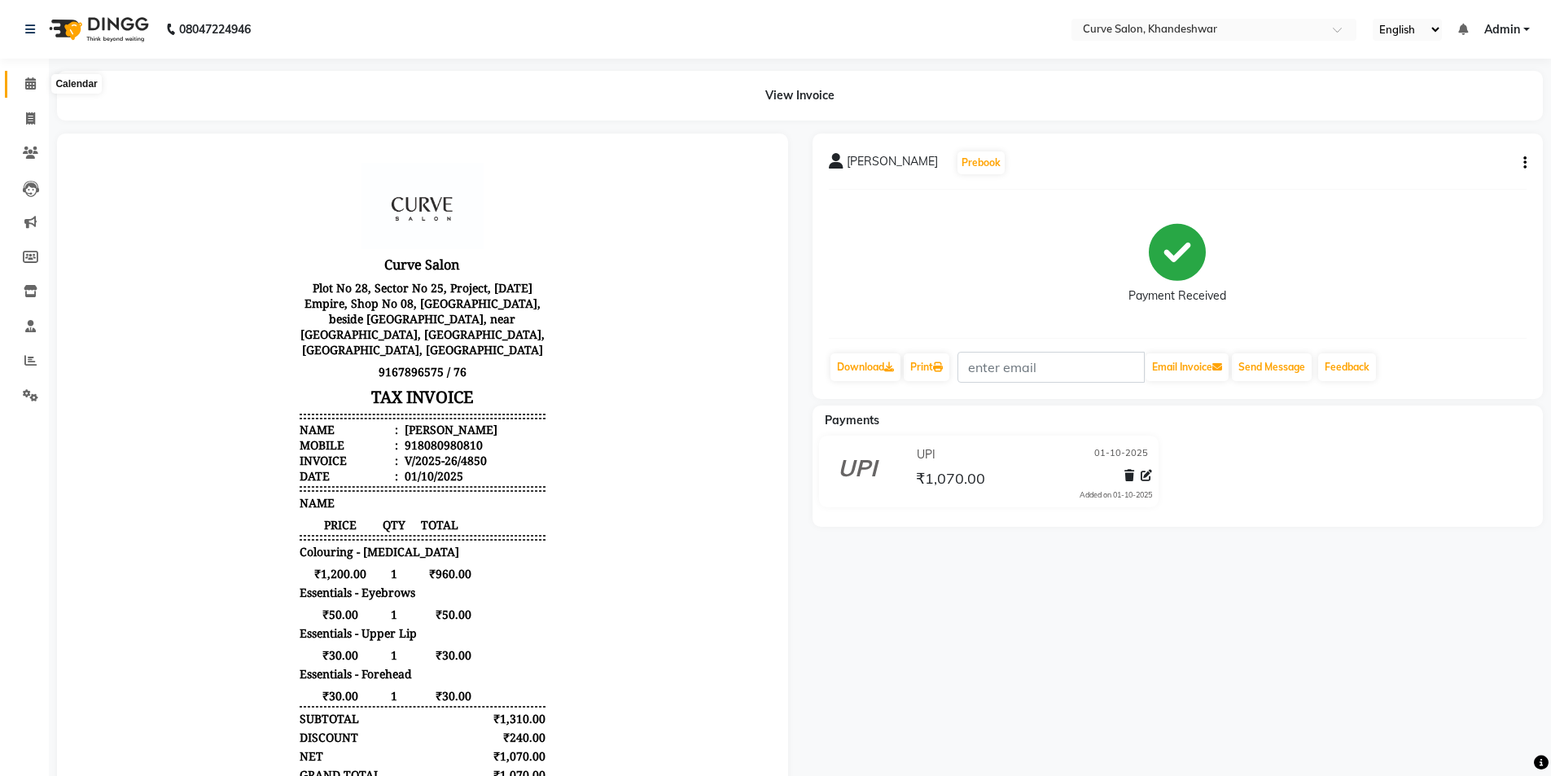
click at [20, 86] on span at bounding box center [30, 84] width 28 height 19
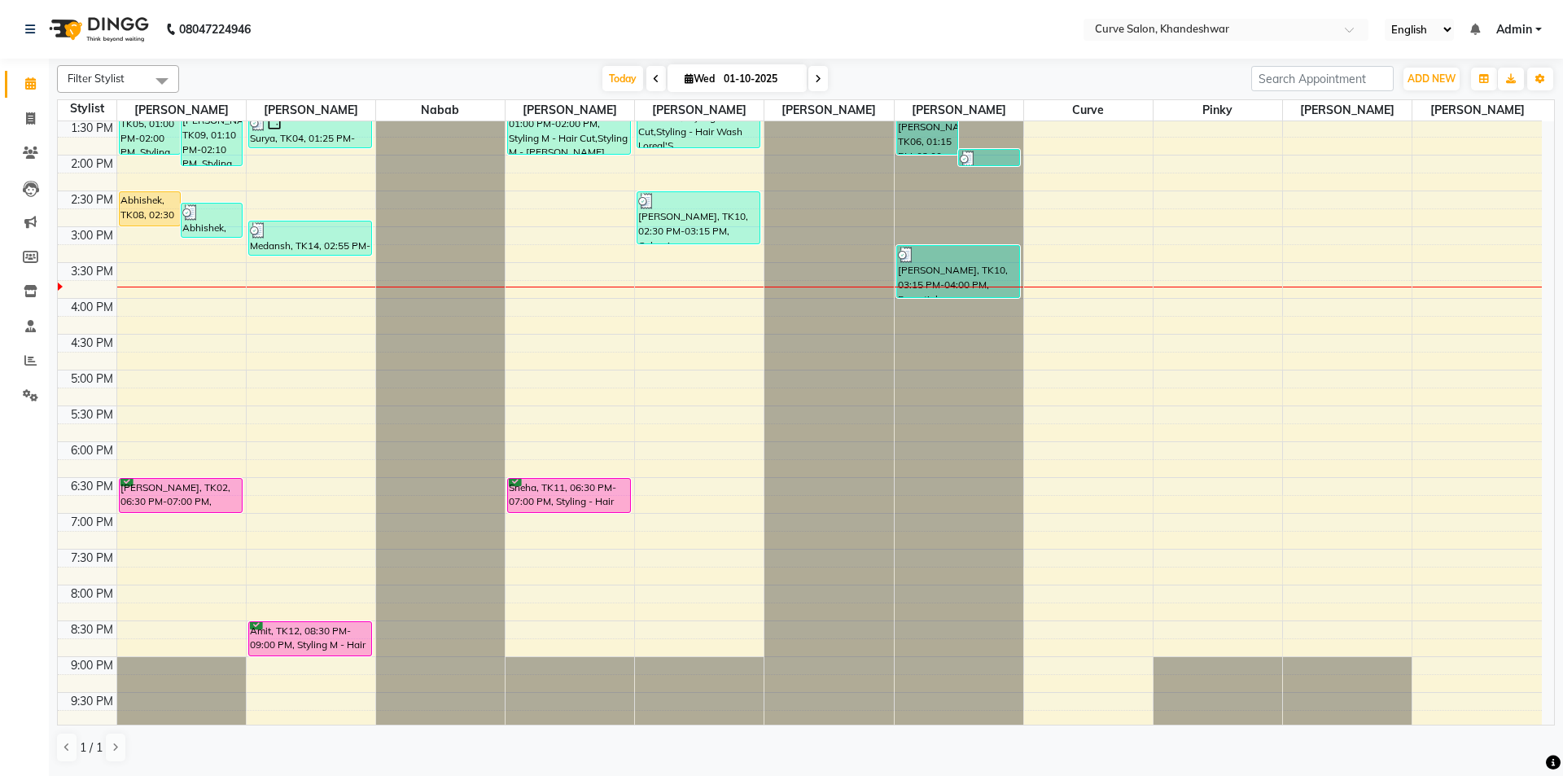
scroll to position [399, 0]
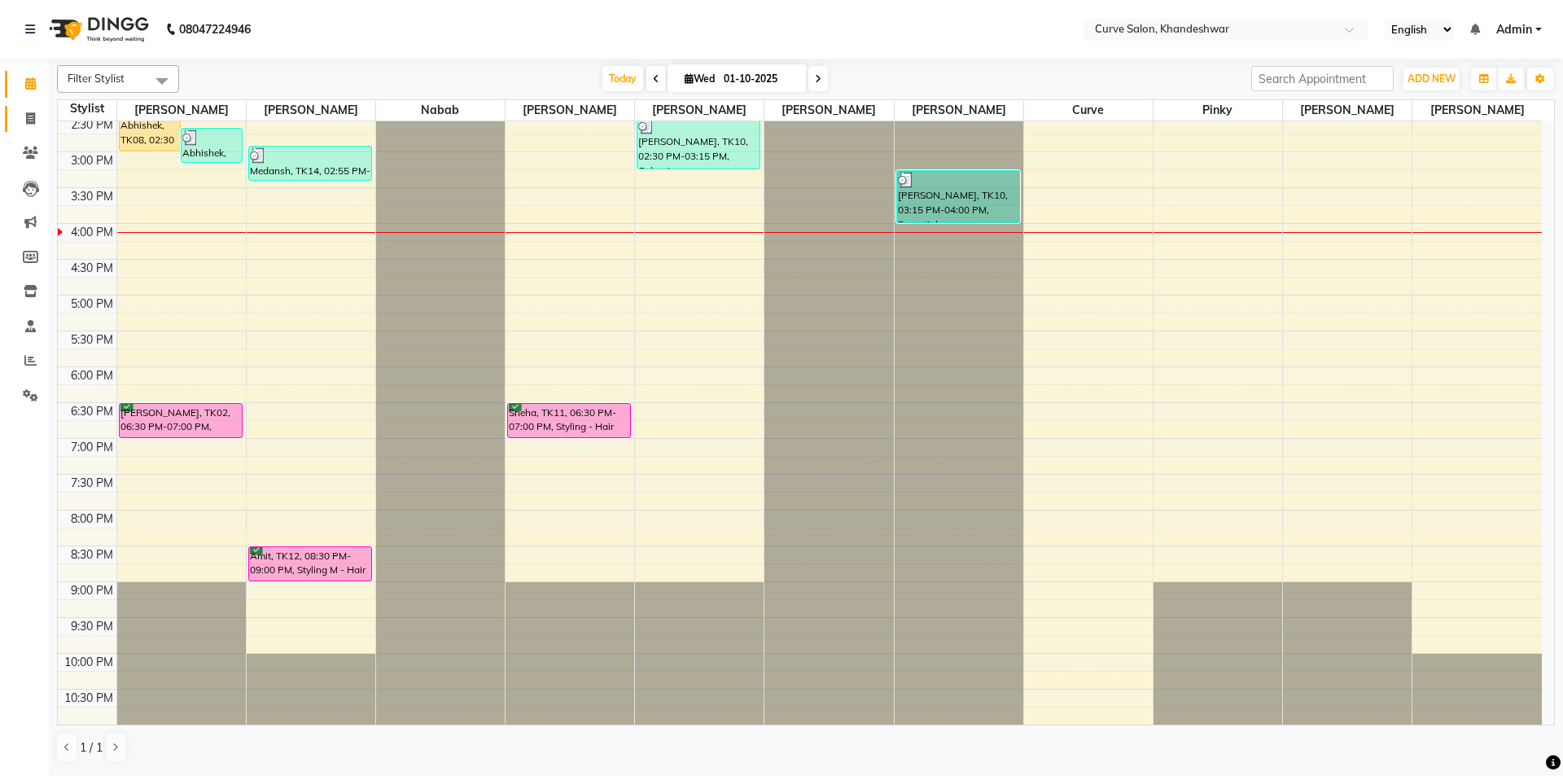
click at [31, 116] on icon at bounding box center [30, 118] width 9 height 12
select select "service"
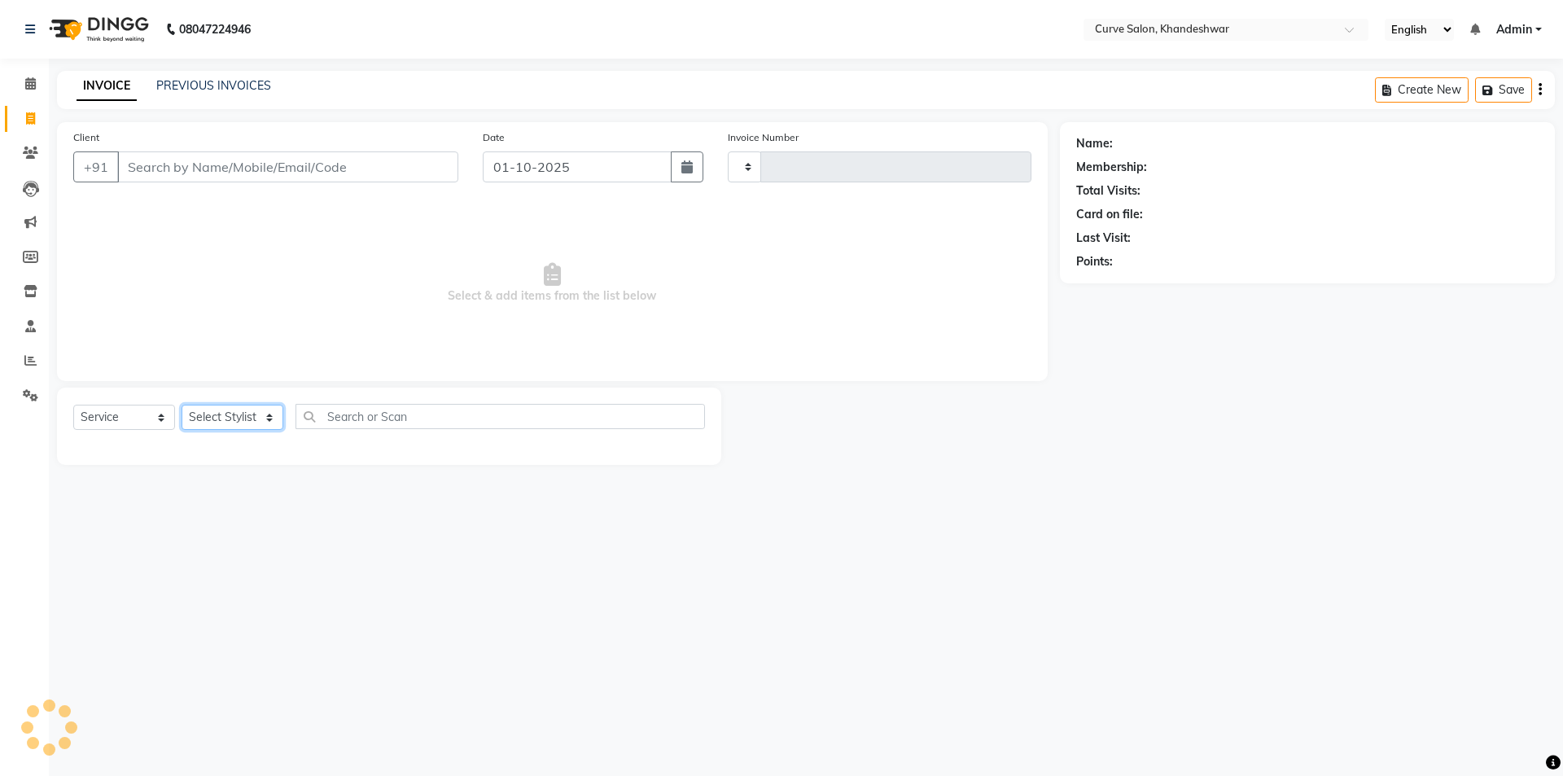
click at [212, 423] on select "Select Stylist" at bounding box center [233, 417] width 102 height 25
select select "4458"
type input "4851"
click at [237, 414] on select "Select Stylist [PERSON_NAME] Curve [PERSON_NAME] [PERSON_NAME] [PERSON_NAME] Na…" at bounding box center [233, 417] width 102 height 25
select select "25107"
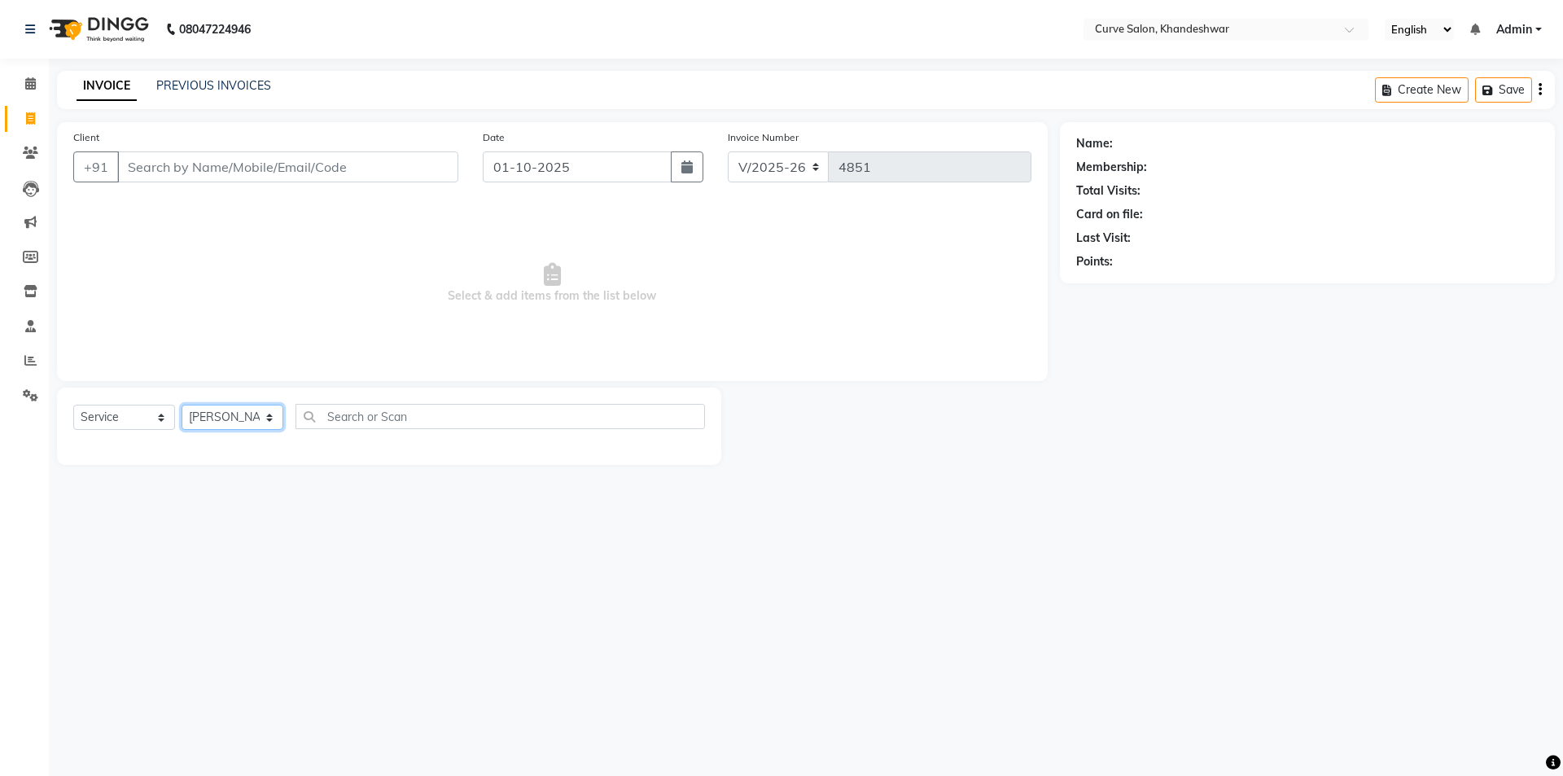
click at [182, 405] on select "Select Stylist [PERSON_NAME] Curve [PERSON_NAME] [PERSON_NAME] [PERSON_NAME] Na…" at bounding box center [233, 417] width 102 height 25
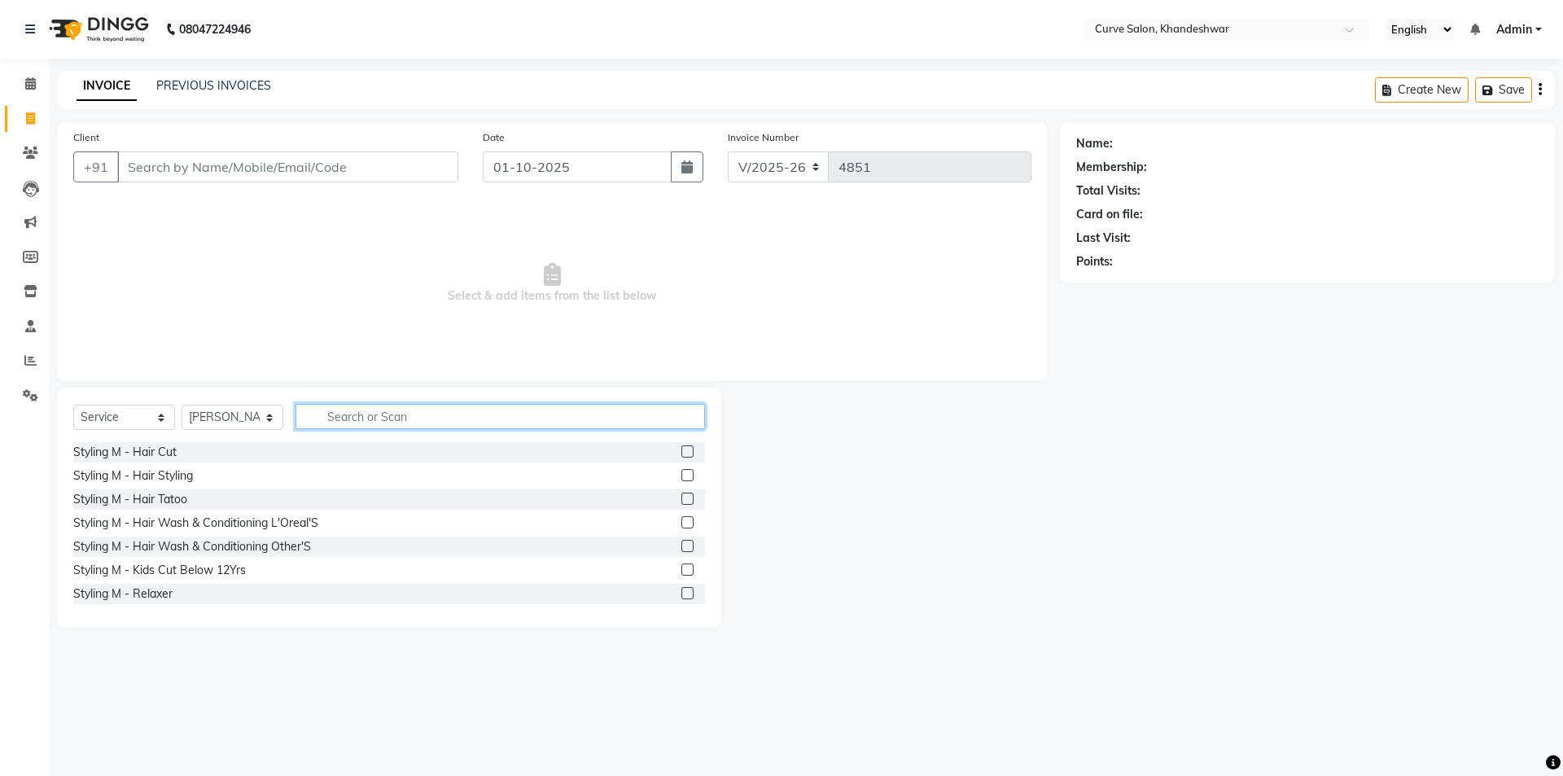
click at [388, 417] on input "text" at bounding box center [501, 416] width 410 height 25
type input "hai"
click at [168, 443] on div "Styling M - Hair Cut" at bounding box center [389, 452] width 632 height 20
click at [154, 449] on div "Styling M - Hair Cut" at bounding box center [124, 452] width 103 height 17
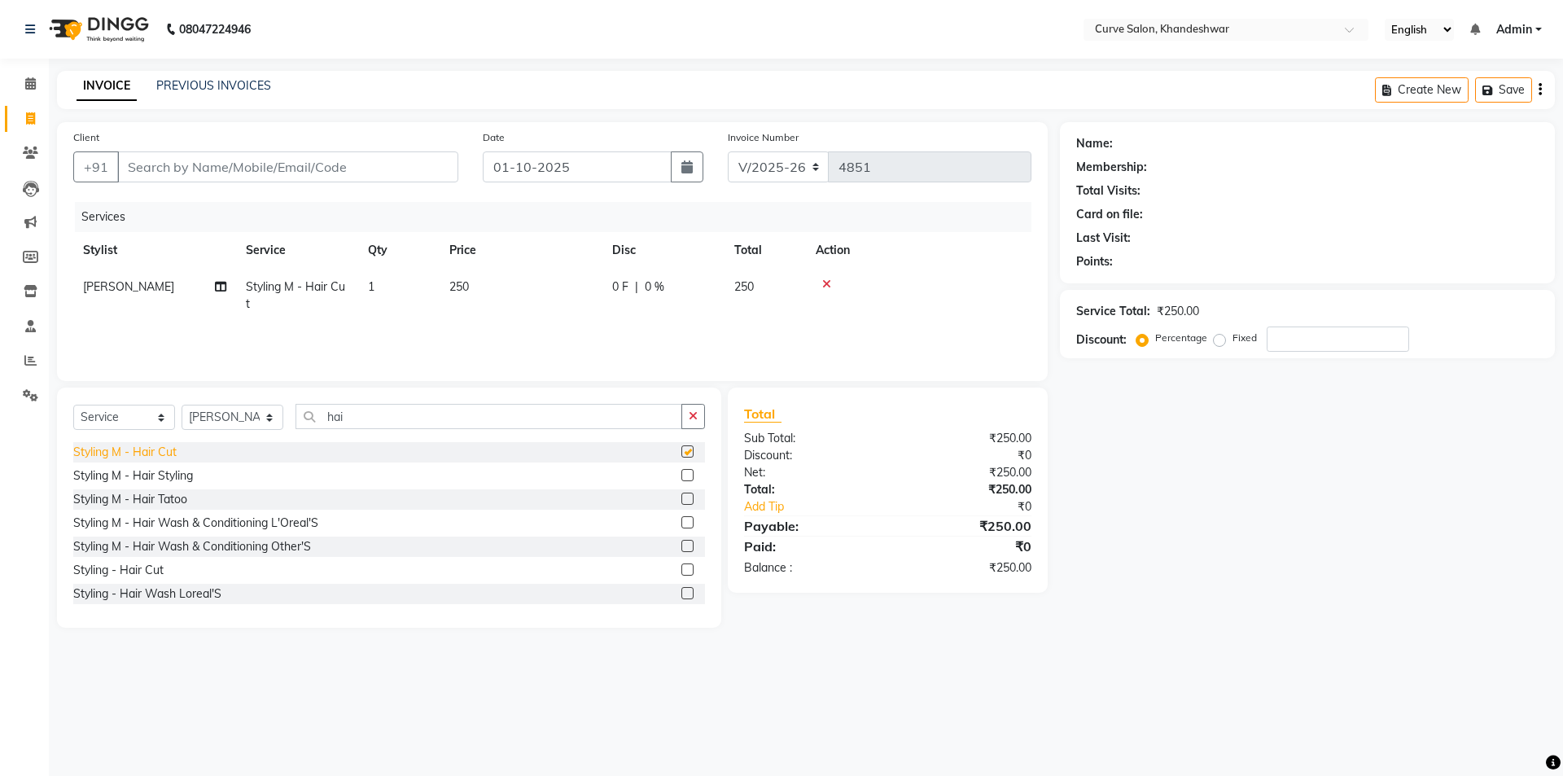
checkbox input "false"
click at [28, 81] on icon at bounding box center [30, 83] width 11 height 12
click at [191, 163] on input "Client" at bounding box center [287, 166] width 341 height 31
type input "8"
type input "0"
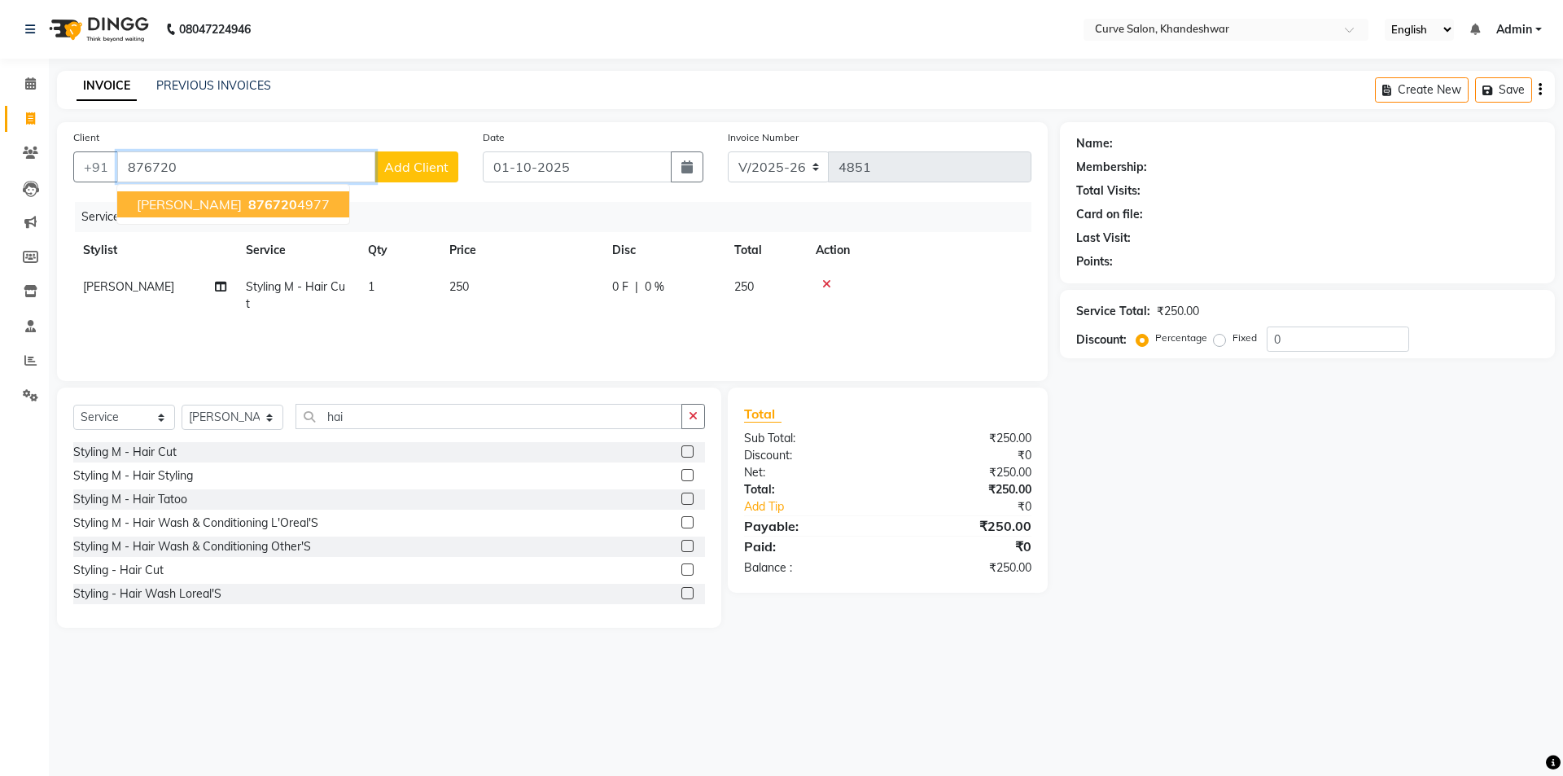
click at [269, 208] on span "876720" at bounding box center [272, 204] width 49 height 16
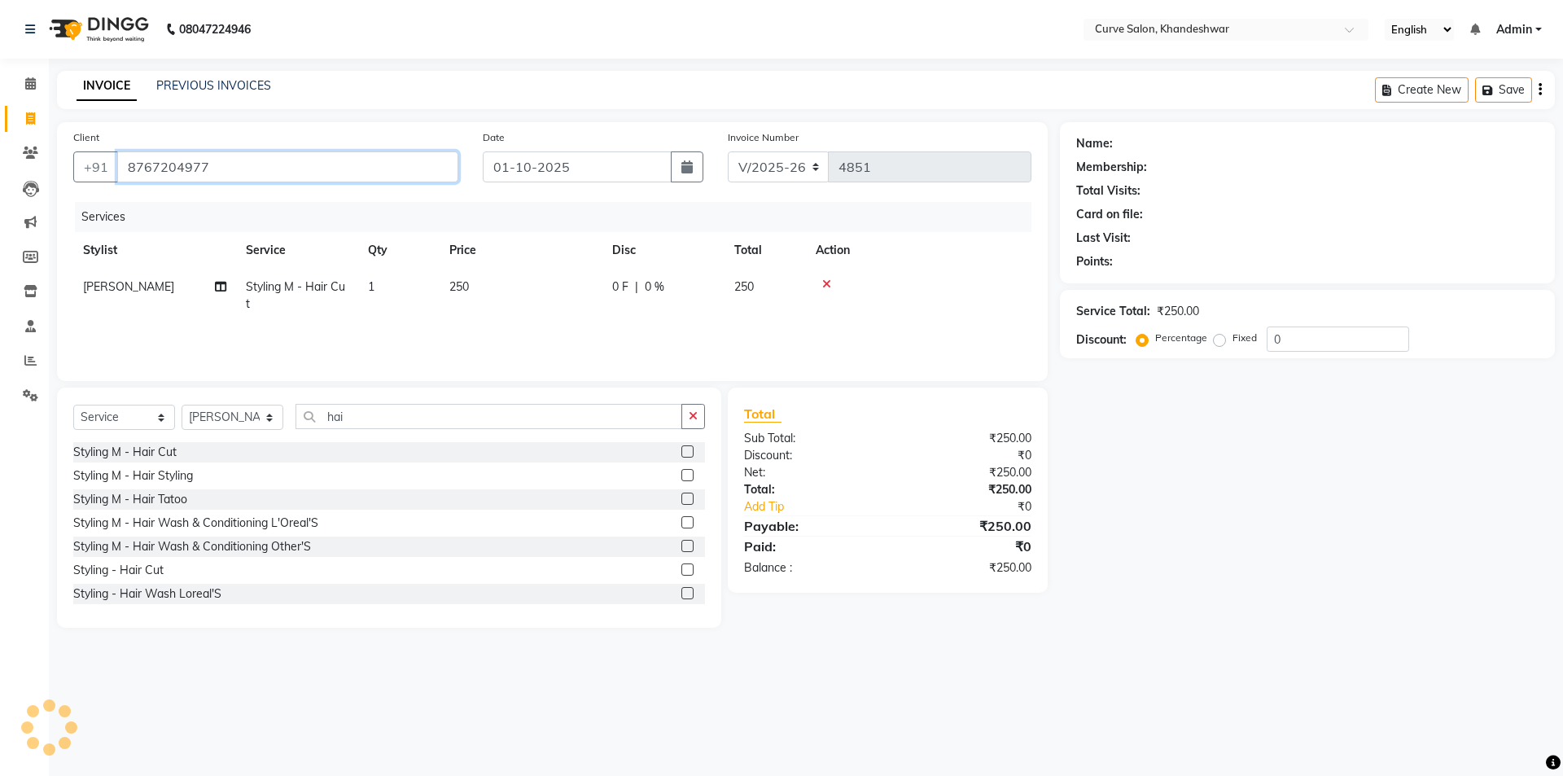
type input "8767204977"
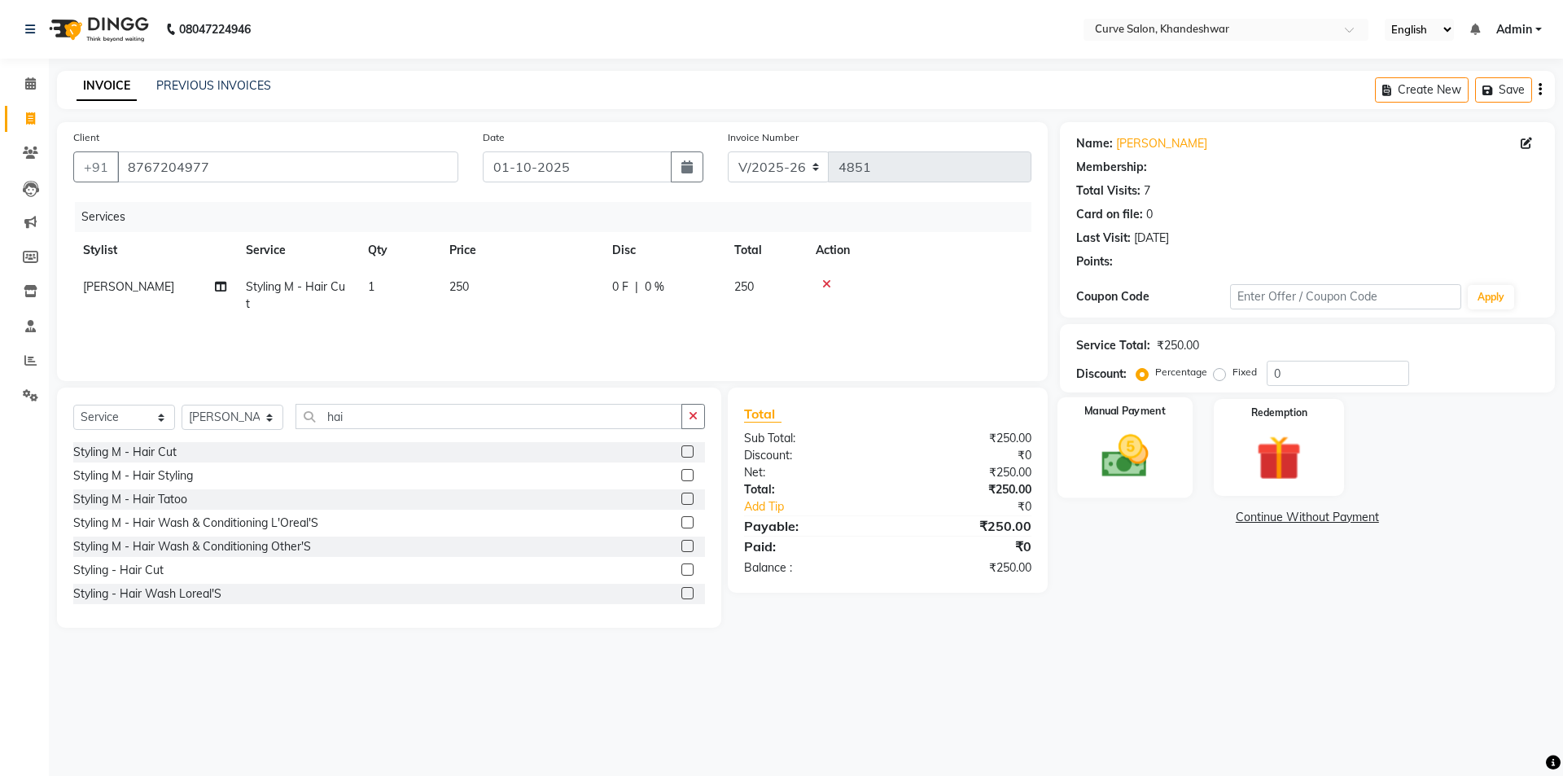
click at [1169, 423] on div "Manual Payment" at bounding box center [1124, 447] width 135 height 100
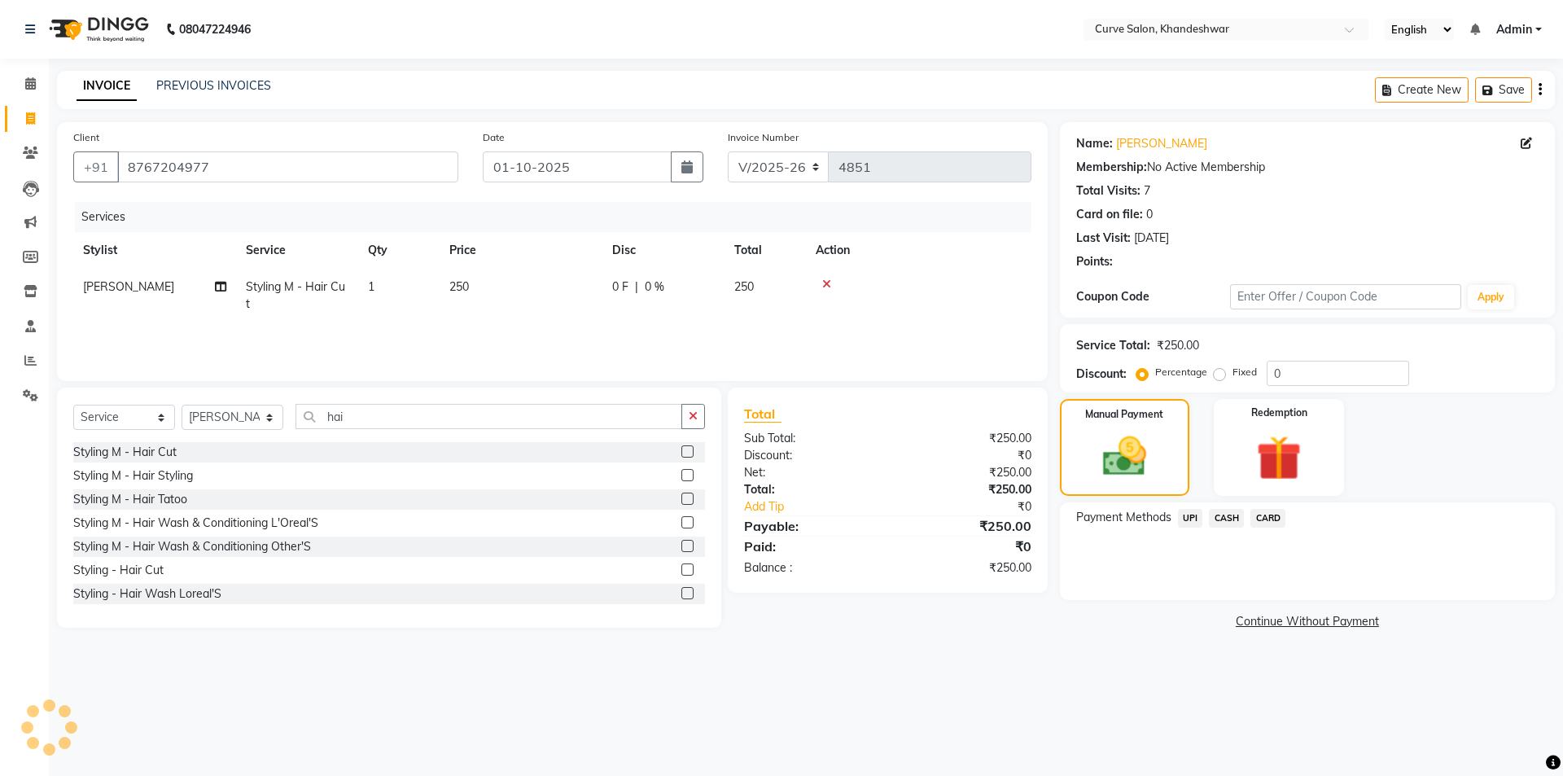
click at [1186, 515] on span "UPI" at bounding box center [1190, 518] width 25 height 19
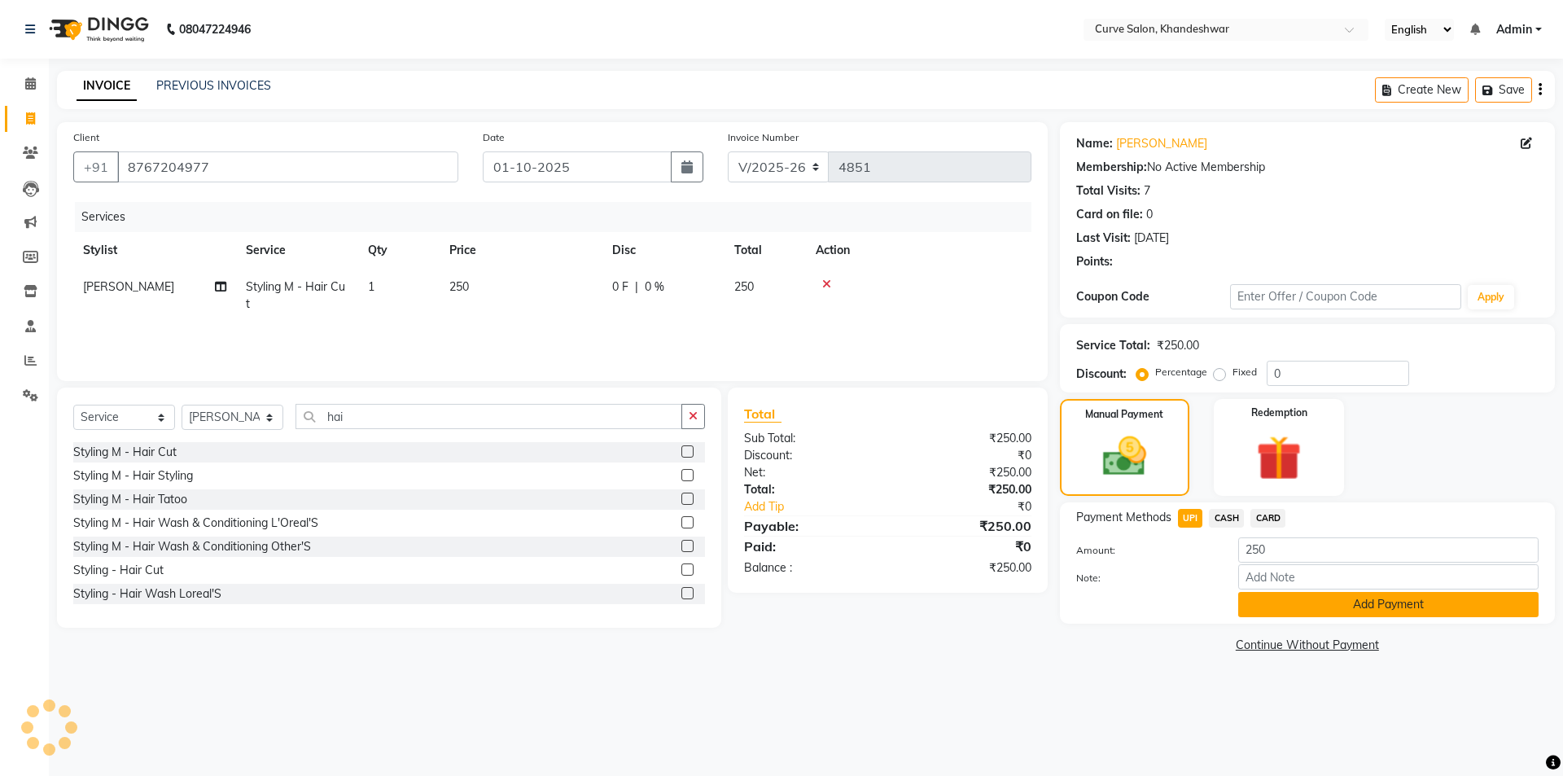
click at [1326, 592] on button "Add Payment" at bounding box center [1388, 604] width 300 height 25
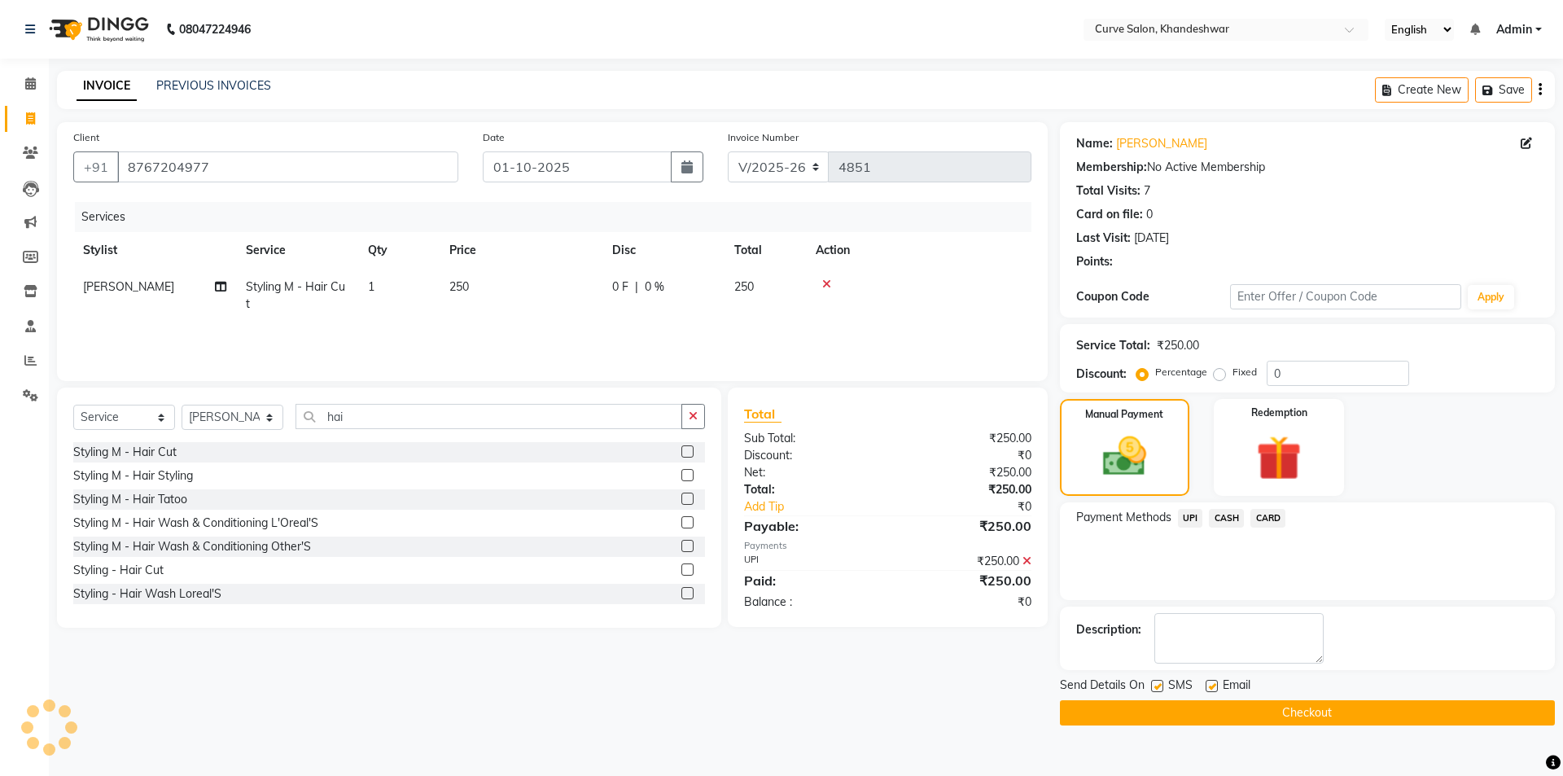
click at [1318, 713] on button "Checkout" at bounding box center [1307, 712] width 495 height 25
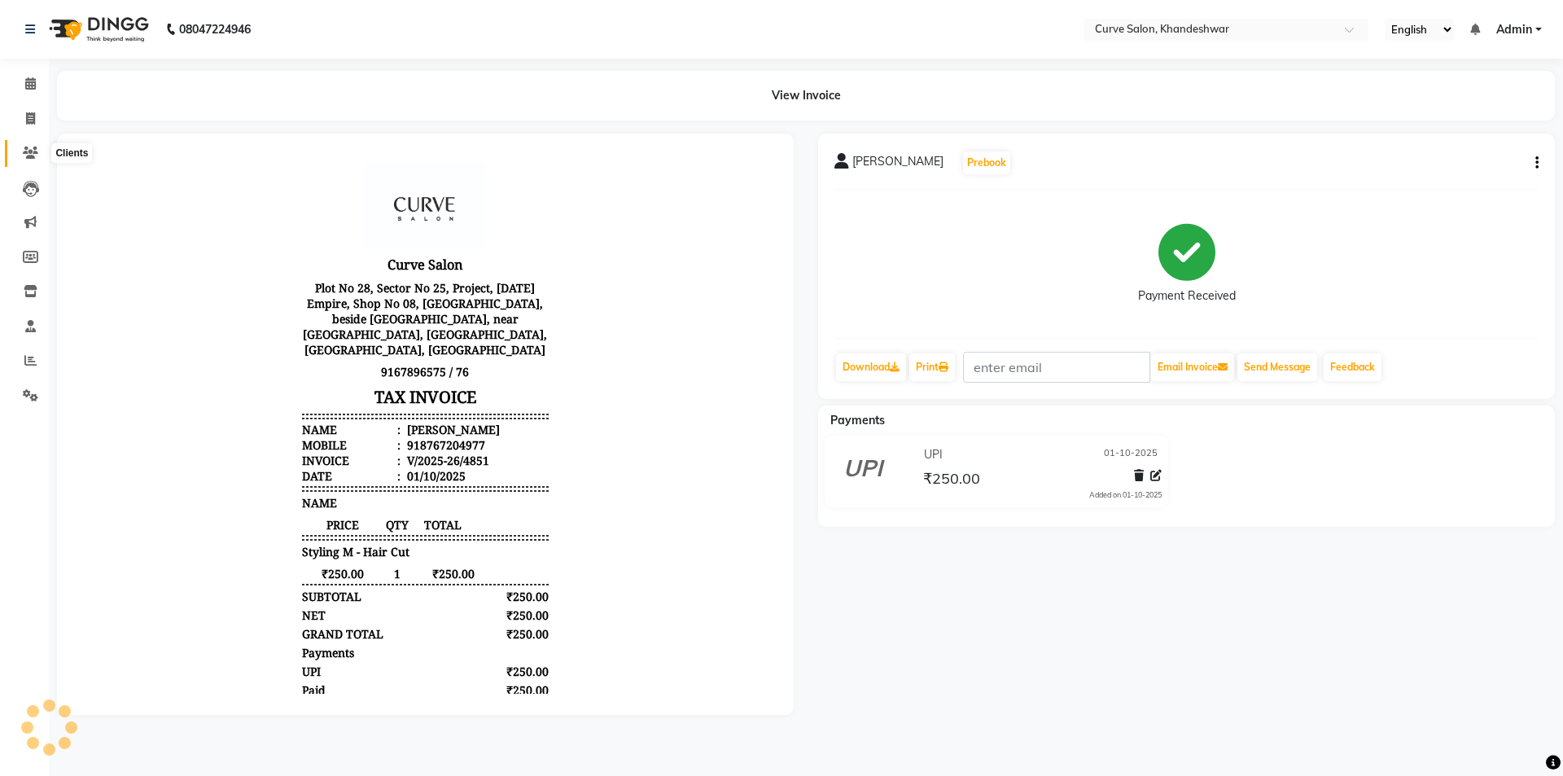
click at [34, 151] on icon at bounding box center [30, 153] width 15 height 12
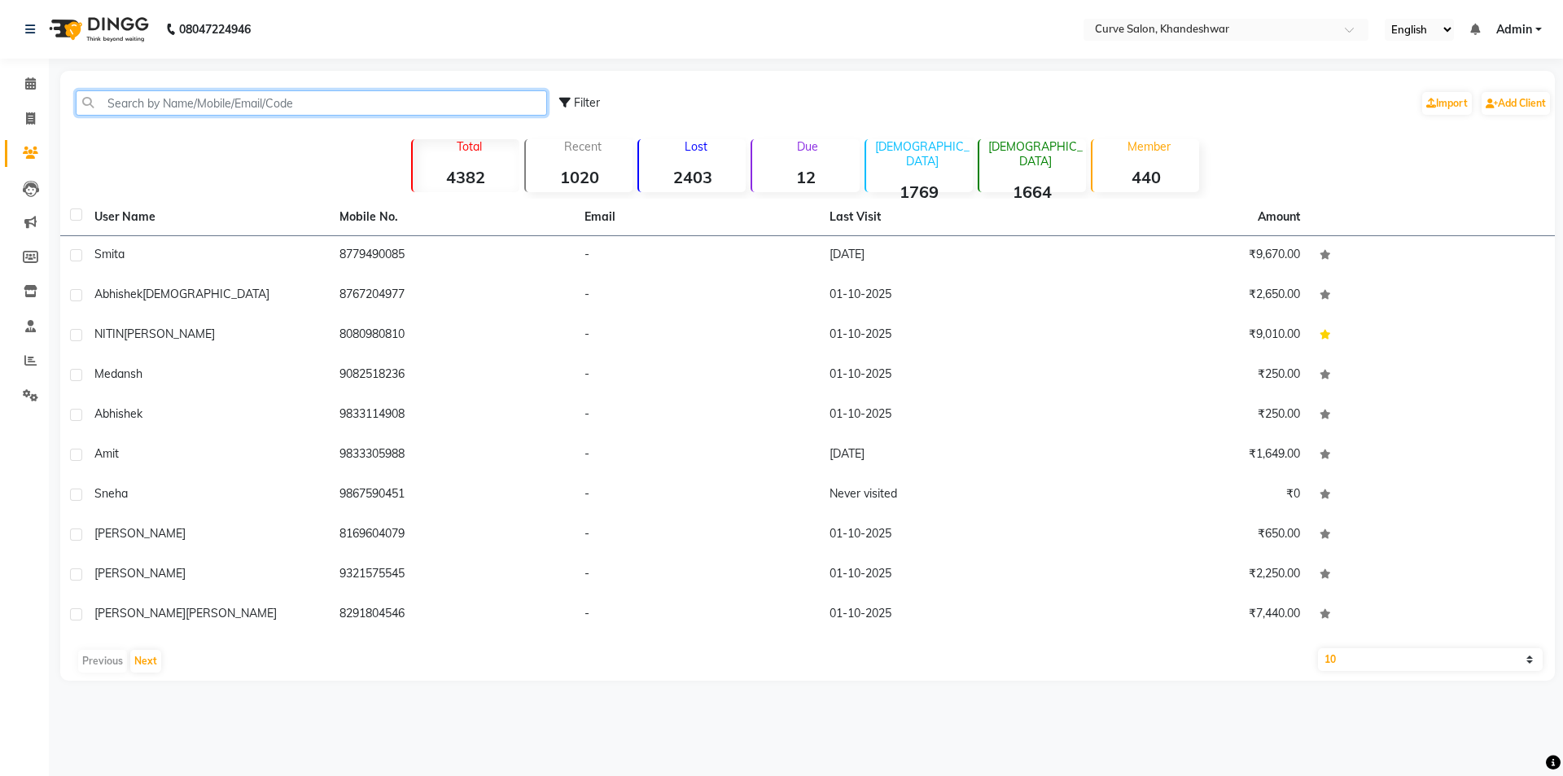
click at [193, 105] on input "text" at bounding box center [311, 102] width 471 height 25
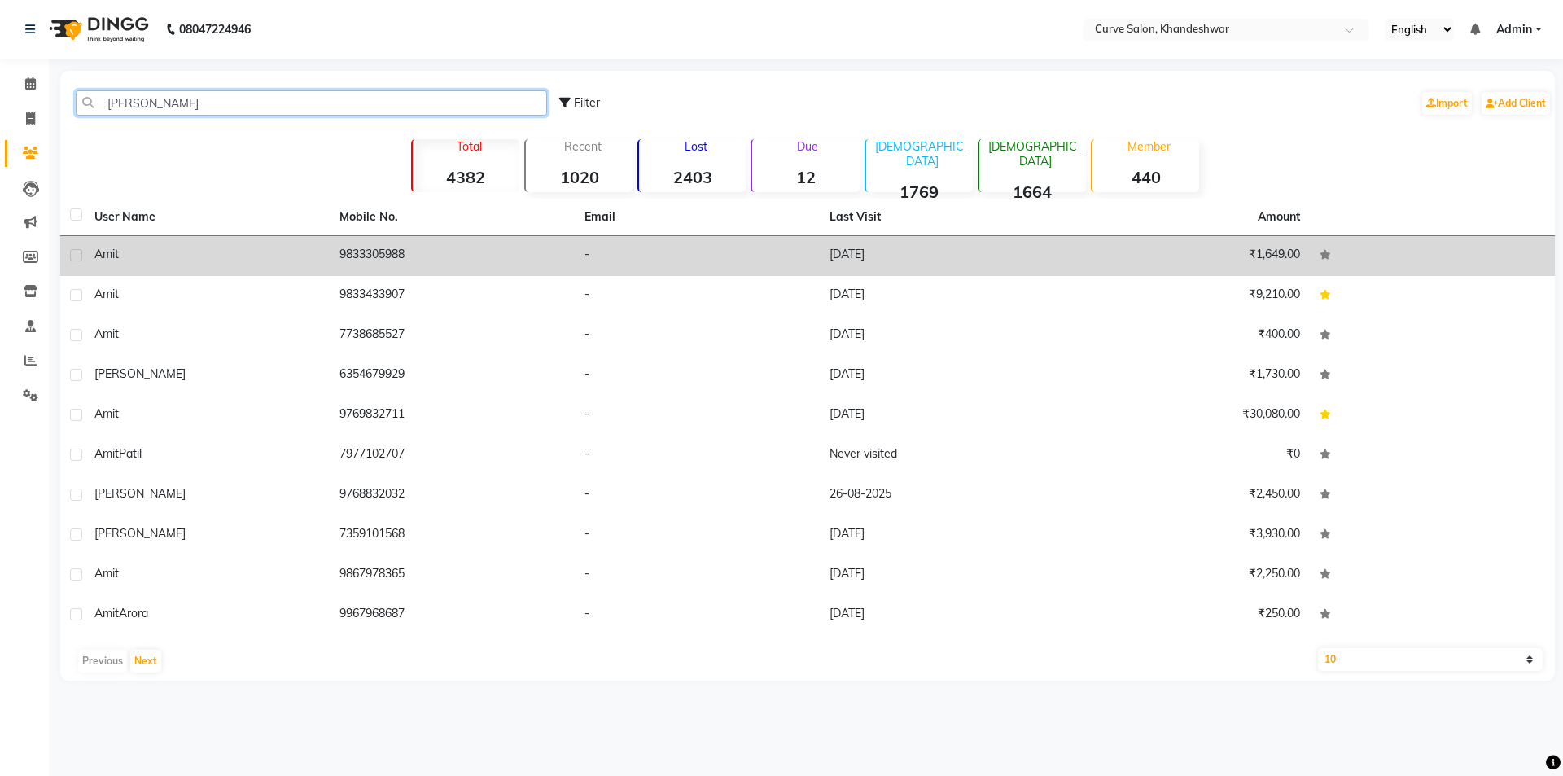
type input "amit"
click at [240, 255] on div "Amit" at bounding box center [207, 254] width 226 height 17
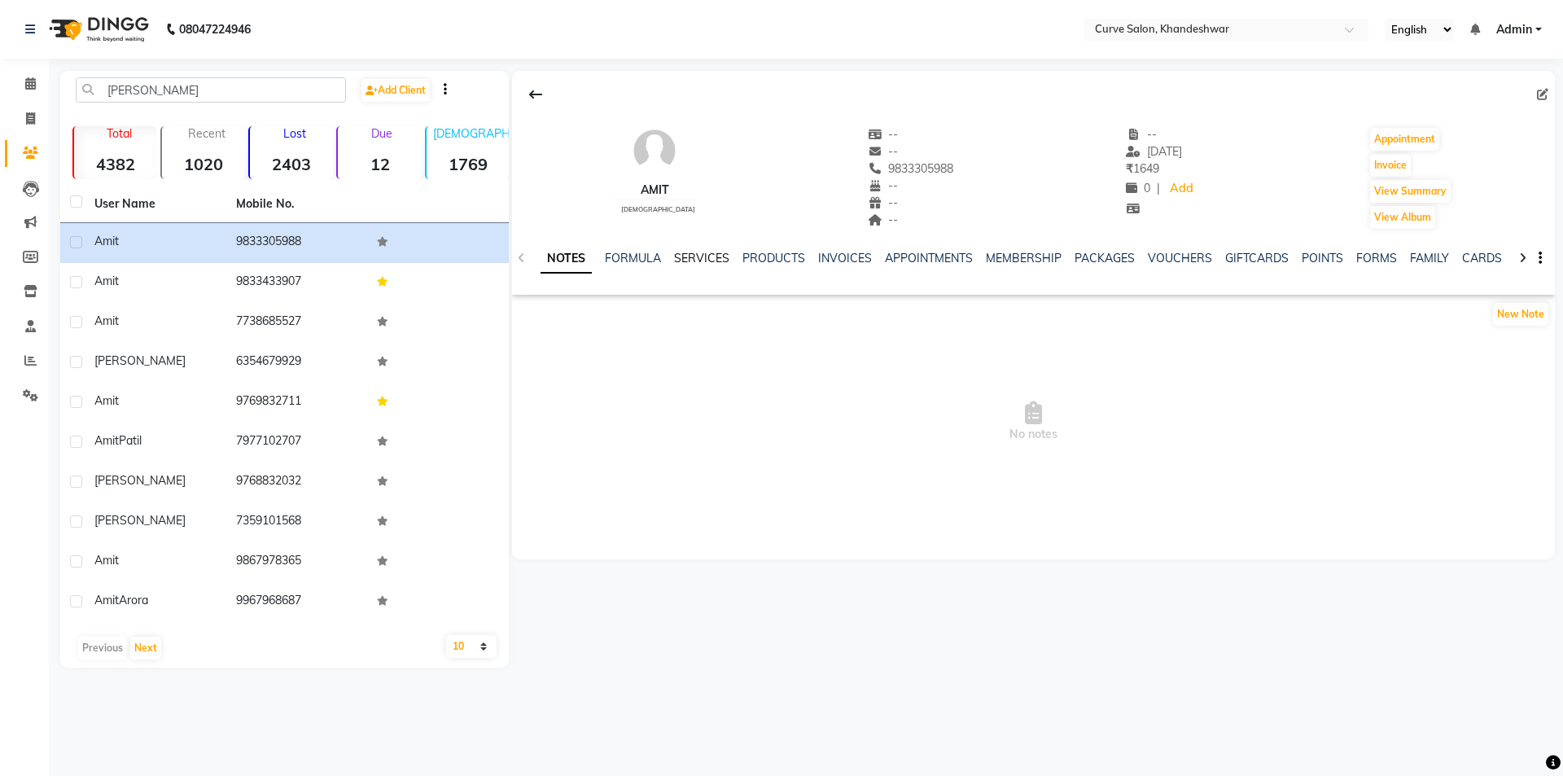
click at [713, 256] on link "SERVICES" at bounding box center [701, 258] width 55 height 15
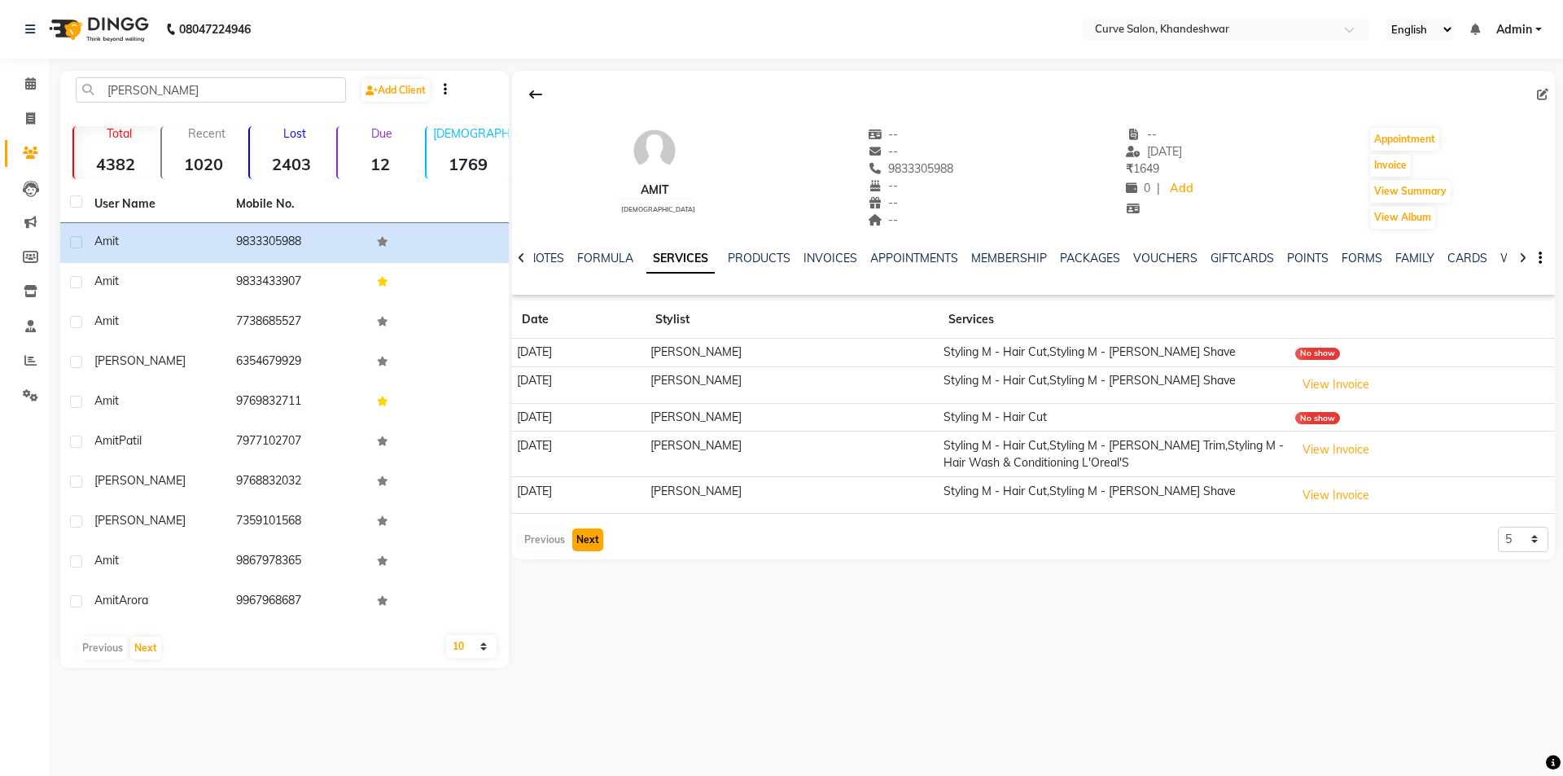
click at [590, 539] on button "Next" at bounding box center [587, 539] width 31 height 23
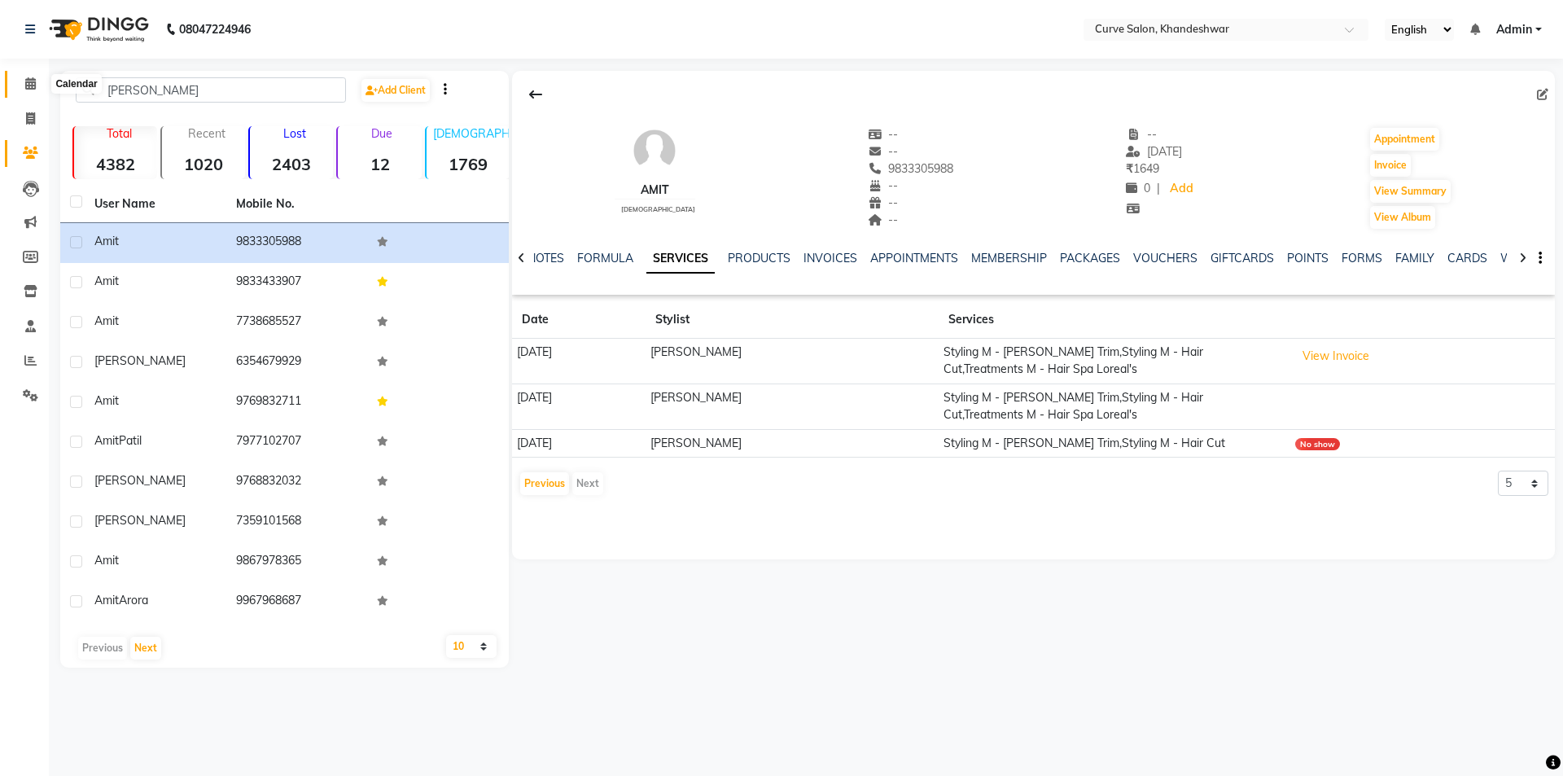
click at [28, 90] on span at bounding box center [30, 84] width 28 height 19
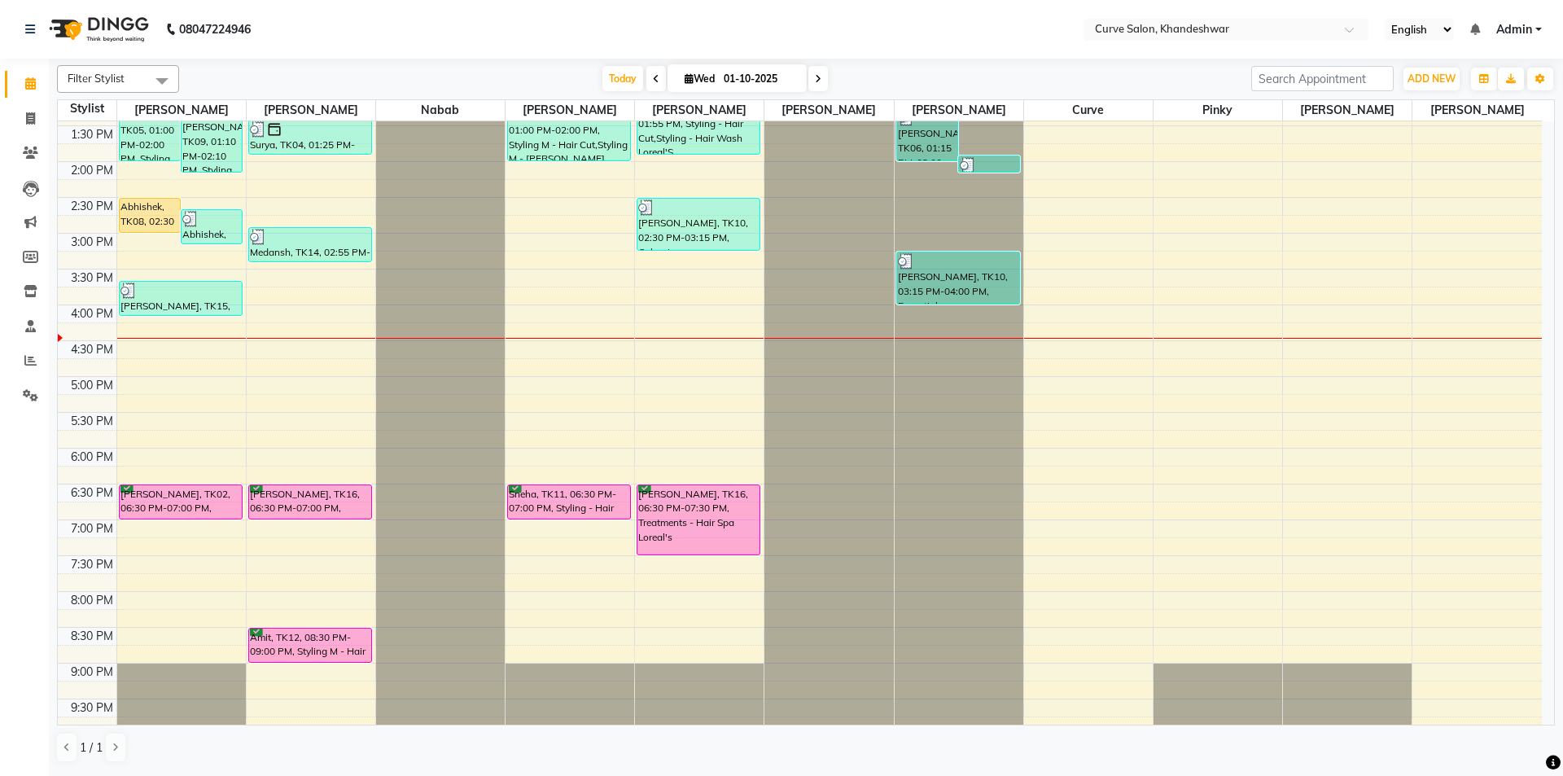
scroll to position [399, 0]
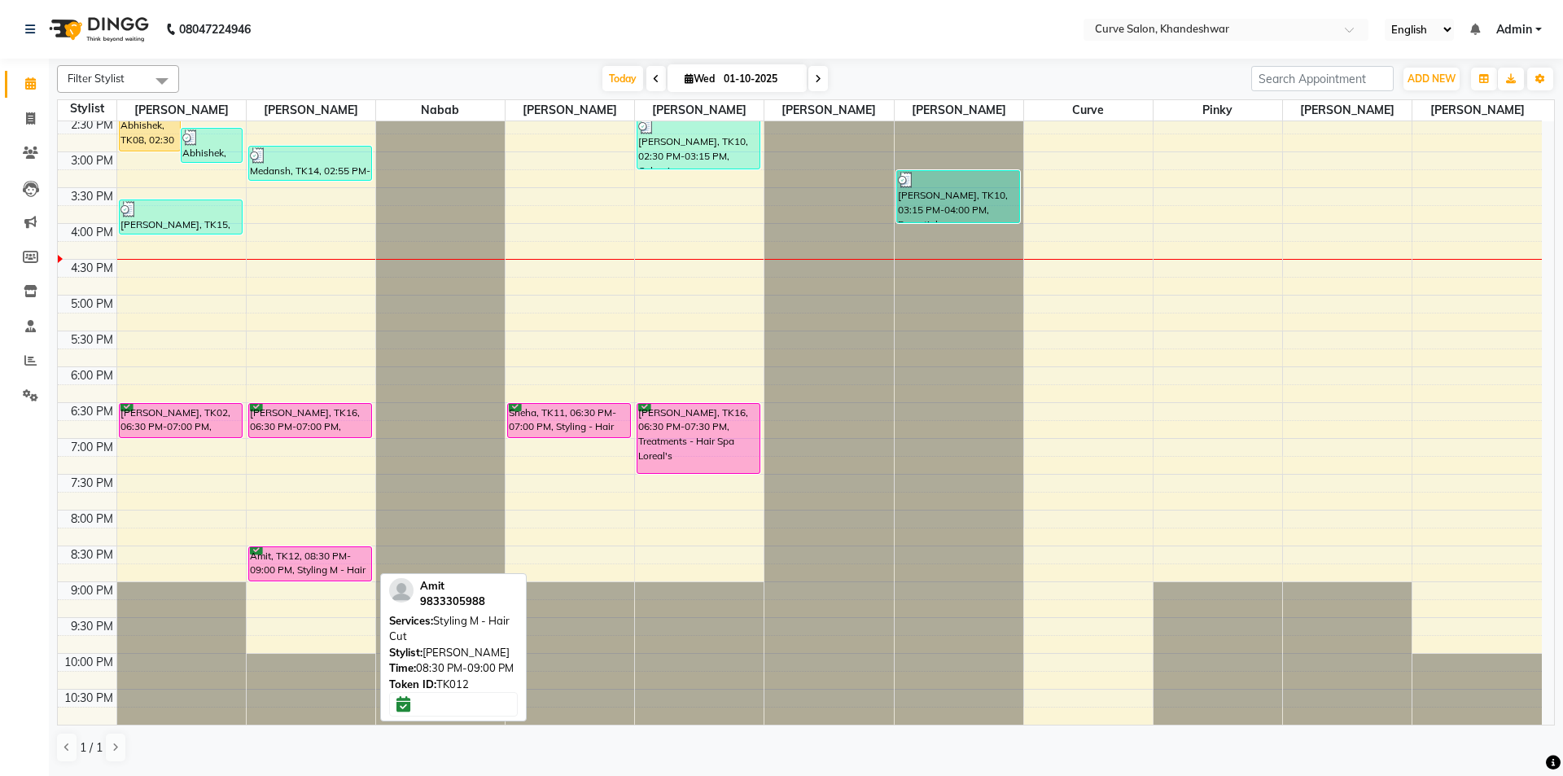
click at [293, 561] on div "Amit, TK12, 08:30 PM-09:00 PM, Styling M - Hair Cut" at bounding box center [310, 563] width 122 height 33
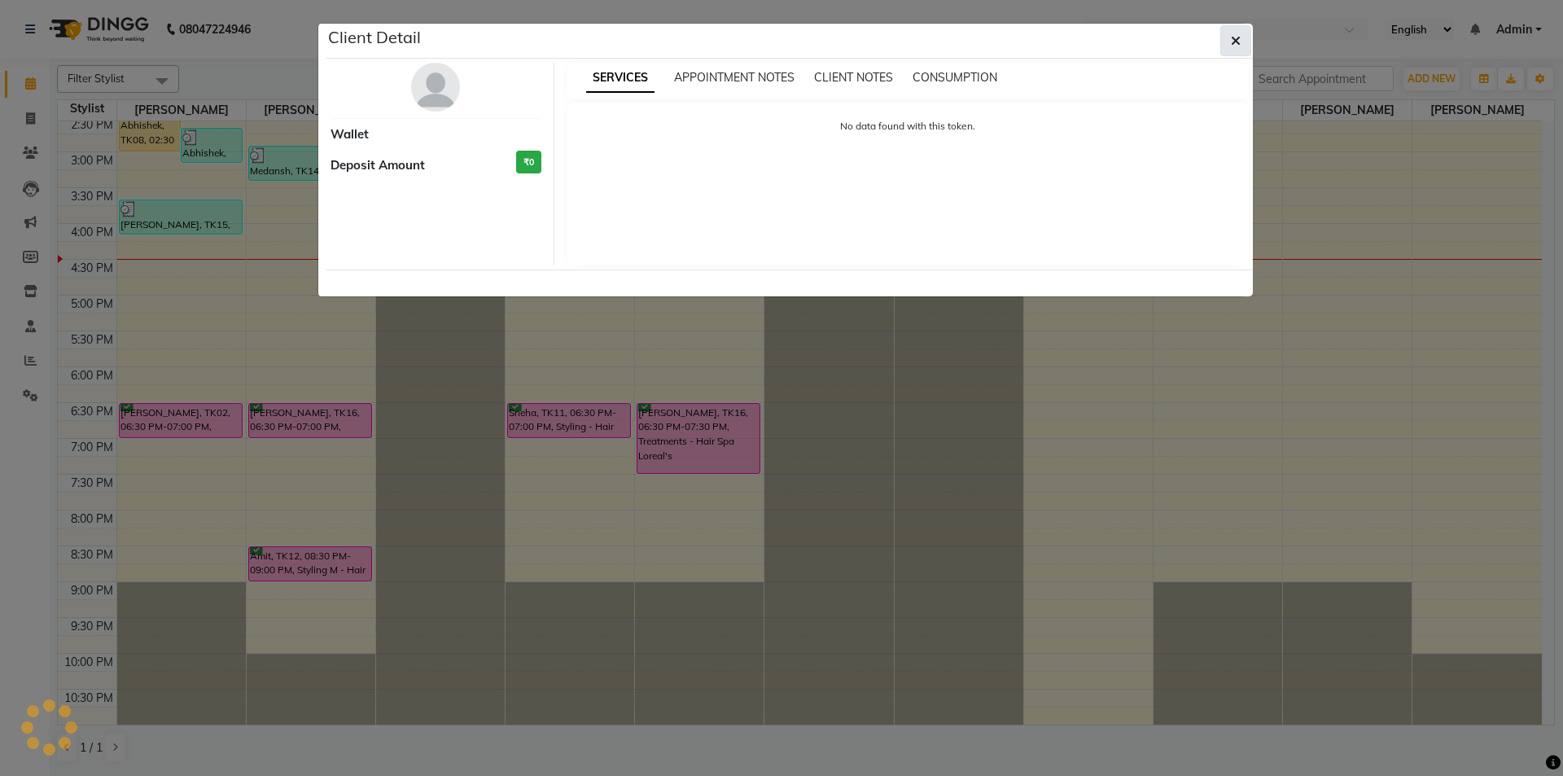
click at [1230, 40] on button "button" at bounding box center [1236, 40] width 31 height 31
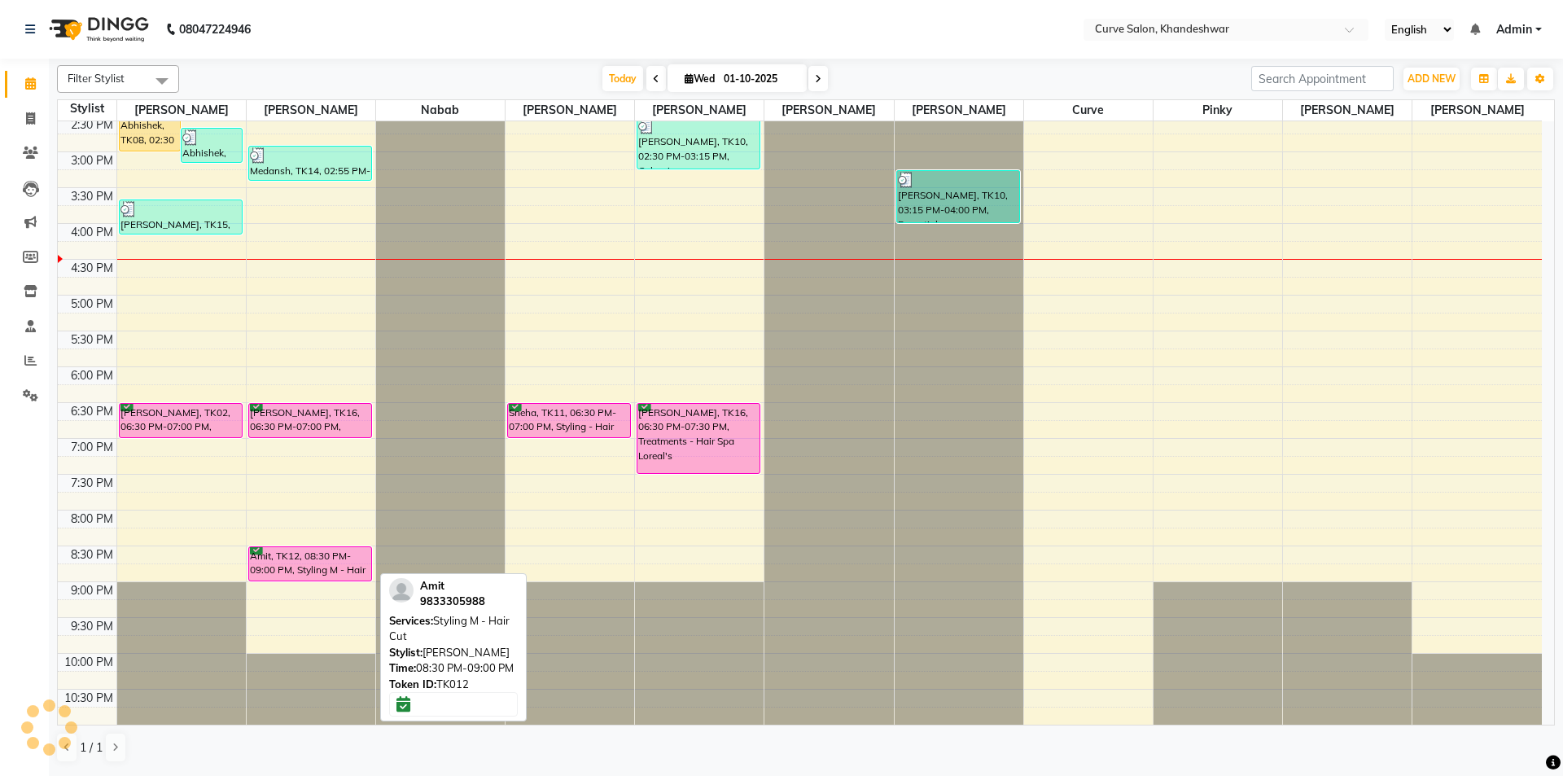
click at [339, 554] on div "Amit, TK12, 08:30 PM-09:00 PM, Styling M - Hair Cut" at bounding box center [310, 563] width 122 height 33
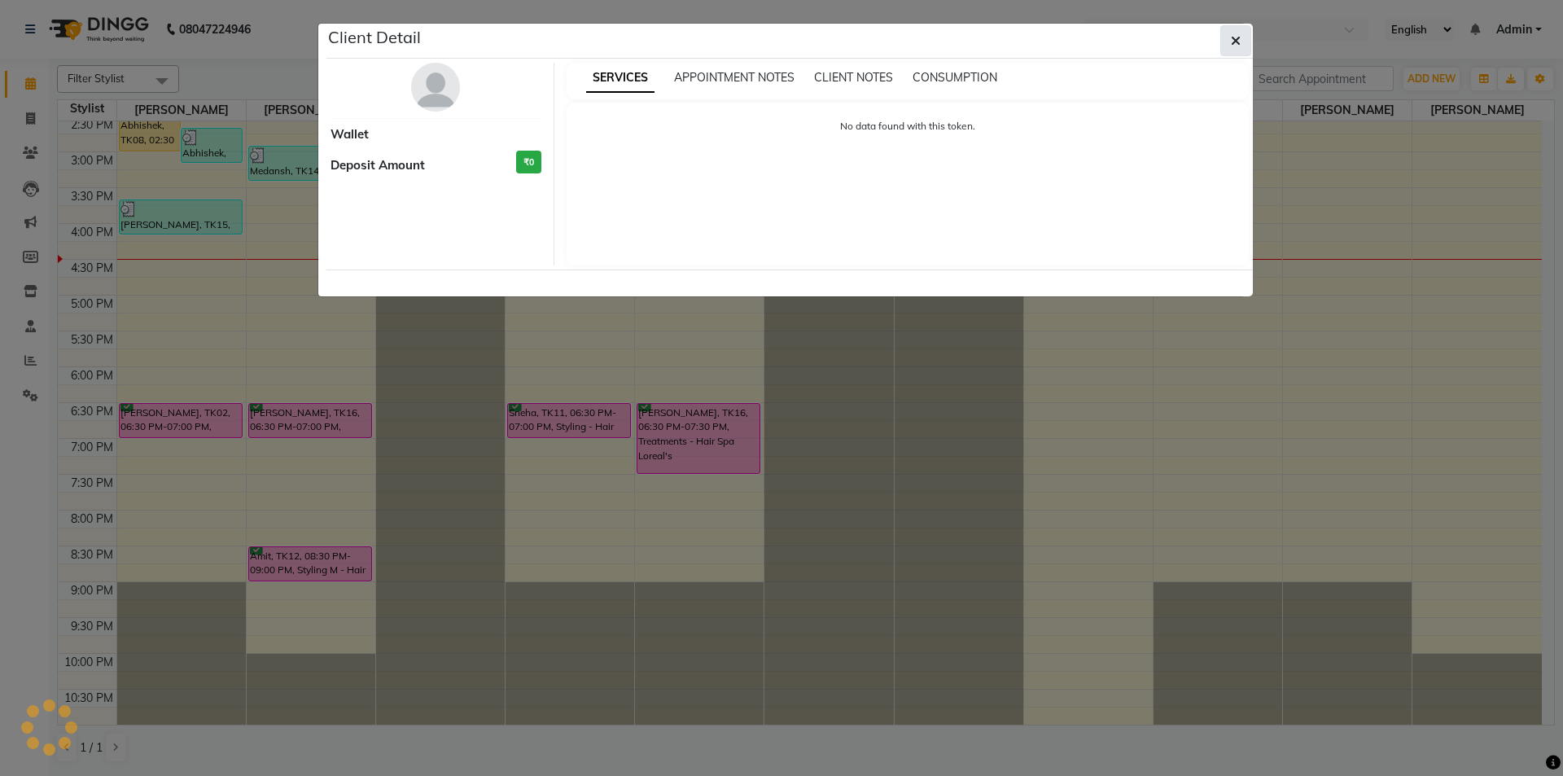
click at [1232, 46] on icon "button" at bounding box center [1236, 40] width 10 height 13
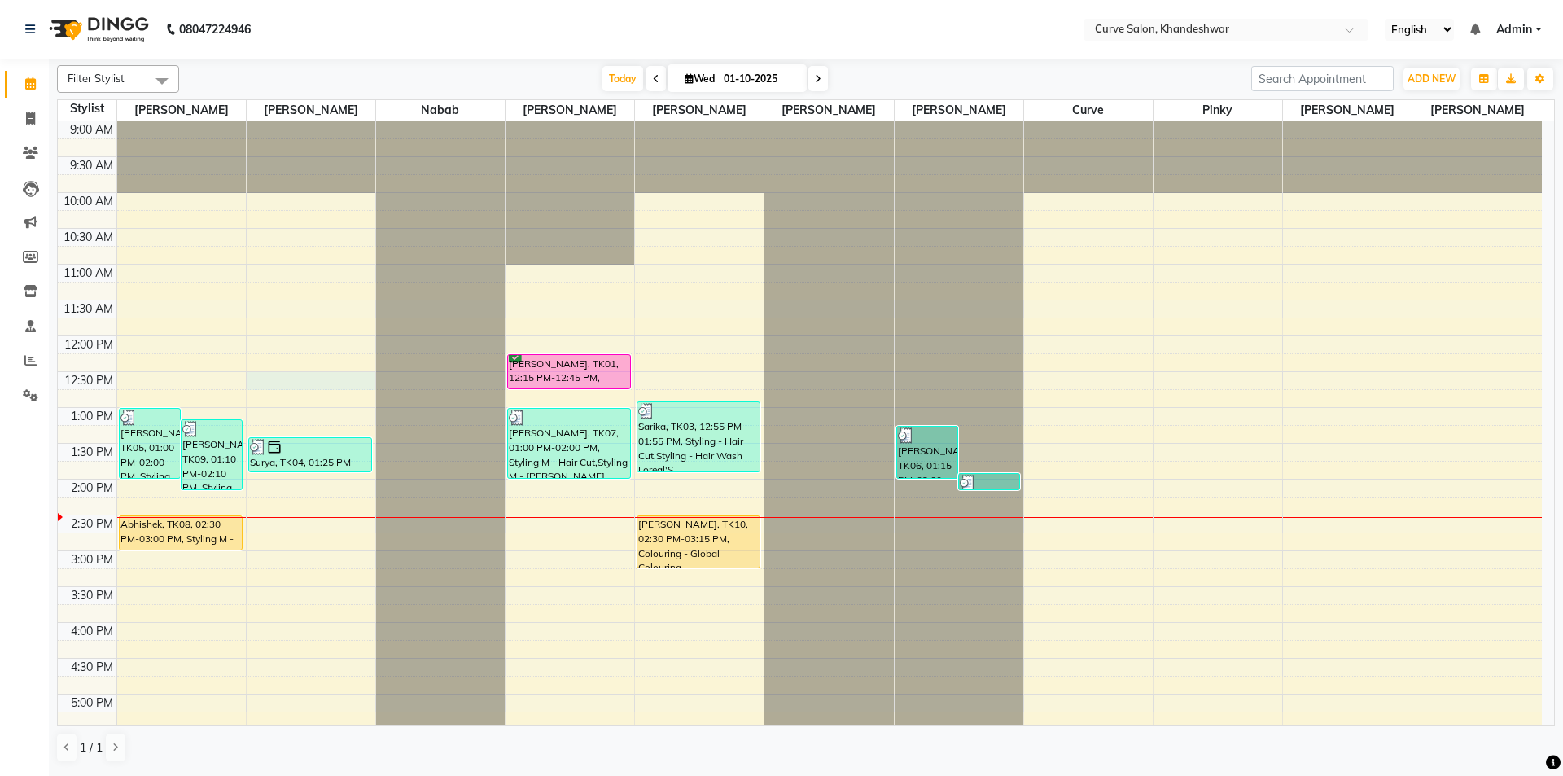
click at [339, 386] on div "9:00 AM 9:30 AM 10:00 AM 10:30 AM 11:00 AM 11:30 AM 12:00 PM 12:30 PM 1:00 PM 1…" at bounding box center [800, 622] width 1484 height 1002
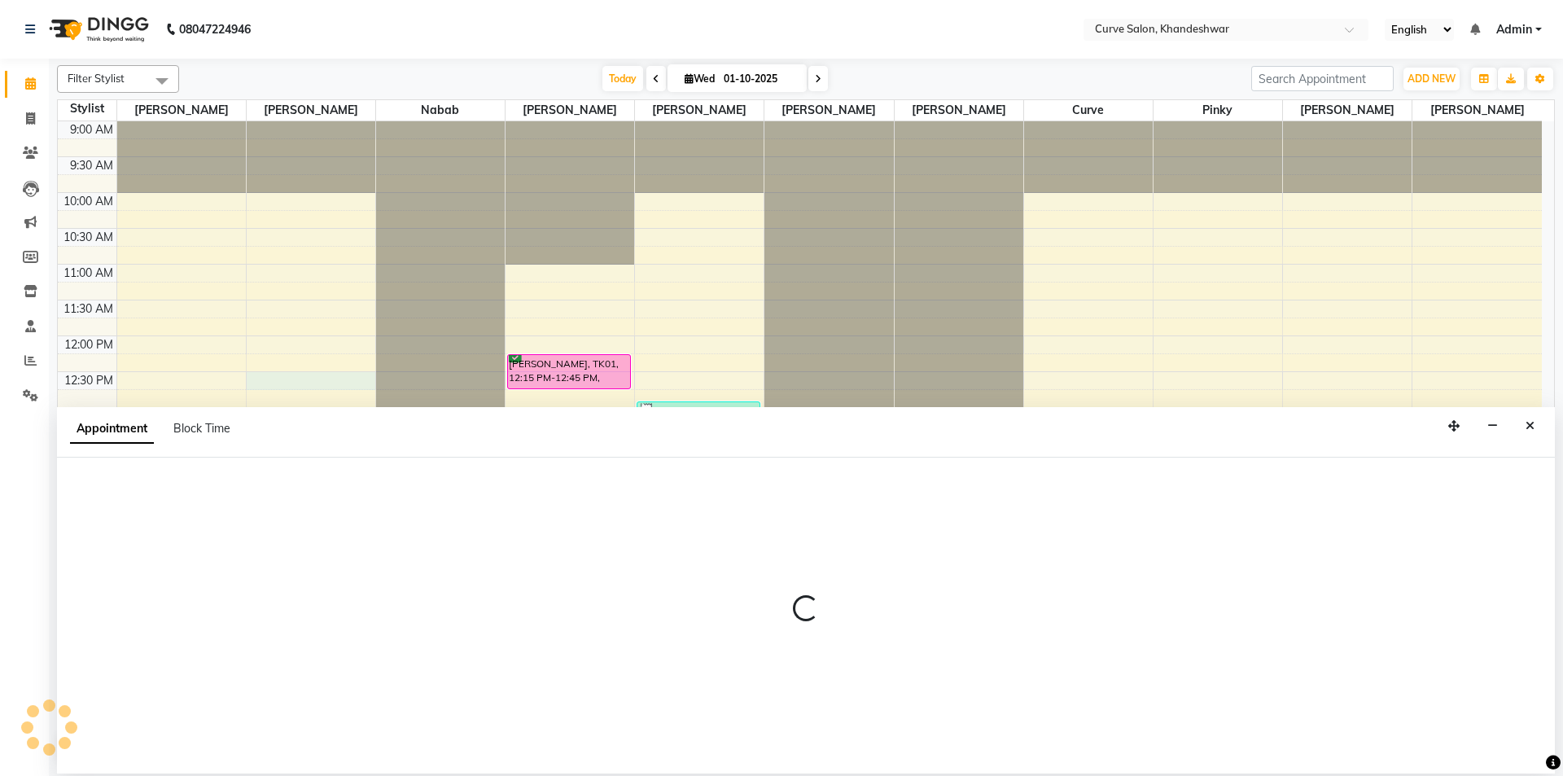
select select "80828"
select select "tentative"
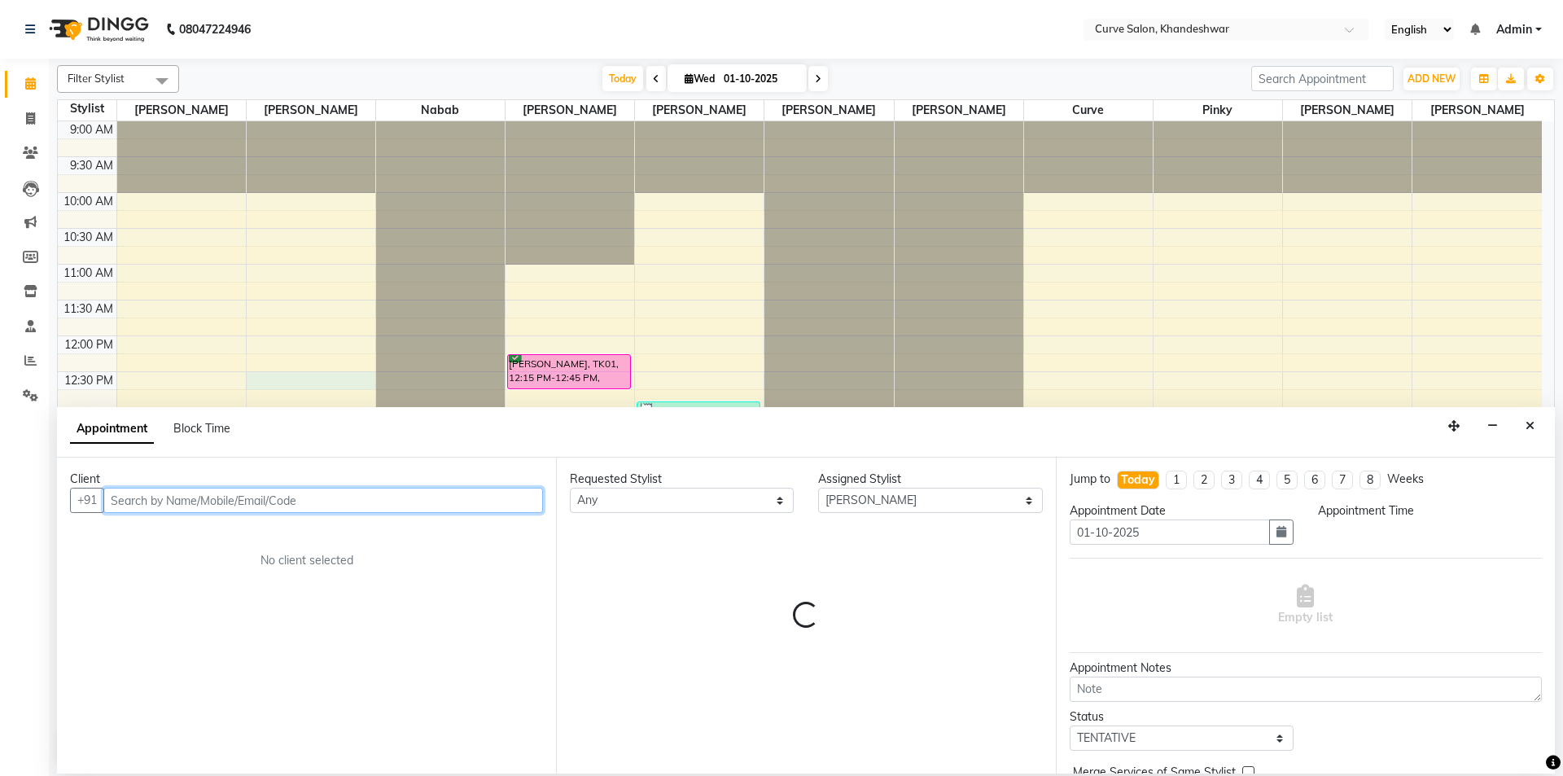
select select "750"
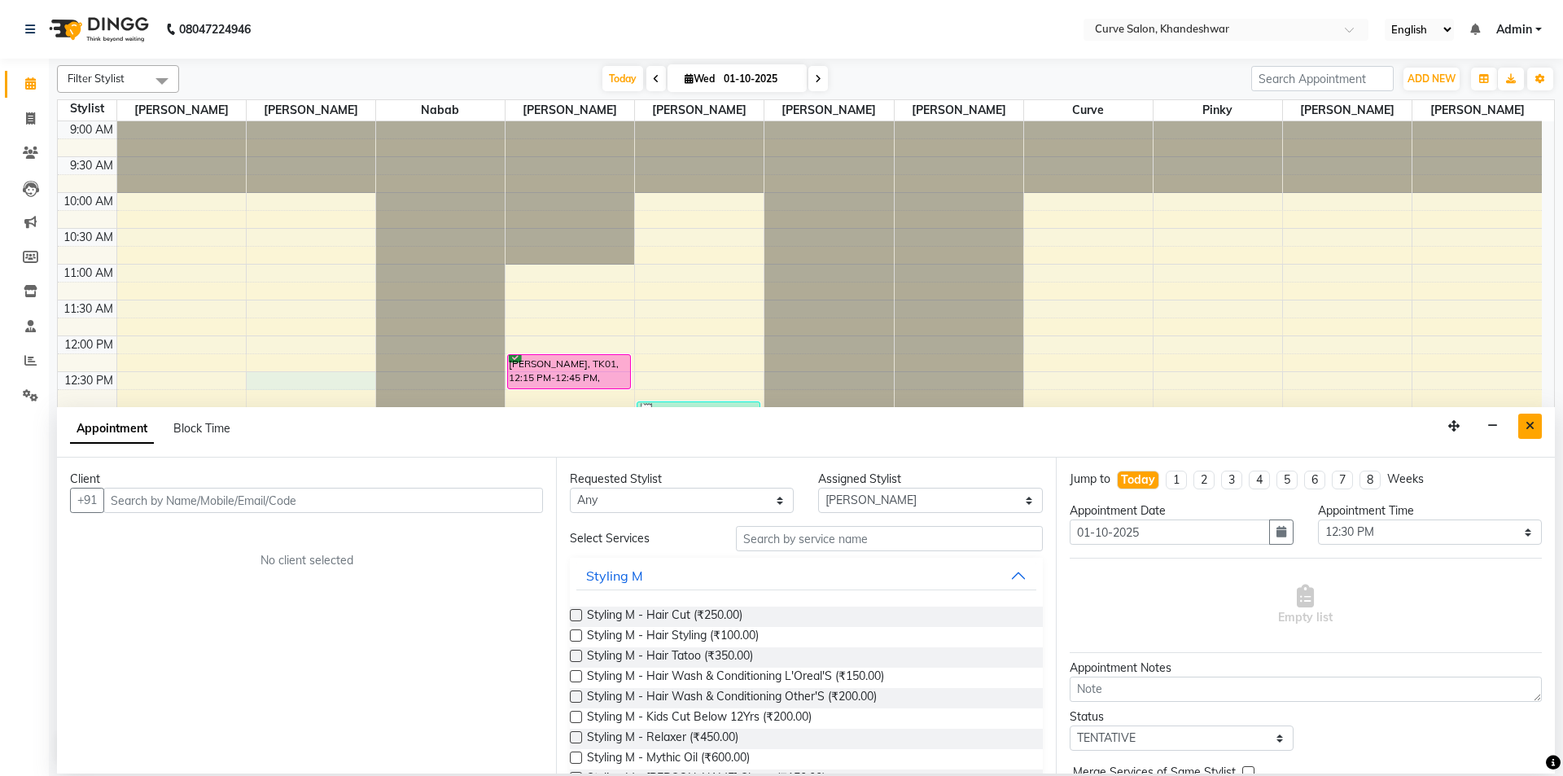
click at [1532, 421] on icon "Close" at bounding box center [1530, 425] width 9 height 11
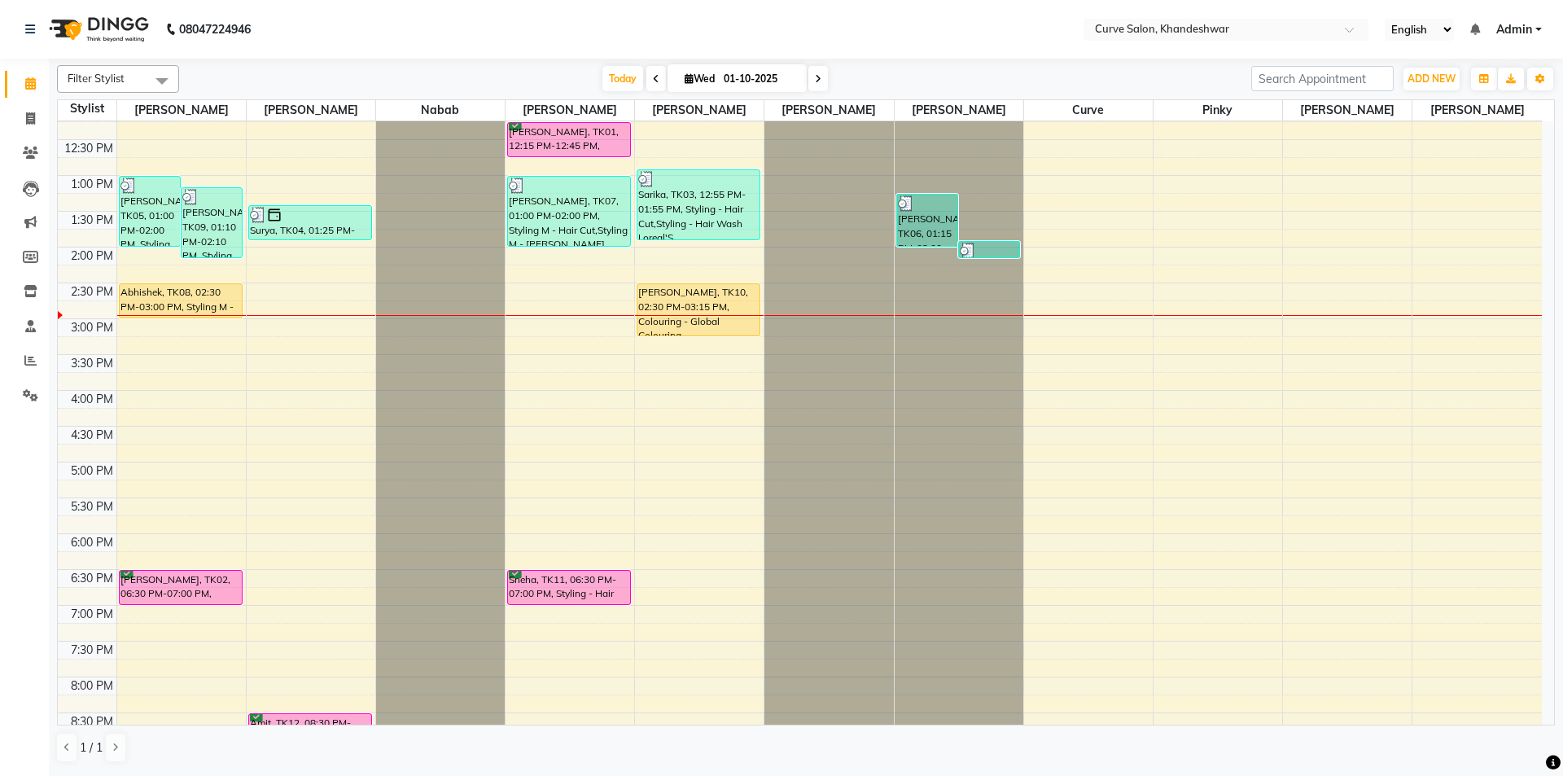
scroll to position [399, 0]
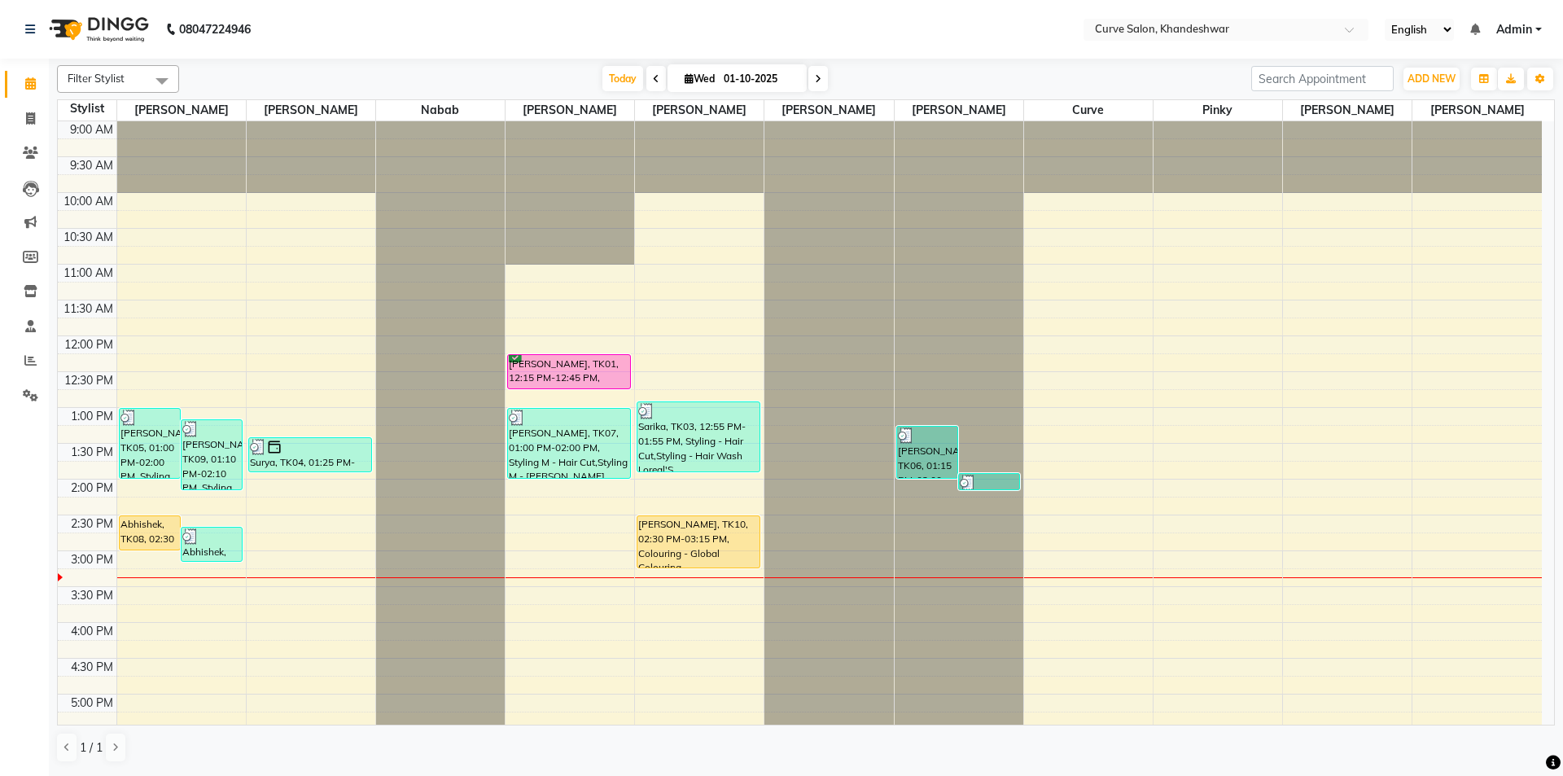
scroll to position [368, 0]
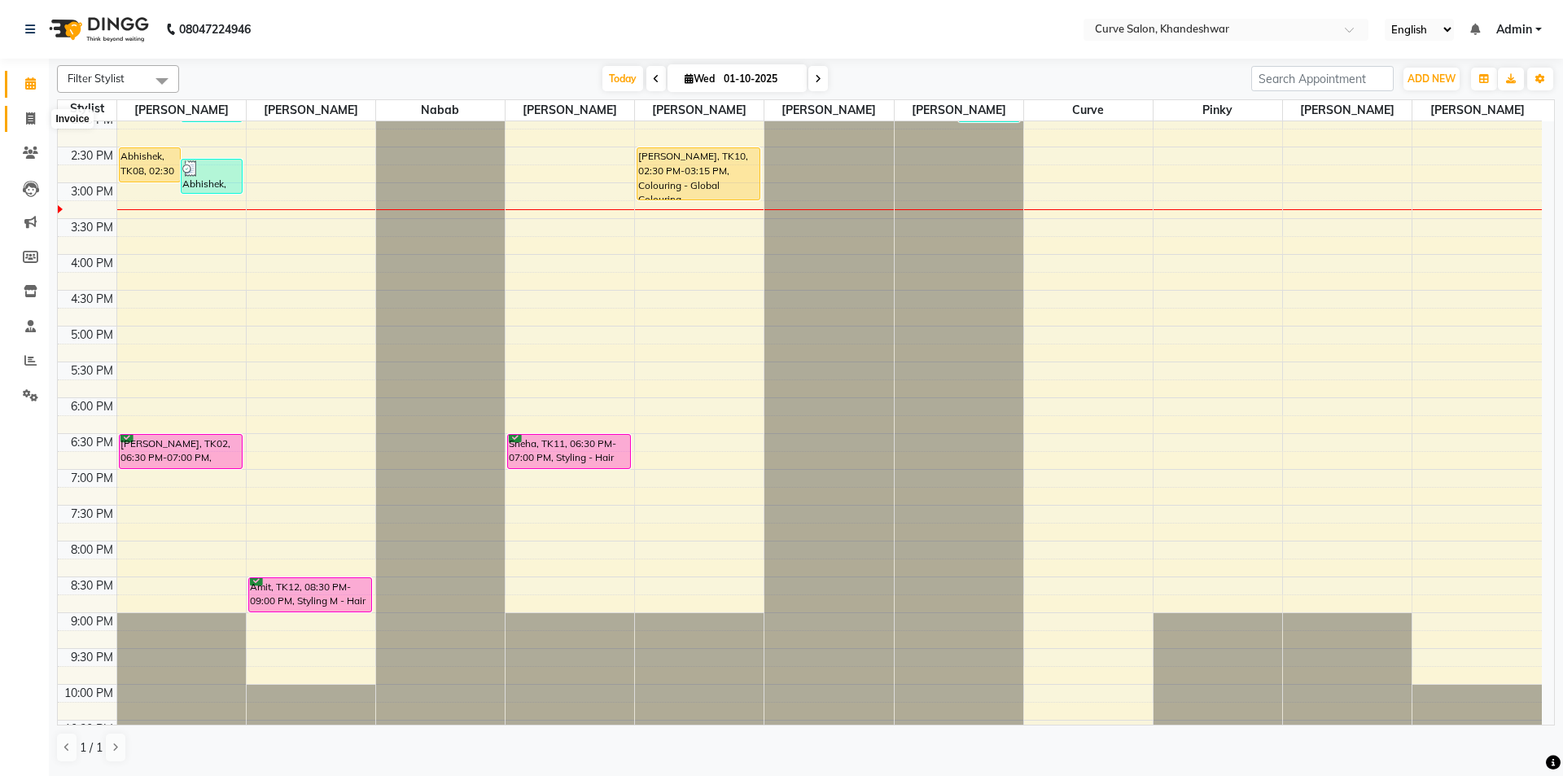
click at [32, 122] on icon at bounding box center [30, 118] width 9 height 12
select select "service"
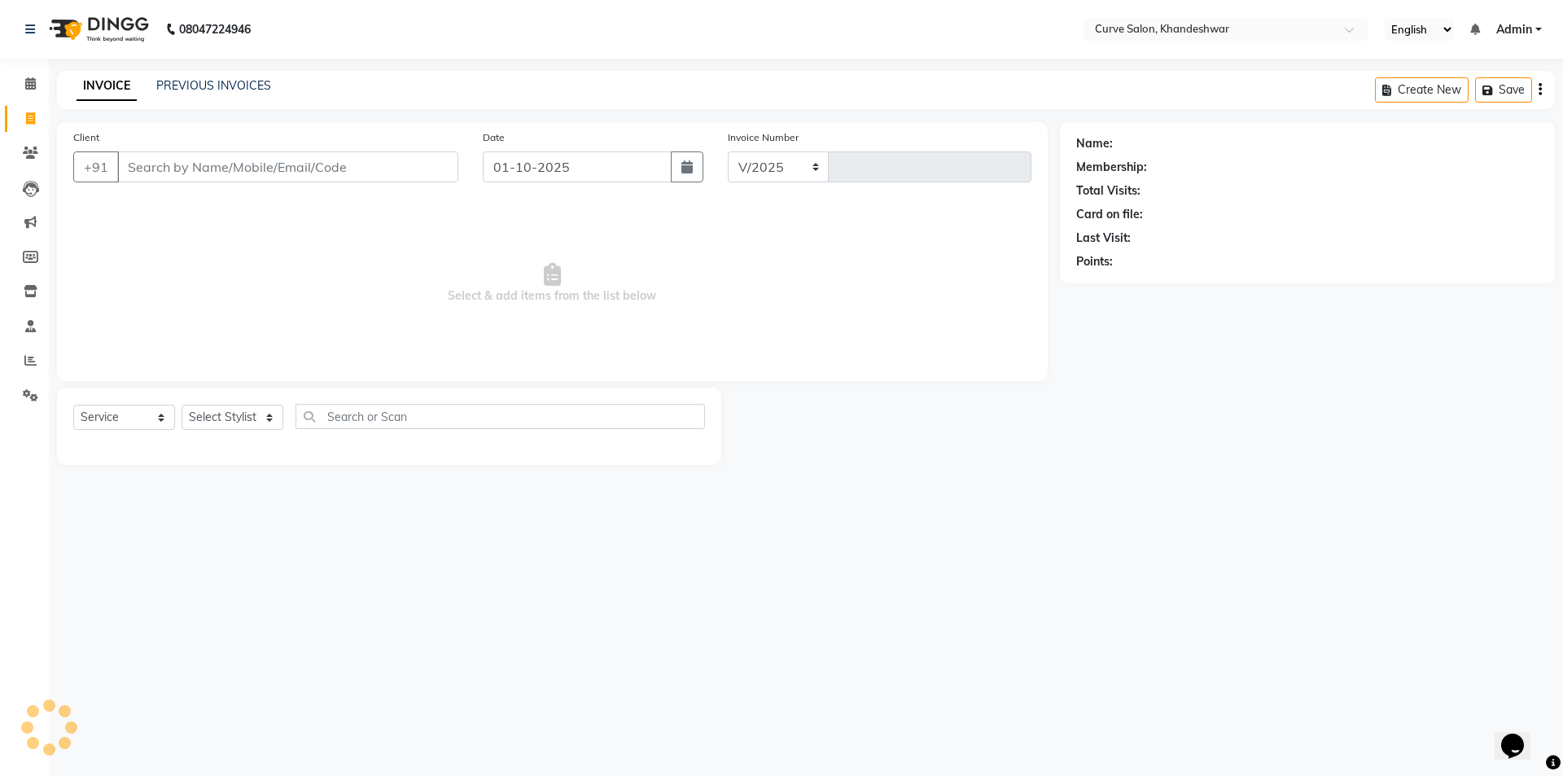
select select "4458"
type input "4849"
click at [167, 167] on input "Client" at bounding box center [287, 166] width 341 height 31
type input "9082518236"
click at [428, 167] on span "Add Client" at bounding box center [416, 167] width 64 height 16
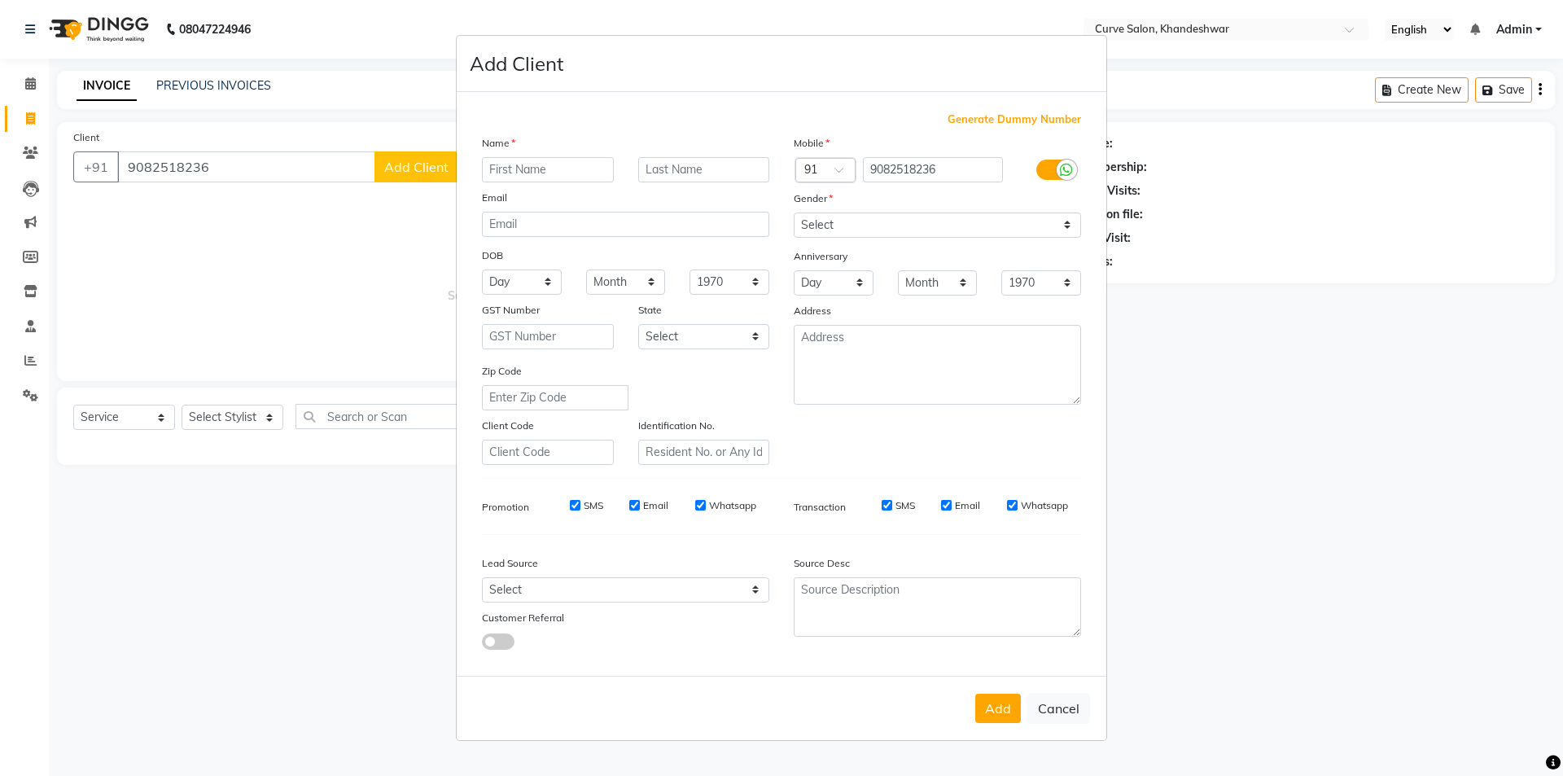
click at [511, 173] on input "text" at bounding box center [548, 169] width 132 height 25
click at [511, 169] on input "Meedansh" at bounding box center [548, 169] width 132 height 25
type input "Medansh"
click at [846, 223] on select "Select Male Female Other Prefer Not To Say" at bounding box center [937, 225] width 287 height 25
select select "male"
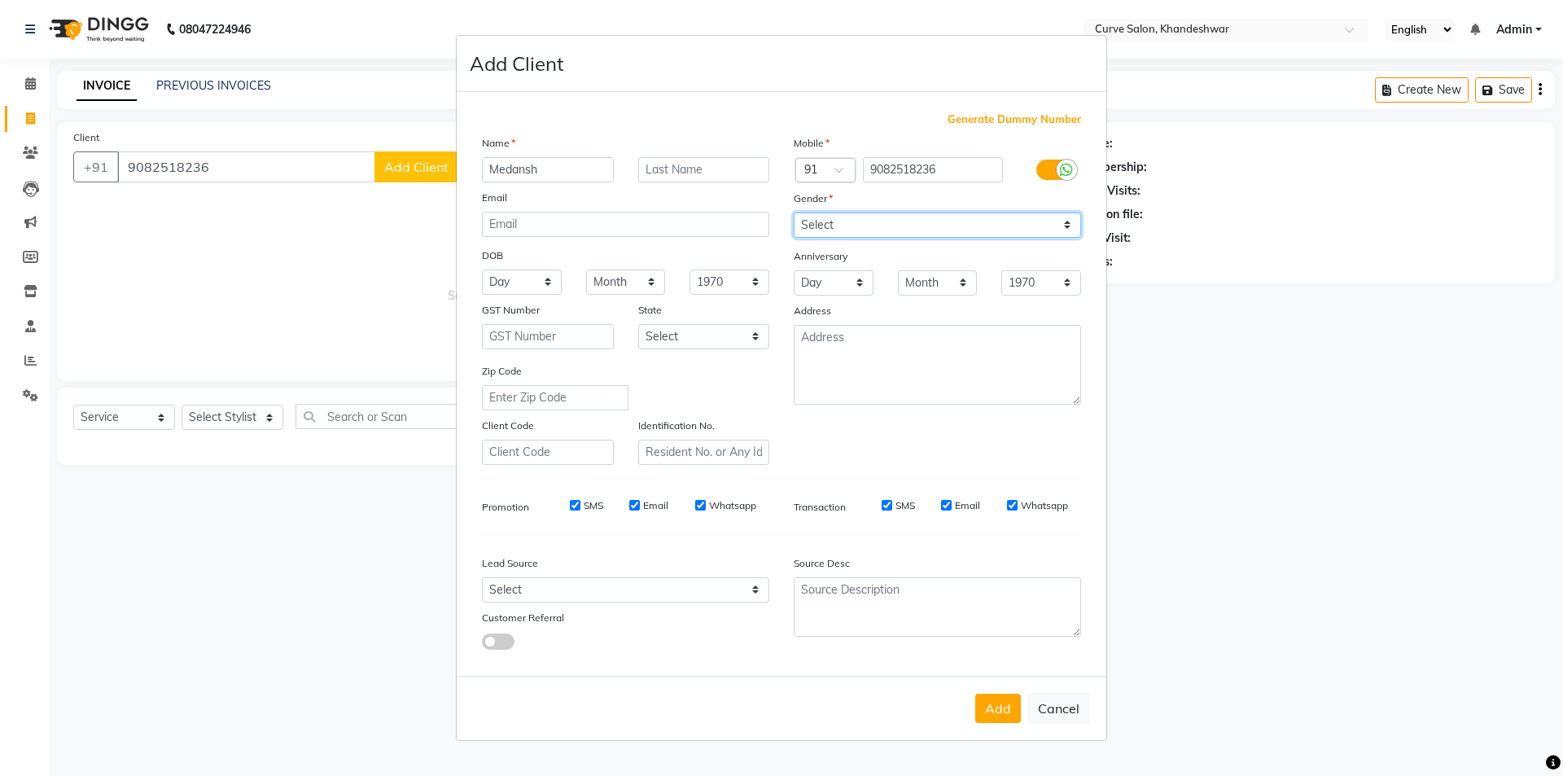
click at [794, 213] on select "Select Male Female Other Prefer Not To Say" at bounding box center [937, 225] width 287 height 25
click at [989, 712] on button "Add" at bounding box center [998, 708] width 46 height 29
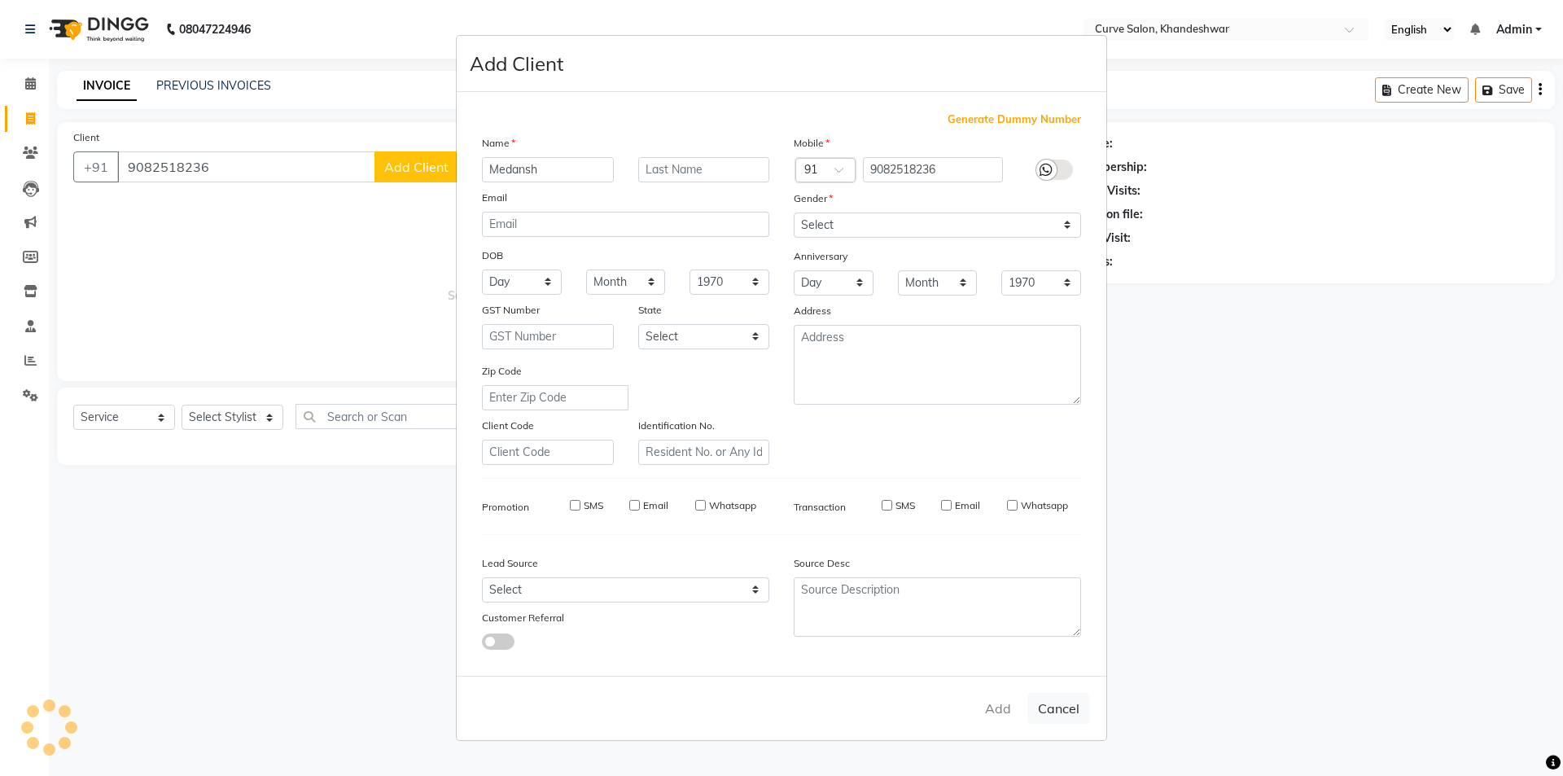
select select
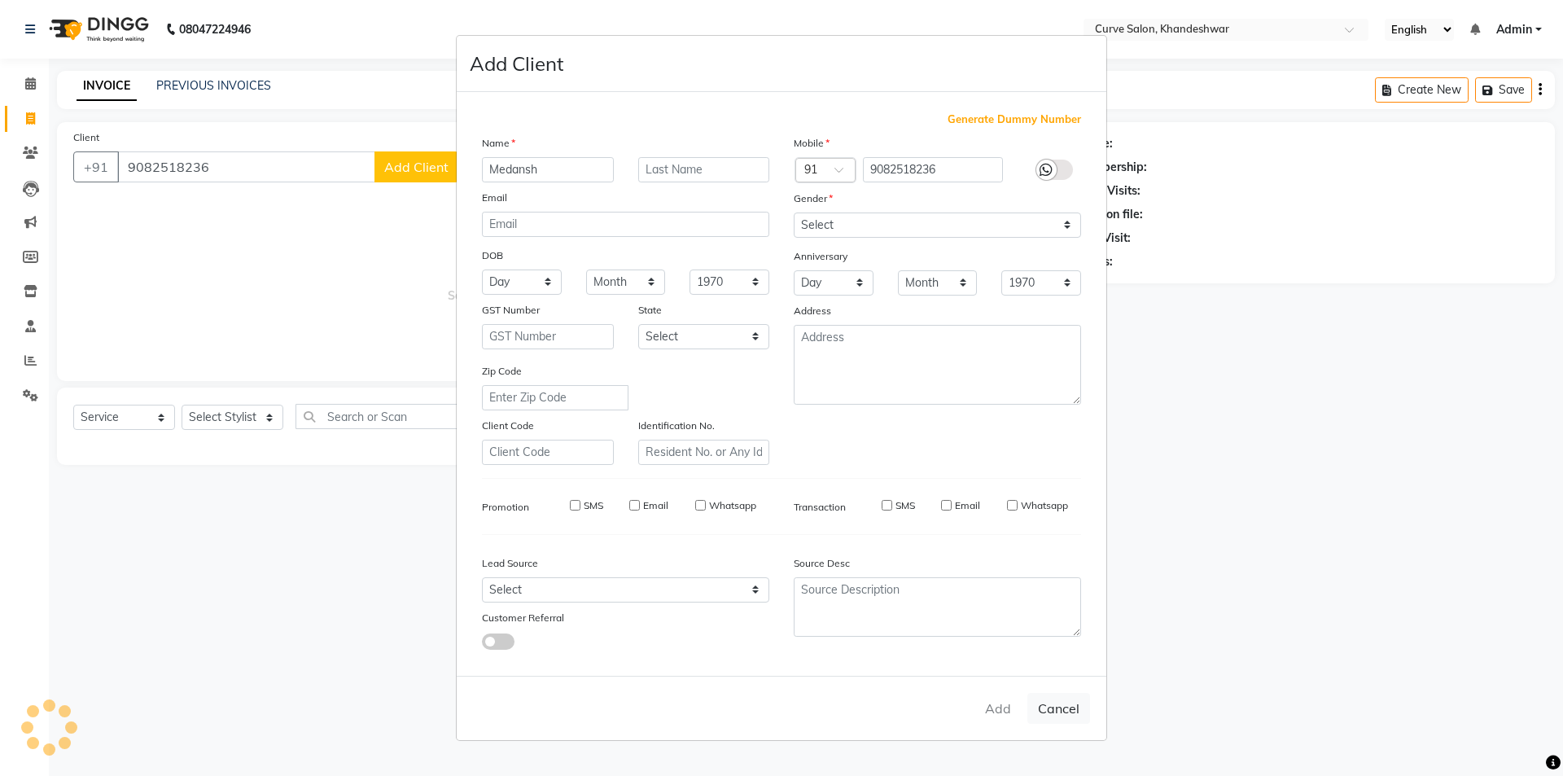
select select
checkbox input "false"
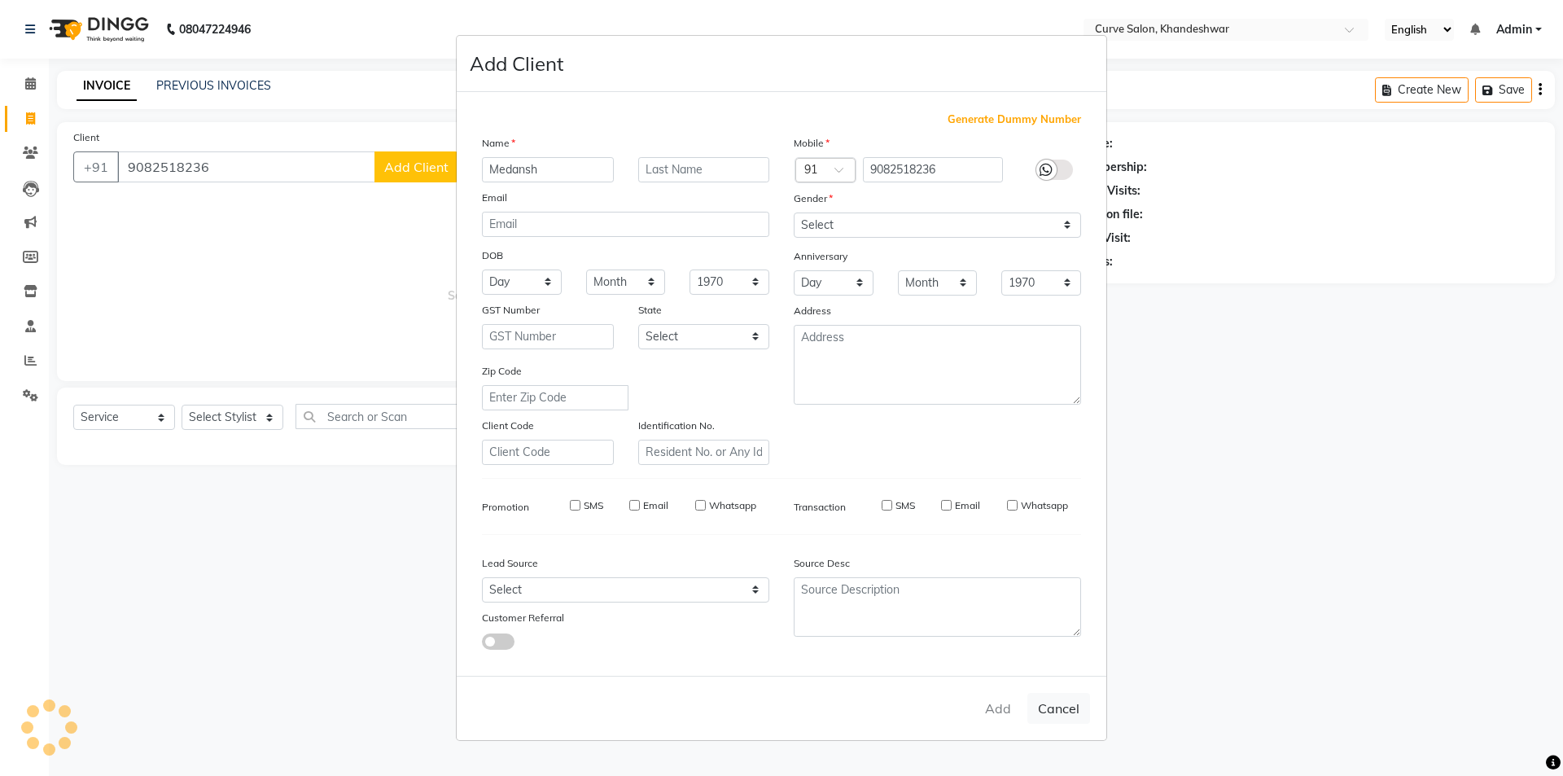
checkbox input "false"
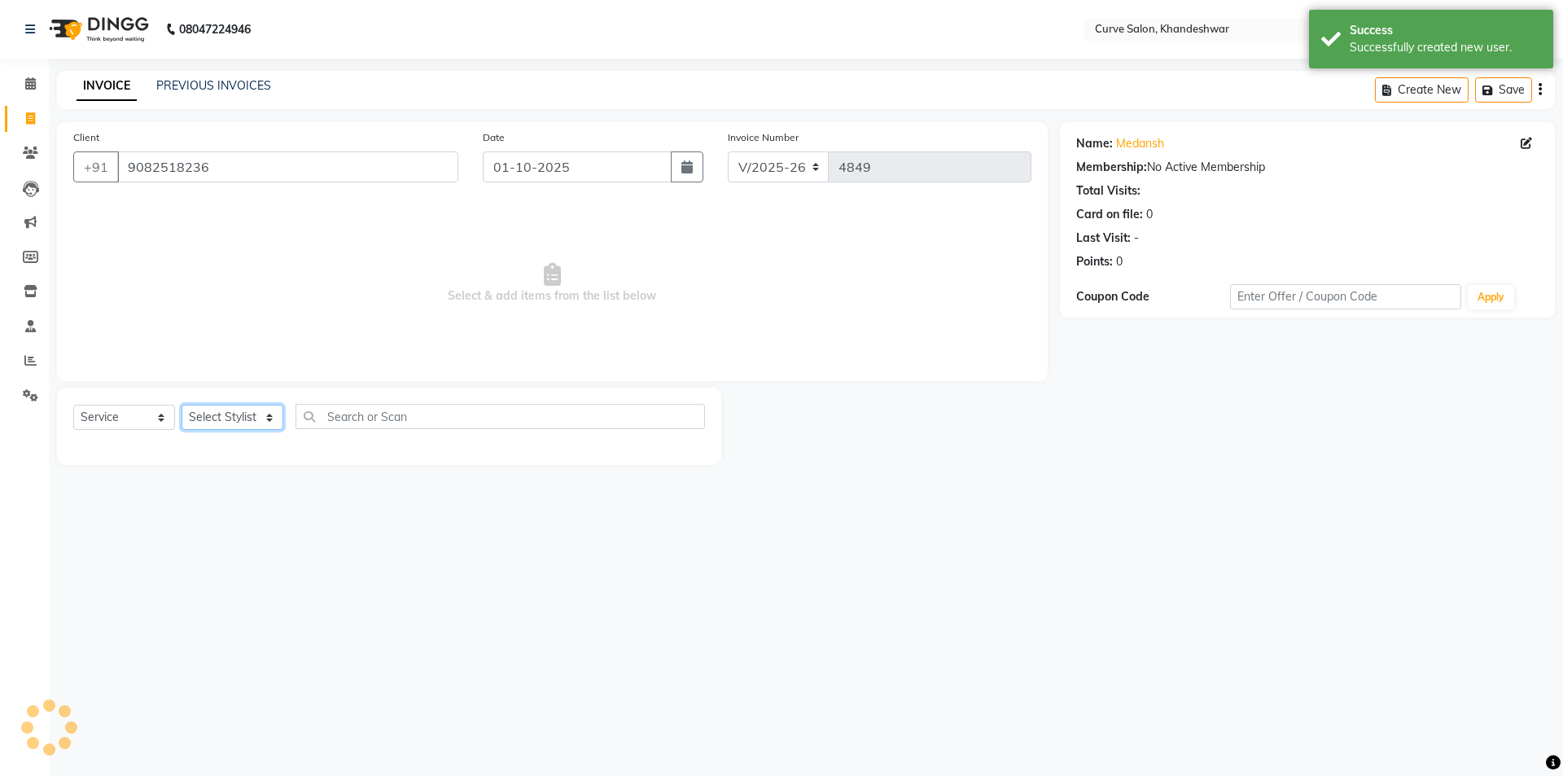
click at [242, 420] on select "Select Stylist Ahmed Kafil Curve Faizan Khan Kunal Gavai Laxmi Bylapudi Nabab N…" at bounding box center [233, 417] width 102 height 25
select select "80828"
click at [182, 405] on select "Select Stylist Ahmed Kafil Curve Faizan Khan Kunal Gavai Laxmi Bylapudi Nabab N…" at bounding box center [233, 417] width 102 height 25
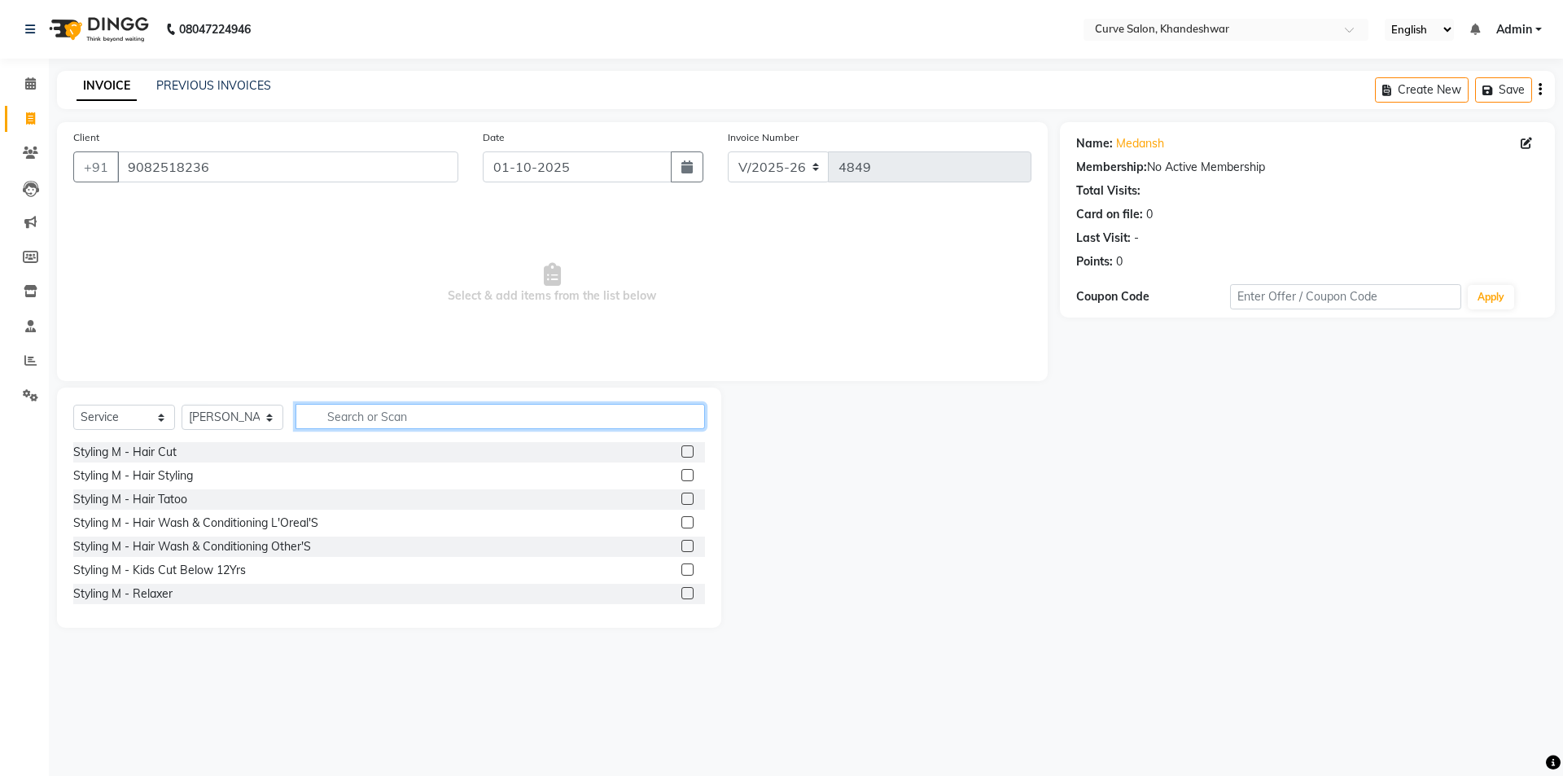
click at [340, 411] on input "text" at bounding box center [501, 416] width 410 height 25
click at [250, 413] on select "Select Stylist Ahmed Kafil Curve Faizan Khan Kunal Gavai Laxmi Bylapudi Nabab N…" at bounding box center [233, 417] width 102 height 25
click at [388, 417] on input "text" at bounding box center [501, 416] width 410 height 25
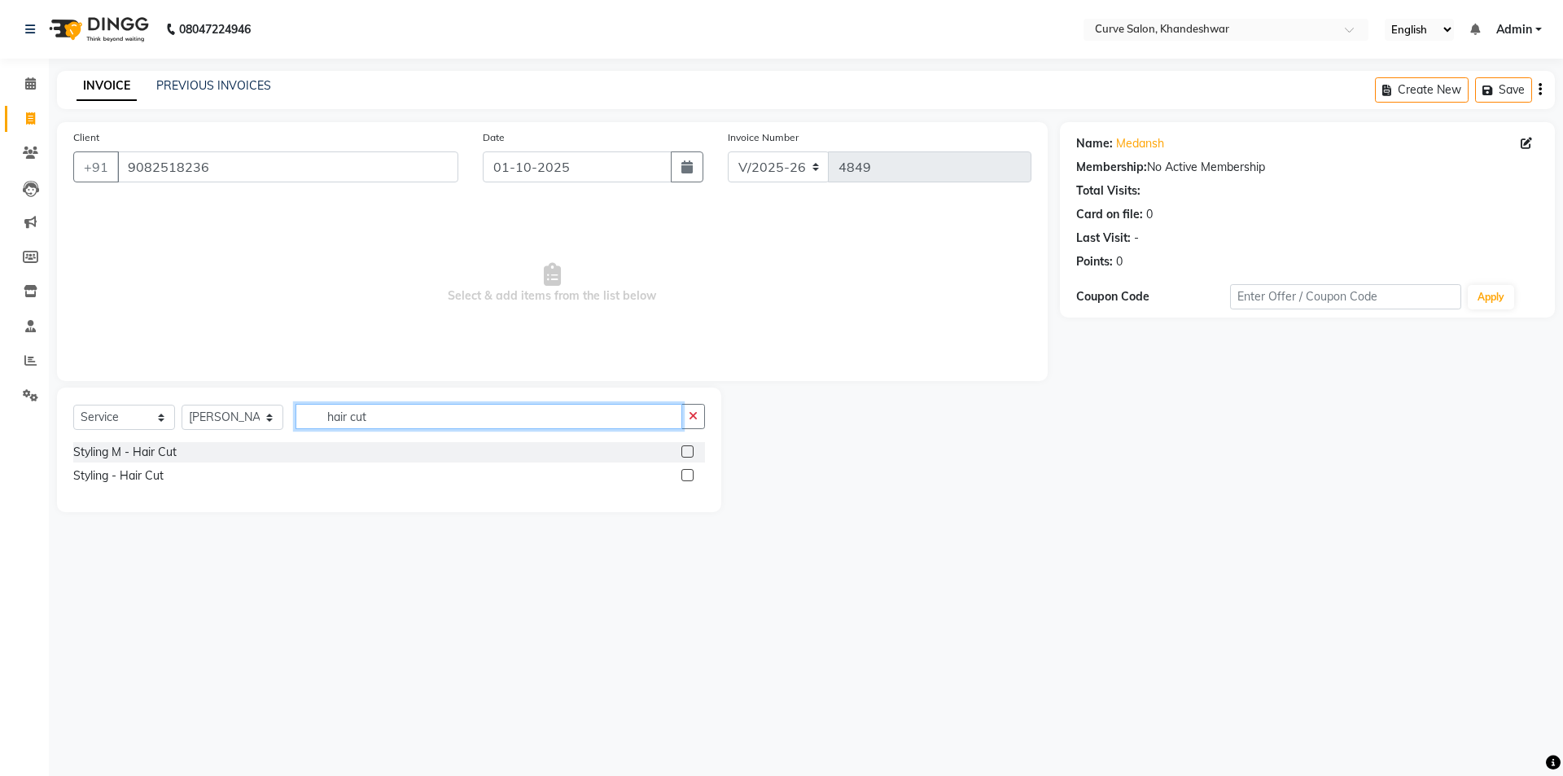
type input "hair cut"
click at [688, 446] on label at bounding box center [688, 451] width 12 height 12
click at [688, 447] on input "checkbox" at bounding box center [687, 452] width 11 height 11
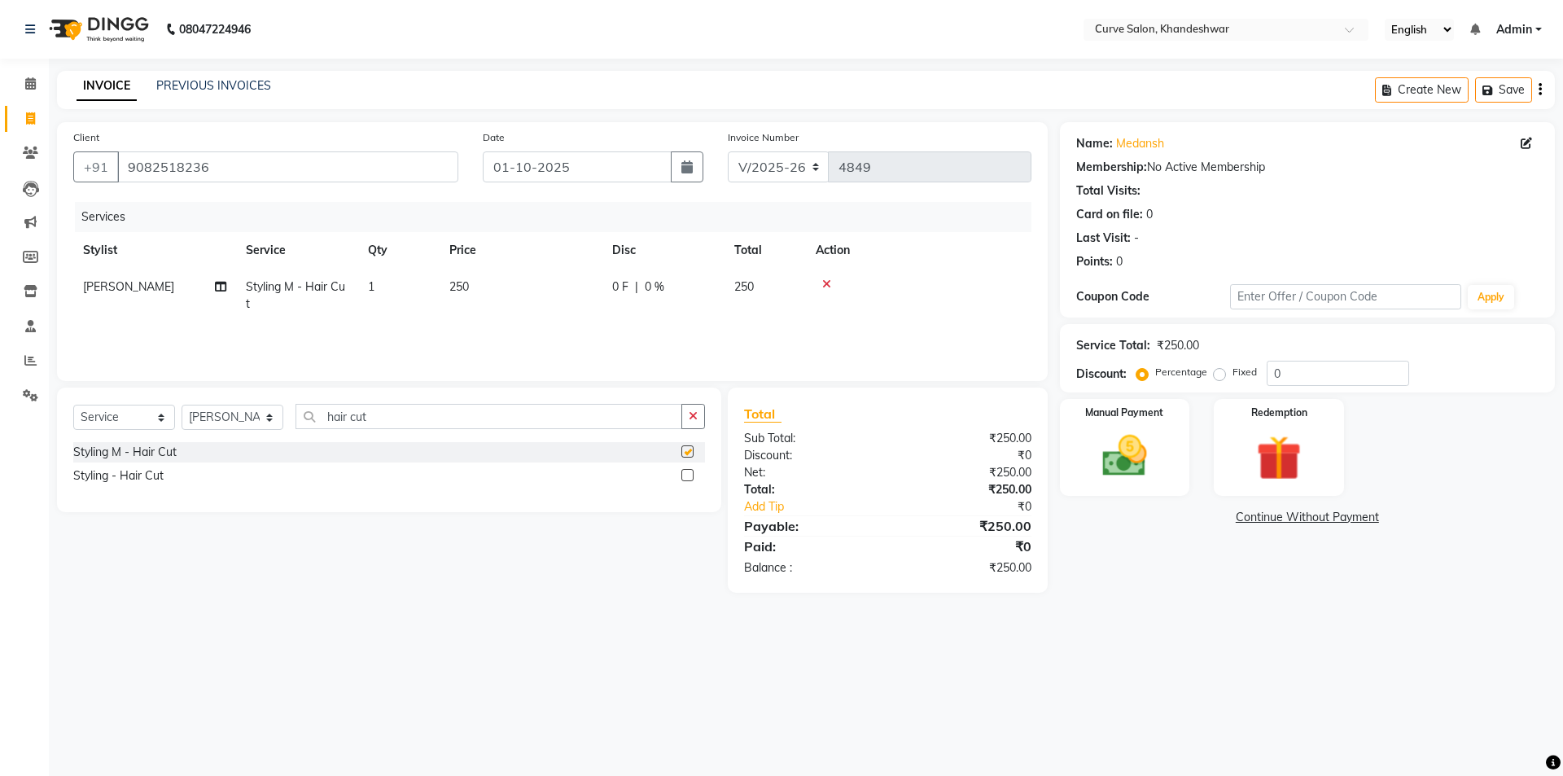
checkbox input "false"
click at [1126, 448] on img at bounding box center [1125, 456] width 76 height 54
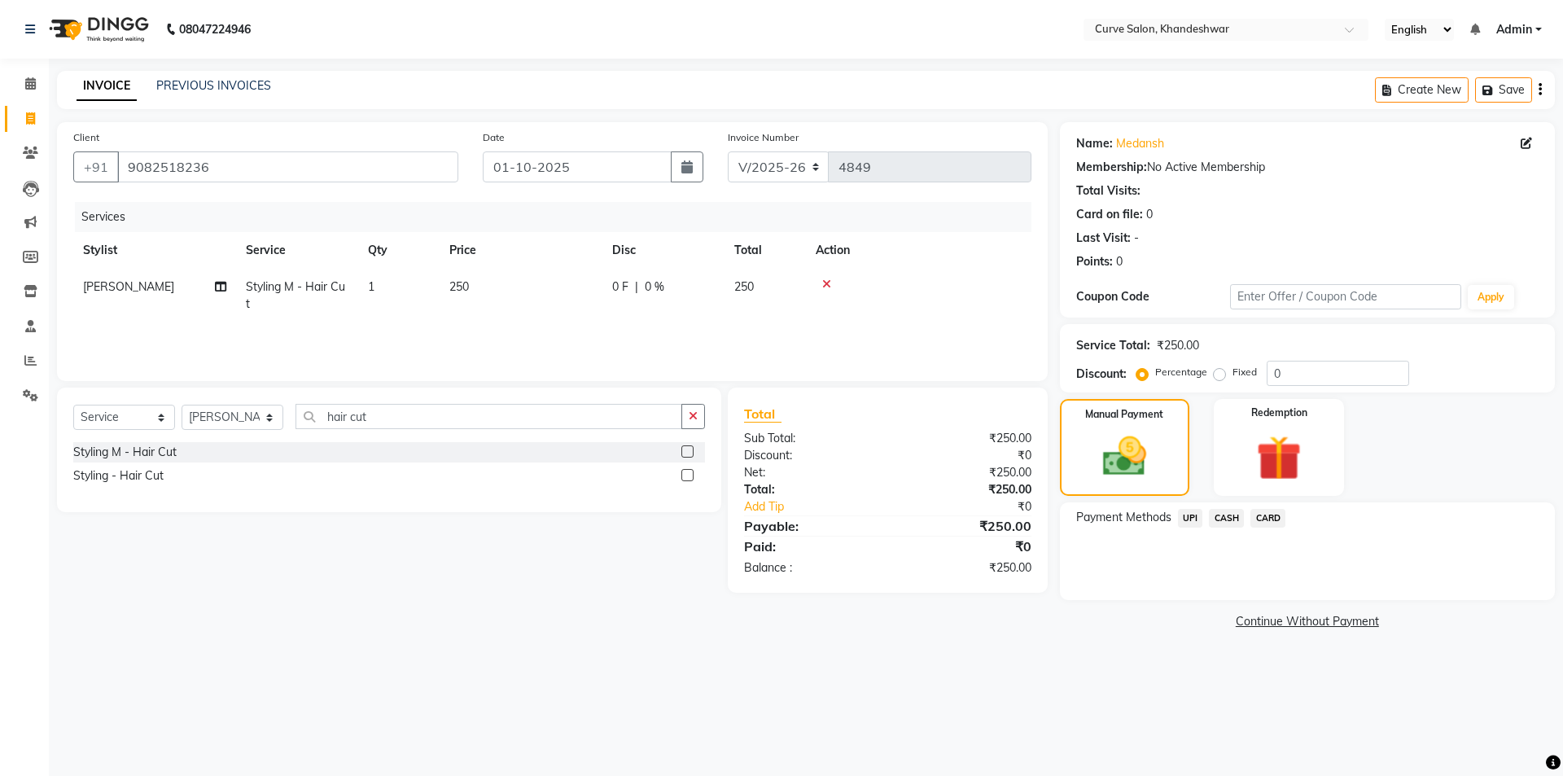
click at [1188, 515] on span "UPI" at bounding box center [1190, 518] width 25 height 19
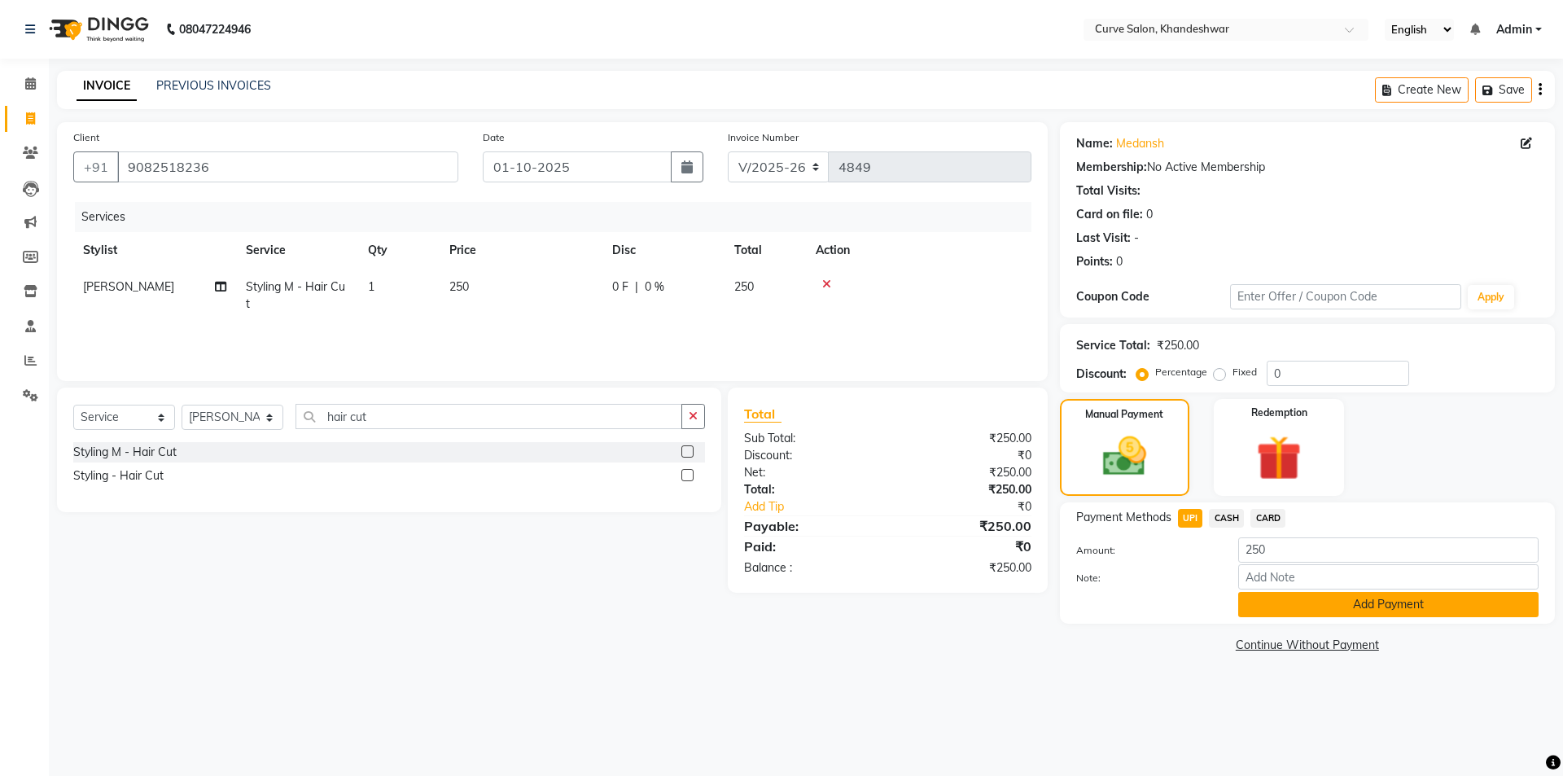
click at [1293, 614] on button "Add Payment" at bounding box center [1388, 604] width 300 height 25
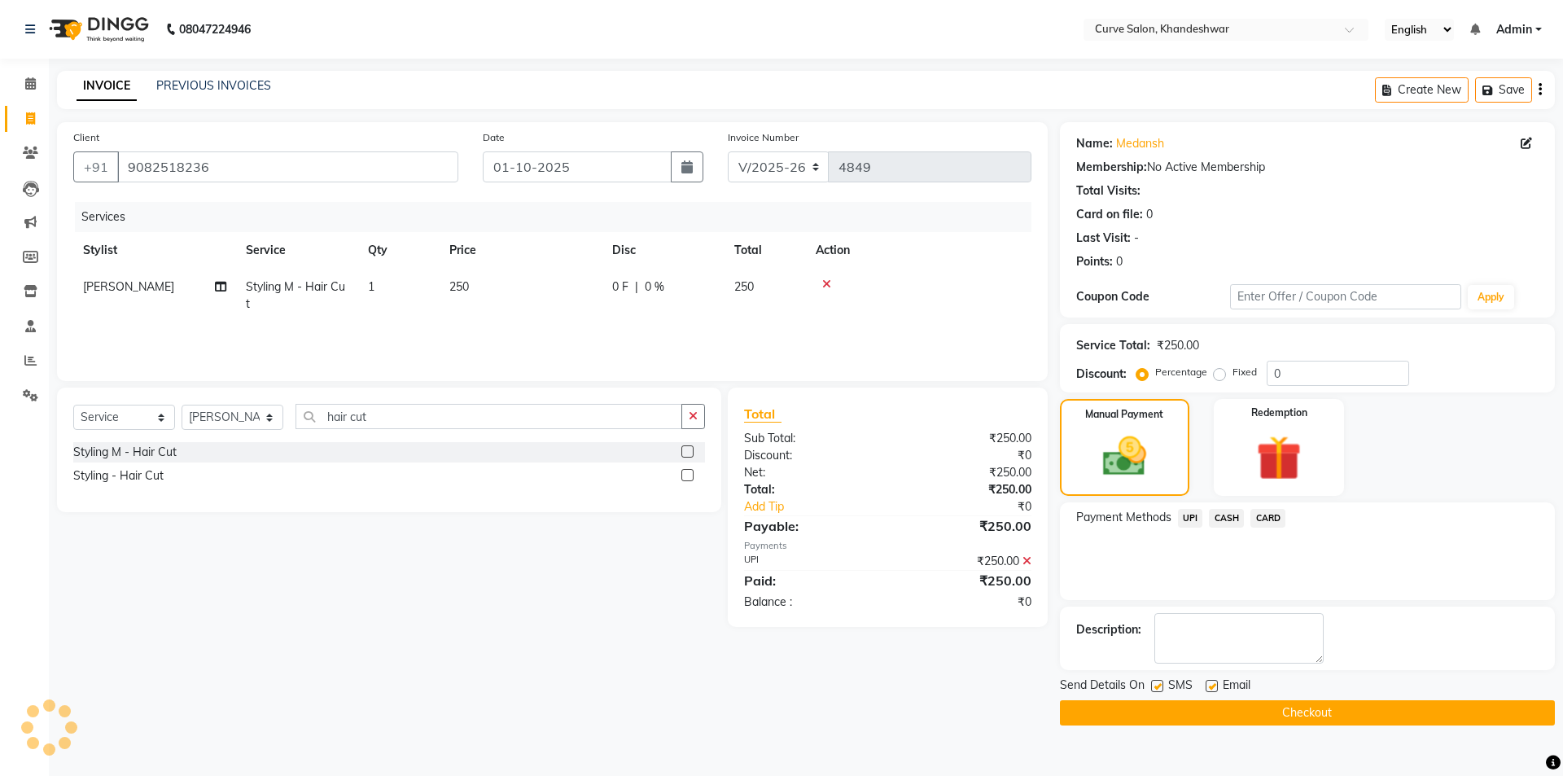
click at [1324, 712] on button "Checkout" at bounding box center [1307, 712] width 495 height 25
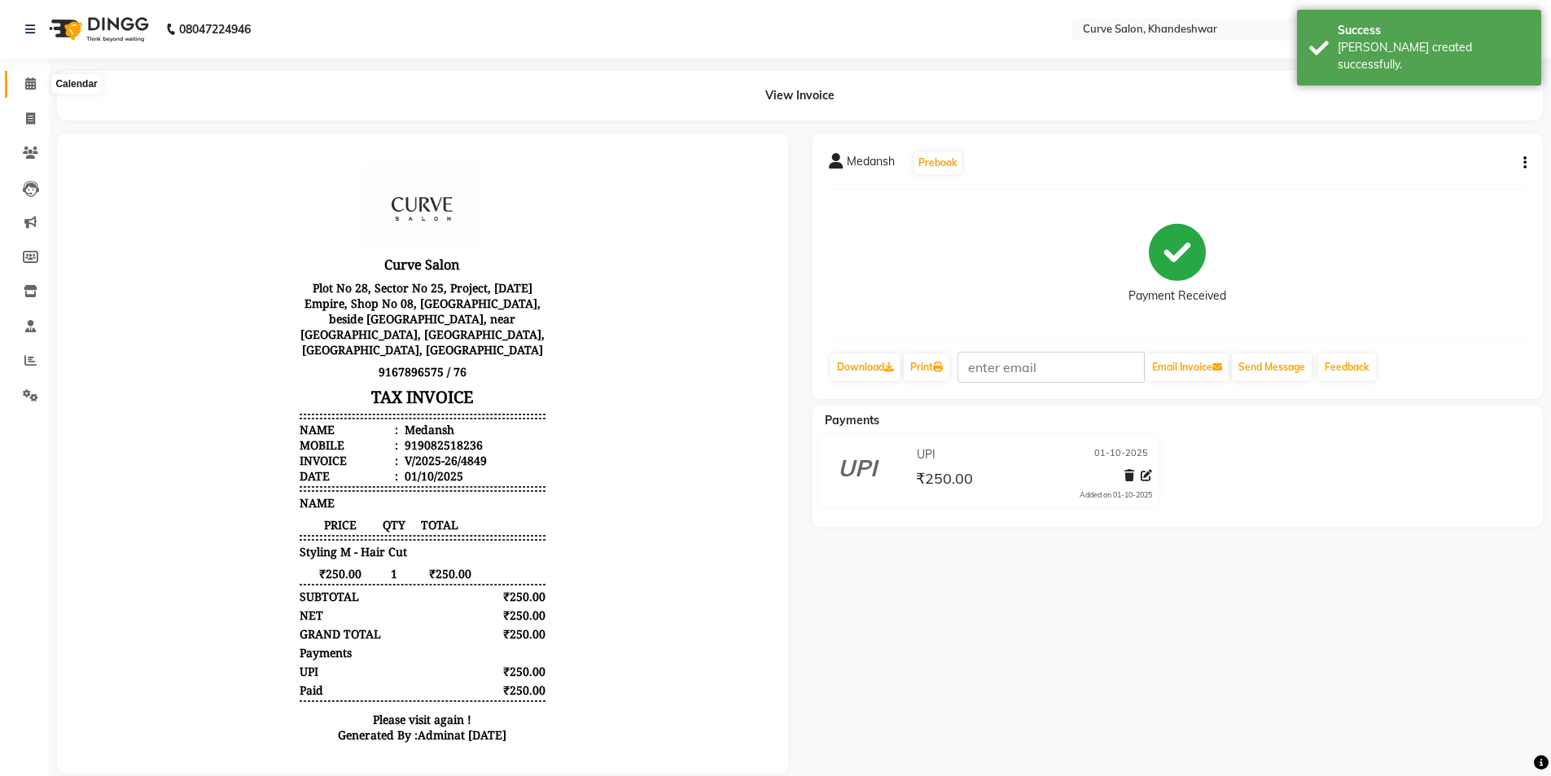
click at [25, 87] on icon at bounding box center [30, 83] width 11 height 12
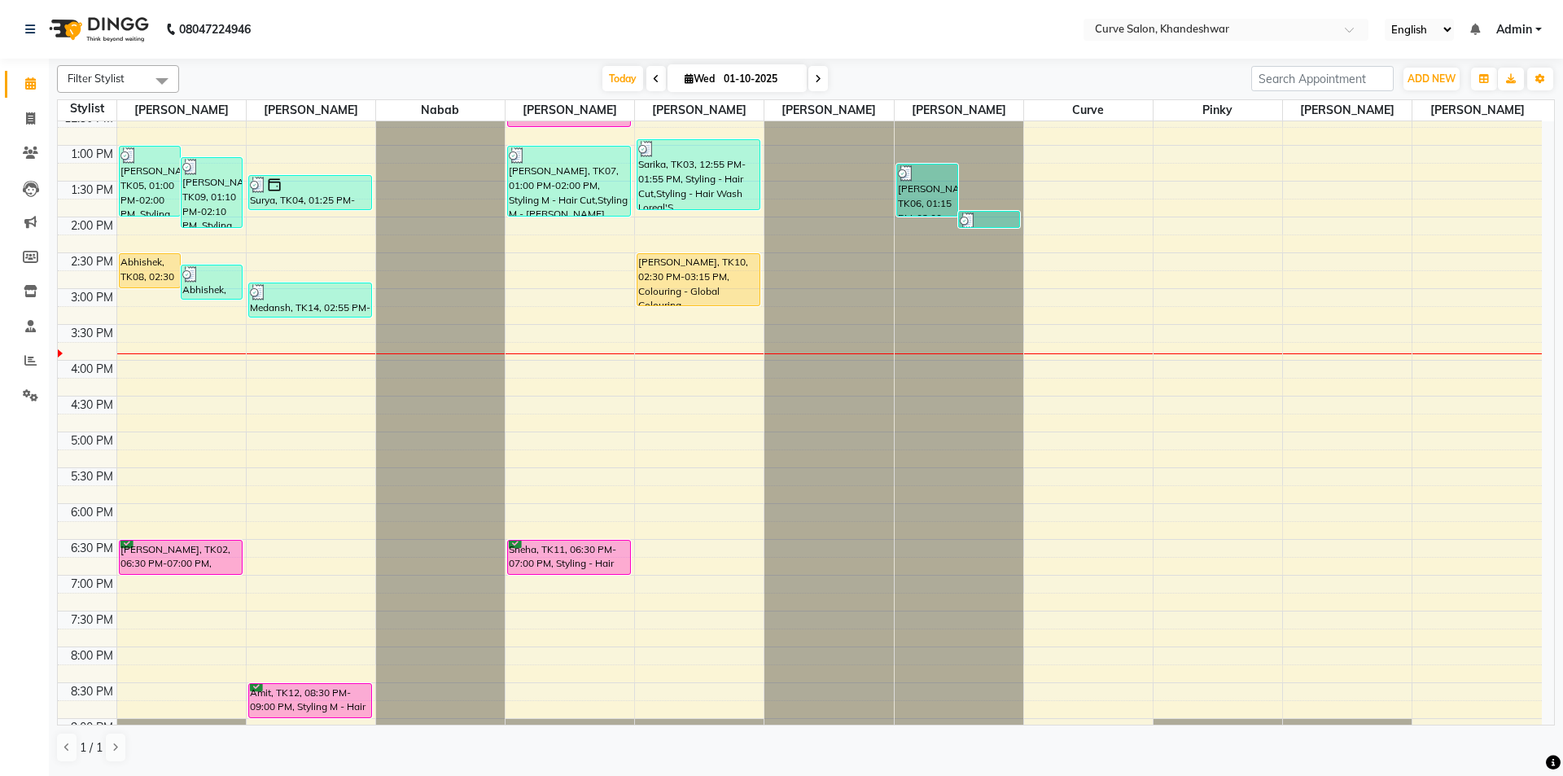
scroll to position [399, 0]
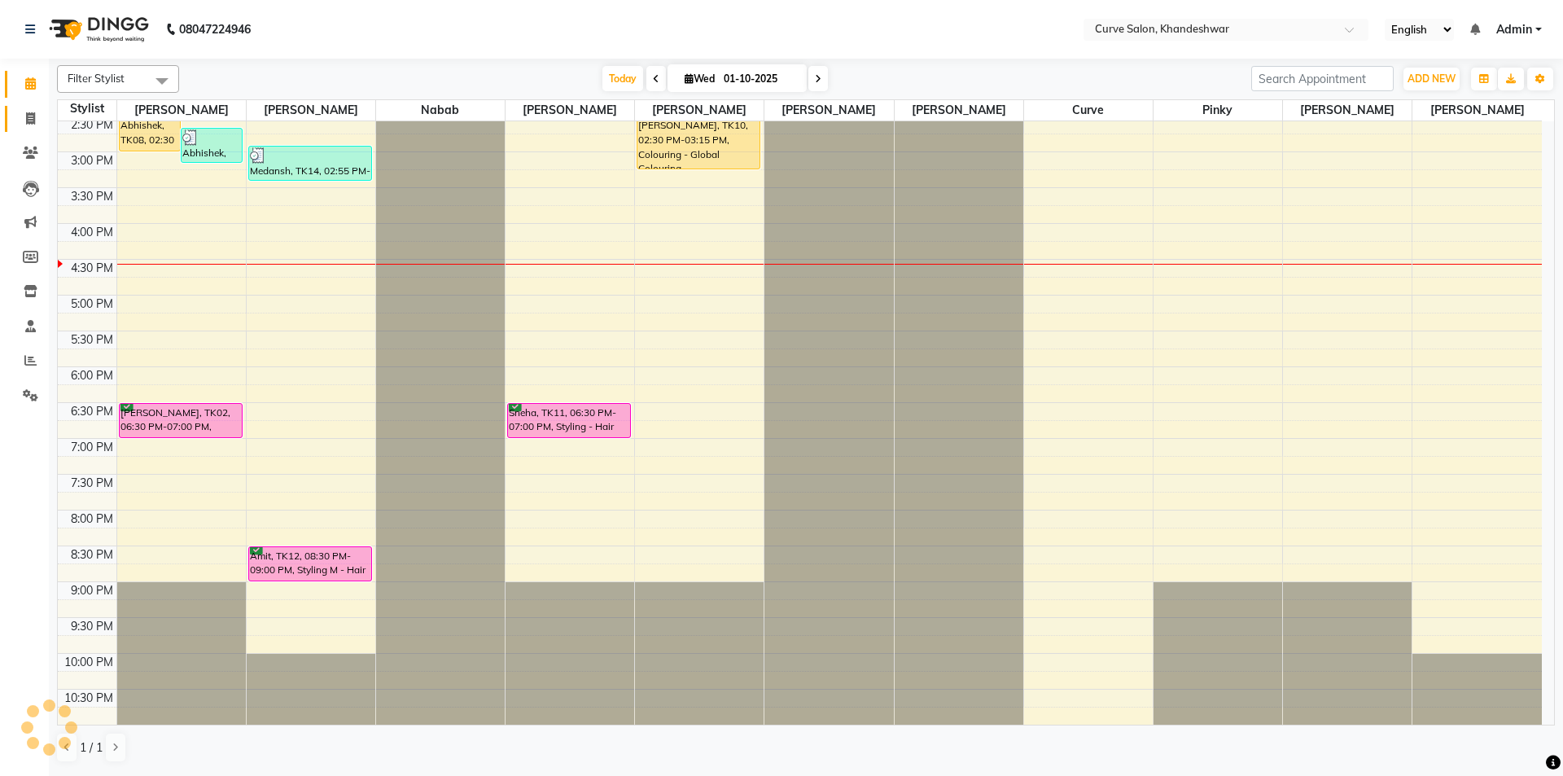
click at [37, 110] on span at bounding box center [30, 119] width 28 height 19
select select "service"
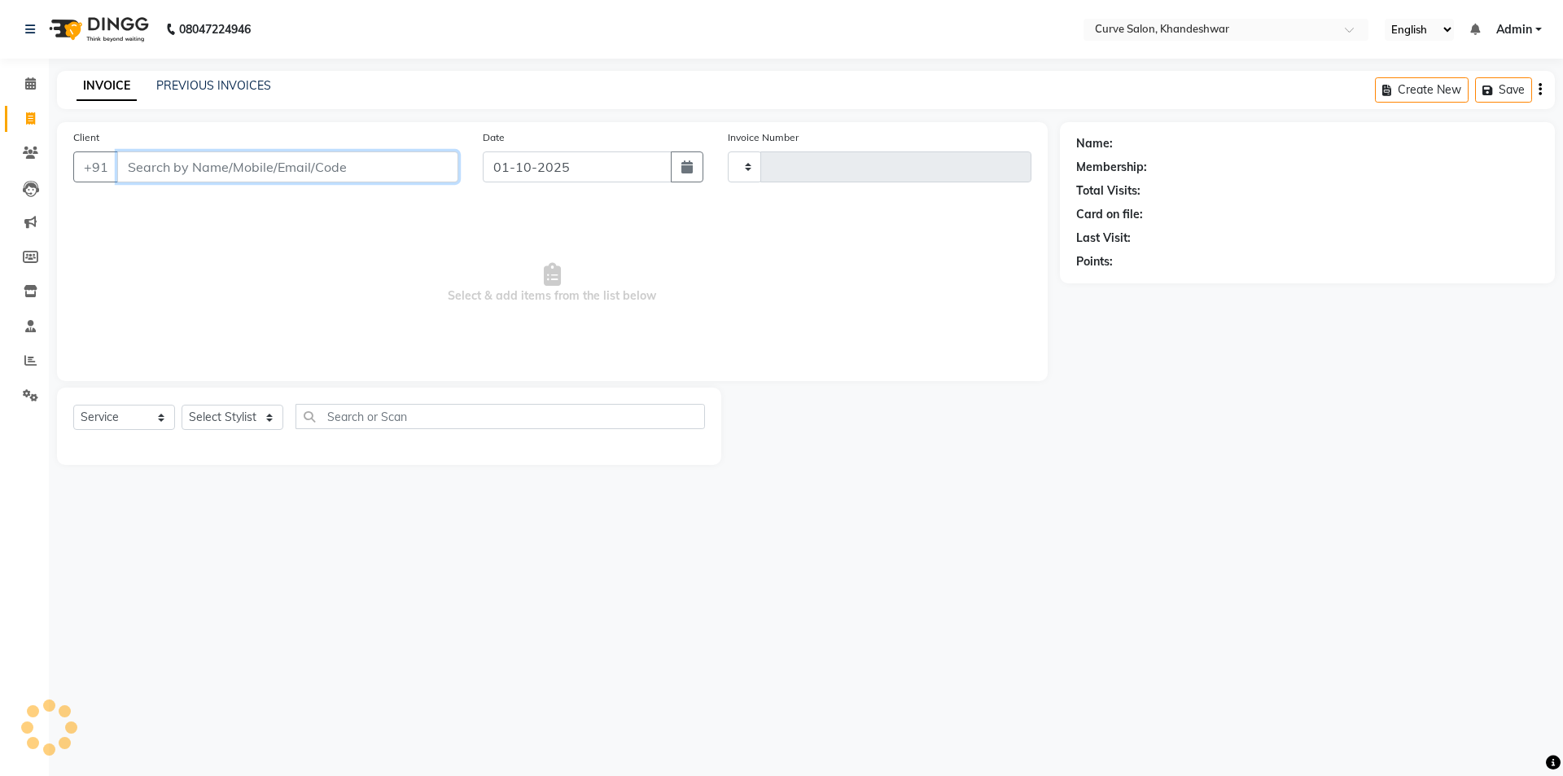
click at [190, 164] on input "Client" at bounding box center [287, 166] width 341 height 31
click at [867, 591] on div "08047224946 Select Location × Curve Salon, Khandeshwar English ENGLISH Español …" at bounding box center [781, 388] width 1563 height 776
click at [211, 164] on input "Client" at bounding box center [287, 166] width 341 height 31
click at [178, 167] on input "Client" at bounding box center [287, 166] width 341 height 31
click at [139, 166] on input "Client" at bounding box center [287, 166] width 341 height 31
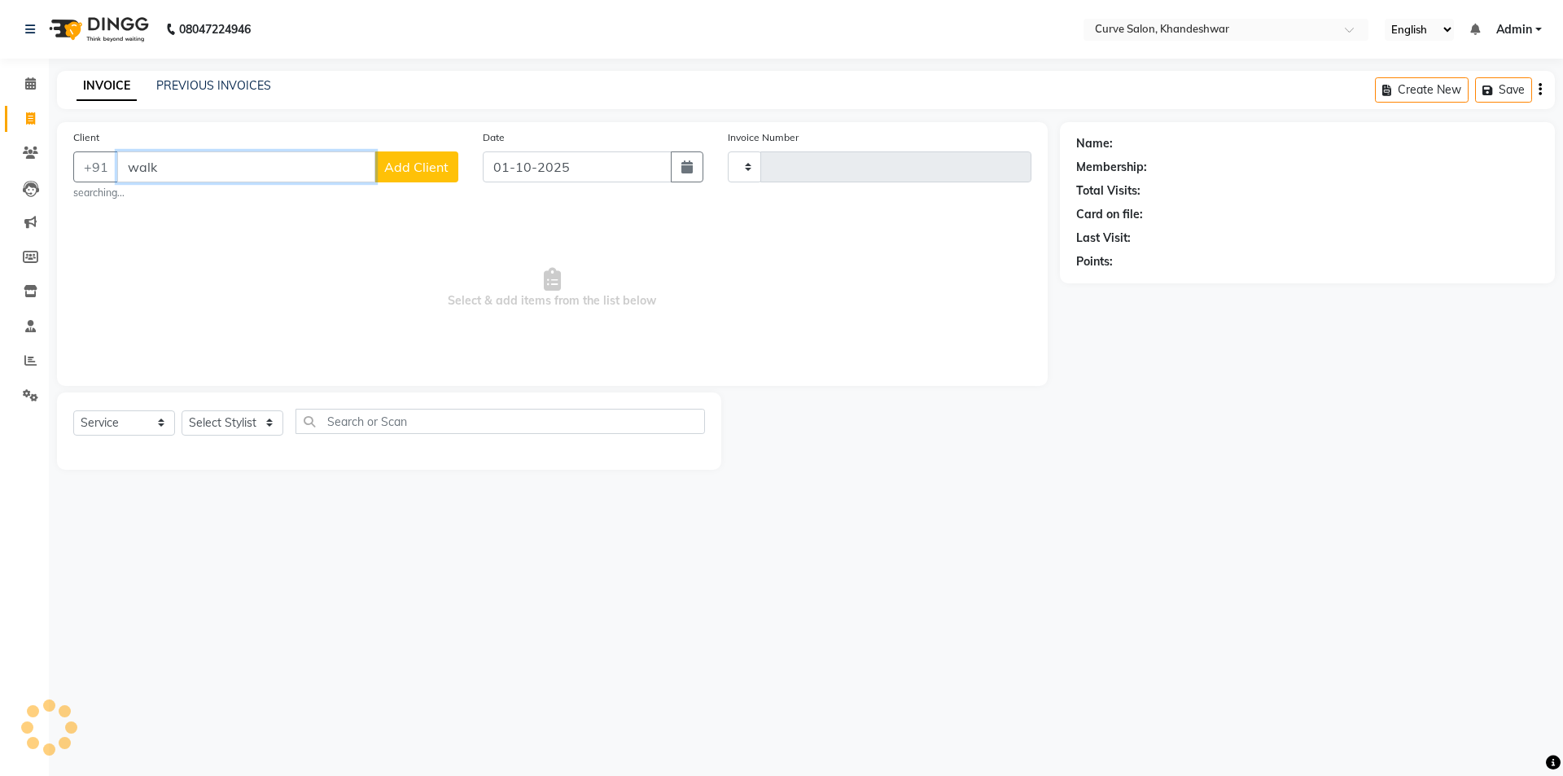
click at [265, 160] on input "walk" at bounding box center [246, 166] width 258 height 31
drag, startPoint x: 1122, startPoint y: 763, endPoint x: 1126, endPoint y: 732, distance: 31.2
click at [1123, 764] on div "08047224946 Select Location × Curve Salon, Khandeshwar English ENGLISH Español …" at bounding box center [781, 388] width 1563 height 776
click at [185, 174] on input "walk" at bounding box center [246, 166] width 258 height 31
type input "walk"
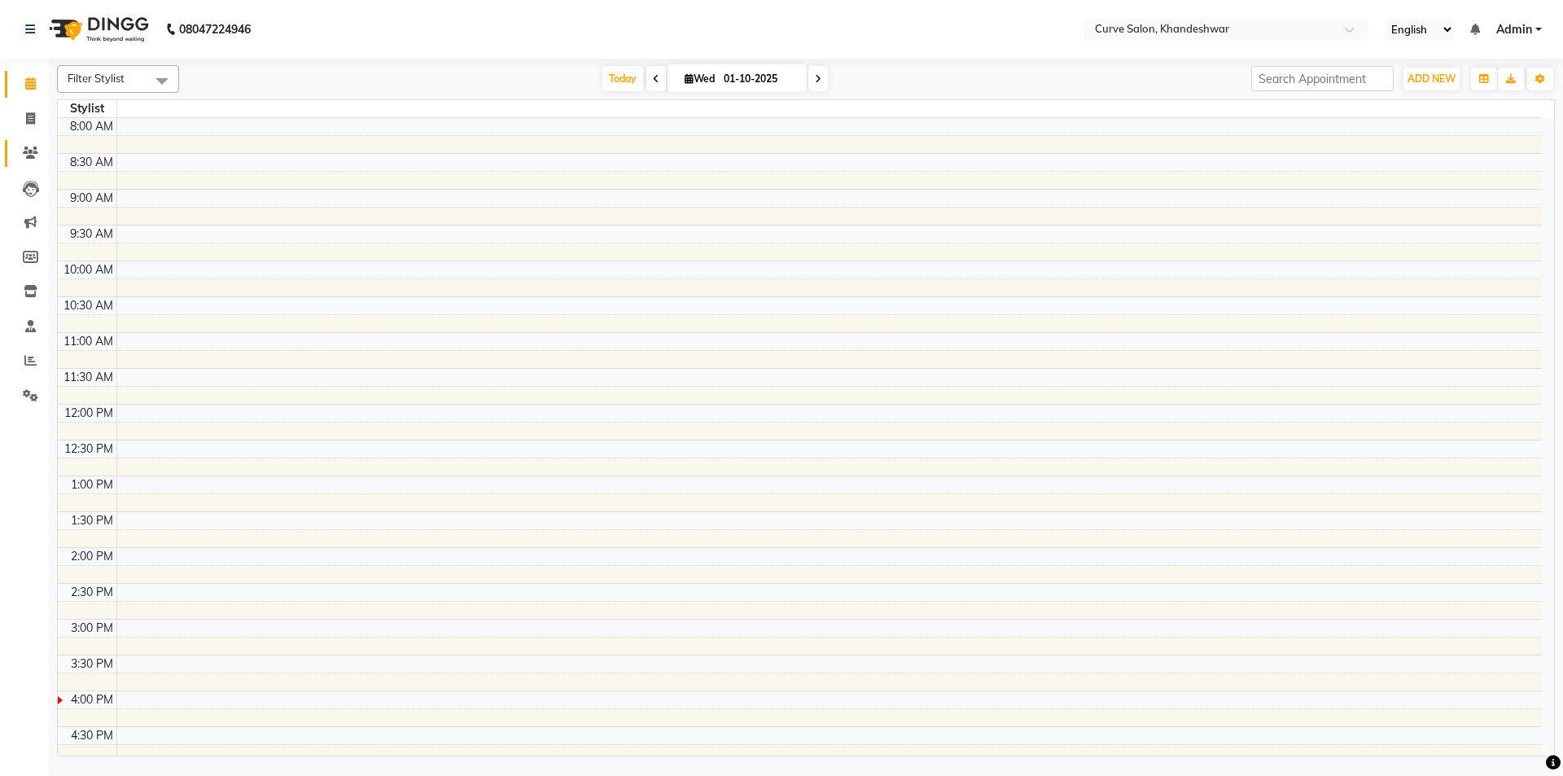
click at [36, 151] on icon at bounding box center [30, 153] width 15 height 12
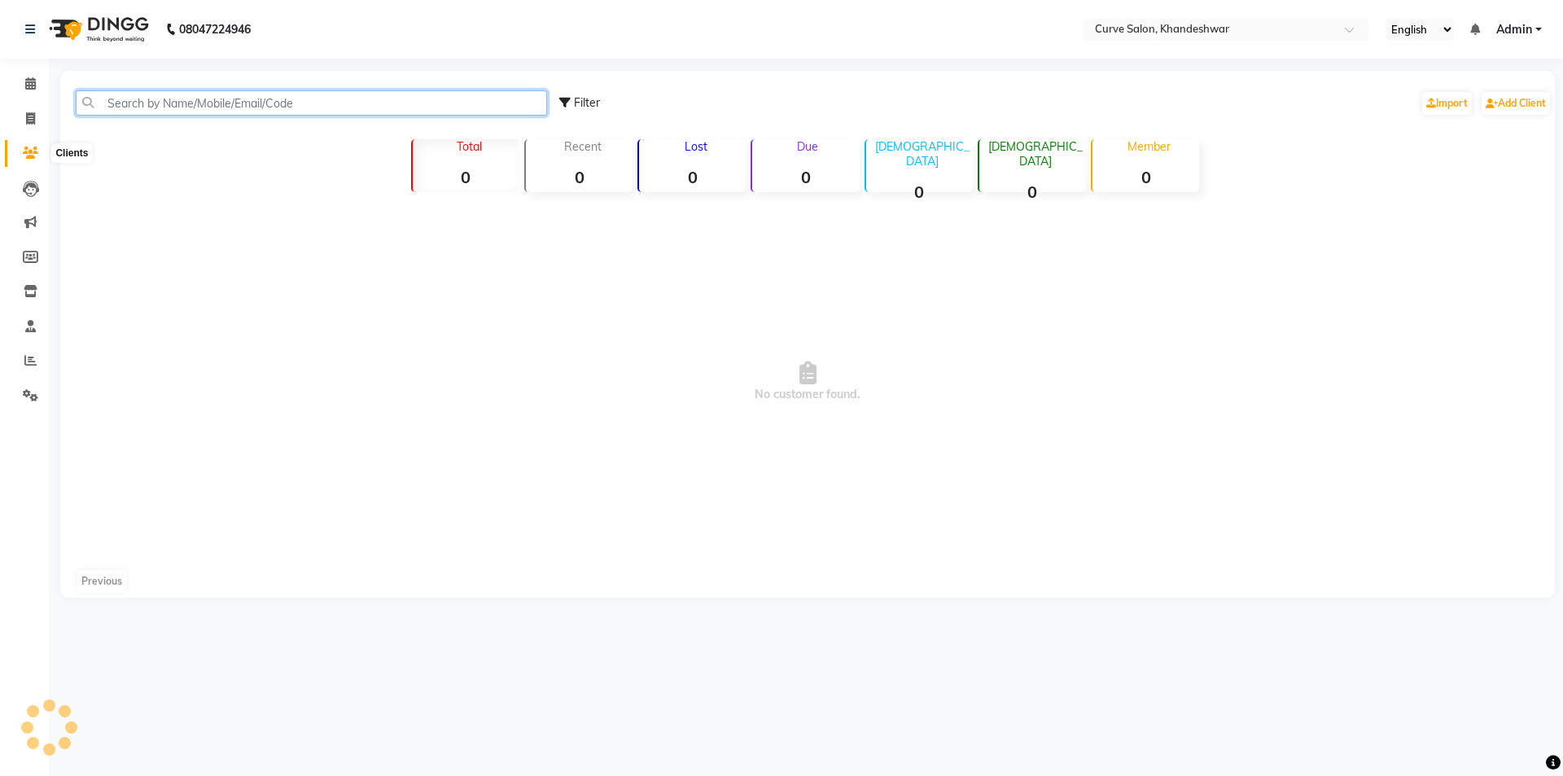
click at [149, 103] on input "text" at bounding box center [311, 102] width 471 height 25
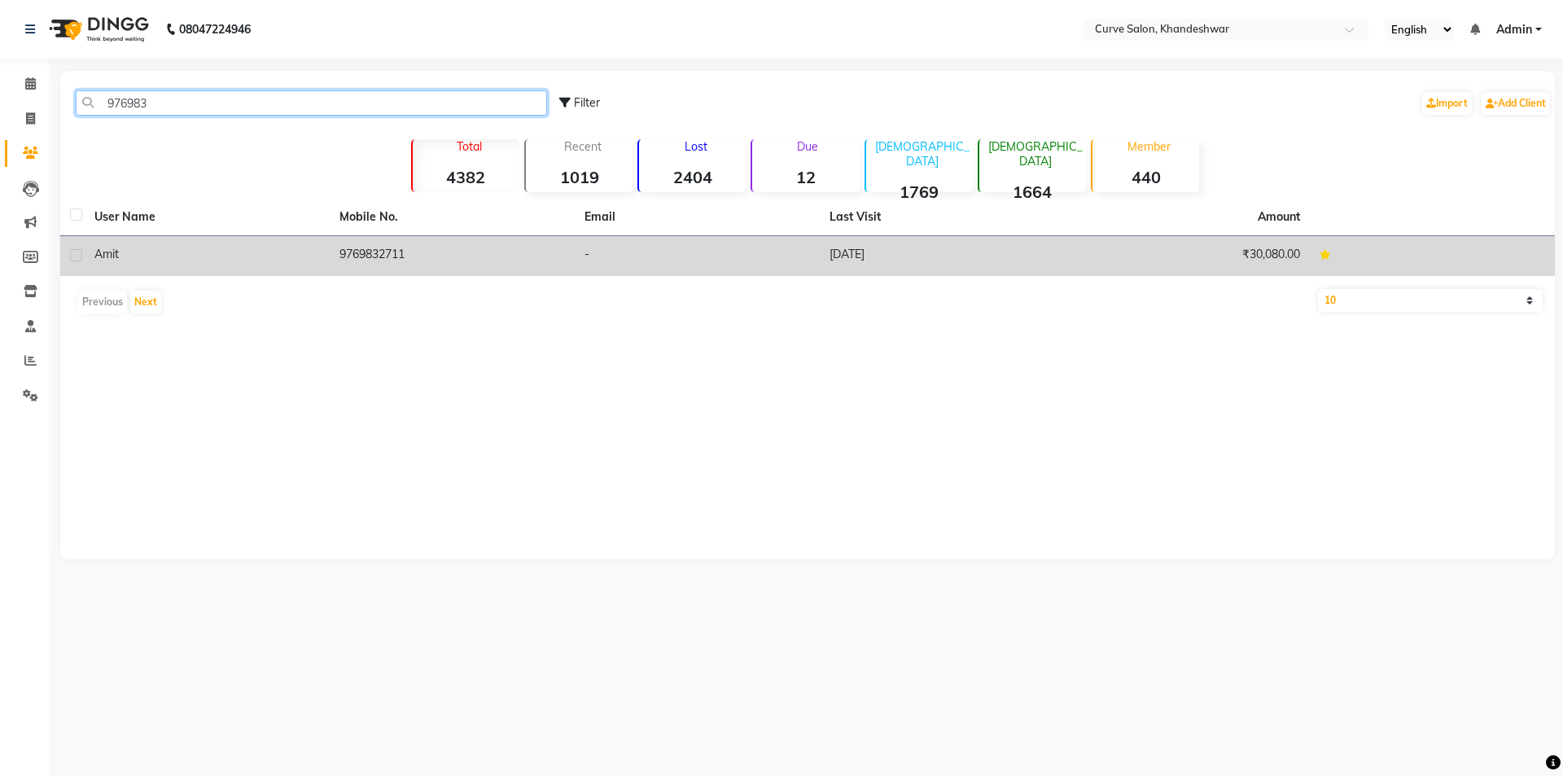
type input "976983"
click at [370, 249] on td "9769832711" at bounding box center [452, 256] width 245 height 40
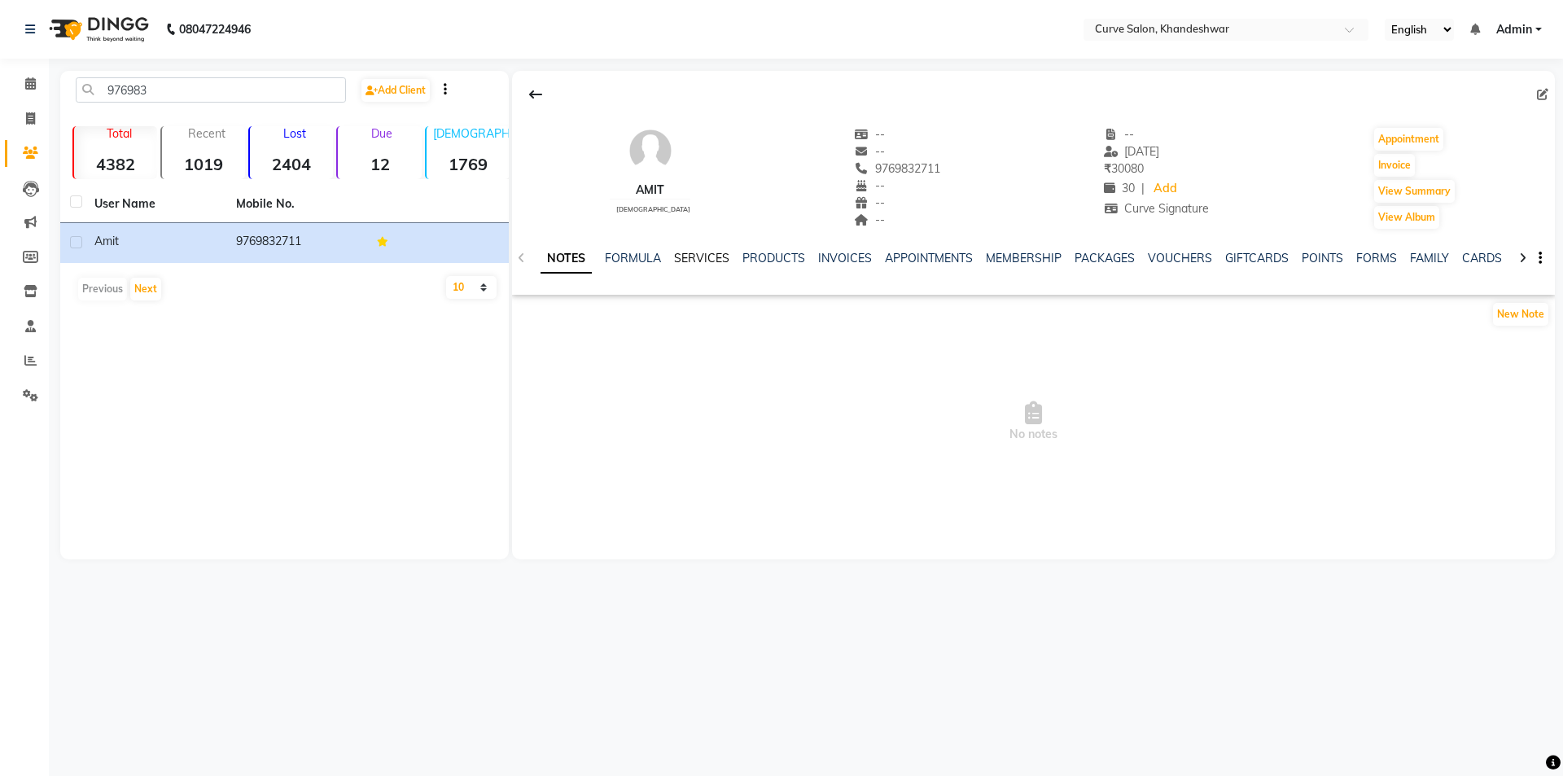
click at [712, 256] on link "SERVICES" at bounding box center [701, 258] width 55 height 15
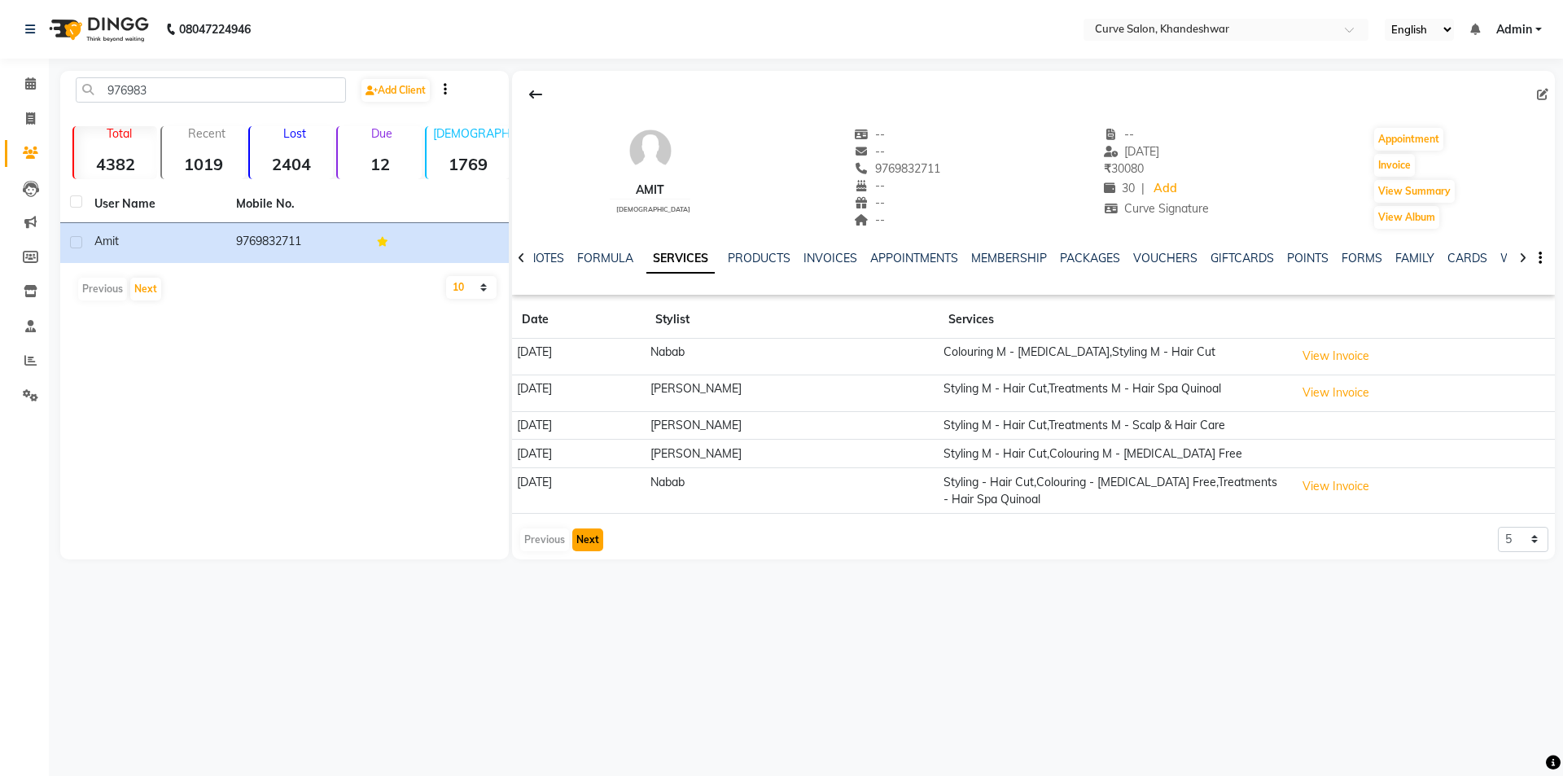
click at [590, 537] on button "Next" at bounding box center [587, 539] width 31 height 23
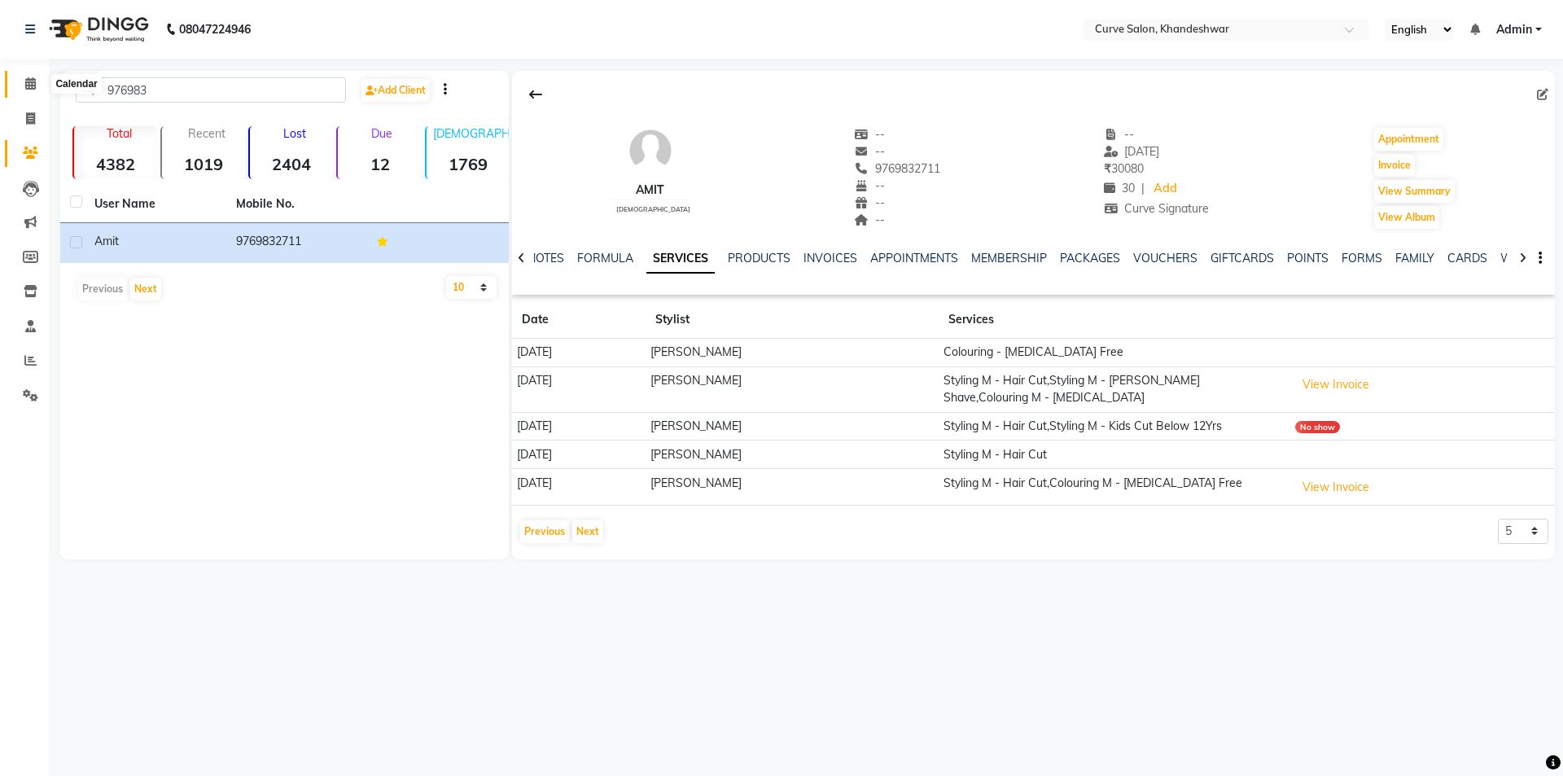
click at [25, 85] on icon at bounding box center [30, 83] width 11 height 12
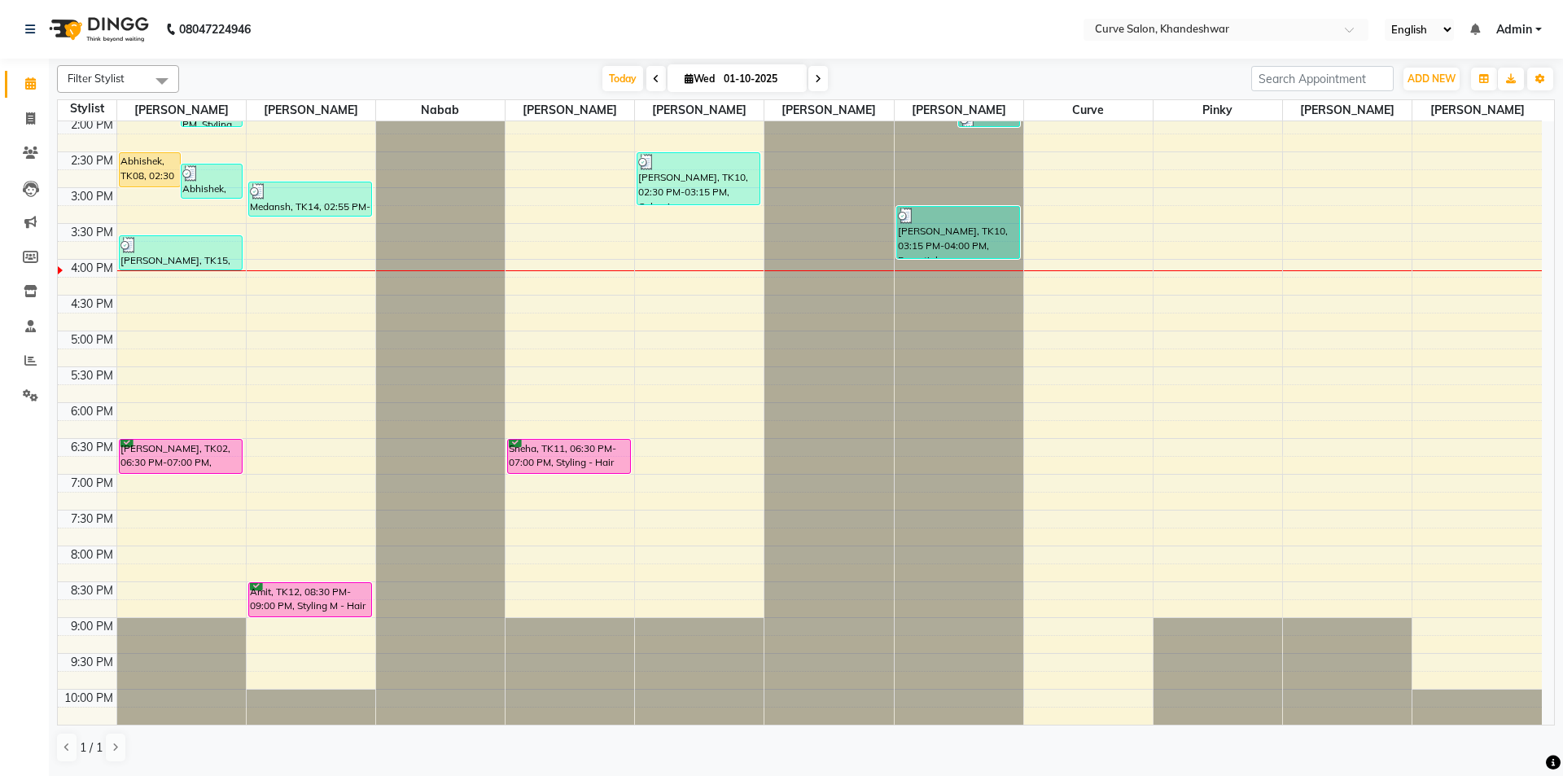
scroll to position [399, 0]
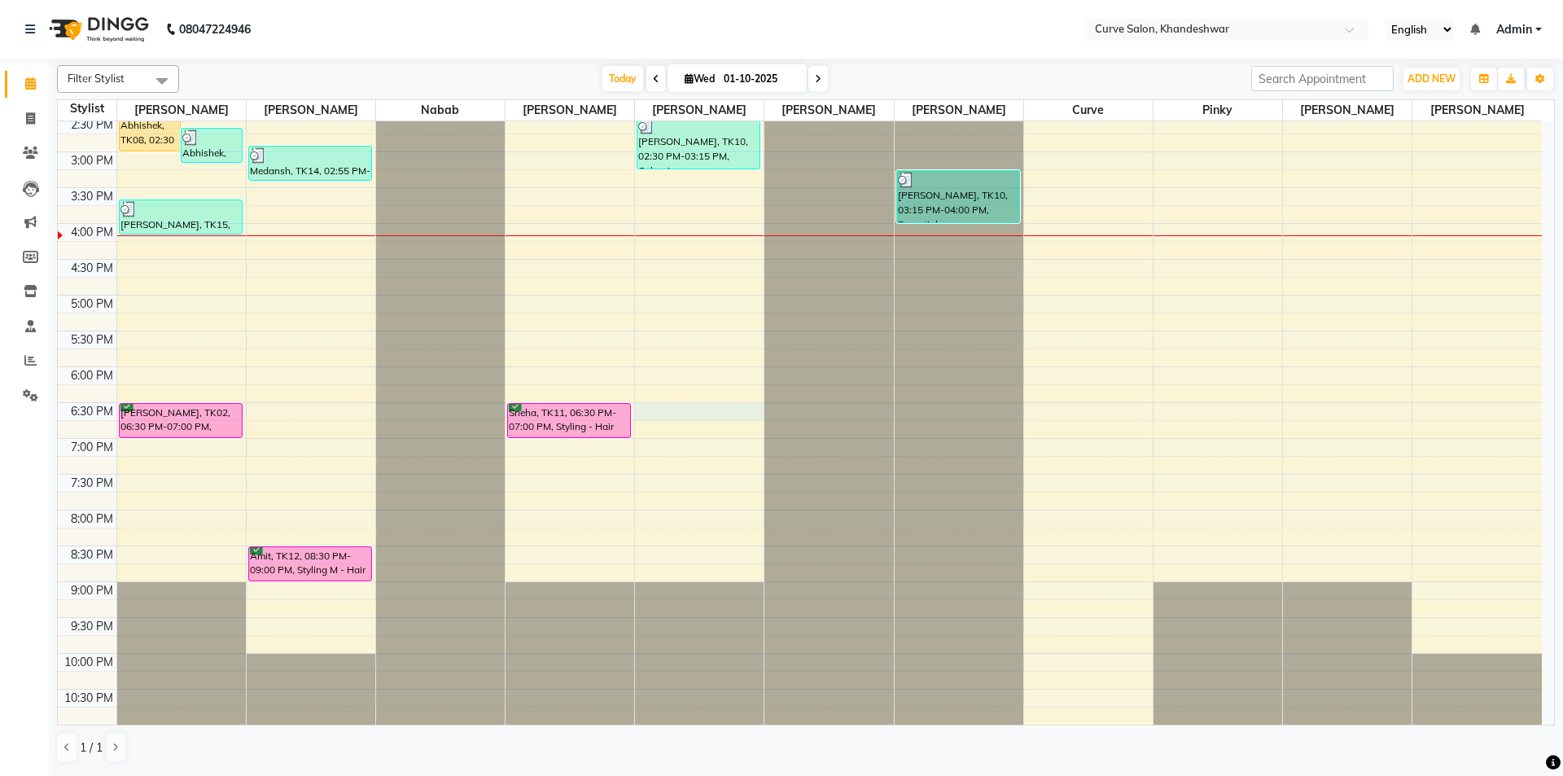
click at [684, 409] on div "9:00 AM 9:30 AM 10:00 AM 10:30 AM 11:00 AM 11:30 AM 12:00 PM 12:30 PM 1:00 PM 1…" at bounding box center [800, 223] width 1484 height 1002
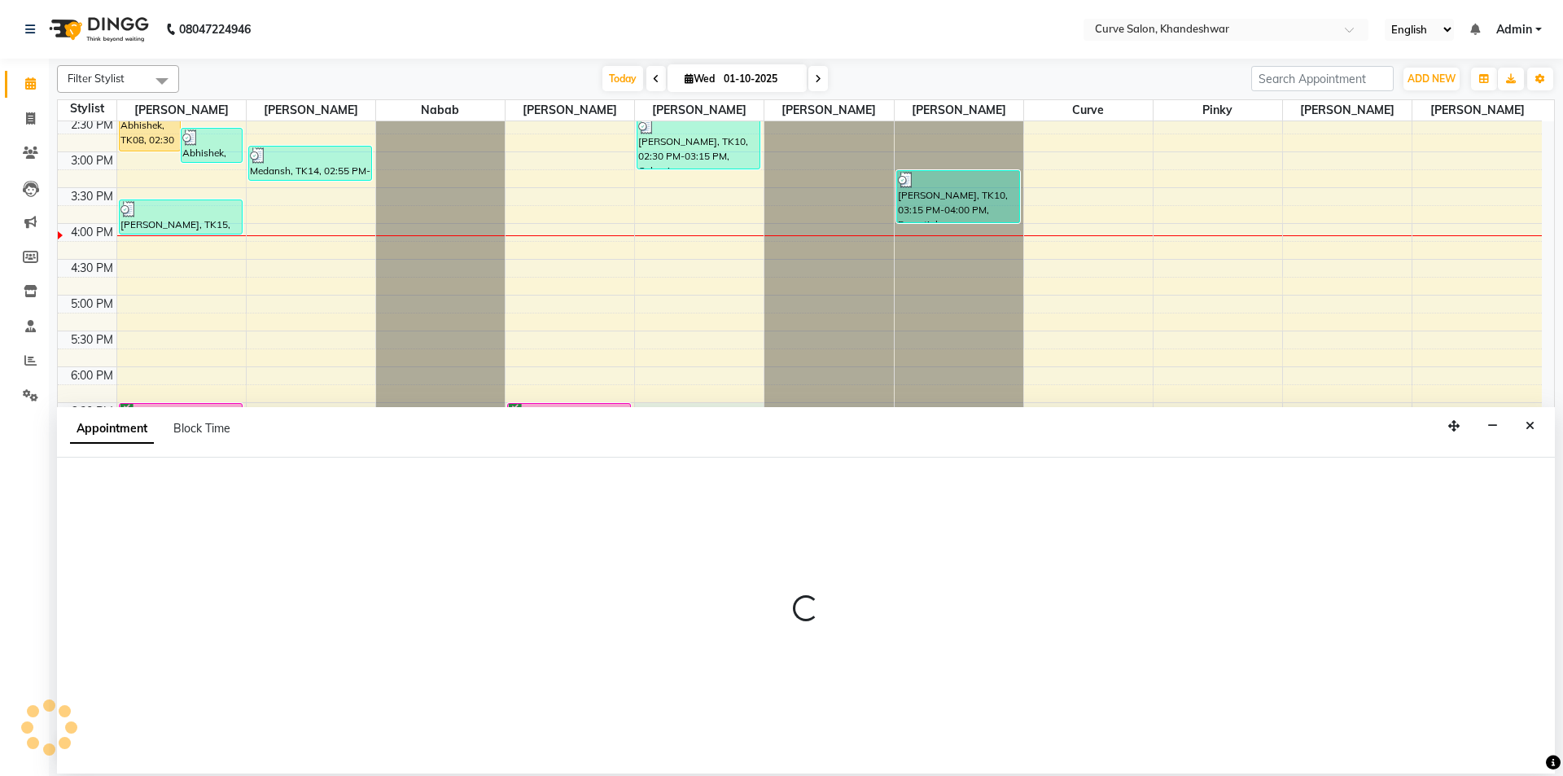
select select "46175"
select select "tentative"
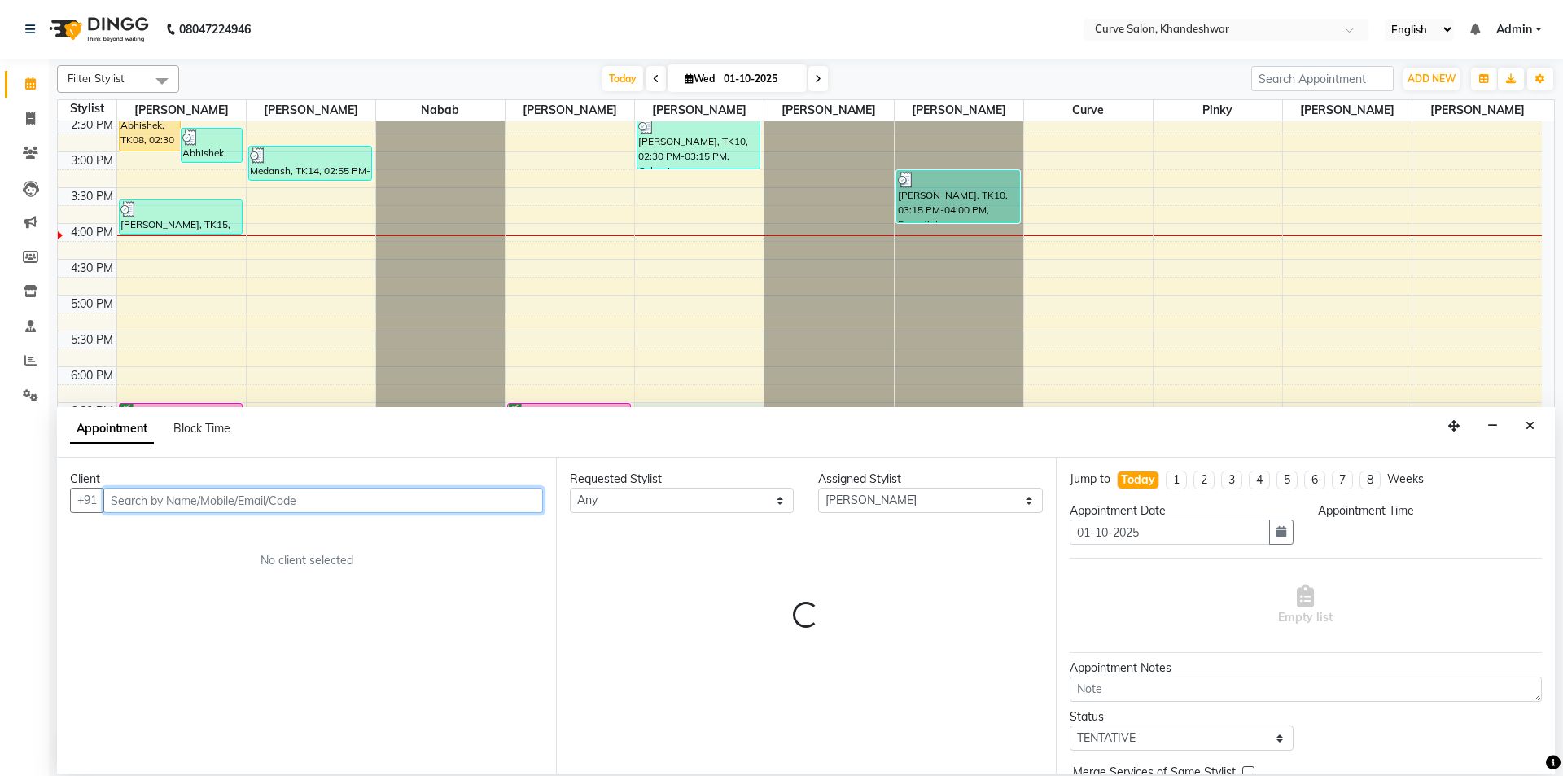
select select "1110"
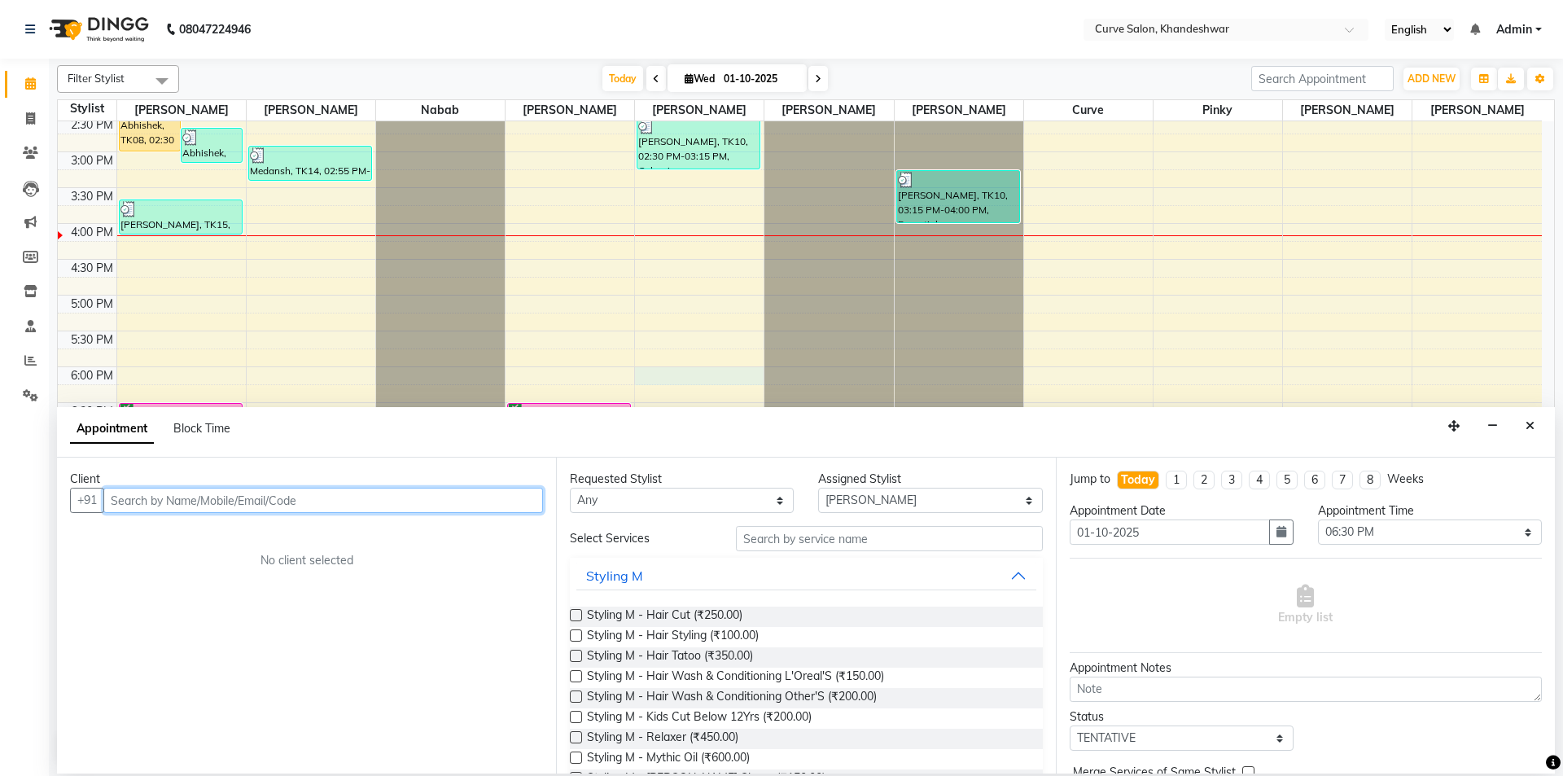
click at [661, 375] on div "9:00 AM 9:30 AM 10:00 AM 10:30 AM 11:00 AM 11:30 AM 12:00 PM 12:30 PM 1:00 PM 1…" at bounding box center [800, 223] width 1484 height 1002
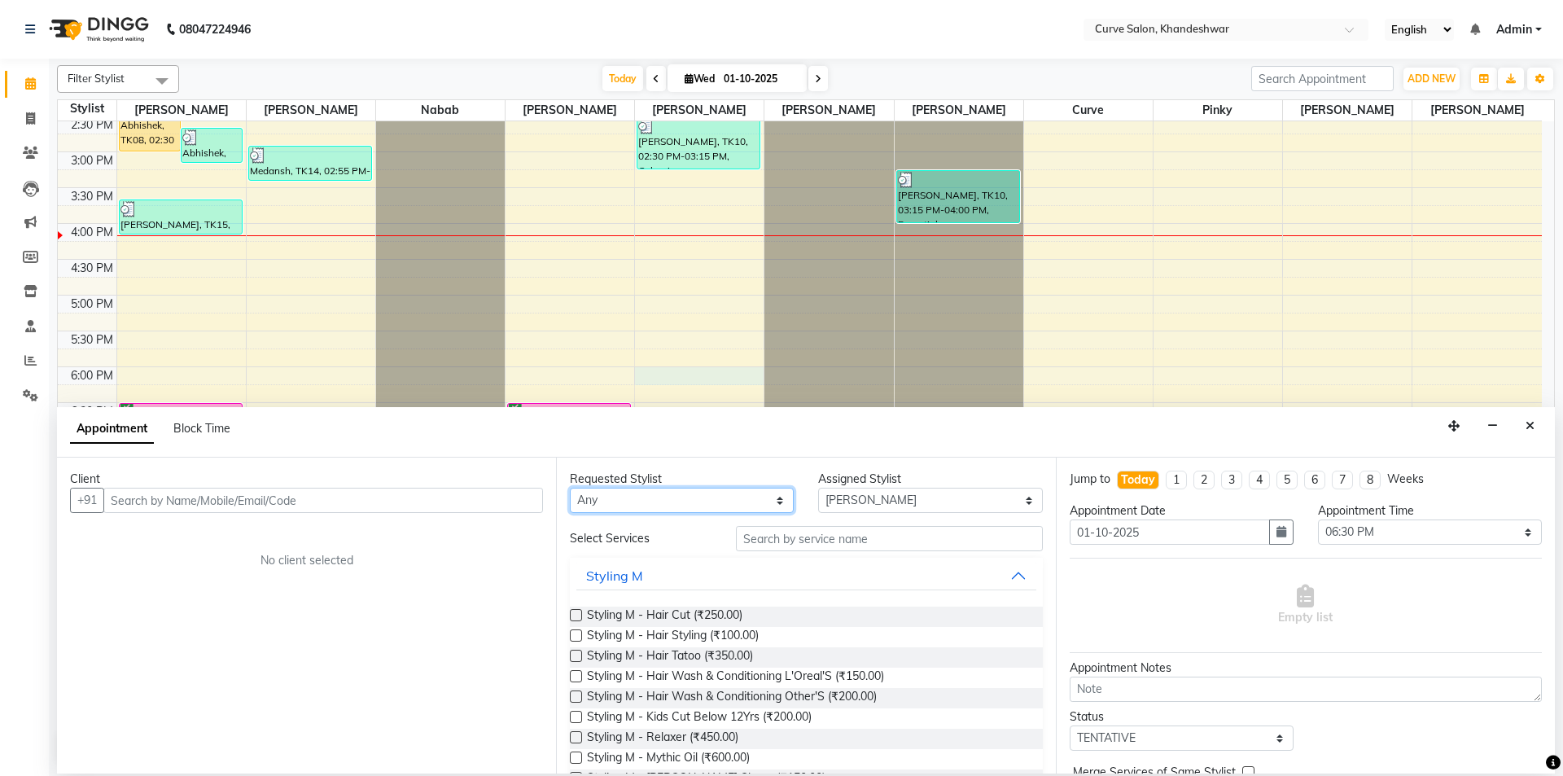
click at [633, 497] on select "Any Ahmed Kafil Curve Faizan Khan Laxmi Bylapudi Nabab Neelam Kamble Pinky Raju…" at bounding box center [682, 500] width 224 height 25
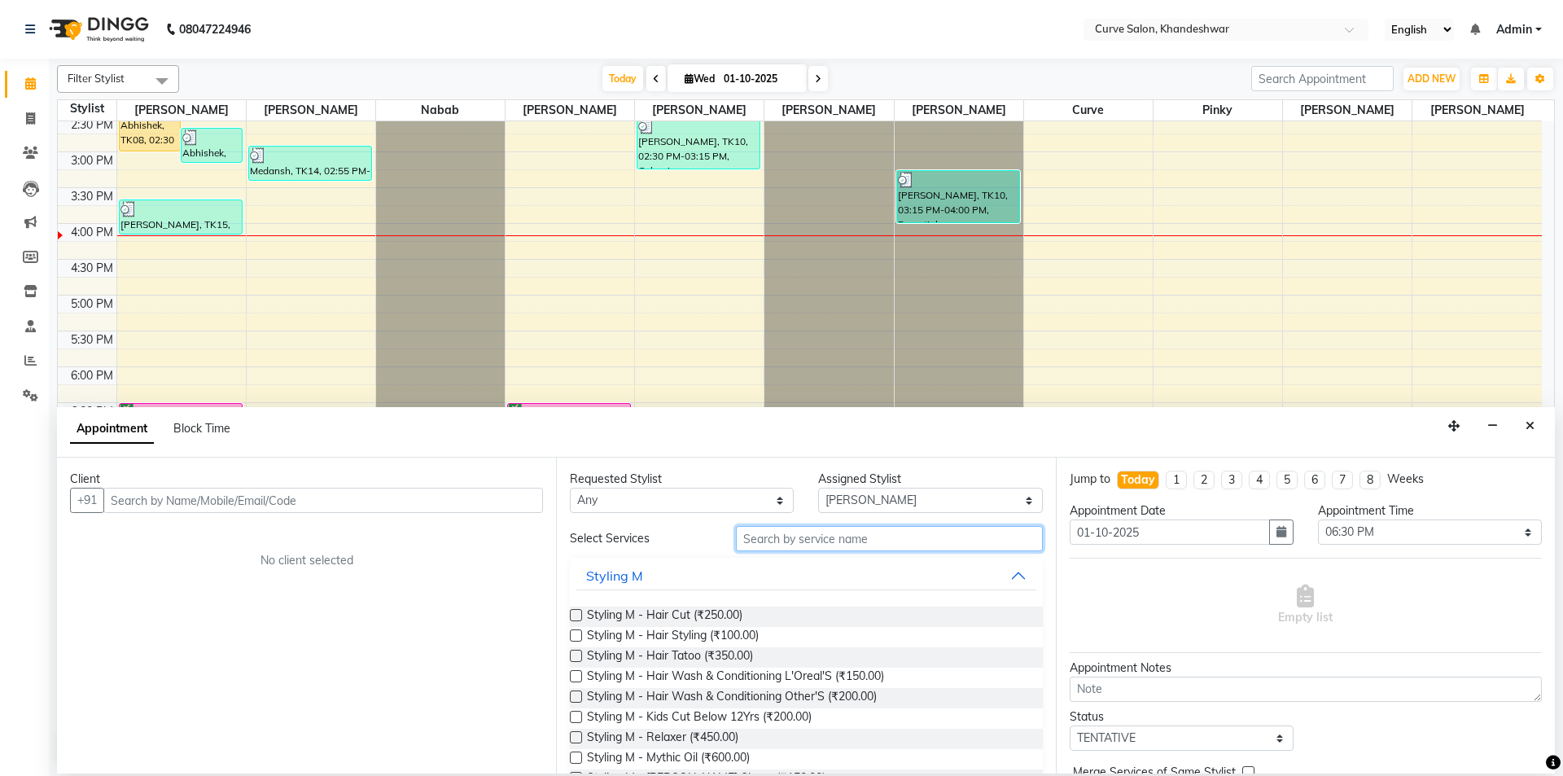
click at [866, 543] on input "text" at bounding box center [889, 538] width 307 height 25
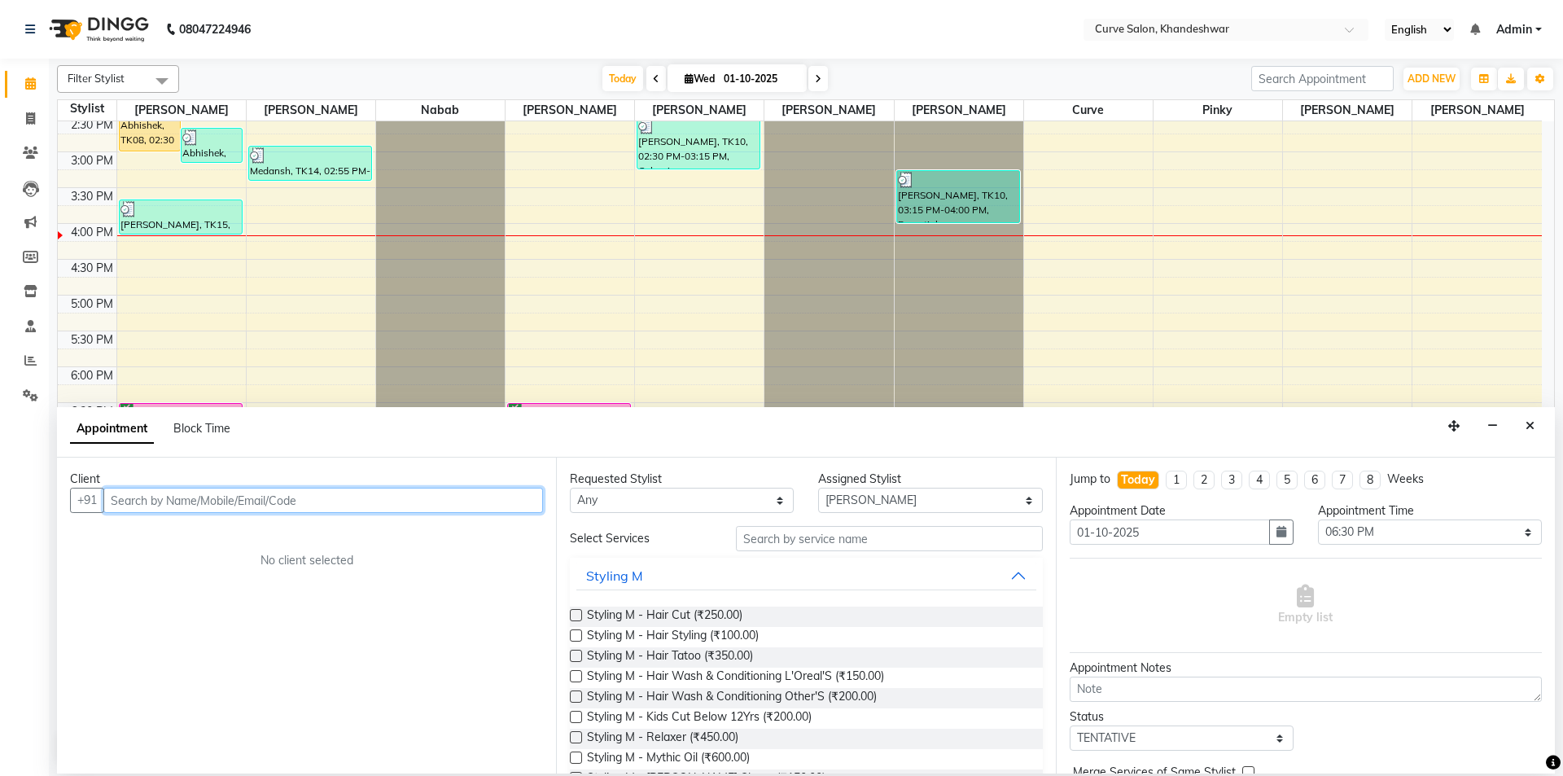
click at [301, 495] on input "text" at bounding box center [323, 500] width 440 height 25
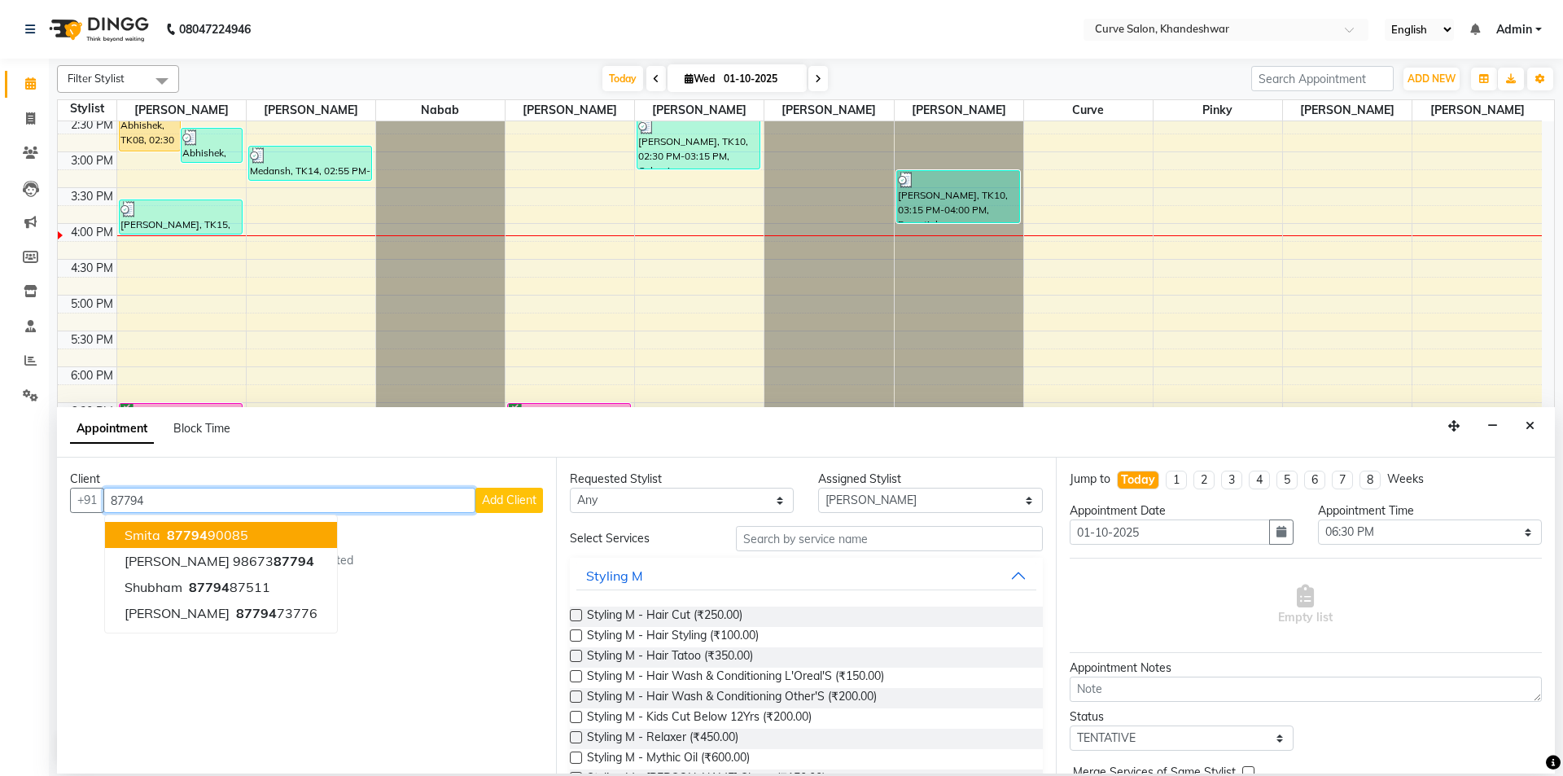
click at [218, 521] on ngb-typeahead-window "Smita 87794 90085 Amol 98673 87794 Shubham 87794 87511 Amol 87794 73776" at bounding box center [221, 574] width 234 height 119
click at [225, 530] on ngb-highlight "87794 90085" at bounding box center [206, 535] width 85 height 16
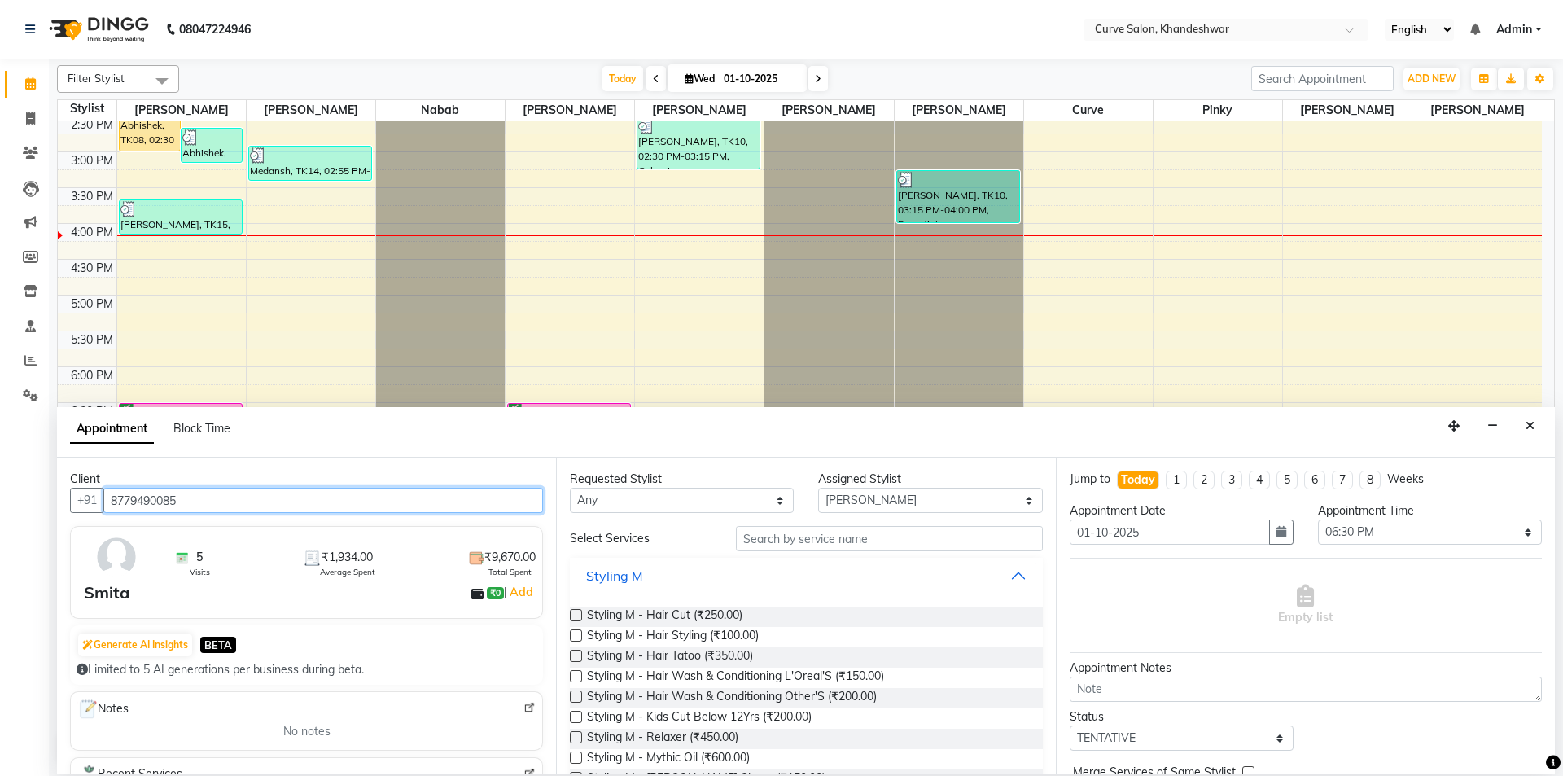
type input "8779490085"
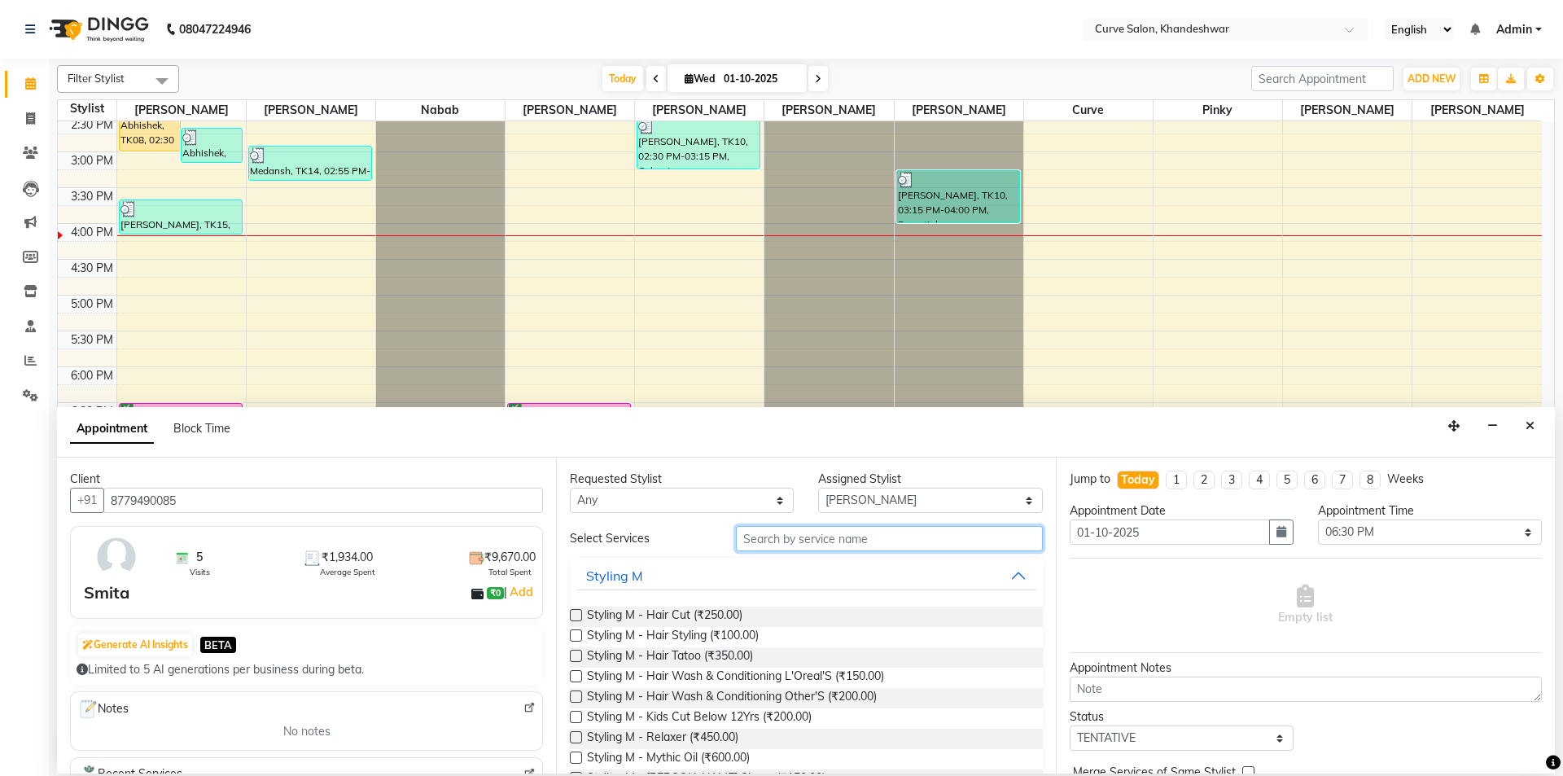
click at [785, 543] on input "text" at bounding box center [889, 538] width 307 height 25
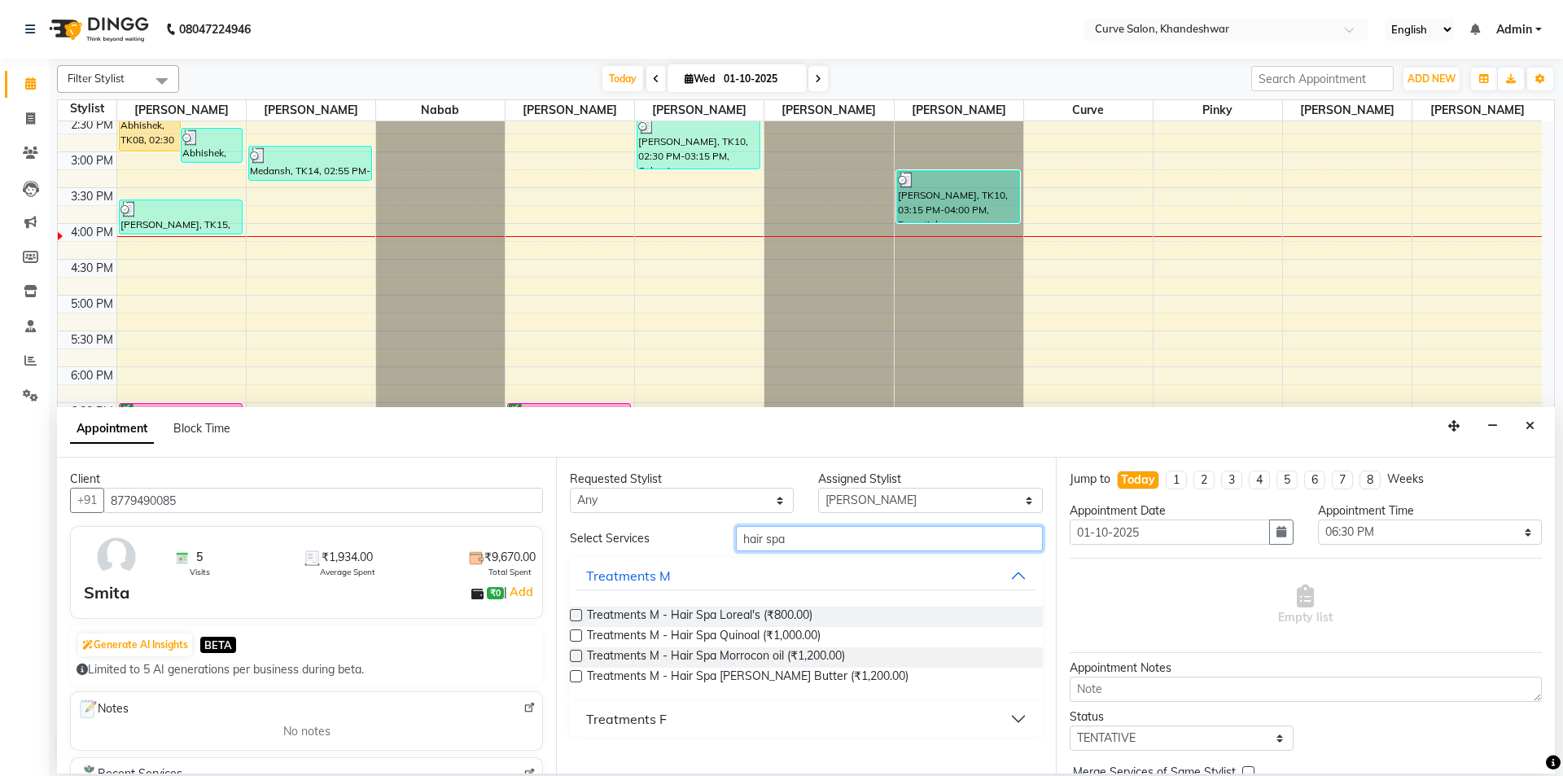
type input "hair spa"
click at [663, 717] on div "Treatments F" at bounding box center [626, 719] width 81 height 20
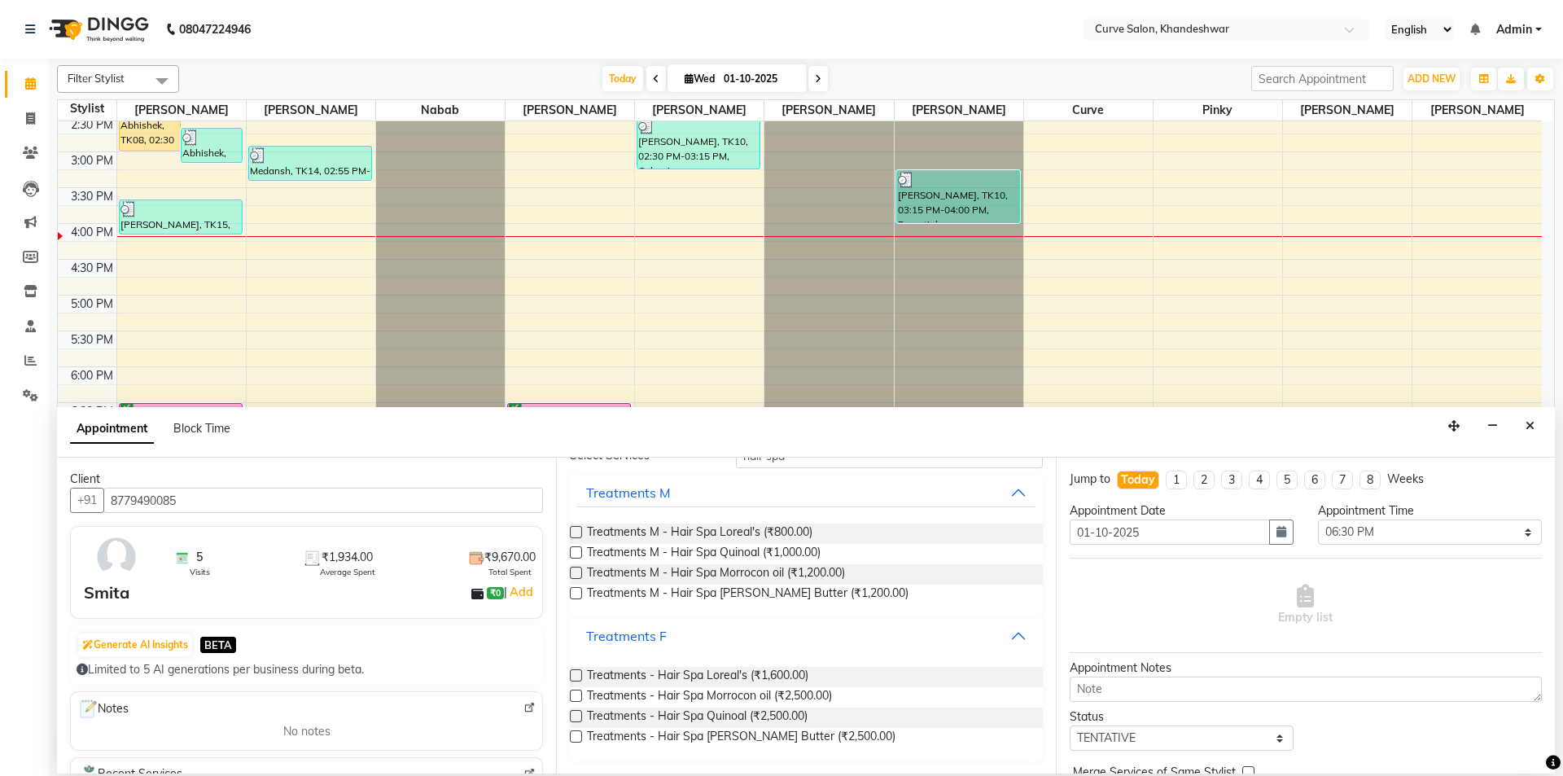
scroll to position [84, 0]
click at [577, 673] on label at bounding box center [576, 675] width 12 height 12
click at [577, 673] on input "checkbox" at bounding box center [575, 676] width 11 height 11
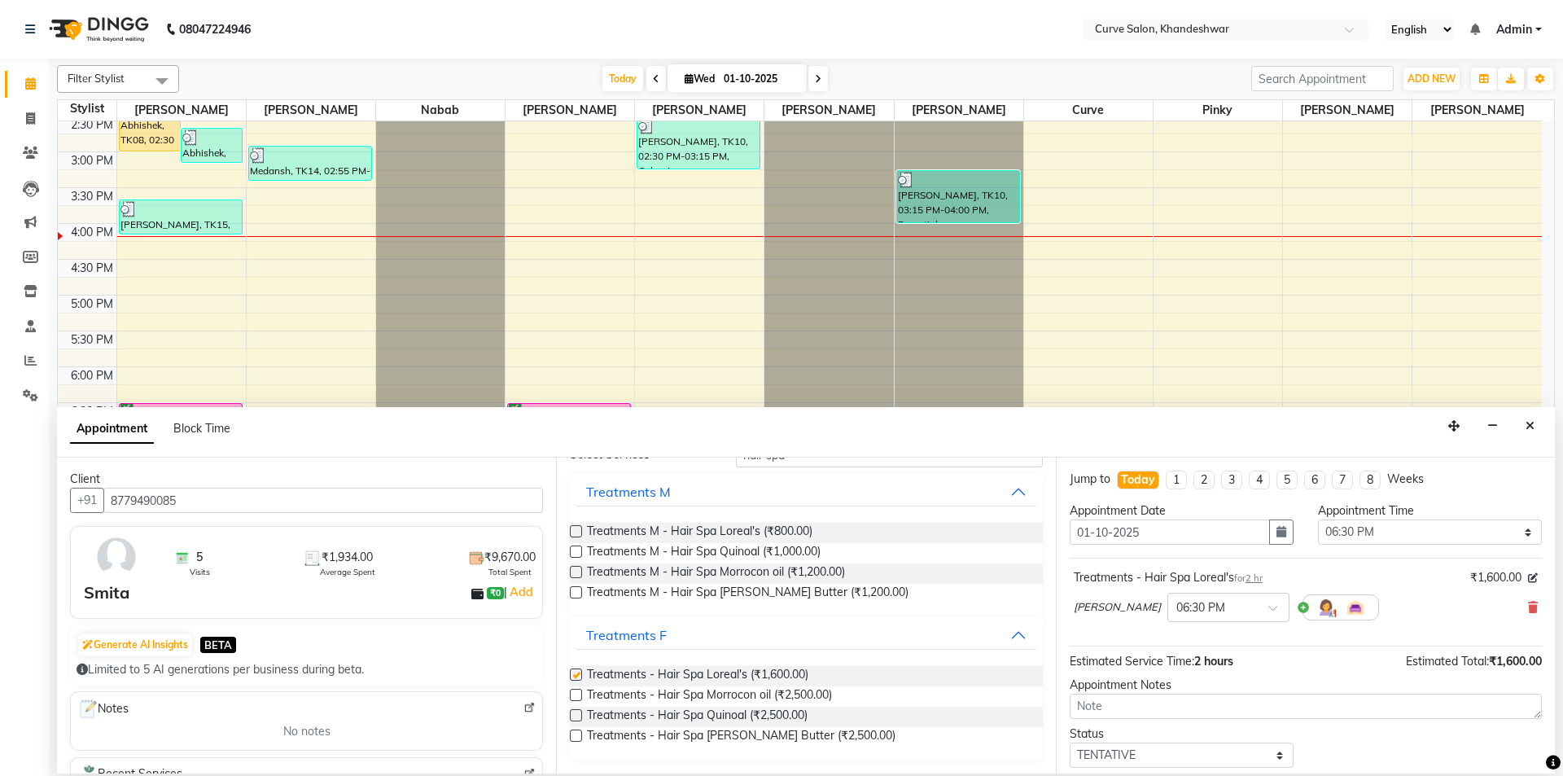
checkbox input "false"
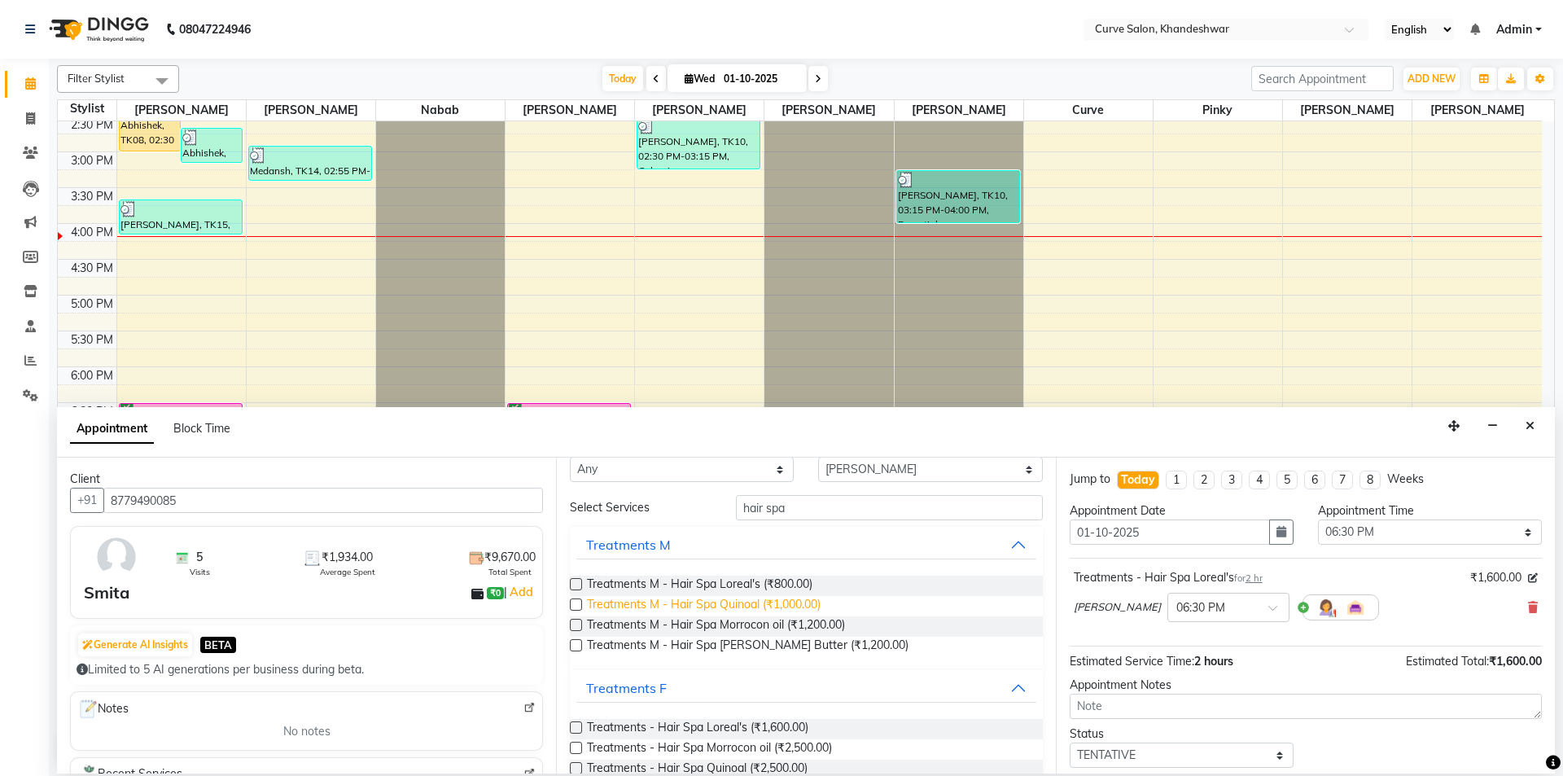
scroll to position [0, 0]
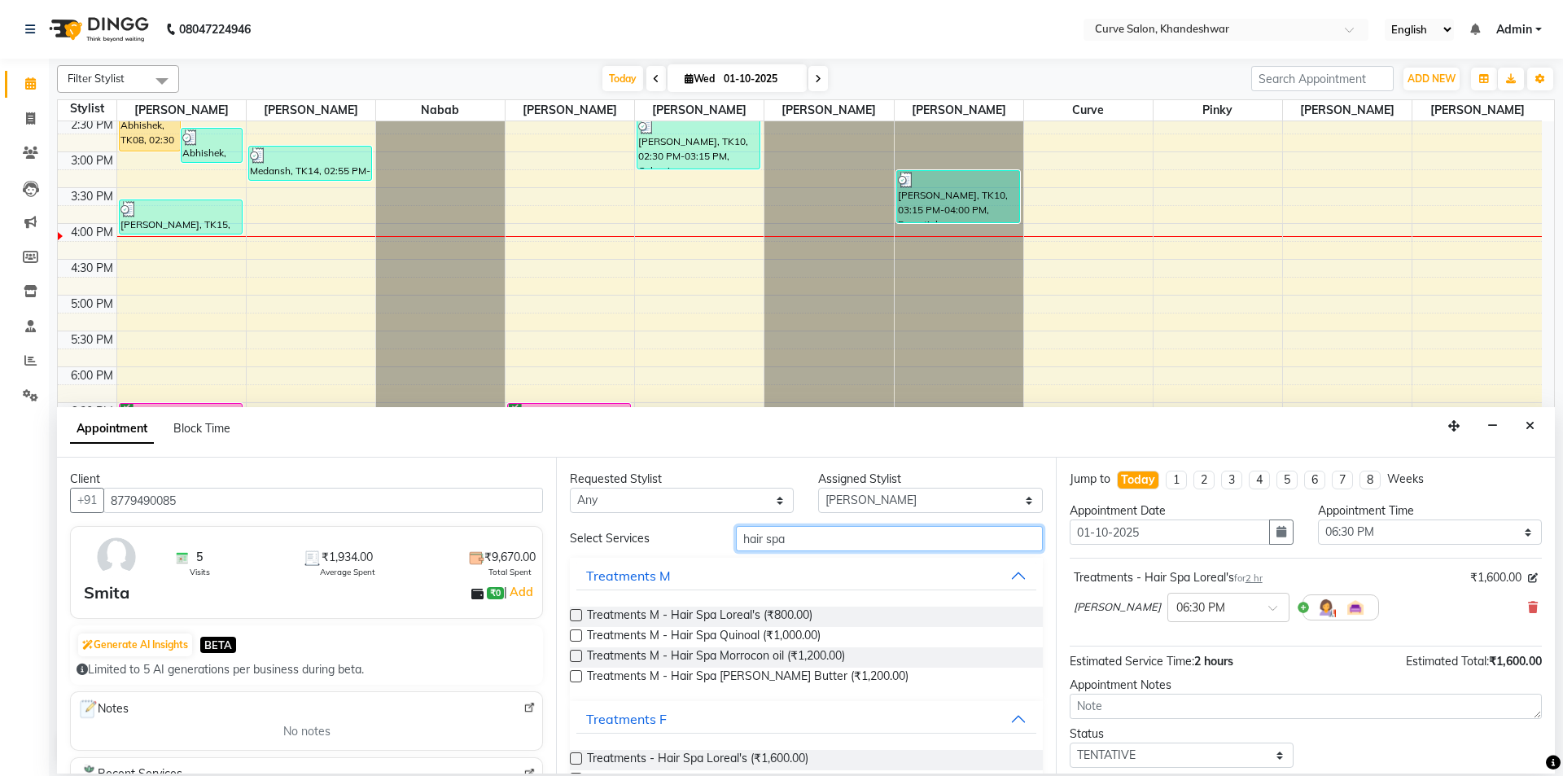
click at [805, 537] on input "hair spa" at bounding box center [889, 538] width 307 height 25
type input "h"
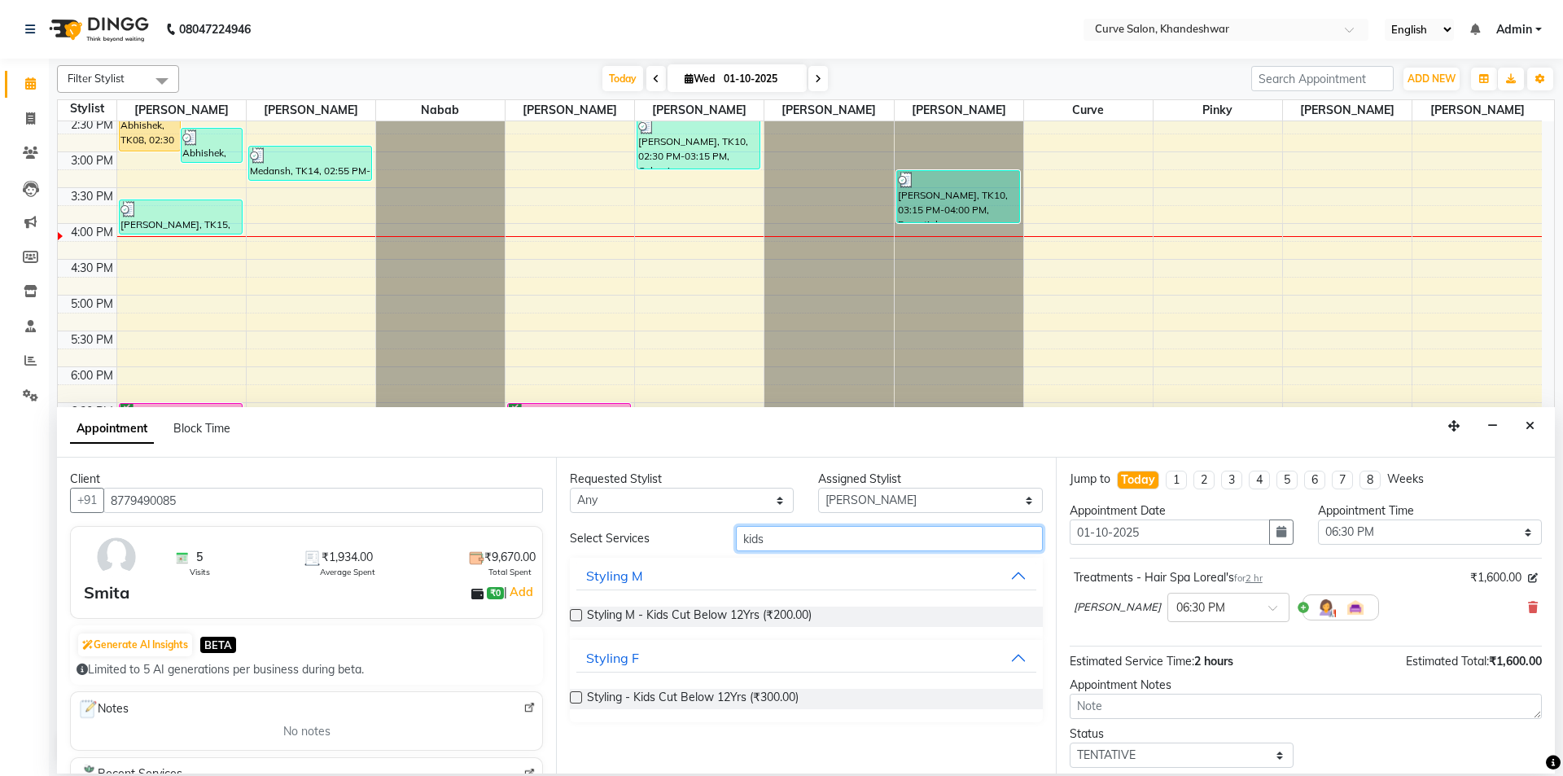
type input "kids"
click at [574, 614] on label at bounding box center [576, 615] width 12 height 12
click at [574, 614] on input "checkbox" at bounding box center [575, 617] width 11 height 11
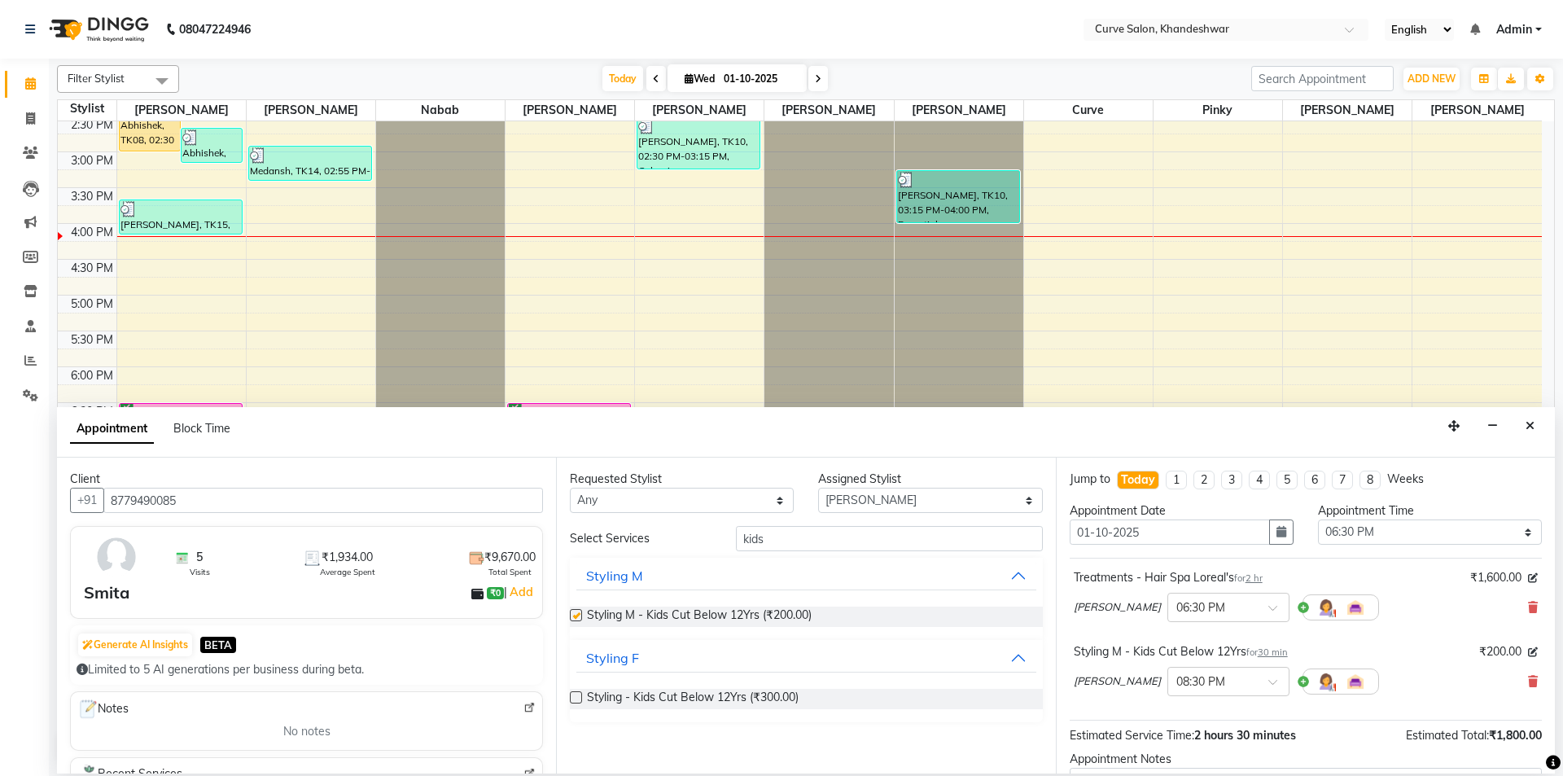
checkbox input "false"
click at [1011, 494] on select "Select Ahmed Kafil Curve Faizan Khan Laxmi Bylapudi Nabab Neelam Kamble Pinky R…" at bounding box center [930, 500] width 224 height 25
select select "80828"
click at [818, 488] on select "Select Ahmed Kafil Curve Faizan Khan Laxmi Bylapudi Nabab Neelam Kamble Pinky R…" at bounding box center [930, 500] width 224 height 25
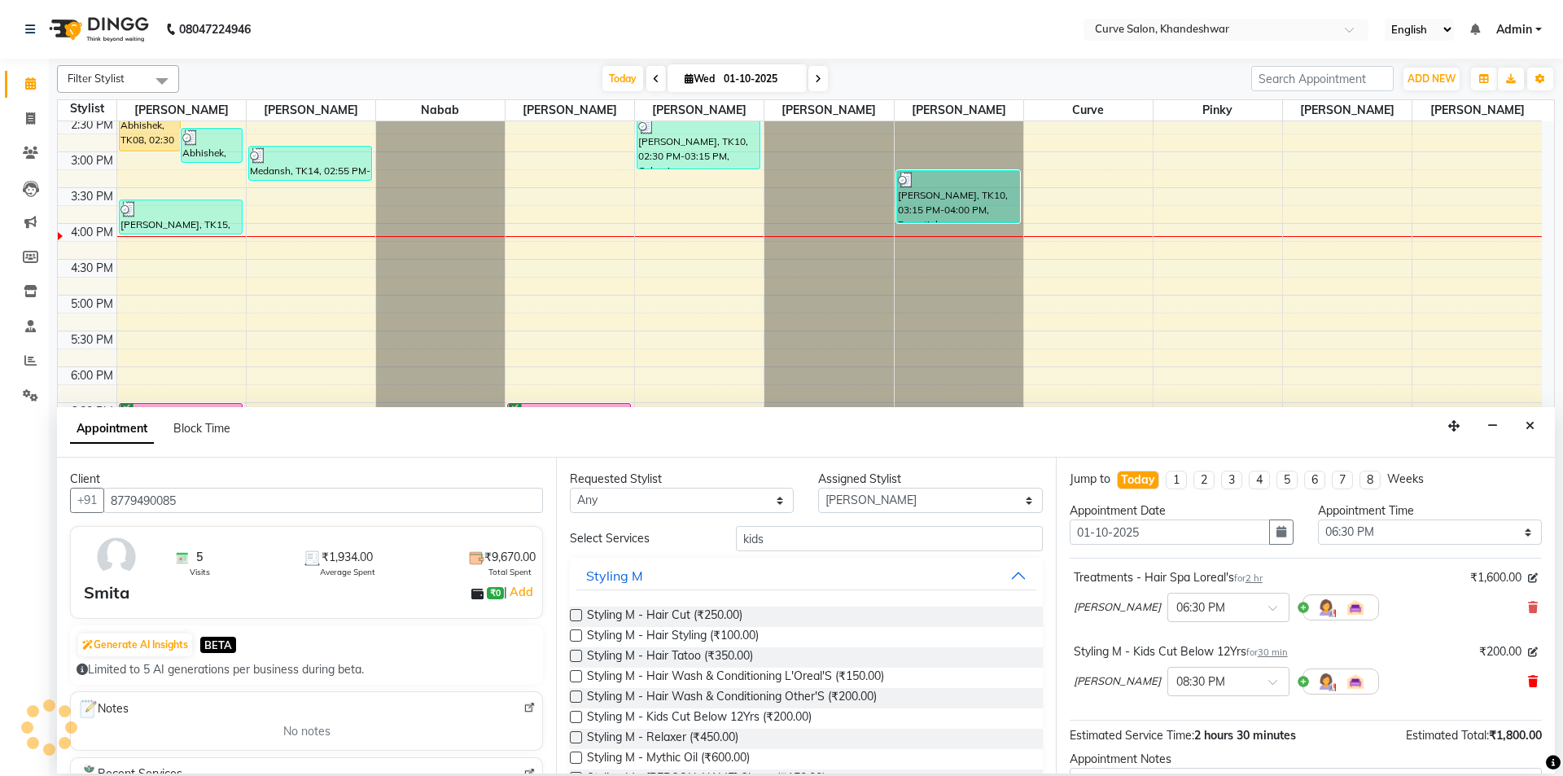
click at [1528, 677] on icon at bounding box center [1533, 681] width 10 height 11
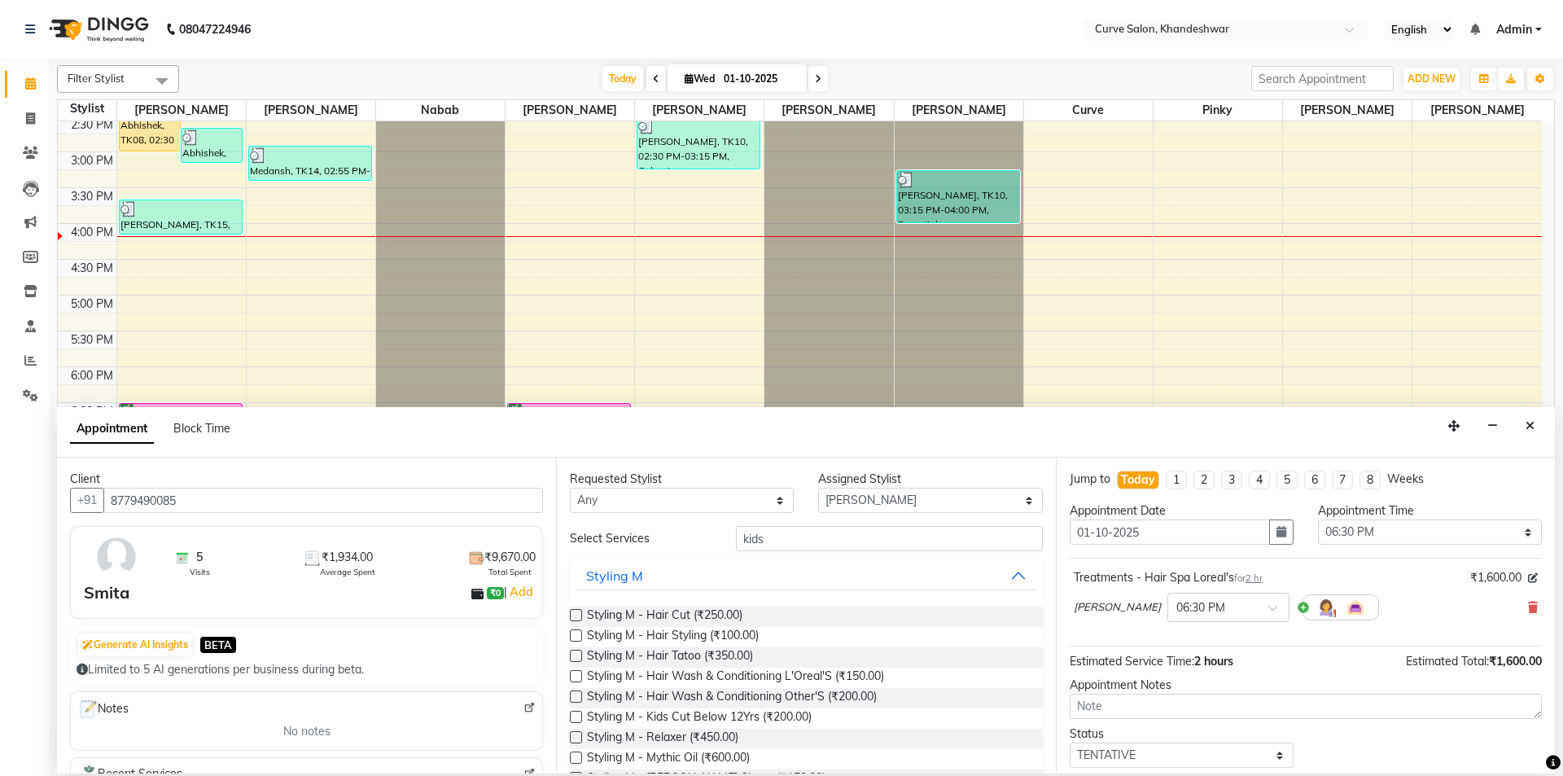
click at [578, 611] on label at bounding box center [576, 615] width 12 height 12
click at [578, 612] on input "checkbox" at bounding box center [575, 617] width 11 height 11
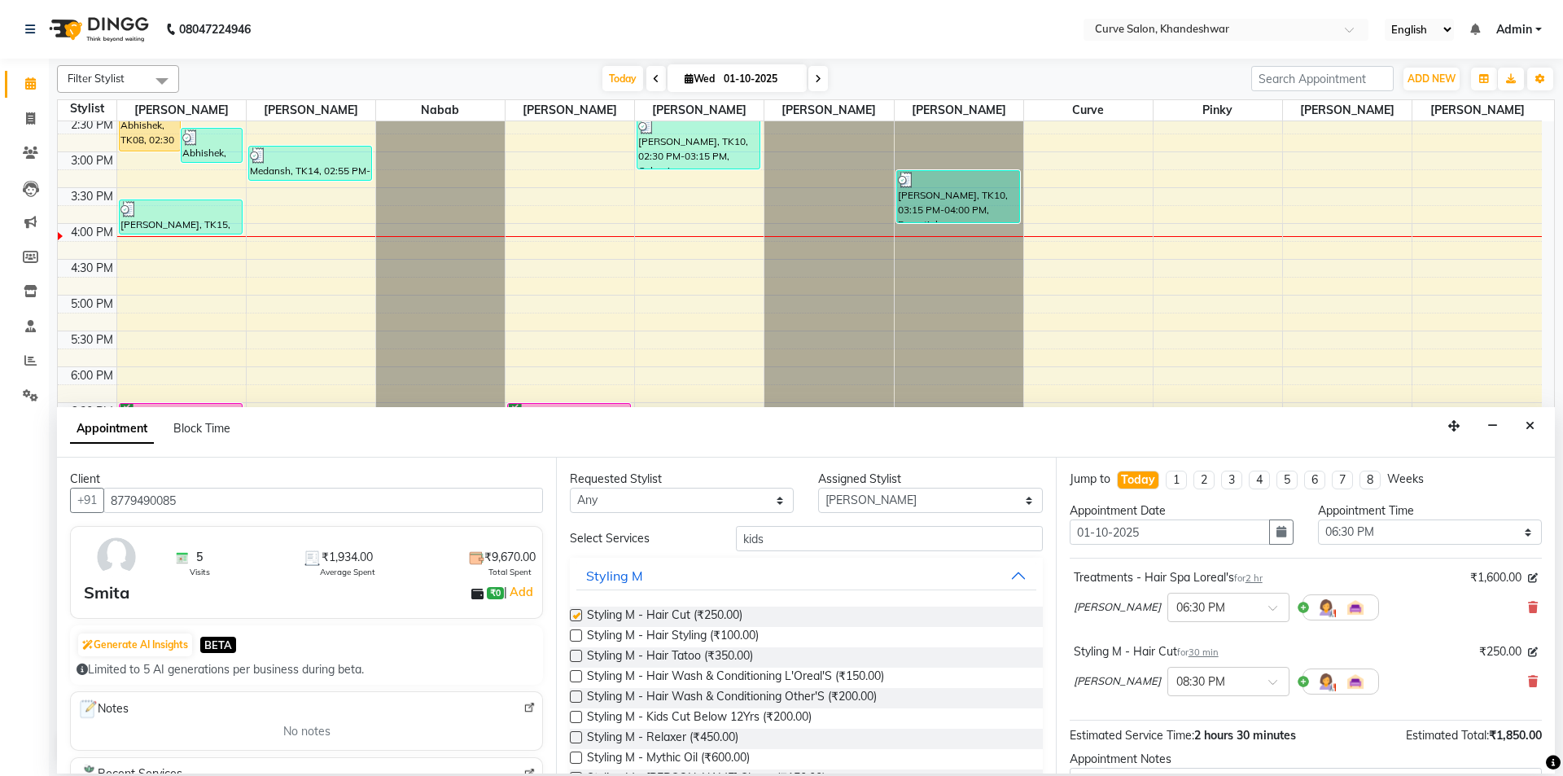
checkbox input "false"
click at [1238, 681] on div at bounding box center [1228, 680] width 121 height 17
click at [1261, 574] on span "2 hr" at bounding box center [1254, 577] width 17 height 11
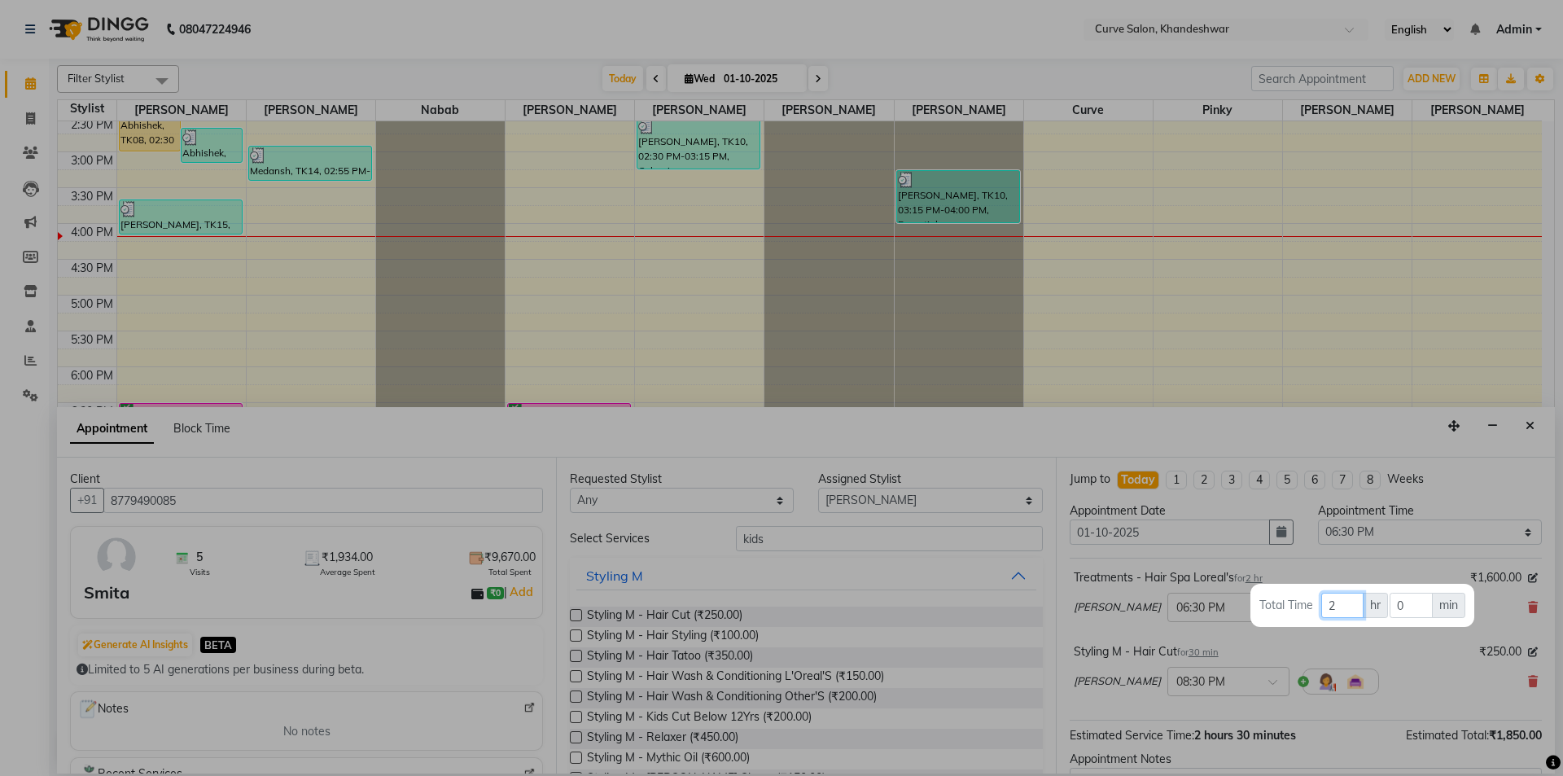
click at [1337, 612] on input "2" at bounding box center [1343, 605] width 42 height 25
type input "1"
click at [1368, 652] on div at bounding box center [781, 388] width 1563 height 776
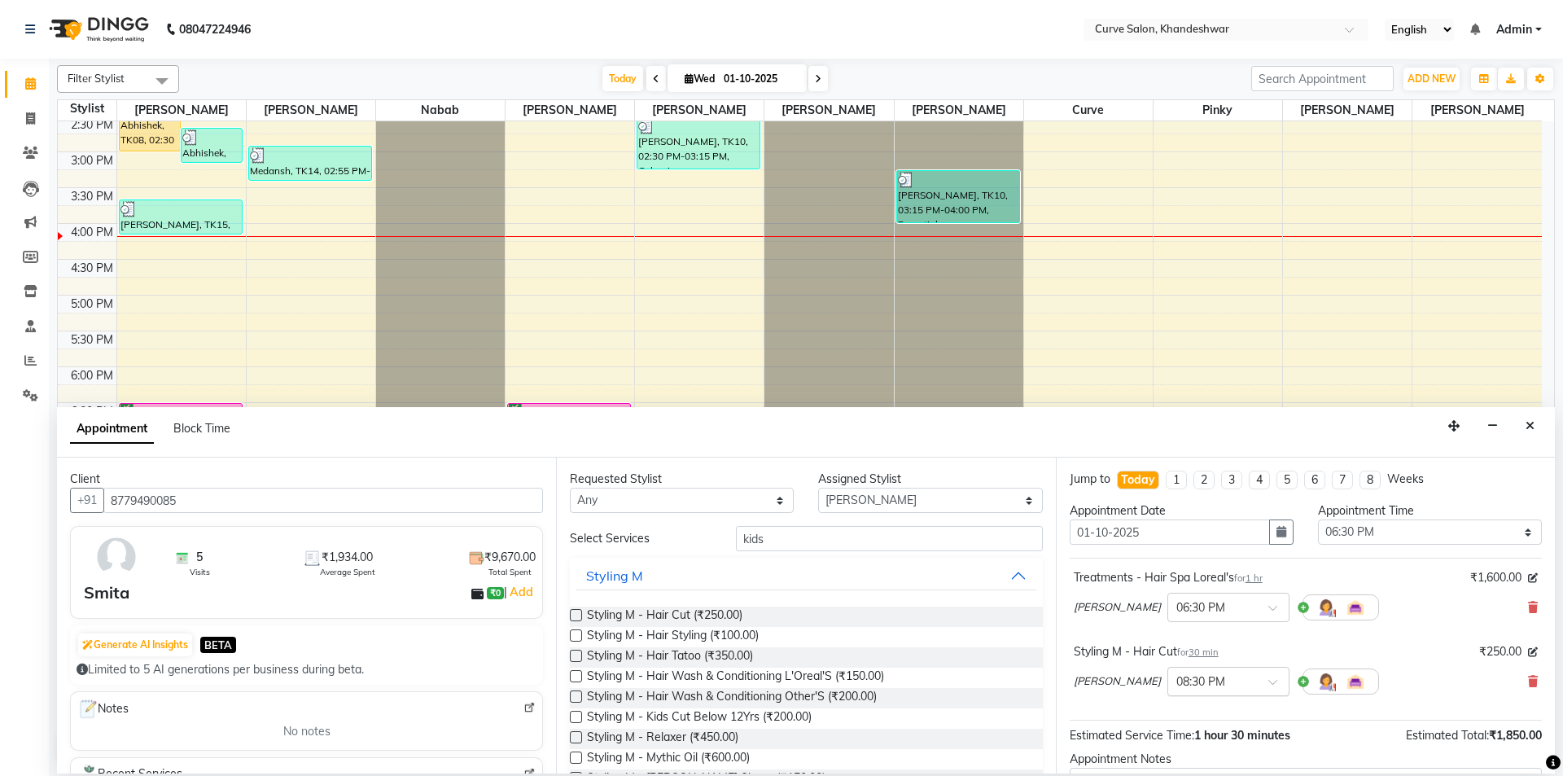
click at [1237, 676] on div at bounding box center [1228, 680] width 121 height 17
click at [1190, 727] on div "07:30 PM" at bounding box center [1228, 733] width 121 height 30
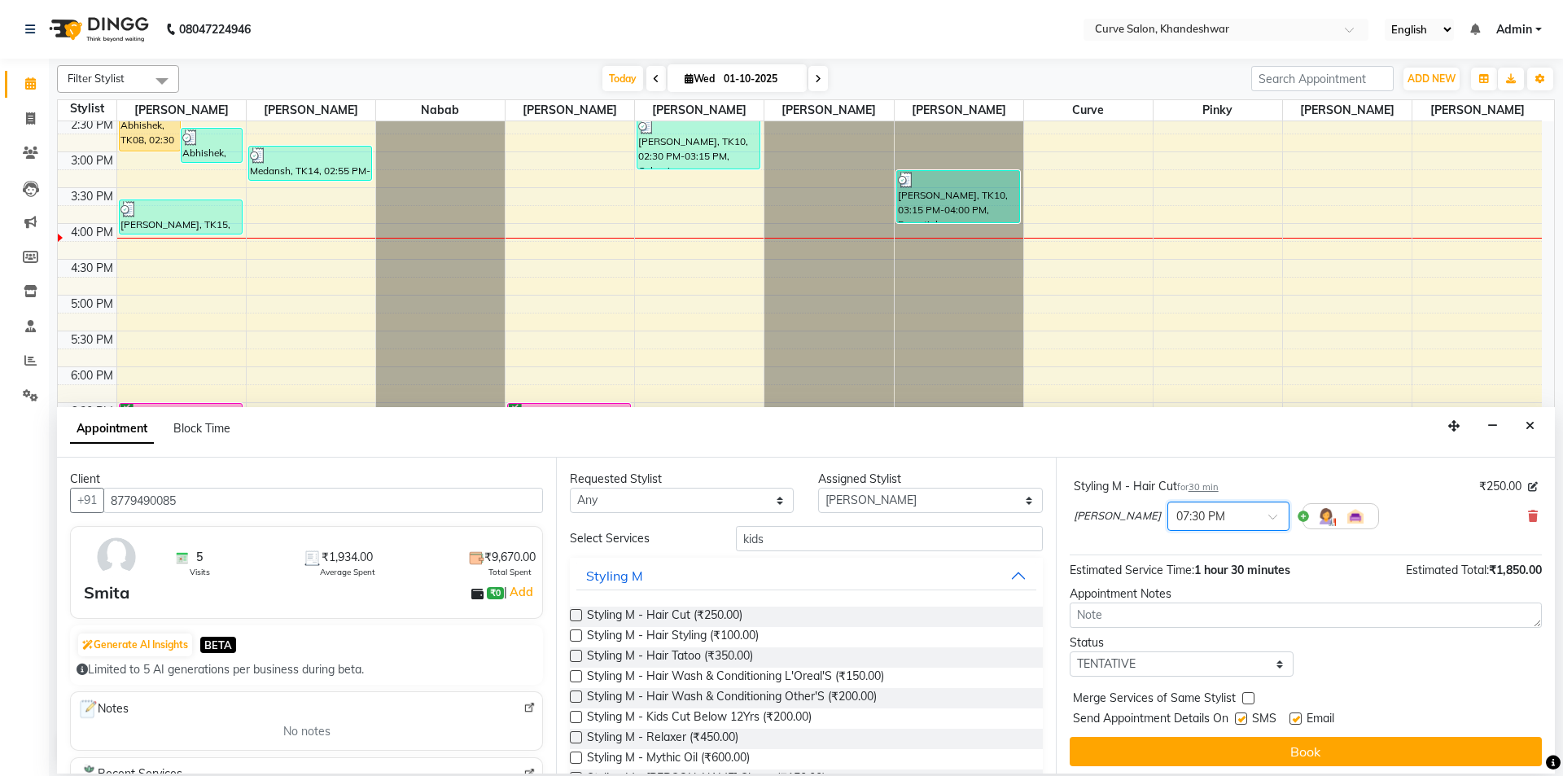
scroll to position [171, 0]
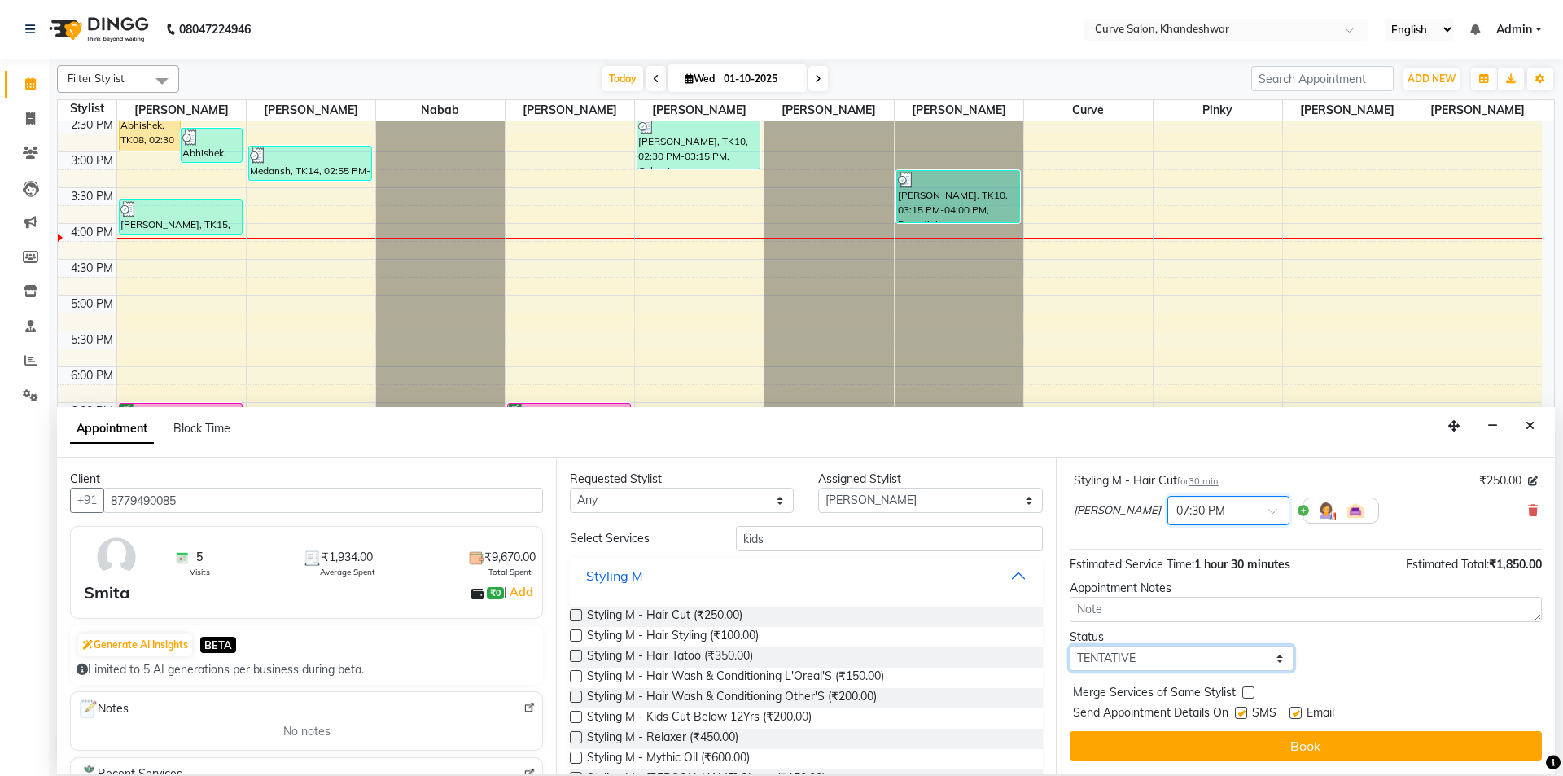
click at [1241, 659] on select "Select TENTATIVE CONFIRM CHECK-IN UPCOMING" at bounding box center [1182, 658] width 224 height 25
select select "confirm booking"
click at [1070, 646] on select "Select TENTATIVE CONFIRM CHECK-IN UPCOMING" at bounding box center [1182, 658] width 224 height 25
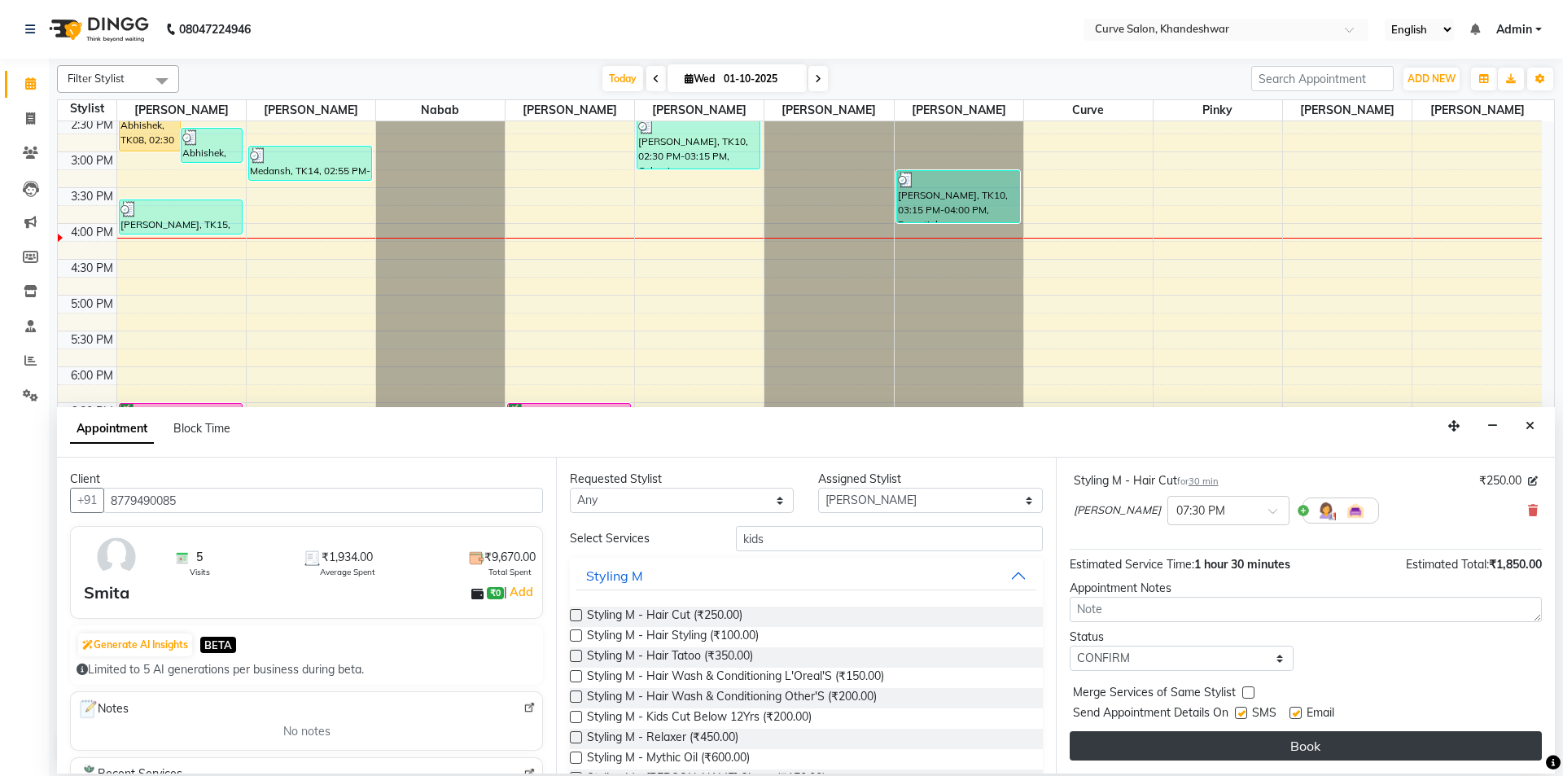
click at [1320, 742] on button "Book" at bounding box center [1306, 745] width 472 height 29
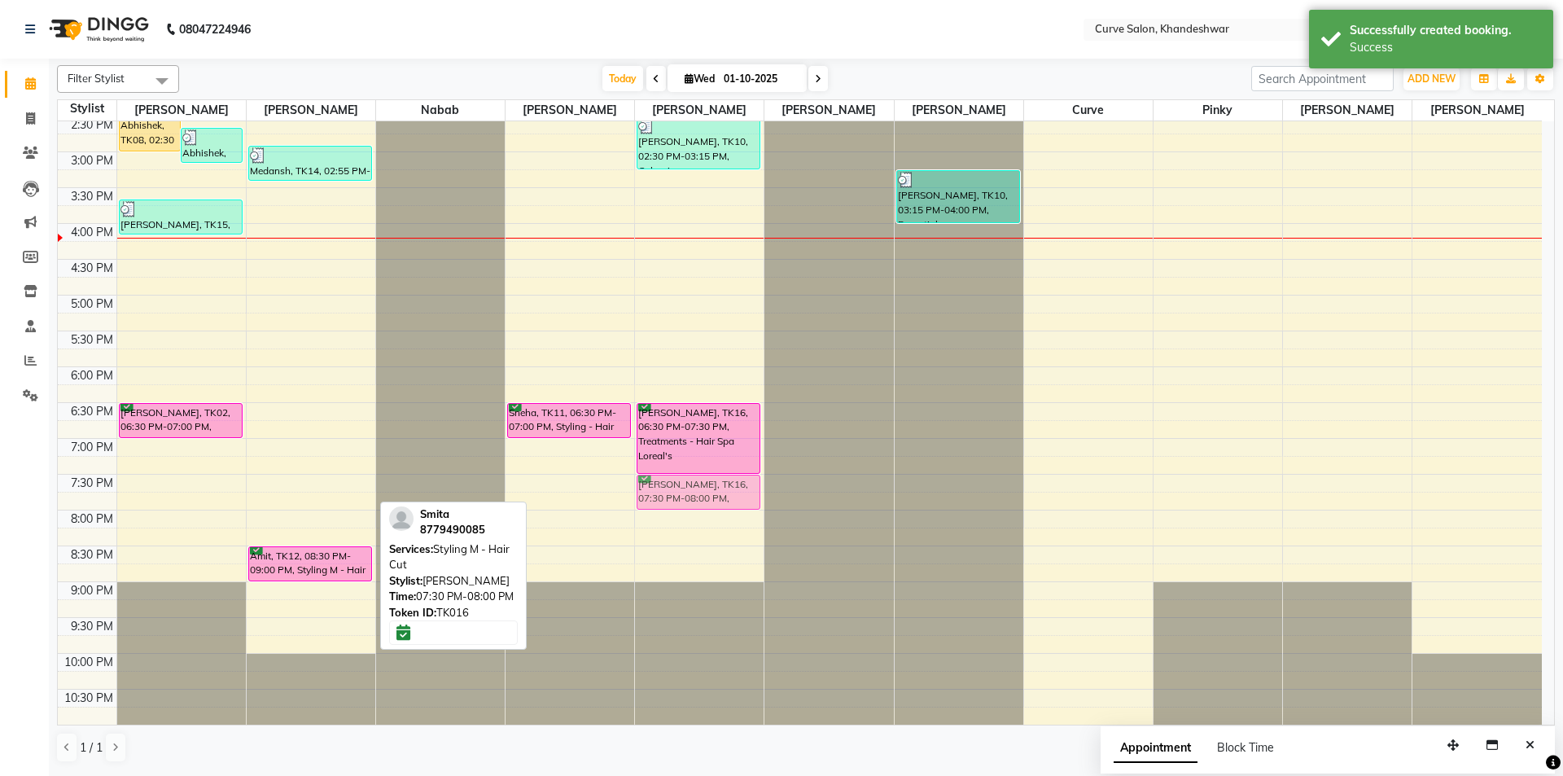
drag, startPoint x: 288, startPoint y: 491, endPoint x: 645, endPoint y: 484, distance: 356.7
click at [645, 484] on tr "Vinayak, TK05, 01:00 PM-02:00 PM, Styling M - Hair Cut,Styling M - Beard Shave …" at bounding box center [800, 223] width 1484 height 1002
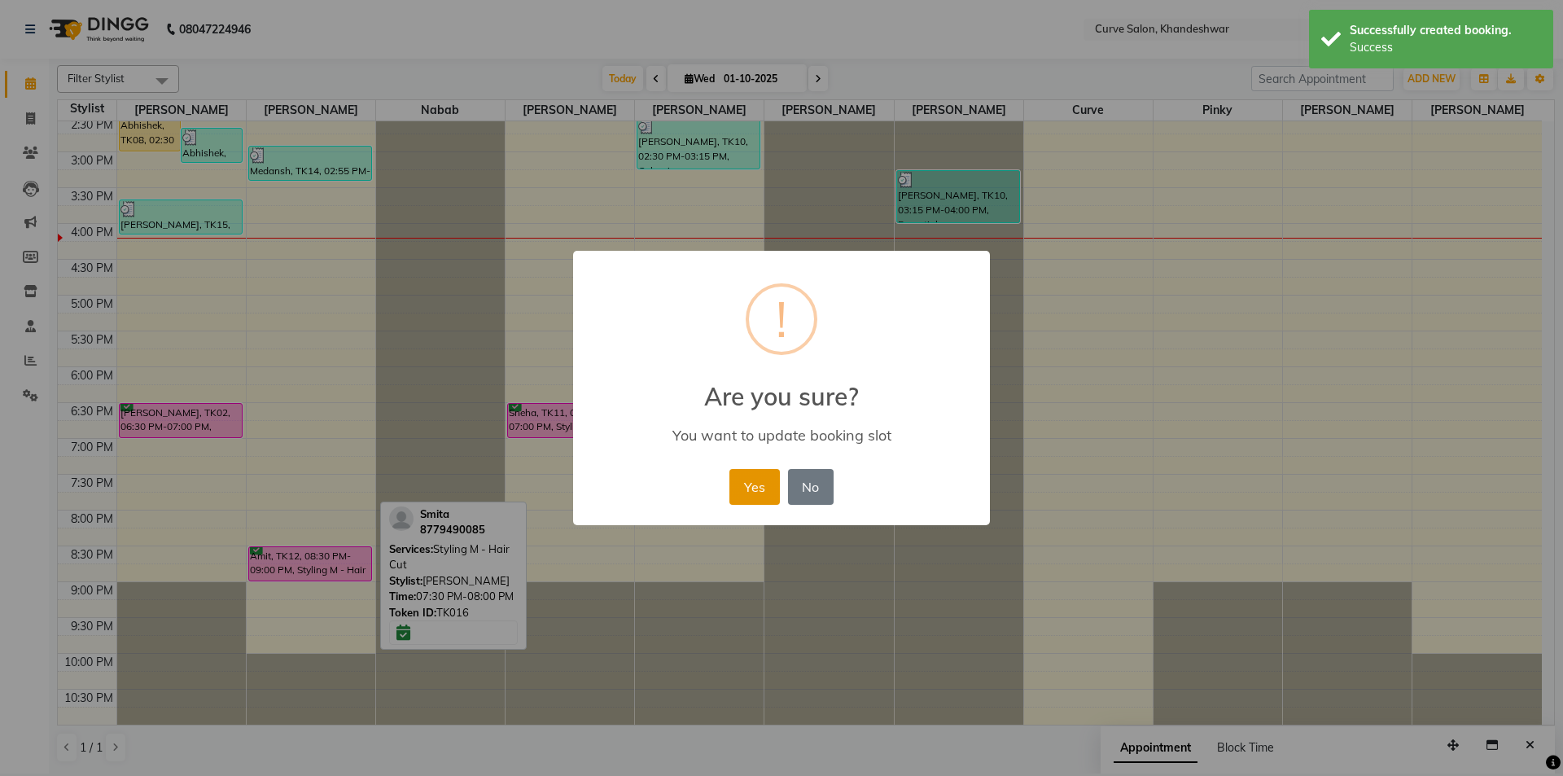
click at [762, 489] on button "Yes" at bounding box center [755, 487] width 50 height 36
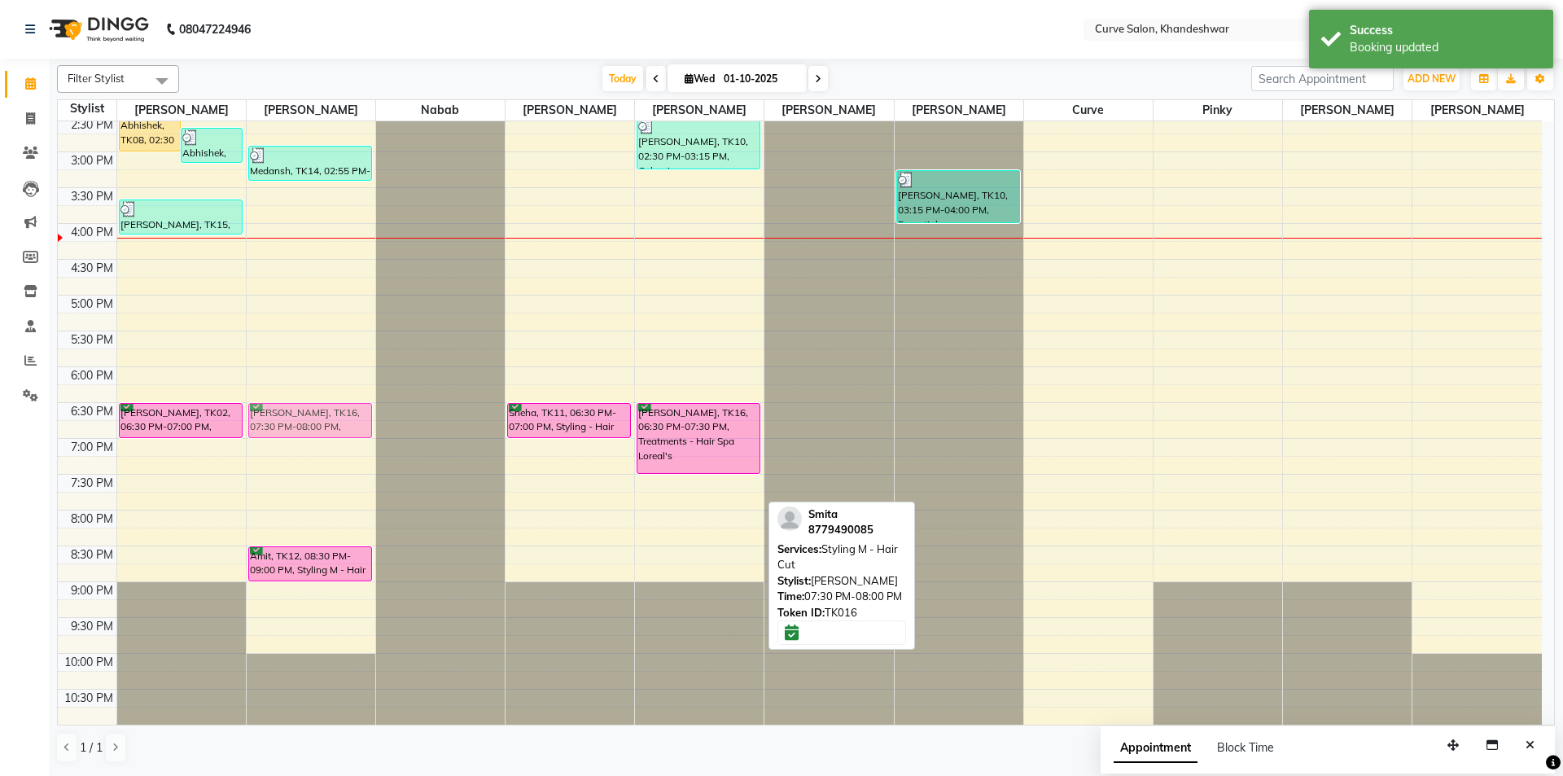
drag, startPoint x: 703, startPoint y: 496, endPoint x: 345, endPoint y: 428, distance: 363.8
click at [345, 428] on tr "Vinayak, TK05, 01:00 PM-02:00 PM, Styling M - Hair Cut,Styling M - Beard Shave …" at bounding box center [800, 223] width 1484 height 1002
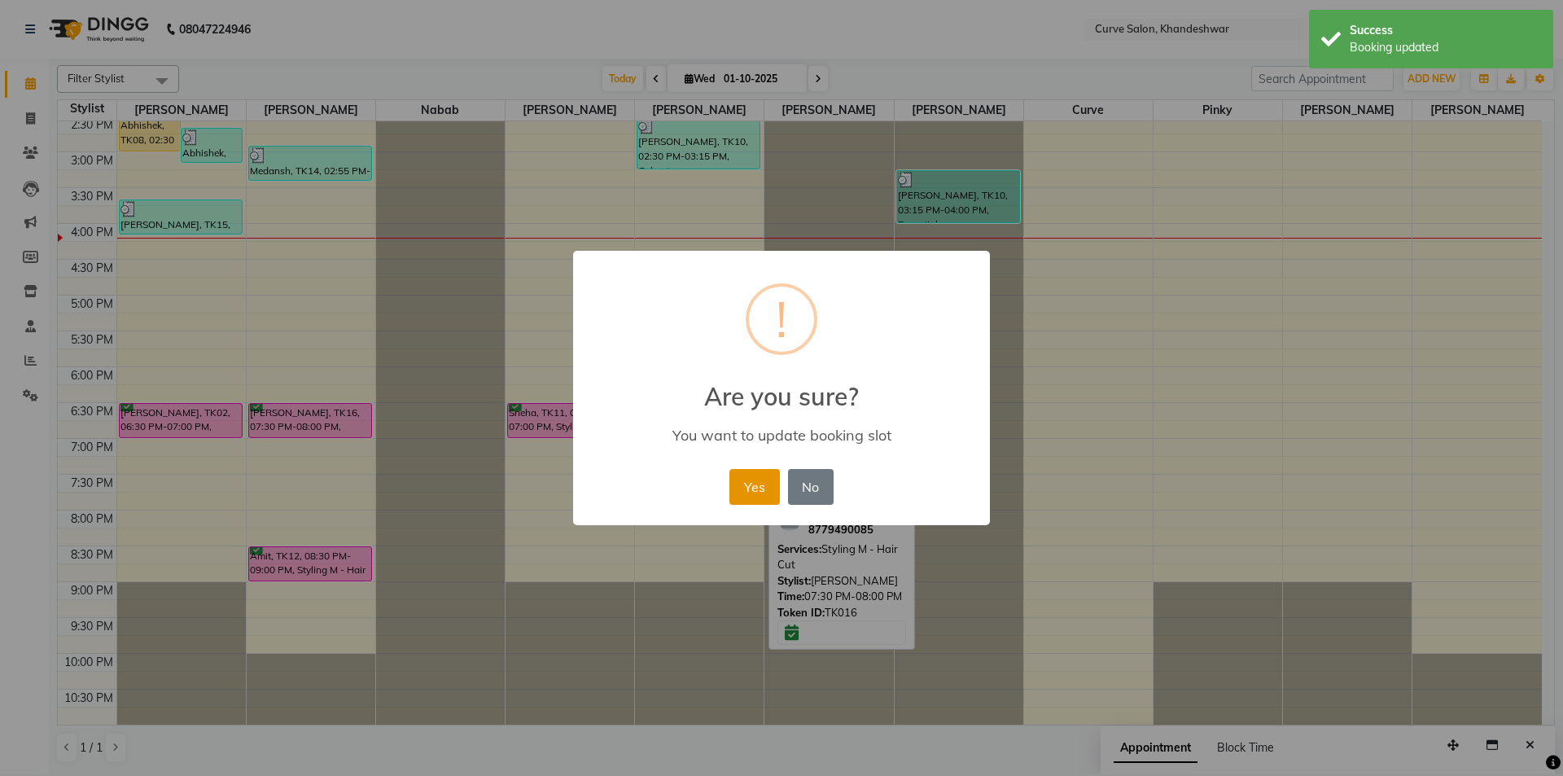
click at [757, 476] on button "Yes" at bounding box center [755, 487] width 50 height 36
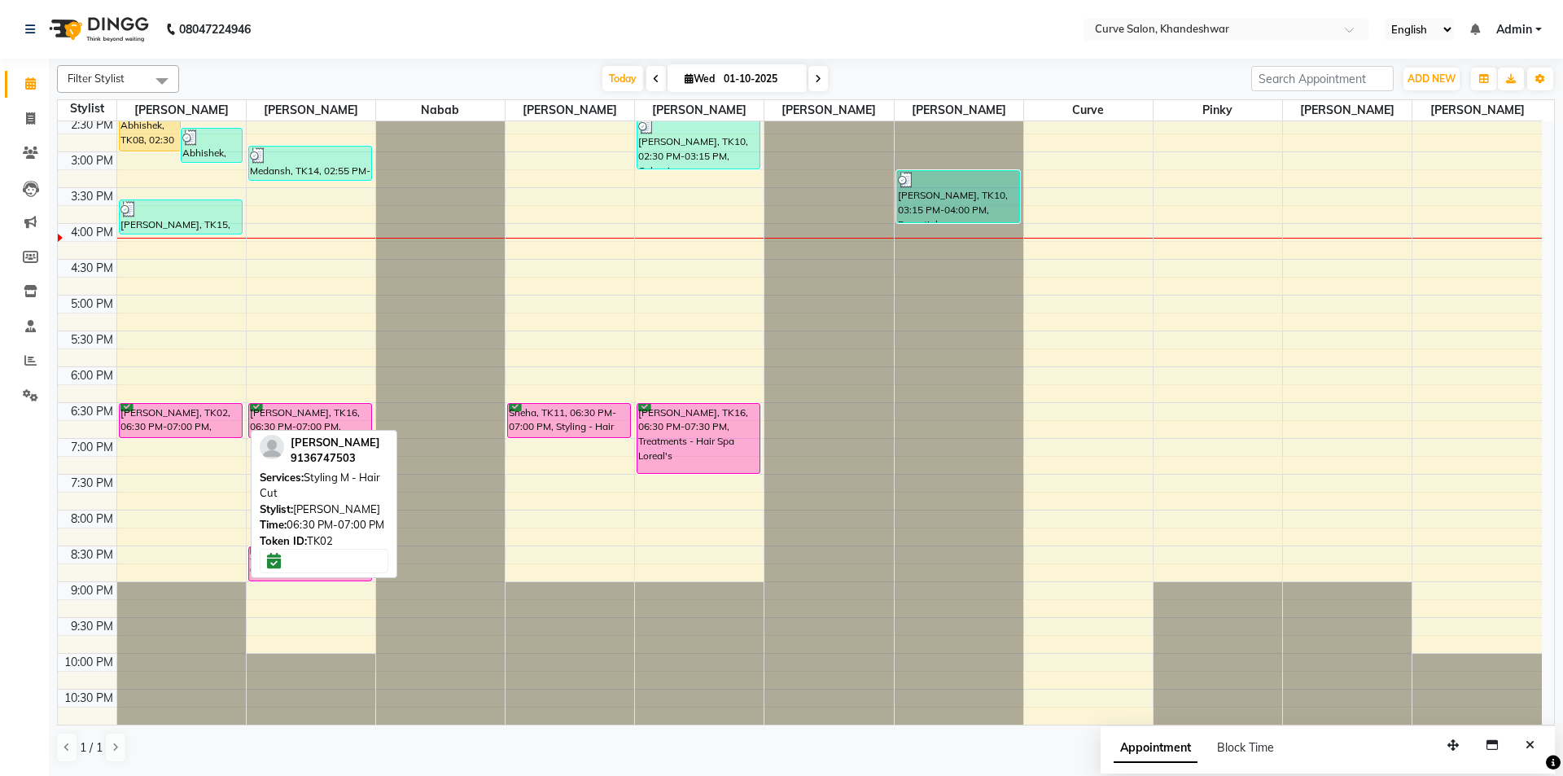
click at [208, 426] on div "[PERSON_NAME], TK02, 06:30 PM-07:00 PM, Styling M - Hair Cut" at bounding box center [181, 420] width 122 height 33
click at [205, 423] on div "[PERSON_NAME], TK02, 06:30 PM-07:00 PM, Styling M - Hair Cut" at bounding box center [181, 420] width 122 height 33
select select "6"
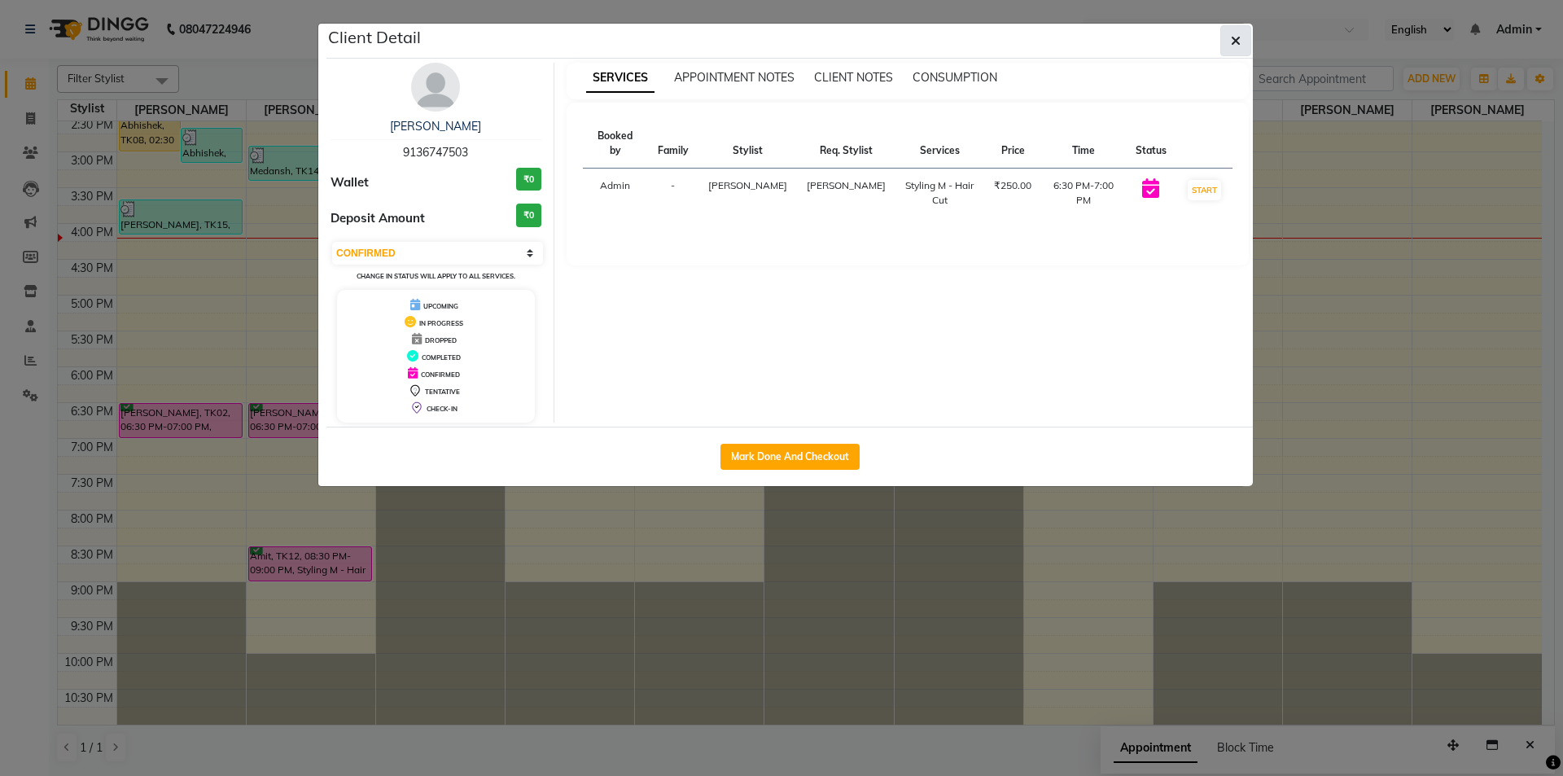
click at [1225, 34] on button "button" at bounding box center [1236, 40] width 31 height 31
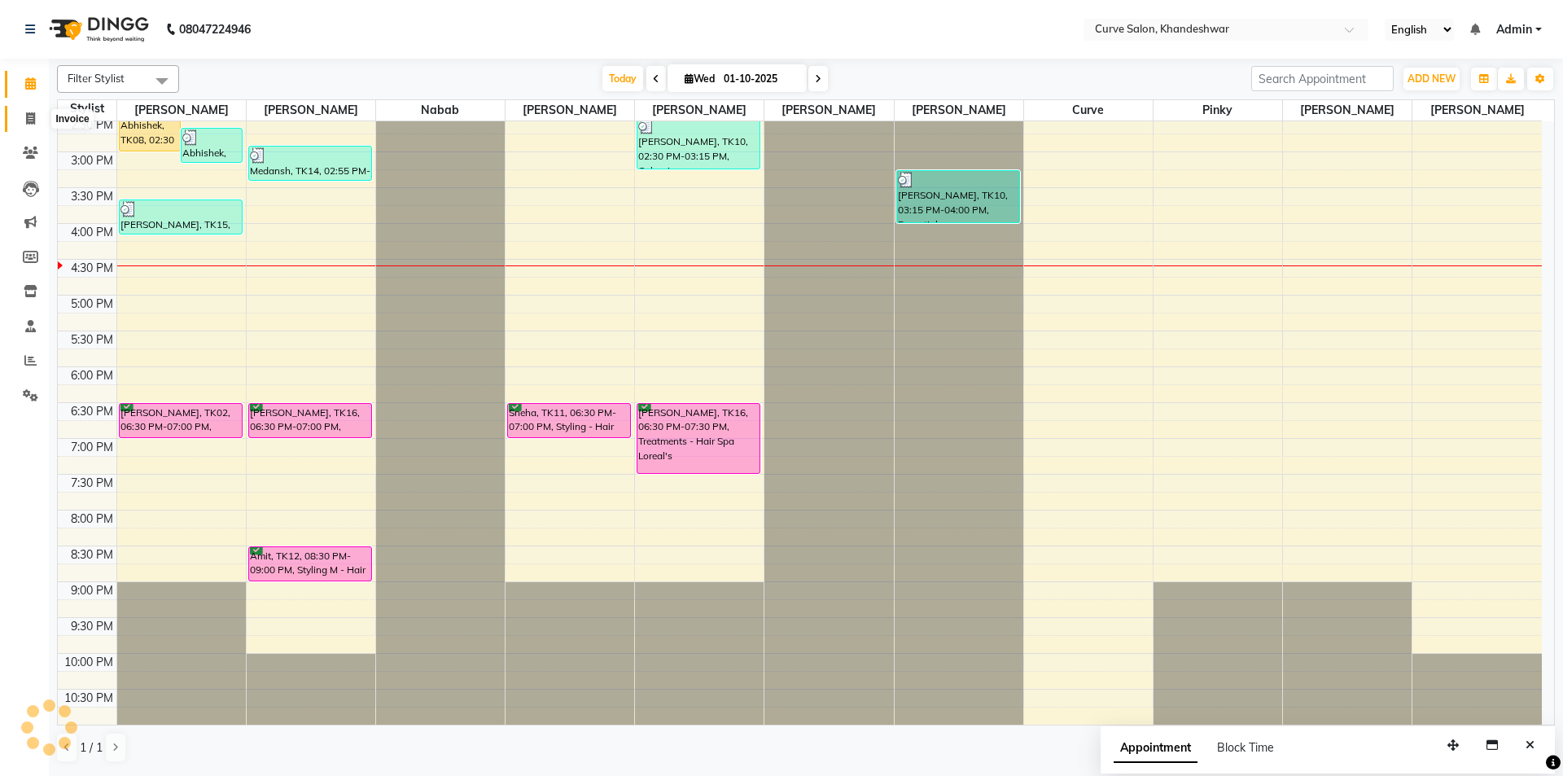
click at [28, 118] on icon at bounding box center [30, 118] width 9 height 12
select select "service"
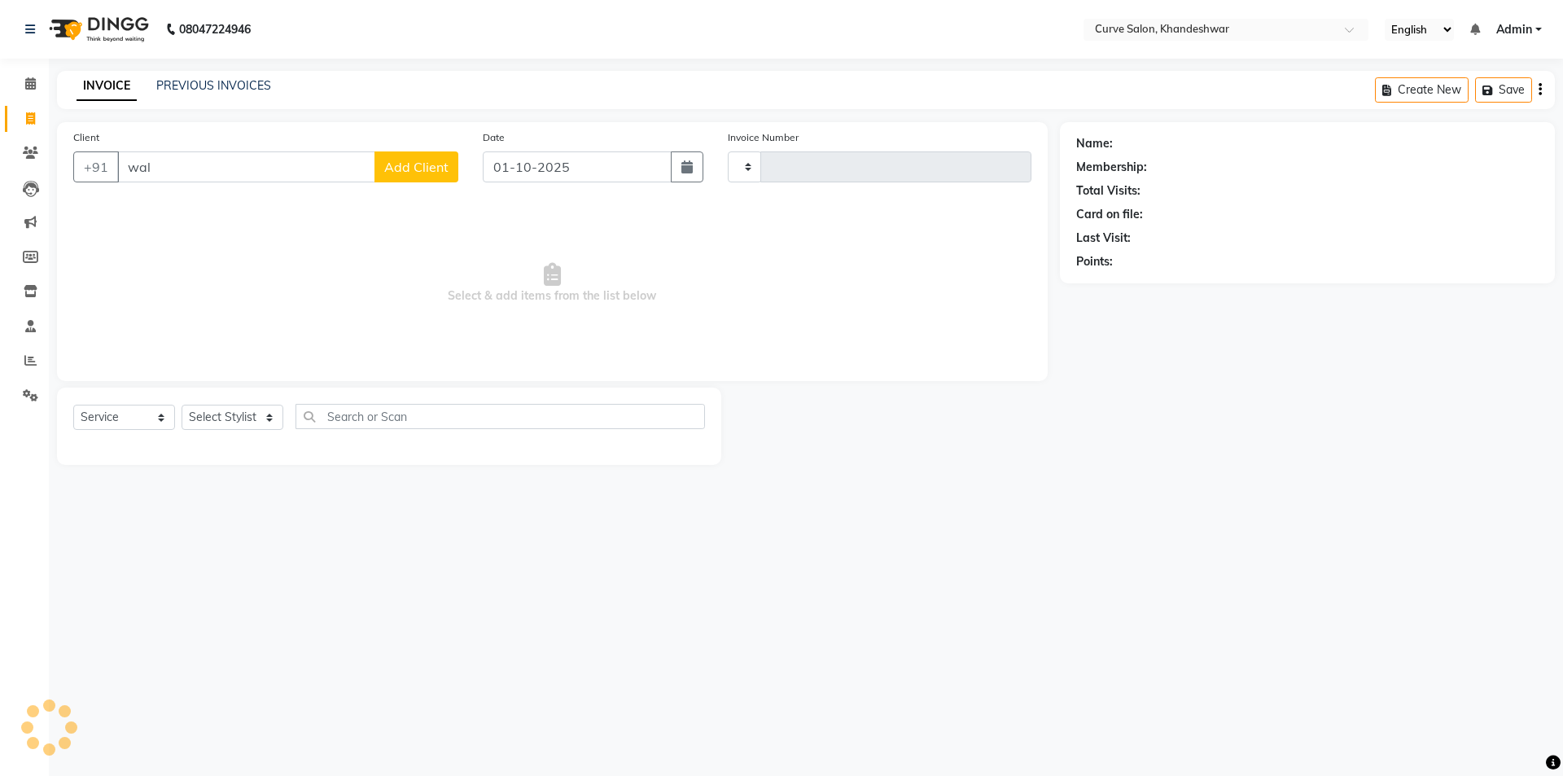
type input "walk"
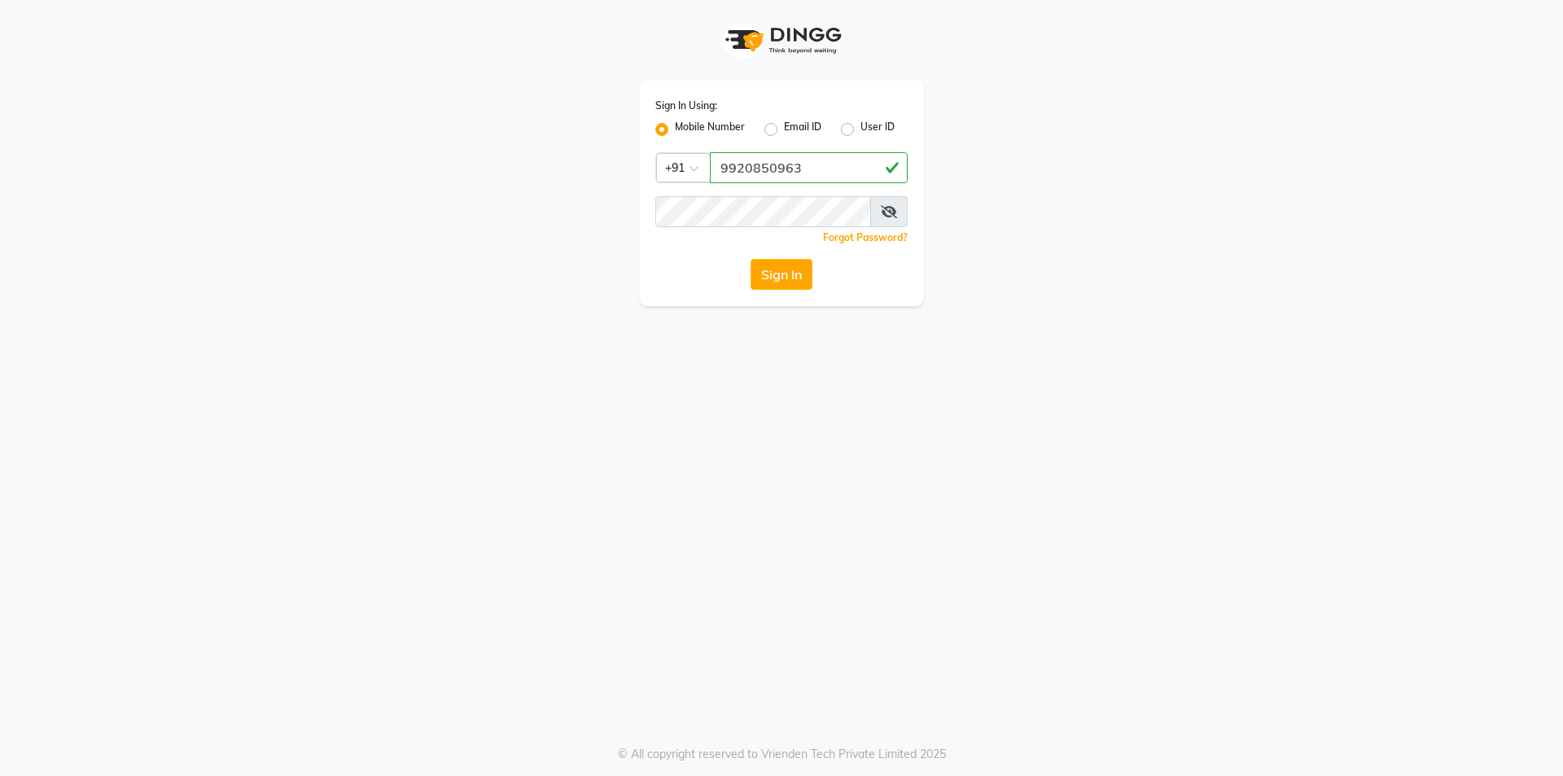
type input "9920850963"
click at [790, 282] on button "Sign In" at bounding box center [782, 274] width 62 height 31
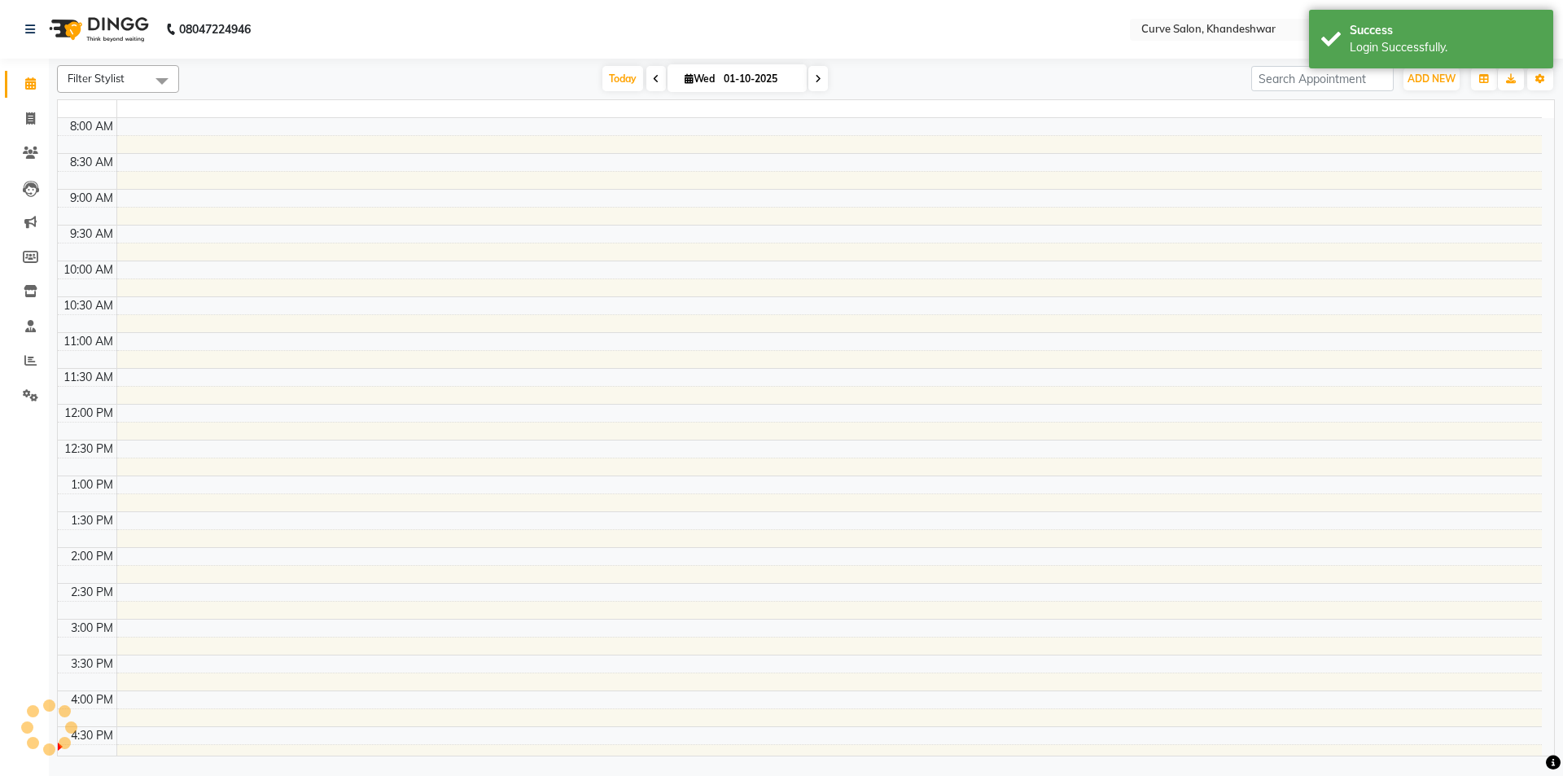
select select "en"
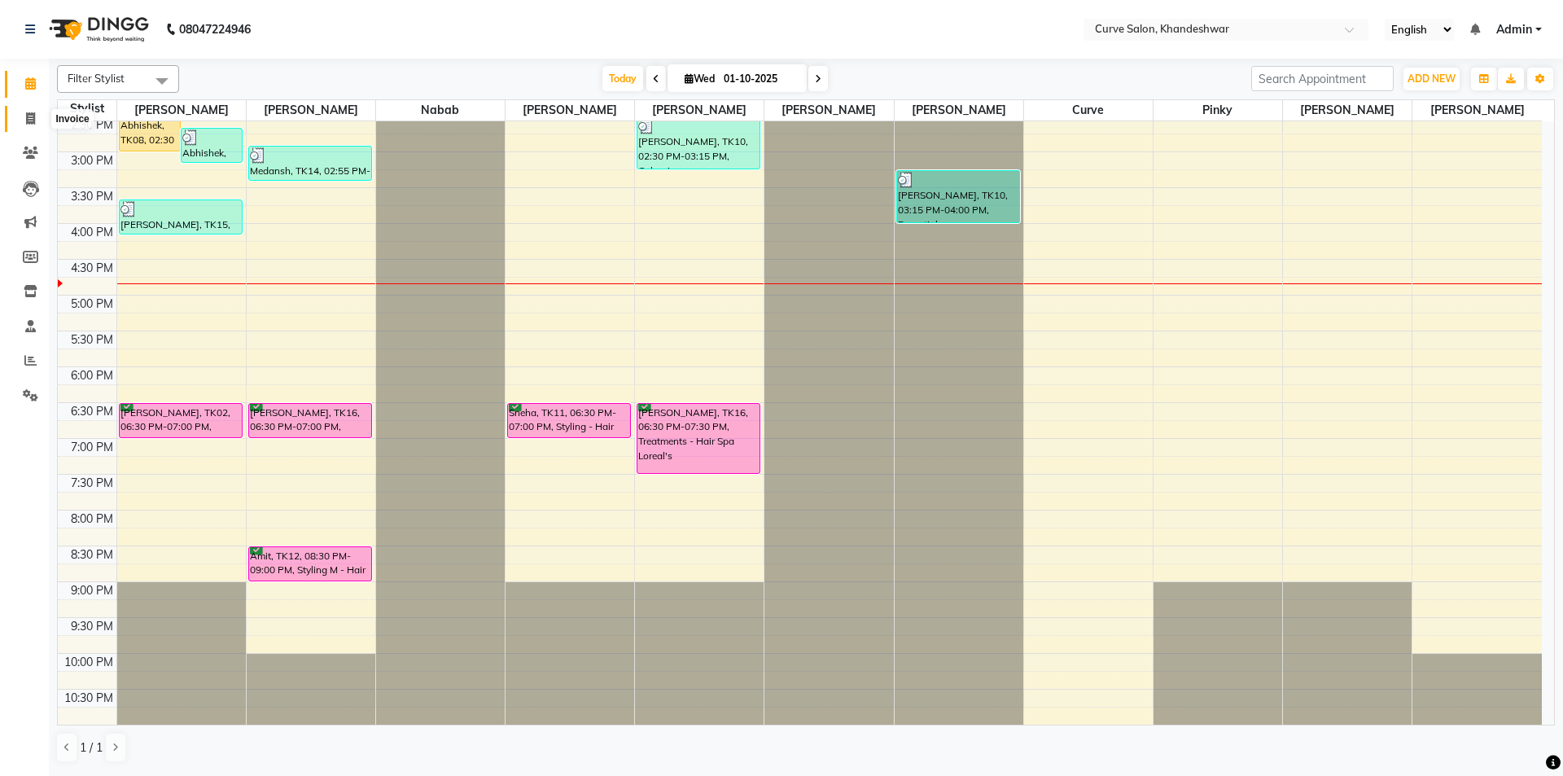
click at [29, 125] on span at bounding box center [30, 119] width 28 height 19
select select "4458"
select select "service"
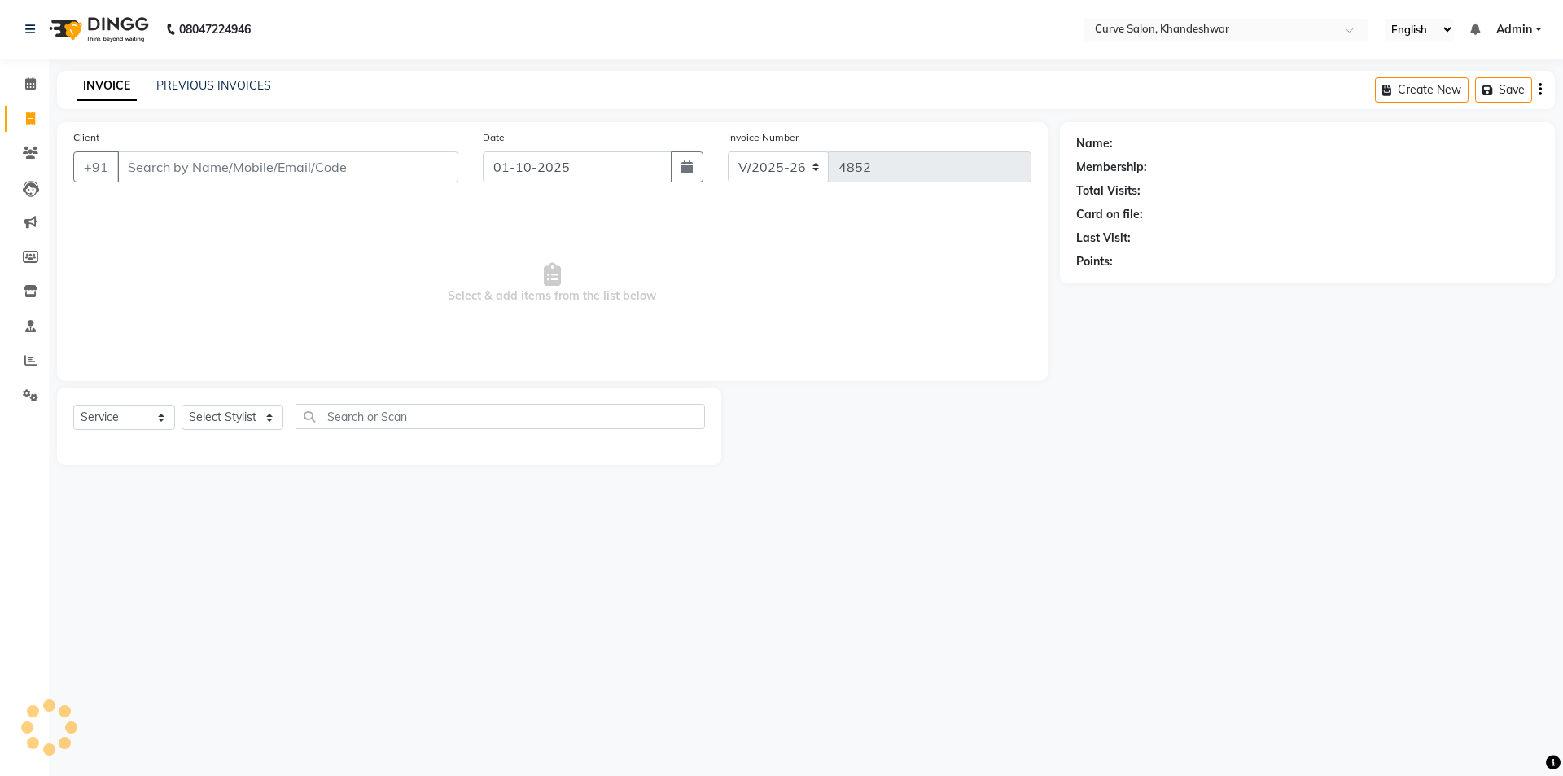
click at [188, 77] on div "PREVIOUS INVOICES" at bounding box center [213, 85] width 115 height 17
click at [188, 85] on link "PREVIOUS INVOICES" at bounding box center [213, 85] width 115 height 15
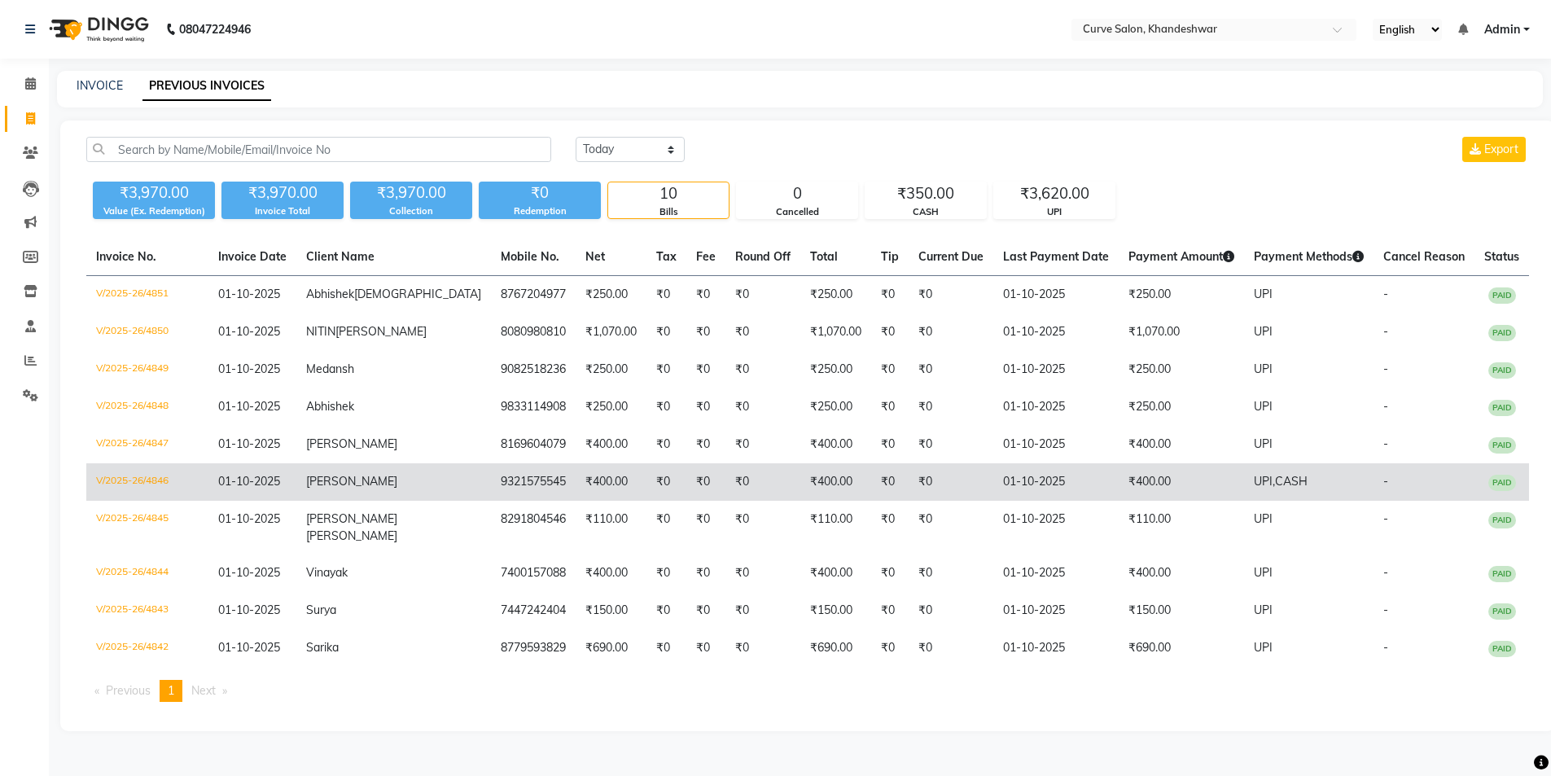
click at [491, 501] on td "9321575545" at bounding box center [533, 481] width 85 height 37
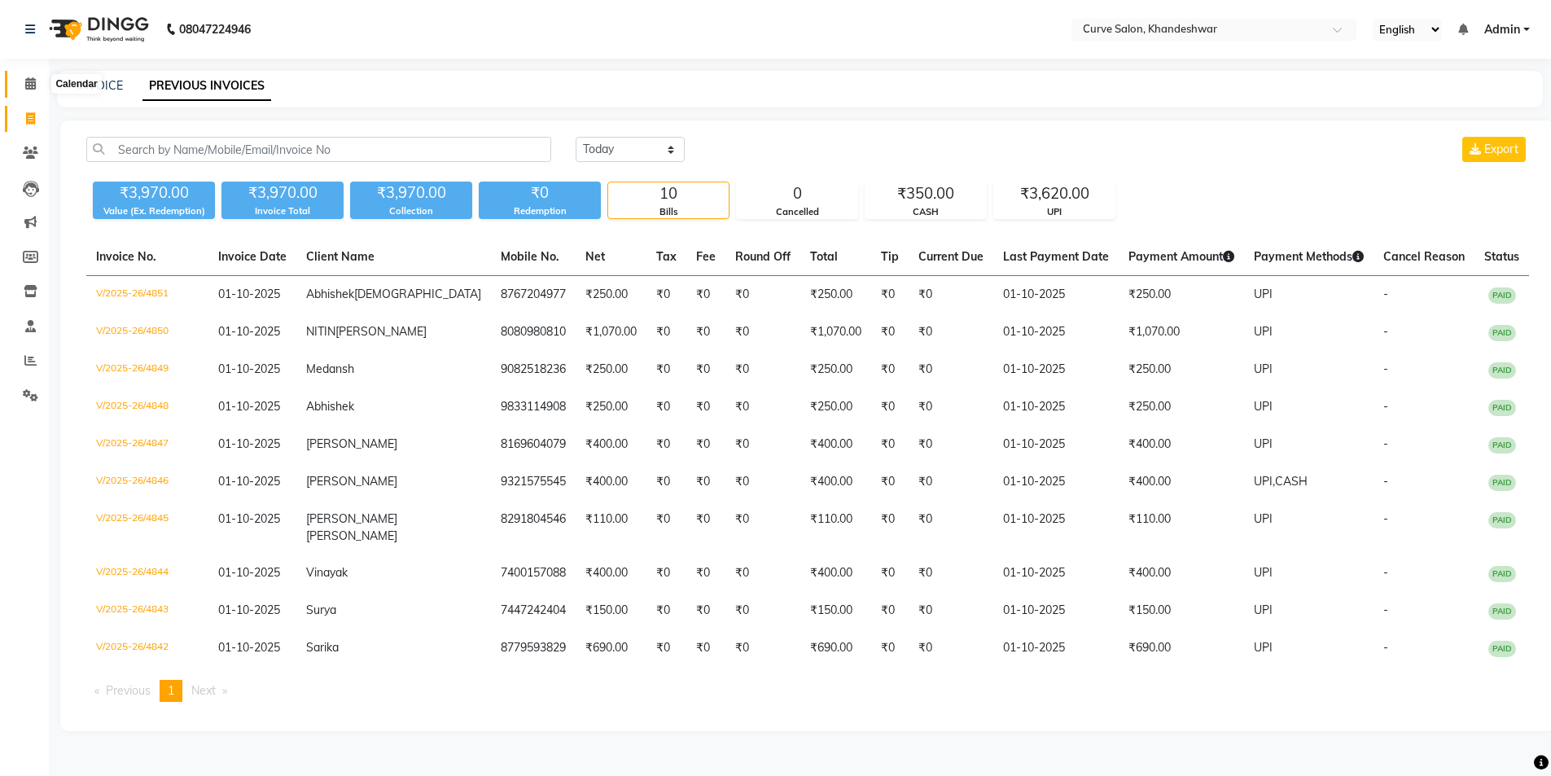
click at [32, 85] on icon at bounding box center [30, 83] width 11 height 12
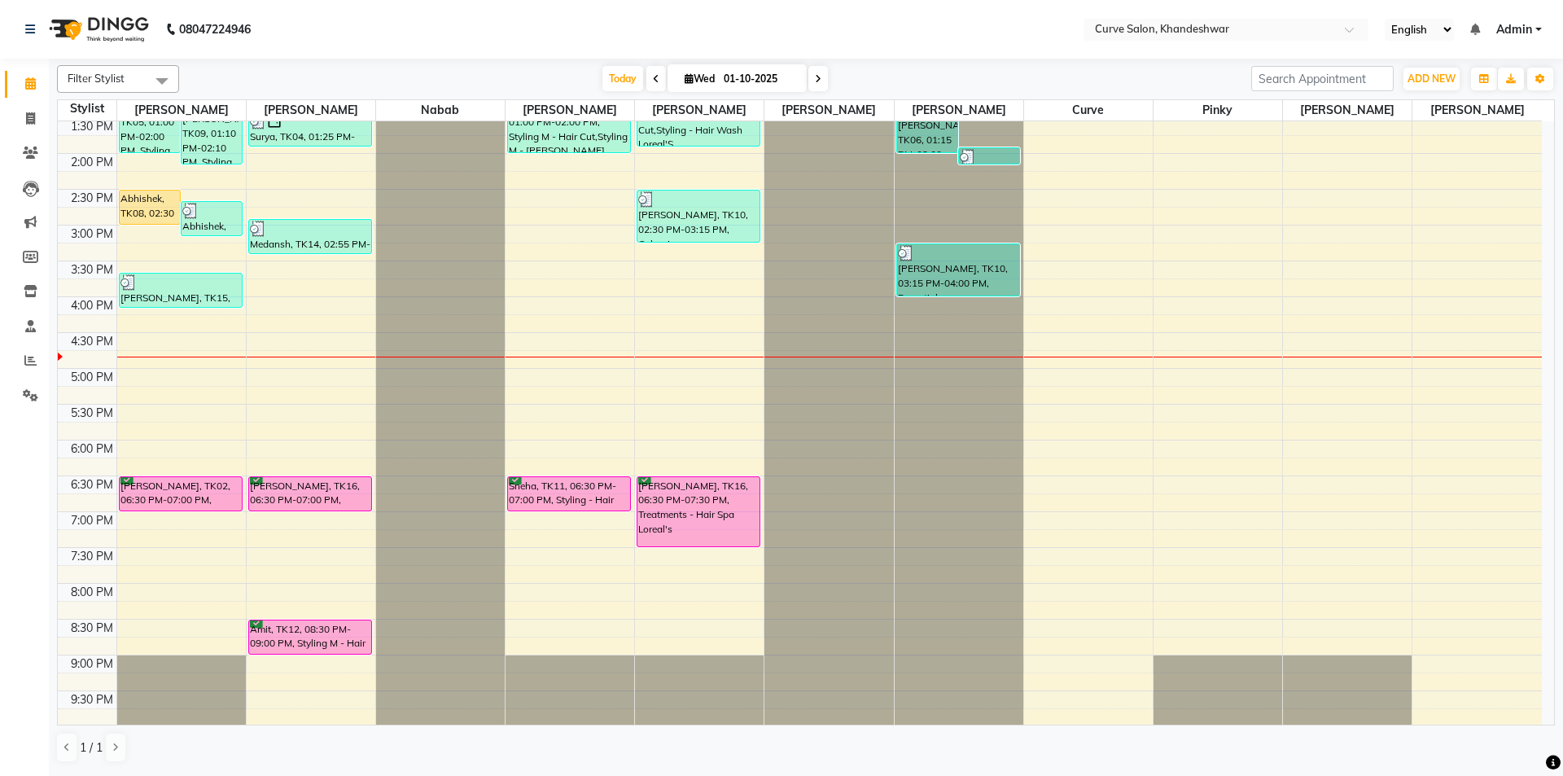
scroll to position [399, 0]
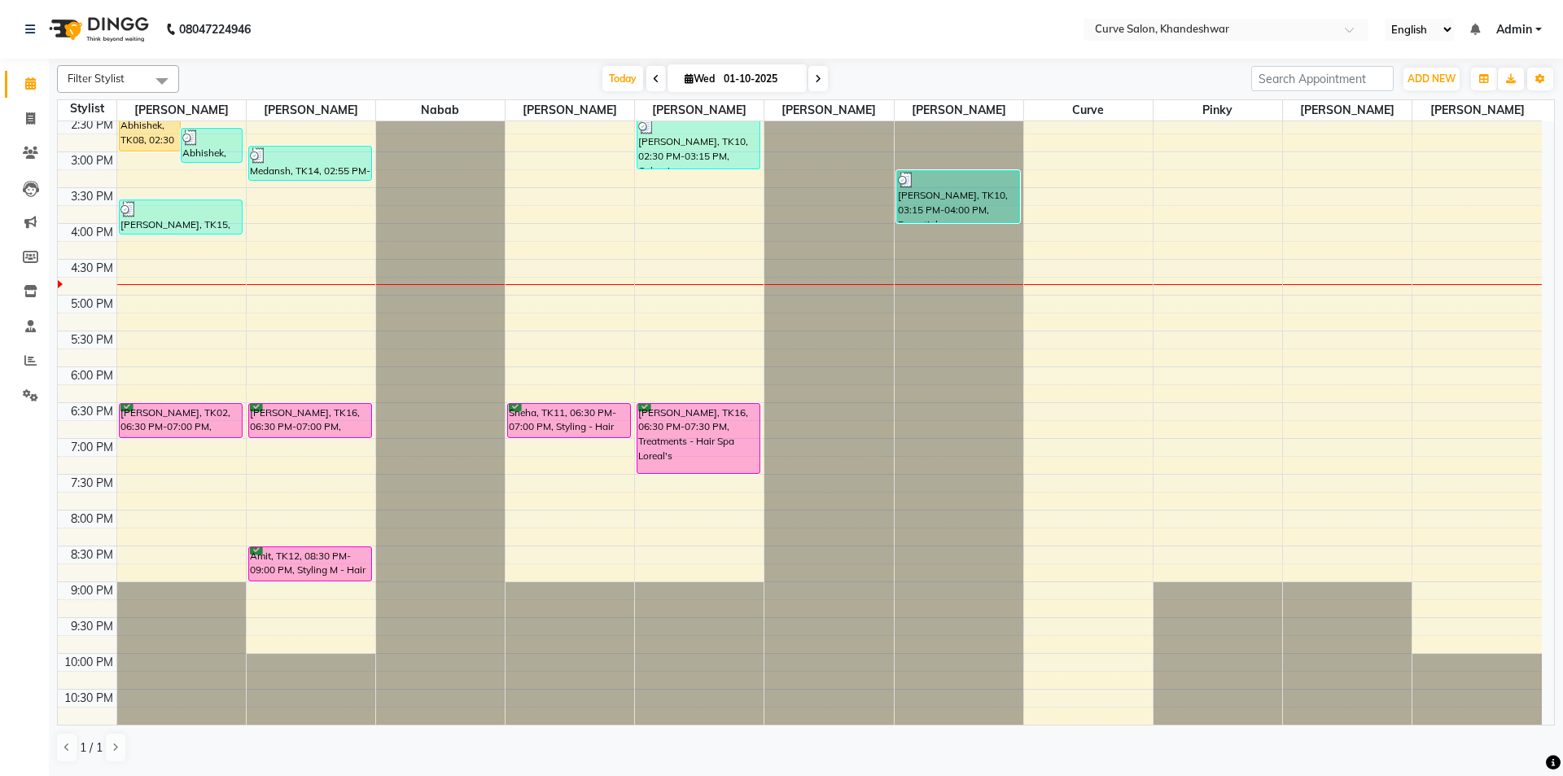
click at [816, 81] on icon at bounding box center [818, 79] width 7 height 10
type input "02-10-2025"
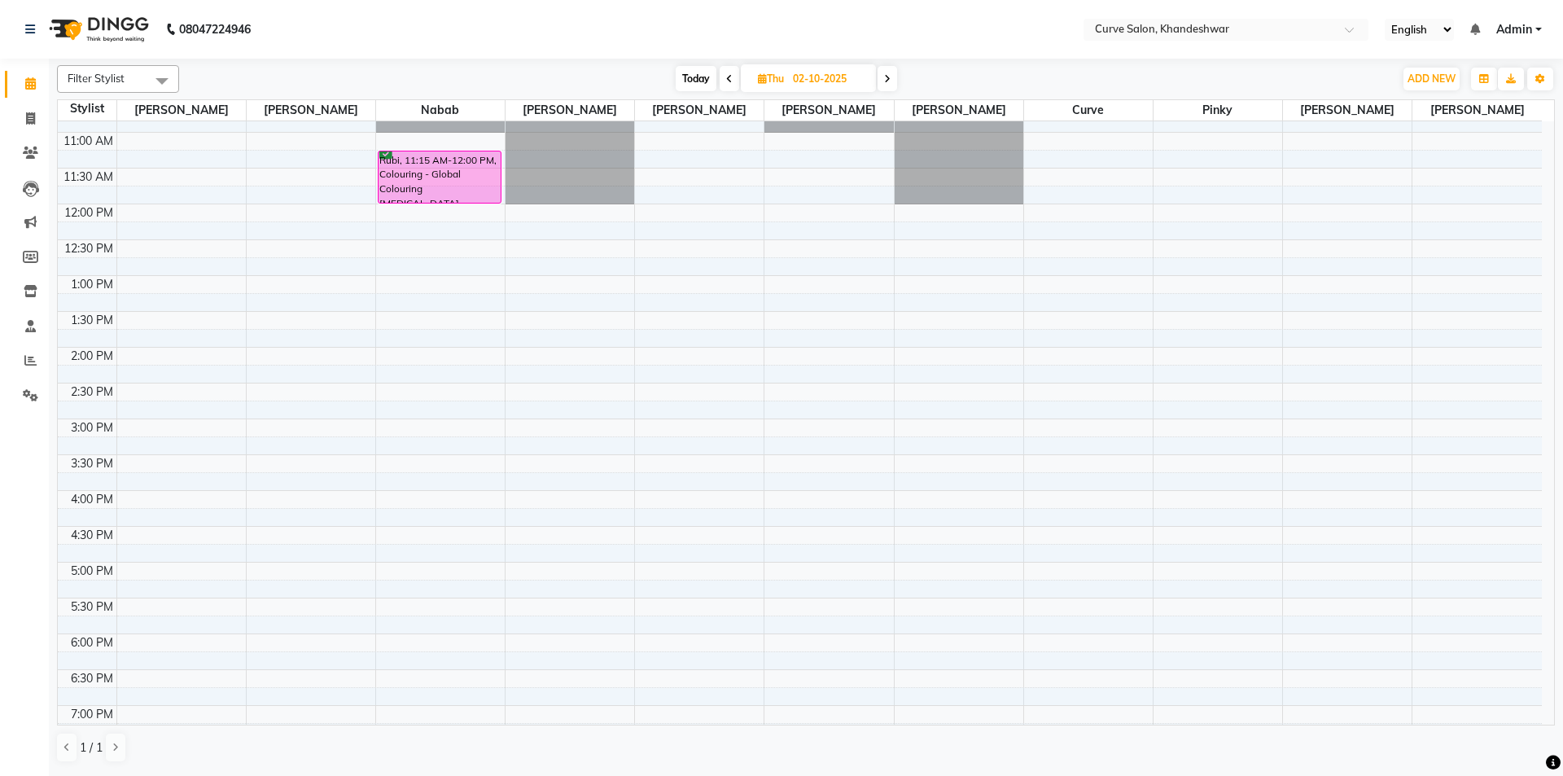
scroll to position [163, 0]
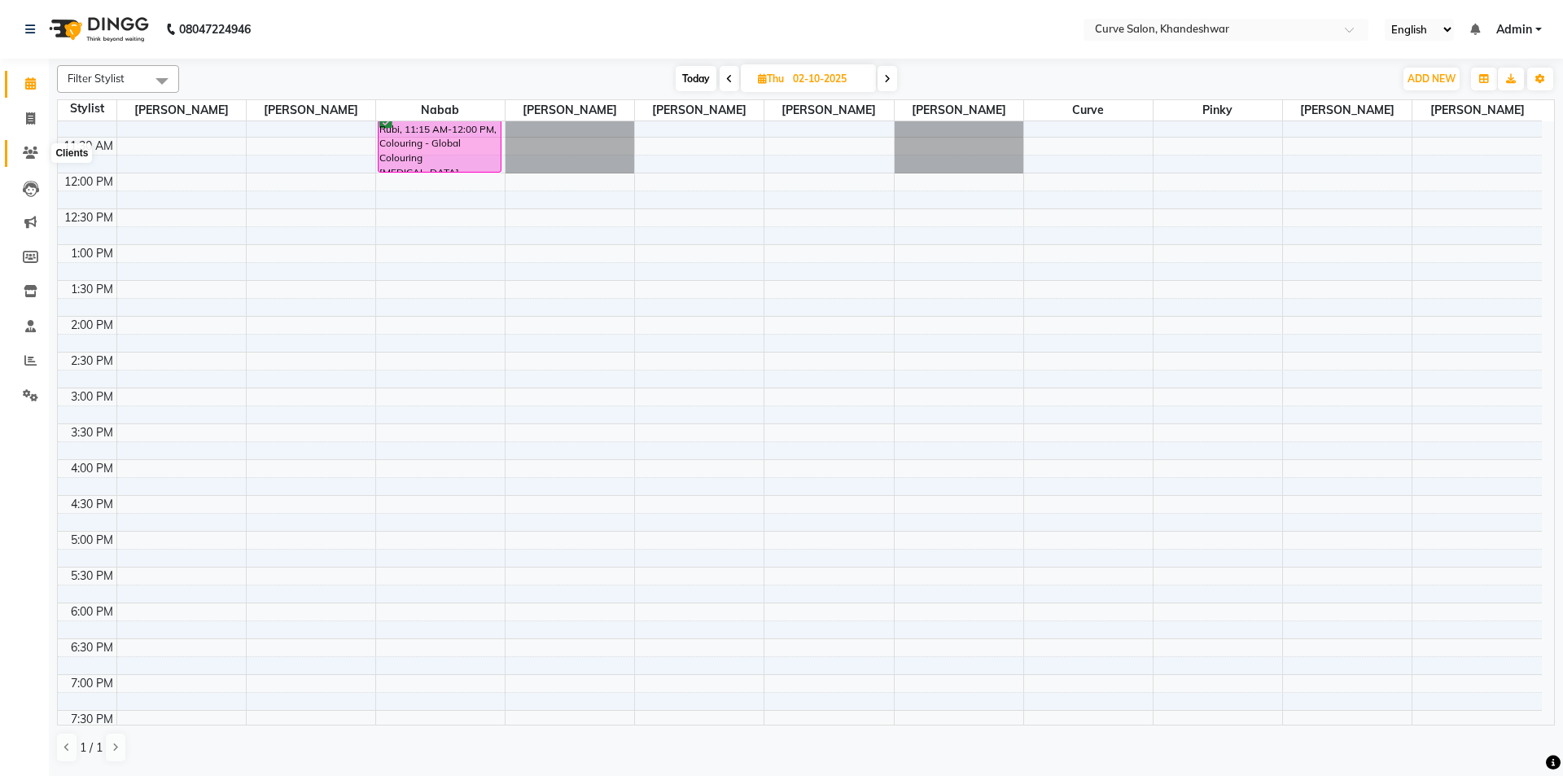
click at [29, 147] on icon at bounding box center [30, 153] width 15 height 12
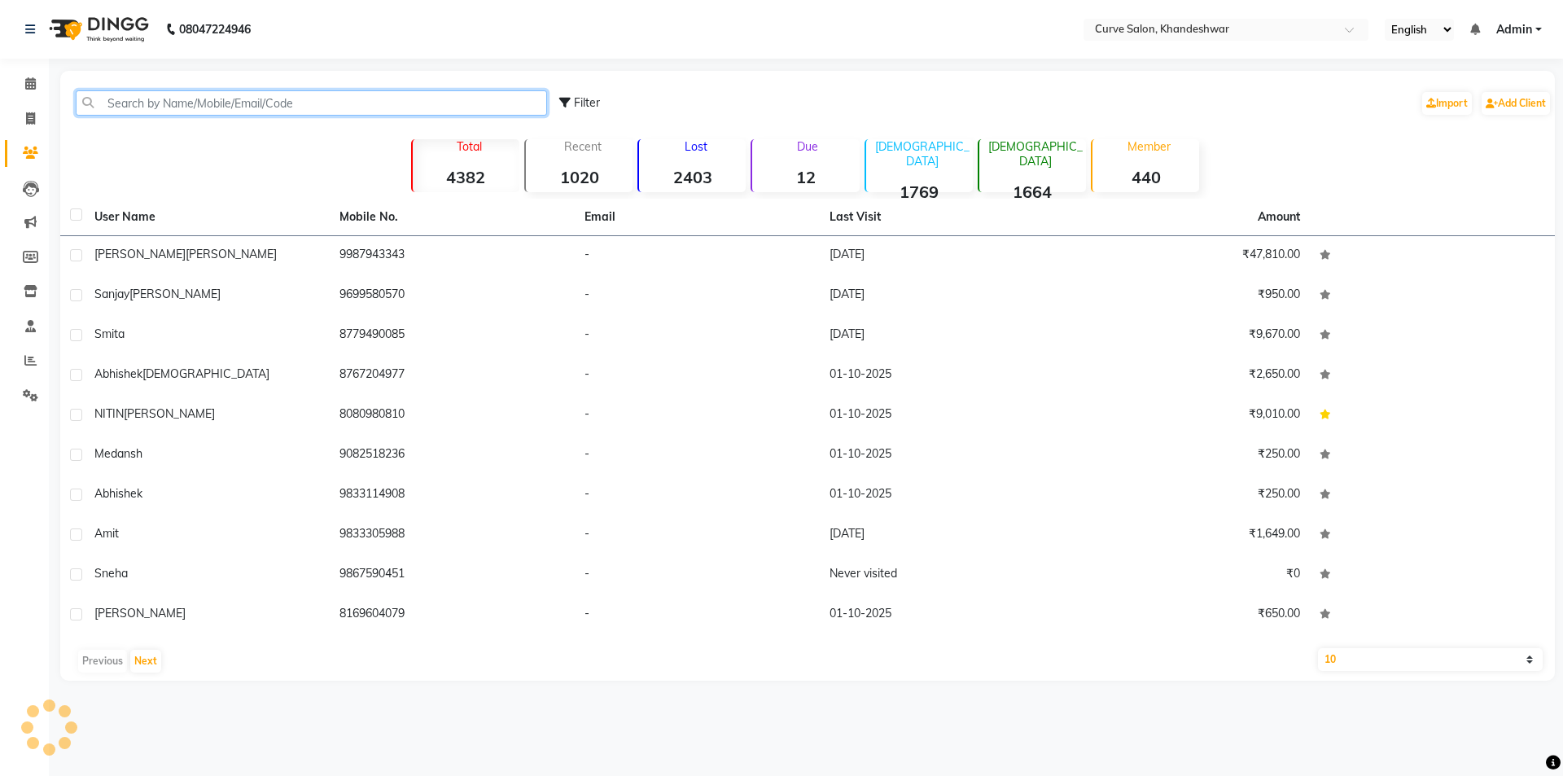
click at [149, 103] on input "text" at bounding box center [311, 102] width 471 height 25
paste input "8652353582"
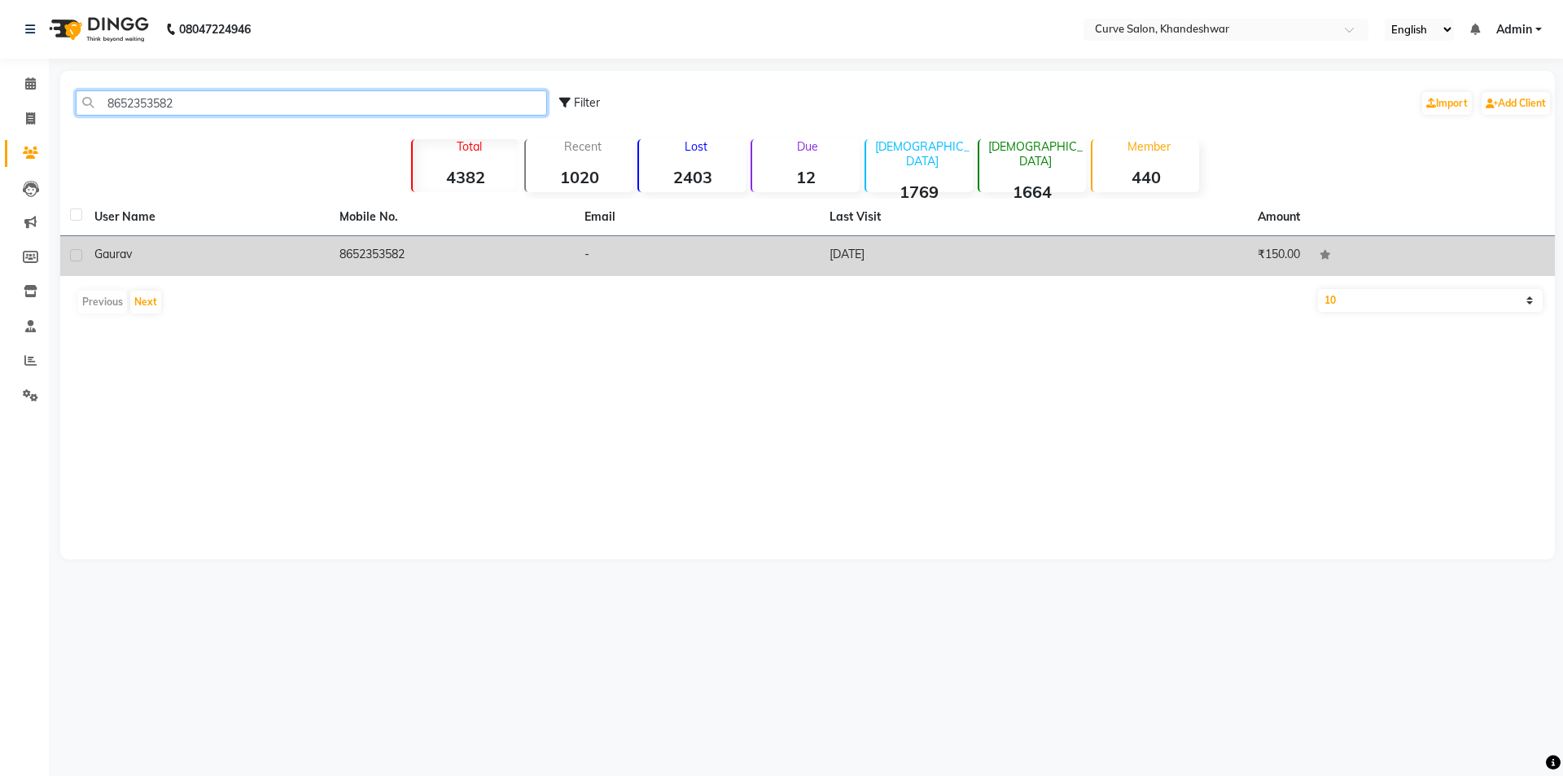
type input "8652353582"
click at [234, 258] on div "Gaurav" at bounding box center [207, 254] width 226 height 17
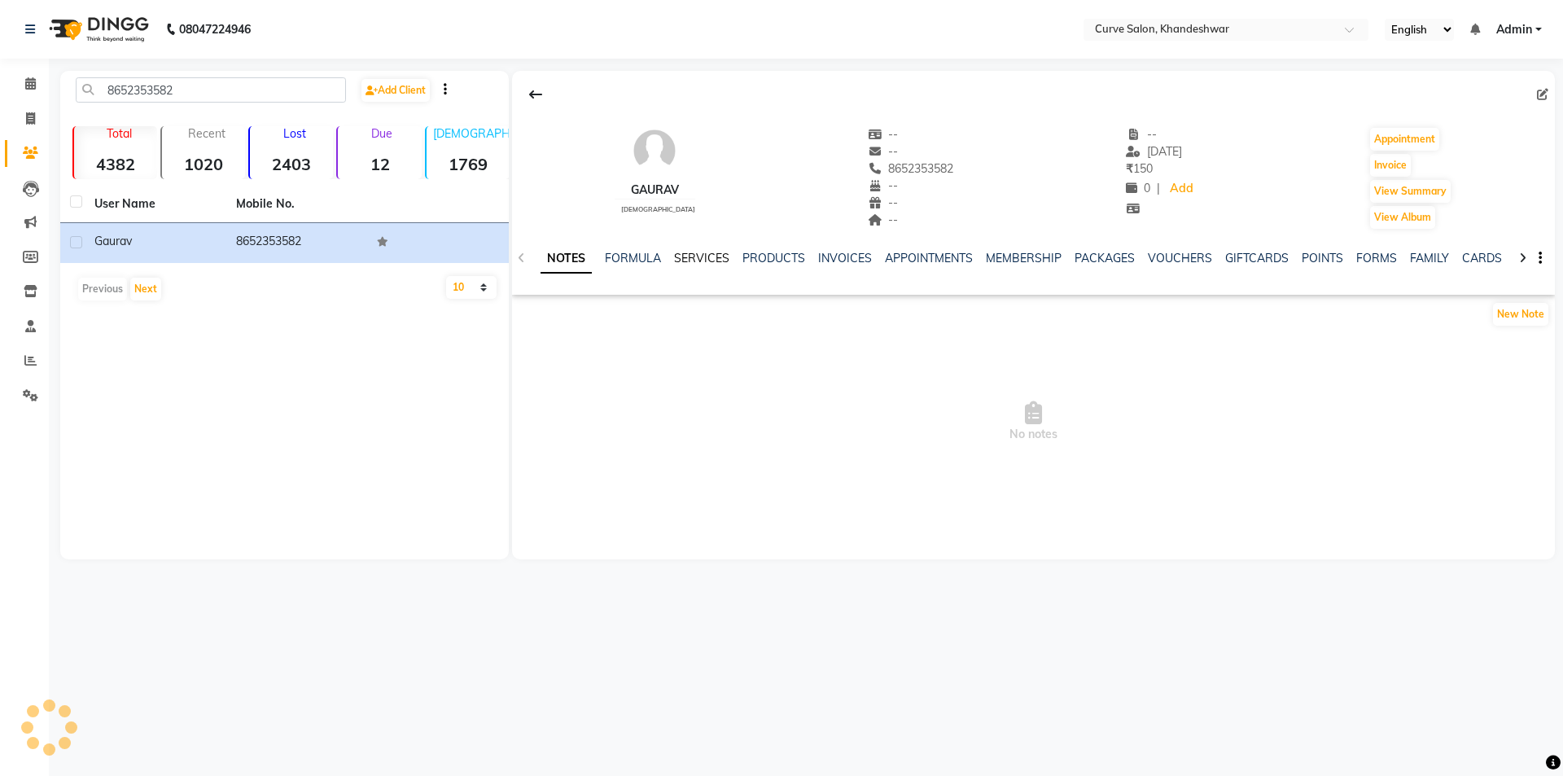
click at [702, 257] on link "SERVICES" at bounding box center [701, 258] width 55 height 15
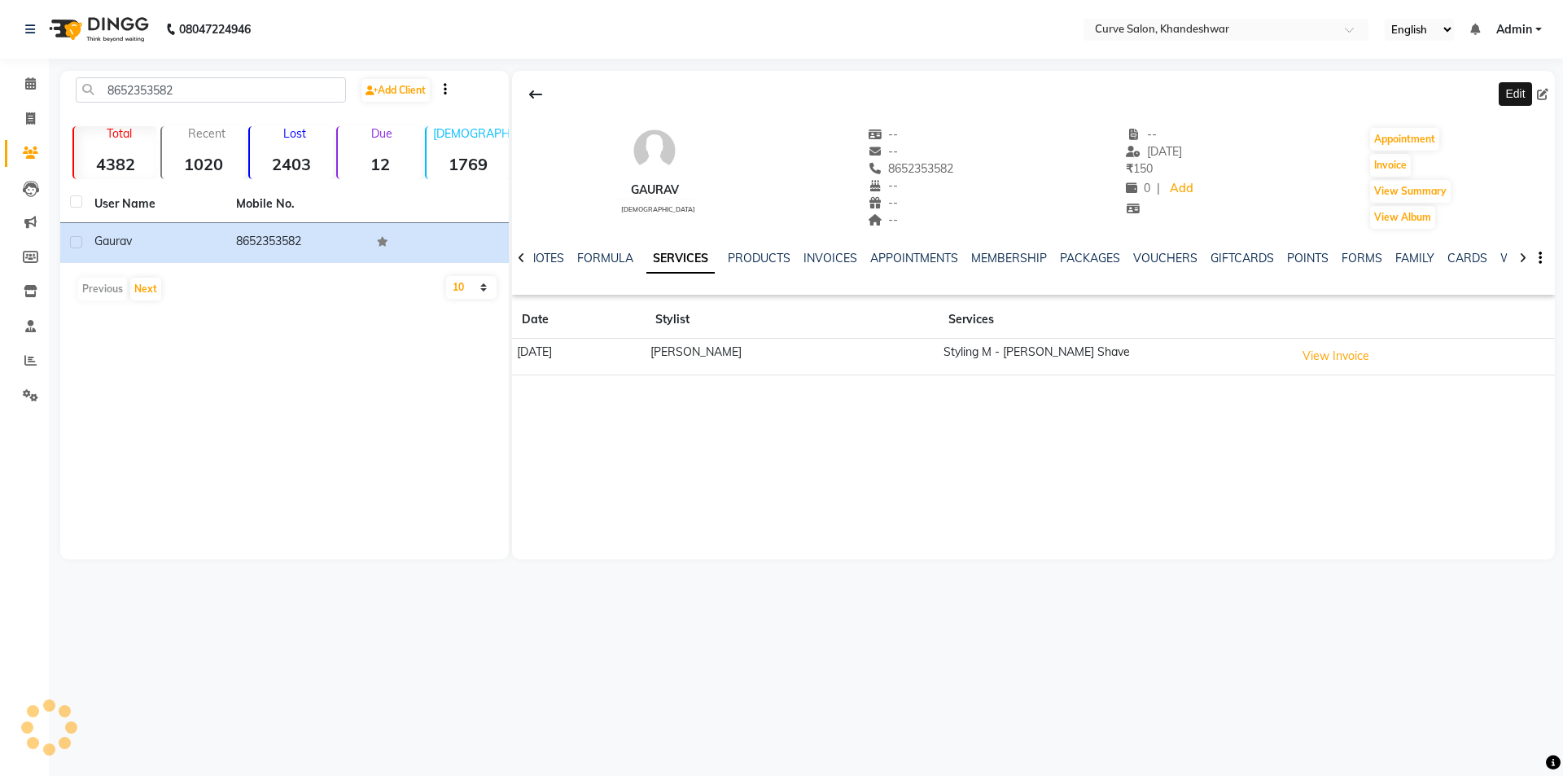
click at [1543, 91] on icon at bounding box center [1542, 94] width 11 height 11
select select "[DEMOGRAPHIC_DATA]"
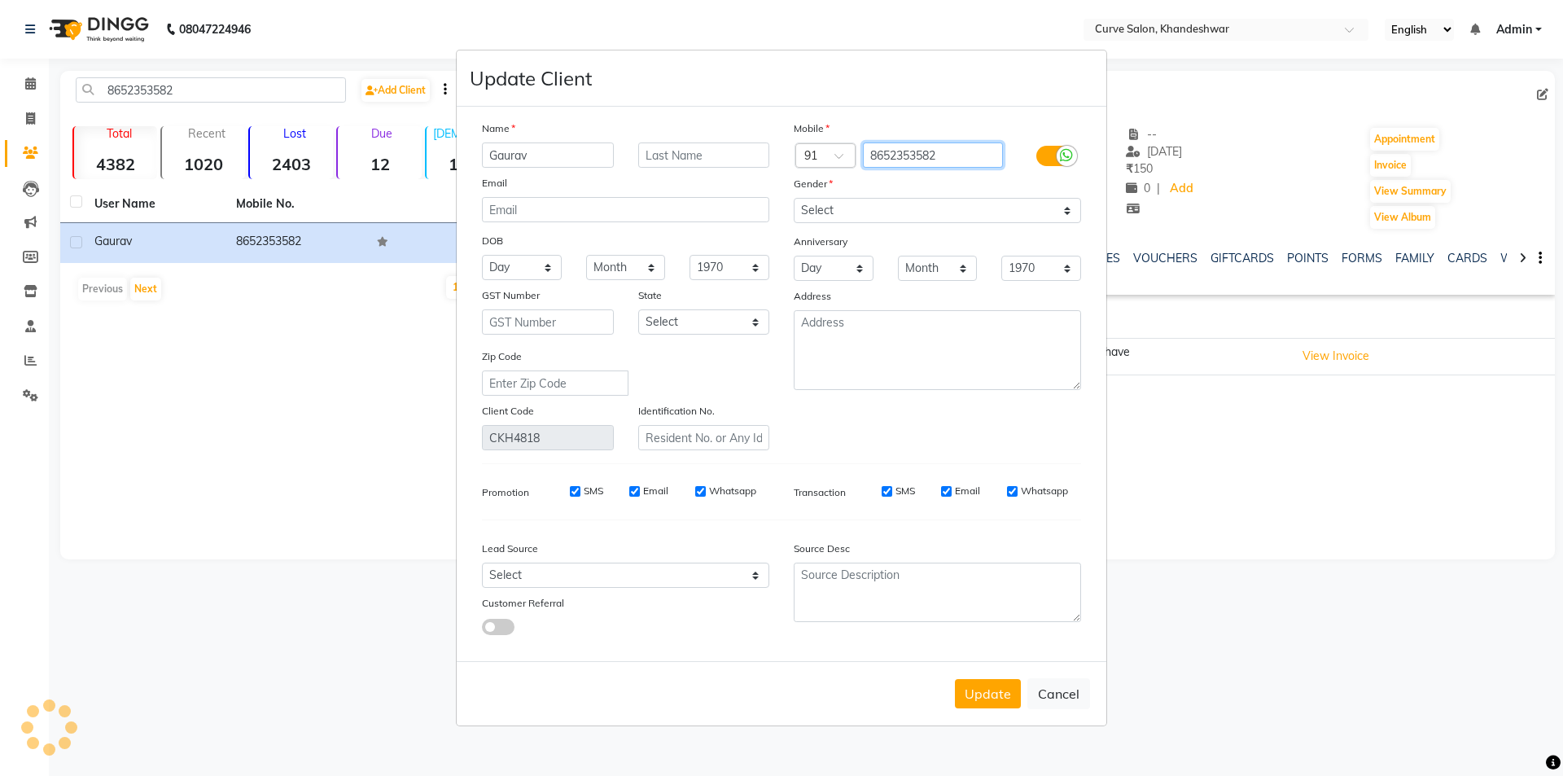
click at [936, 151] on input "8652353582" at bounding box center [933, 154] width 141 height 25
type input "8652353572"
click at [993, 700] on button "Update" at bounding box center [988, 693] width 66 height 29
click at [993, 679] on button "Update" at bounding box center [988, 693] width 66 height 29
click at [987, 693] on button "Update" at bounding box center [988, 693] width 66 height 29
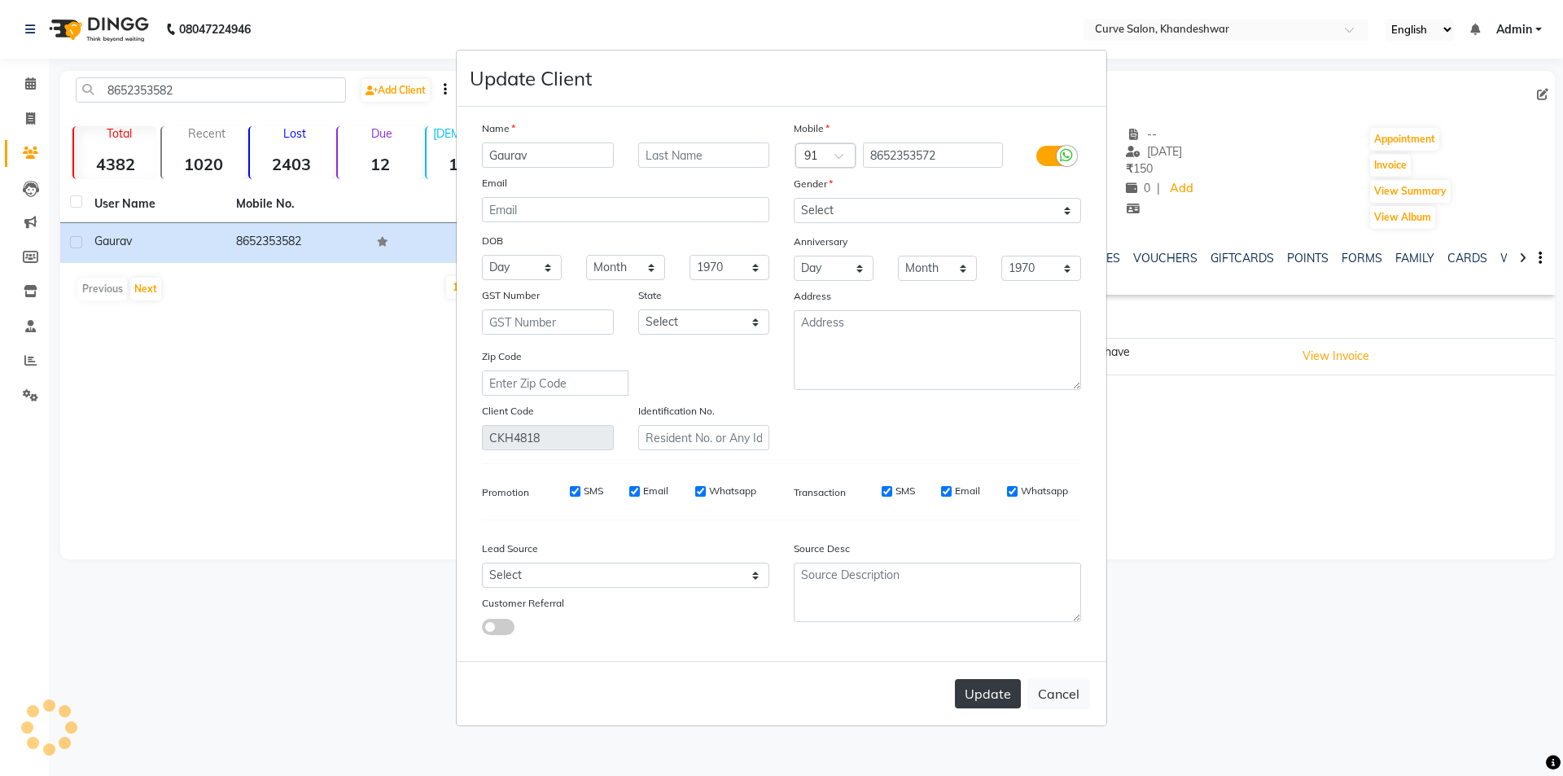
click at [987, 693] on button "Update" at bounding box center [988, 693] width 66 height 29
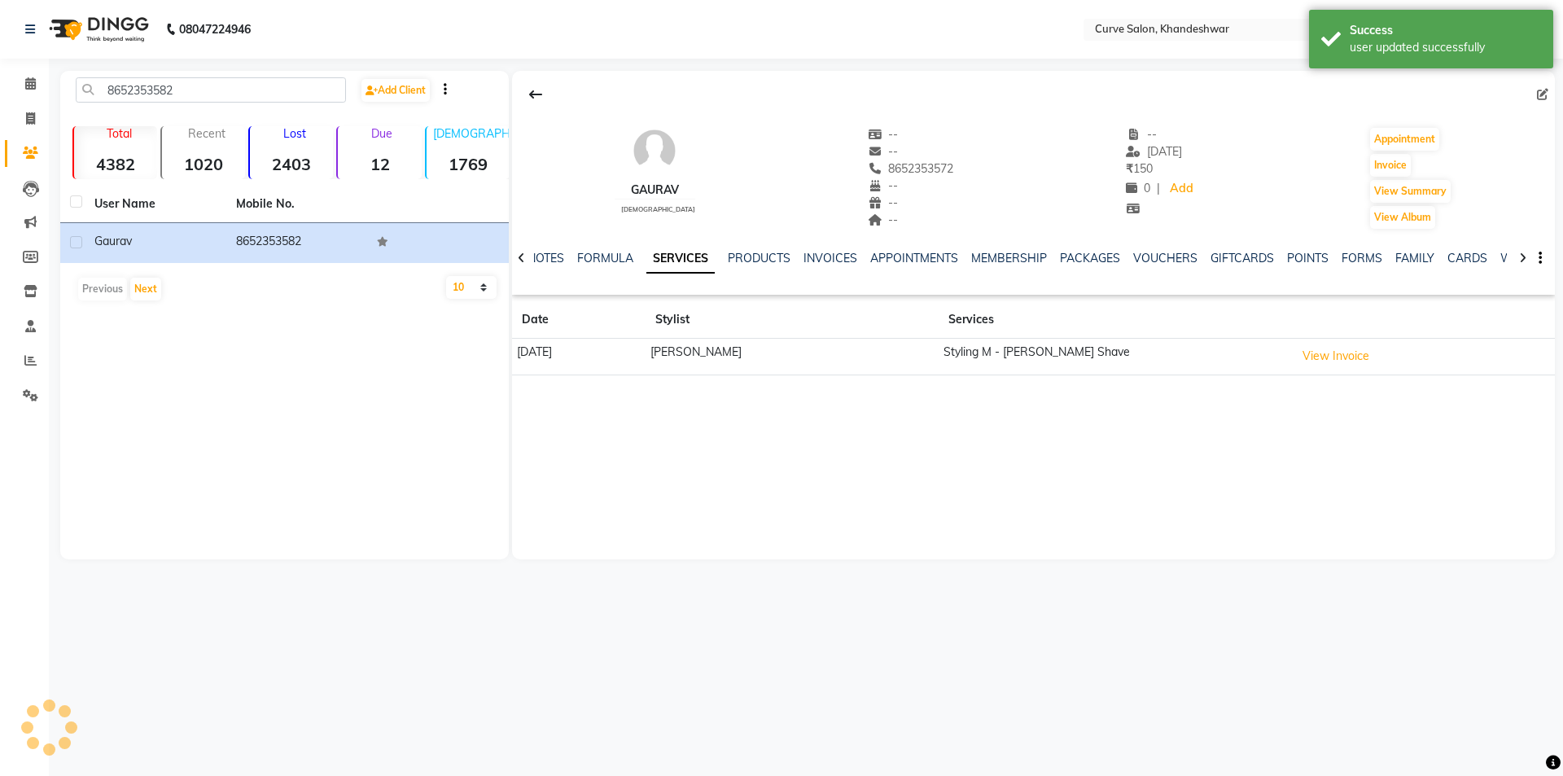
click at [839, 493] on div "Gaurav male -- -- 8652353572 -- -- -- -- 13-06-2025 ₹ 150 0 | Add Appointment I…" at bounding box center [1033, 315] width 1043 height 489
drag, startPoint x: 196, startPoint y: 91, endPoint x: 2, endPoint y: 86, distance: 194.7
click at [2, 86] on app-home "08047224946 Select Location × Curve Salon, Khandeshwar English ENGLISH Español …" at bounding box center [781, 292] width 1563 height 584
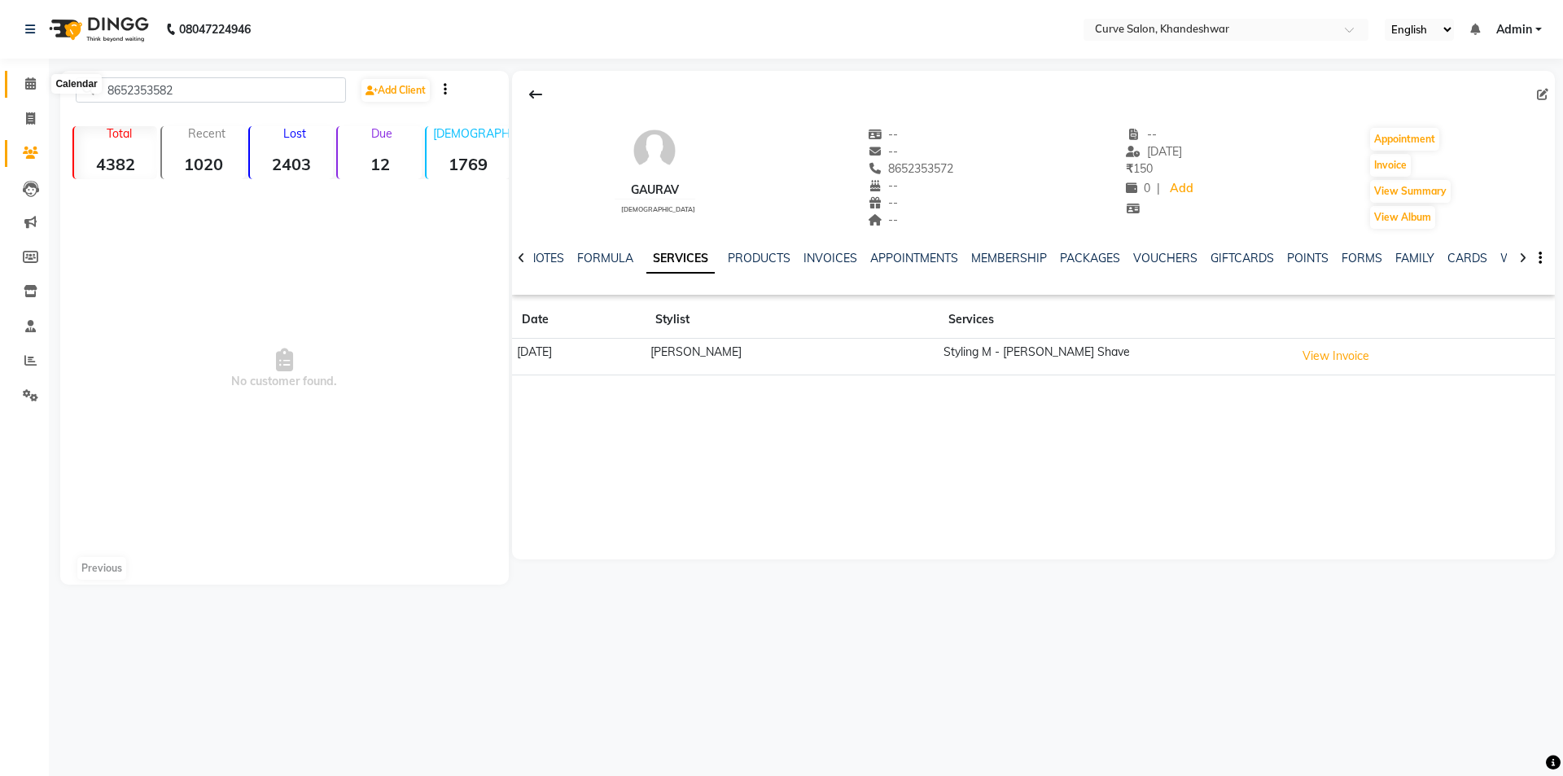
click at [29, 82] on icon at bounding box center [30, 83] width 11 height 12
click at [35, 79] on icon at bounding box center [30, 83] width 11 height 12
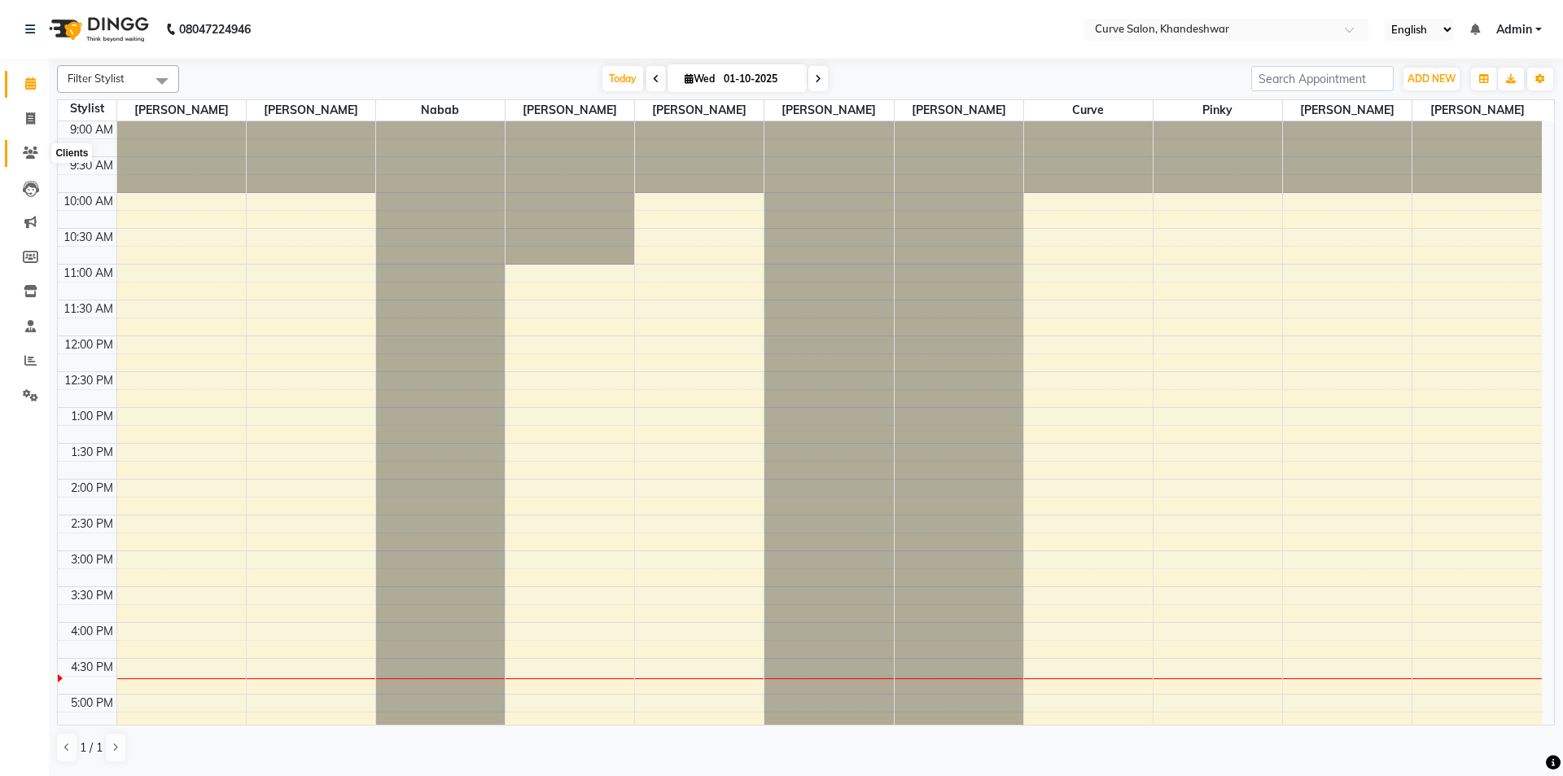
click at [28, 150] on icon at bounding box center [30, 153] width 15 height 12
click at [29, 121] on icon at bounding box center [30, 118] width 9 height 12
select select "4458"
select select "service"
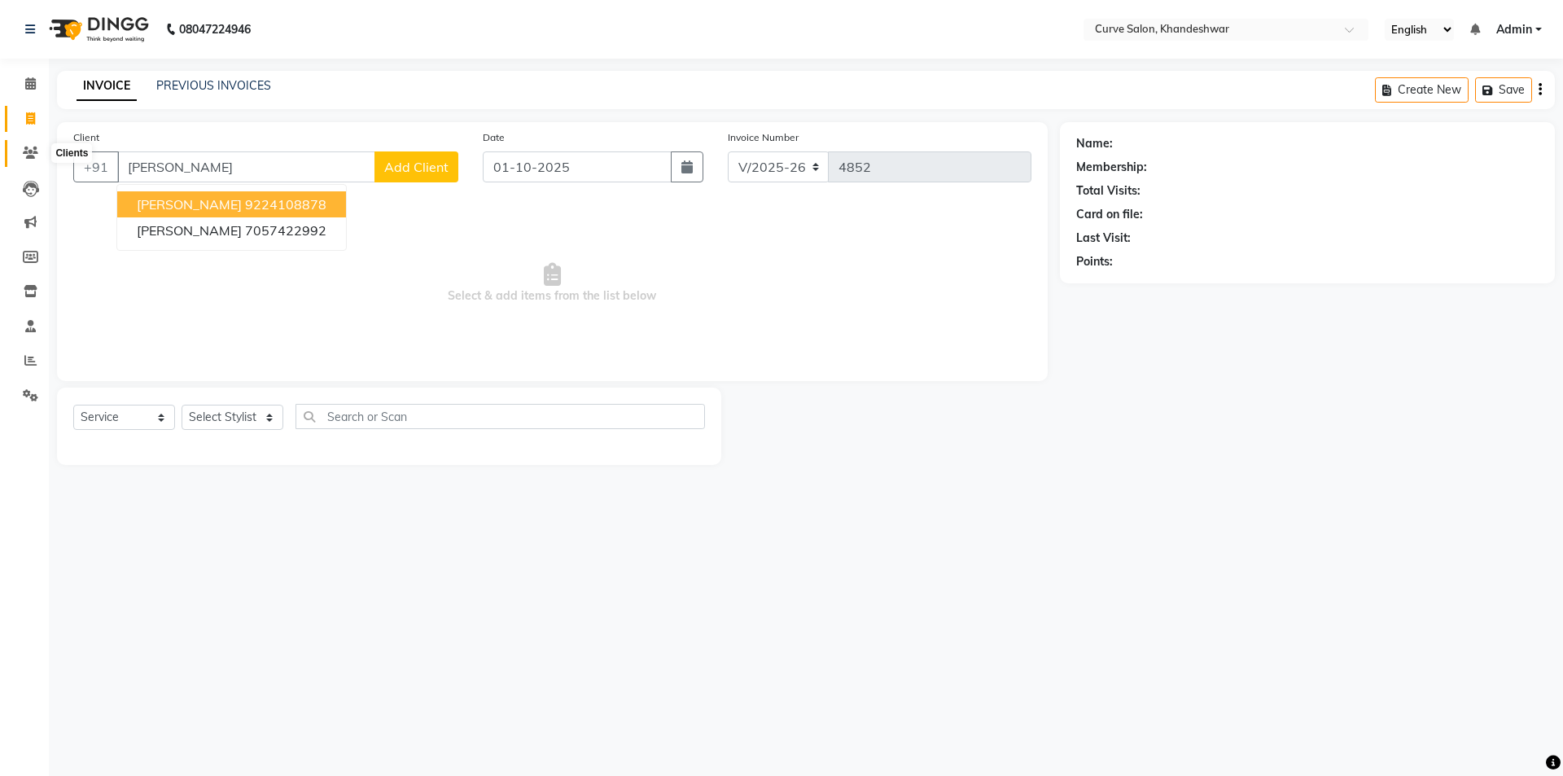
type input "haridas"
click at [35, 152] on icon at bounding box center [30, 153] width 15 height 12
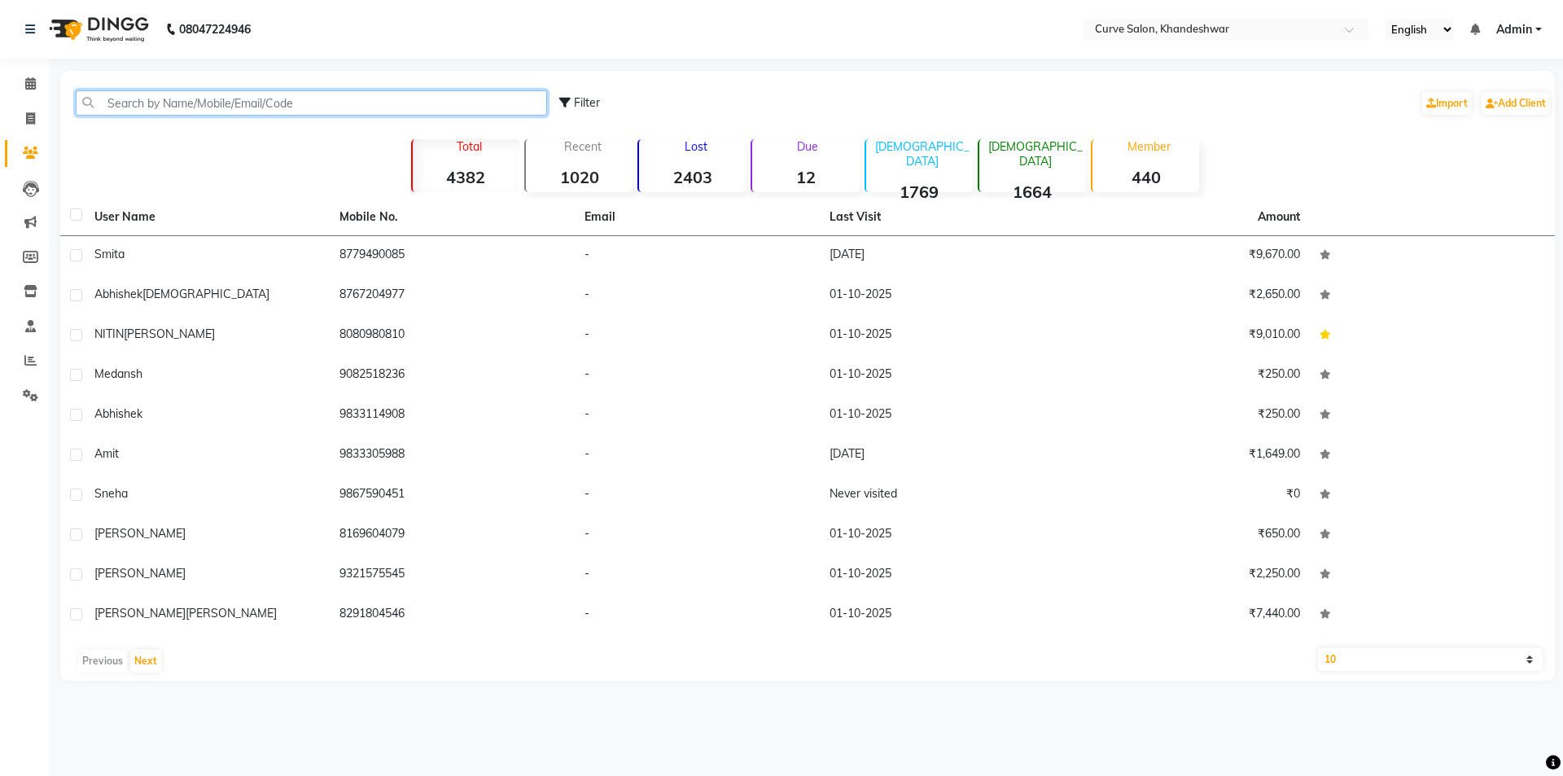
click at [134, 99] on input "text" at bounding box center [311, 102] width 471 height 25
click at [160, 99] on input "text" at bounding box center [311, 102] width 471 height 25
click at [36, 153] on icon at bounding box center [30, 153] width 15 height 12
click at [31, 147] on icon at bounding box center [30, 153] width 15 height 12
click at [144, 103] on input "text" at bounding box center [311, 102] width 471 height 25
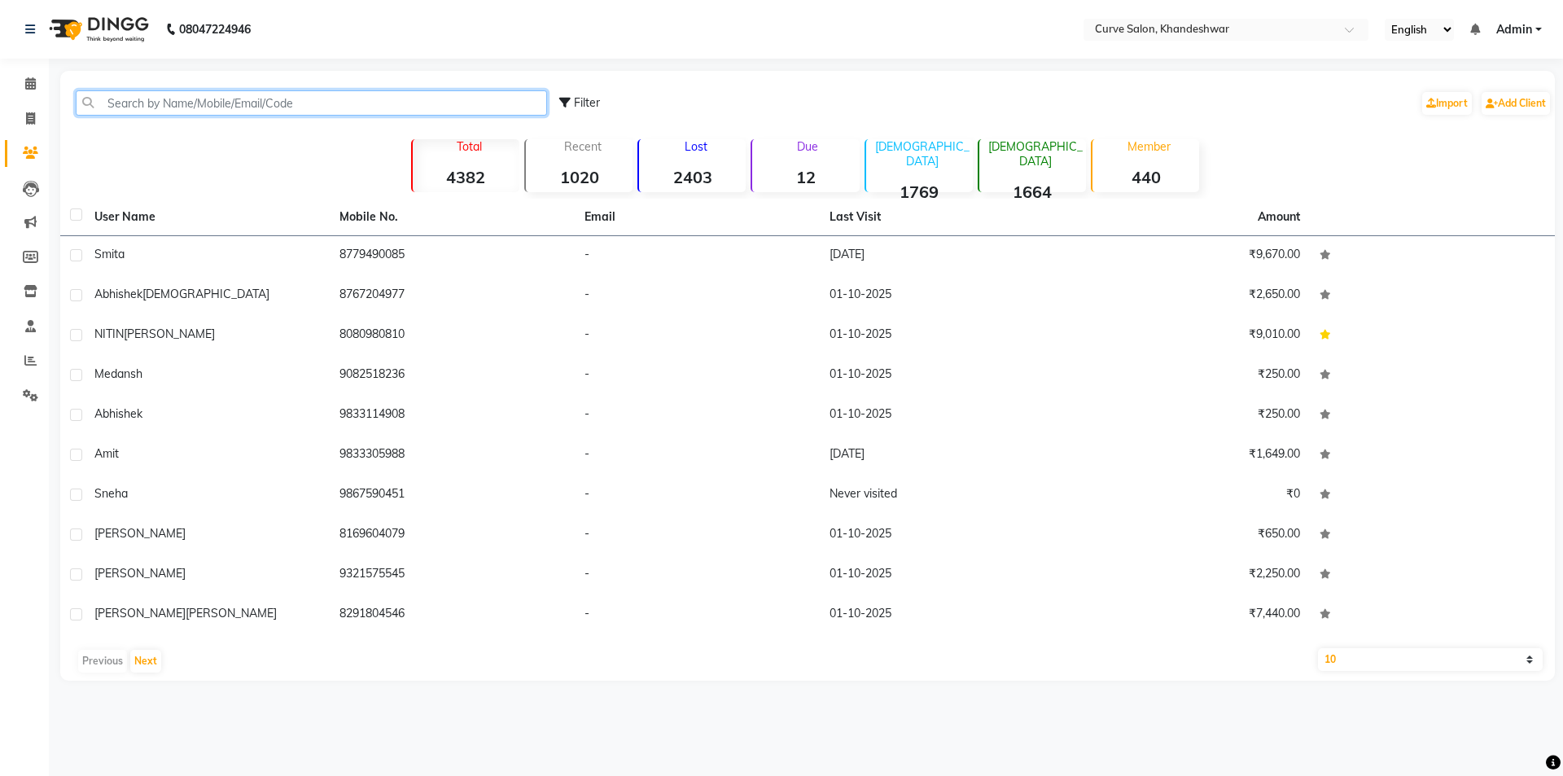
click at [160, 102] on input "text" at bounding box center [311, 102] width 471 height 25
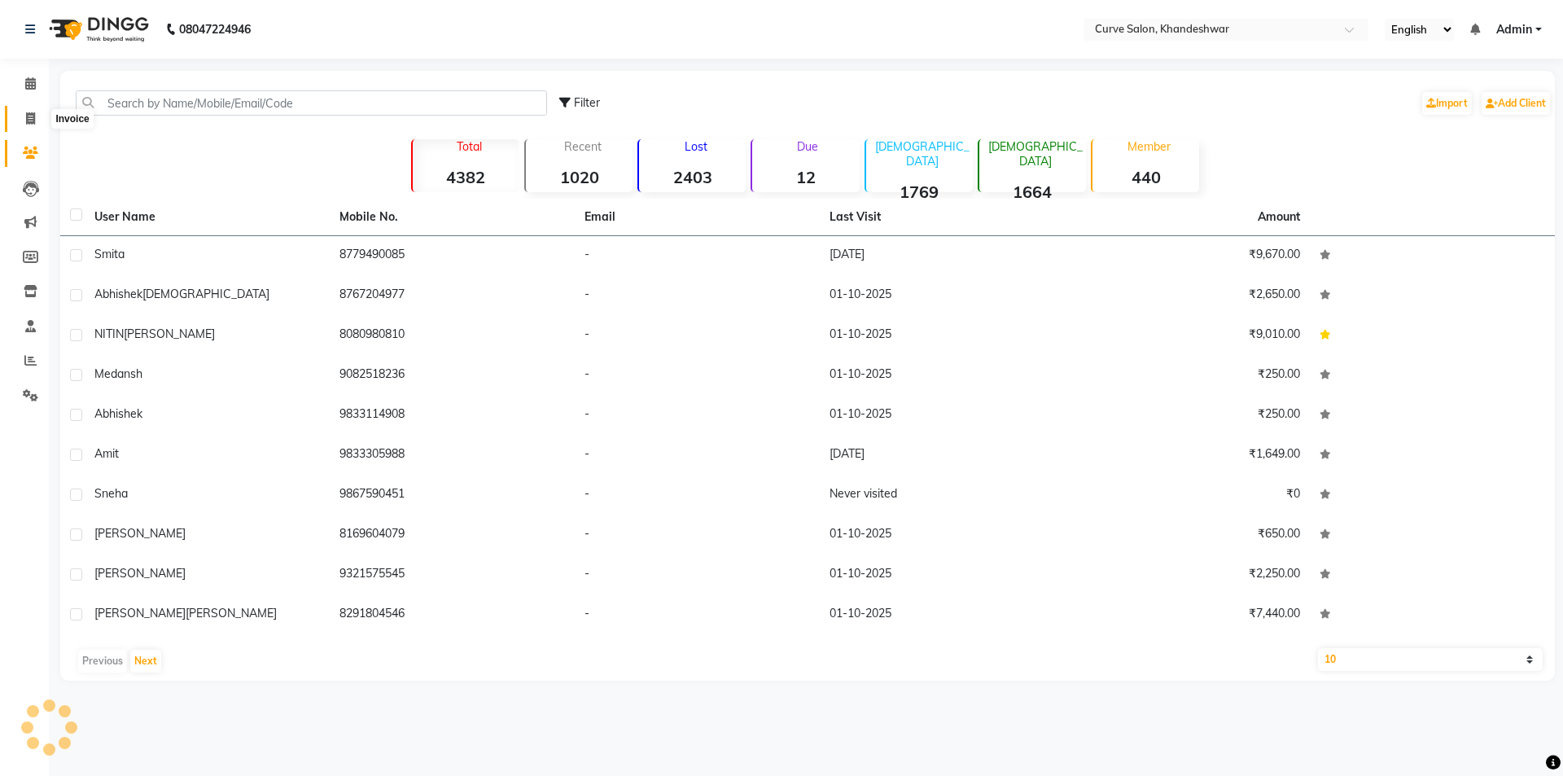
click at [32, 121] on icon at bounding box center [30, 118] width 9 height 12
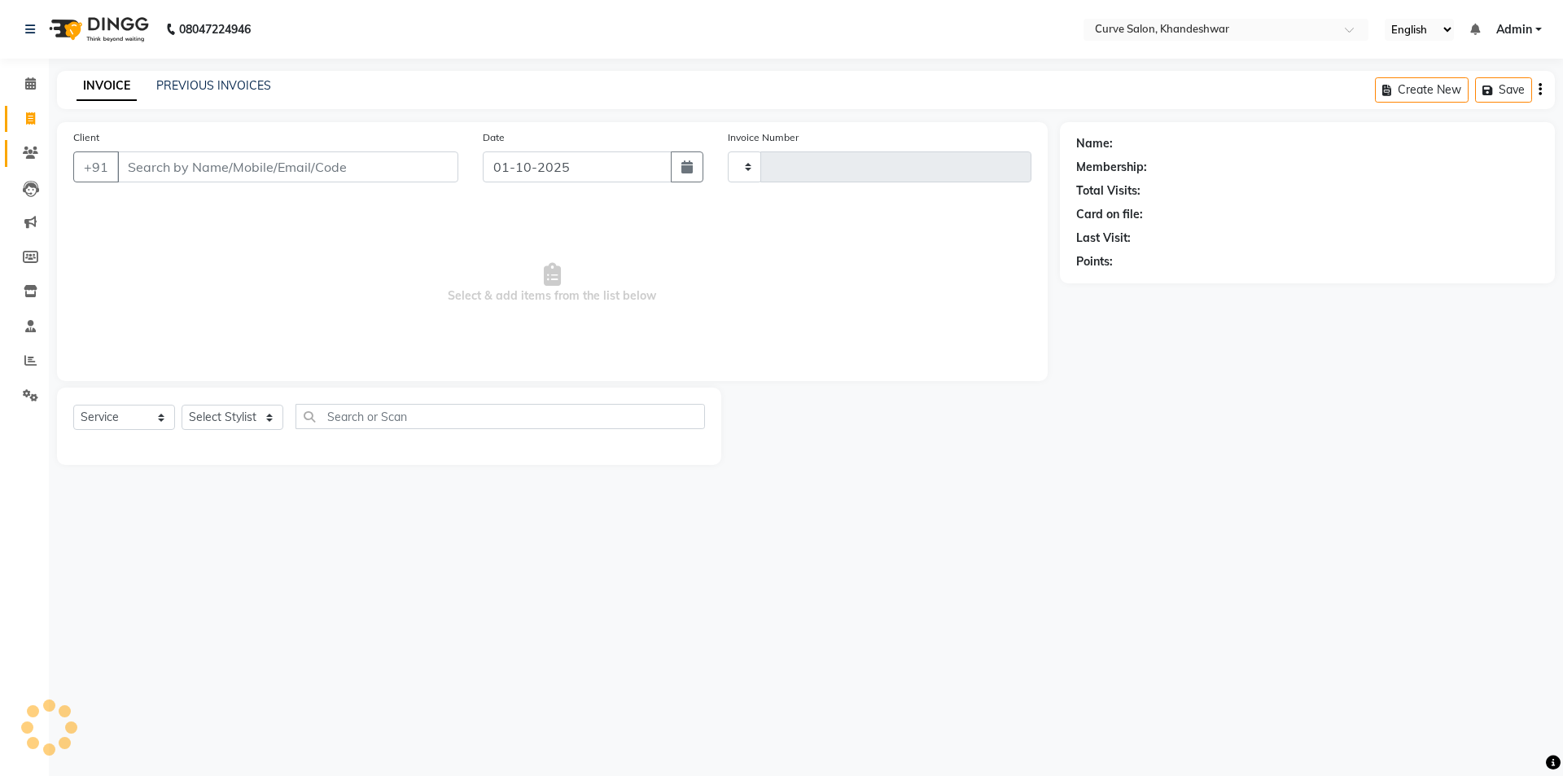
click at [33, 151] on icon at bounding box center [30, 153] width 15 height 12
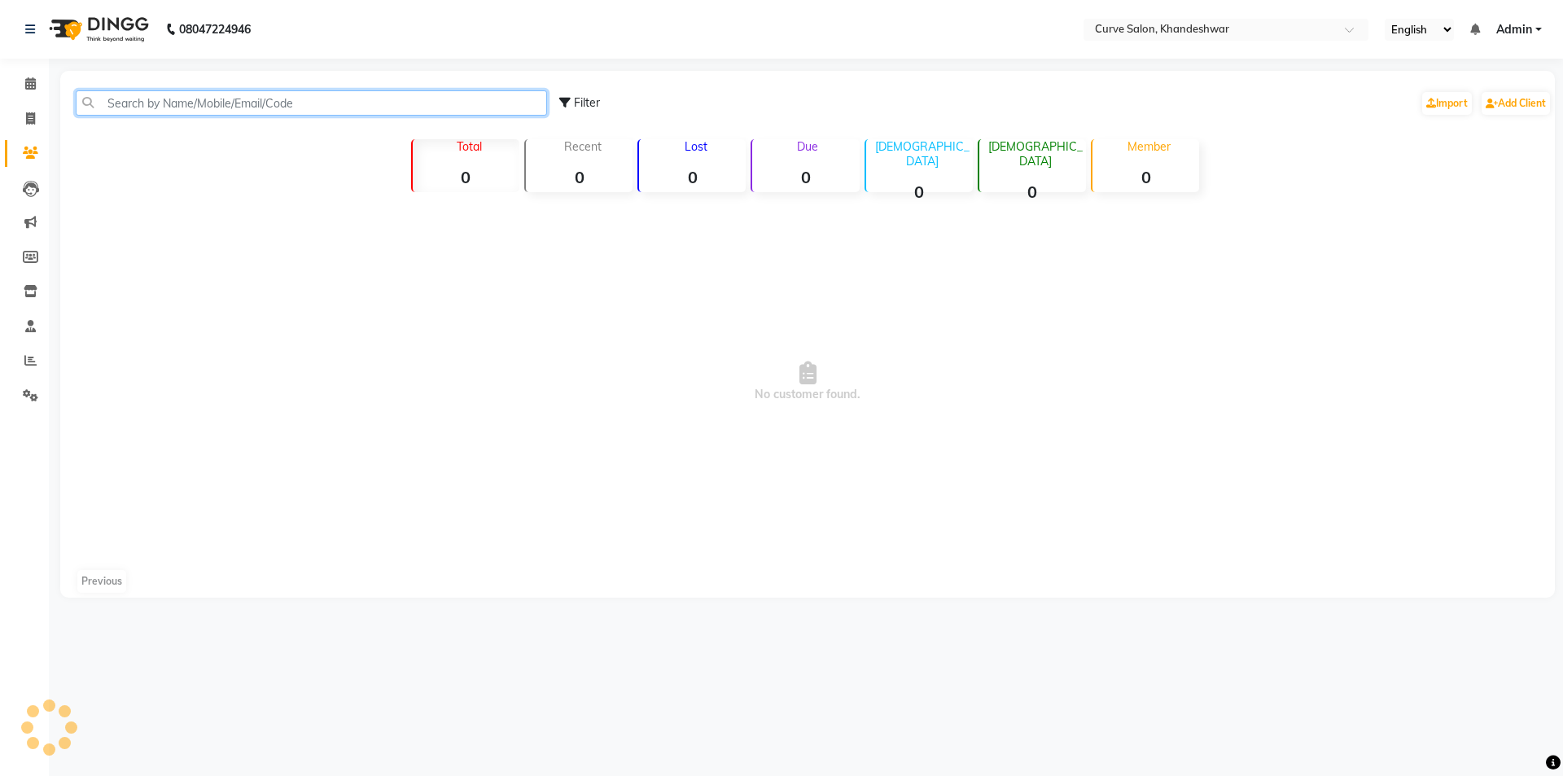
click at [142, 113] on input "text" at bounding box center [311, 102] width 471 height 25
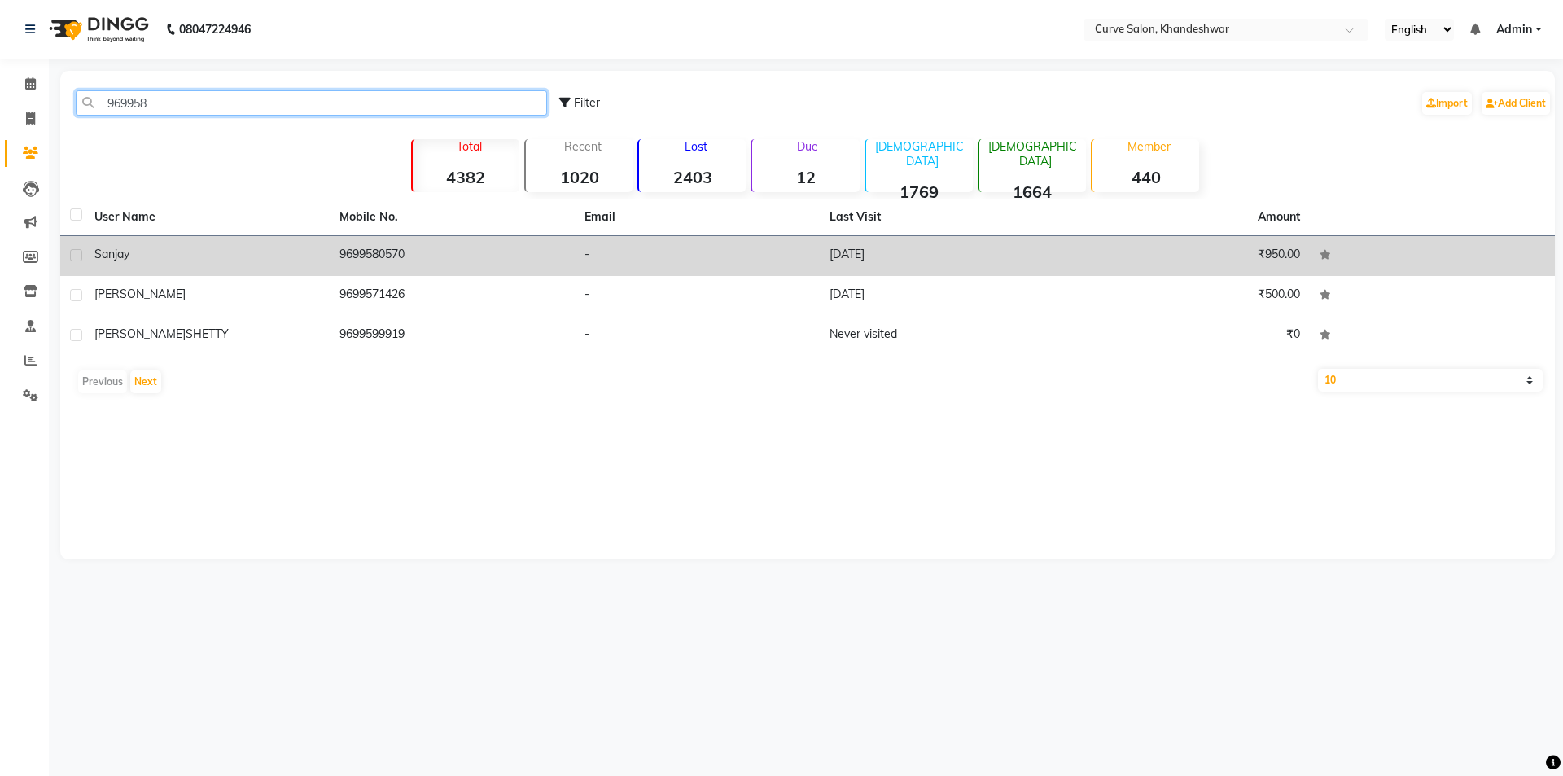
type input "969958"
click at [449, 254] on td "9699580570" at bounding box center [452, 256] width 245 height 40
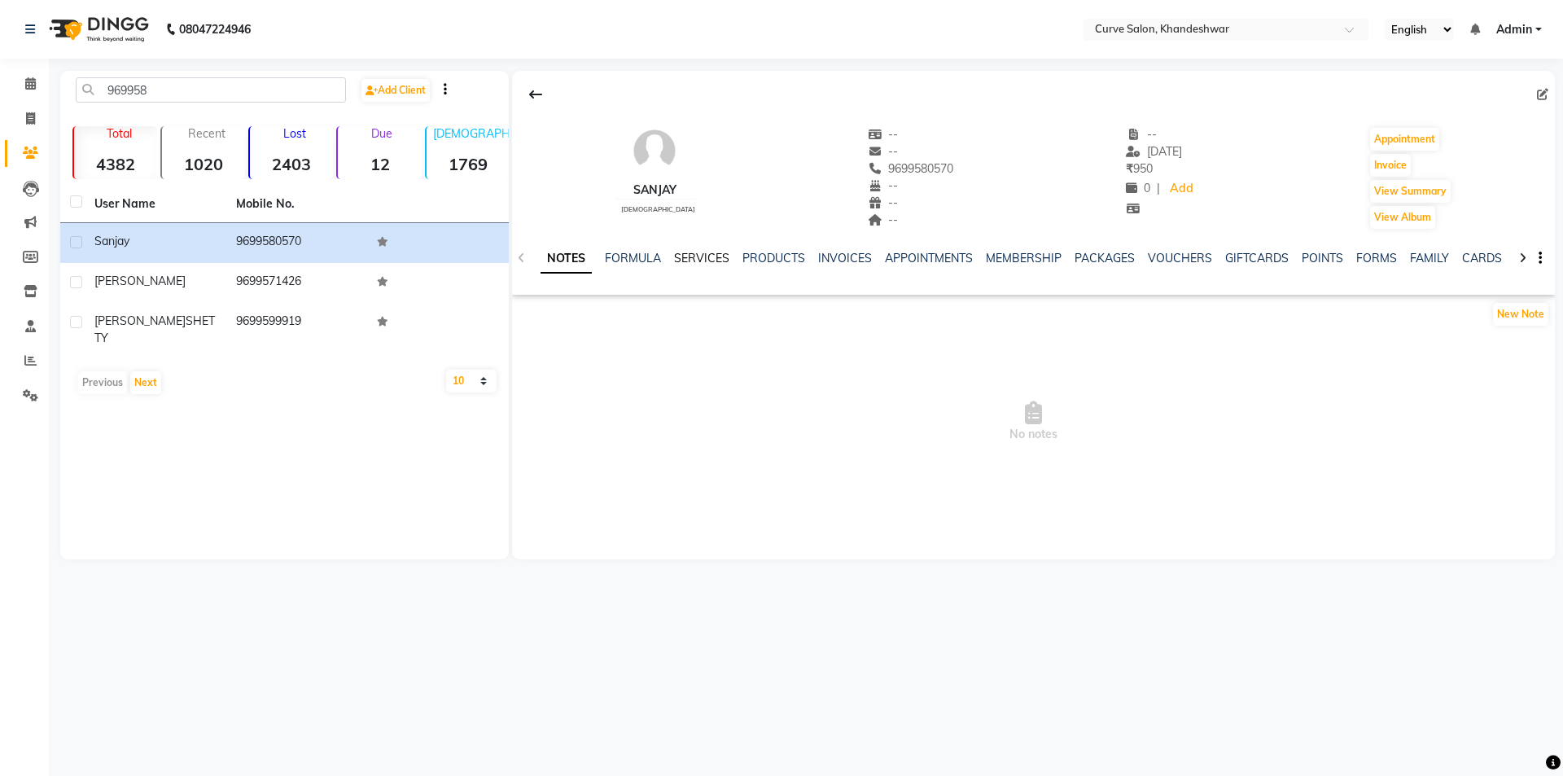
click at [704, 262] on link "SERVICES" at bounding box center [701, 258] width 55 height 15
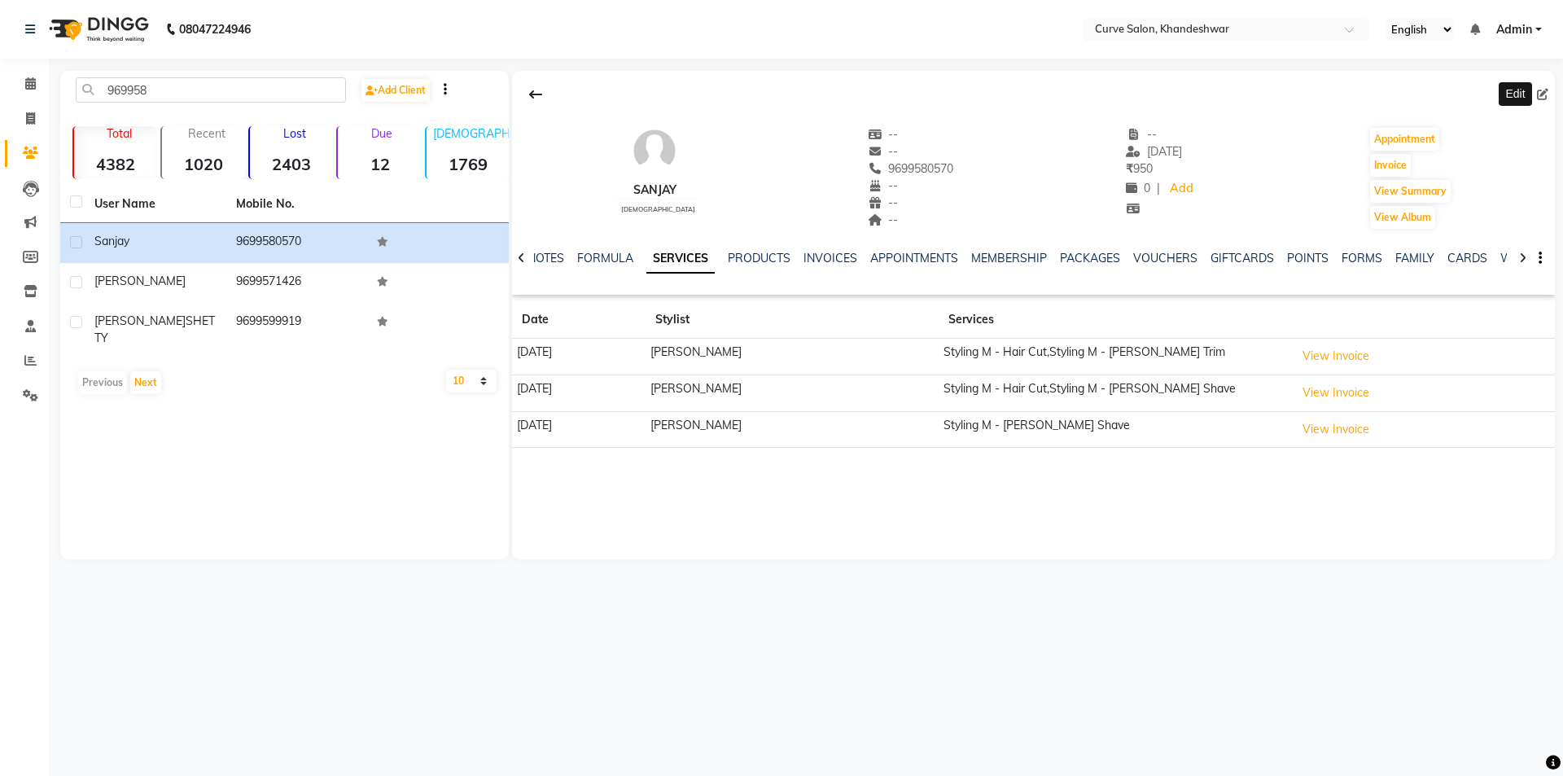
click at [1548, 94] on icon at bounding box center [1542, 94] width 11 height 11
select select "male"
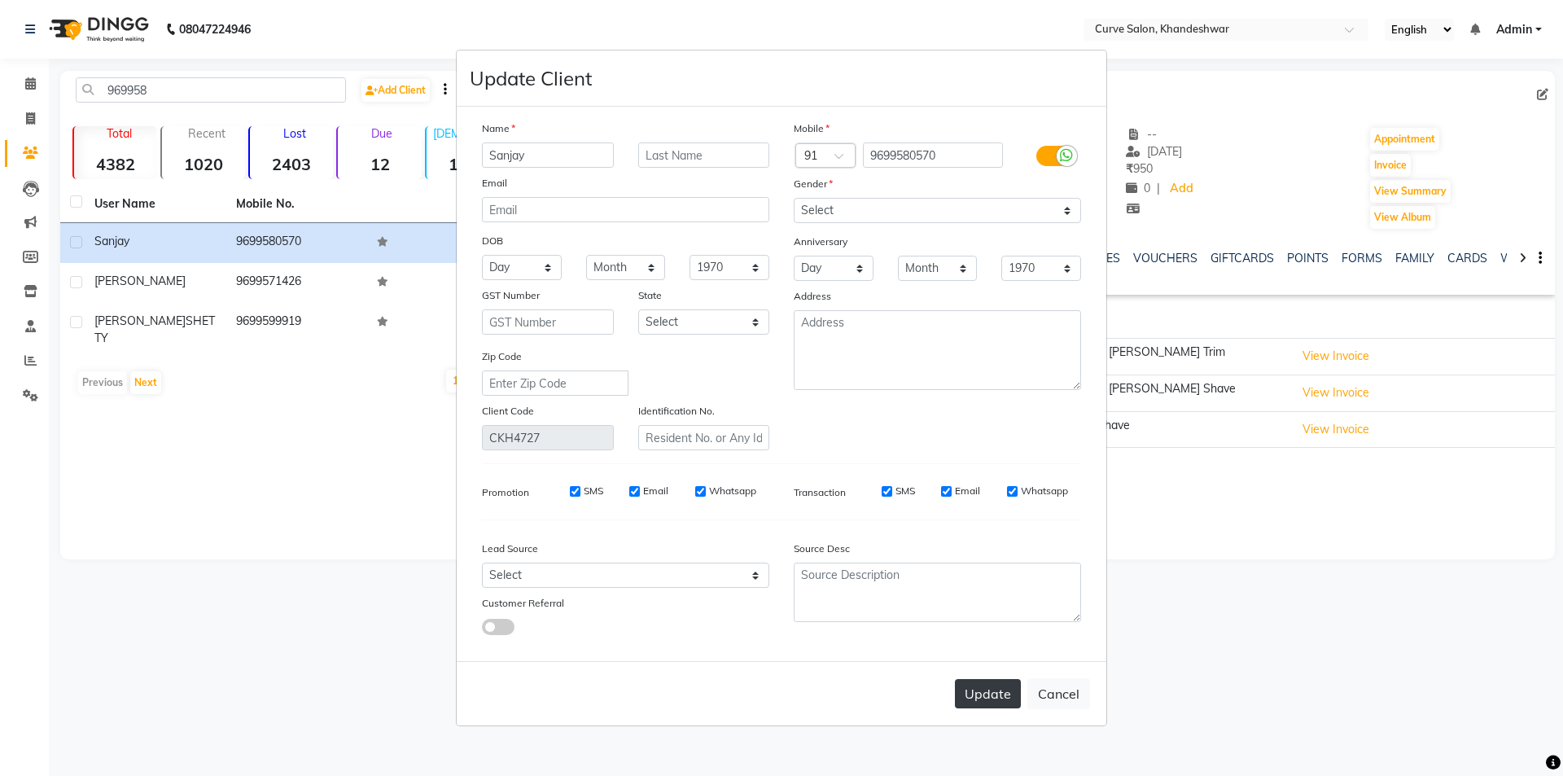
click at [989, 694] on button "Update" at bounding box center [988, 693] width 66 height 29
select select
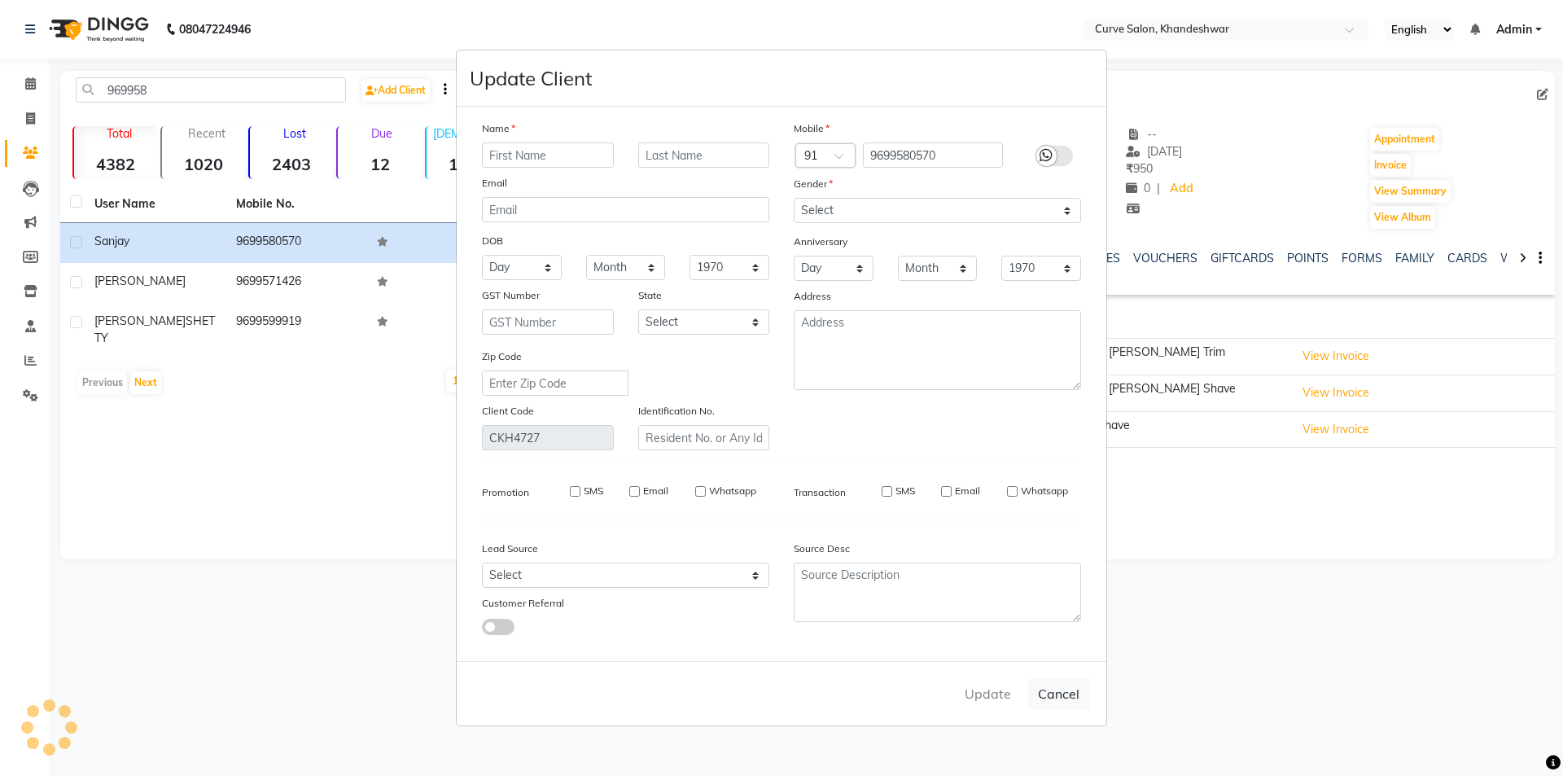
select select
checkbox input "false"
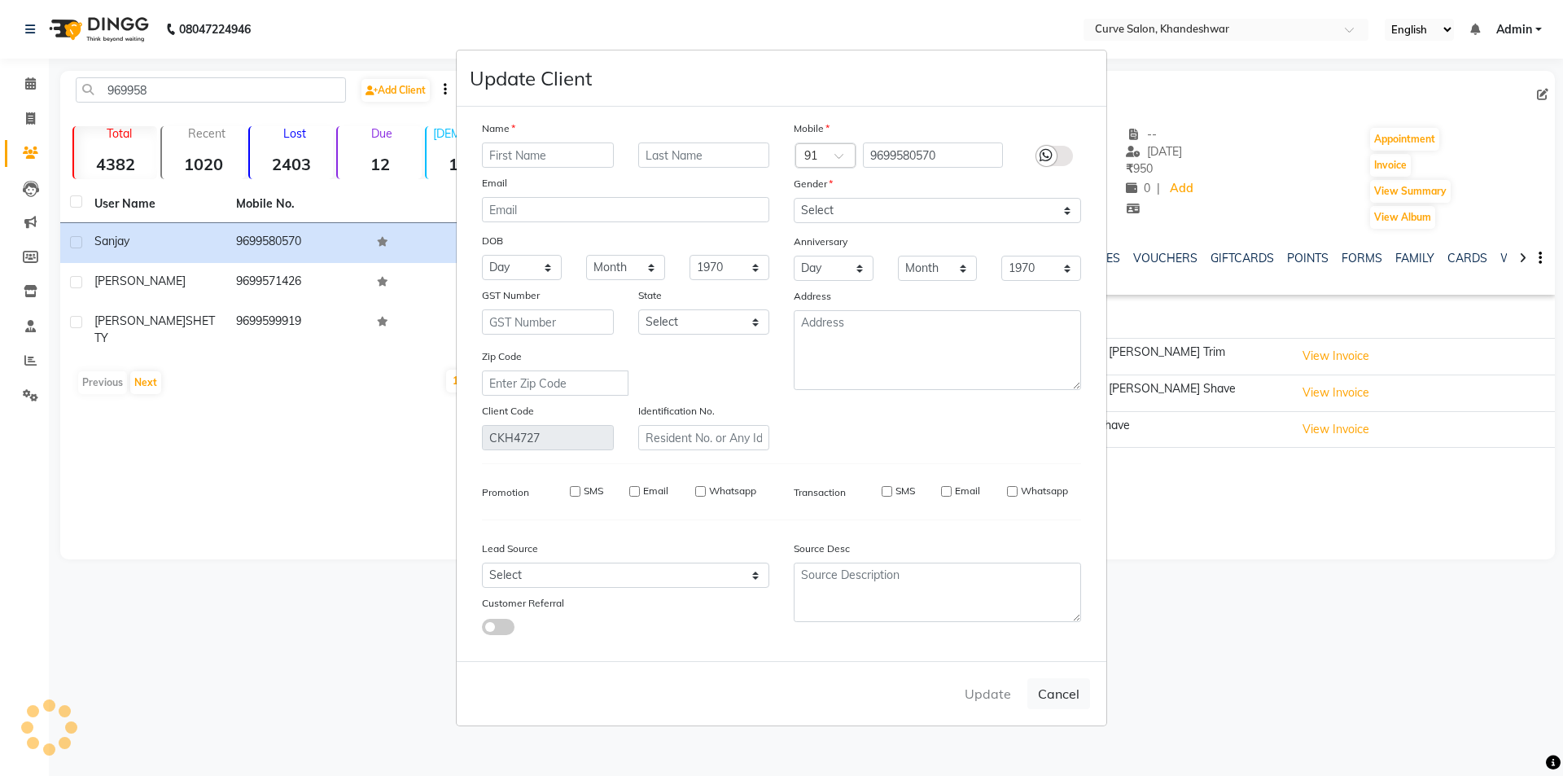
checkbox input "false"
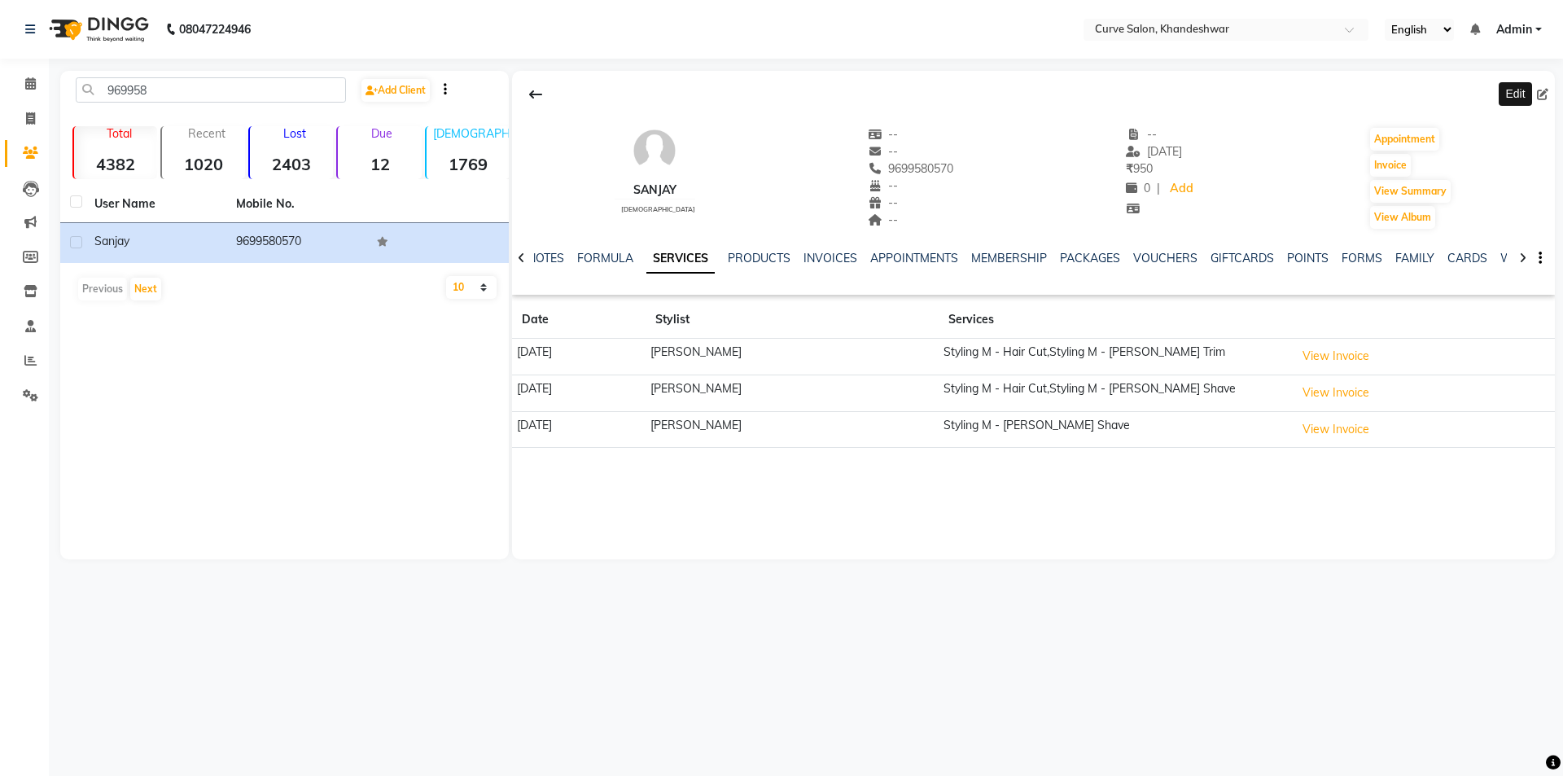
click at [1541, 93] on icon at bounding box center [1542, 94] width 11 height 11
select select "male"
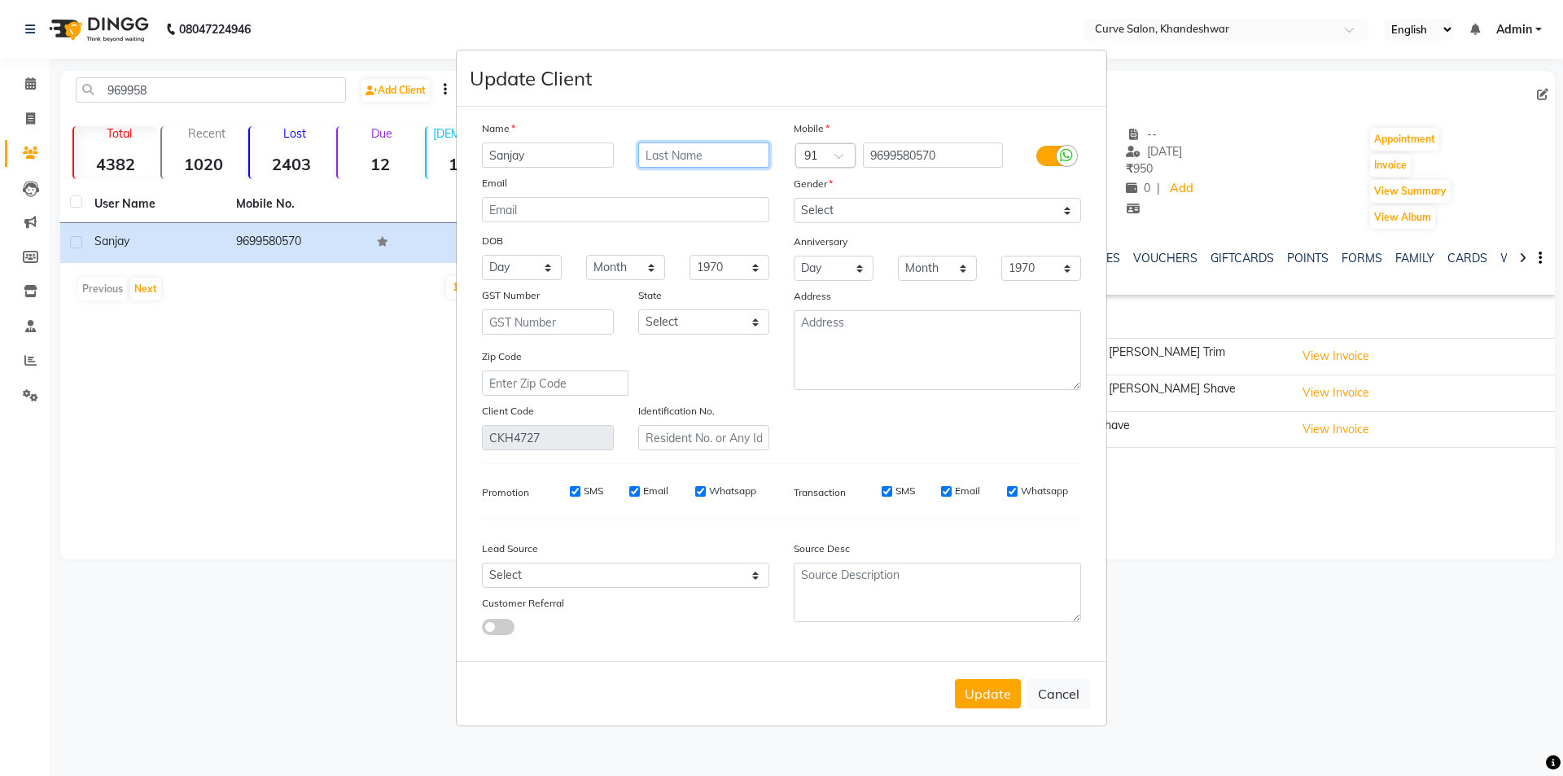
click at [685, 161] on input "text" at bounding box center [704, 154] width 132 height 25
type input "Haridas"
click at [987, 701] on button "Update" at bounding box center [988, 693] width 66 height 29
select select
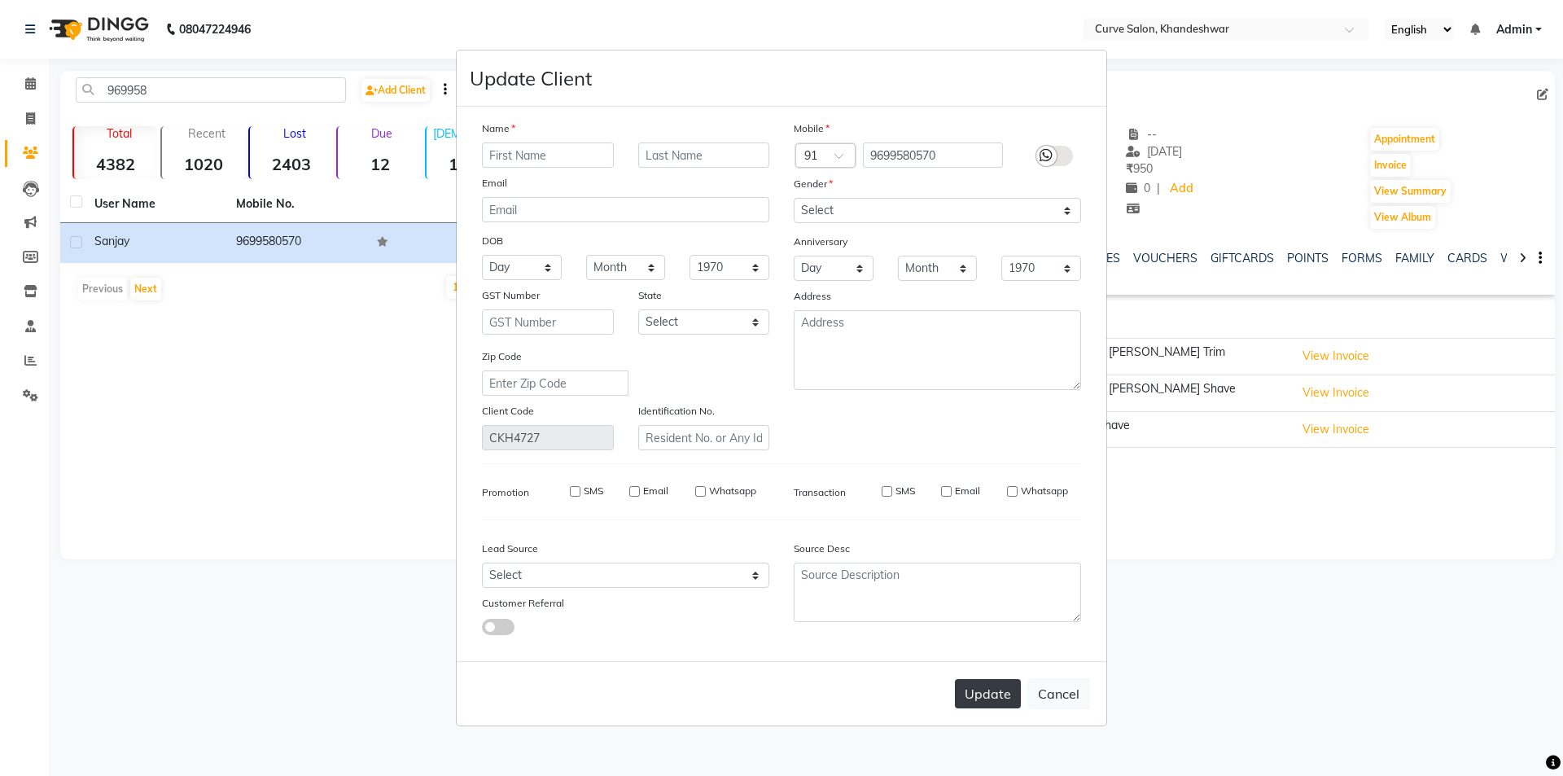
select select
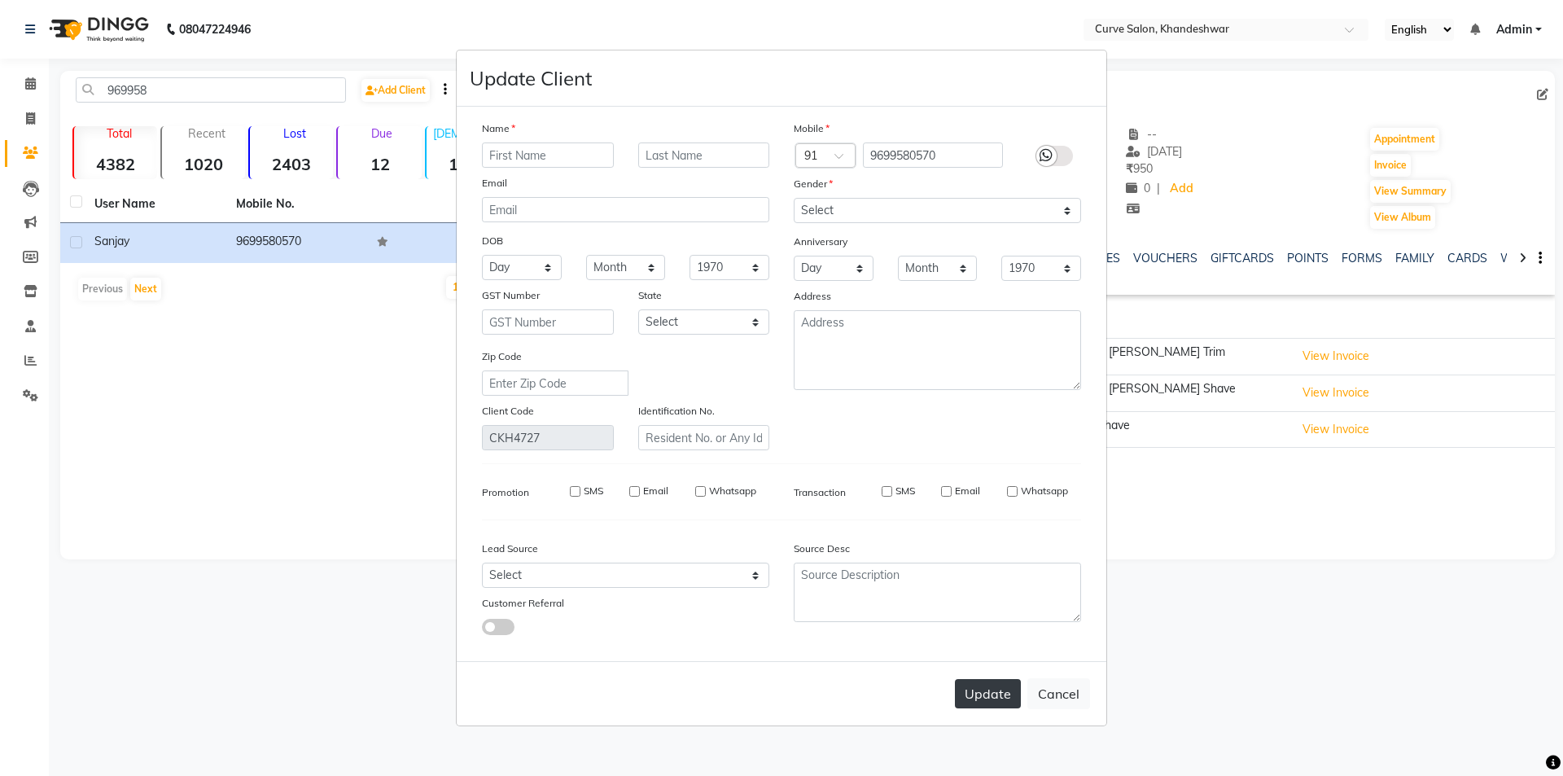
checkbox input "false"
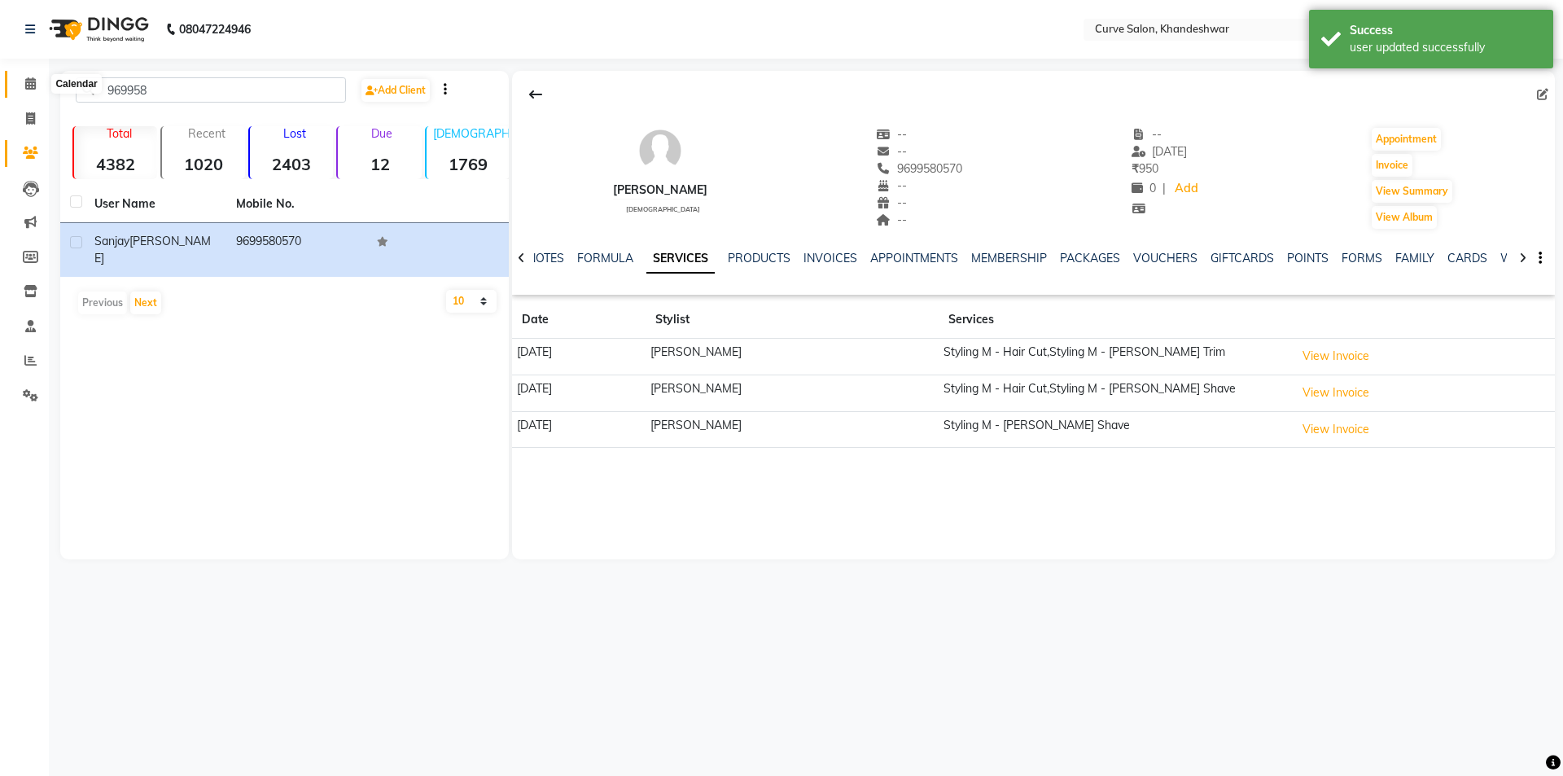
click at [32, 82] on icon at bounding box center [30, 83] width 11 height 12
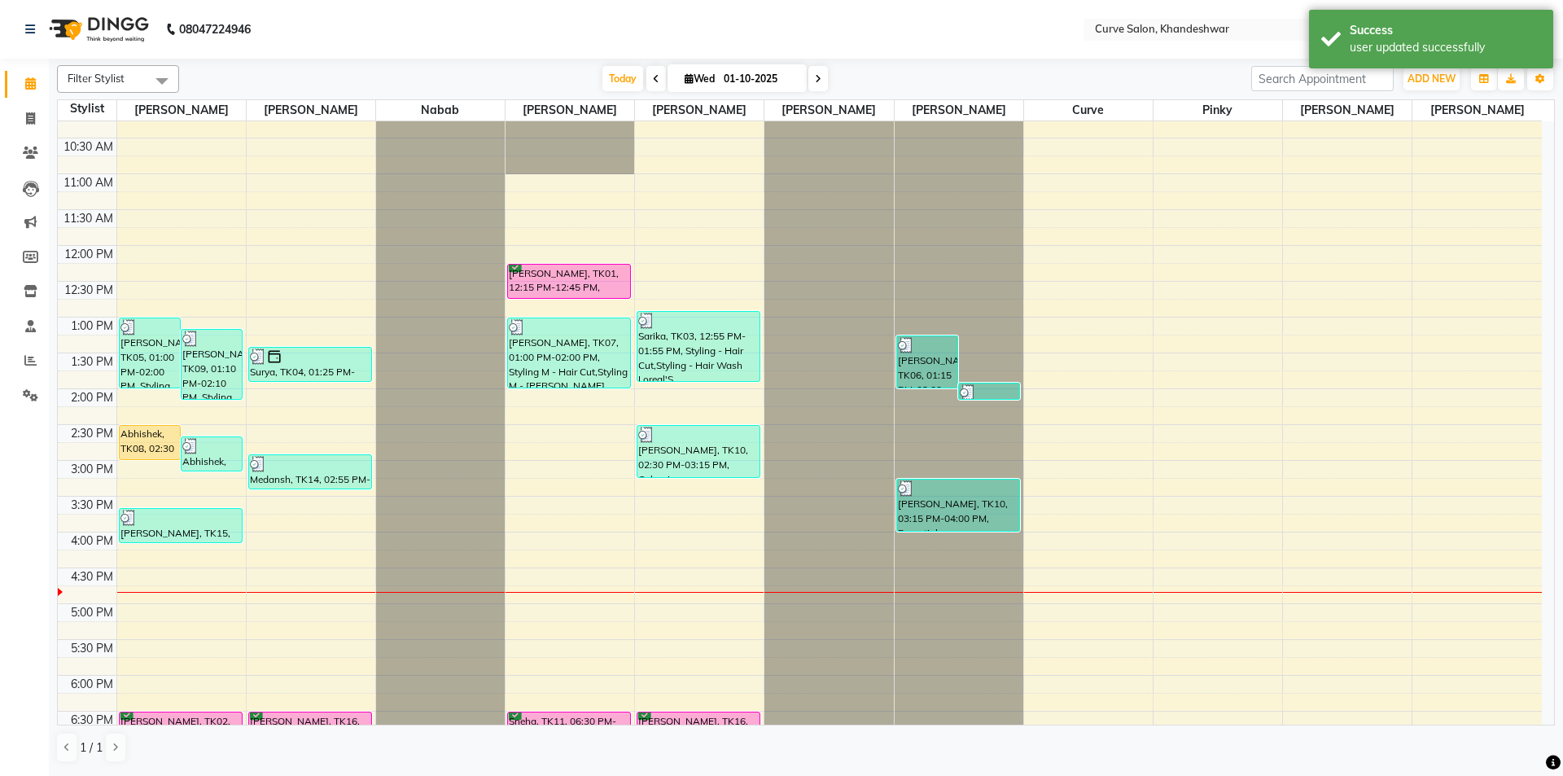
scroll to position [399, 0]
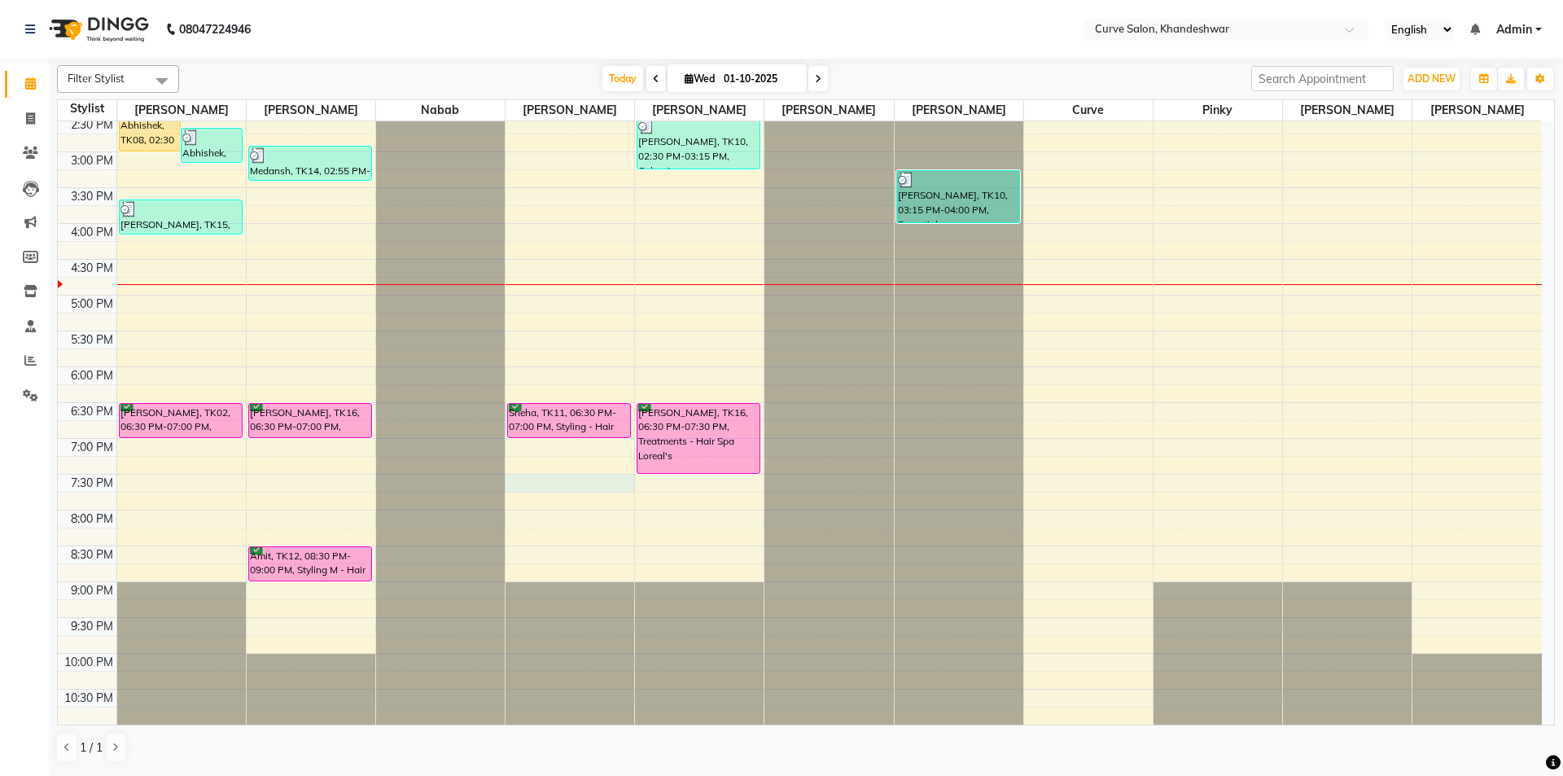
click at [549, 479] on div "9:00 AM 9:30 AM 10:00 AM 10:30 AM 11:00 AM 11:30 AM 12:00 PM 12:30 PM 1:00 PM 1…" at bounding box center [800, 223] width 1484 height 1002
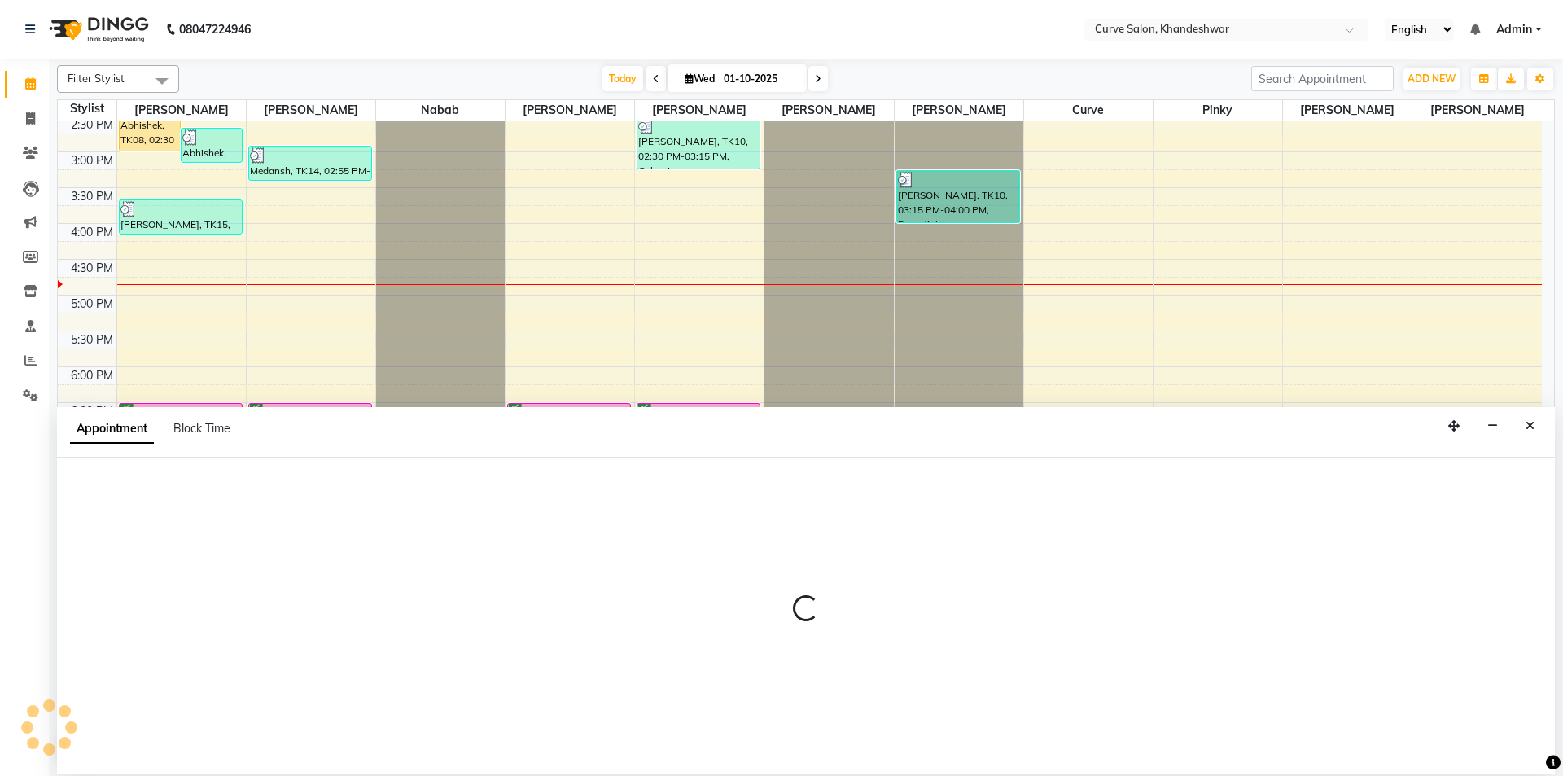
select select "25106"
select select "tentative"
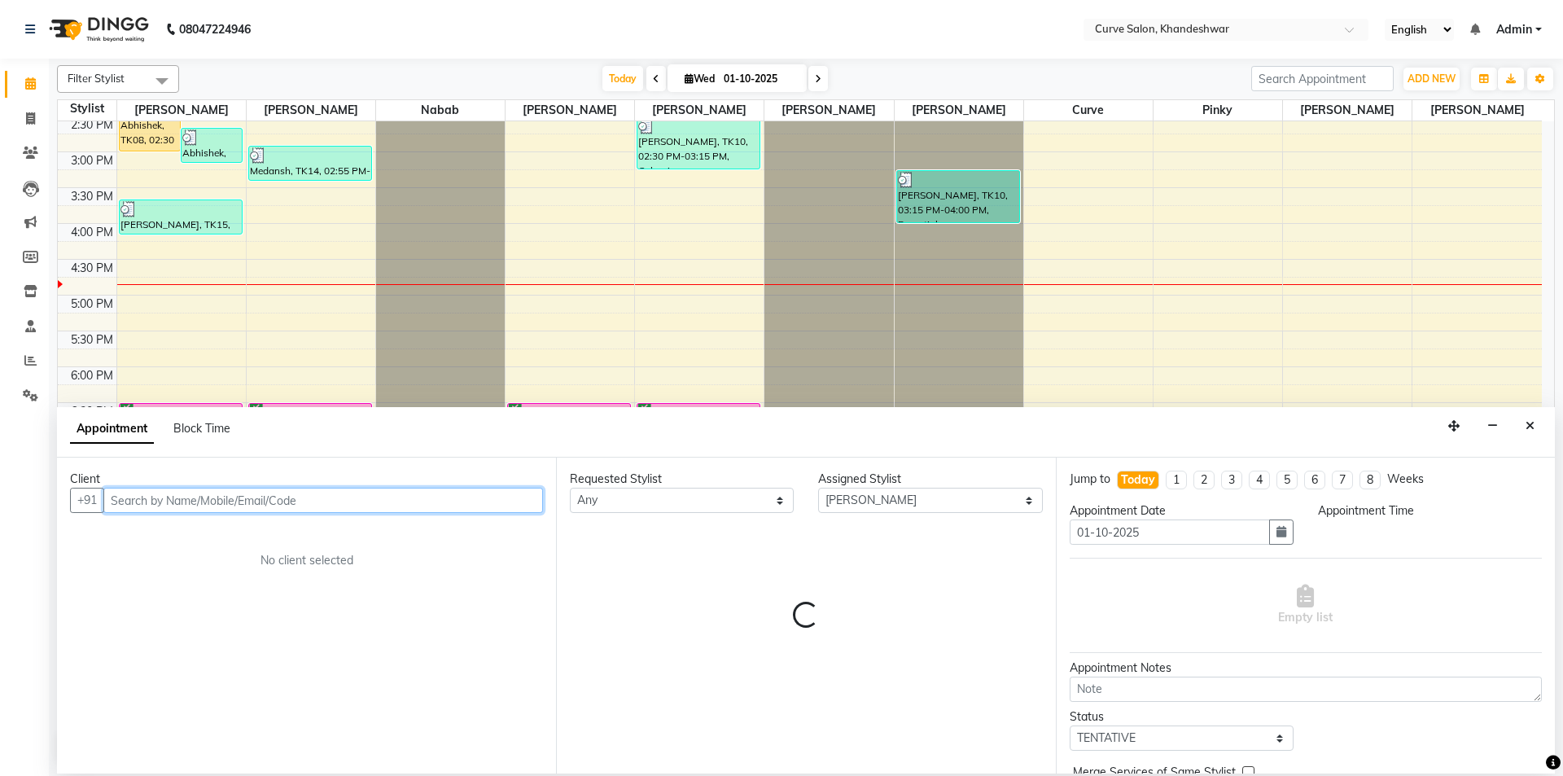
select select "1170"
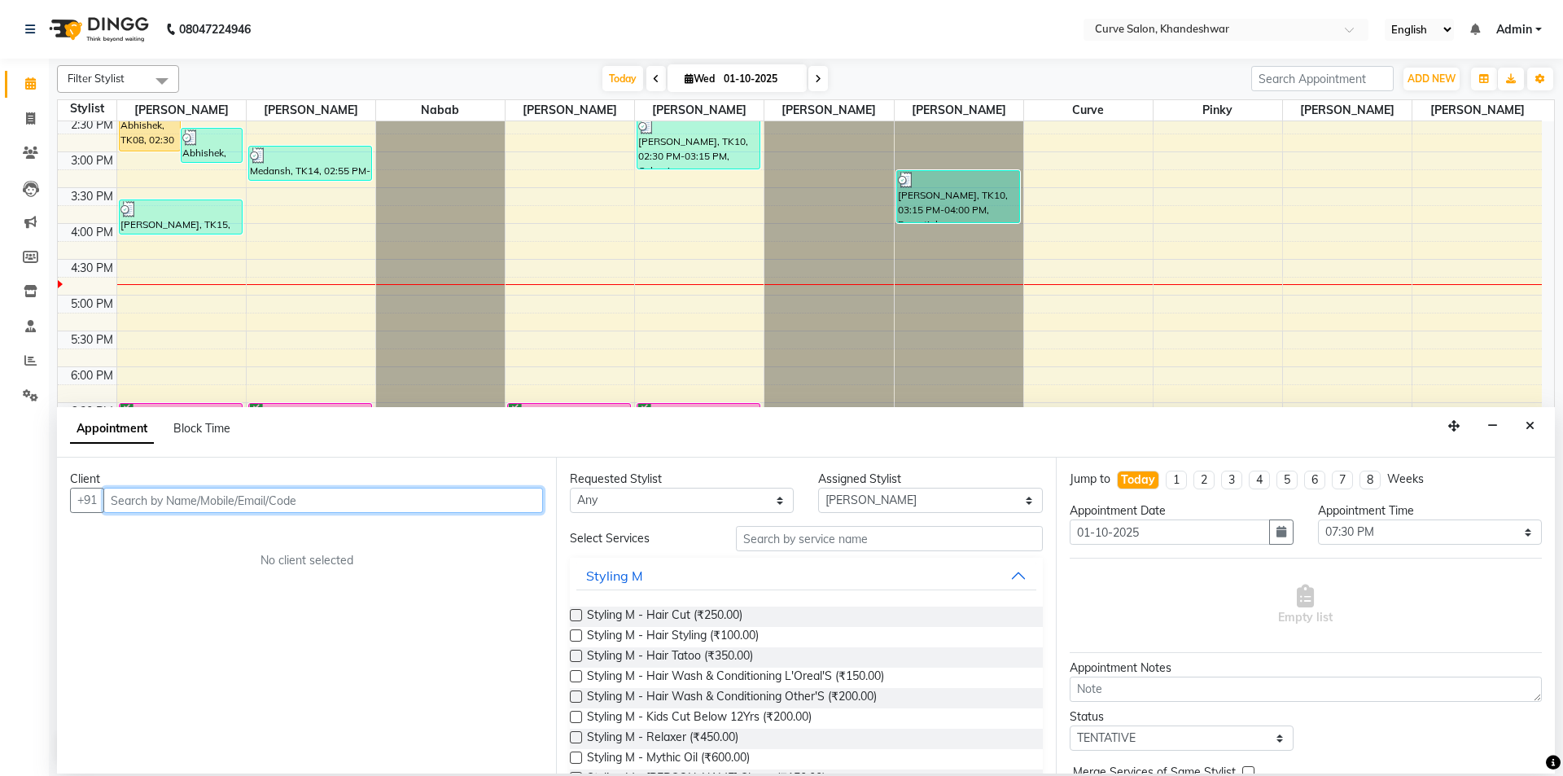
click at [221, 493] on input "text" at bounding box center [323, 500] width 440 height 25
click at [1528, 425] on icon "Close" at bounding box center [1530, 425] width 9 height 11
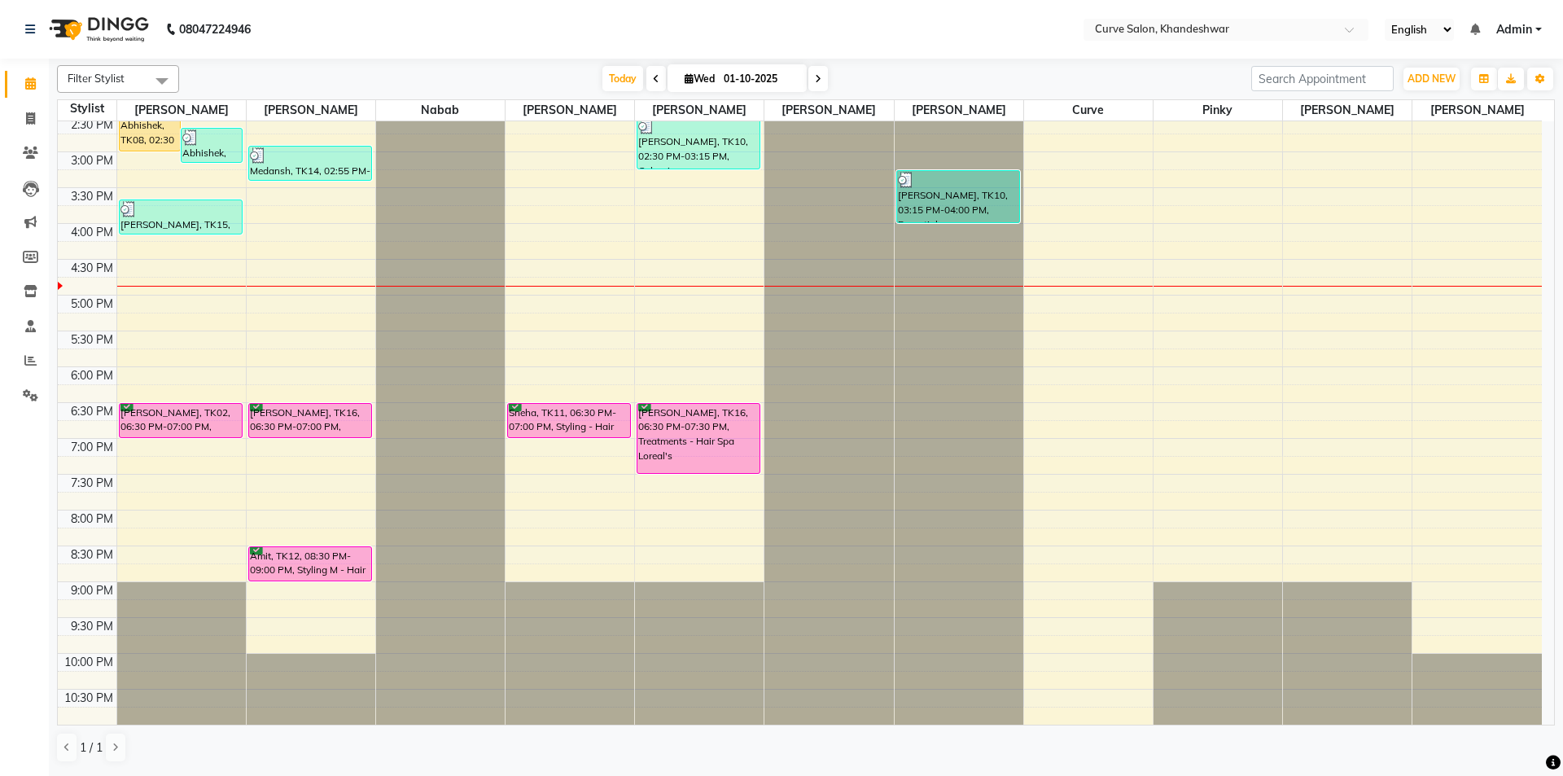
click at [549, 530] on div "9:00 AM 9:30 AM 10:00 AM 10:30 AM 11:00 AM 11:30 AM 12:00 PM 12:30 PM 1:00 PM 1…" at bounding box center [800, 223] width 1484 height 1002
select select "25106"
select select "tentative"
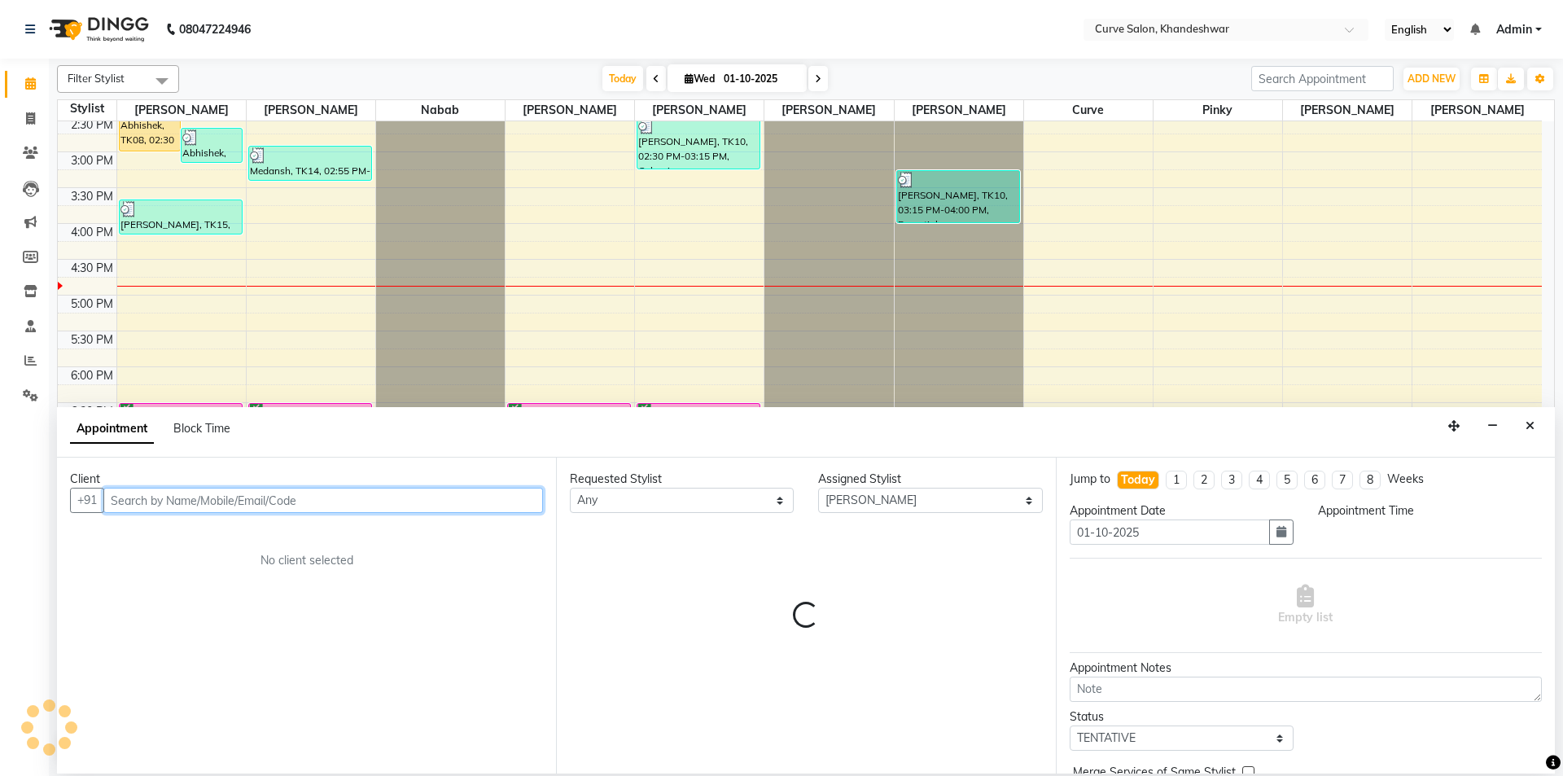
select select "1215"
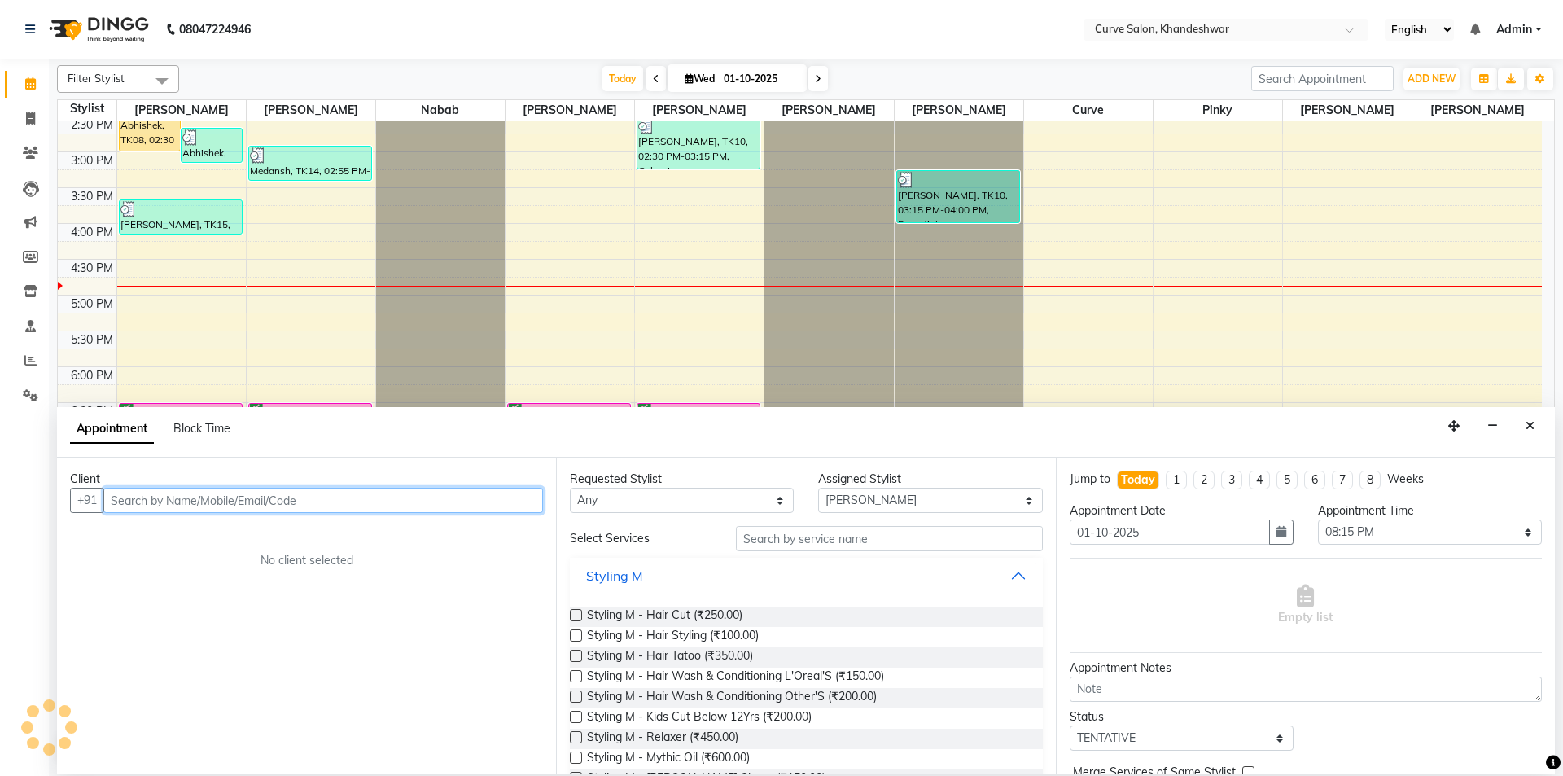
click at [156, 501] on input "text" at bounding box center [323, 500] width 440 height 25
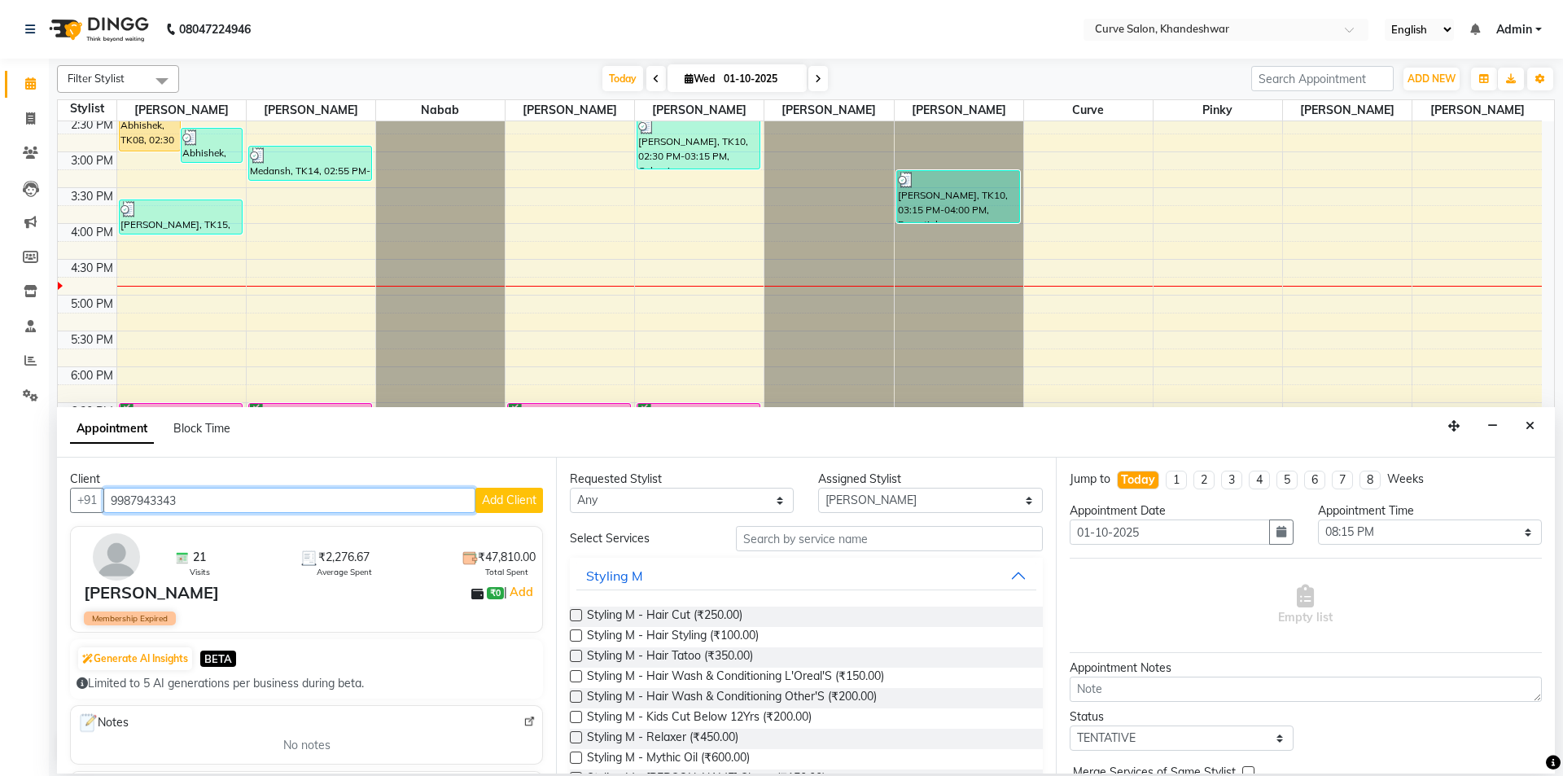
type input "9987943343"
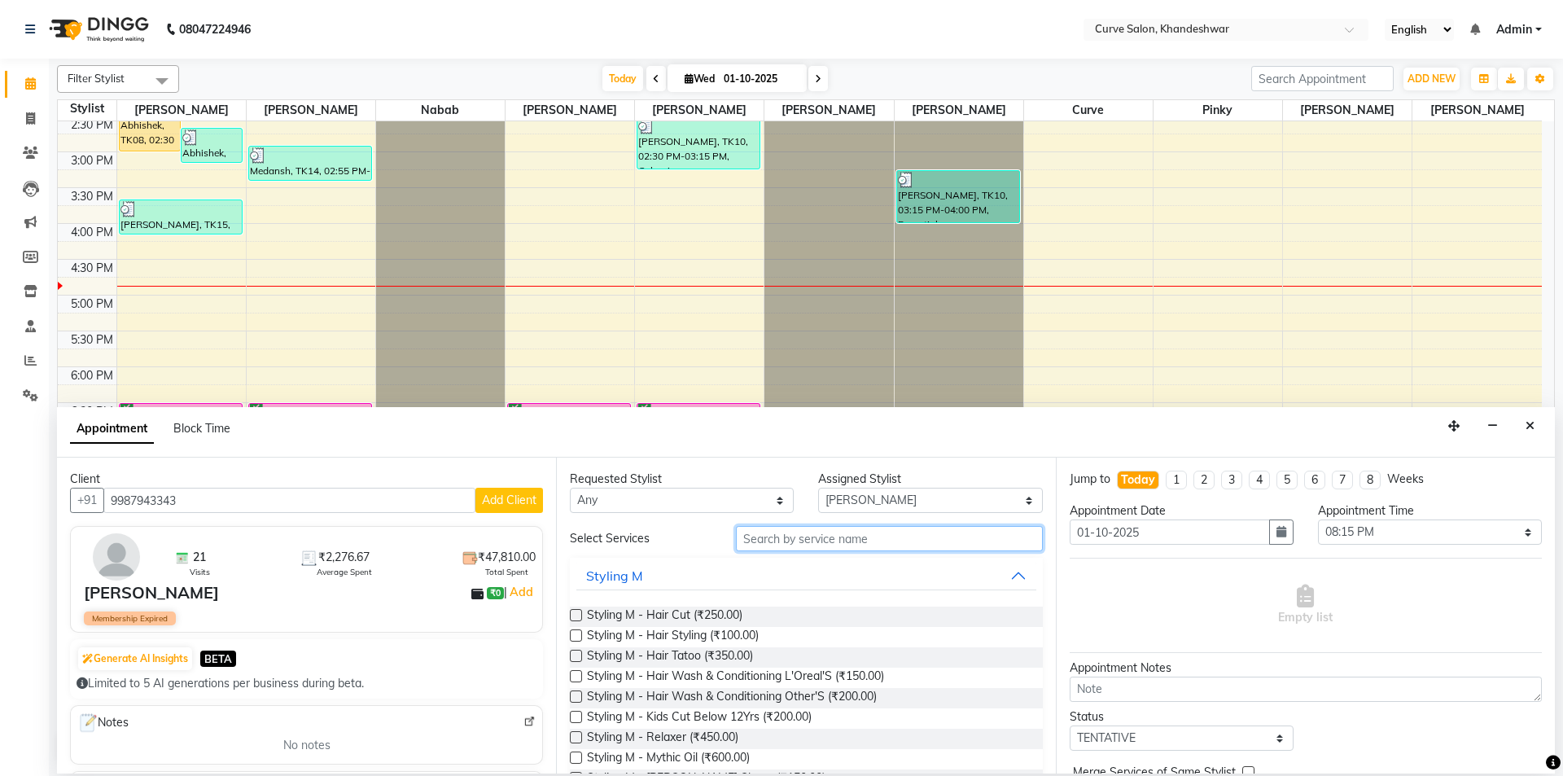
click at [806, 537] on input "text" at bounding box center [889, 538] width 307 height 25
click at [690, 502] on select "Any Ahmed Kafil Curve Faizan Khan Laxmi Bylapudi Nabab Neelam Kamble Pinky Raju…" at bounding box center [682, 500] width 224 height 25
select select "25106"
click at [570, 488] on select "Any Ahmed Kafil Curve Faizan Khan Laxmi Bylapudi Nabab Neelam Kamble Pinky Raju…" at bounding box center [682, 500] width 224 height 25
click at [839, 546] on input "text" at bounding box center [889, 538] width 307 height 25
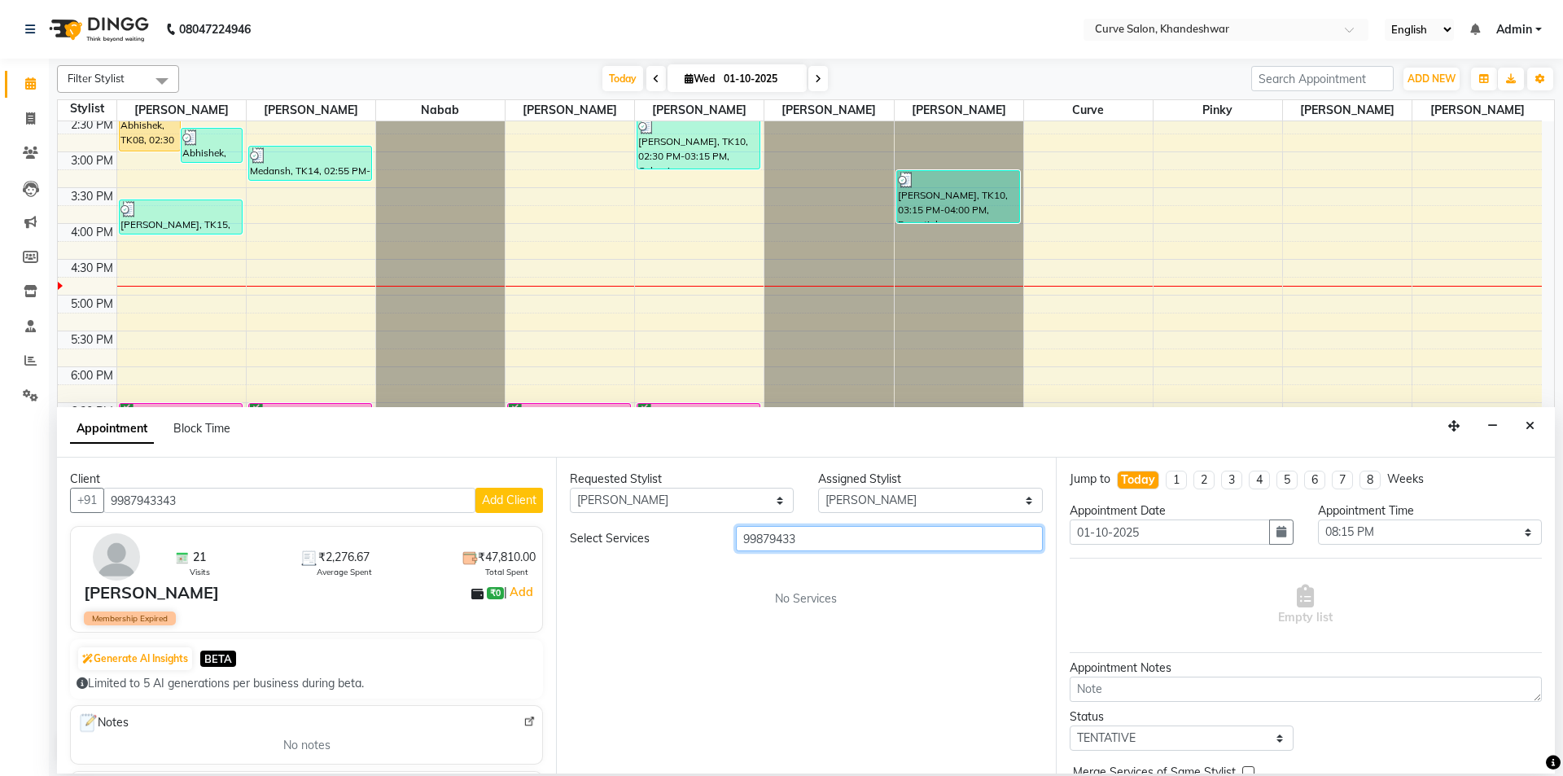
type input "998794334"
drag, startPoint x: 839, startPoint y: 546, endPoint x: 608, endPoint y: 563, distance: 231.1
click at [608, 563] on div "Select Services 998794334 No Services" at bounding box center [806, 566] width 472 height 81
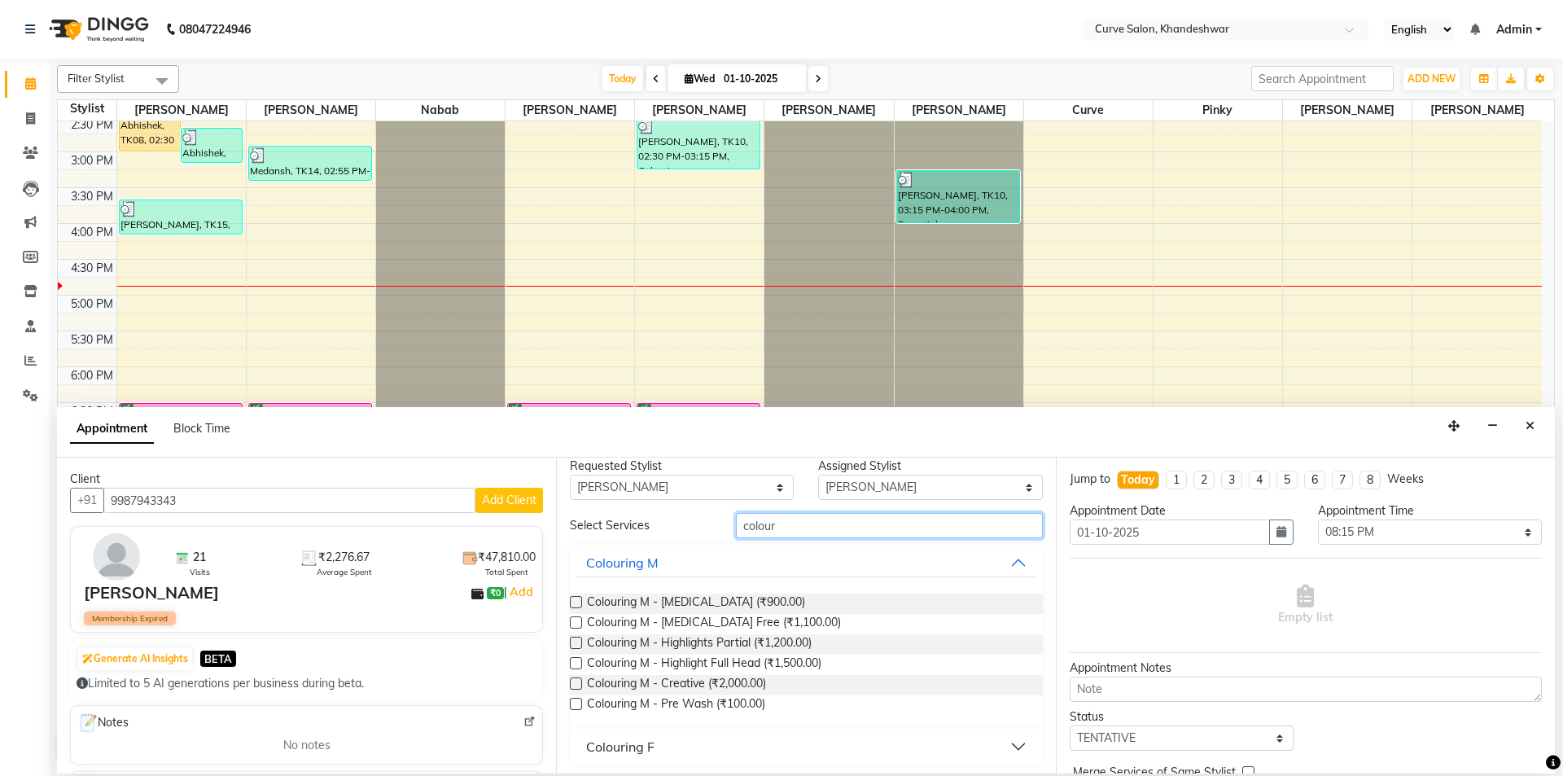
scroll to position [17, 0]
type input "colour"
click at [666, 745] on button "Colouring F" at bounding box center [805, 742] width 459 height 29
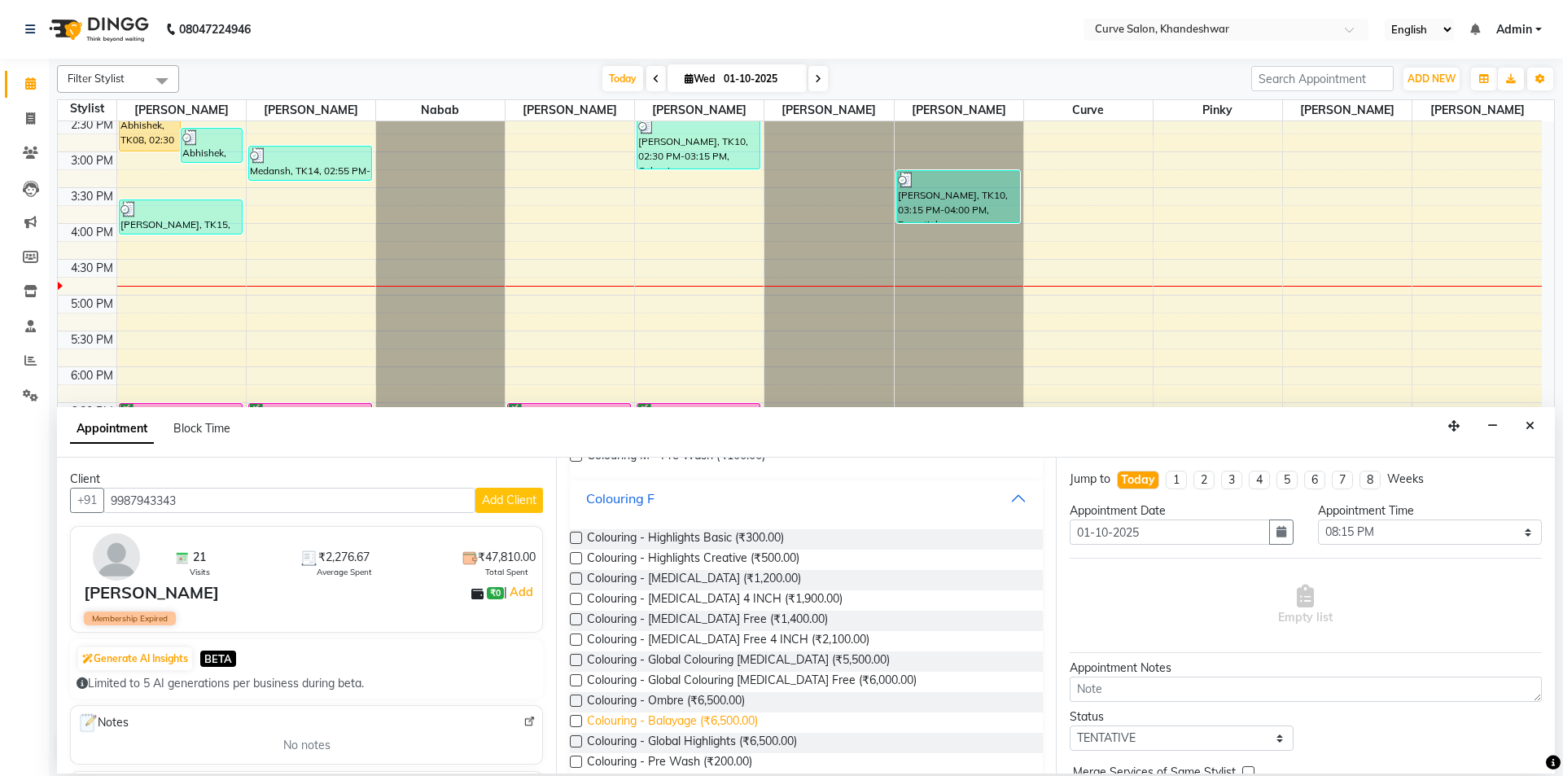
scroll to position [287, 0]
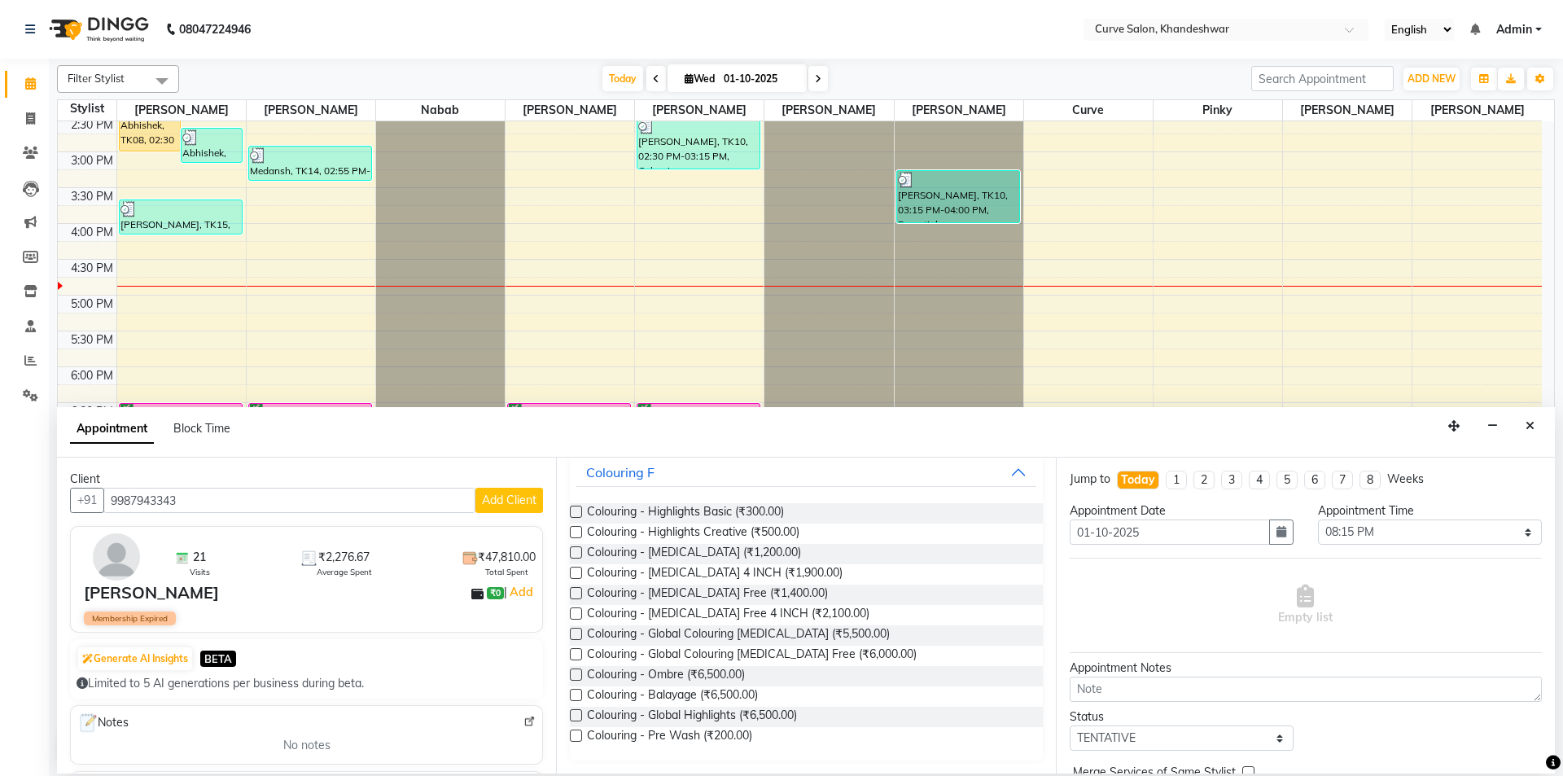
click at [572, 551] on label at bounding box center [576, 552] width 12 height 12
click at [572, 551] on input "checkbox" at bounding box center [575, 554] width 11 height 11
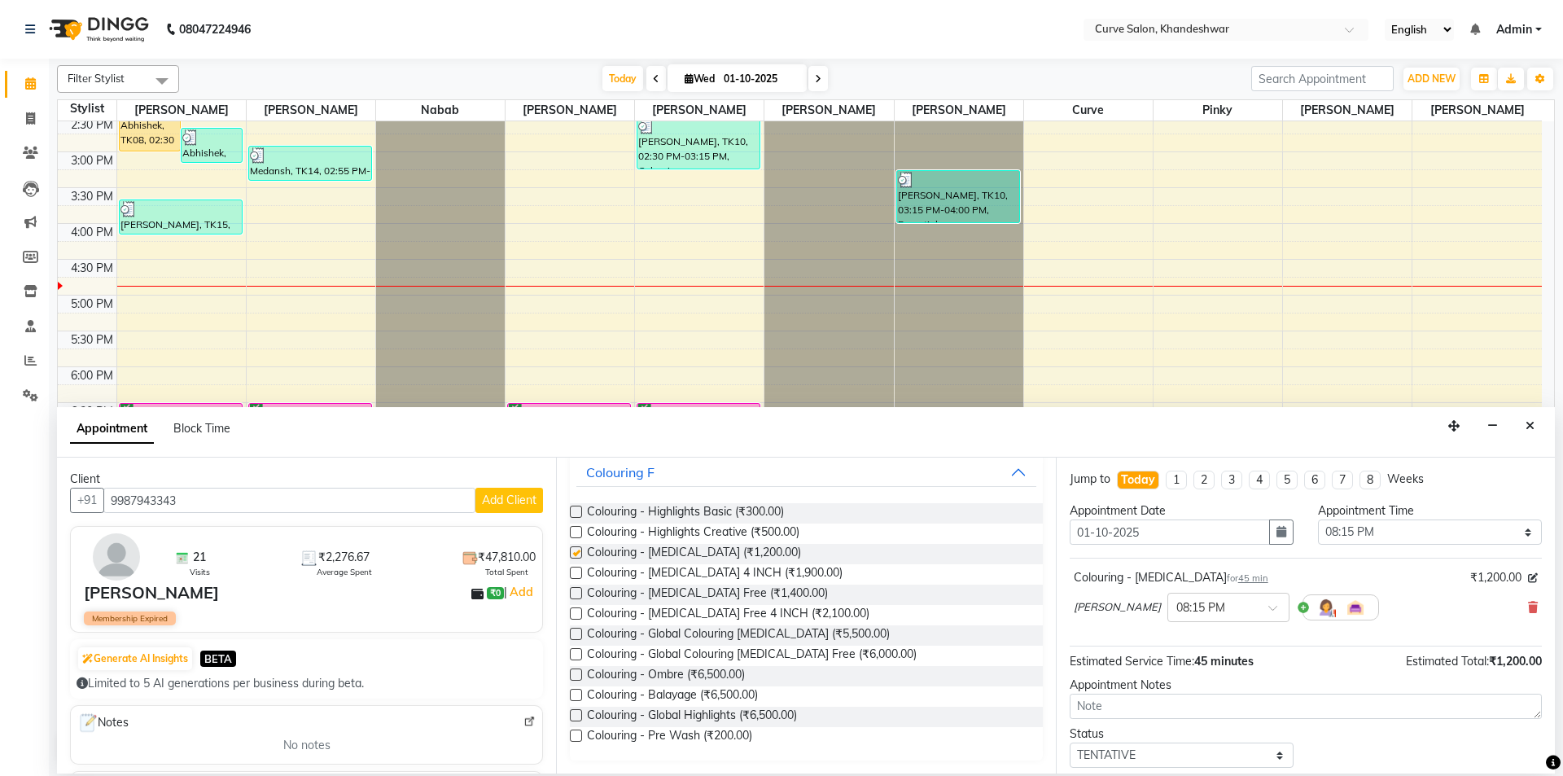
checkbox input "false"
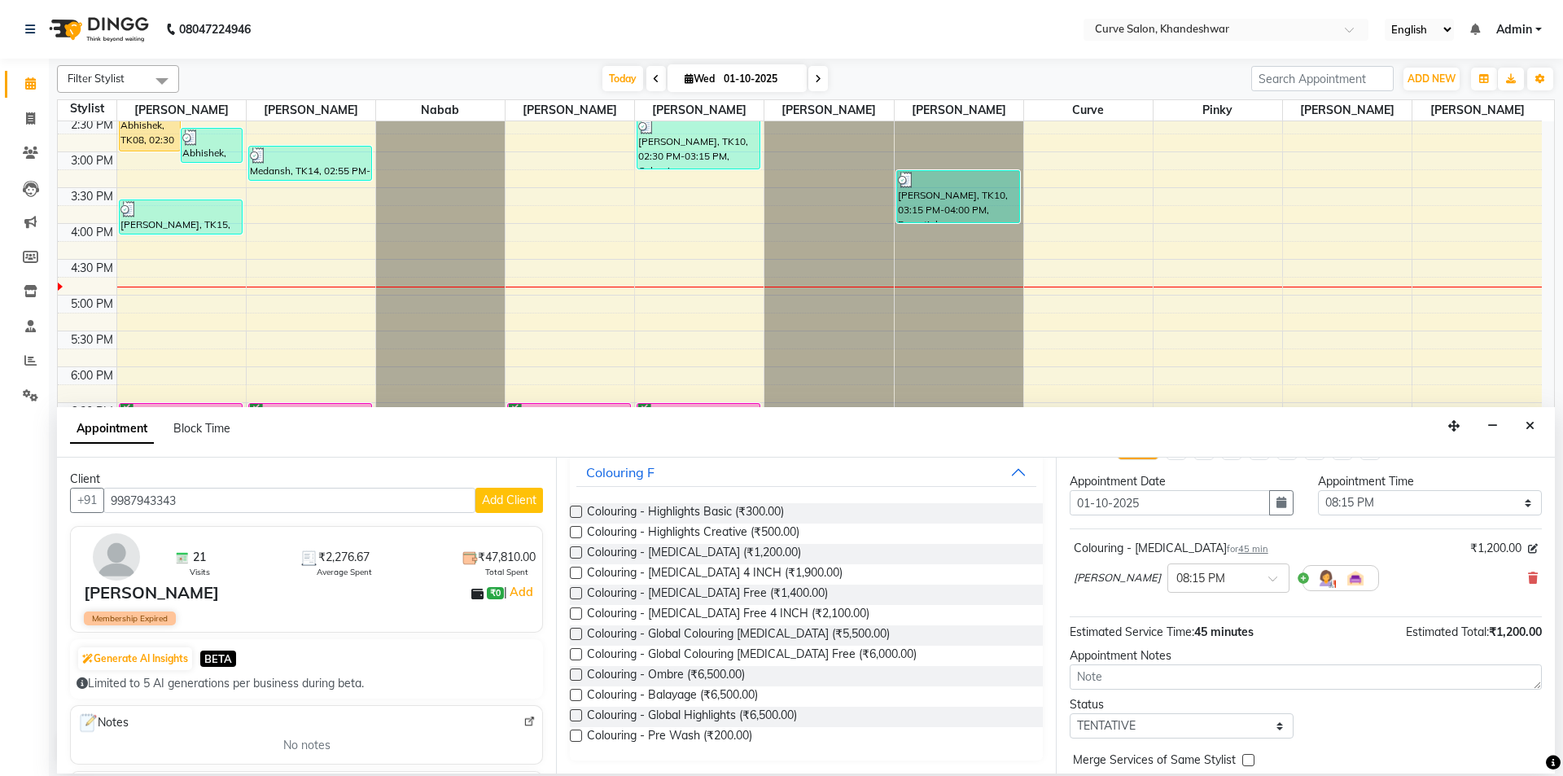
scroll to position [0, 0]
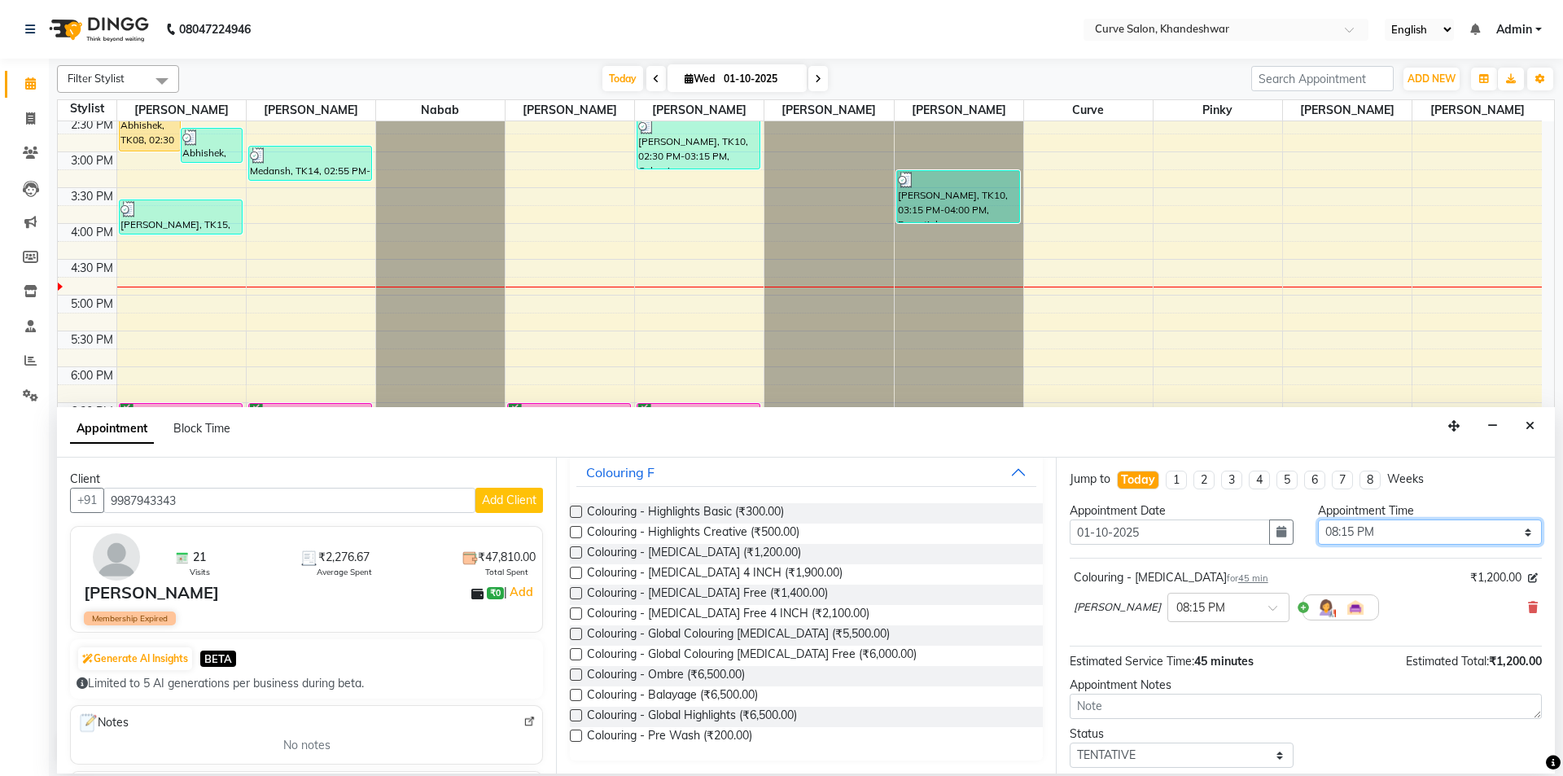
click at [1389, 528] on select "Select 10:00 AM 10:15 AM 10:30 AM 10:45 AM 11:00 AM 11:15 AM 11:30 AM 11:45 AM …" at bounding box center [1430, 531] width 224 height 25
select select "1170"
click at [1318, 519] on select "Select 10:00 AM 10:15 AM 10:30 AM 10:45 AM 11:00 AM 11:15 AM 11:30 AM 11:45 AM …" at bounding box center [1430, 531] width 224 height 25
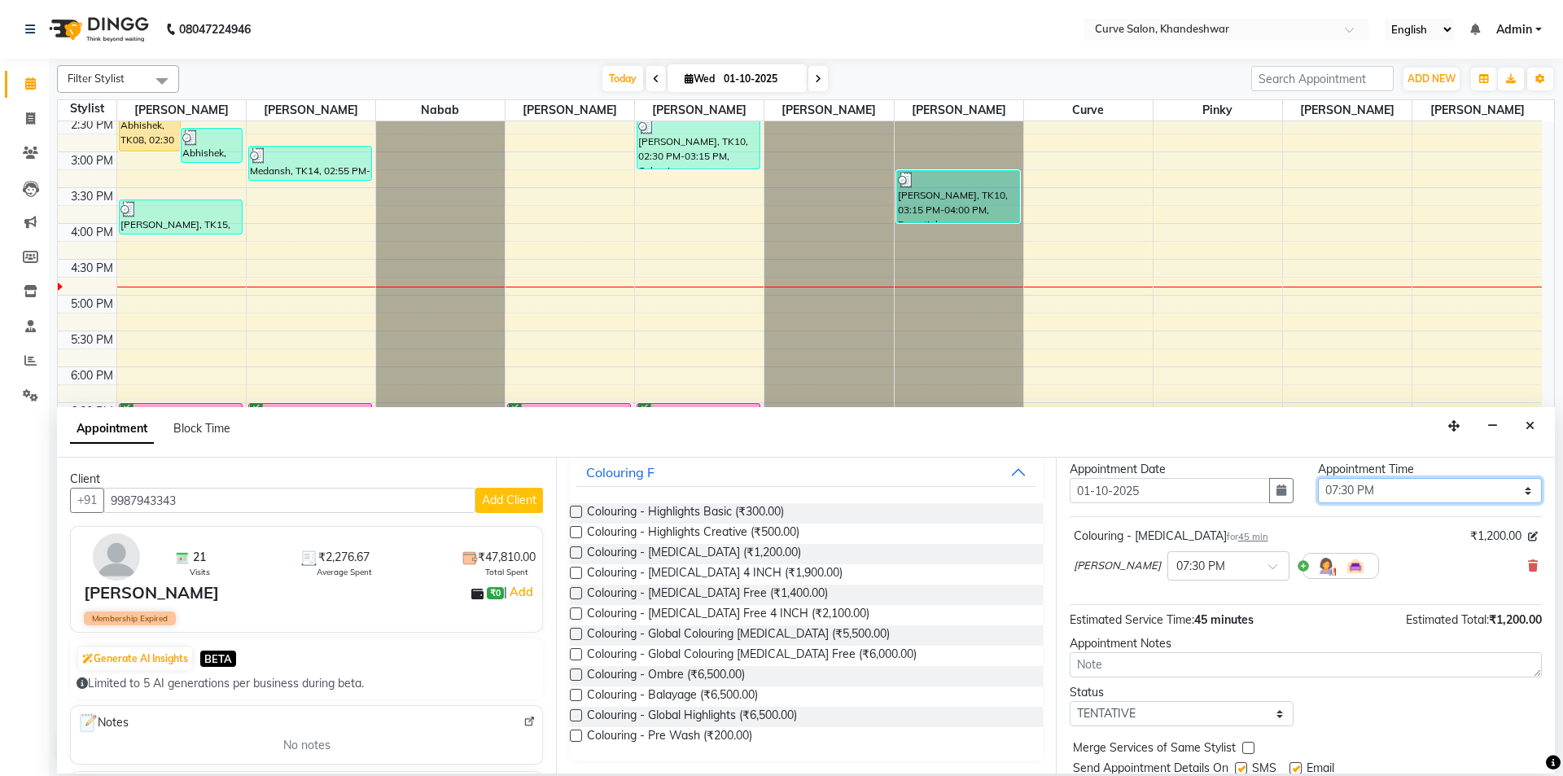
scroll to position [81, 0]
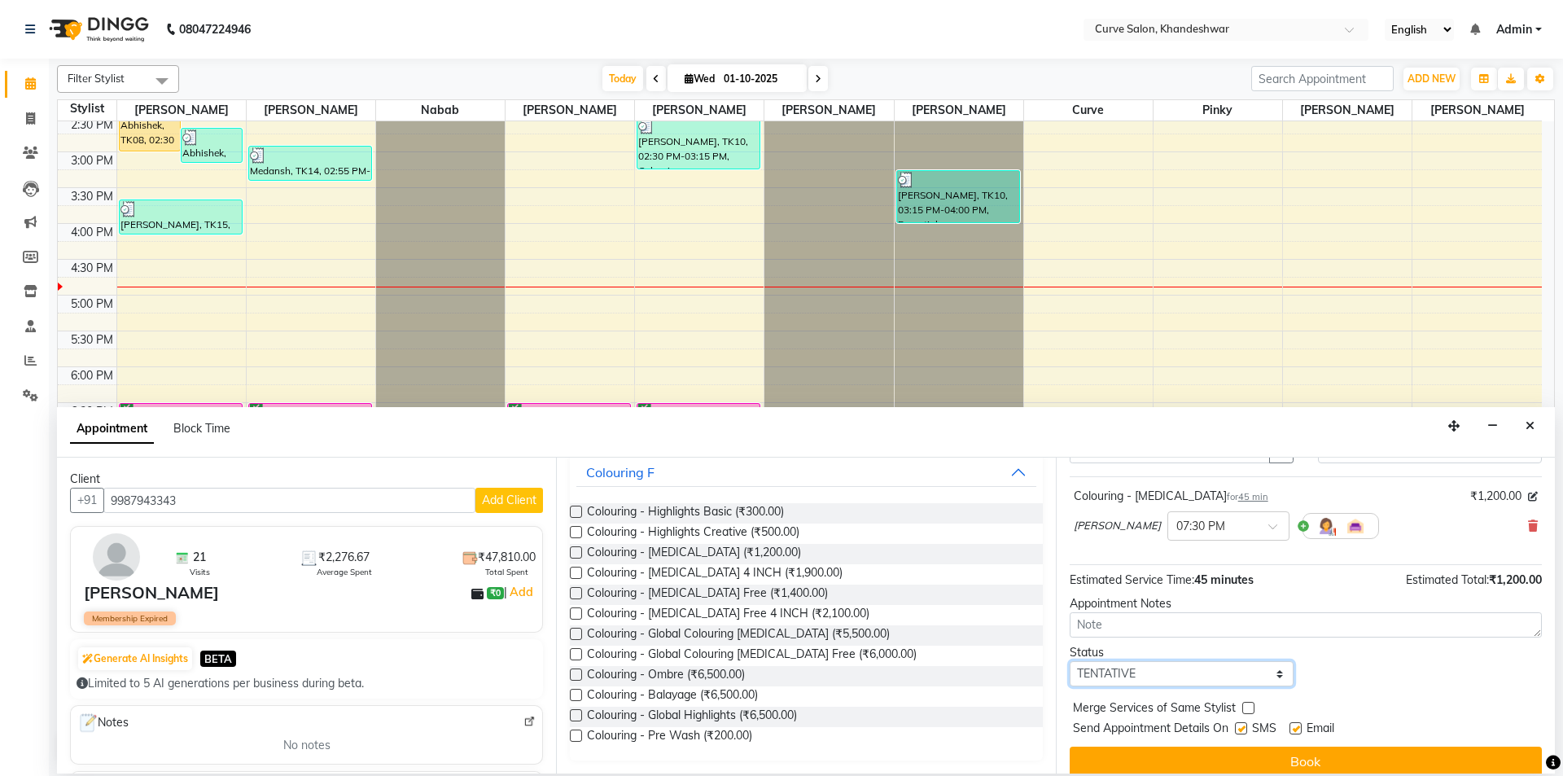
click at [1161, 666] on select "Select TENTATIVE CONFIRM CHECK-IN UPCOMING" at bounding box center [1182, 673] width 224 height 25
select select "confirm booking"
click at [1070, 661] on select "Select TENTATIVE CONFIRM CHECK-IN UPCOMING" at bounding box center [1182, 673] width 224 height 25
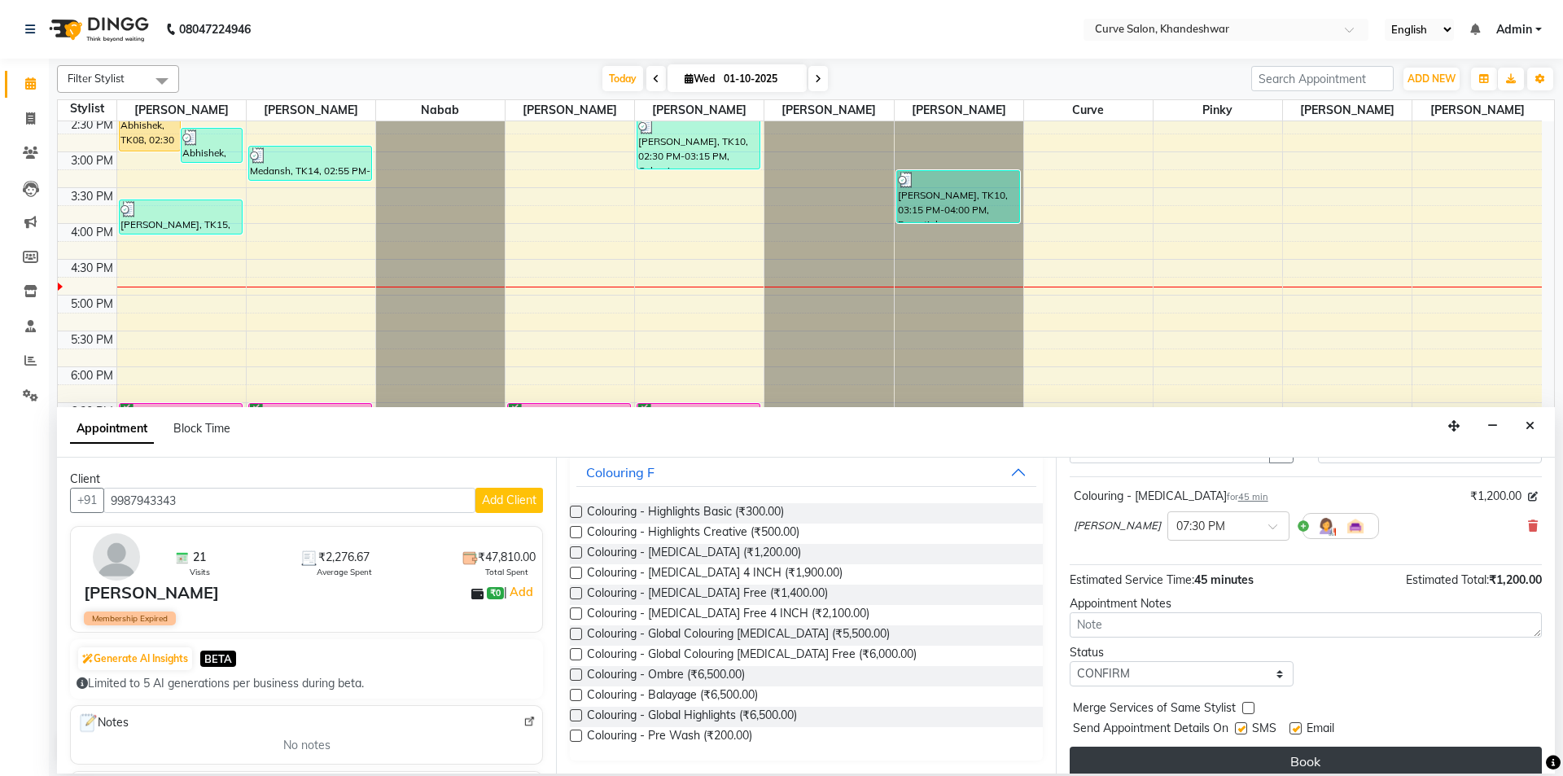
click at [1225, 753] on button "Book" at bounding box center [1306, 761] width 472 height 29
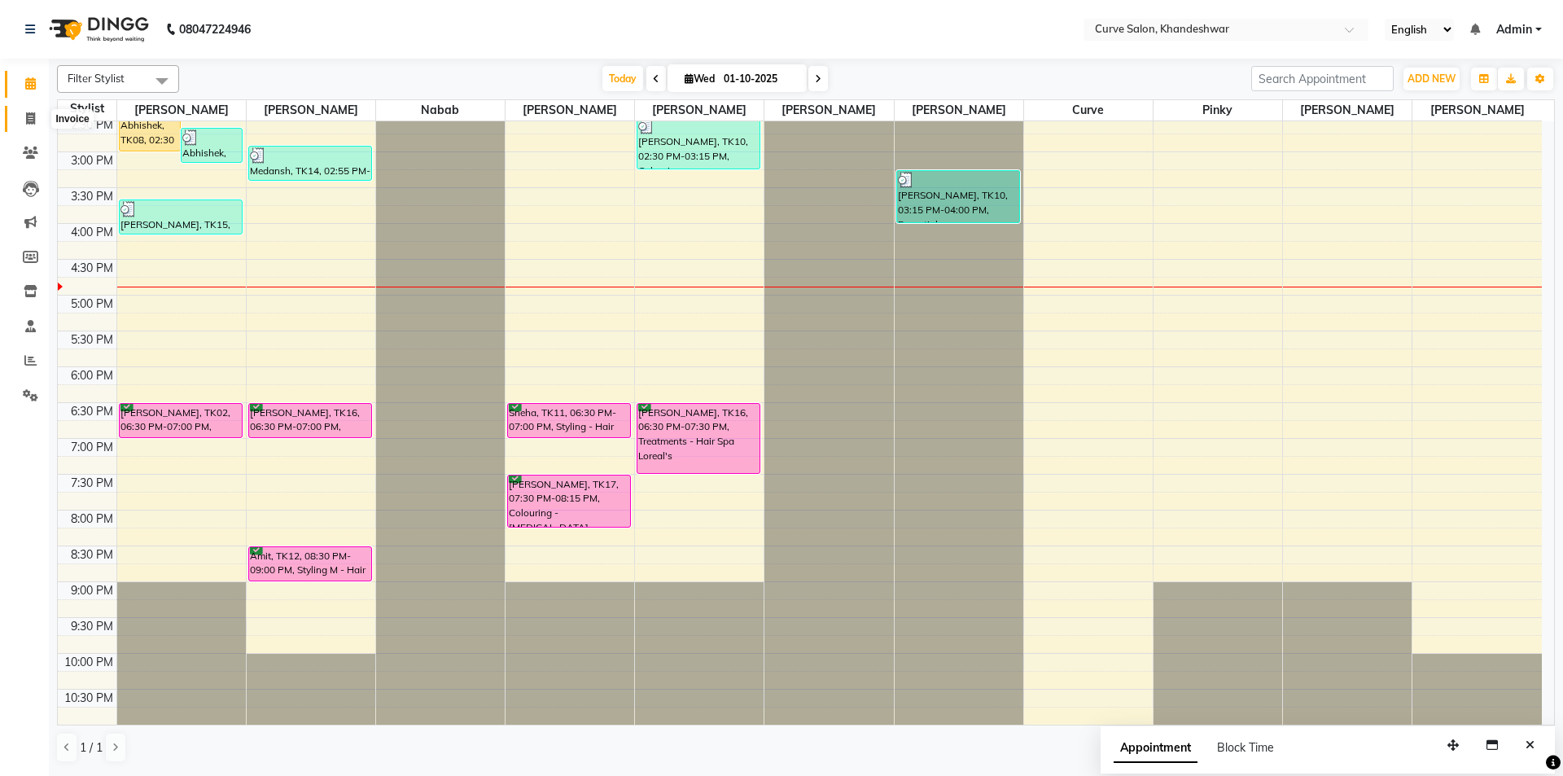
click at [29, 114] on icon at bounding box center [30, 118] width 9 height 12
select select "service"
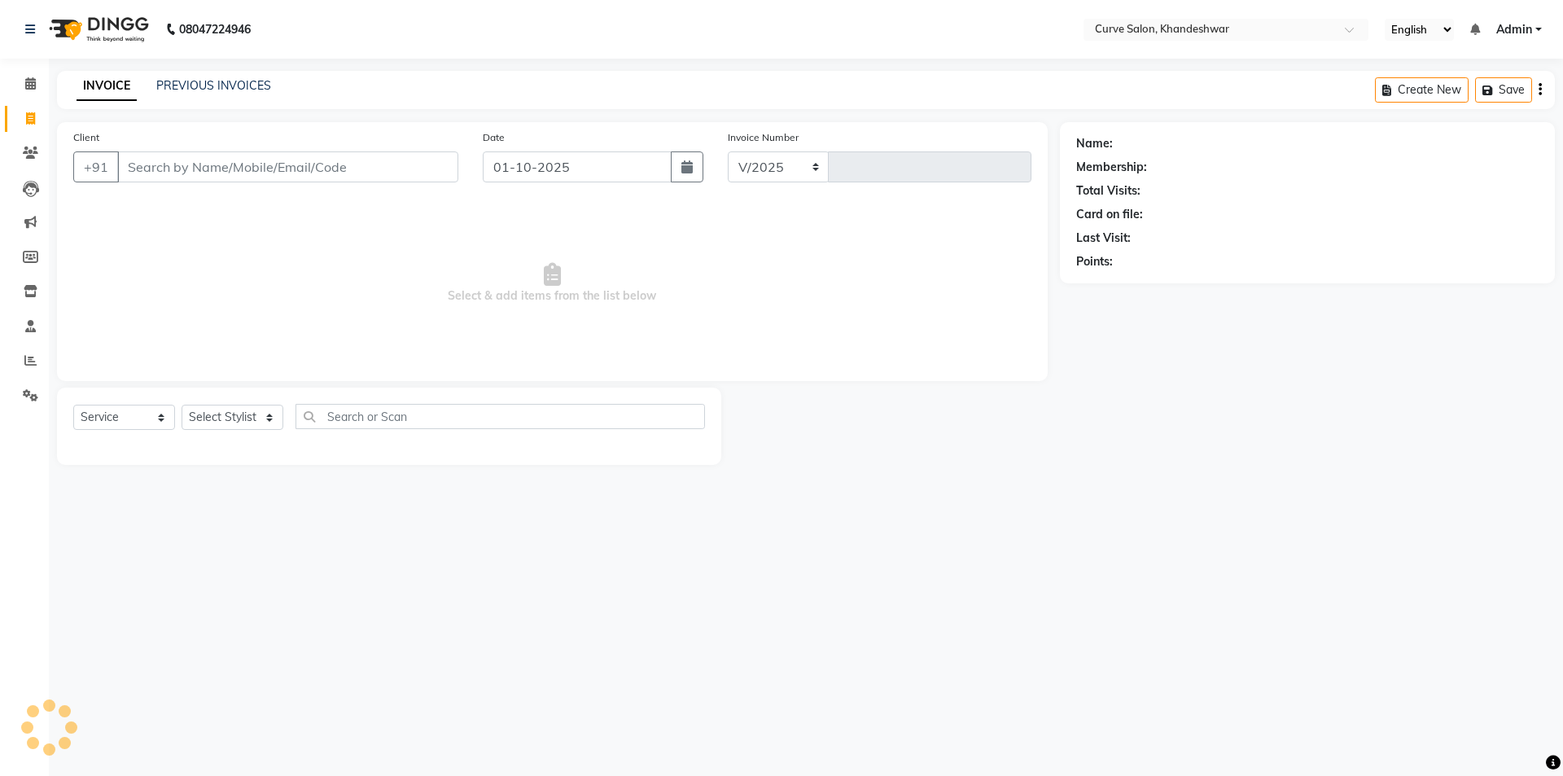
select select "4458"
type input "4852"
click at [226, 409] on select "Select Stylist" at bounding box center [233, 417] width 102 height 25
click at [248, 413] on select "Select Stylist" at bounding box center [233, 417] width 102 height 25
click at [236, 414] on select "Select Stylist" at bounding box center [233, 417] width 102 height 25
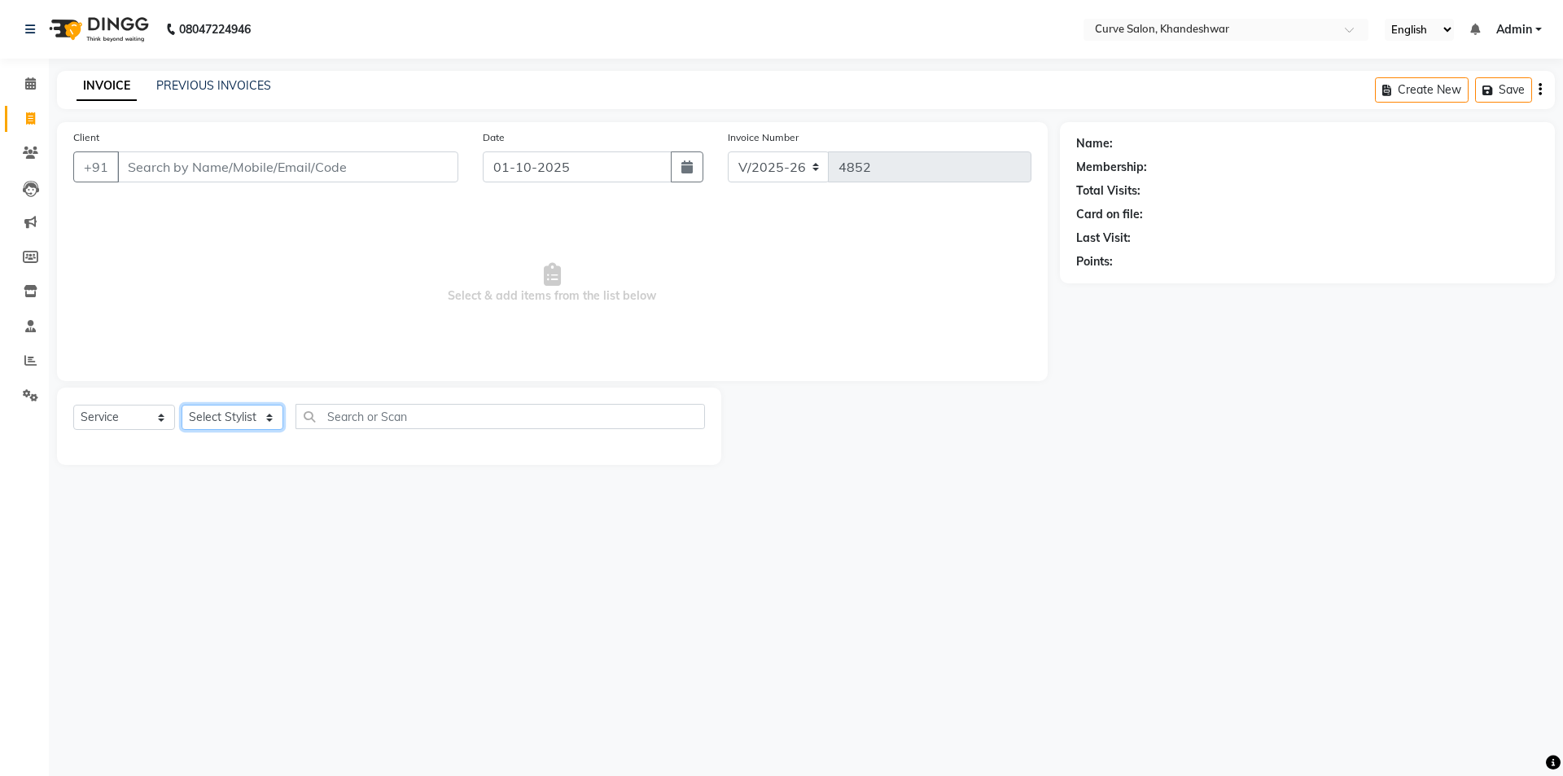
click at [182, 405] on select "Select Stylist" at bounding box center [233, 417] width 102 height 25
click at [126, 415] on select "Select Service Product Membership Package Voucher Prepaid Gift Card" at bounding box center [124, 417] width 102 height 25
click at [73, 405] on select "Select Service Product Membership Package Voucher Prepaid Gift Card" at bounding box center [124, 417] width 102 height 25
click at [155, 170] on input "Client" at bounding box center [287, 166] width 341 height 31
click at [231, 417] on select "Select Stylist" at bounding box center [233, 417] width 102 height 25
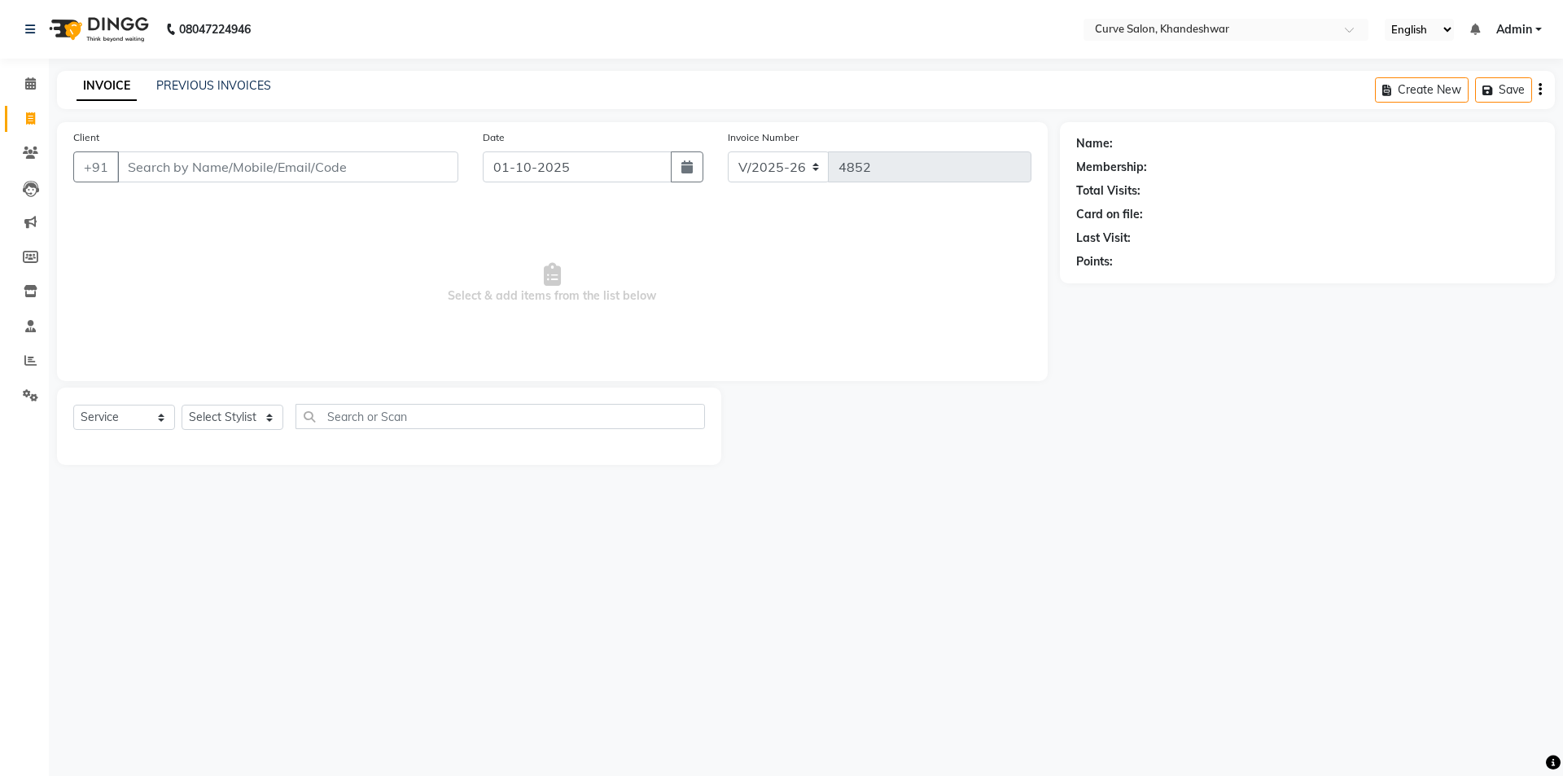
click at [398, 504] on div "08047224946 Select Location × Curve Salon, Khandeshwar English ENGLISH Español …" at bounding box center [781, 388] width 1563 height 776
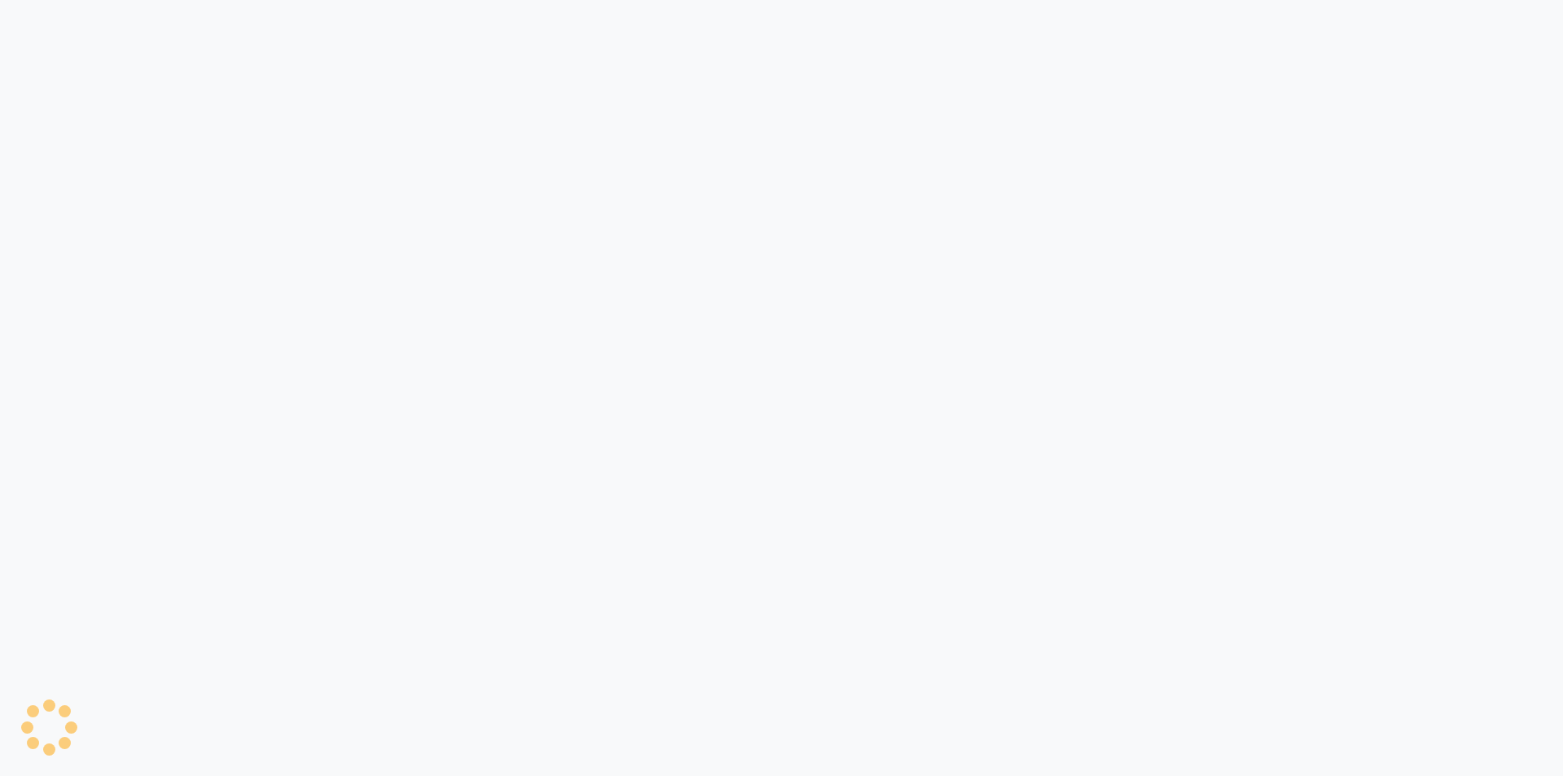
select select "4458"
select select "service"
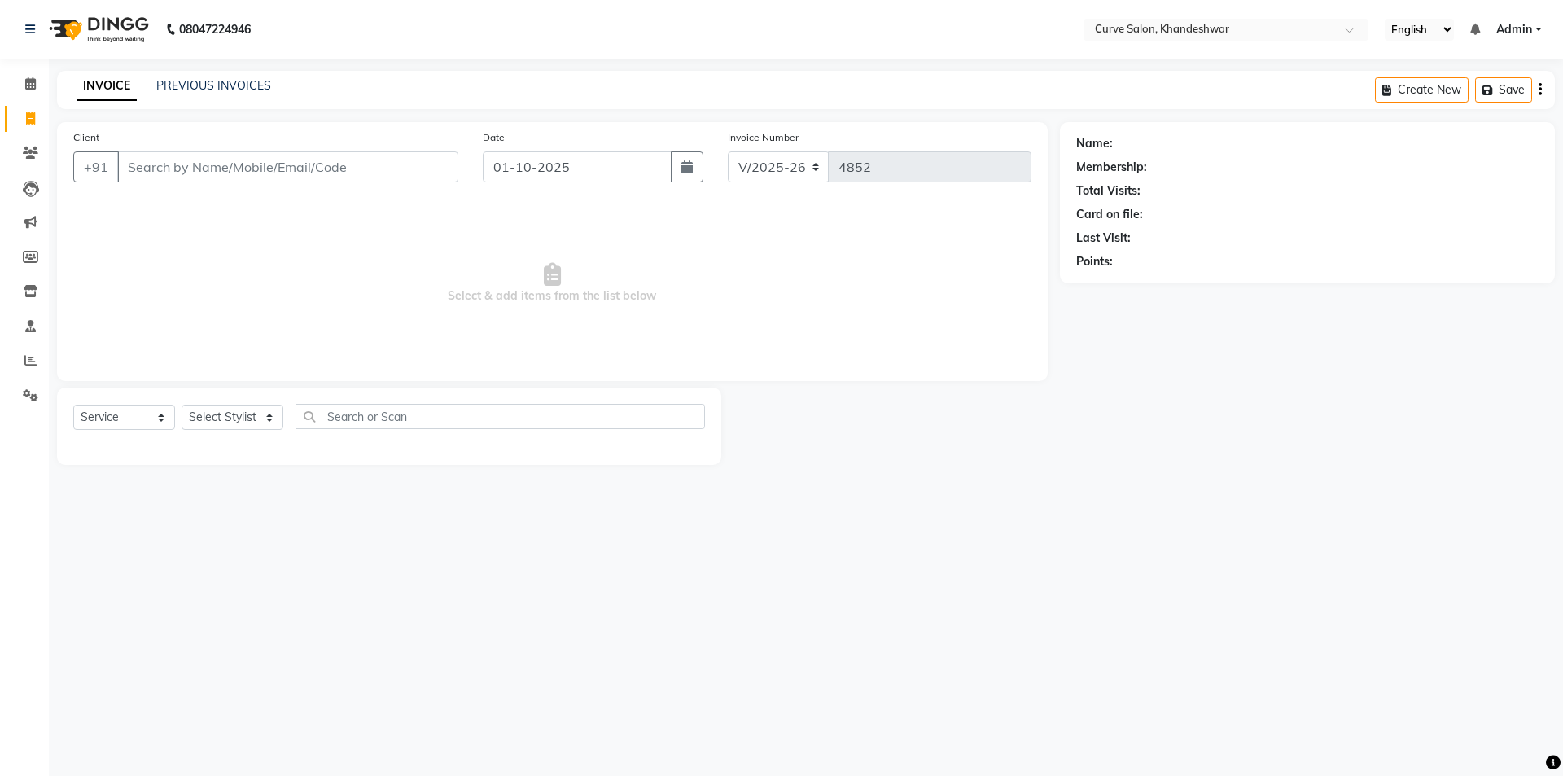
click at [179, 164] on input "Client" at bounding box center [287, 166] width 341 height 31
click at [219, 208] on span "86523535" at bounding box center [221, 204] width 65 height 16
drag, startPoint x: 248, startPoint y: 164, endPoint x: 43, endPoint y: 155, distance: 205.4
click at [44, 156] on app-home "08047224946 Select Location × Curve Salon, Khandeshwar English ENGLISH Español …" at bounding box center [781, 244] width 1563 height 489
click at [239, 161] on input "8652353582" at bounding box center [246, 166] width 258 height 31
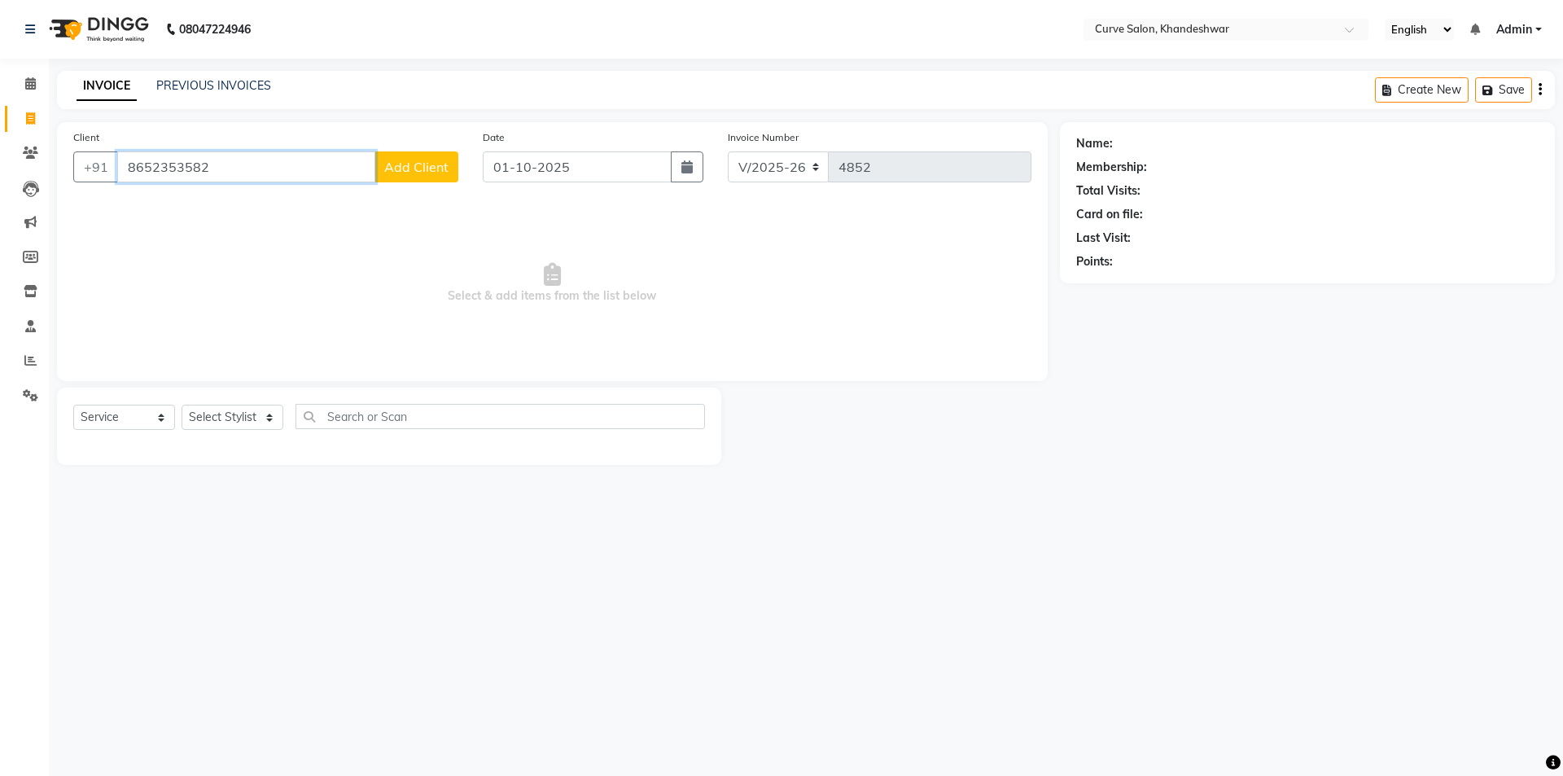
drag, startPoint x: 231, startPoint y: 169, endPoint x: 0, endPoint y: 171, distance: 231.3
click at [2, 174] on app-home "08047224946 Select Location × Curve Salon, Khandeshwar English ENGLISH Español …" at bounding box center [781, 244] width 1563 height 489
click at [138, 414] on select "Select Service Product Membership Package Voucher Prepaid Gift Card" at bounding box center [124, 417] width 102 height 25
click at [254, 401] on div "Select Service Product Membership Package Voucher Prepaid Gift Card Select Styl…" at bounding box center [389, 426] width 664 height 77
click at [233, 426] on select "Select Stylist [PERSON_NAME] Curve [PERSON_NAME] [PERSON_NAME] [PERSON_NAME] Na…" at bounding box center [233, 417] width 102 height 25
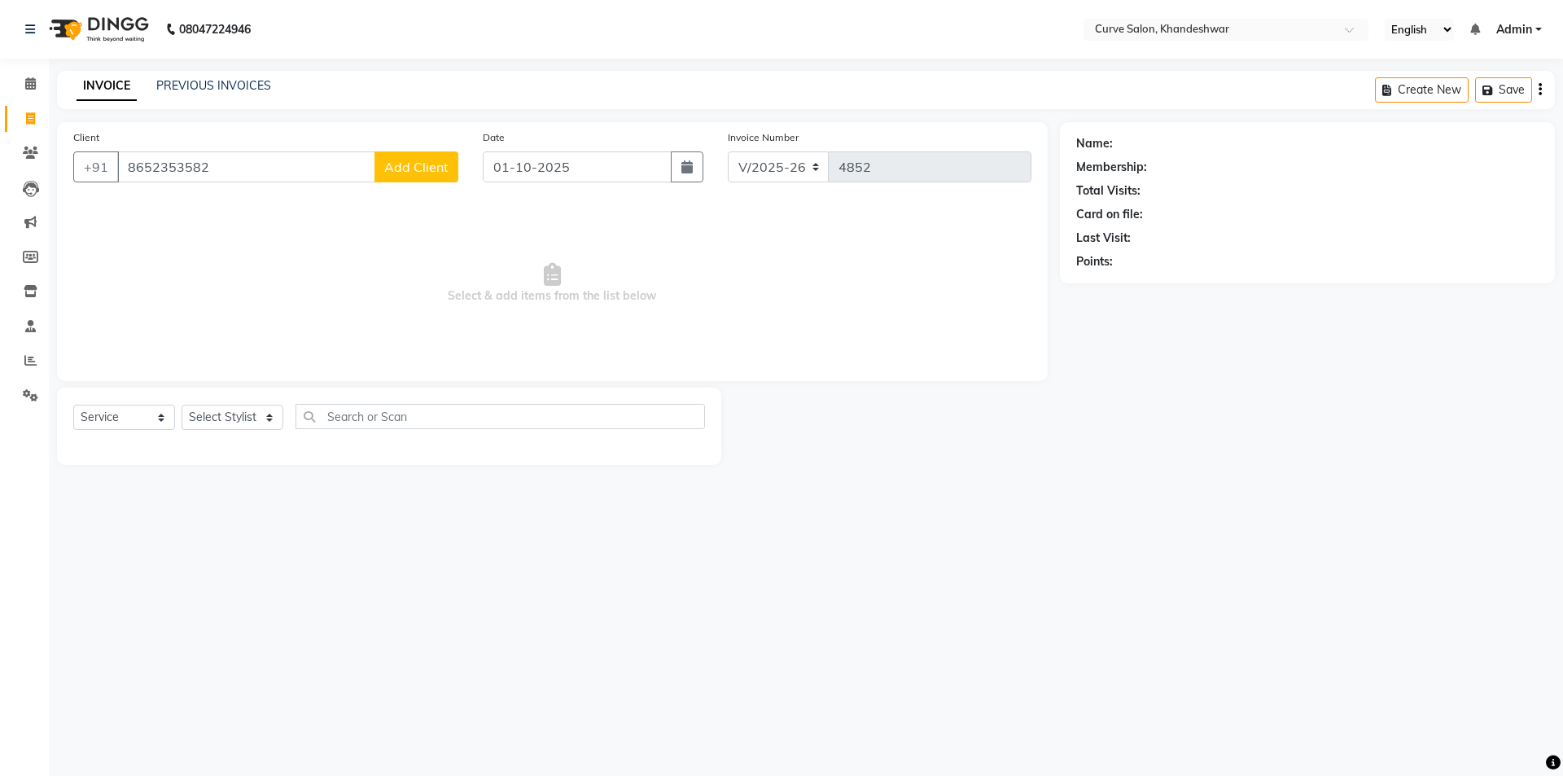
click at [293, 281] on span "Select & add items from the list below" at bounding box center [552, 283] width 958 height 163
click at [233, 169] on input "8652353582" at bounding box center [246, 166] width 258 height 31
drag, startPoint x: 220, startPoint y: 166, endPoint x: 9, endPoint y: 180, distance: 211.3
click at [9, 180] on app-home "08047224946 Select Location × Curve Salon, Khandeshwar English ENGLISH Español …" at bounding box center [781, 244] width 1563 height 489
click at [201, 167] on input "8652353582" at bounding box center [246, 166] width 258 height 31
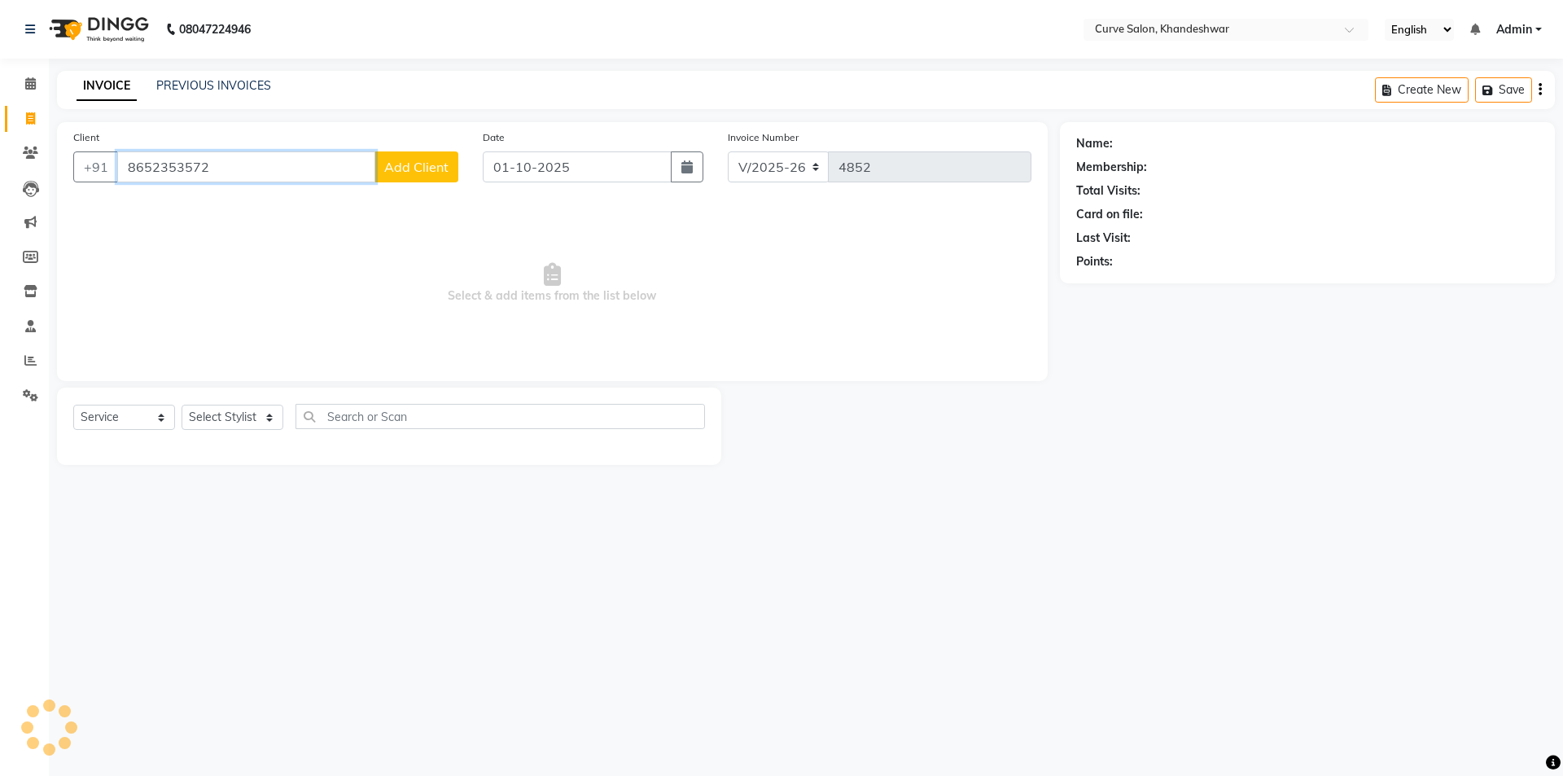
type input "8652353572"
click at [298, 178] on input "8652353572" at bounding box center [287, 166] width 341 height 31
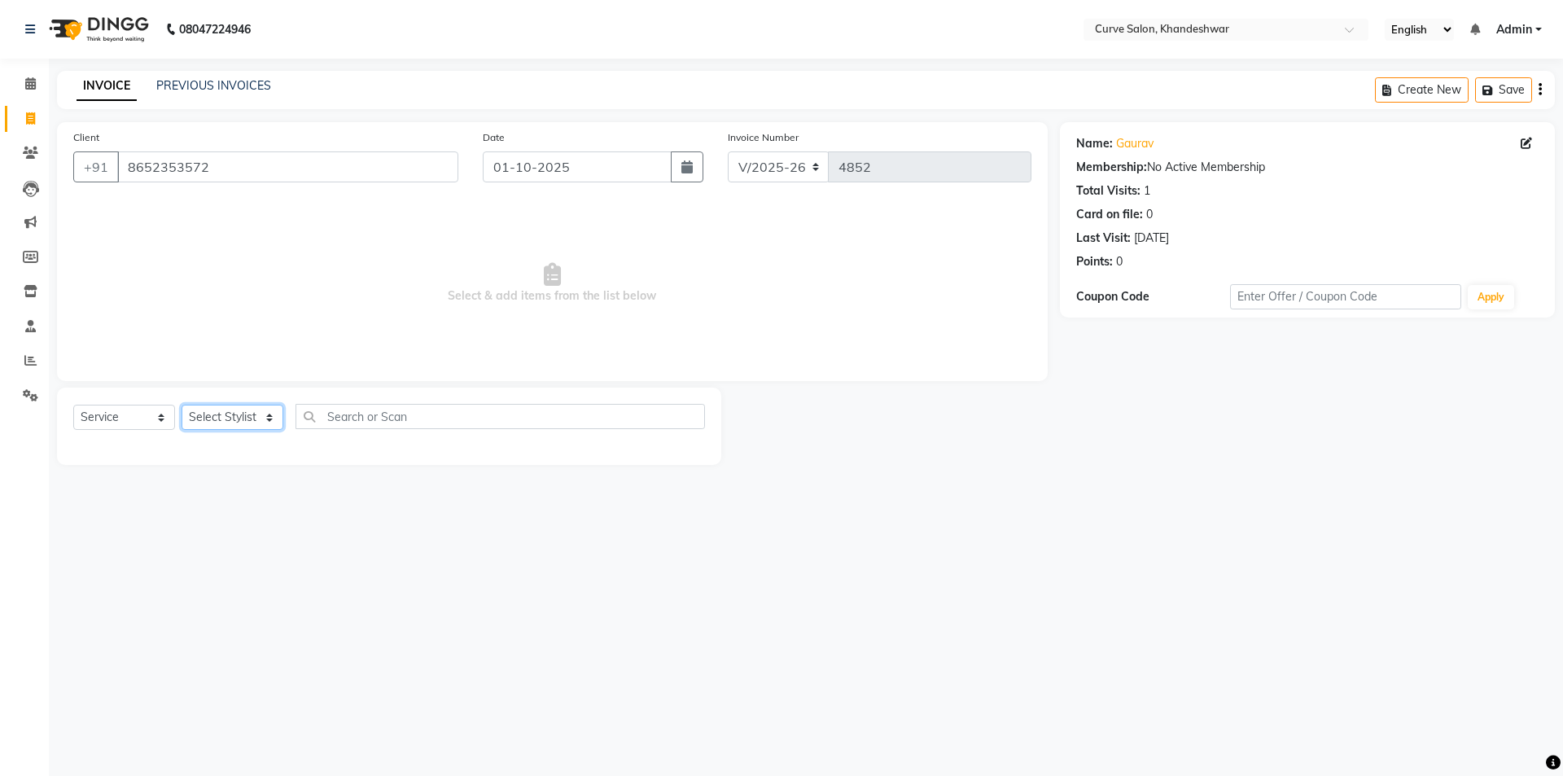
click at [244, 416] on select "Select Stylist [PERSON_NAME] Curve [PERSON_NAME] [PERSON_NAME] [PERSON_NAME] Na…" at bounding box center [233, 417] width 102 height 25
select select "25107"
click at [182, 405] on select "Select Stylist [PERSON_NAME] Curve [PERSON_NAME] [PERSON_NAME] [PERSON_NAME] Na…" at bounding box center [233, 417] width 102 height 25
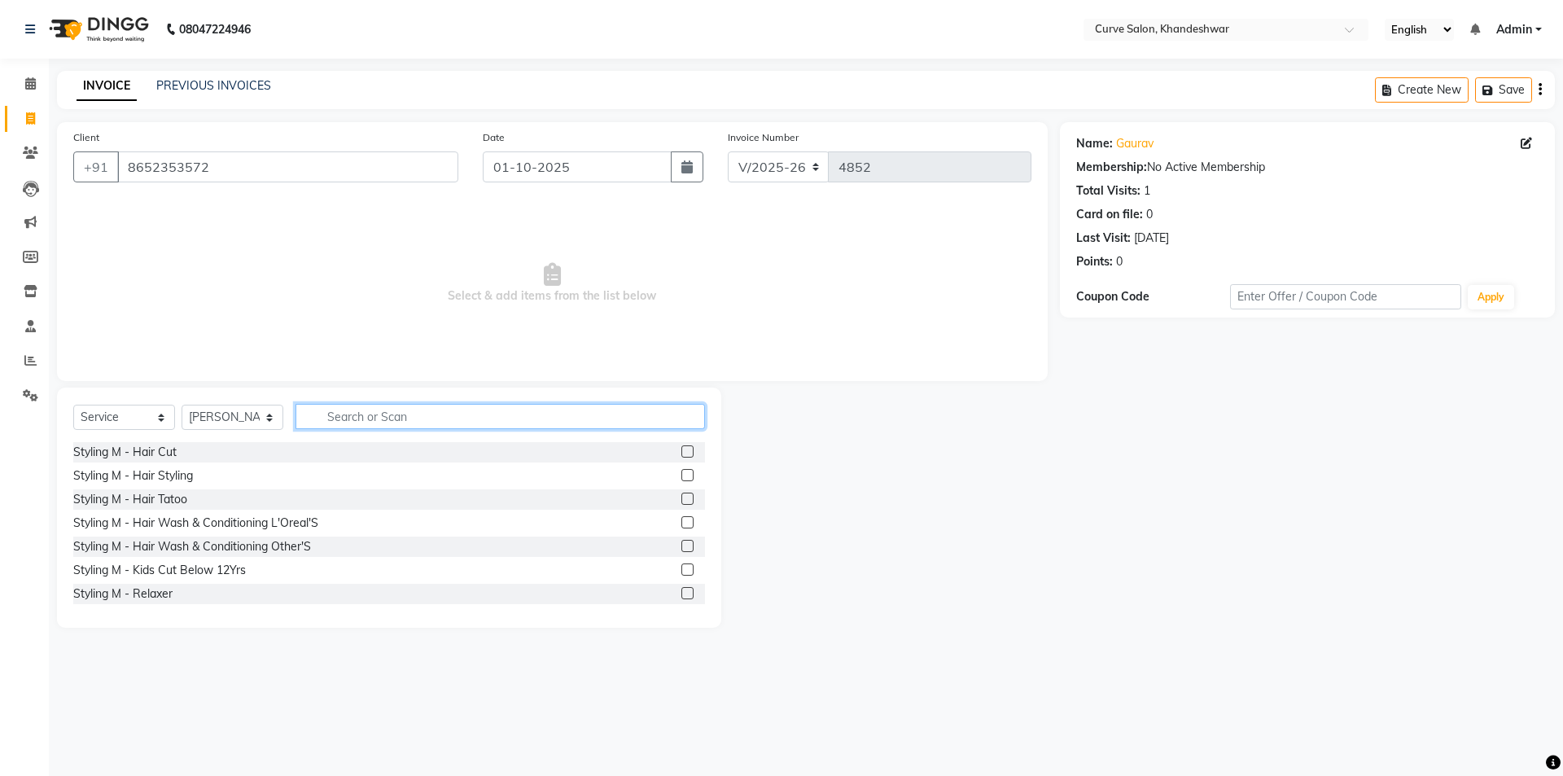
click at [350, 425] on input "text" at bounding box center [501, 416] width 410 height 25
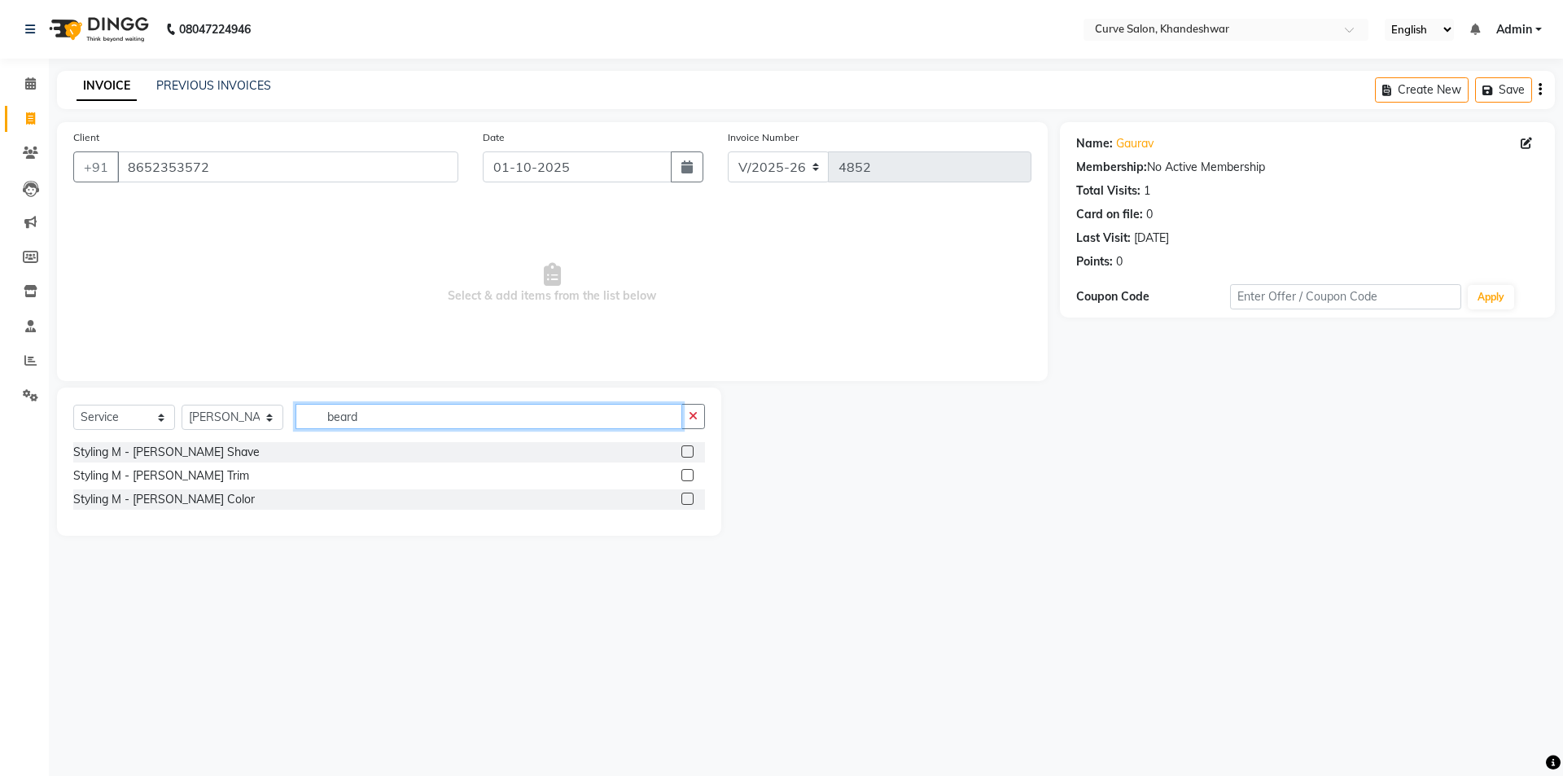
type input "beard"
click at [689, 449] on label at bounding box center [688, 451] width 12 height 12
click at [689, 449] on input "checkbox" at bounding box center [687, 452] width 11 height 11
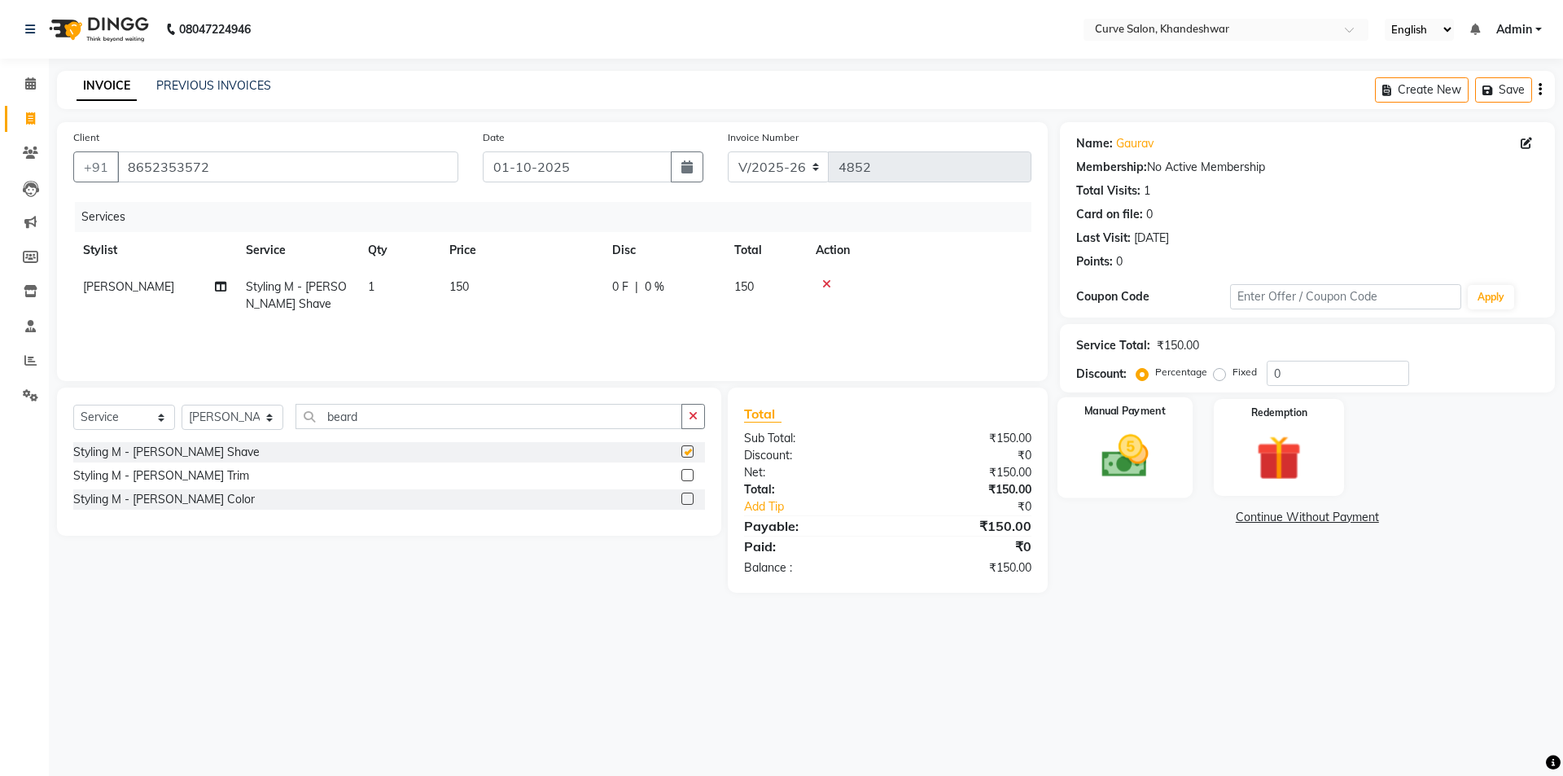
checkbox input "false"
click at [1177, 447] on div "Manual Payment" at bounding box center [1124, 447] width 135 height 100
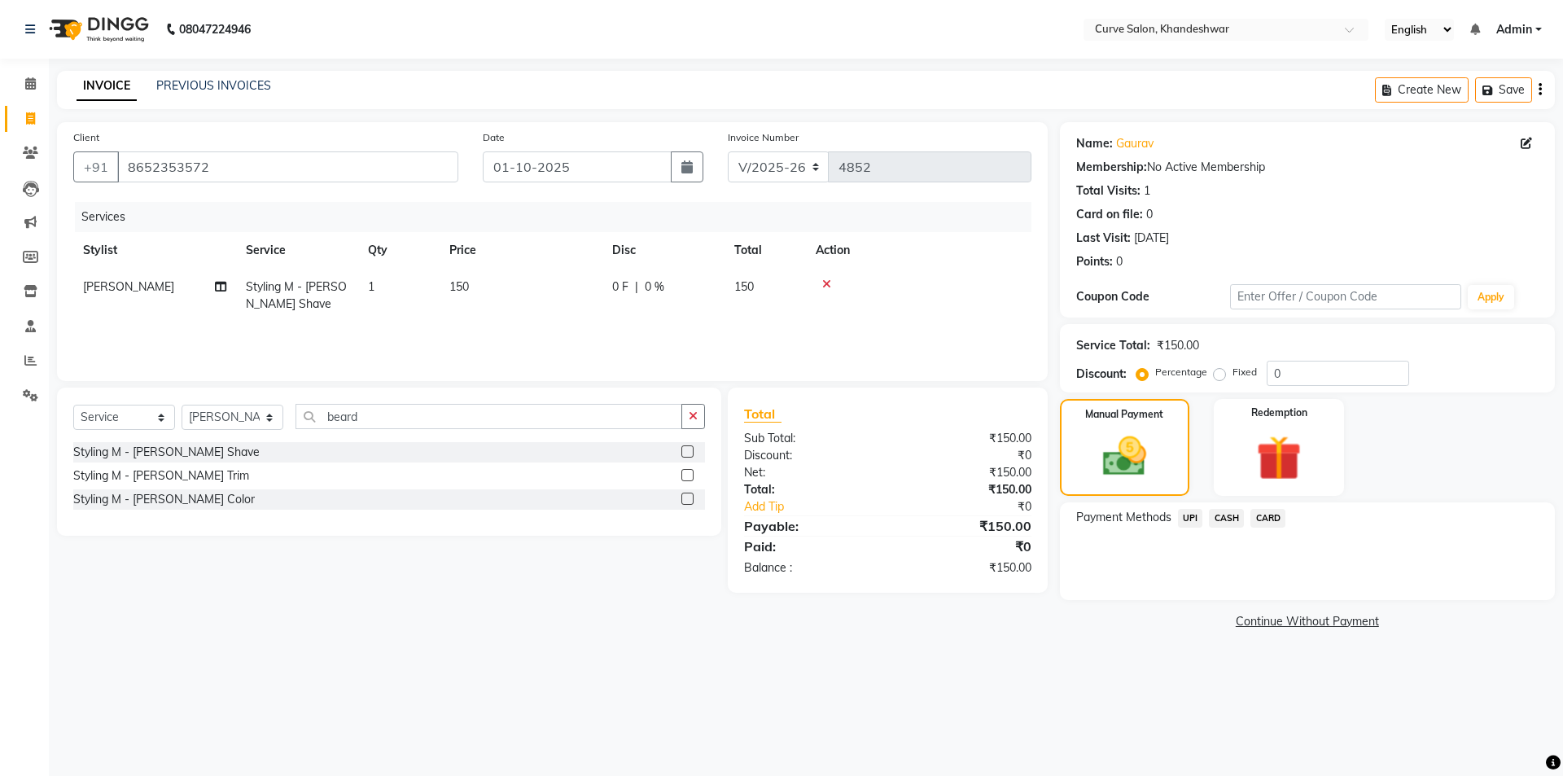
click at [1183, 516] on span "UPI" at bounding box center [1190, 518] width 25 height 19
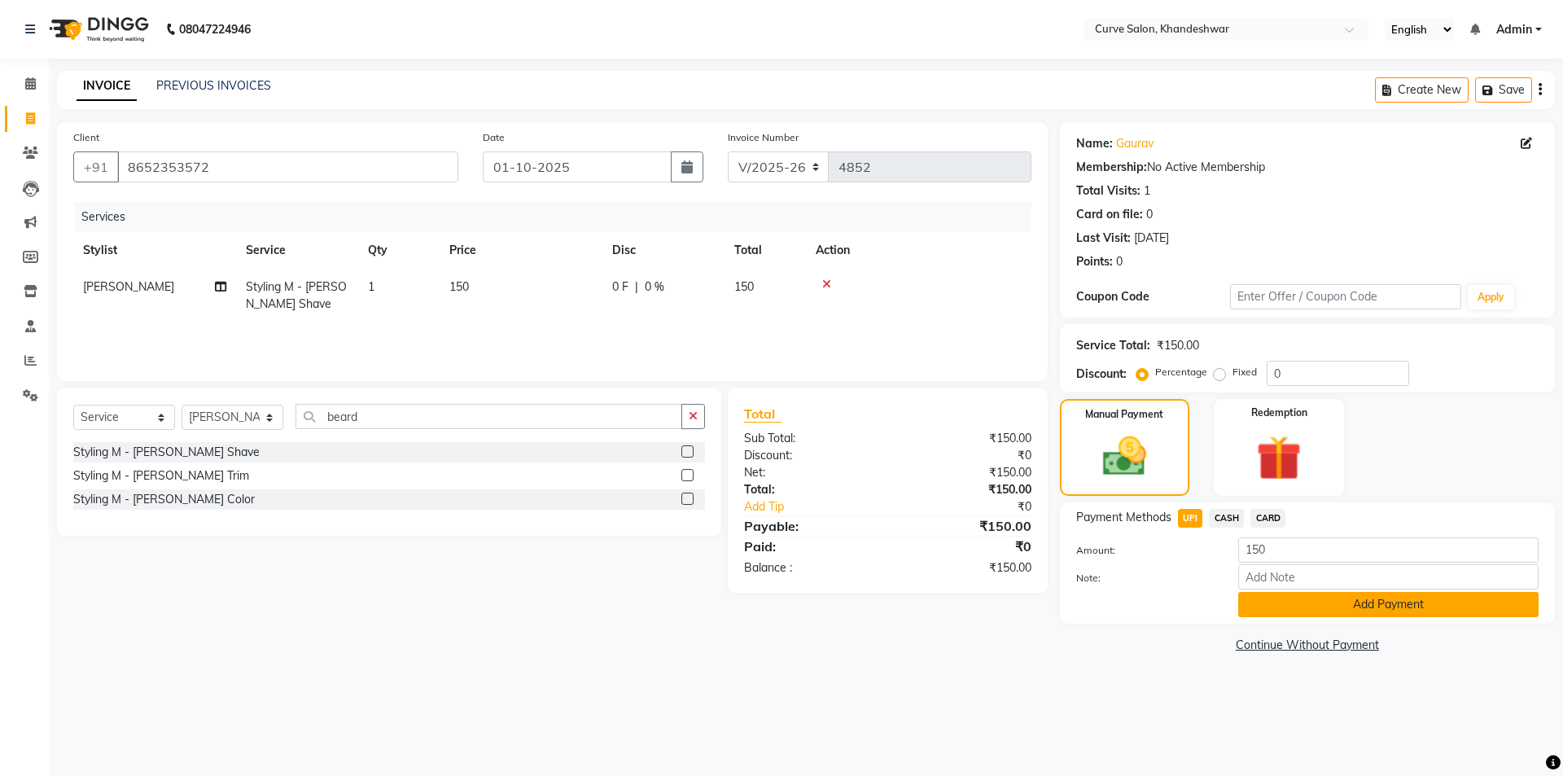
click at [1327, 612] on button "Add Payment" at bounding box center [1388, 604] width 300 height 25
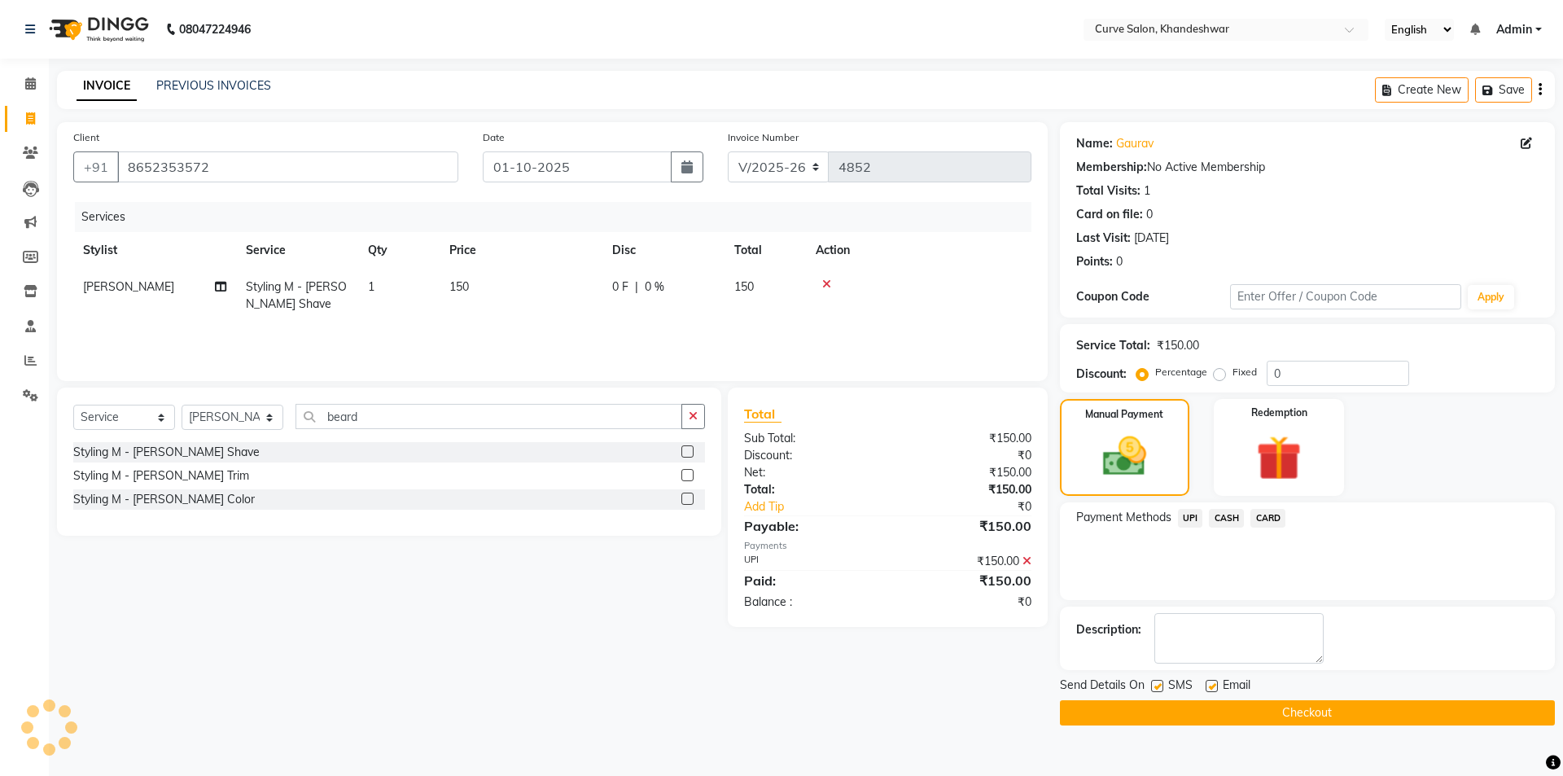
click at [1326, 690] on div "Send Details On SMS Email" at bounding box center [1307, 687] width 495 height 20
click at [1327, 715] on button "Checkout" at bounding box center [1307, 712] width 495 height 25
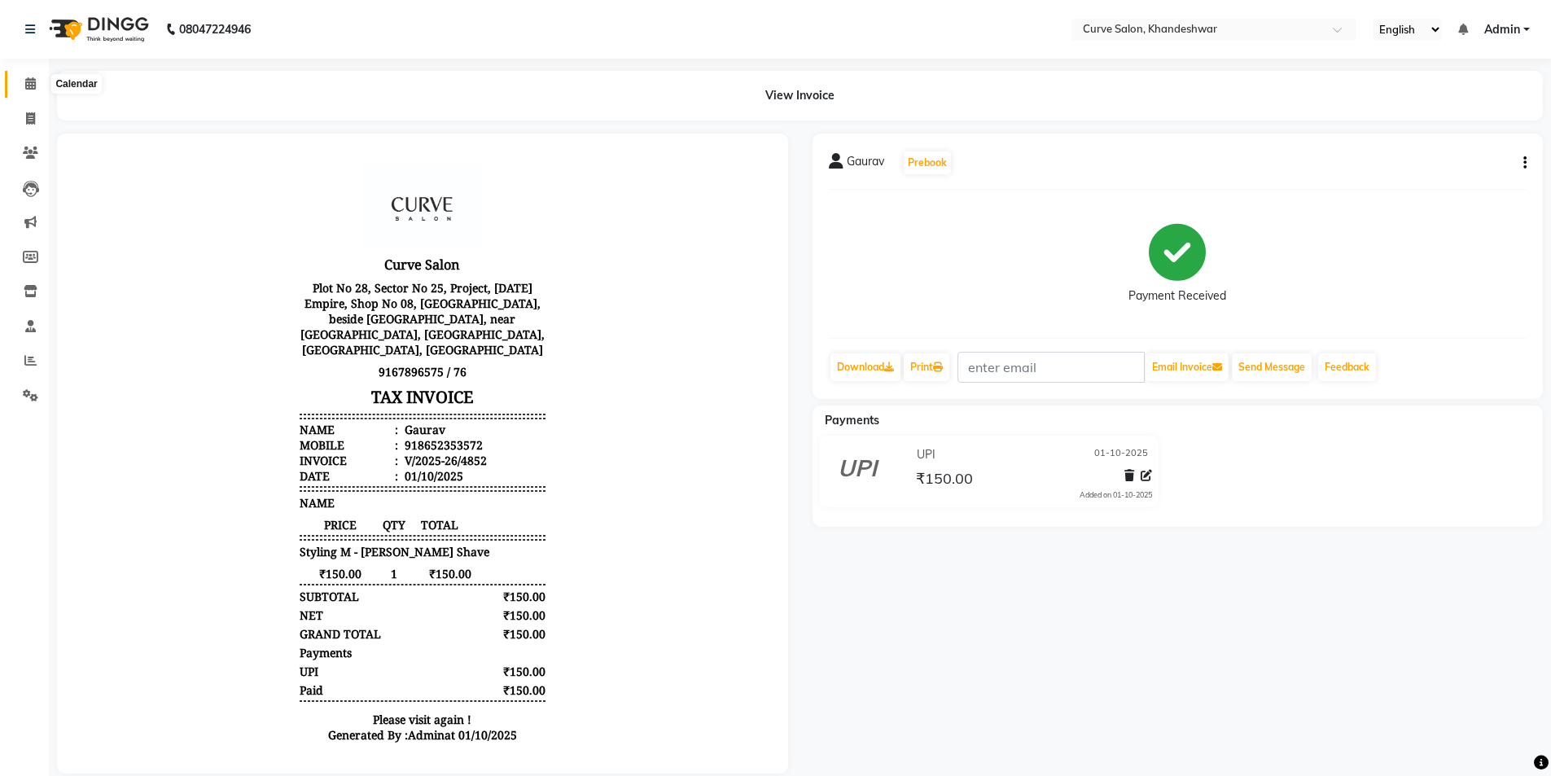
click at [38, 80] on span at bounding box center [30, 84] width 28 height 19
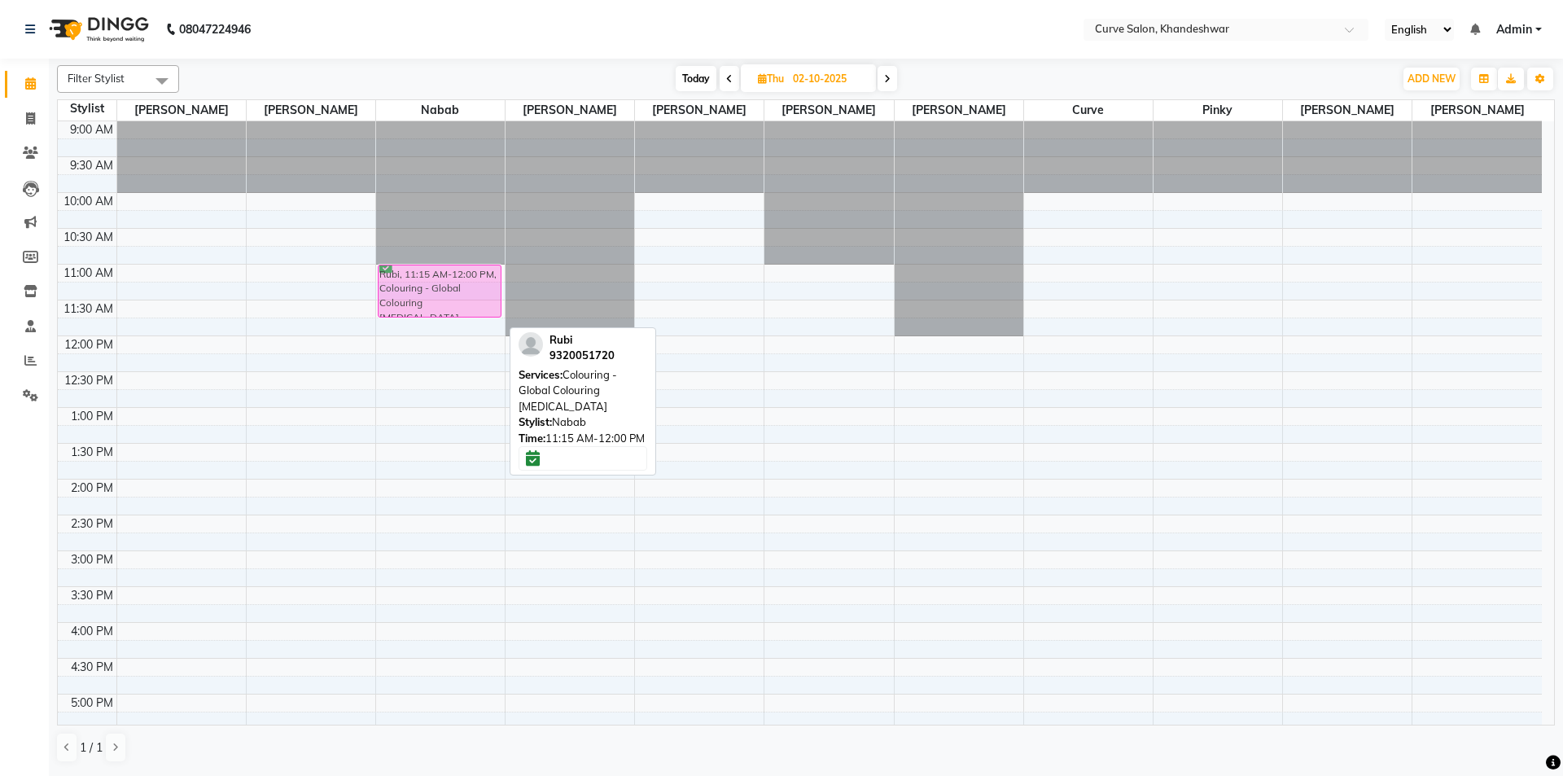
drag, startPoint x: 474, startPoint y: 312, endPoint x: 469, endPoint y: 297, distance: 15.4
click at [469, 297] on div "Rubi, 11:15 AM-12:00 PM, Colouring - Global Colouring [MEDICAL_DATA] Rubi, 11:1…" at bounding box center [440, 622] width 129 height 1002
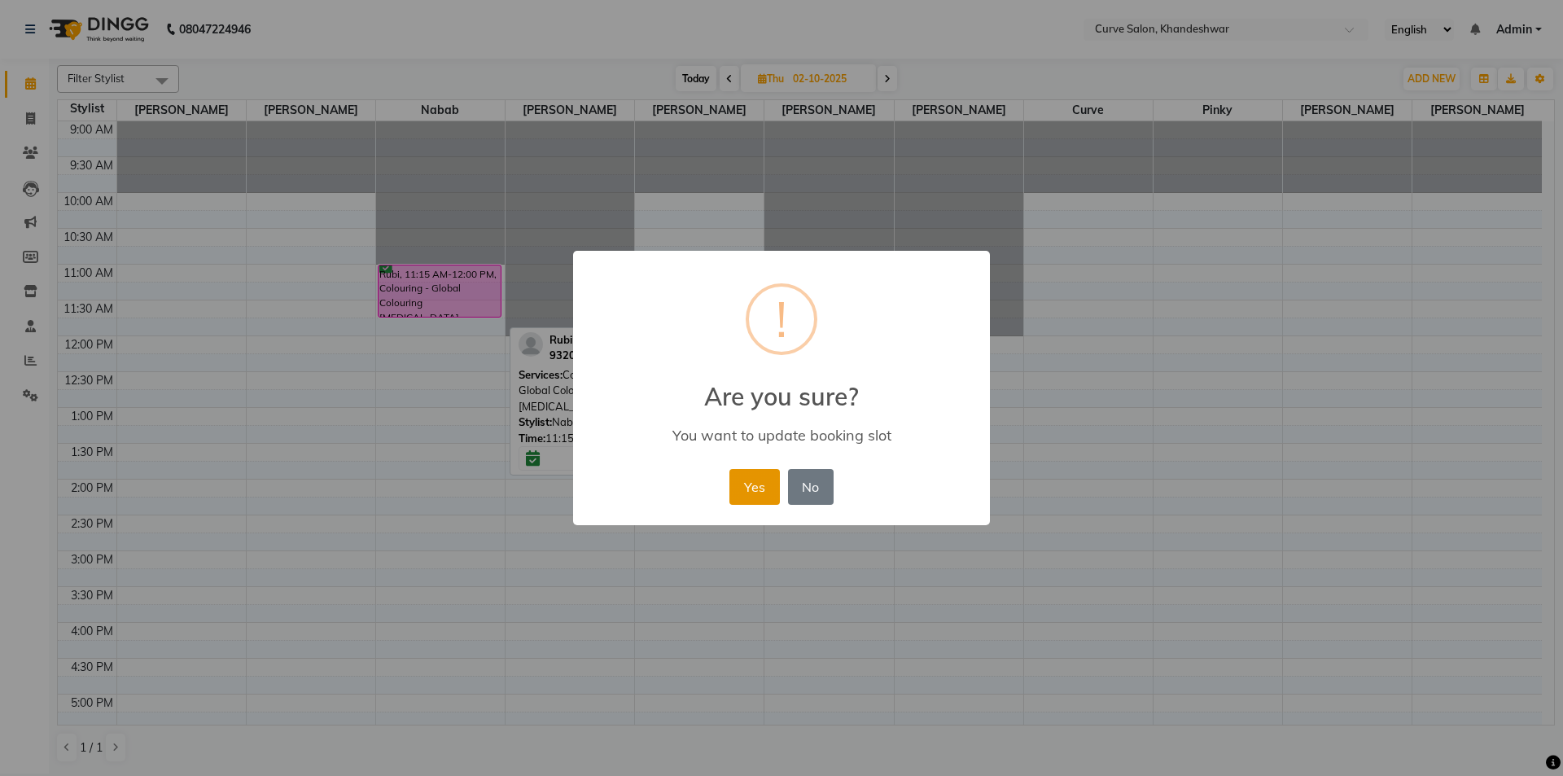
click at [758, 491] on button "Yes" at bounding box center [755, 487] width 50 height 36
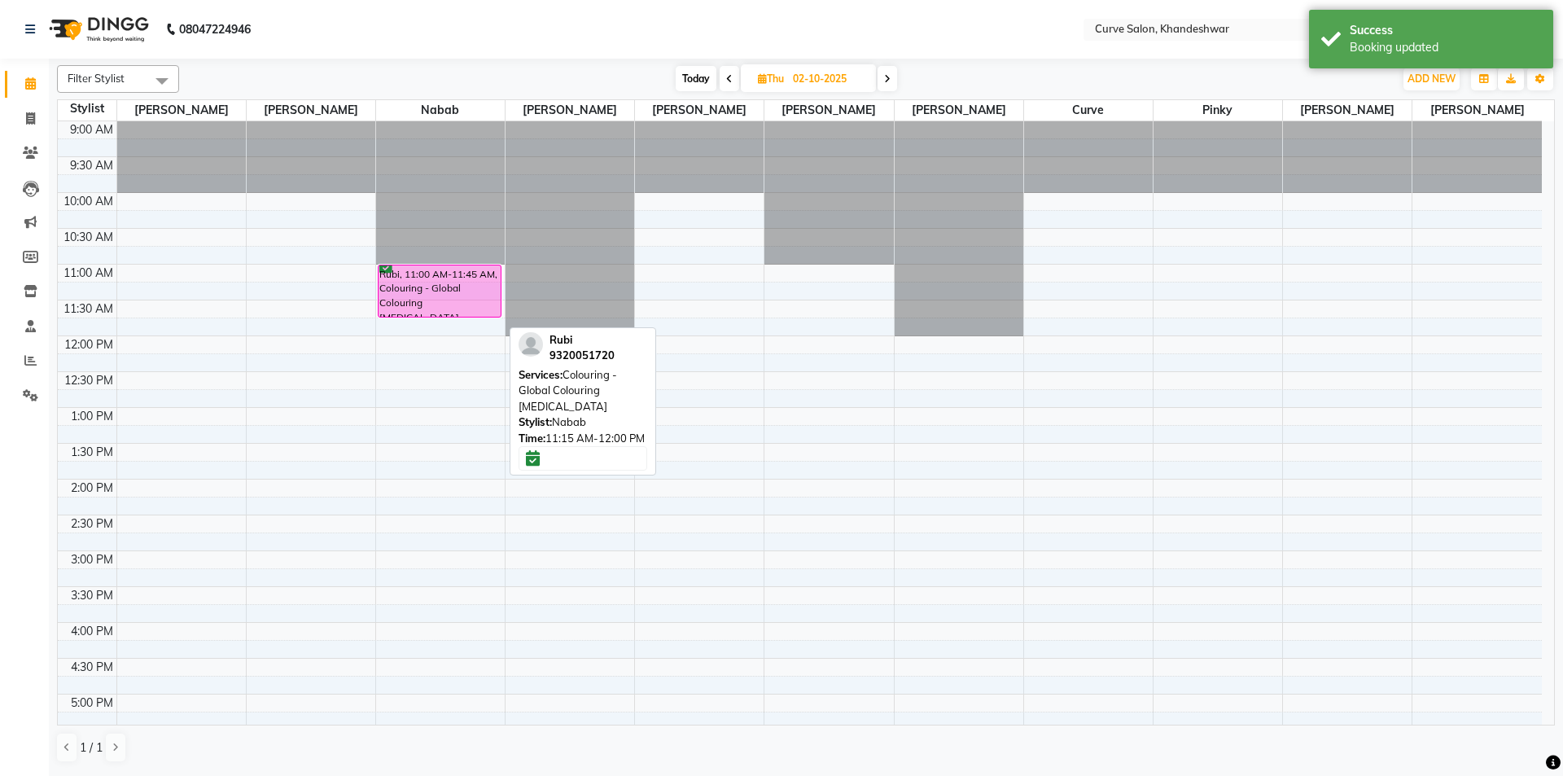
click at [688, 77] on span "Today" at bounding box center [696, 78] width 41 height 25
type input "01-10-2025"
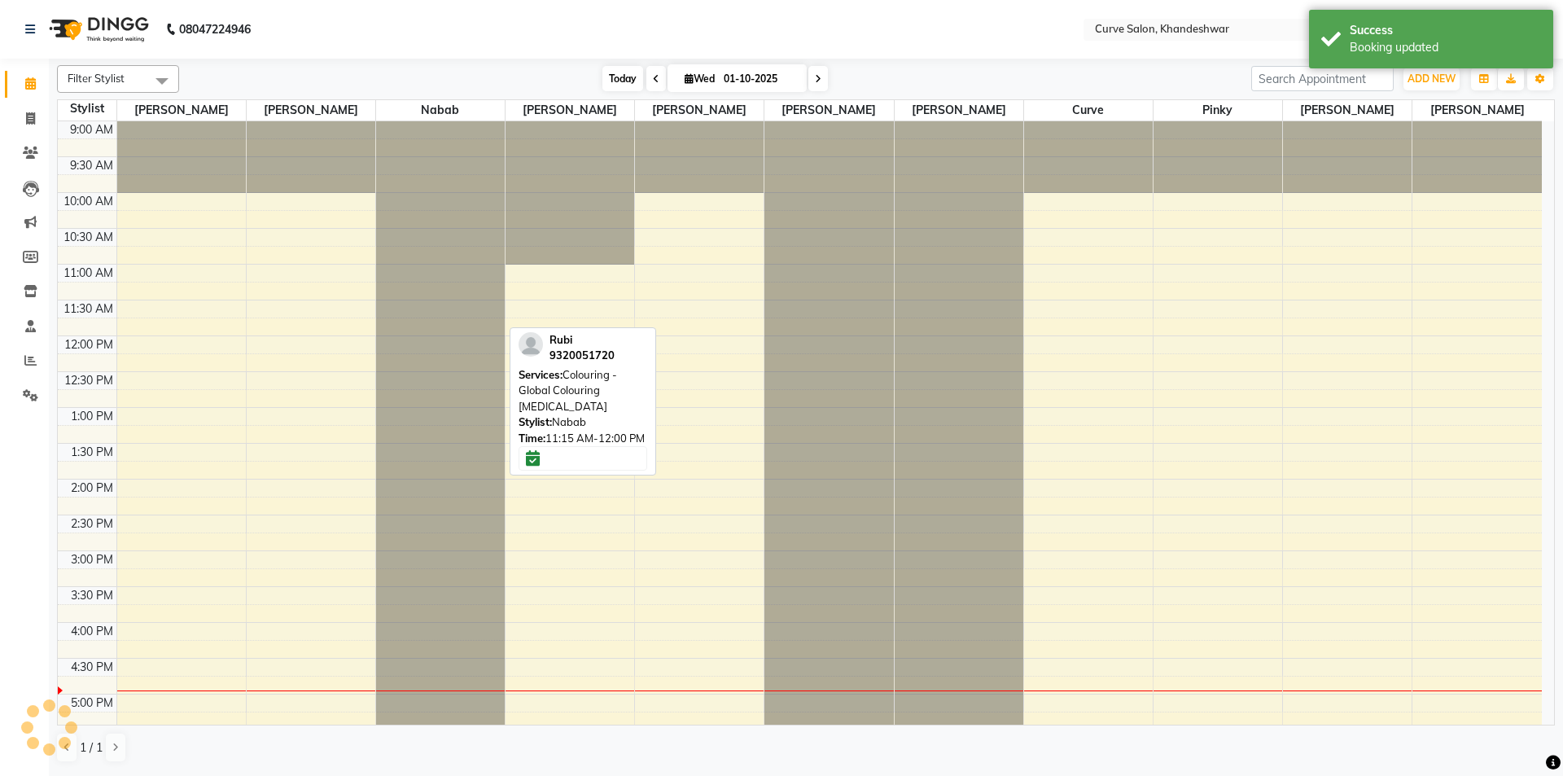
scroll to position [399, 0]
